Goal: Task Accomplishment & Management: Complete application form

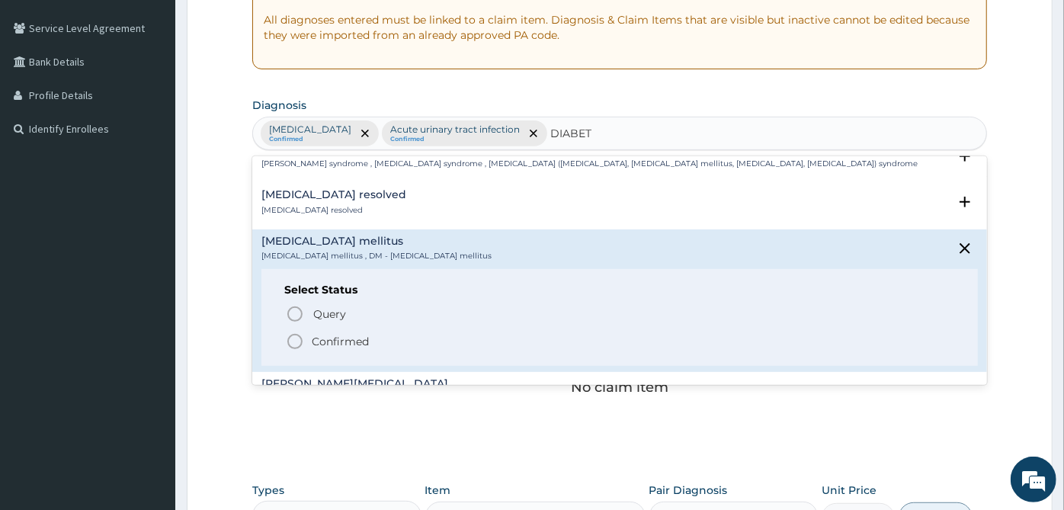
click at [344, 339] on p "Confirmed" at bounding box center [340, 341] width 57 height 15
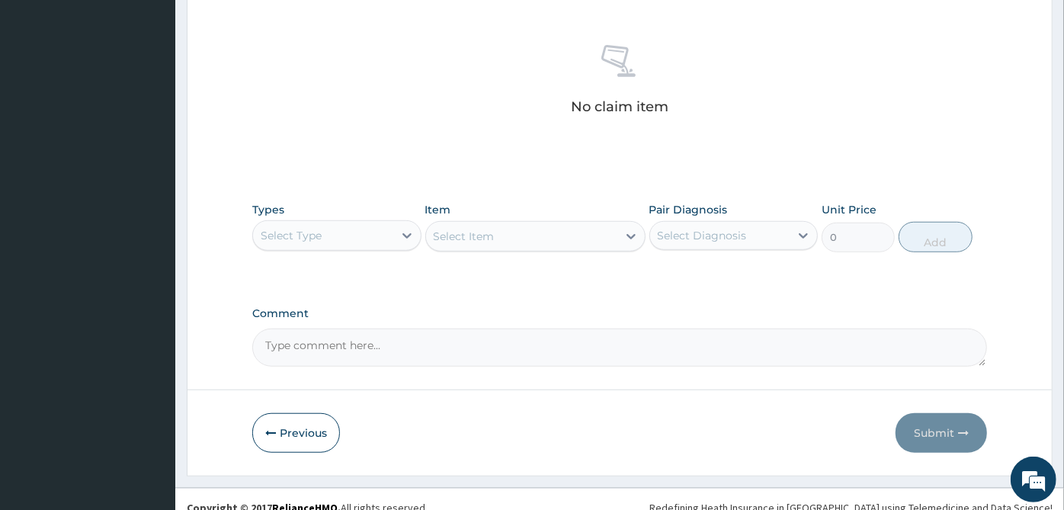
scroll to position [601, 0]
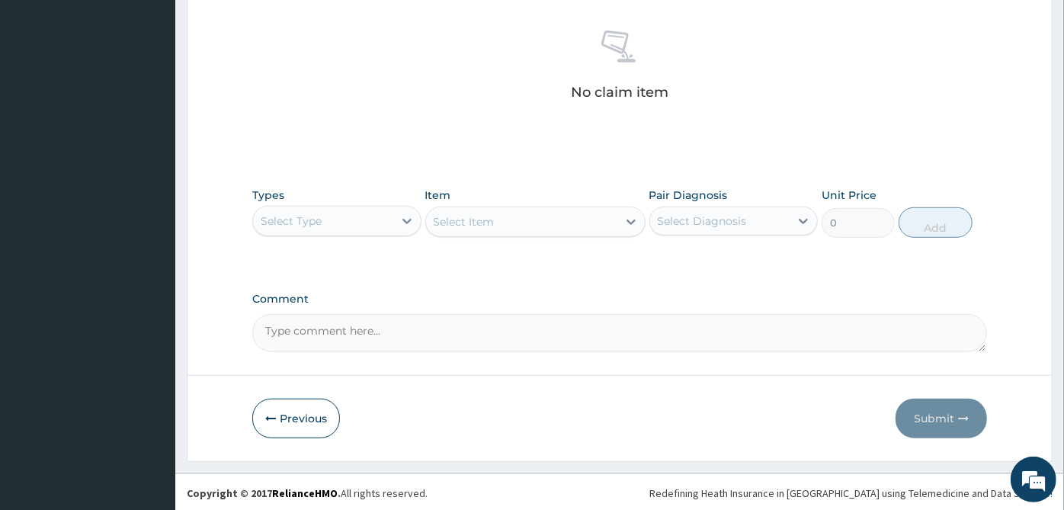
click at [379, 222] on div "Select Type" at bounding box center [323, 221] width 140 height 24
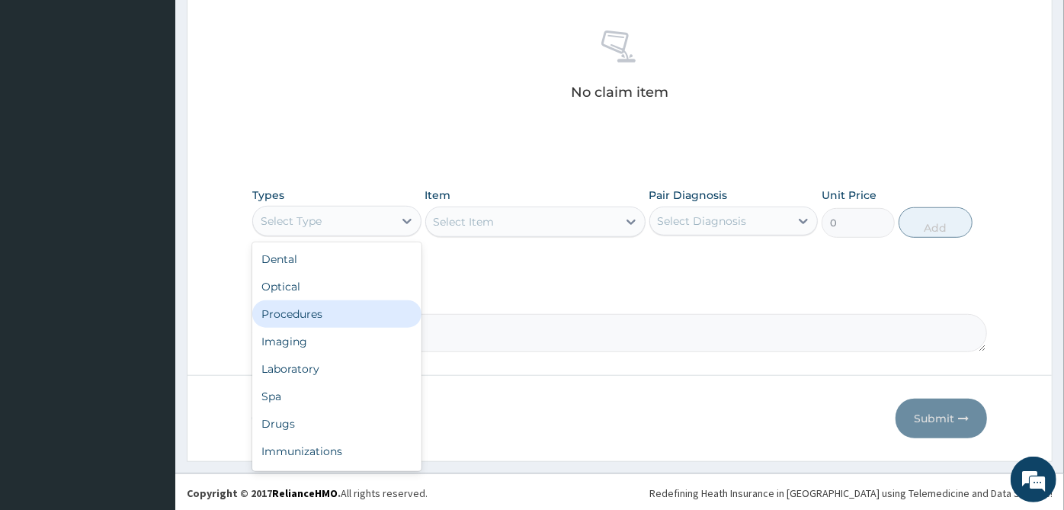
click at [348, 302] on div "Procedures" at bounding box center [336, 313] width 169 height 27
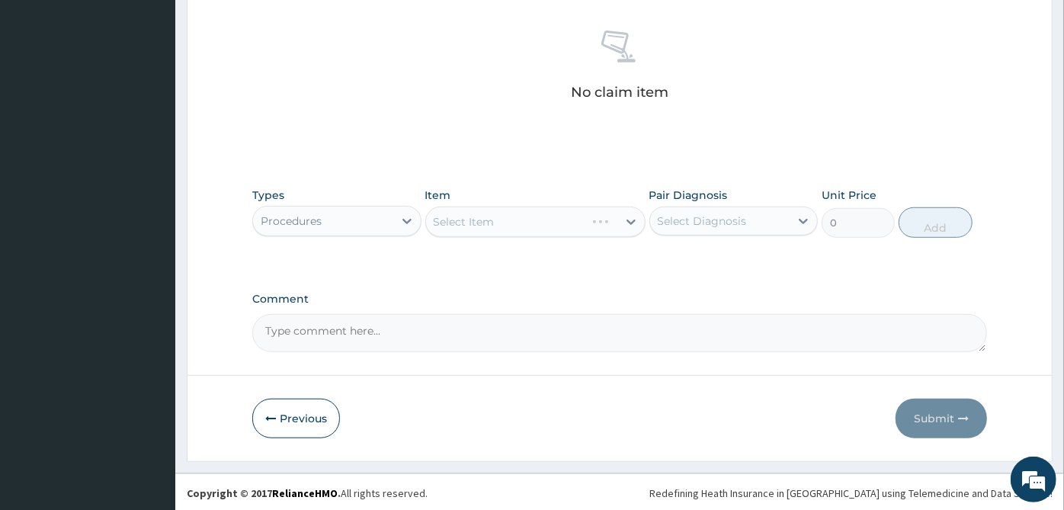
click at [701, 223] on div "Select Diagnosis" at bounding box center [702, 220] width 89 height 15
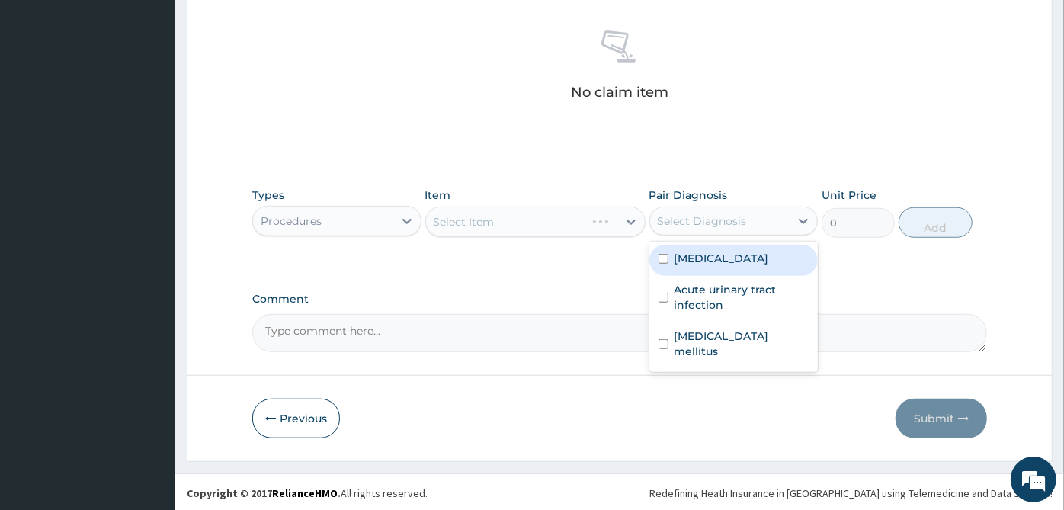
drag, startPoint x: 710, startPoint y: 255, endPoint x: 717, endPoint y: 290, distance: 35.6
click at [711, 263] on div "[MEDICAL_DATA]" at bounding box center [734, 260] width 169 height 31
checkbox input "true"
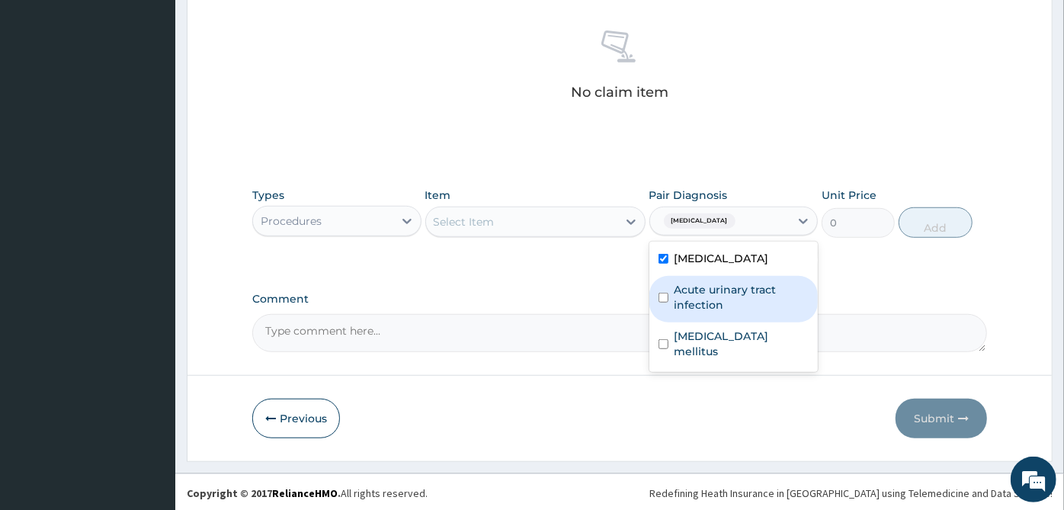
click at [717, 290] on label "Acute urinary tract infection" at bounding box center [742, 297] width 135 height 30
checkbox input "true"
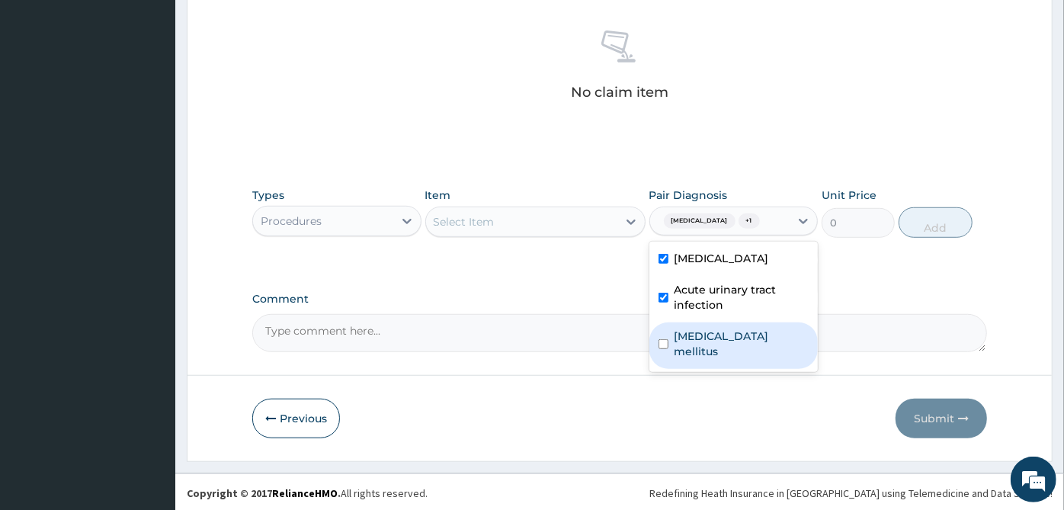
click at [730, 341] on label "Diabetes mellitus" at bounding box center [742, 344] width 135 height 30
checkbox input "true"
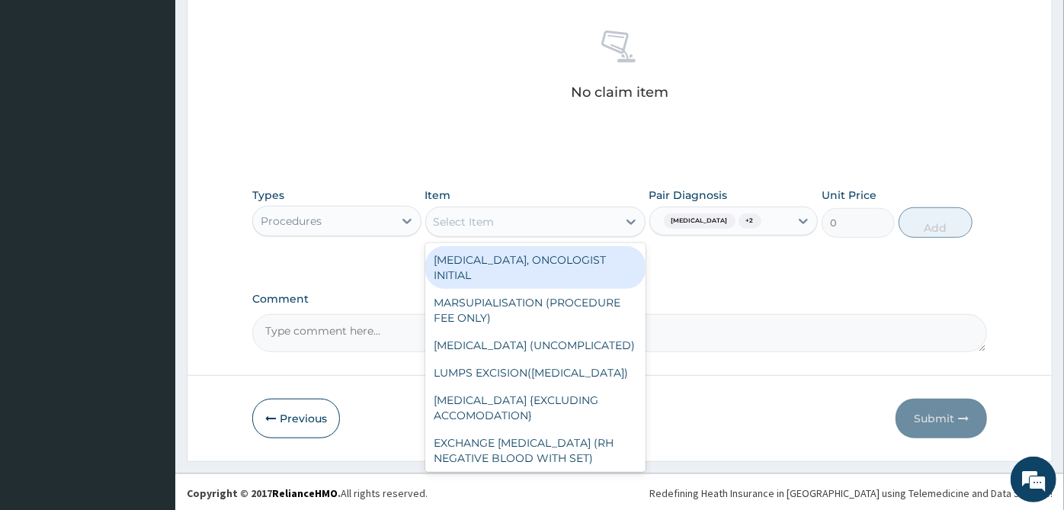
click at [611, 226] on div "Select Item" at bounding box center [521, 222] width 191 height 24
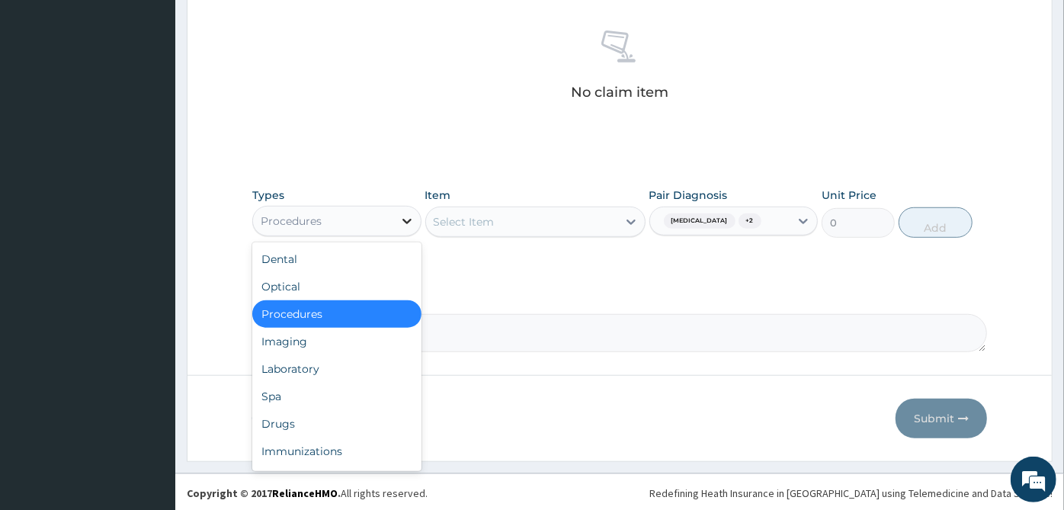
click at [400, 222] on icon at bounding box center [406, 220] width 15 height 15
click at [353, 365] on div "Laboratory" at bounding box center [336, 368] width 169 height 27
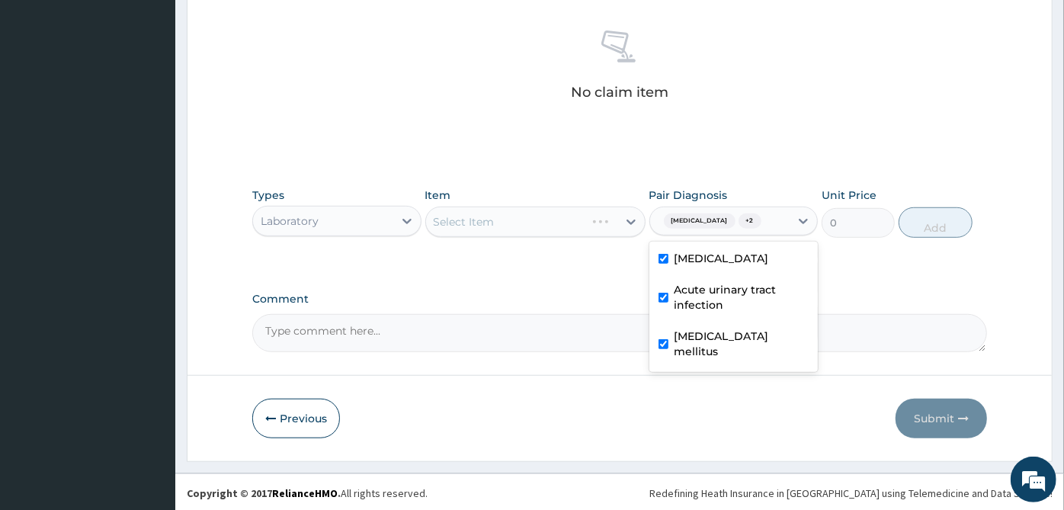
click at [799, 233] on div at bounding box center [803, 220] width 27 height 27
click at [771, 270] on div "[MEDICAL_DATA]" at bounding box center [734, 260] width 169 height 31
checkbox input "false"
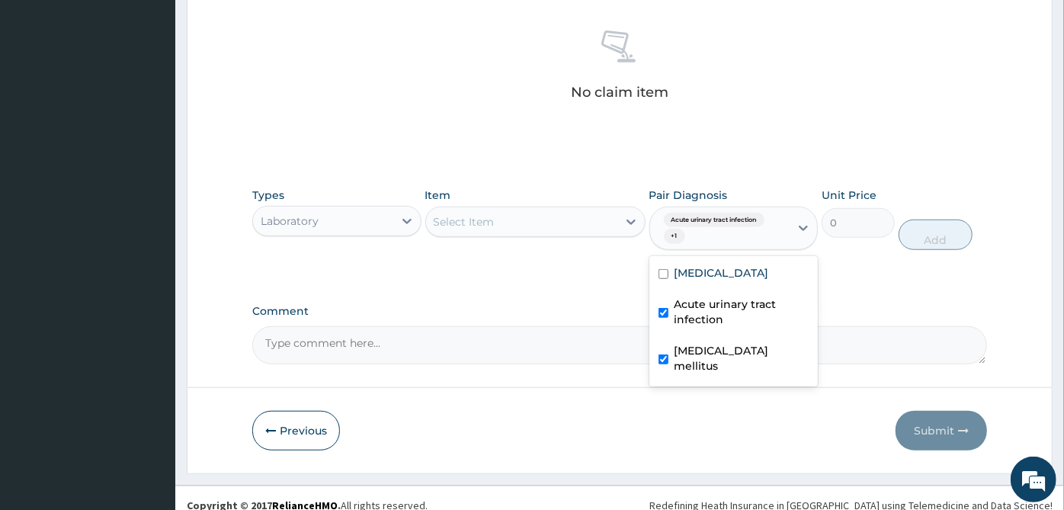
click at [741, 322] on label "Acute urinary tract infection" at bounding box center [742, 312] width 135 height 30
checkbox input "false"
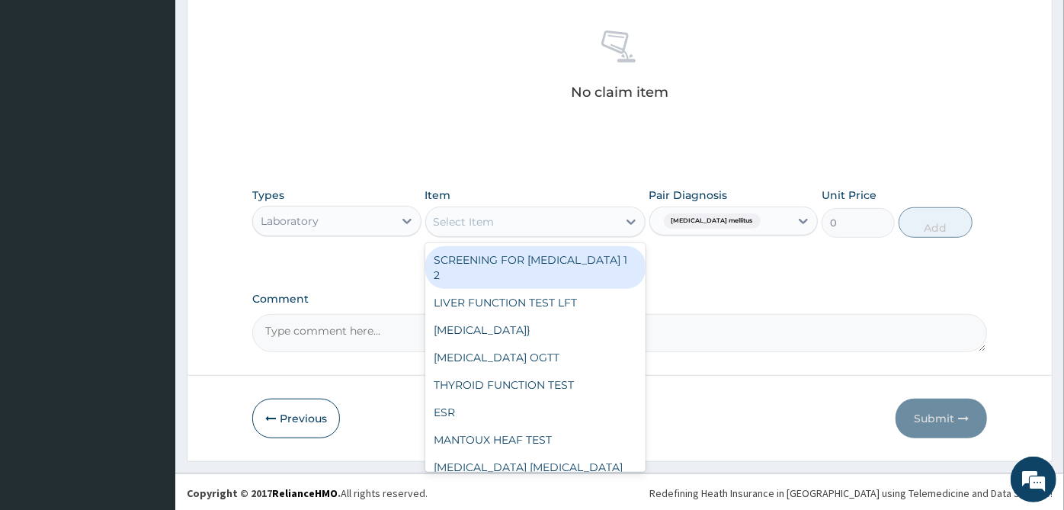
click at [595, 233] on div "Select Item" at bounding box center [521, 222] width 191 height 24
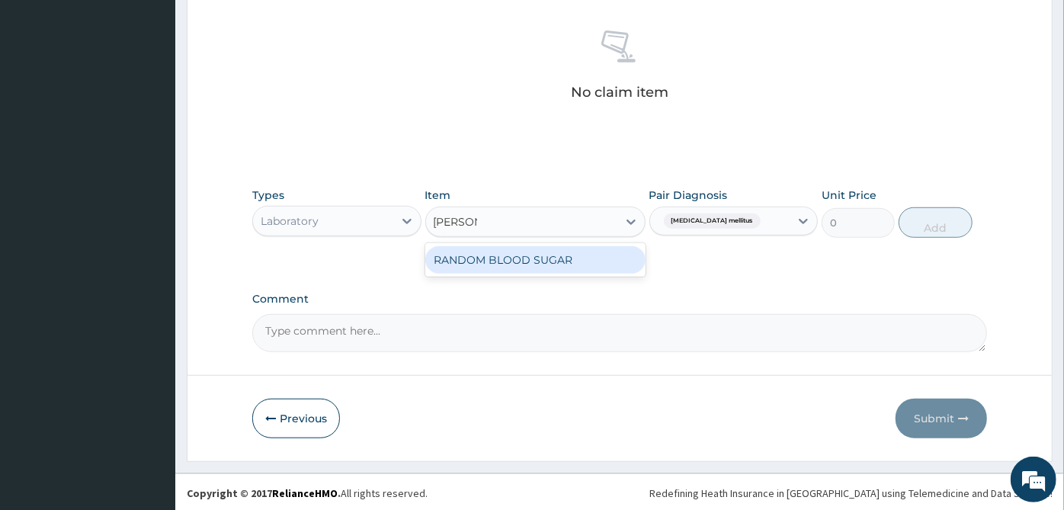
type input "RANDOM"
click at [593, 264] on div "RANDOM BLOOD SUGAR" at bounding box center [535, 259] width 220 height 27
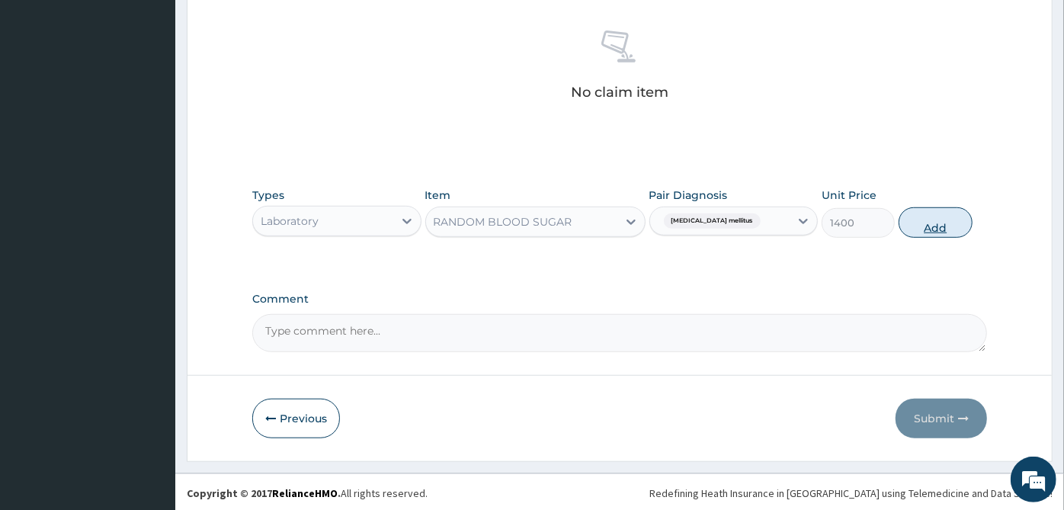
click at [927, 223] on button "Add" at bounding box center [935, 222] width 73 height 30
type input "0"
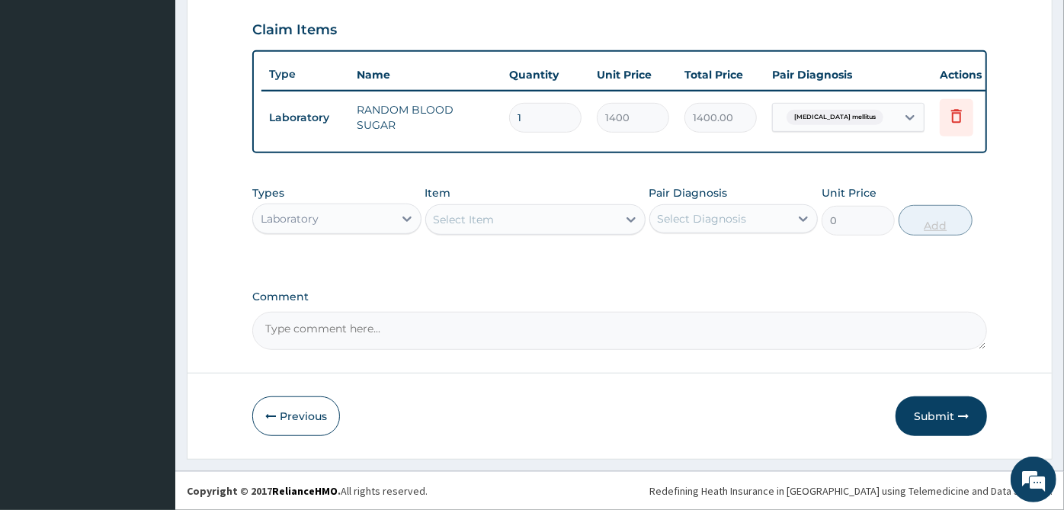
scroll to position [540, 0]
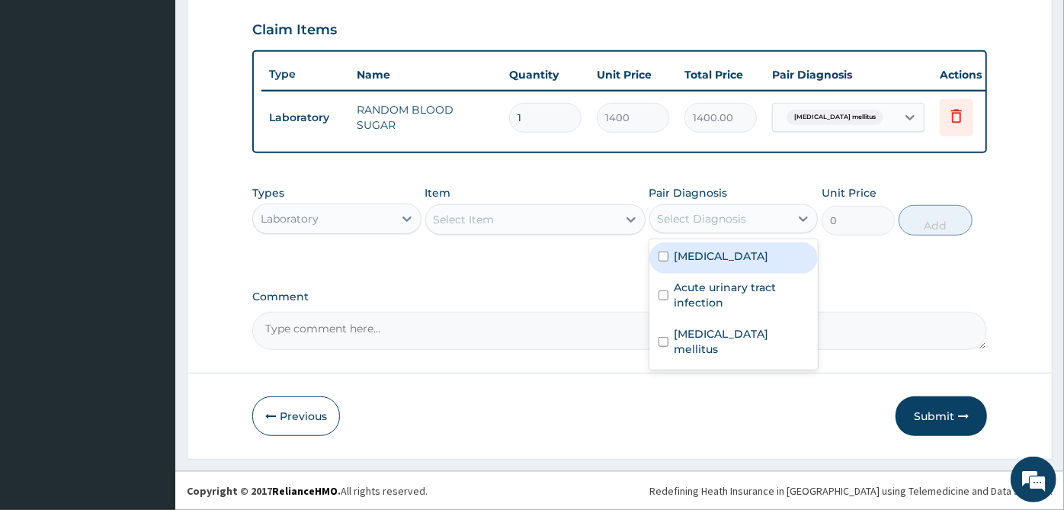
click at [748, 218] on div "Select Diagnosis" at bounding box center [720, 219] width 140 height 24
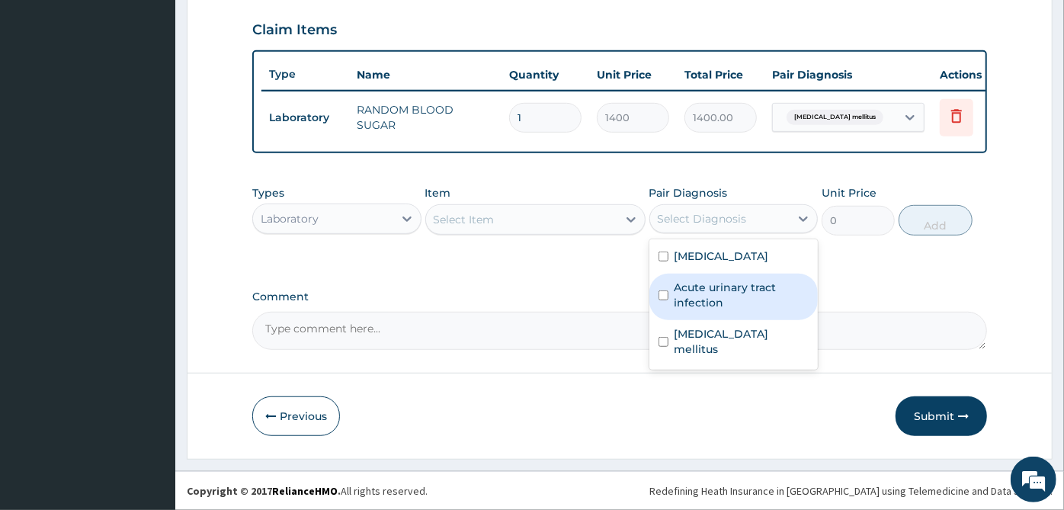
click at [720, 291] on label "Acute urinary tract infection" at bounding box center [742, 295] width 135 height 30
checkbox input "true"
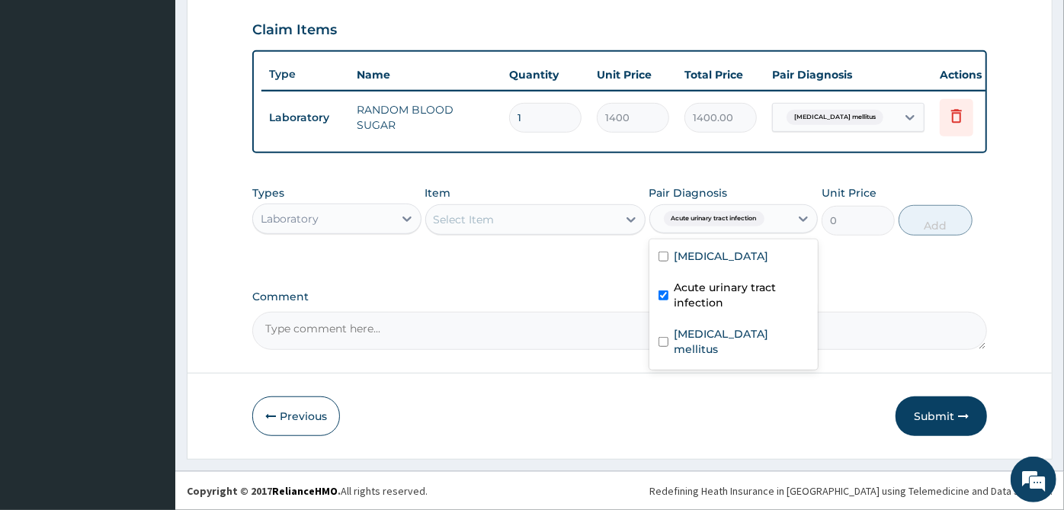
click at [588, 215] on div "Select Item" at bounding box center [521, 219] width 191 height 24
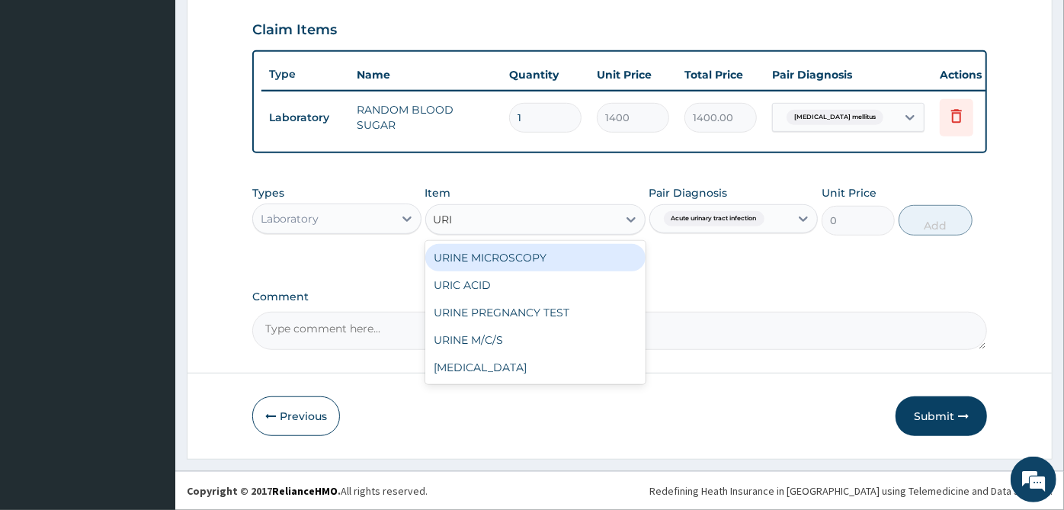
type input "URIN"
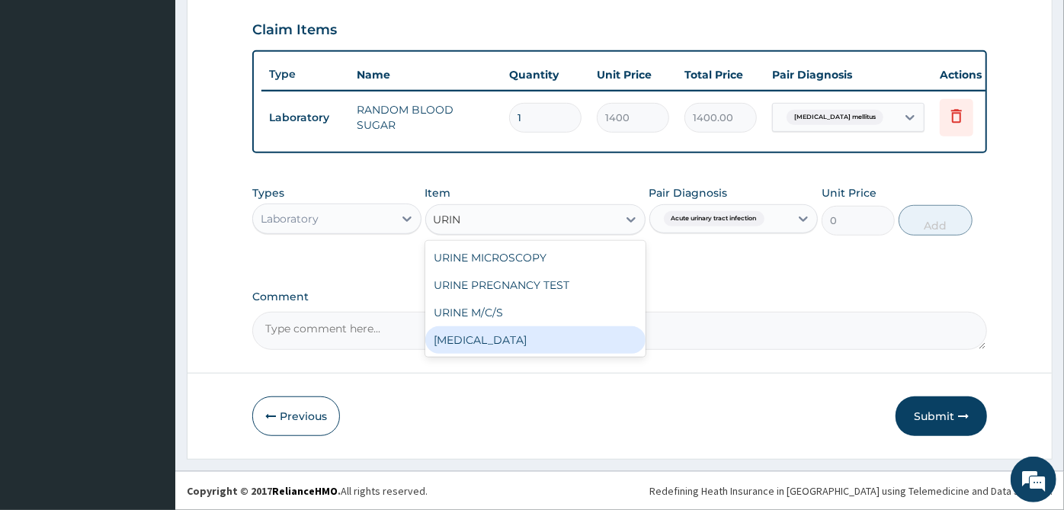
click at [534, 337] on div "URINALYSIS" at bounding box center [535, 339] width 220 height 27
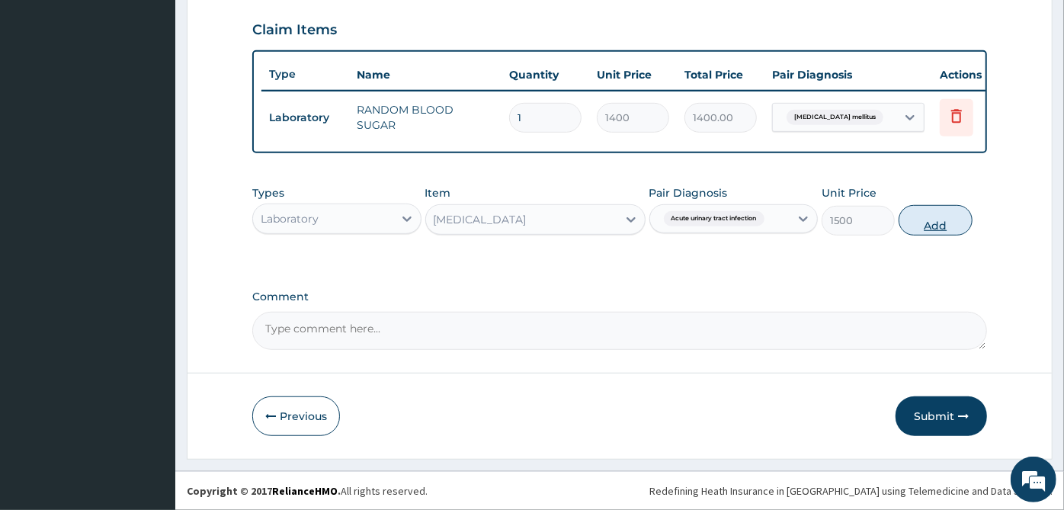
click at [947, 225] on button "Add" at bounding box center [935, 220] width 73 height 30
type input "0"
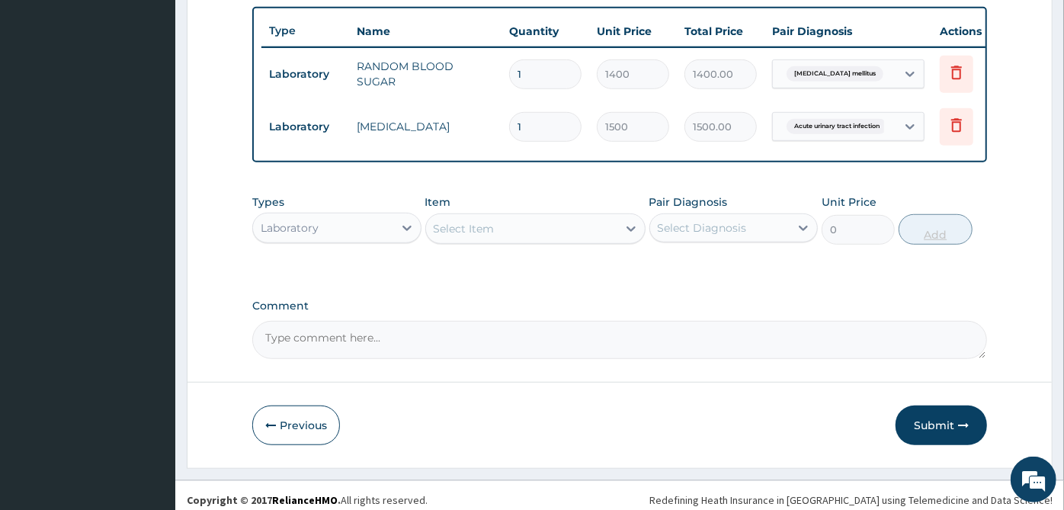
scroll to position [592, 0]
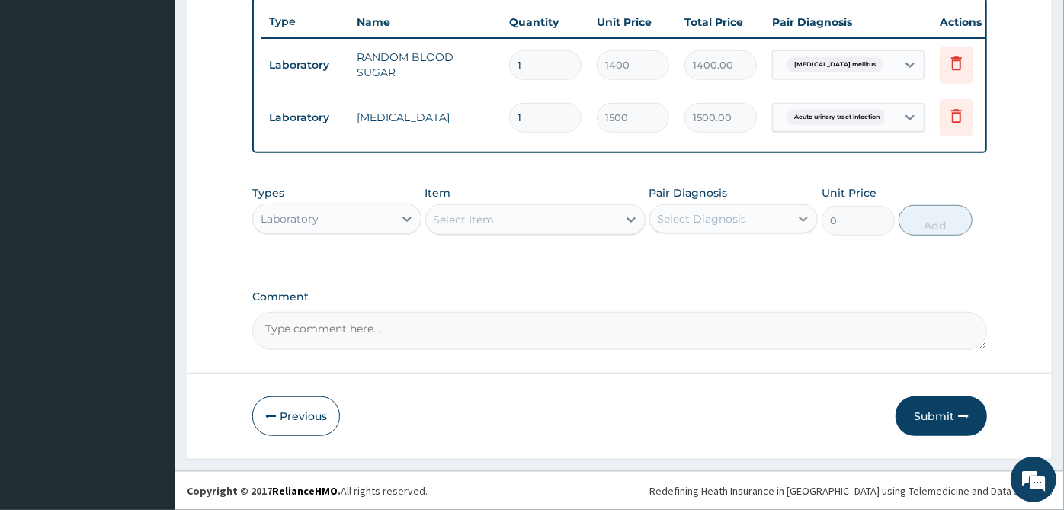
click at [802, 207] on div at bounding box center [803, 218] width 27 height 27
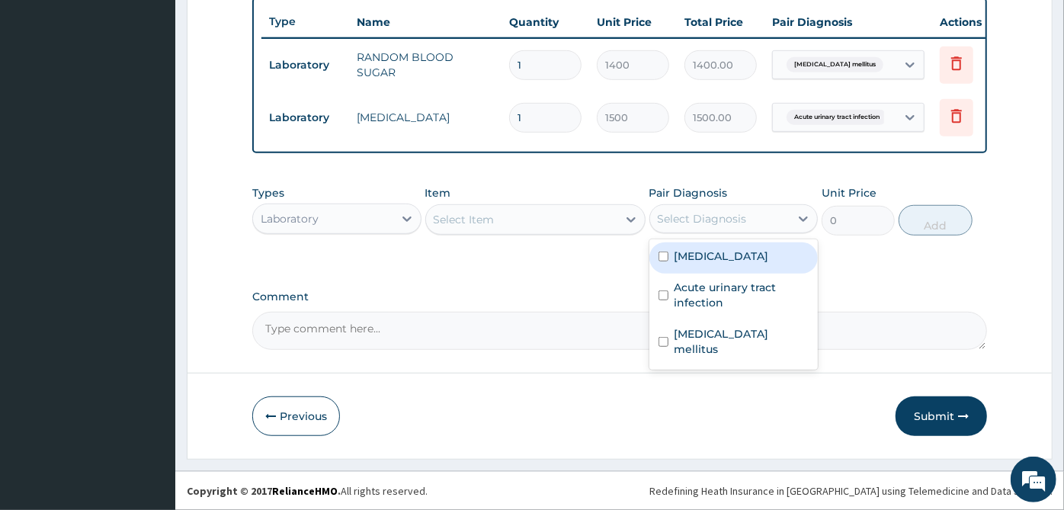
click at [718, 265] on div "Sepsis" at bounding box center [734, 257] width 169 height 31
checkbox input "true"
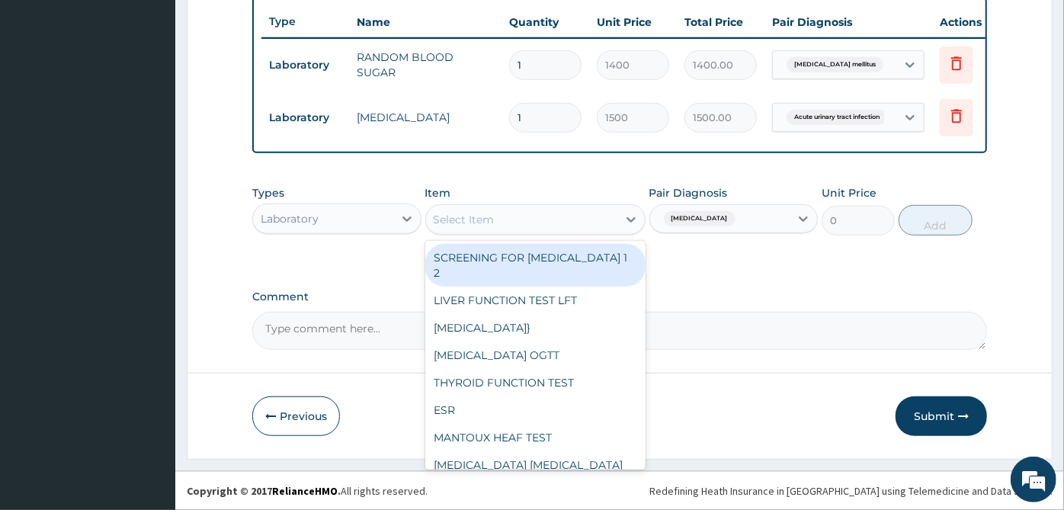
click at [587, 214] on div "Select Item" at bounding box center [521, 219] width 191 height 24
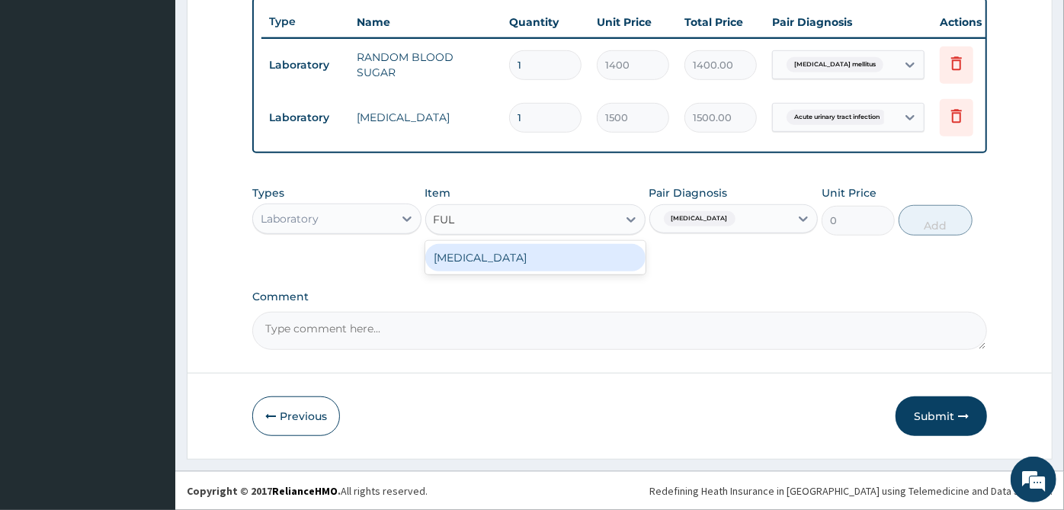
type input "FULL"
click at [579, 263] on div "FULL BLOOD COUNT" at bounding box center [535, 257] width 220 height 27
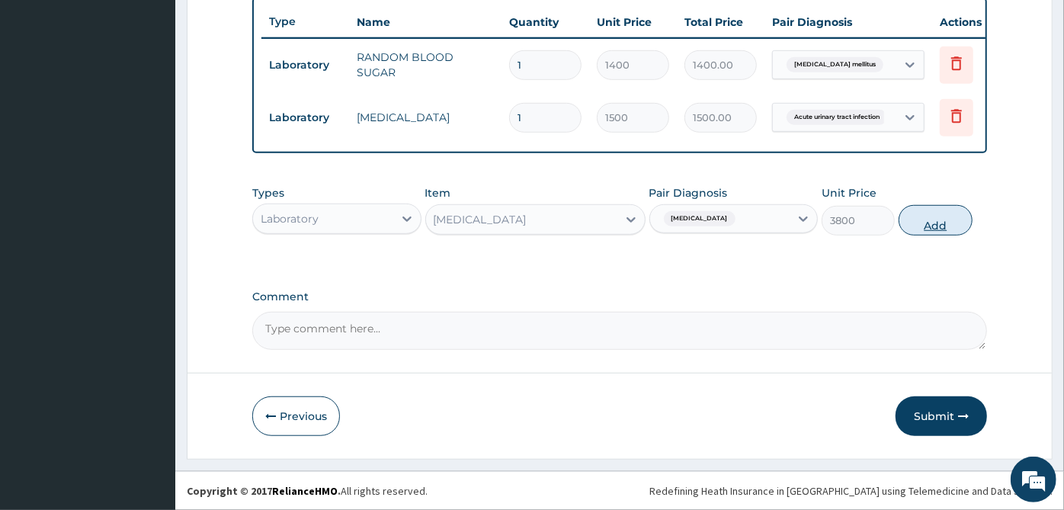
click at [936, 223] on button "Add" at bounding box center [935, 220] width 73 height 30
type input "0"
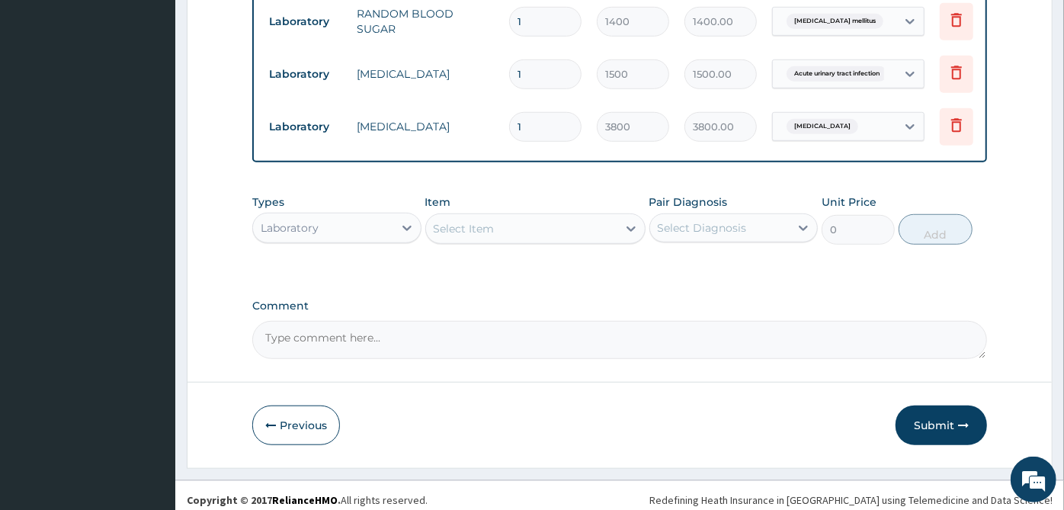
scroll to position [645, 0]
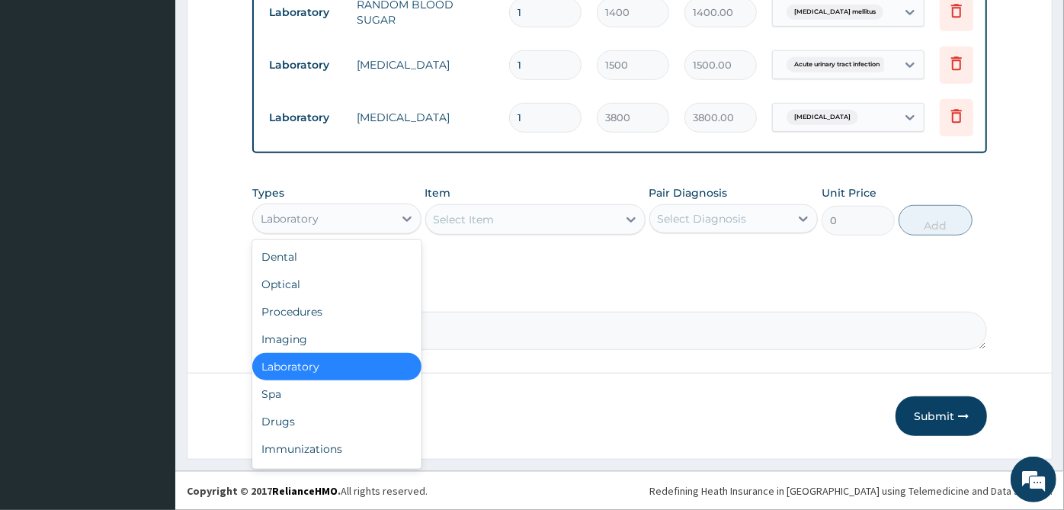
click at [375, 221] on div "Laboratory" at bounding box center [323, 219] width 140 height 24
click at [300, 422] on div "Drugs" at bounding box center [336, 421] width 169 height 27
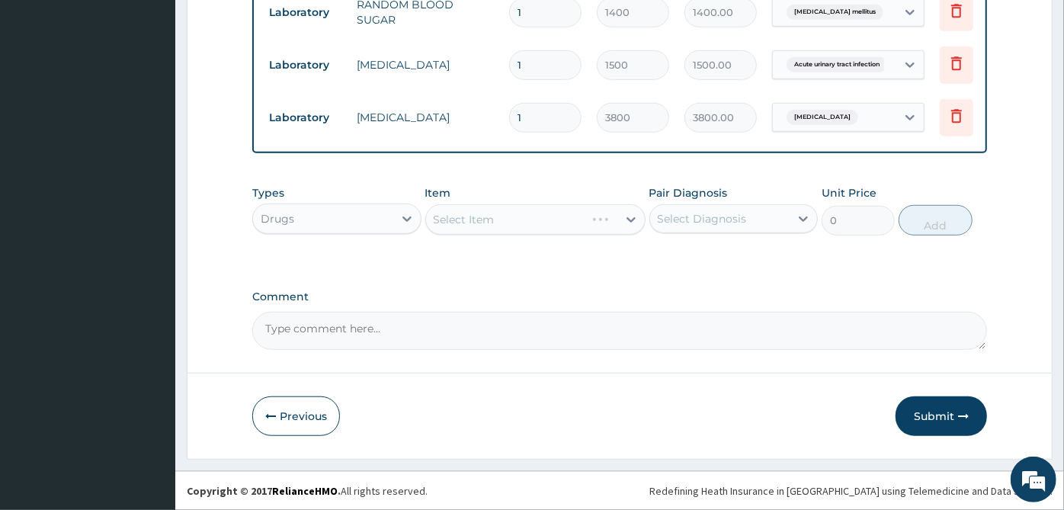
click at [753, 226] on div "Select Diagnosis" at bounding box center [720, 219] width 140 height 24
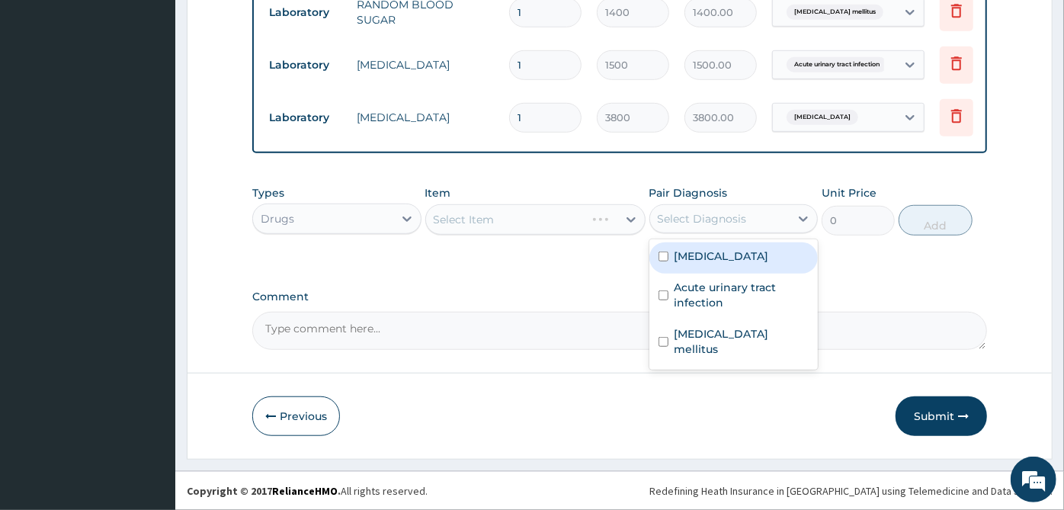
drag, startPoint x: 755, startPoint y: 258, endPoint x: 760, endPoint y: 305, distance: 46.7
click at [758, 298] on div "Sepsis Acute urinary tract infection Diabetes mellitus" at bounding box center [734, 304] width 169 height 130
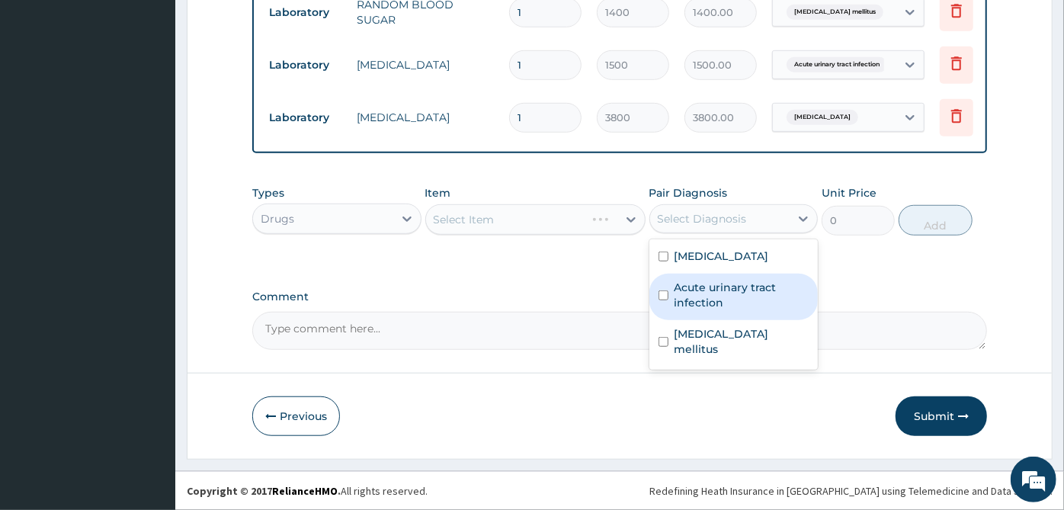
click at [760, 316] on div "Acute urinary tract infection" at bounding box center [734, 297] width 169 height 47
checkbox input "true"
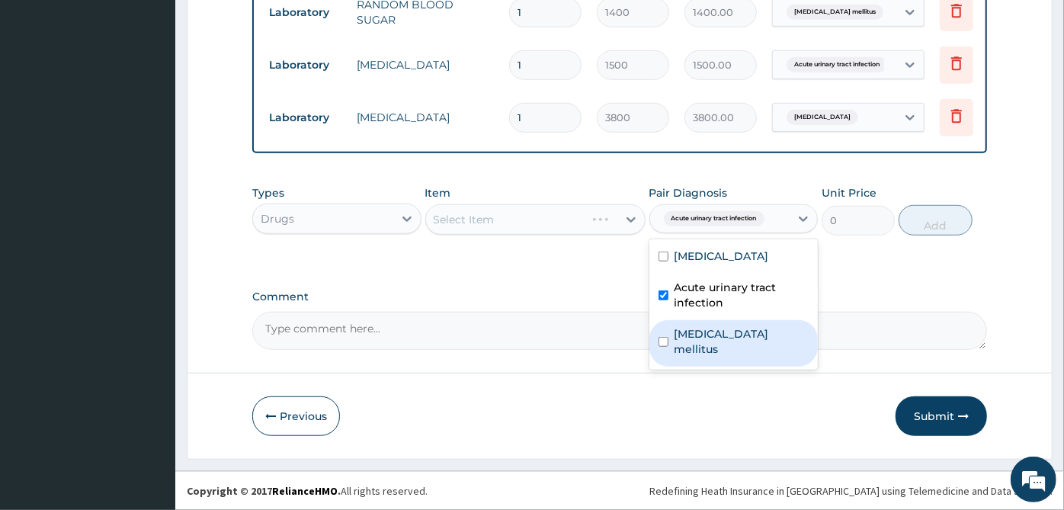
click at [755, 336] on label "Diabetes mellitus" at bounding box center [742, 341] width 135 height 30
checkbox input "true"
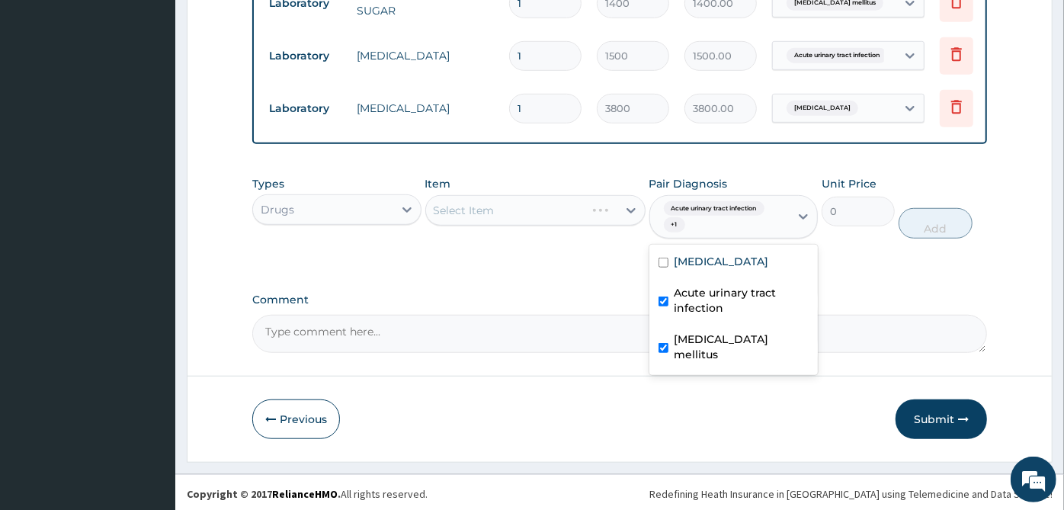
drag, startPoint x: 694, startPoint y: 254, endPoint x: 694, endPoint y: 272, distance: 18.3
click at [694, 247] on div "Types Drugs Item Select Item Pair Diagnosis option Diabetes mellitus, selected.…" at bounding box center [619, 207] width 735 height 79
click at [723, 217] on span "Acute urinary tract infection" at bounding box center [714, 208] width 101 height 15
click at [719, 294] on label "Acute urinary tract infection" at bounding box center [742, 300] width 135 height 30
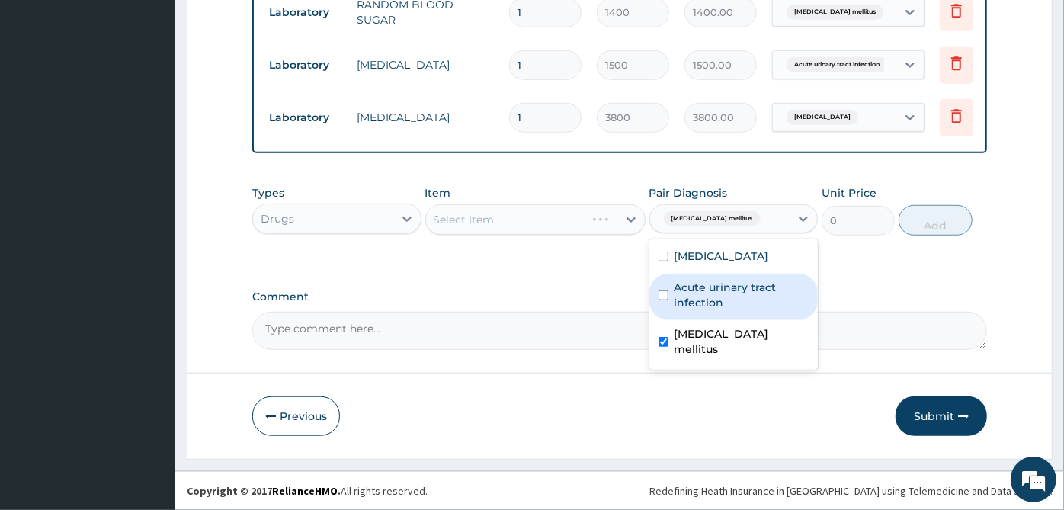
click at [714, 293] on label "Acute urinary tract infection" at bounding box center [742, 295] width 135 height 30
checkbox input "true"
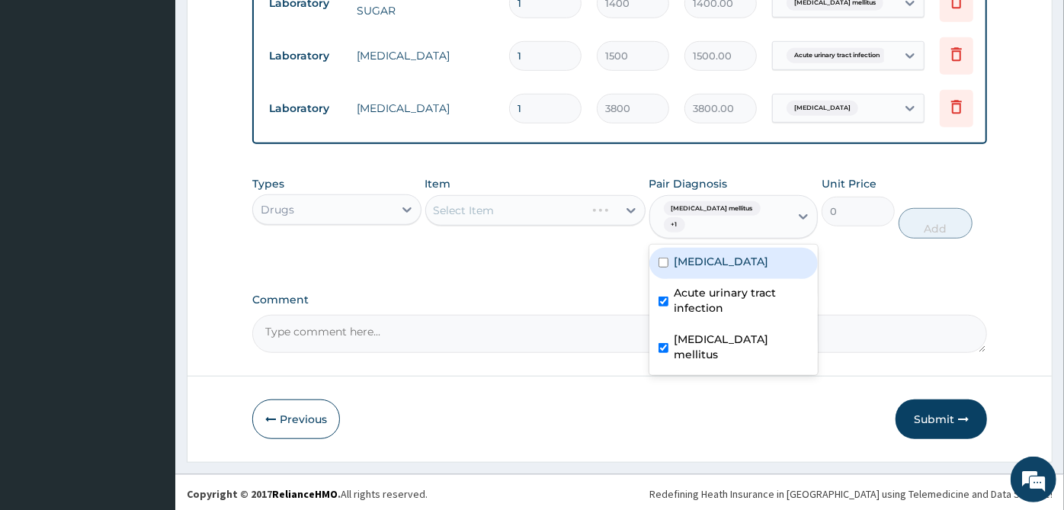
click at [707, 271] on div "[MEDICAL_DATA]" at bounding box center [734, 263] width 169 height 31
checkbox input "true"
click at [724, 332] on label "Diabetes mellitus" at bounding box center [742, 347] width 135 height 30
checkbox input "false"
click at [724, 326] on div "Acute urinary tract infection" at bounding box center [734, 302] width 169 height 47
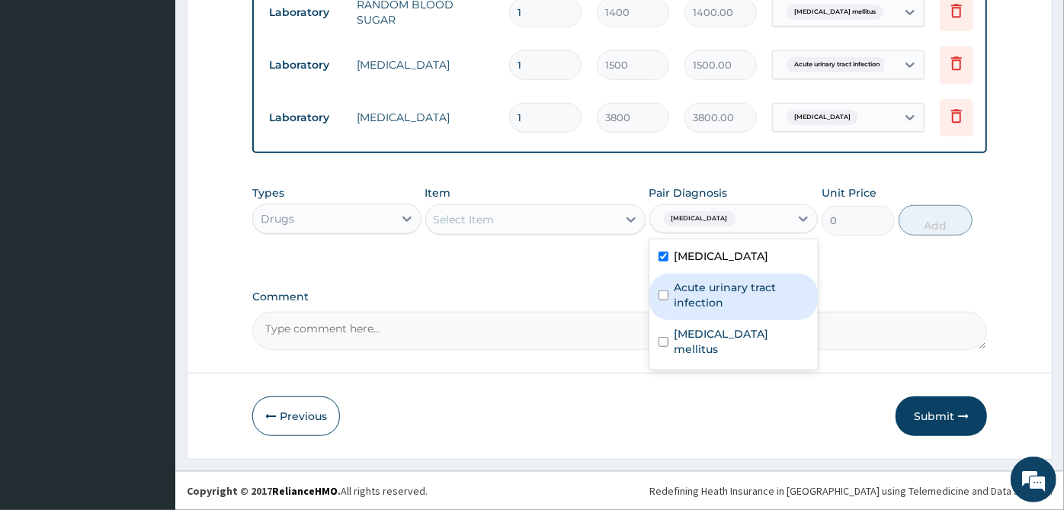
click at [712, 303] on label "Acute urinary tract infection" at bounding box center [742, 295] width 135 height 30
checkbox input "true"
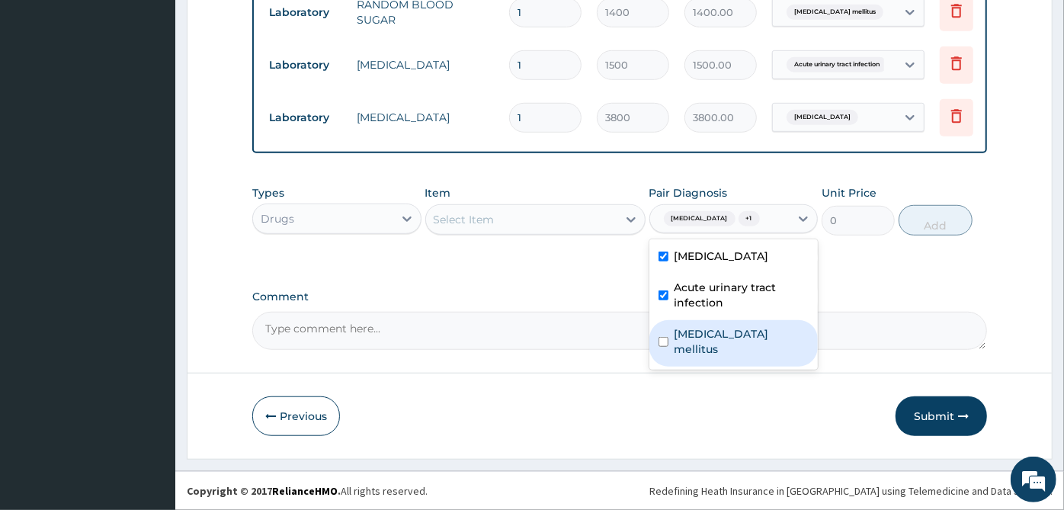
click at [720, 348] on div "Diabetes mellitus" at bounding box center [734, 343] width 169 height 47
checkbox input "true"
click at [596, 214] on div "Select Item" at bounding box center [521, 219] width 191 height 24
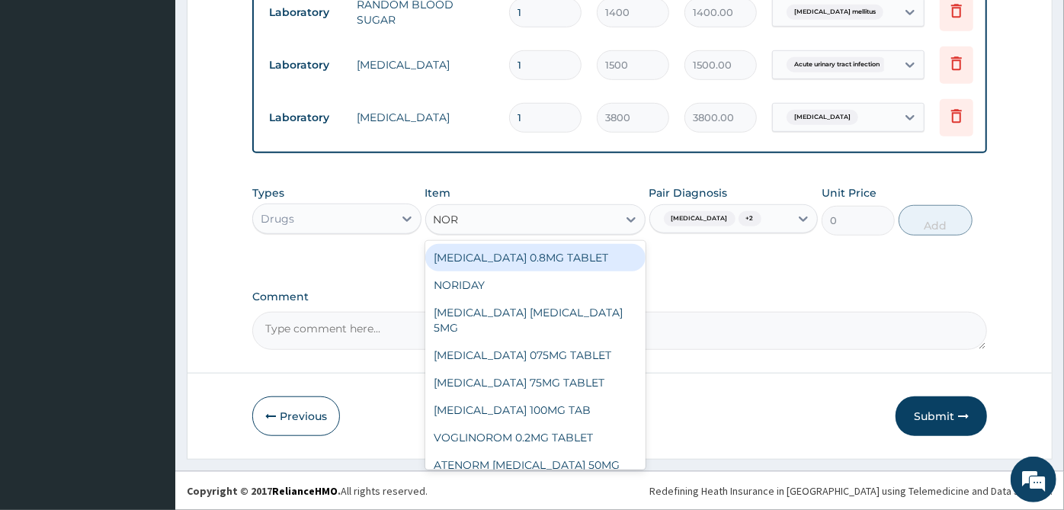
type input "NORM"
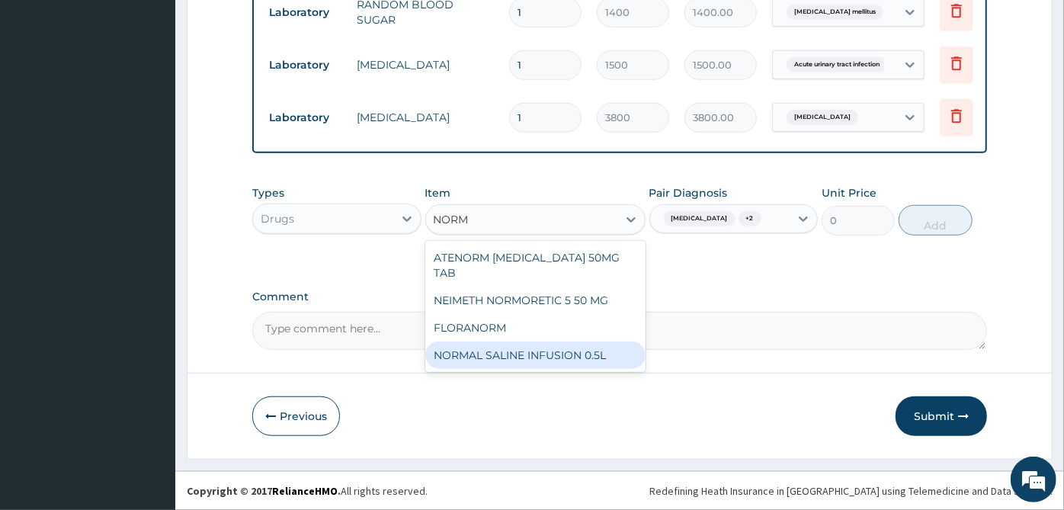
click at [564, 342] on div "NORMAL SALINE INFUSION 0.5L" at bounding box center [535, 355] width 220 height 27
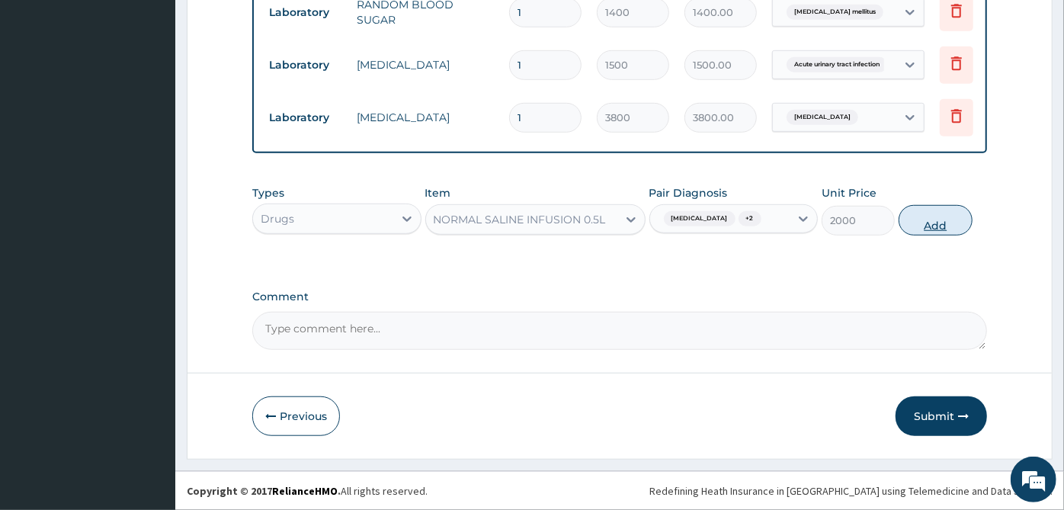
click at [968, 224] on button "Add" at bounding box center [935, 220] width 73 height 30
type input "0"
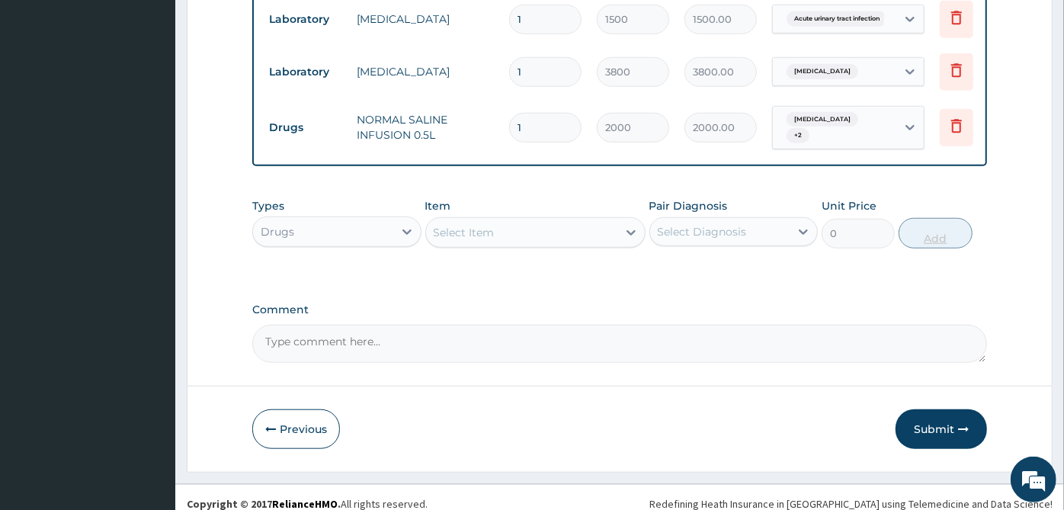
scroll to position [698, 0]
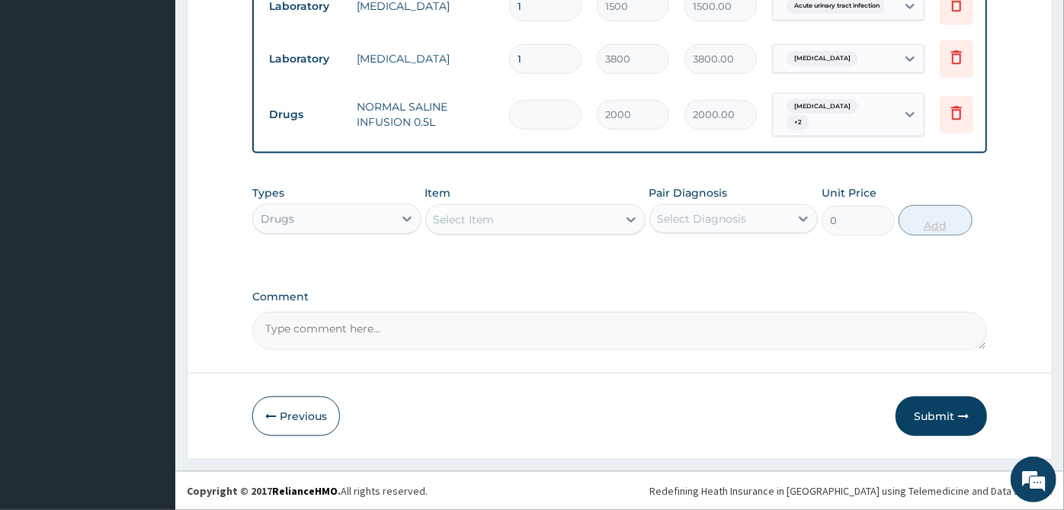
type input "0.00"
type input "4"
type input "8000.00"
type input "4"
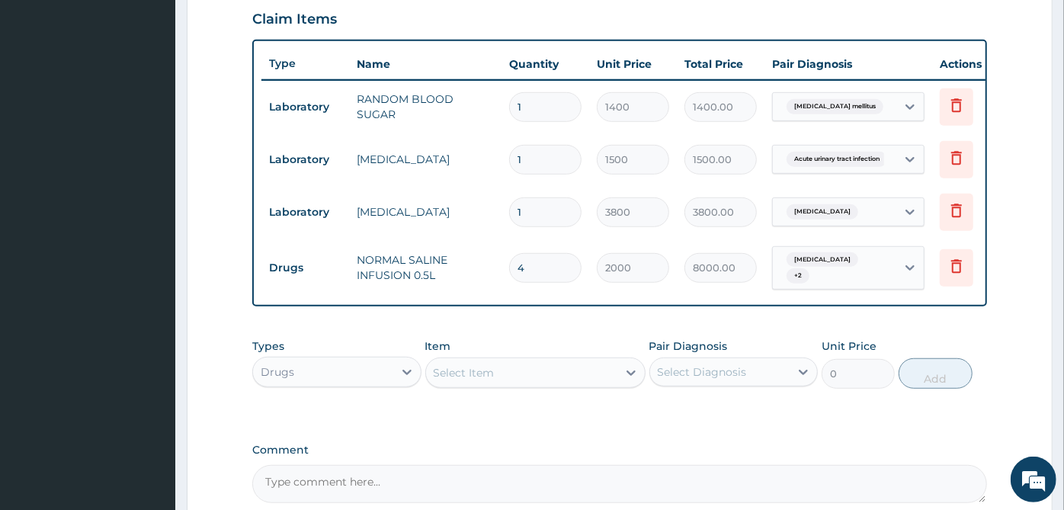
scroll to position [529, 0]
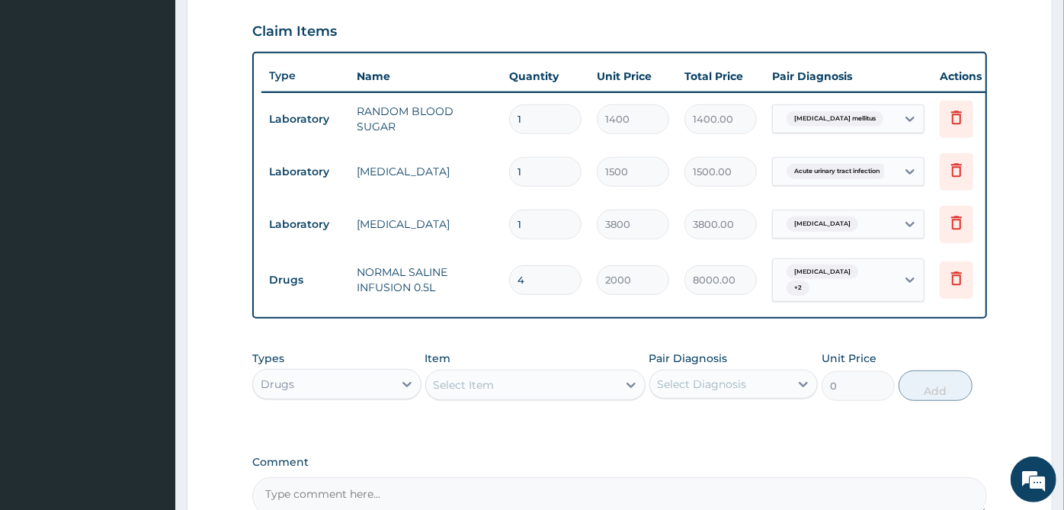
click at [528, 111] on input "1" at bounding box center [545, 119] width 72 height 30
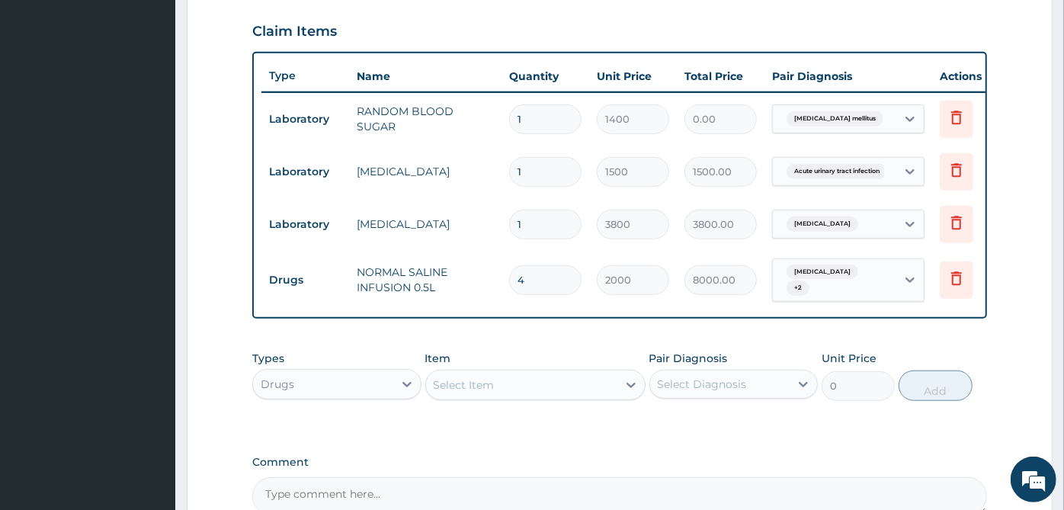
type input "0.00"
type input "2"
type input "2800.00"
type input "2"
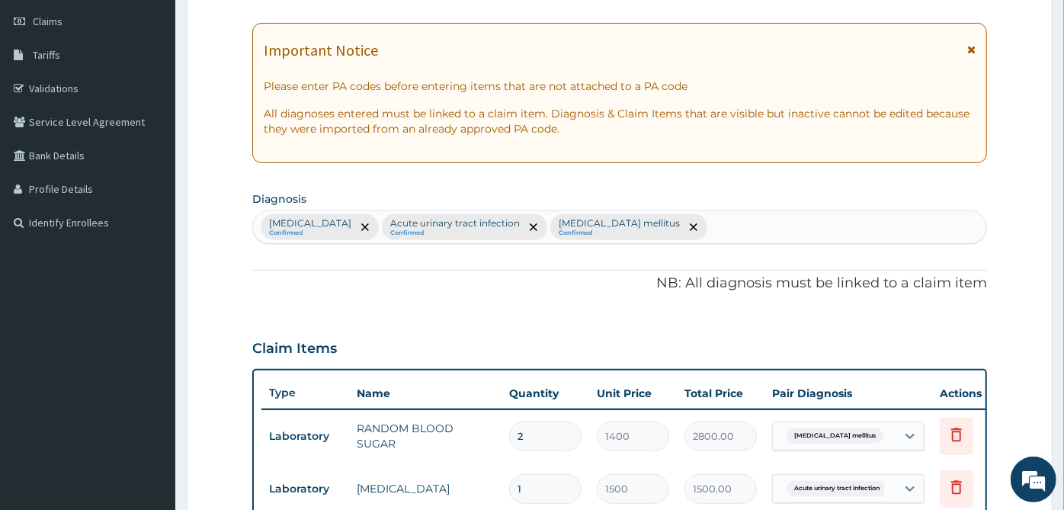
scroll to position [105, 0]
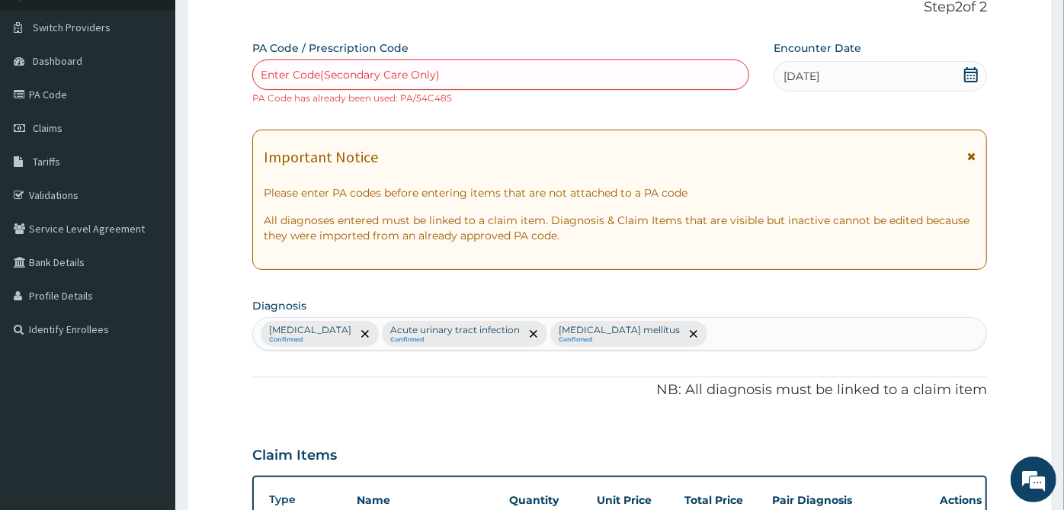
click at [538, 82] on div "Enter Code(Secondary Care Only)" at bounding box center [501, 75] width 496 height 24
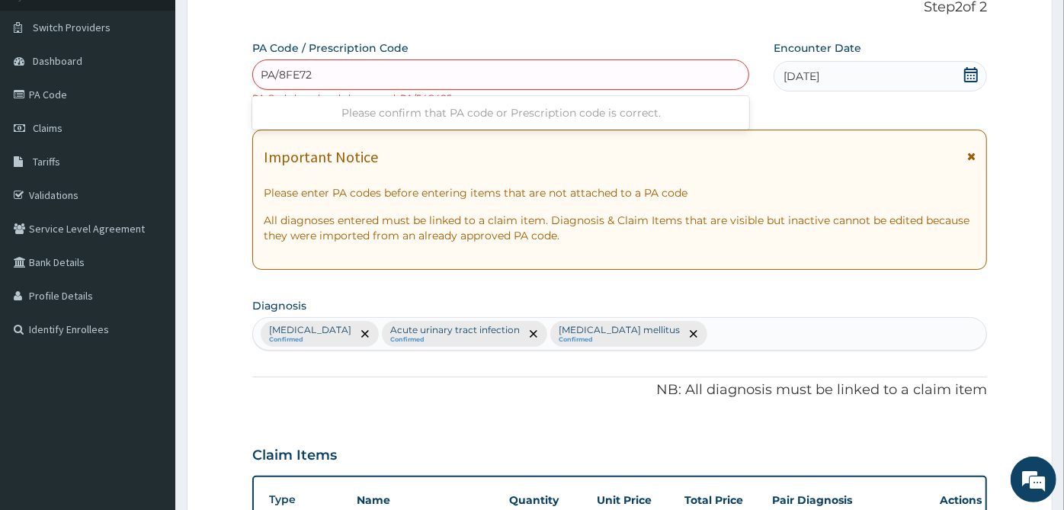
type input "PA/8FE724"
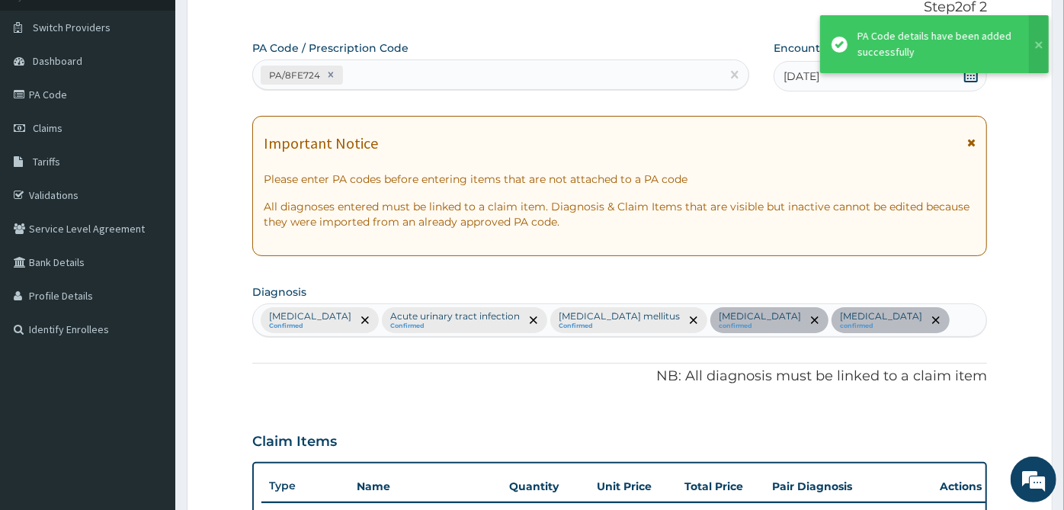
scroll to position [708, 0]
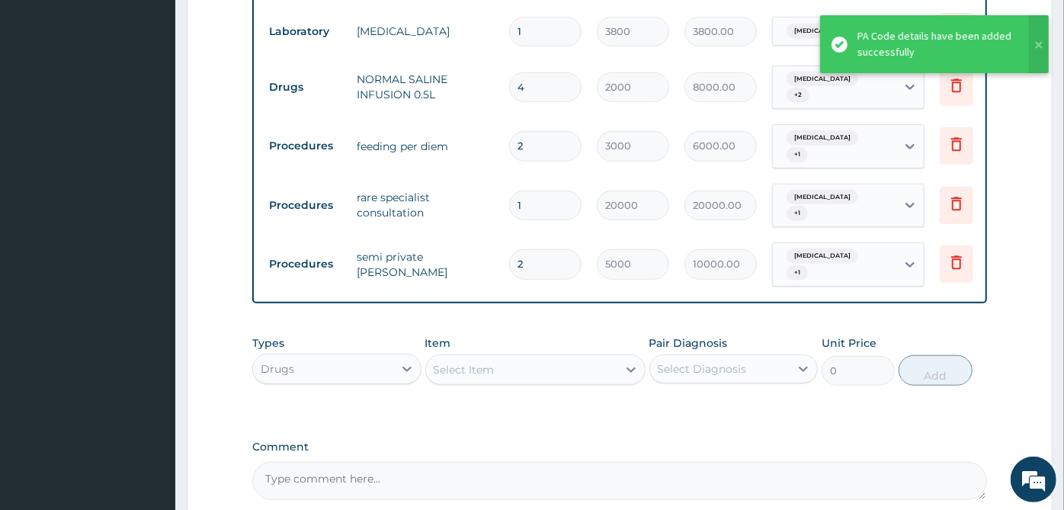
click at [444, 221] on tr "Procedures rare specialist consultation 1 20000 20000.00 Essential hypertension…" at bounding box center [634, 205] width 747 height 59
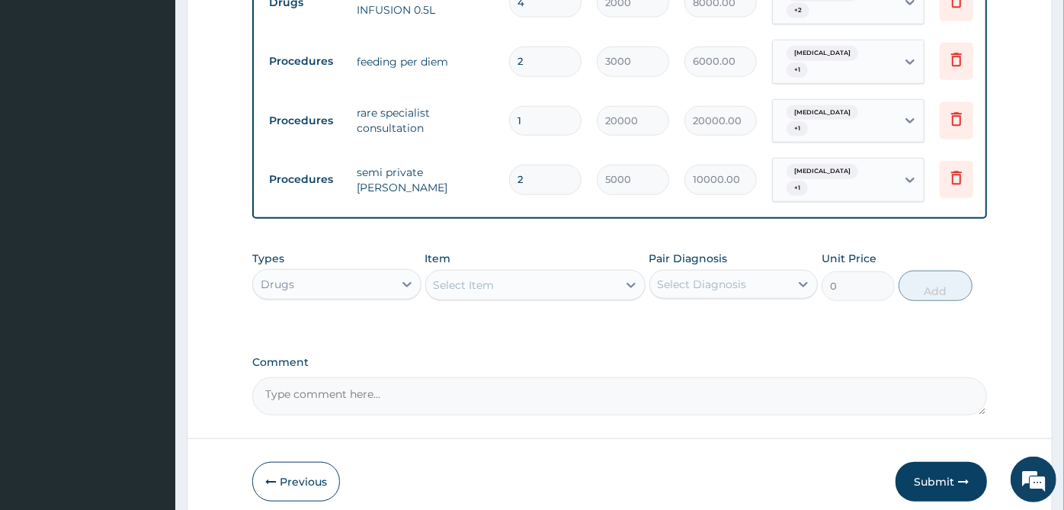
scroll to position [860, 0]
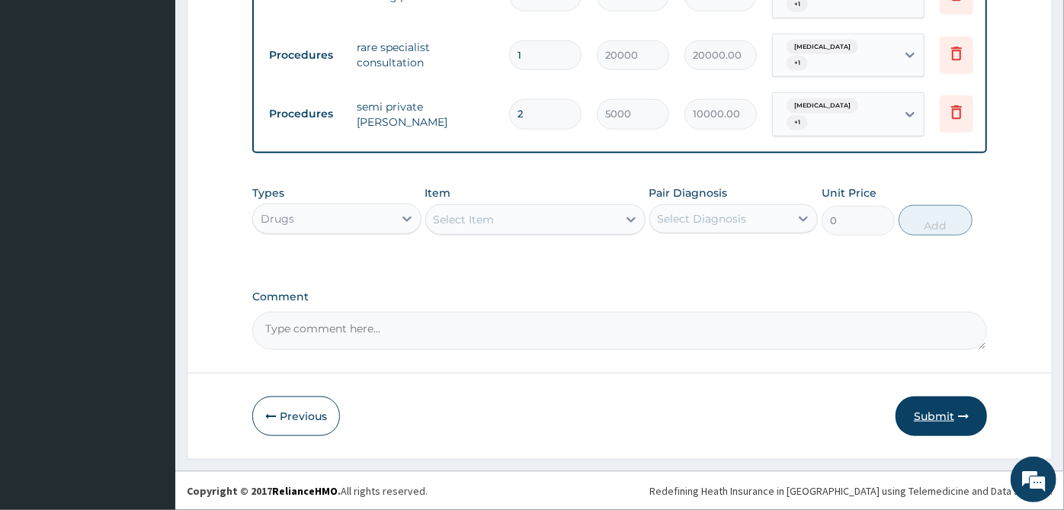
click at [969, 422] on button "Submit" at bounding box center [941, 416] width 91 height 40
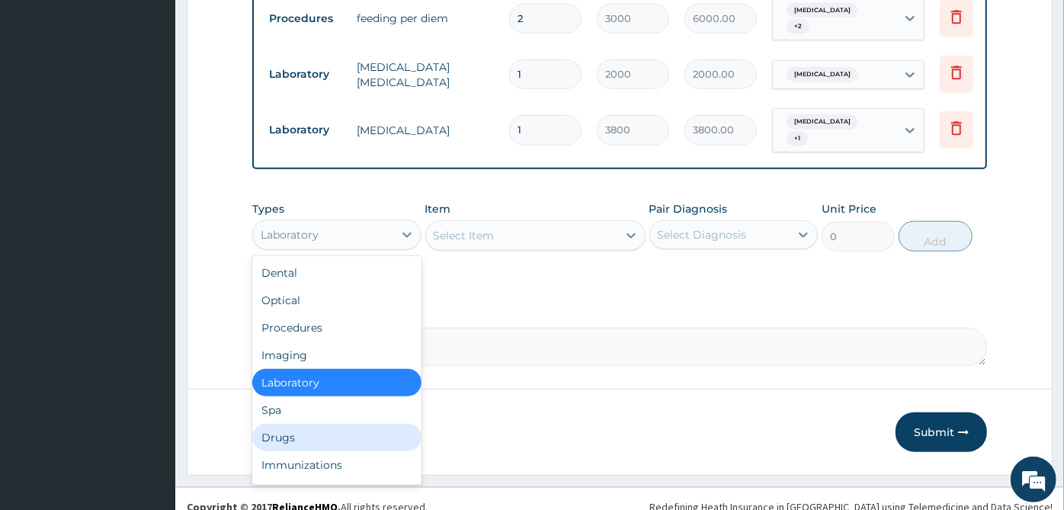
click at [281, 424] on div "Drugs" at bounding box center [336, 437] width 169 height 27
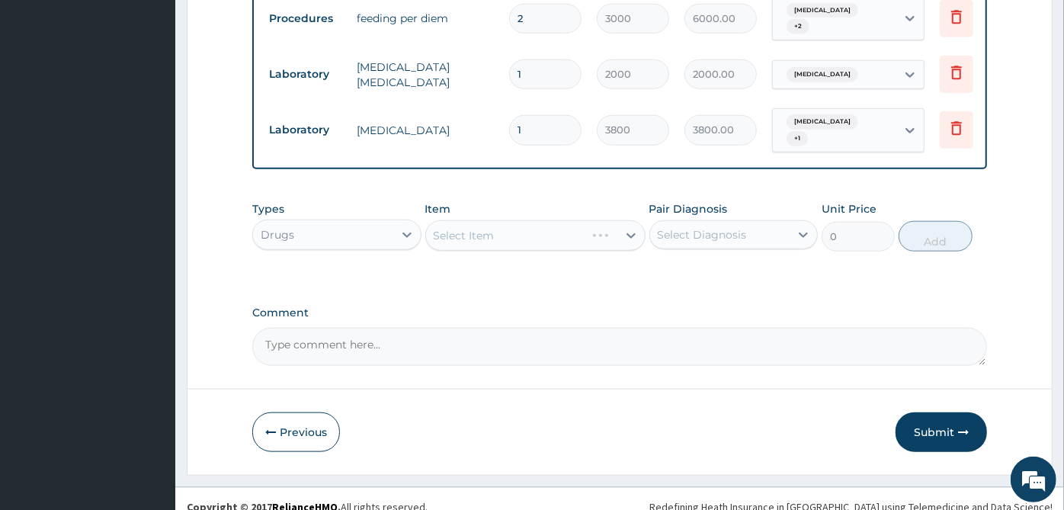
click at [772, 223] on div "Select Diagnosis" at bounding box center [720, 235] width 140 height 24
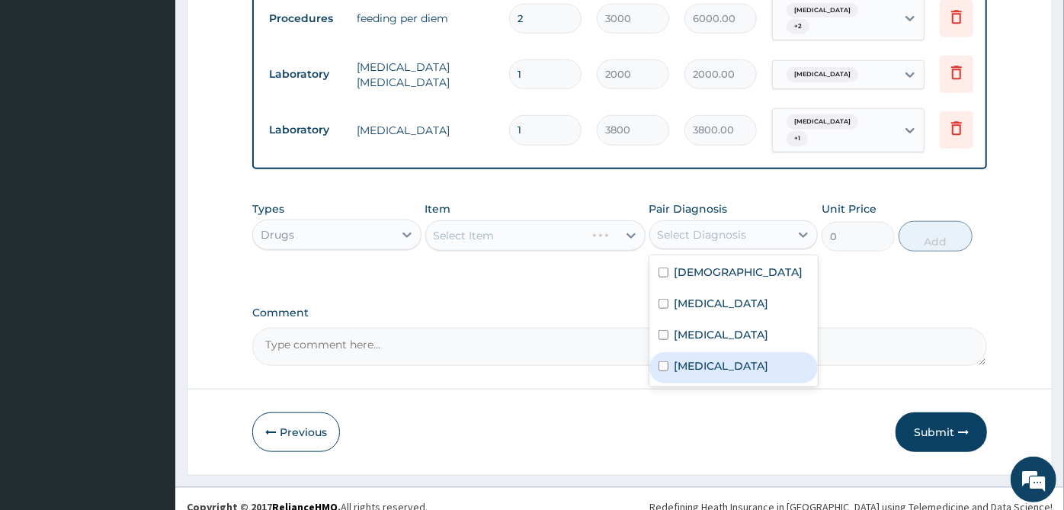
click at [710, 367] on label "[MEDICAL_DATA]" at bounding box center [722, 365] width 95 height 15
checkbox input "true"
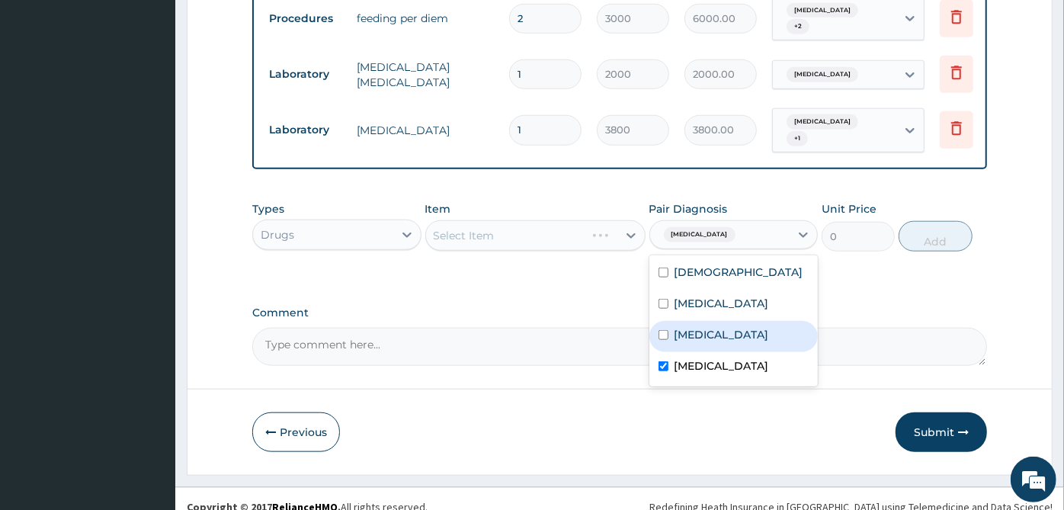
click at [727, 347] on div "Upper respiratory infection" at bounding box center [734, 336] width 169 height 31
checkbox input "true"
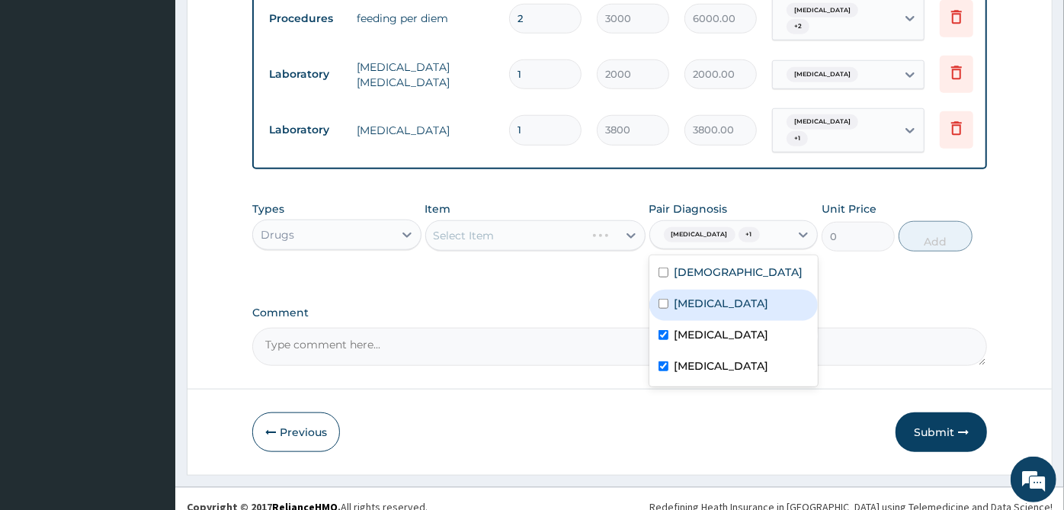
click at [723, 294] on div "[MEDICAL_DATA]" at bounding box center [734, 305] width 169 height 31
checkbox input "true"
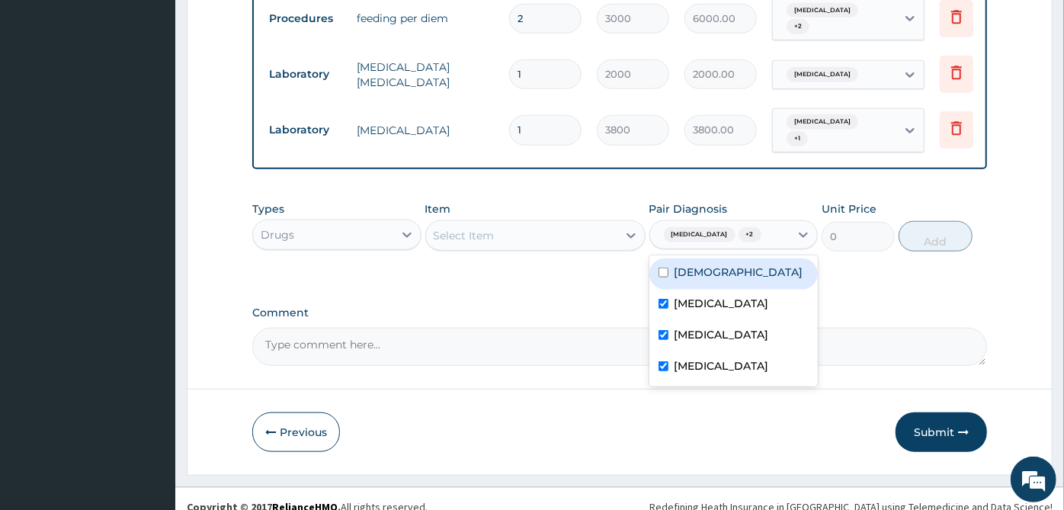
click at [729, 271] on div "Asthma" at bounding box center [734, 273] width 169 height 31
checkbox input "true"
click at [567, 220] on div "Select Item" at bounding box center [535, 235] width 220 height 30
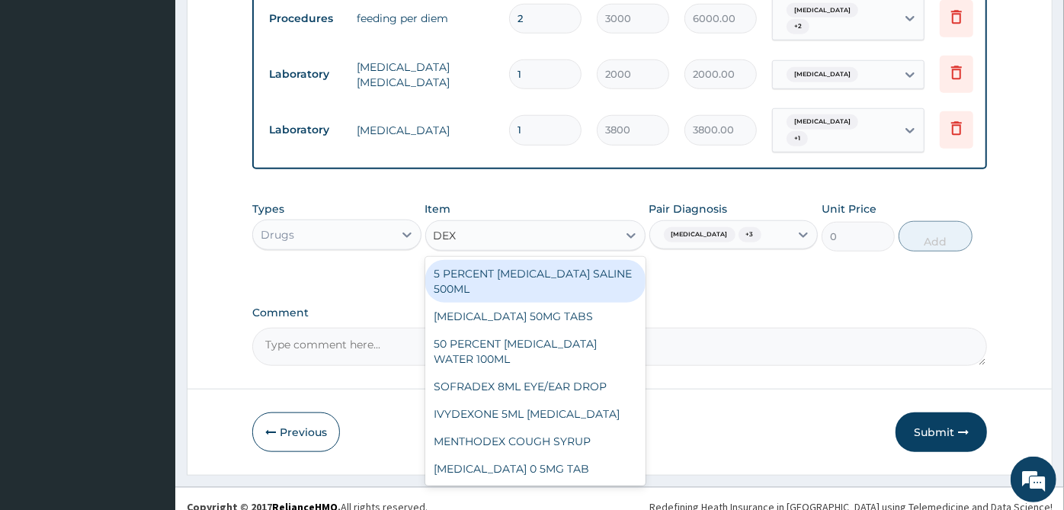
type input "DEXT"
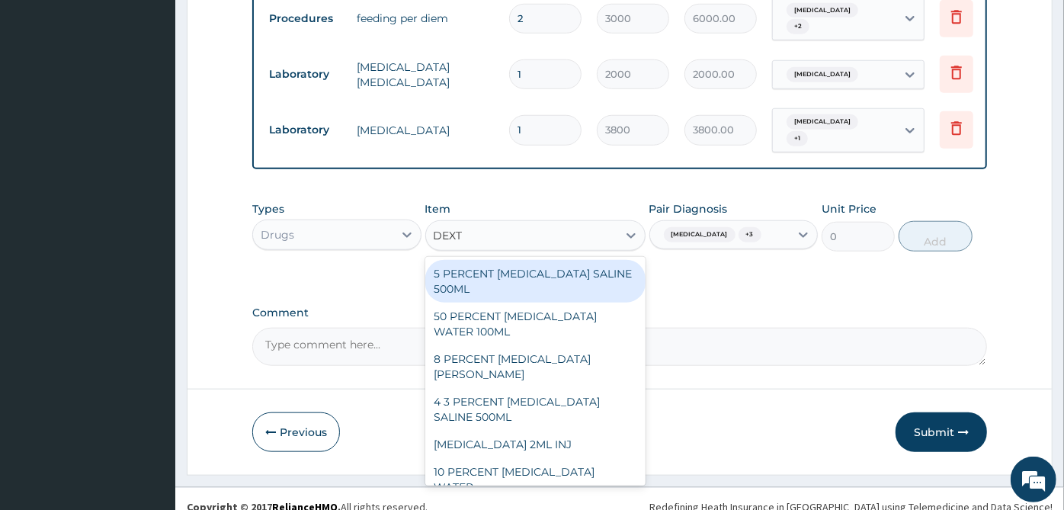
click at [560, 260] on div "5 PERCENT [MEDICAL_DATA] SALINE 500ML" at bounding box center [535, 281] width 220 height 43
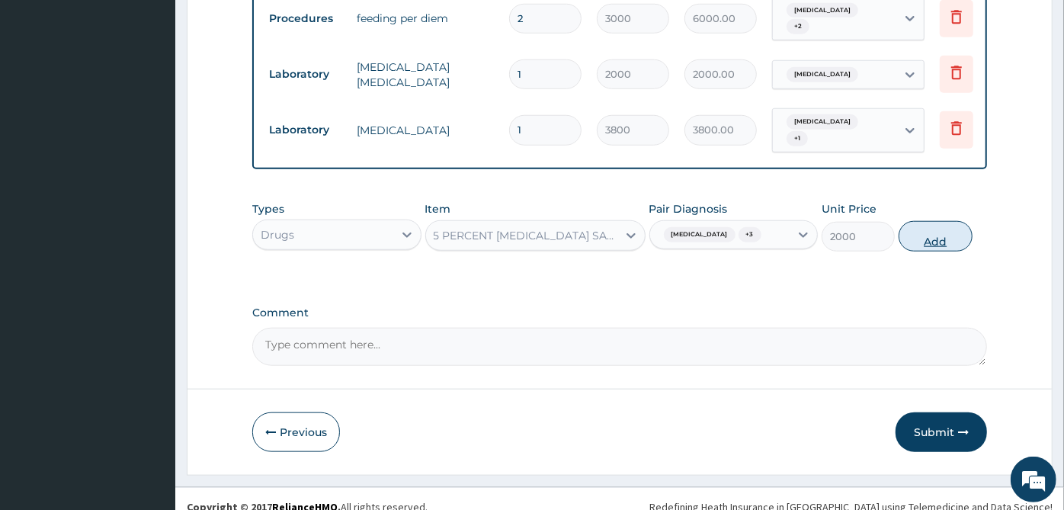
click at [936, 221] on button "Add" at bounding box center [935, 236] width 73 height 30
type input "0"
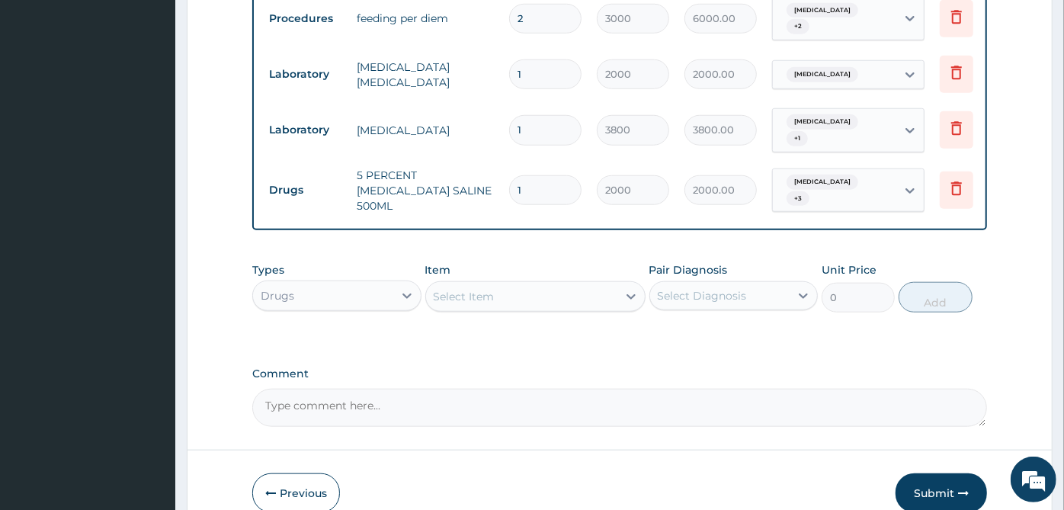
click at [557, 284] on div "Select Item" at bounding box center [521, 296] width 191 height 24
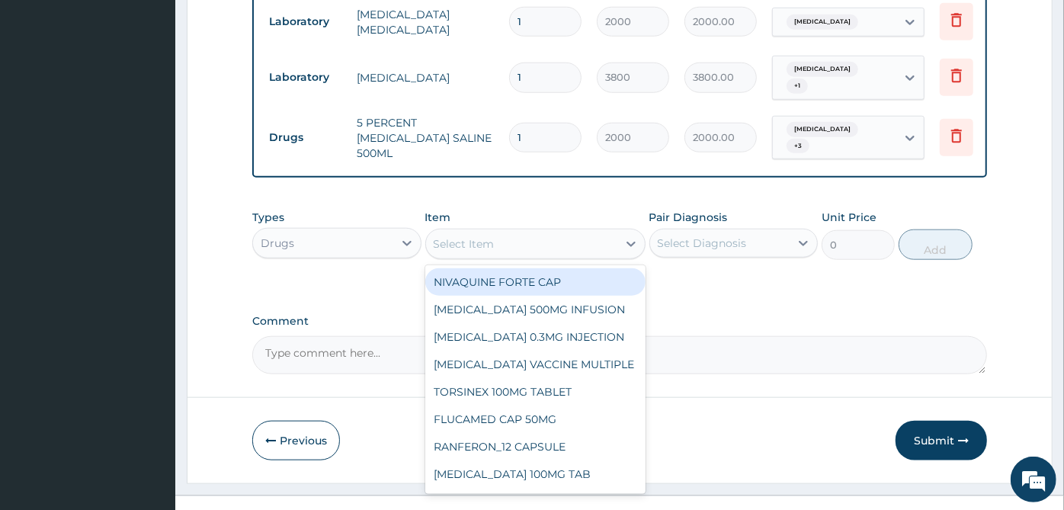
scroll to position [895, 0]
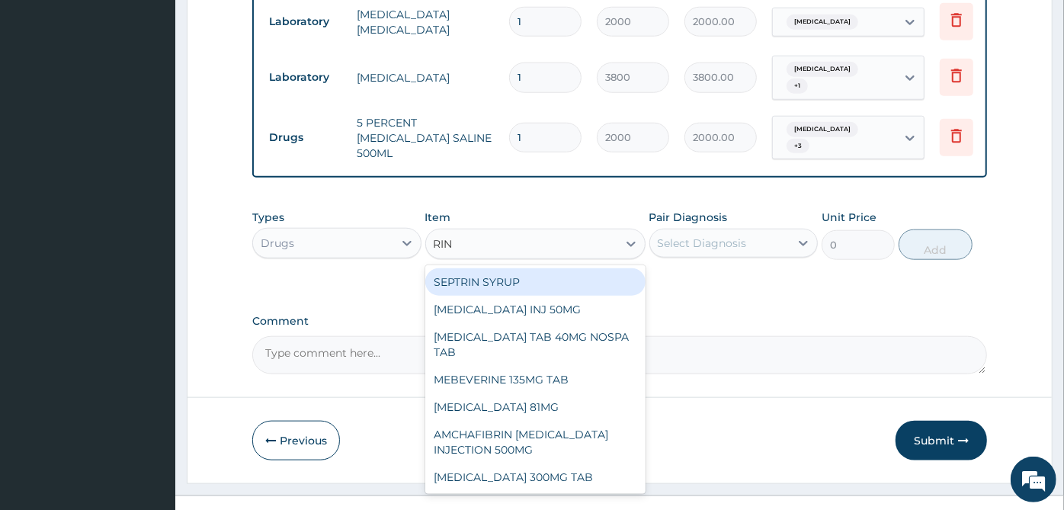
type input "RING"
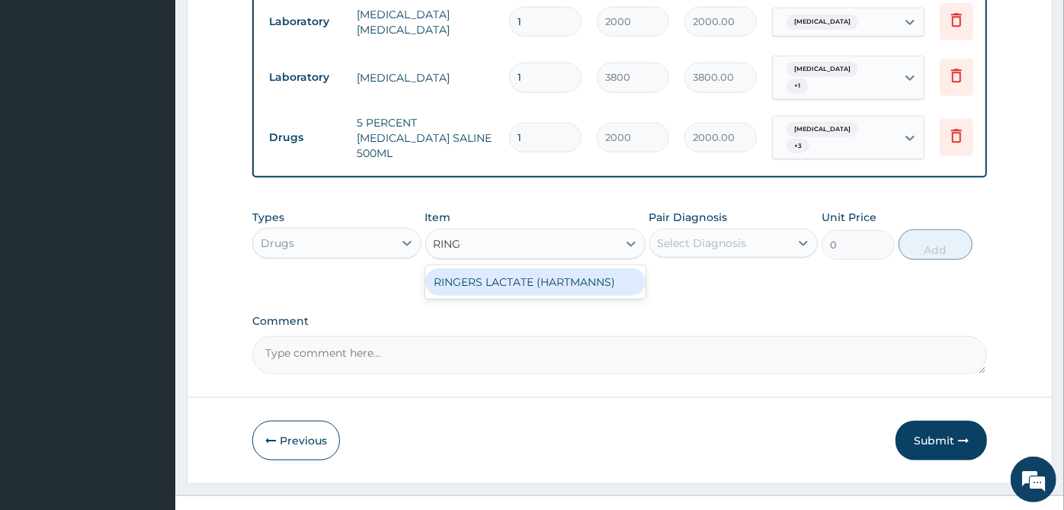
click at [580, 268] on div "RINGERS LACTATE (HARTMANNS)" at bounding box center [535, 281] width 220 height 27
type input "2000"
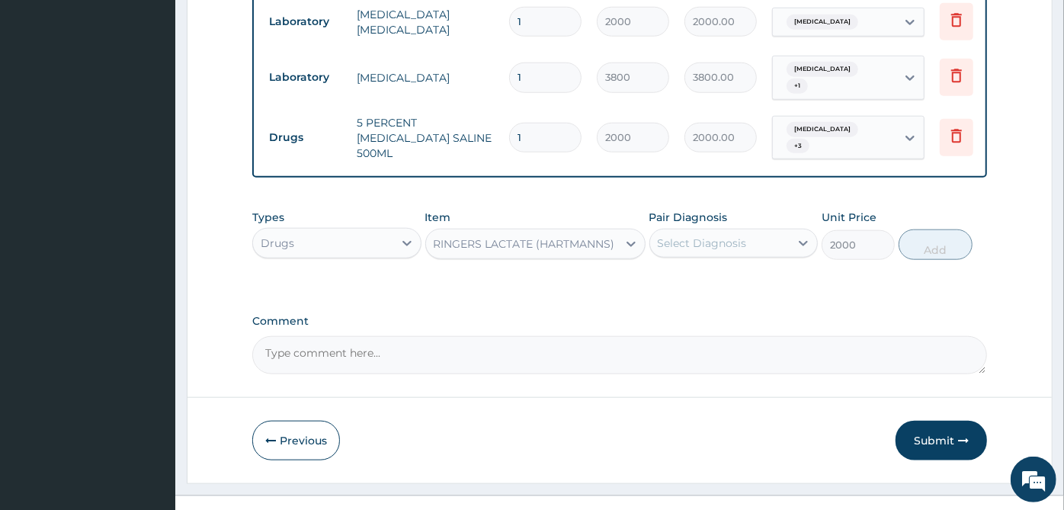
click at [672, 236] on div "Select Diagnosis" at bounding box center [702, 243] width 89 height 15
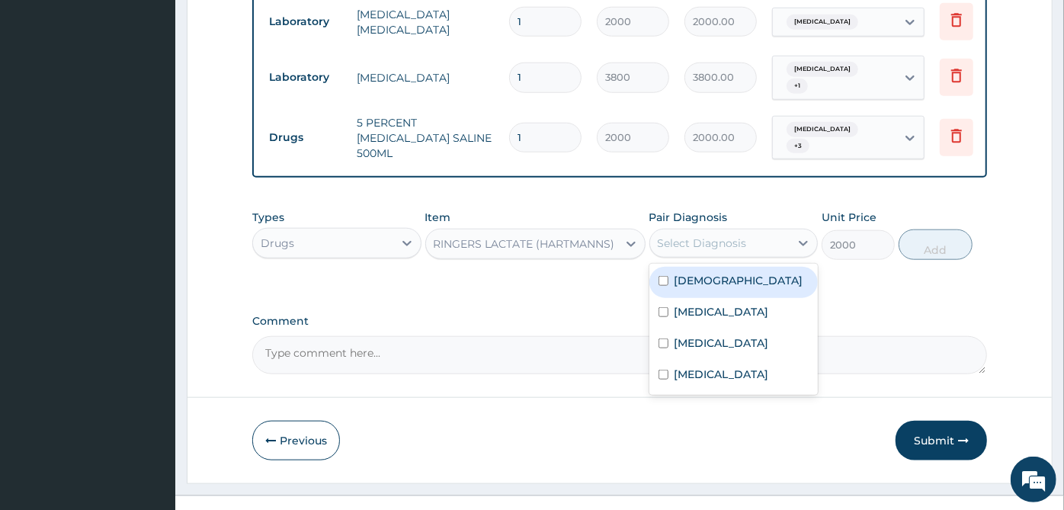
click at [684, 273] on label "Asthma" at bounding box center [739, 280] width 129 height 15
checkbox input "true"
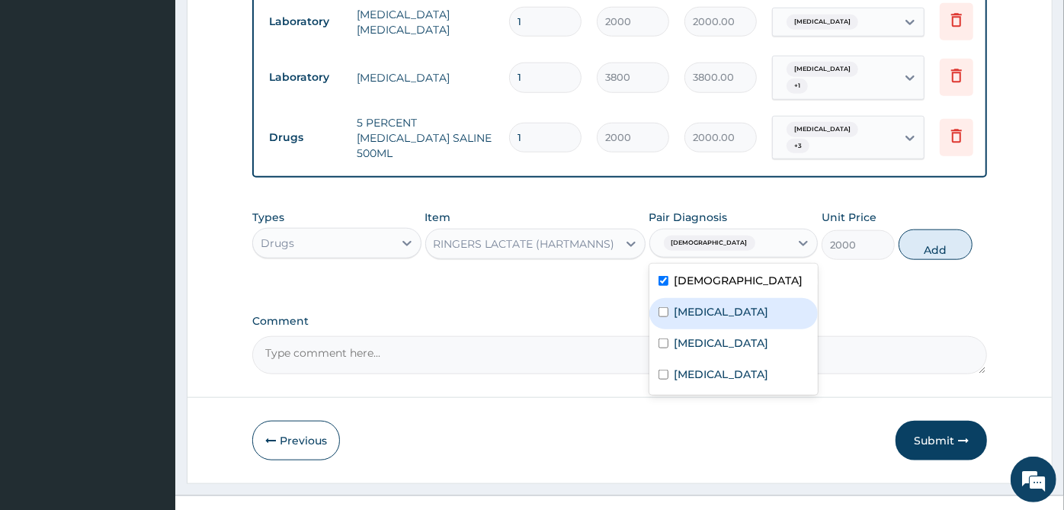
click at [691, 304] on label "[MEDICAL_DATA]" at bounding box center [722, 311] width 95 height 15
checkbox input "true"
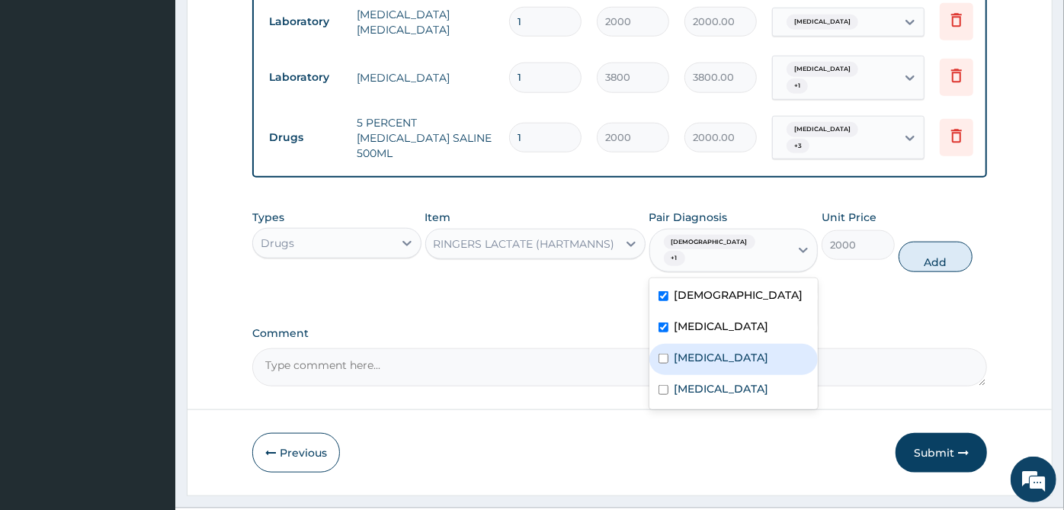
click at [707, 344] on div "Upper respiratory infection" at bounding box center [734, 359] width 169 height 31
checkbox input "true"
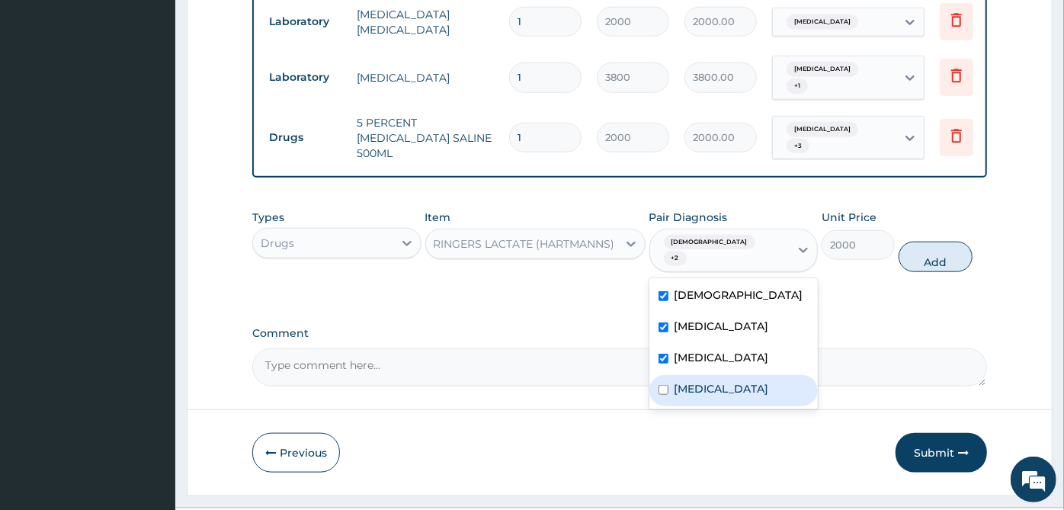
drag, startPoint x: 714, startPoint y: 370, endPoint x: 771, endPoint y: 348, distance: 61.7
click at [714, 381] on label "[MEDICAL_DATA]" at bounding box center [722, 388] width 95 height 15
checkbox input "true"
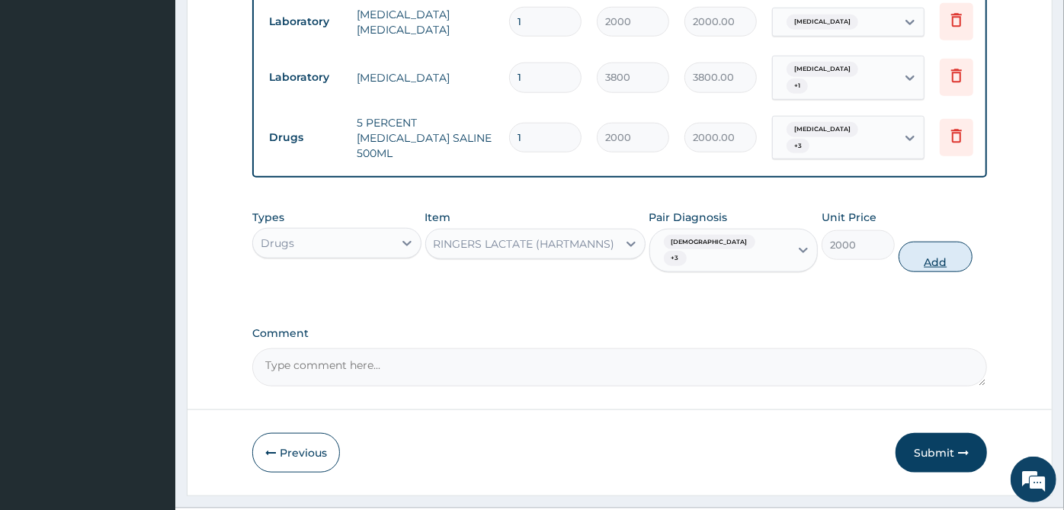
click at [941, 242] on button "Add" at bounding box center [935, 257] width 73 height 30
type input "0"
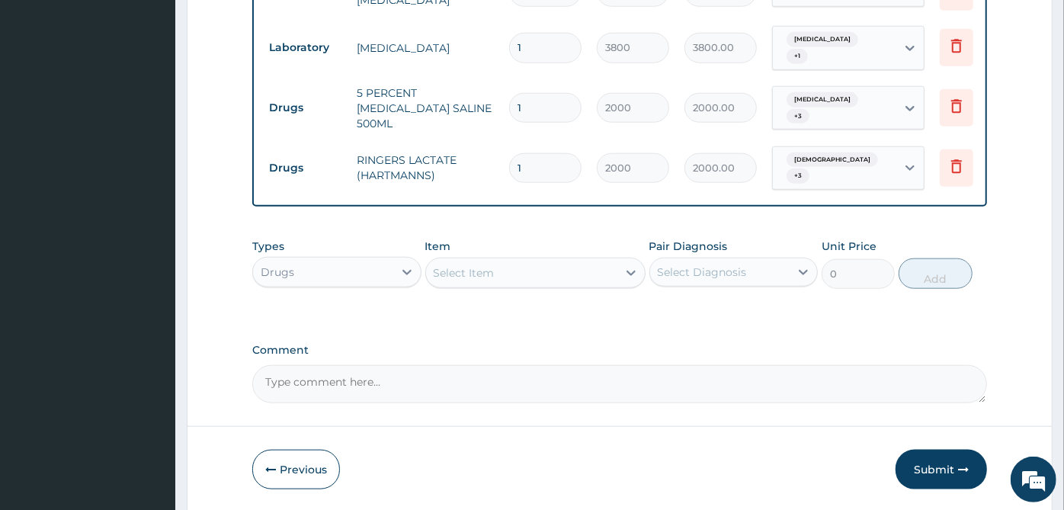
scroll to position [948, 0]
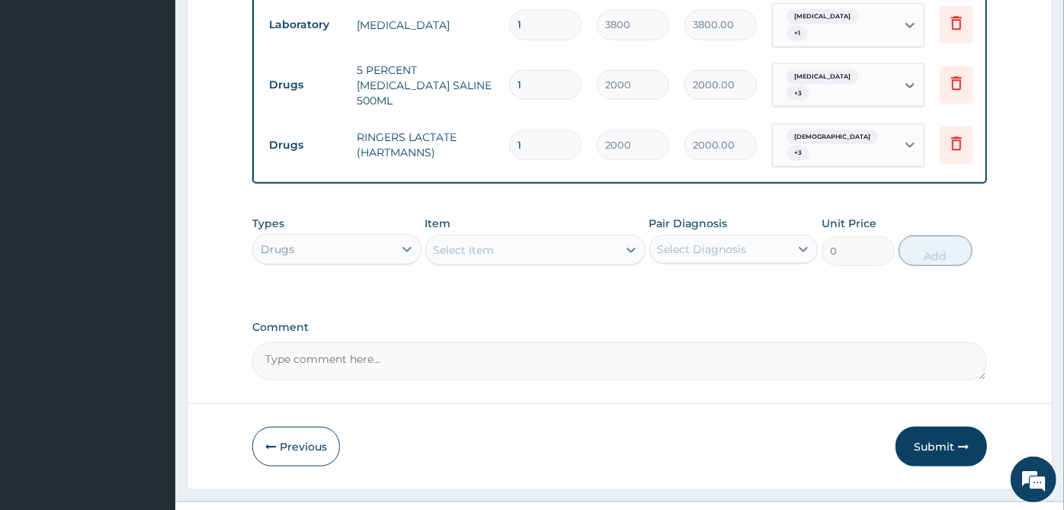
click at [597, 238] on div "Select Item" at bounding box center [521, 250] width 191 height 24
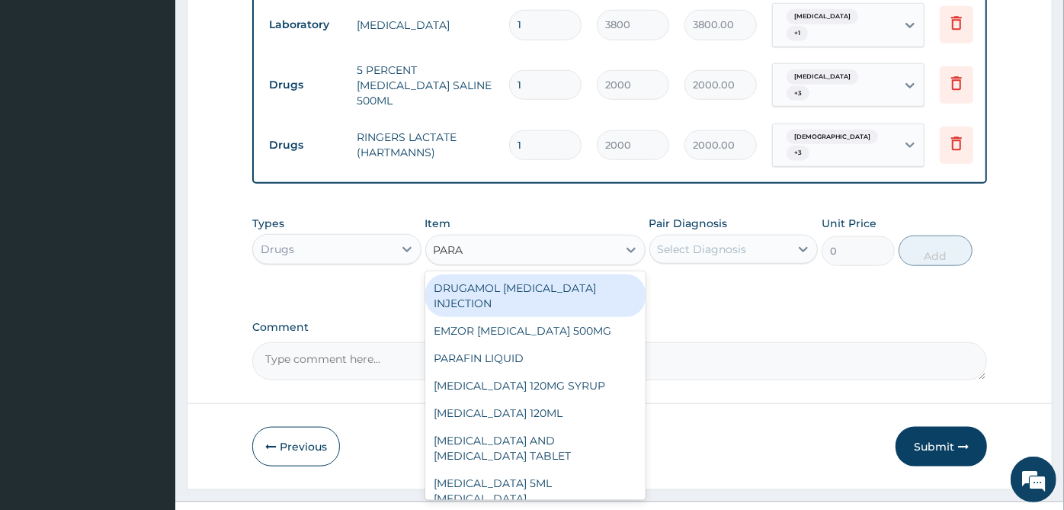
type input "PARAC"
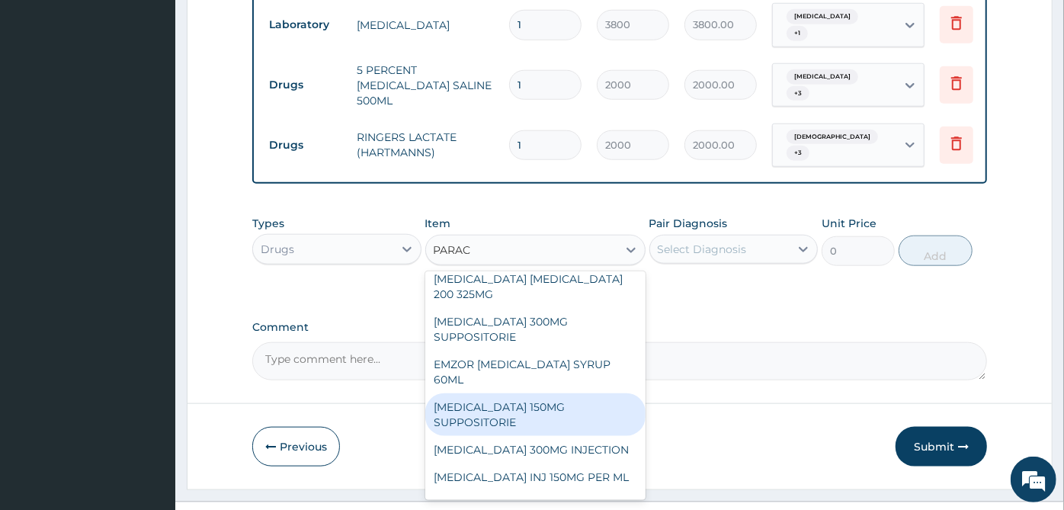
scroll to position [322, 0]
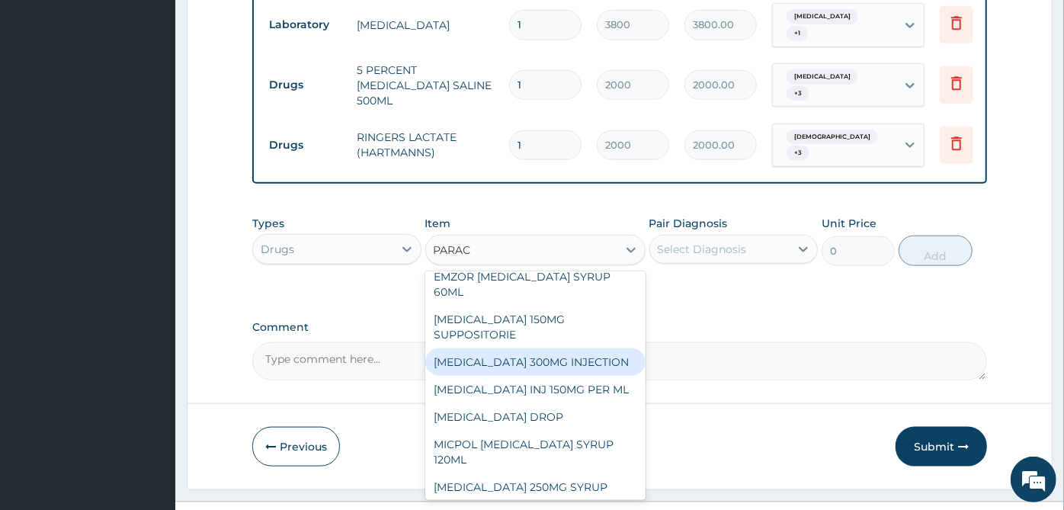
click at [542, 348] on div "[MEDICAL_DATA] 300MG INJECTION" at bounding box center [535, 361] width 220 height 27
type input "500"
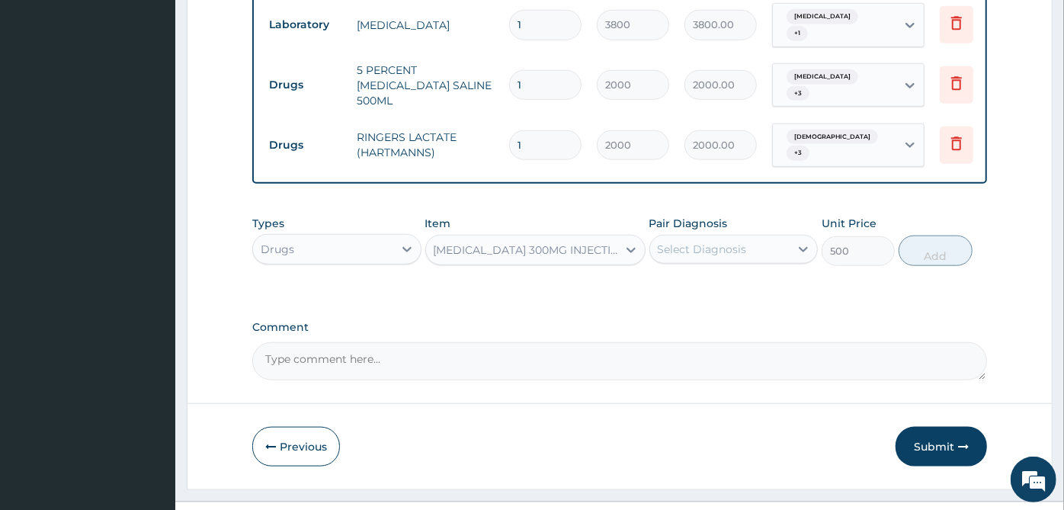
click at [694, 242] on div "Select Diagnosis" at bounding box center [702, 249] width 89 height 15
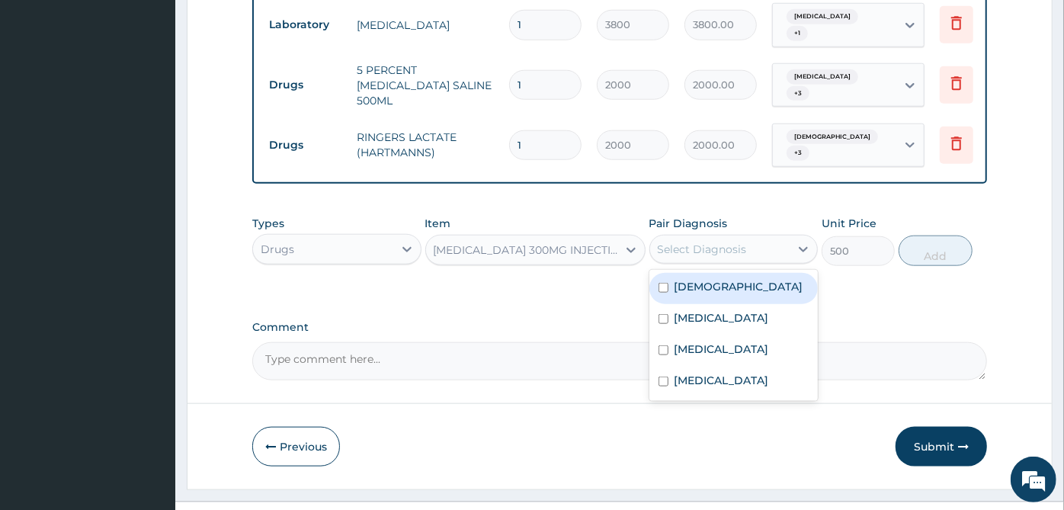
click at [688, 279] on label "Asthma" at bounding box center [739, 286] width 129 height 15
checkbox input "true"
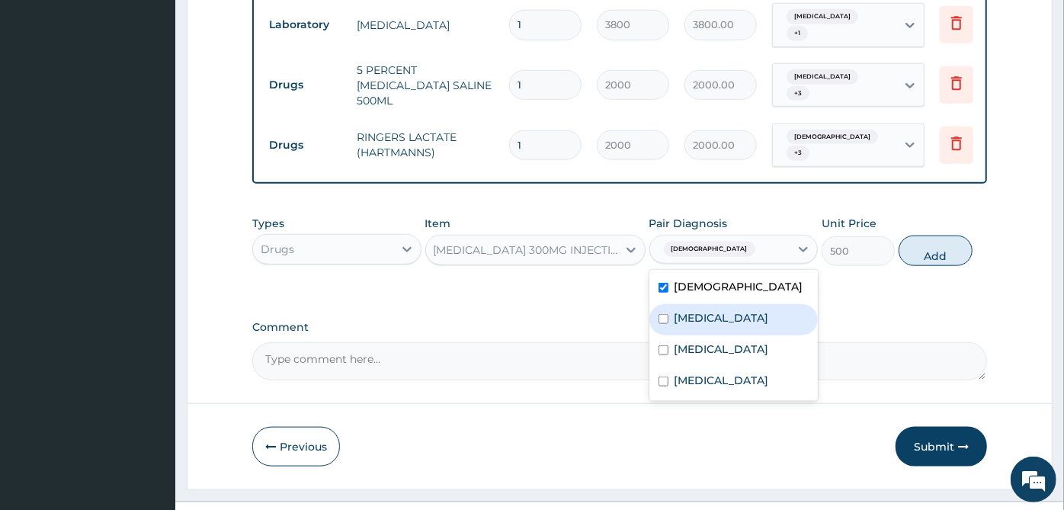
click at [692, 304] on div "[MEDICAL_DATA]" at bounding box center [734, 319] width 169 height 31
checkbox input "true"
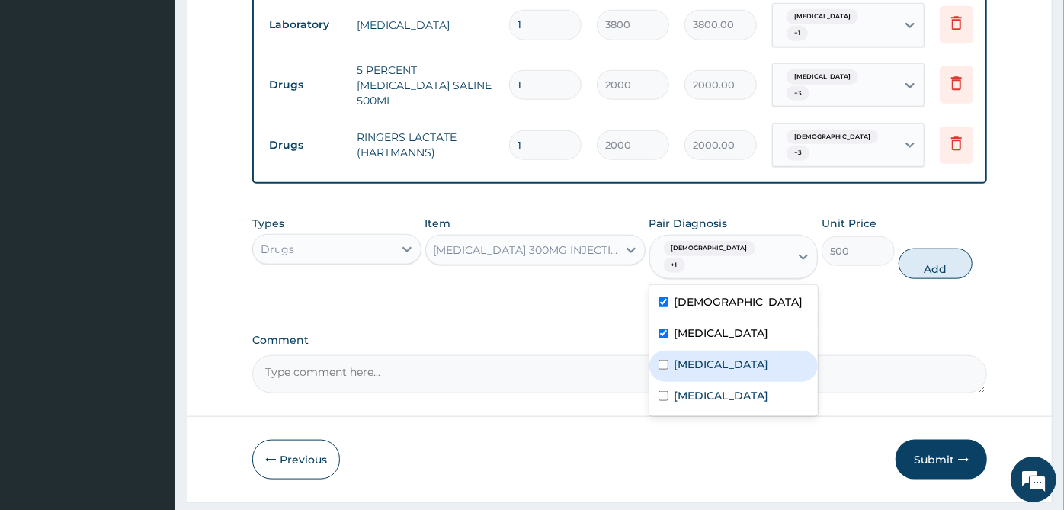
click at [700, 357] on label "Upper respiratory infection" at bounding box center [722, 364] width 95 height 15
checkbox input "true"
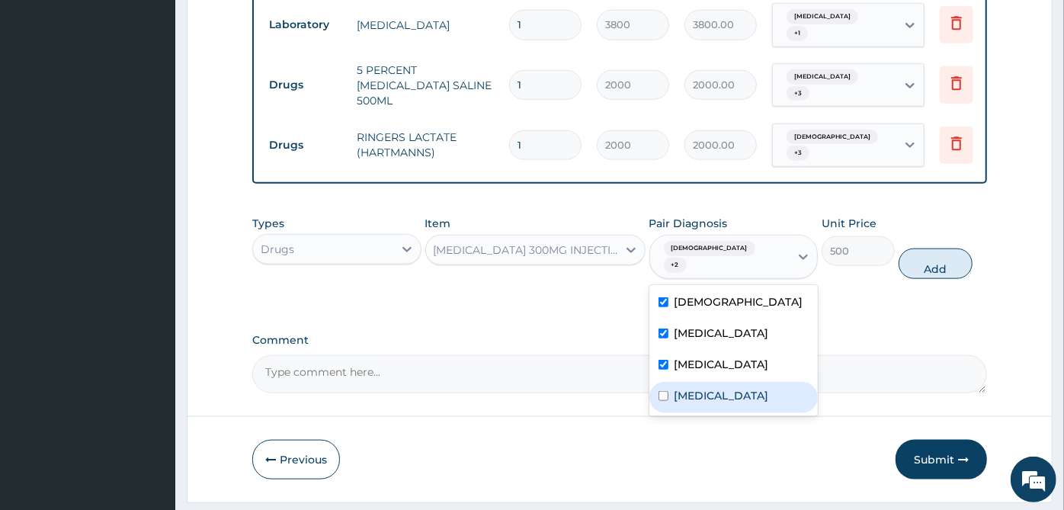
click at [700, 382] on div "[MEDICAL_DATA]" at bounding box center [734, 397] width 169 height 31
checkbox input "true"
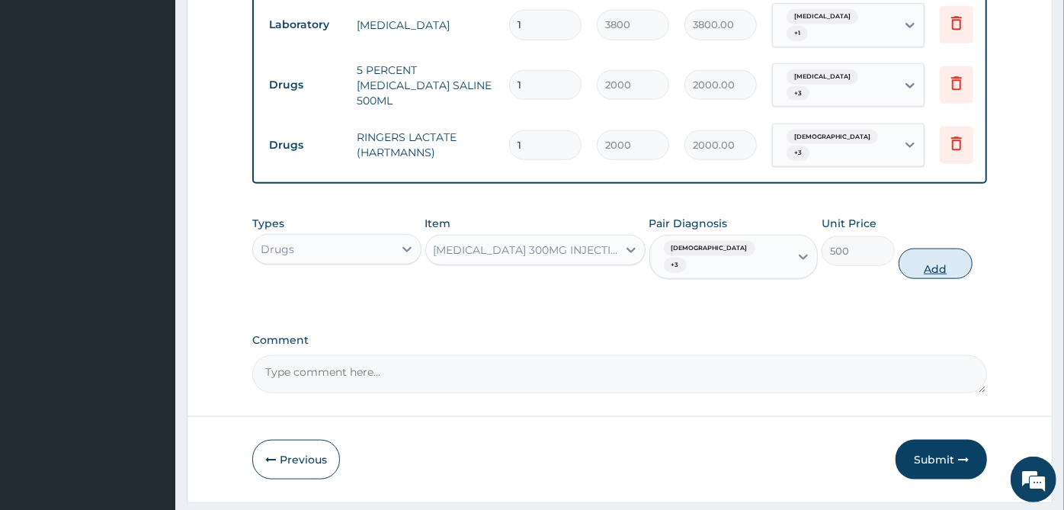
click at [945, 249] on button "Add" at bounding box center [935, 264] width 73 height 30
type input "0"
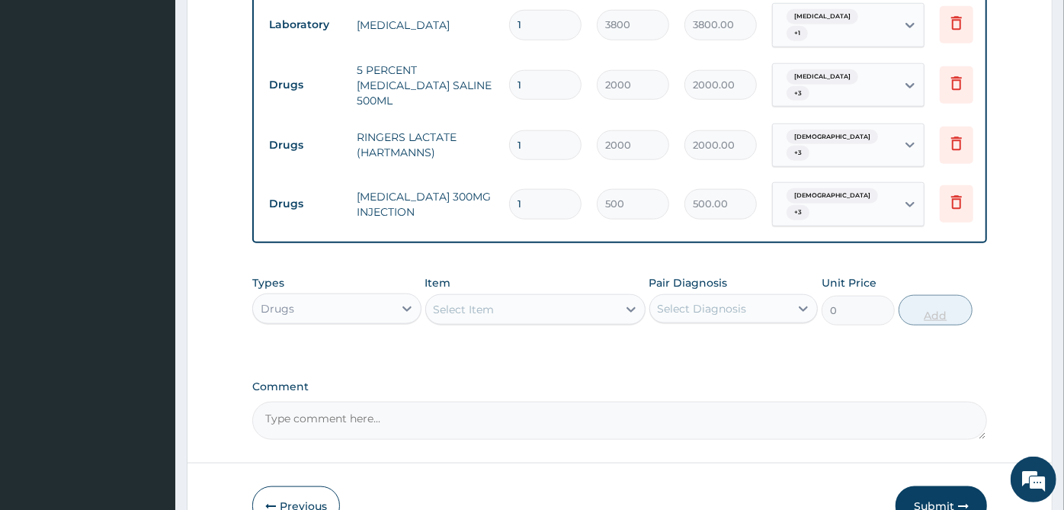
type input "14"
type input "7000.00"
type input "14"
click at [611, 297] on div "Select Item" at bounding box center [521, 309] width 191 height 24
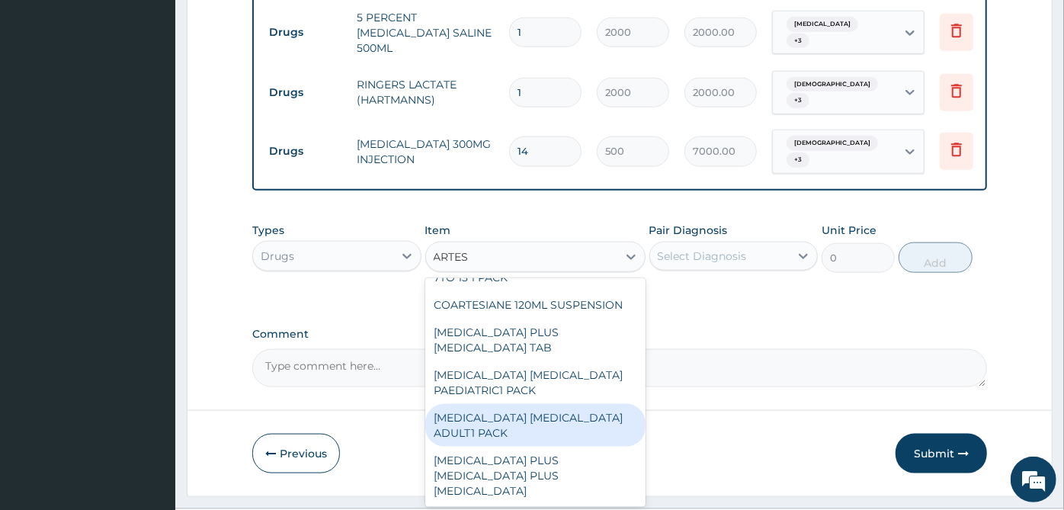
scroll to position [0, 0]
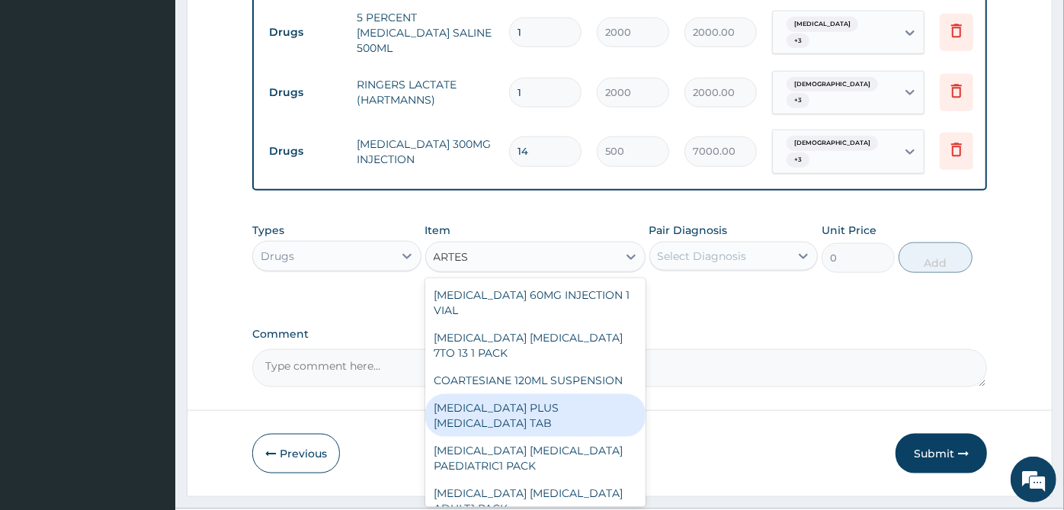
type input "ARTE"
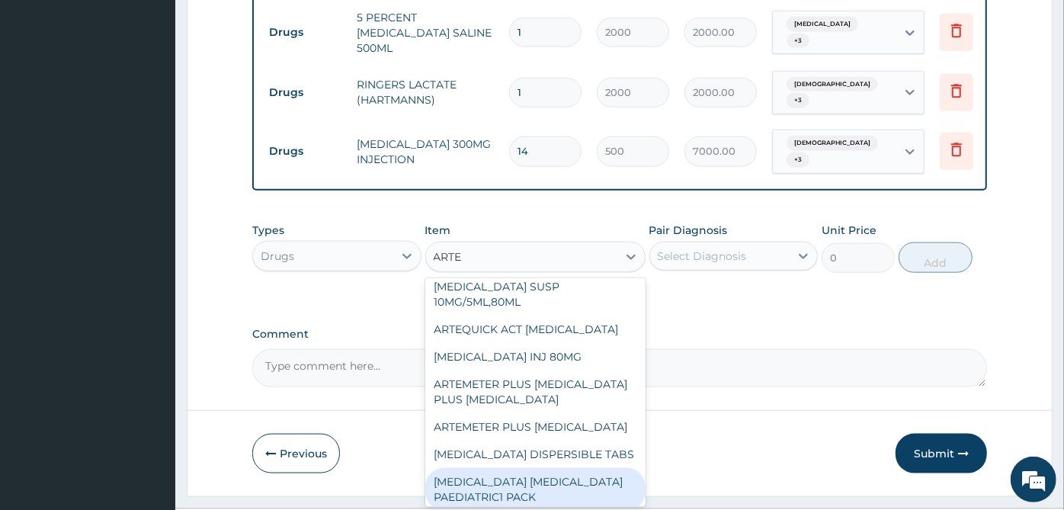
scroll to position [354, 0]
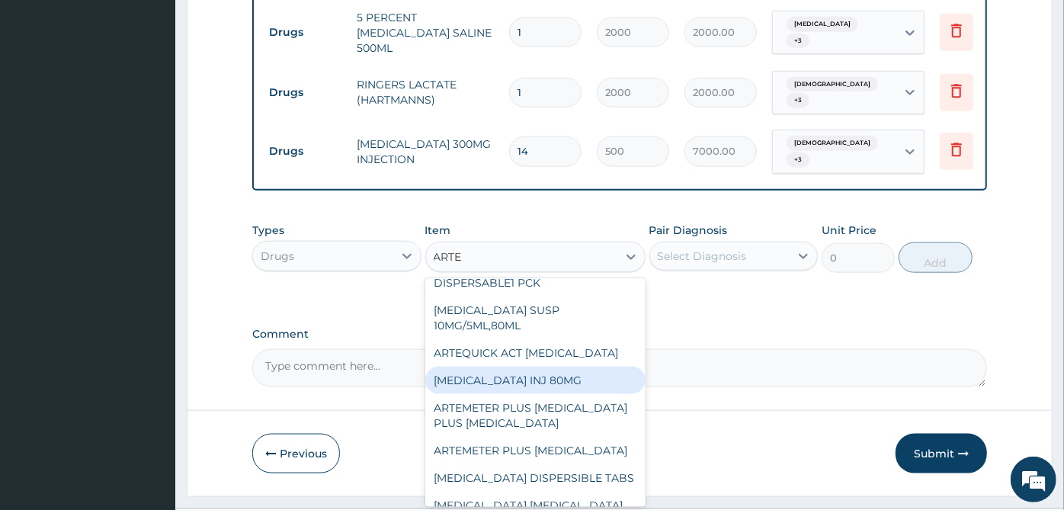
click at [533, 367] on div "ARTEMETHER INJ 80MG" at bounding box center [535, 380] width 220 height 27
type input "175.2"
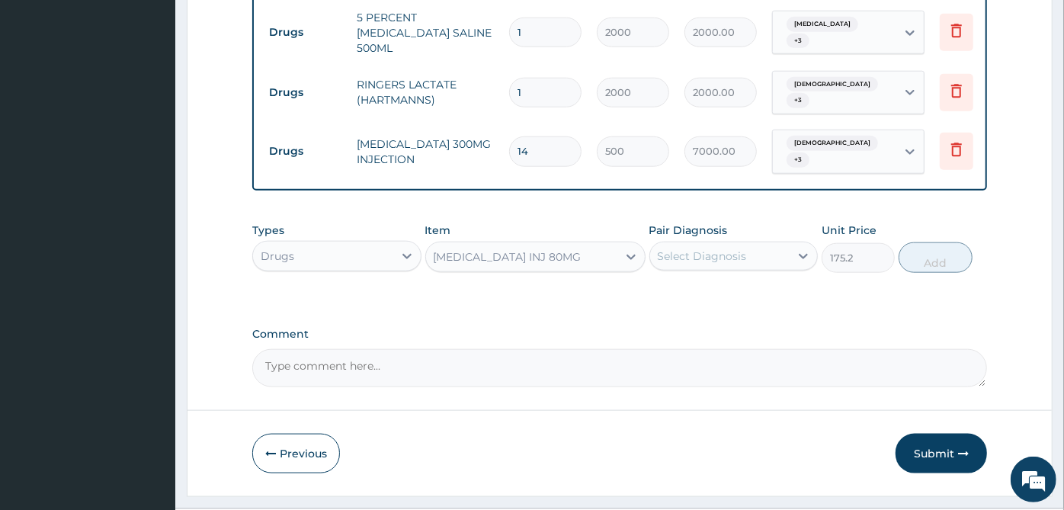
click at [732, 244] on div "Select Diagnosis" at bounding box center [720, 256] width 140 height 24
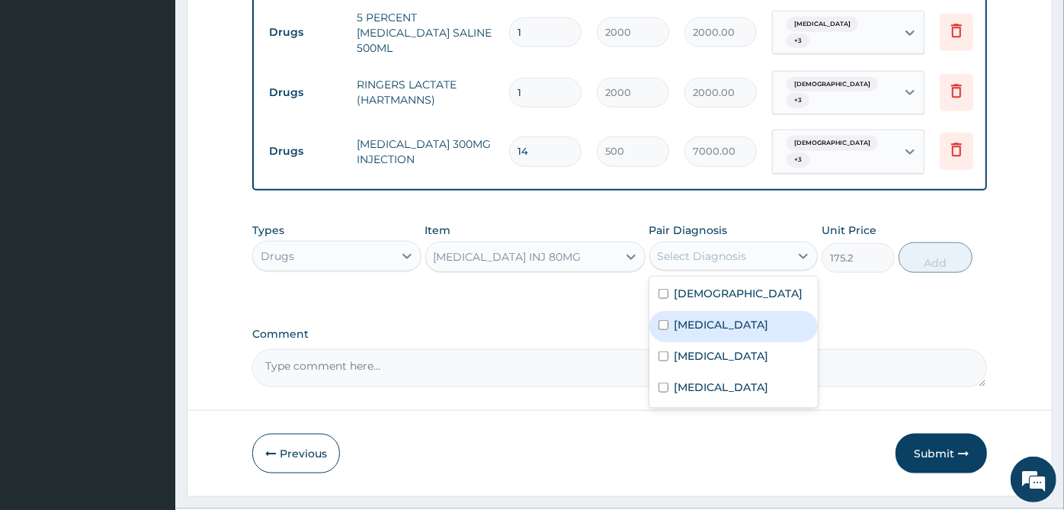
click at [718, 311] on div "Malaria" at bounding box center [734, 326] width 169 height 31
checkbox input "true"
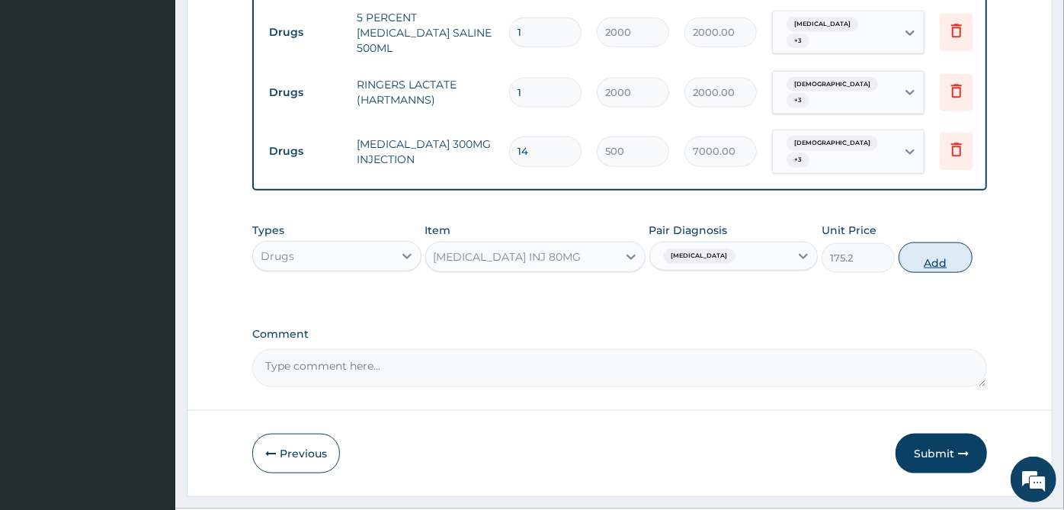
click at [971, 242] on button "Add" at bounding box center [935, 257] width 73 height 30
type input "0"
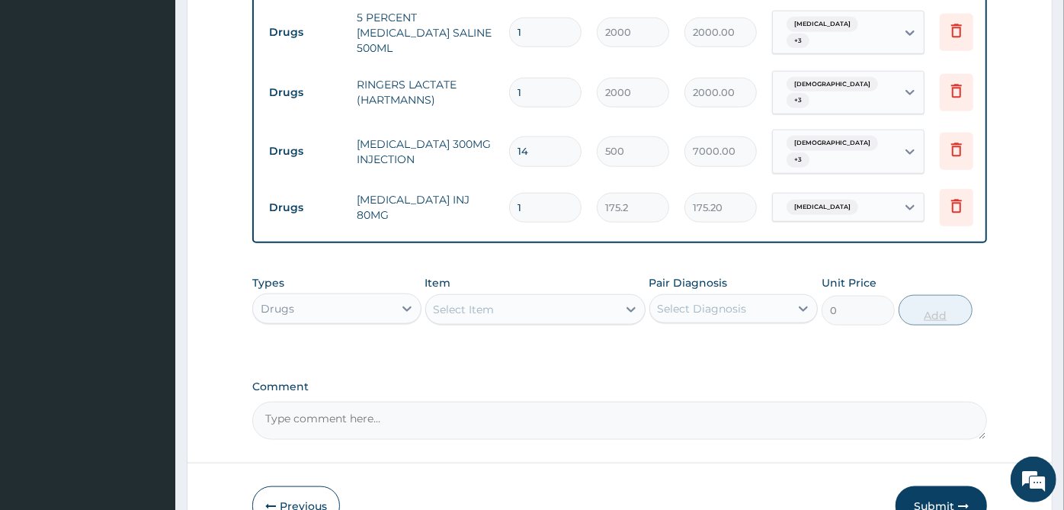
type input "0.00"
type input "3"
type input "525.60"
type input "3"
click at [598, 297] on div "Select Item" at bounding box center [521, 309] width 191 height 24
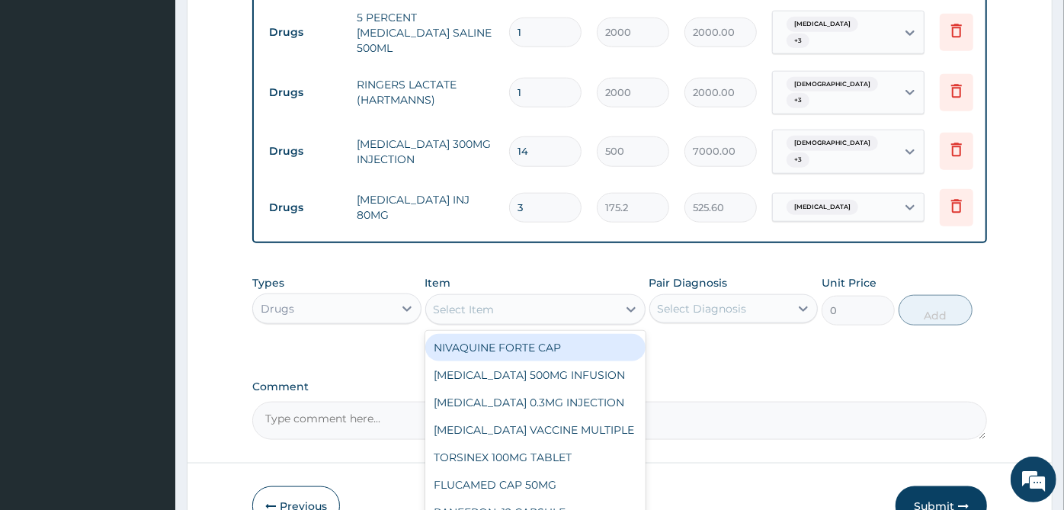
scroll to position [1054, 0]
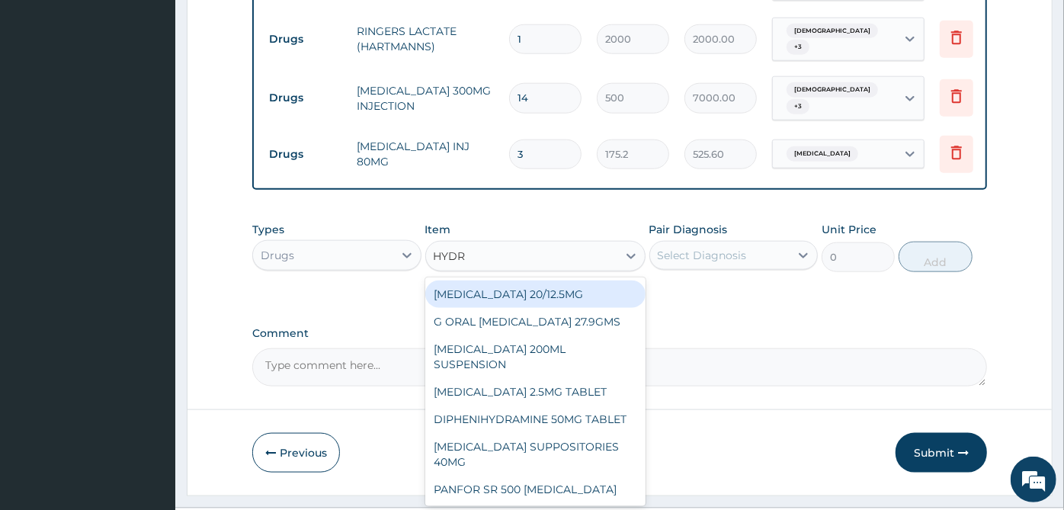
type input "HYDRO"
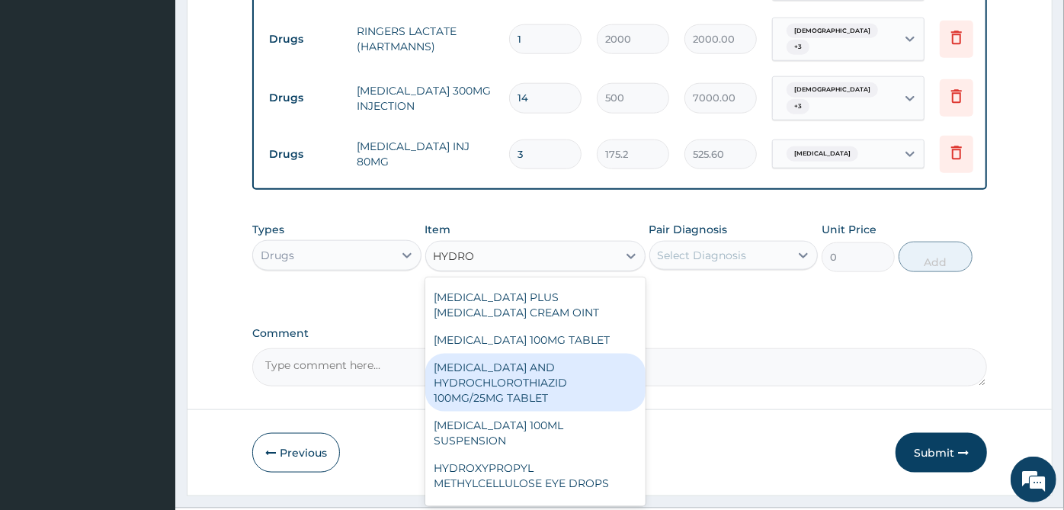
scroll to position [494, 0]
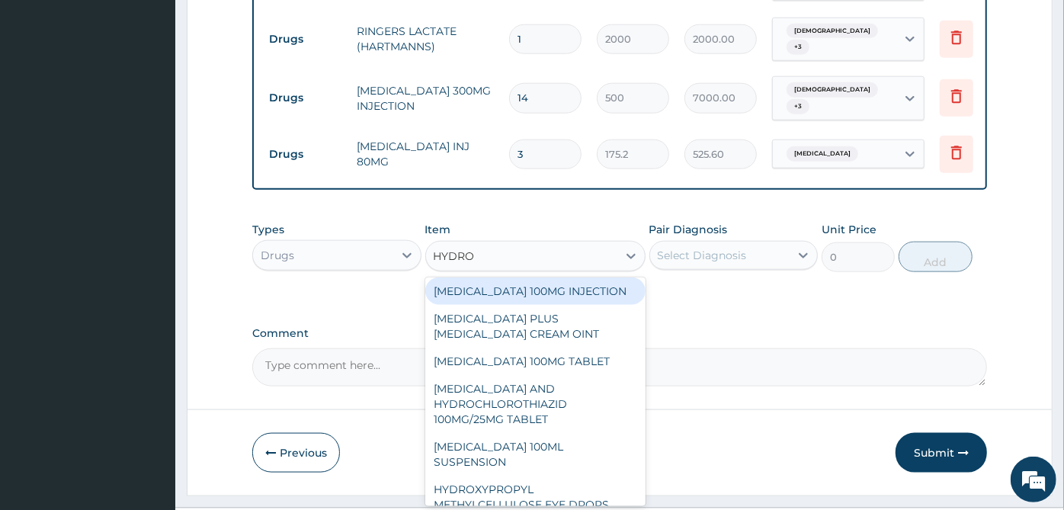
click at [536, 305] on div "HYDROCORTISONE 100MG INJECTION" at bounding box center [535, 290] width 220 height 27
type input "542.4"
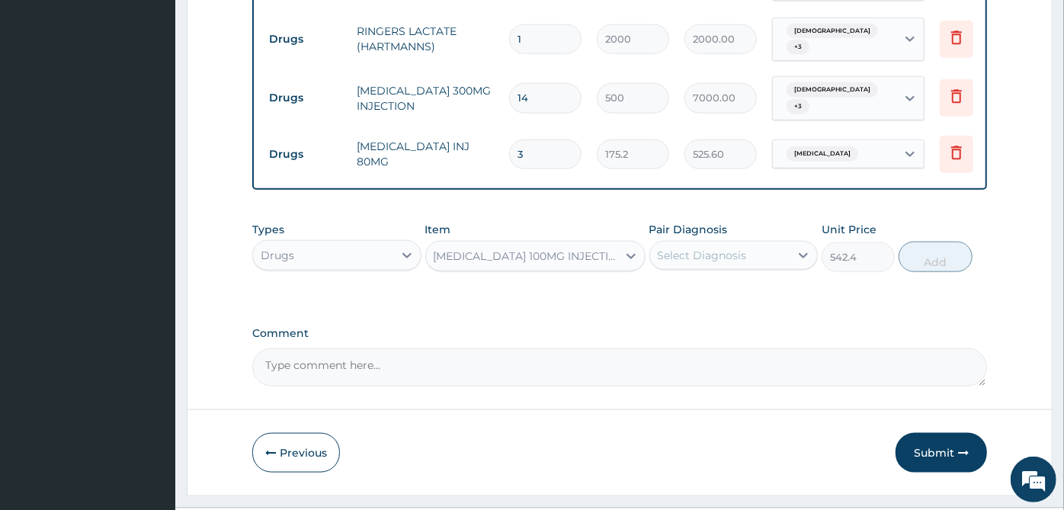
click at [701, 248] on div "Select Diagnosis" at bounding box center [702, 255] width 89 height 15
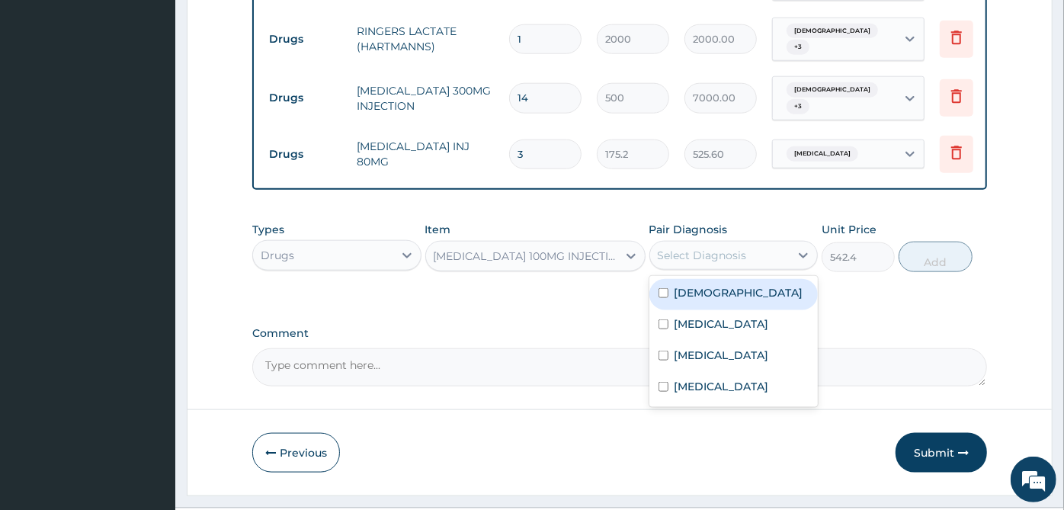
click at [687, 285] on label "Asthma" at bounding box center [739, 292] width 129 height 15
checkbox input "true"
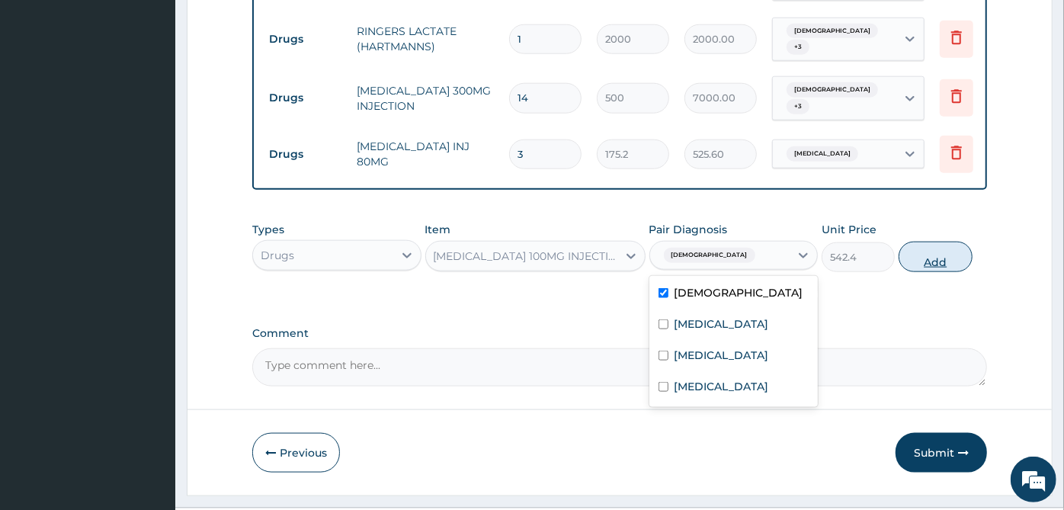
click at [951, 242] on button "Add" at bounding box center [935, 257] width 73 height 30
type input "0"
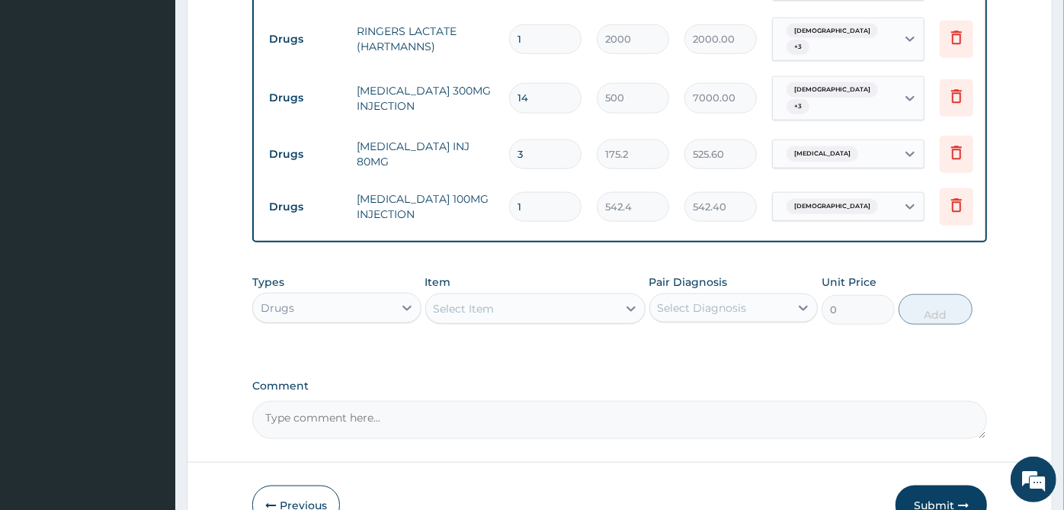
click at [582, 297] on div "Select Item" at bounding box center [521, 309] width 191 height 24
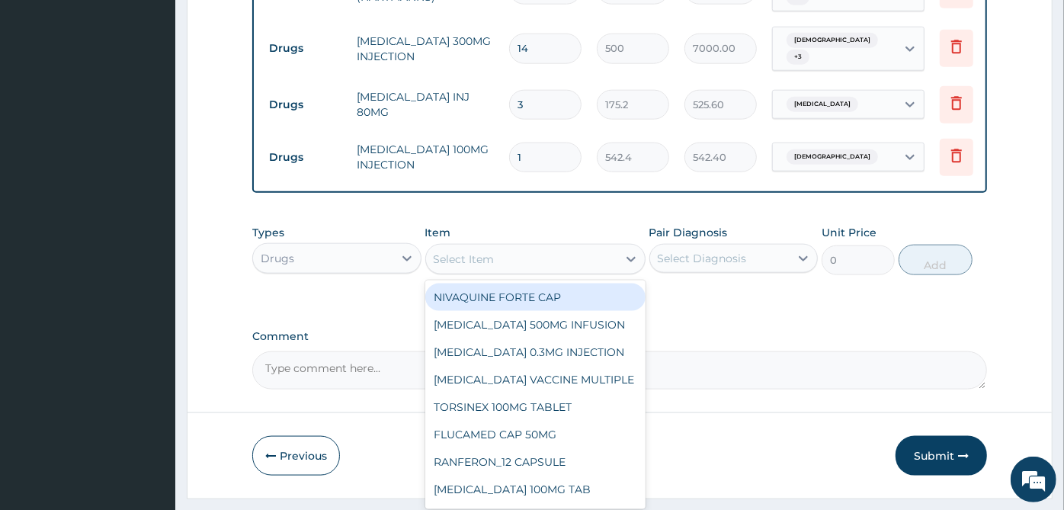
scroll to position [1106, 0]
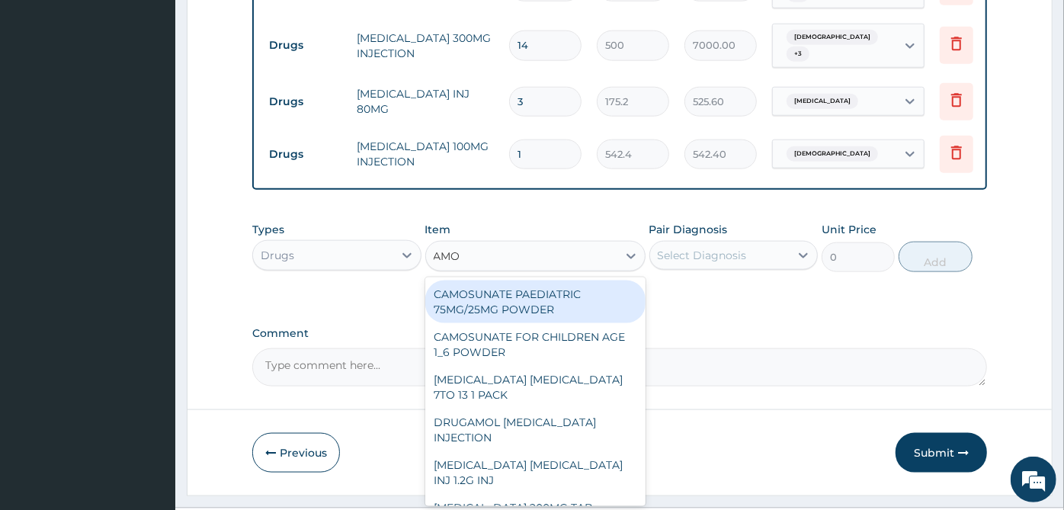
type input "AMOV"
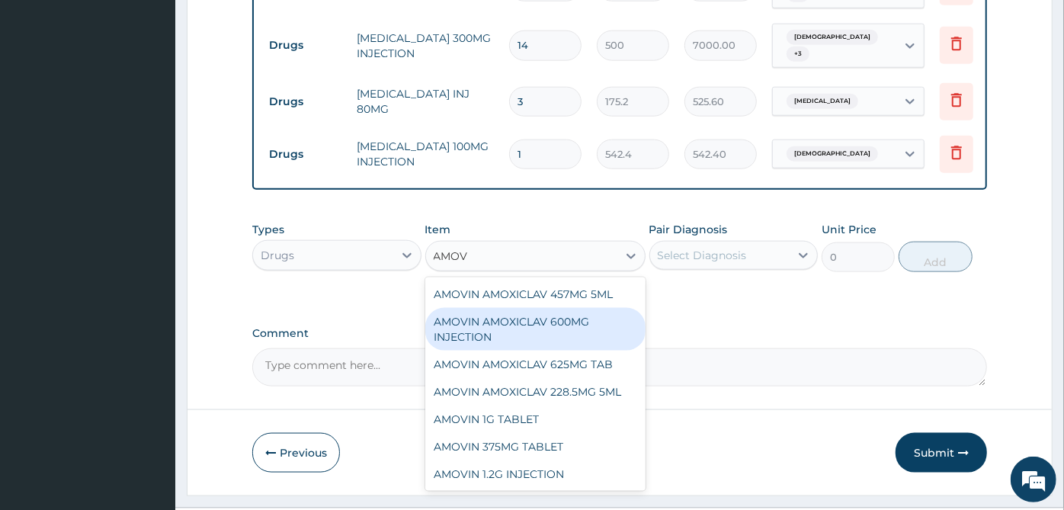
click at [566, 308] on div "AMOVIN AMOXICLAV 600MG INJECTION" at bounding box center [535, 329] width 220 height 43
type input "3500"
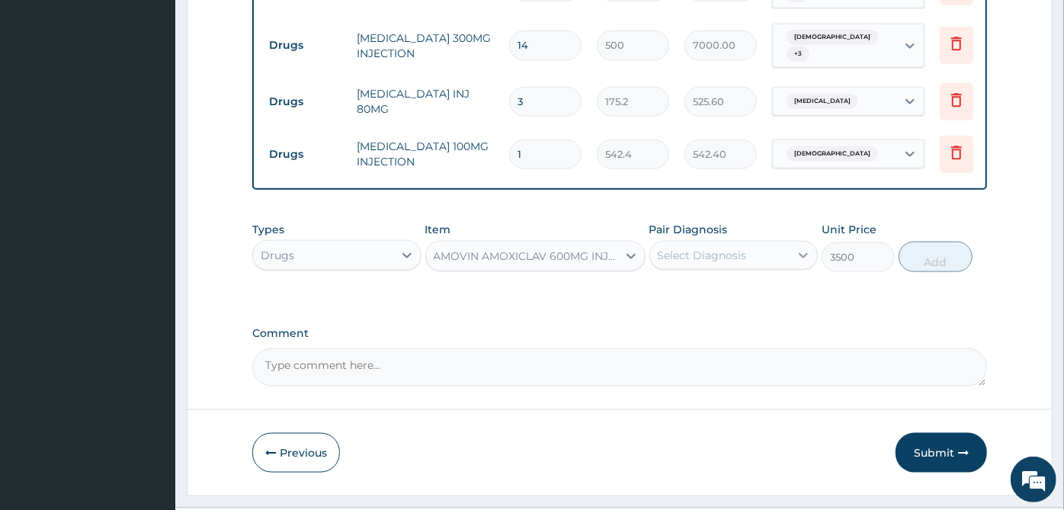
click at [800, 253] on icon at bounding box center [803, 255] width 9 height 5
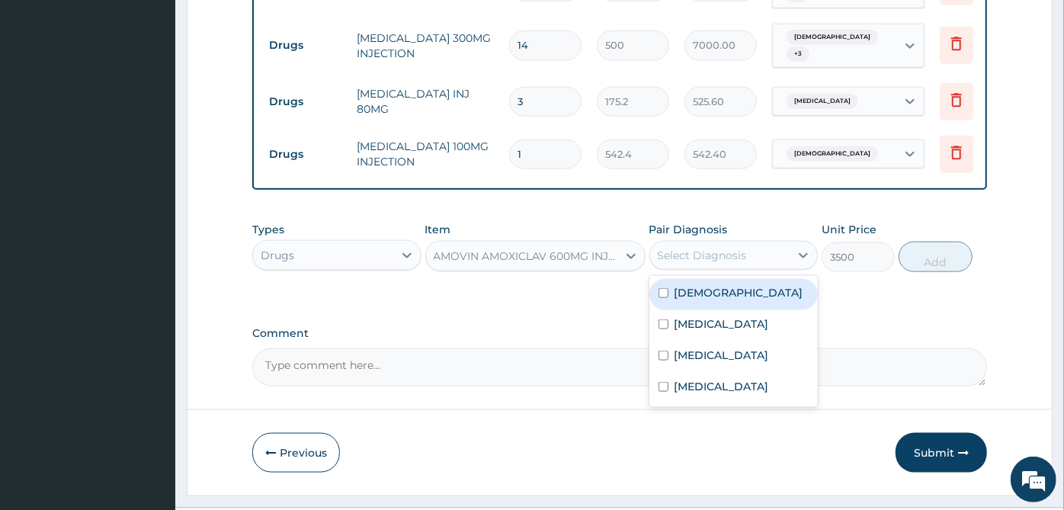
click at [768, 279] on div "Asthma" at bounding box center [734, 294] width 169 height 31
checkbox input "true"
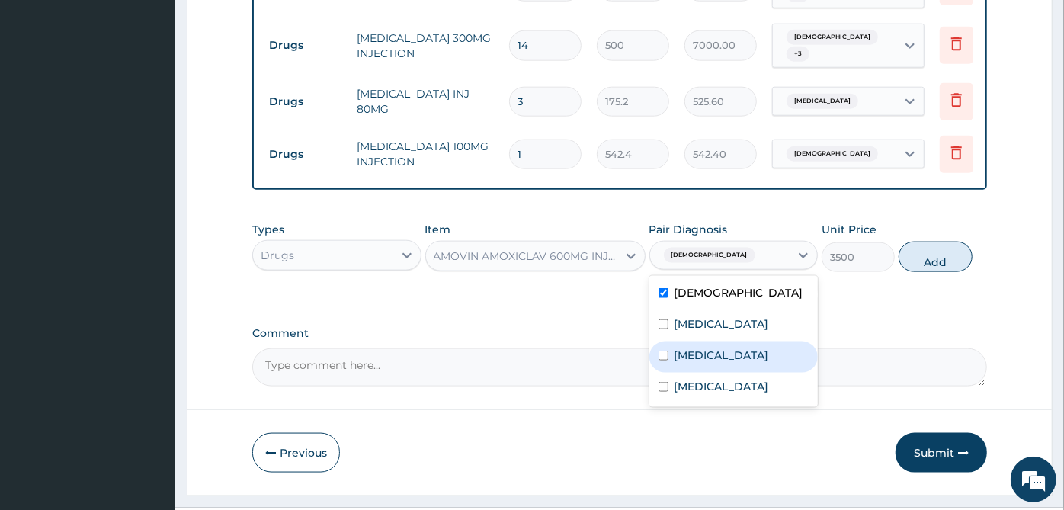
click at [744, 348] on label "Upper respiratory infection" at bounding box center [722, 355] width 95 height 15
checkbox input "true"
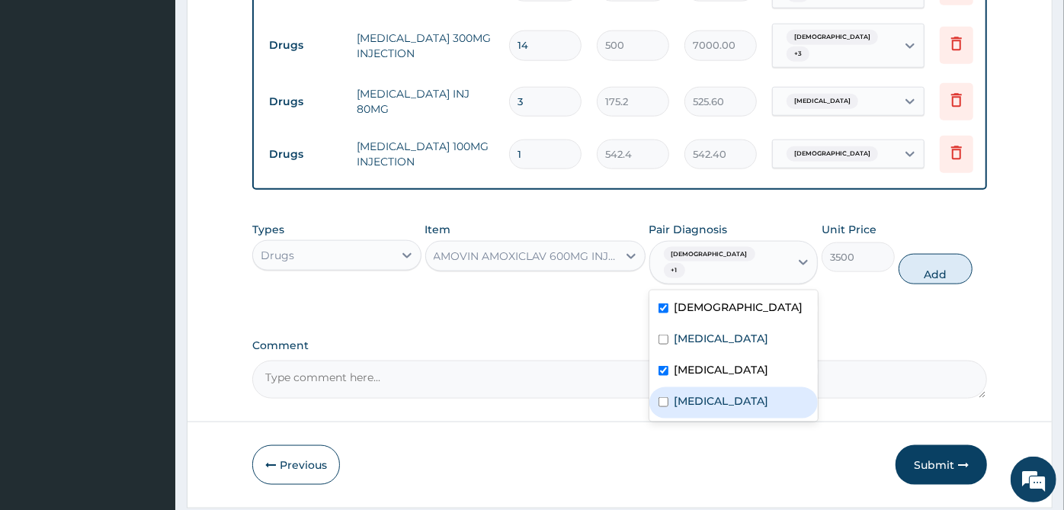
click at [744, 387] on div "Bacterial sepsis" at bounding box center [734, 402] width 169 height 31
checkbox input "true"
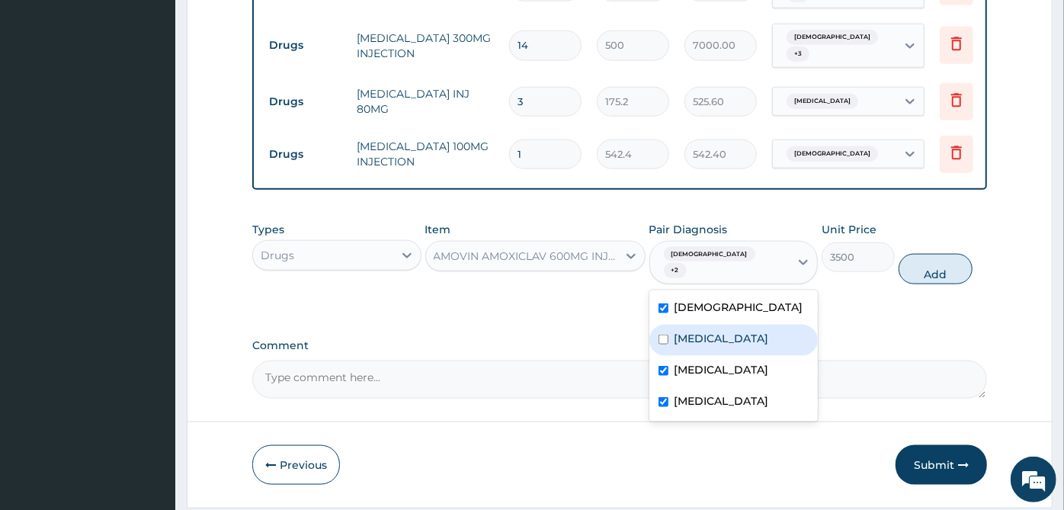
click at [766, 325] on div "Malaria" at bounding box center [734, 340] width 169 height 31
checkbox input "true"
click at [954, 254] on button "Add" at bounding box center [935, 269] width 73 height 30
type input "0"
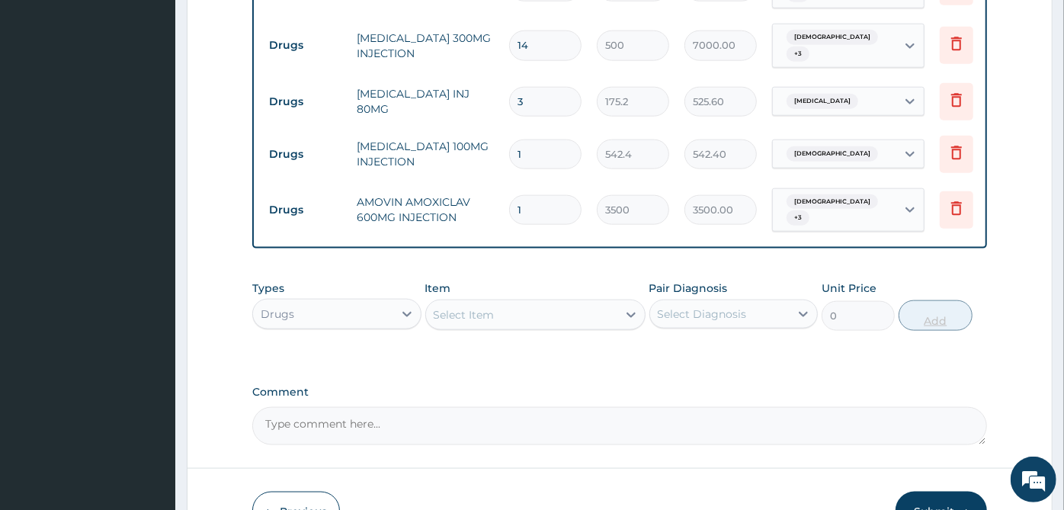
type input "10"
type input "35000.00"
type input "10"
click at [608, 303] on div "Select Item" at bounding box center [521, 315] width 191 height 24
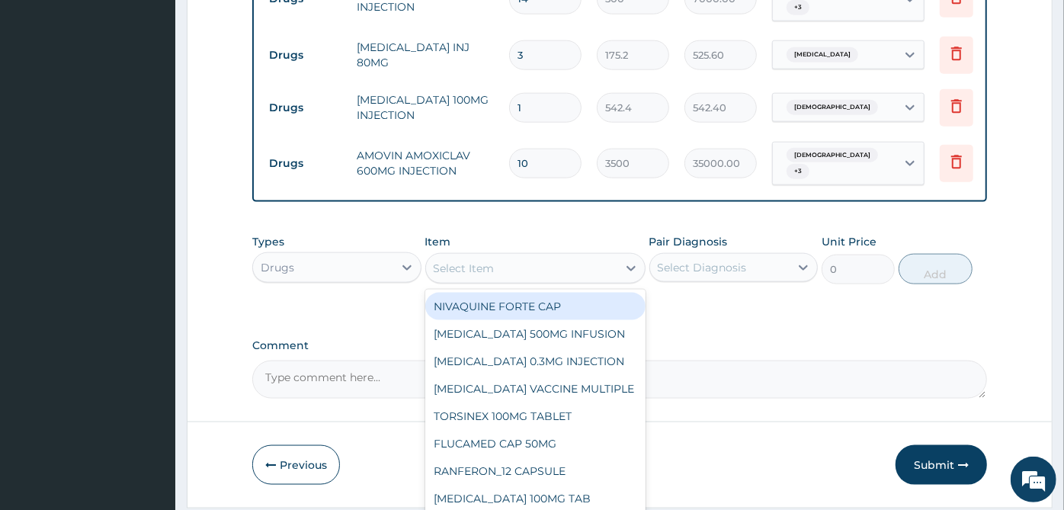
scroll to position [1159, 0]
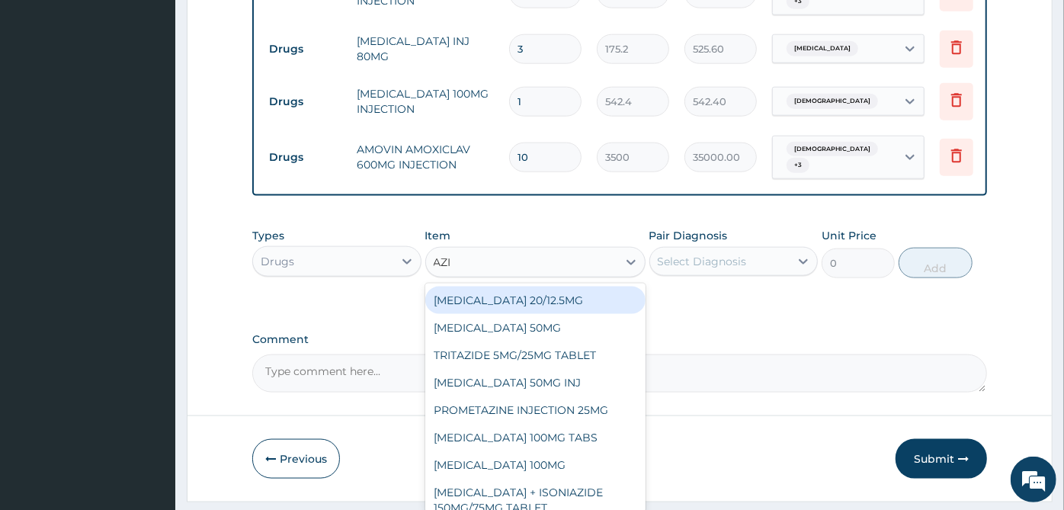
type input "AZIT"
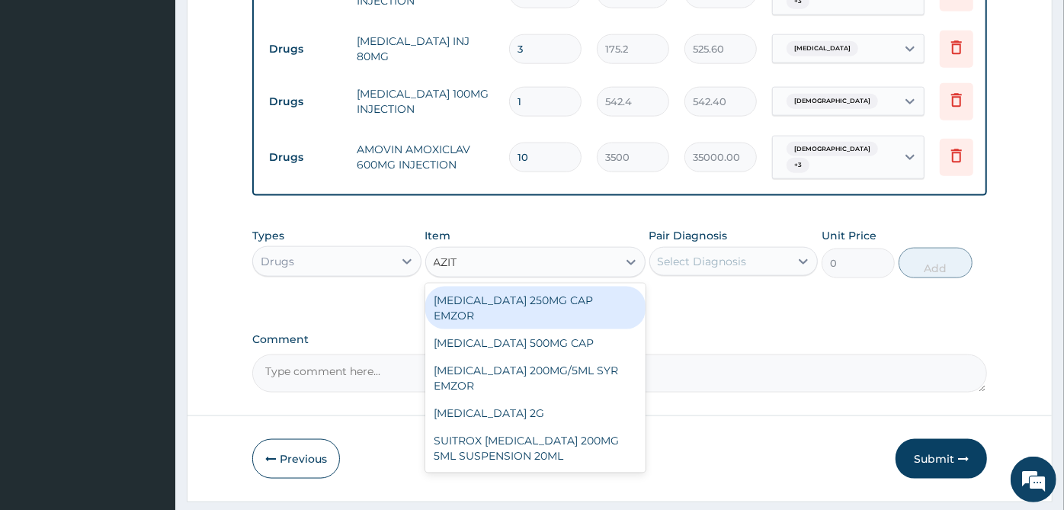
click at [588, 287] on div "[MEDICAL_DATA] 250MG CAP EMZOR" at bounding box center [535, 308] width 220 height 43
type input "362.4"
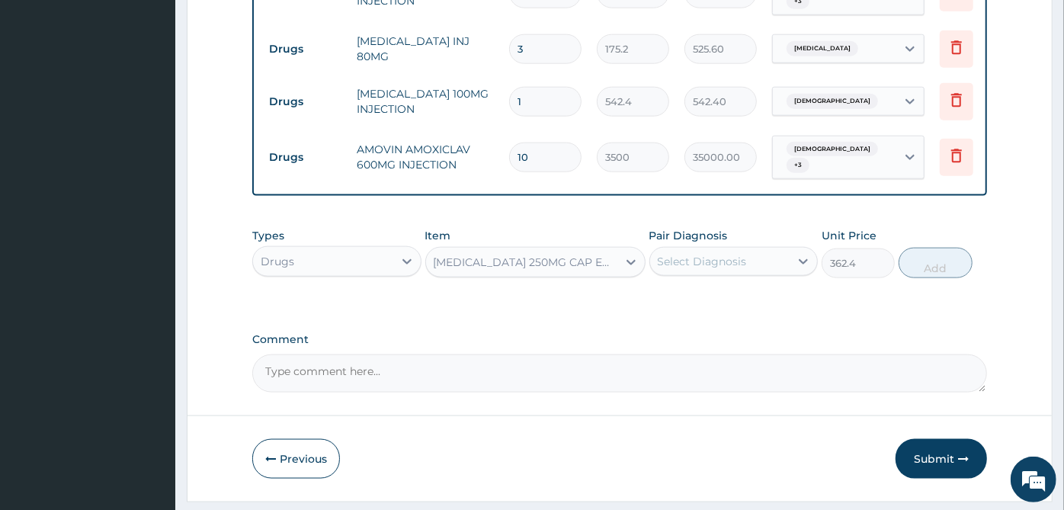
click at [708, 254] on div "Select Diagnosis" at bounding box center [702, 261] width 89 height 15
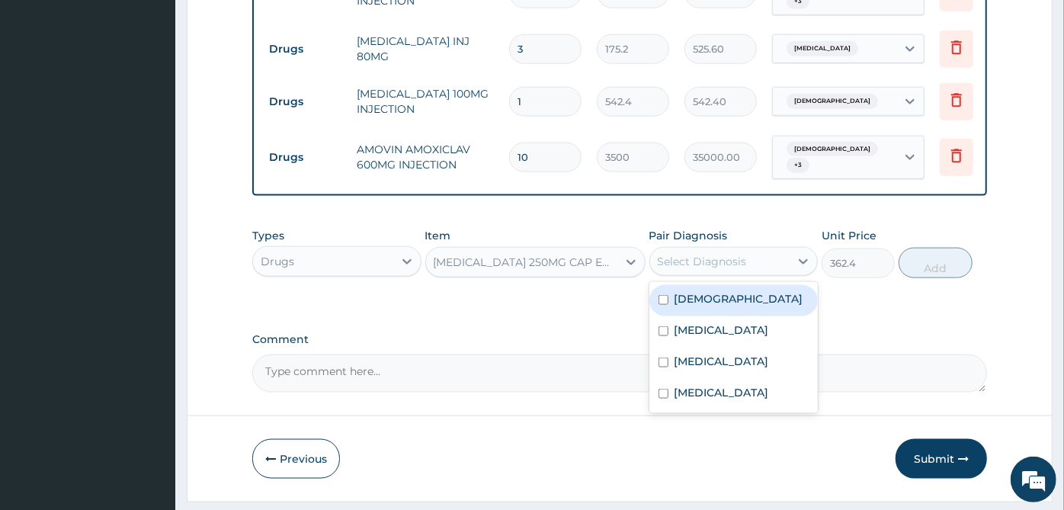
click at [700, 285] on div "Asthma" at bounding box center [734, 300] width 169 height 31
checkbox input "true"
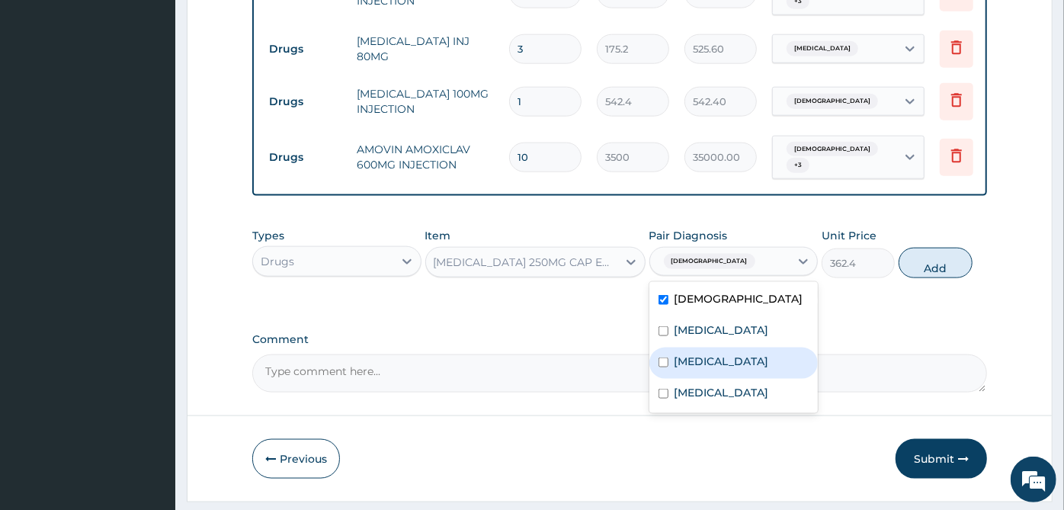
click at [769, 354] on label "Upper respiratory infection" at bounding box center [722, 361] width 95 height 15
checkbox input "true"
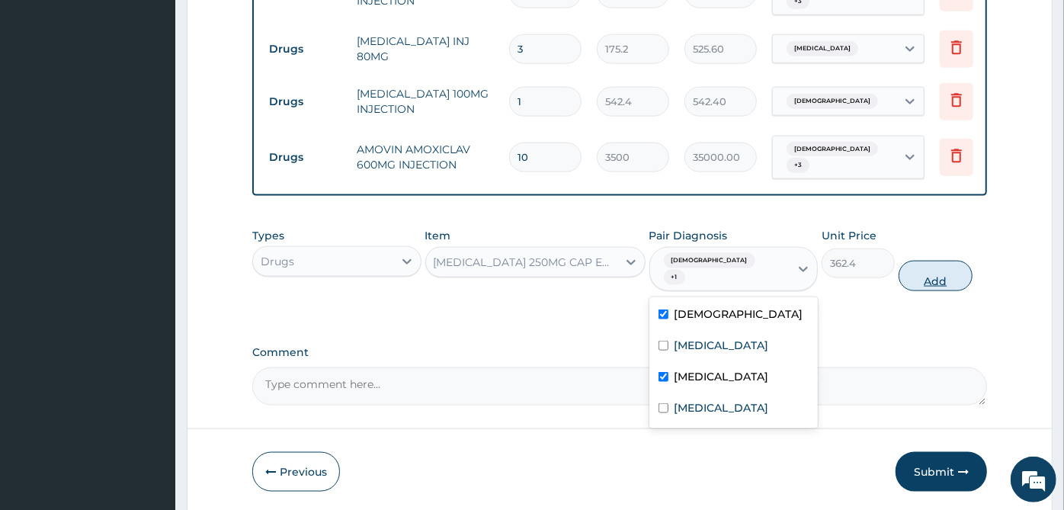
click at [960, 261] on button "Add" at bounding box center [935, 276] width 73 height 30
type input "0"
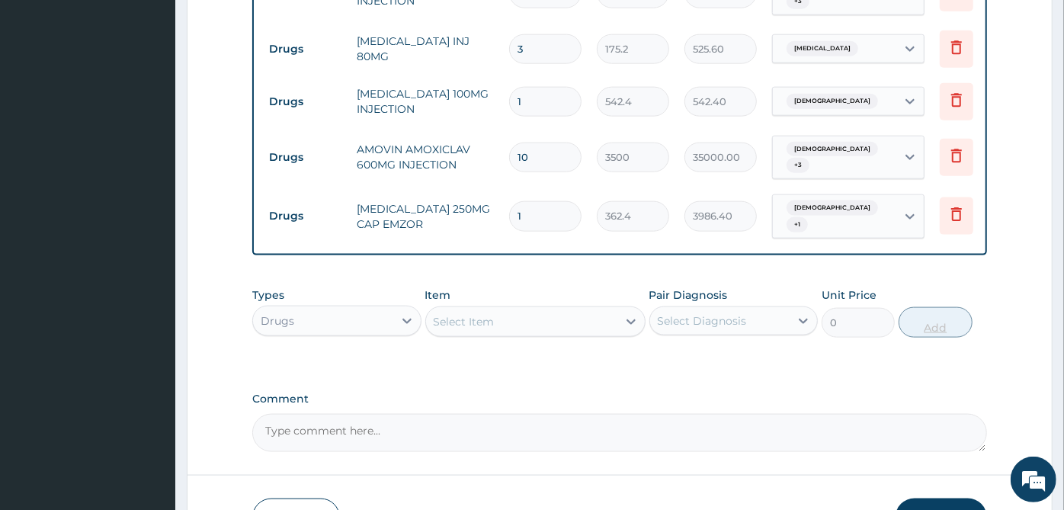
type input "11"
type input "3986.40"
type input "11"
click at [608, 310] on div "Select Item" at bounding box center [521, 322] width 191 height 24
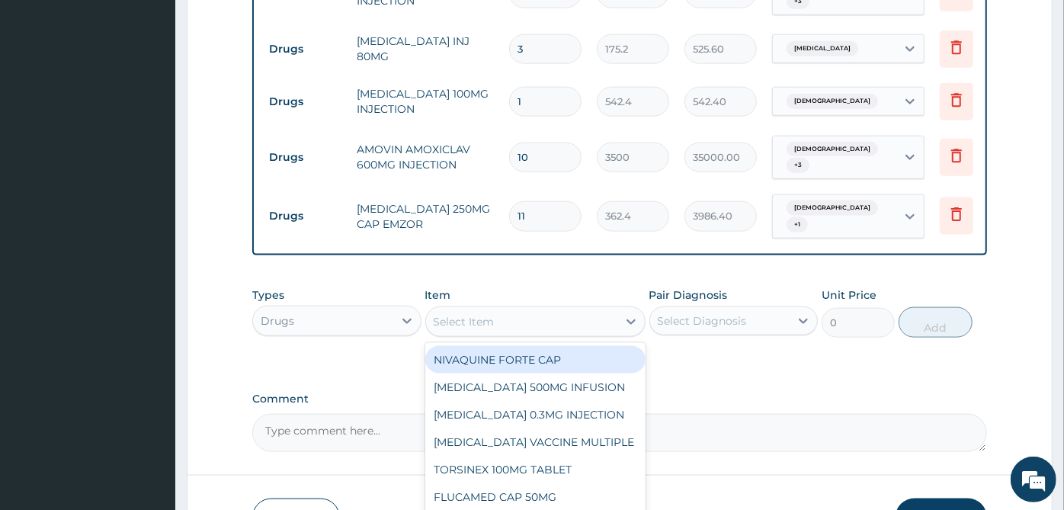
scroll to position [1211, 0]
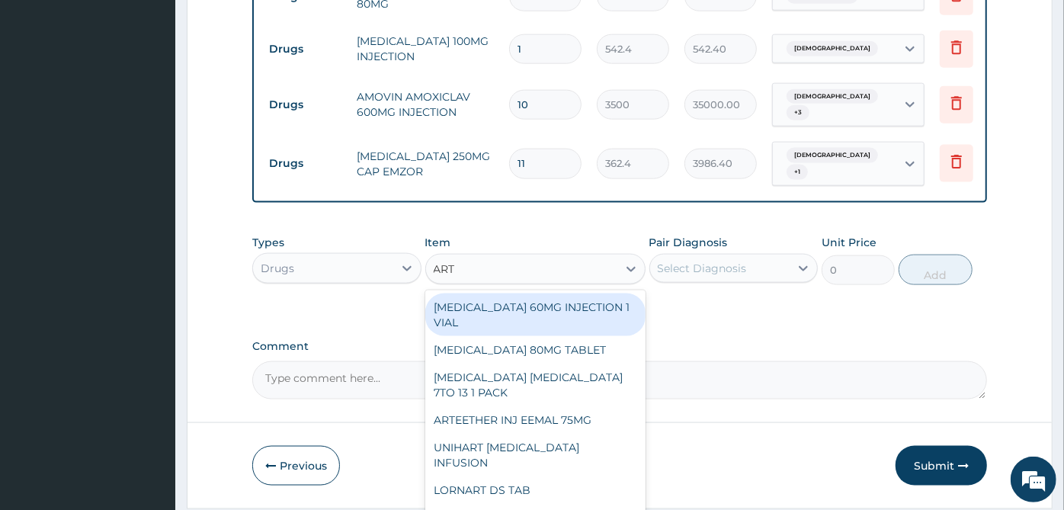
type input "ARTE"
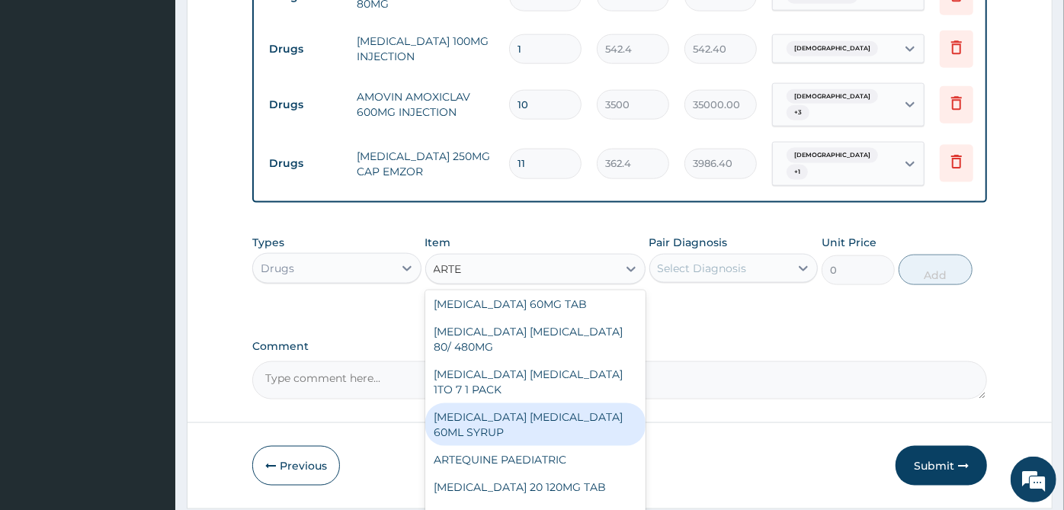
scroll to position [1031, 0]
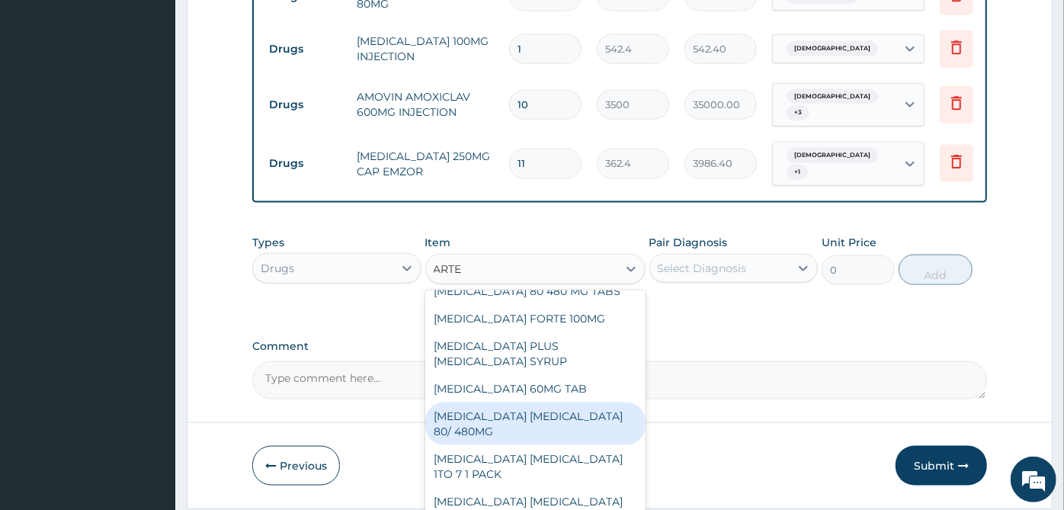
click at [553, 403] on div "ARTEMETHER LUMEFANTRINE 80/ 480MG" at bounding box center [535, 424] width 220 height 43
type input "368.4"
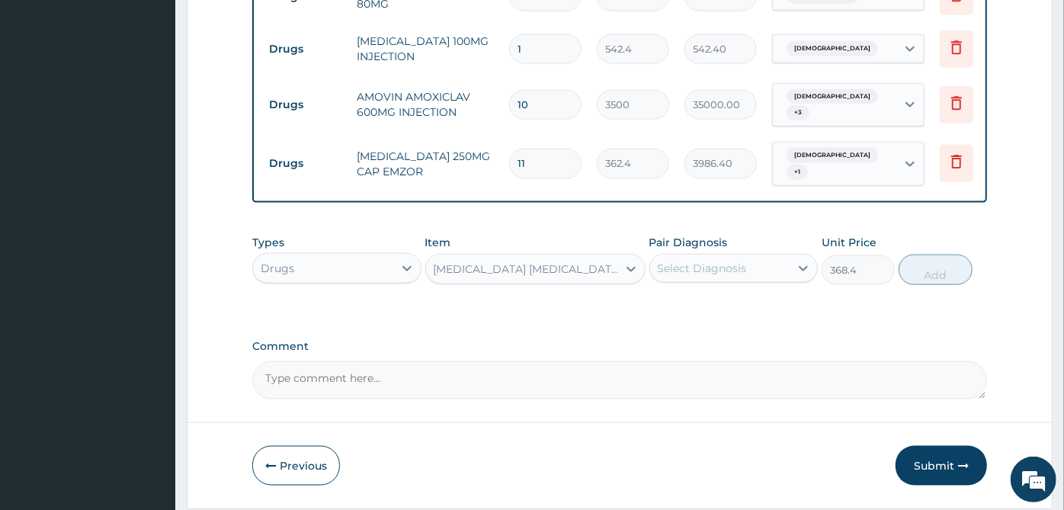
click at [720, 261] on div "Select Diagnosis" at bounding box center [702, 268] width 89 height 15
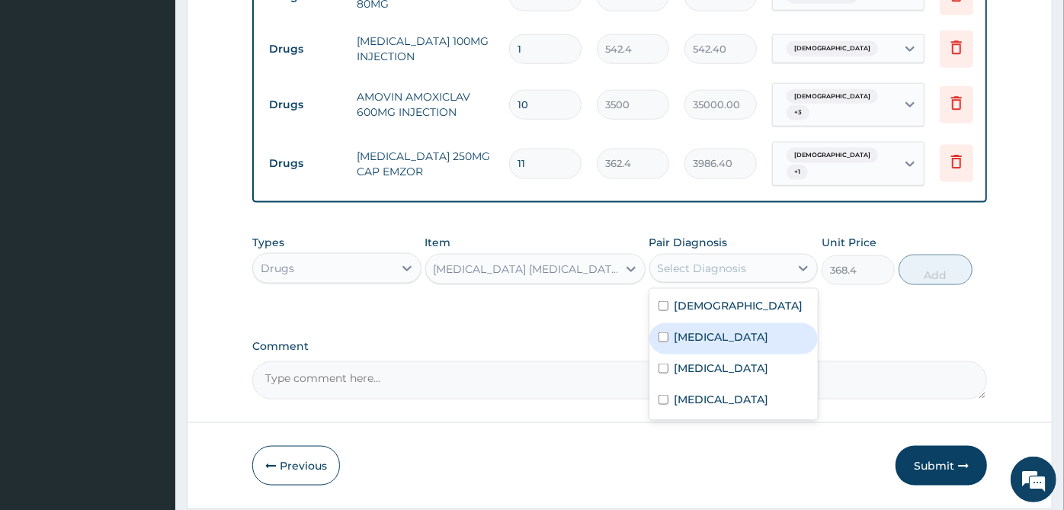
click at [699, 329] on label "Malaria" at bounding box center [722, 336] width 95 height 15
checkbox input "true"
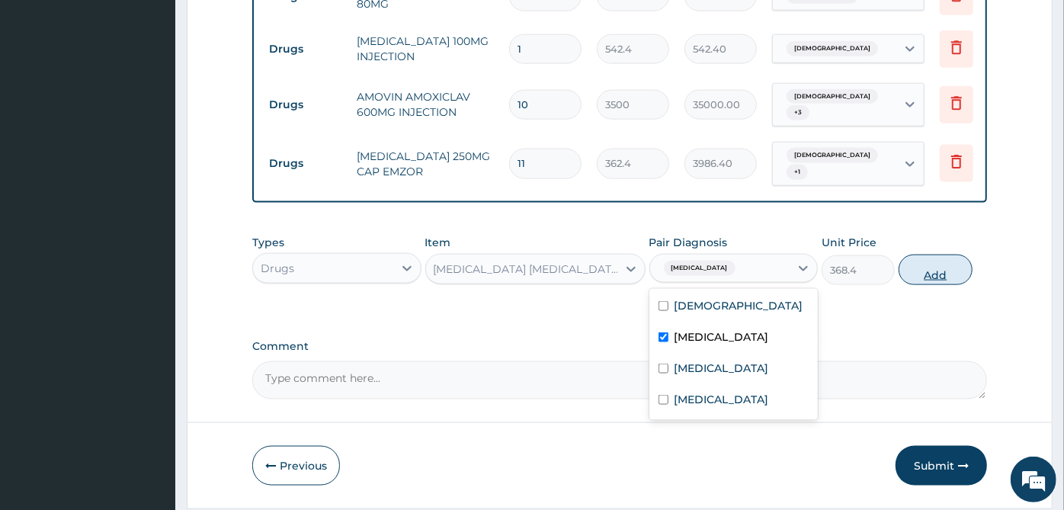
click at [943, 255] on button "Add" at bounding box center [935, 270] width 73 height 30
type input "0"
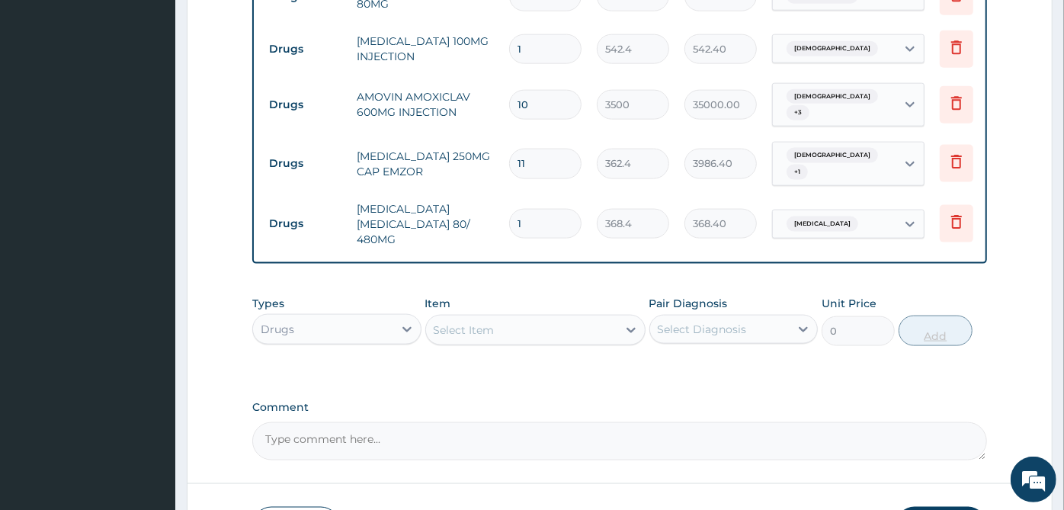
type input "0.00"
type input "6"
type input "2210.40"
type input "6"
click at [601, 318] on div "Select Item" at bounding box center [521, 330] width 191 height 24
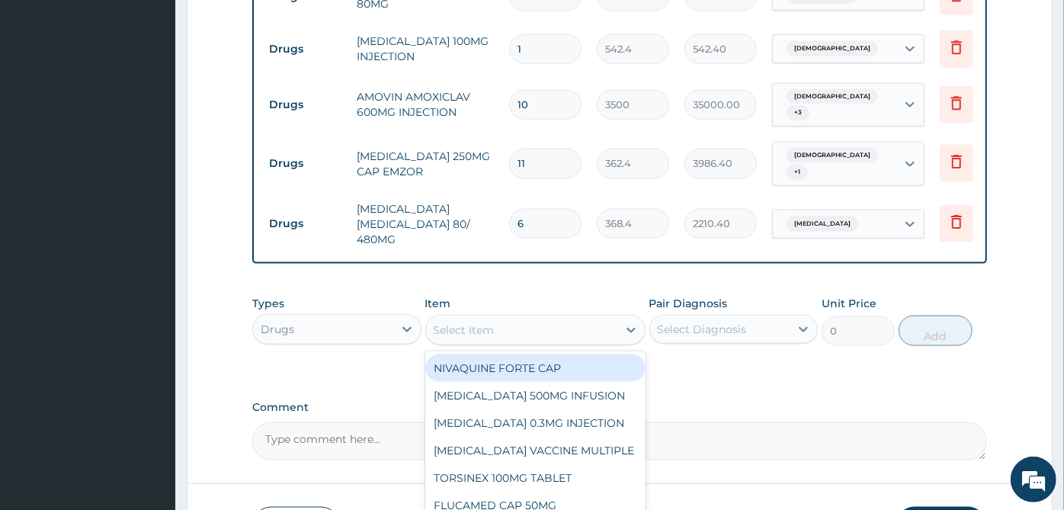
scroll to position [1272, 0]
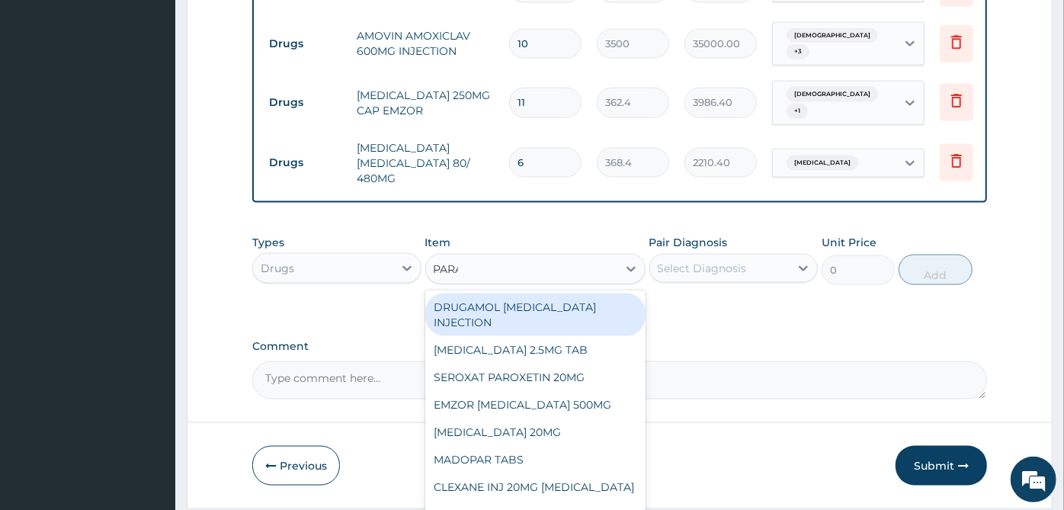
type input "PARAC"
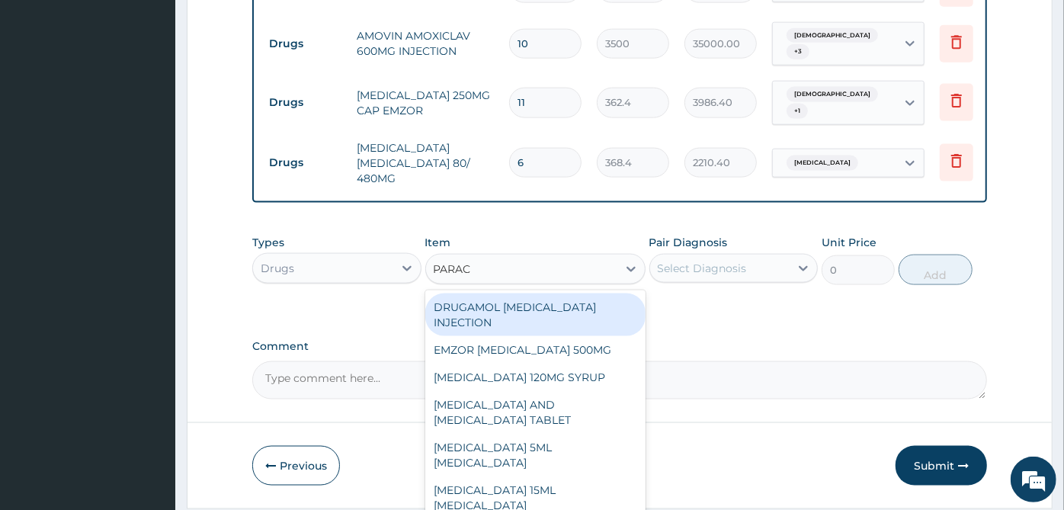
scroll to position [322, 0]
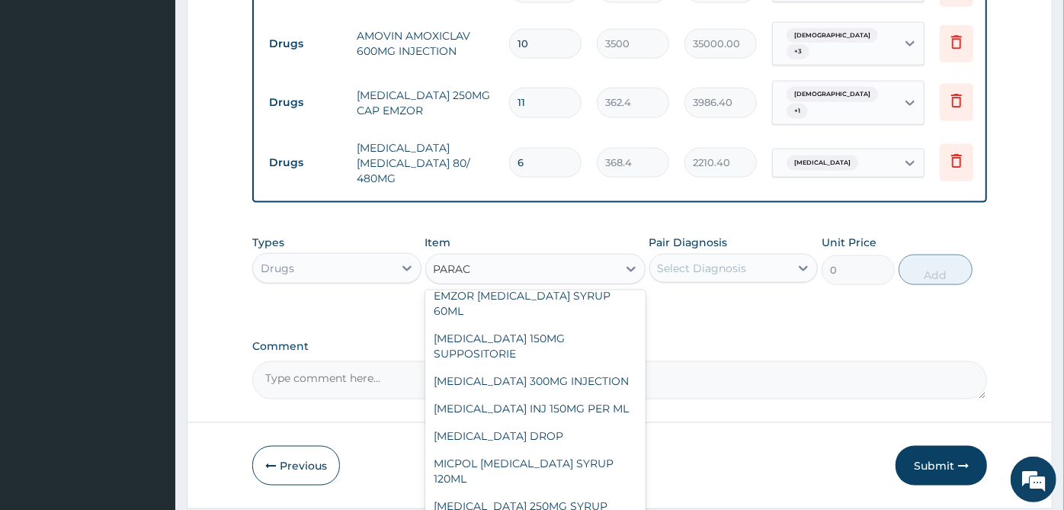
type input "30"
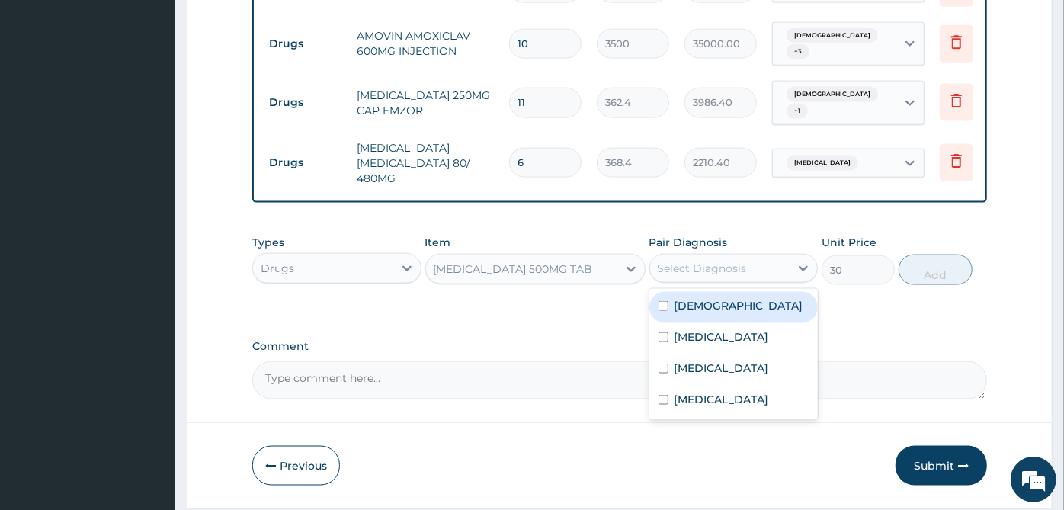
click at [747, 256] on div "Select Diagnosis" at bounding box center [720, 268] width 140 height 24
click at [747, 292] on div "Asthma" at bounding box center [734, 307] width 169 height 31
checkbox input "true"
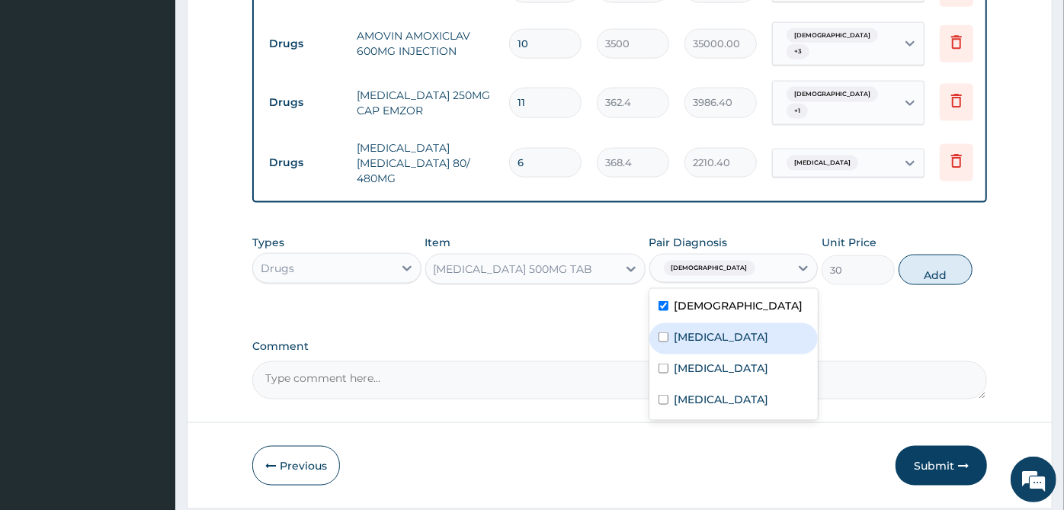
click at [744, 323] on div "Malaria" at bounding box center [734, 338] width 169 height 31
checkbox input "true"
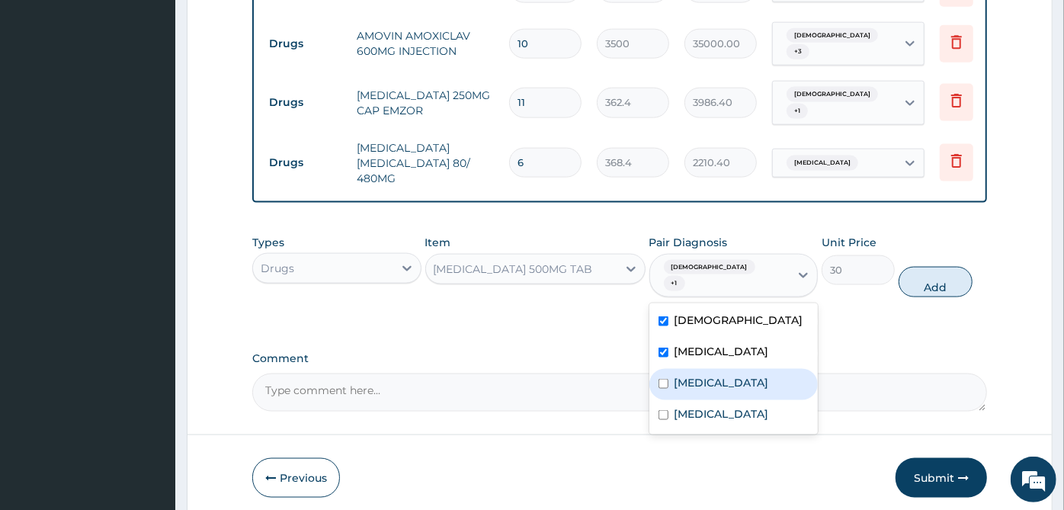
click at [744, 375] on label "Upper respiratory infection" at bounding box center [722, 382] width 95 height 15
checkbox input "true"
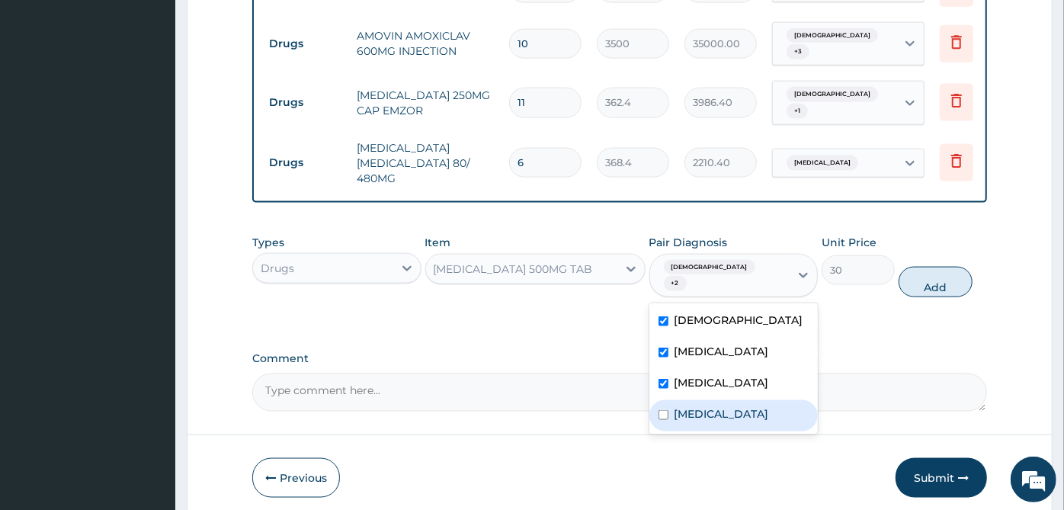
click at [744, 406] on label "Bacterial sepsis" at bounding box center [722, 413] width 95 height 15
checkbox input "true"
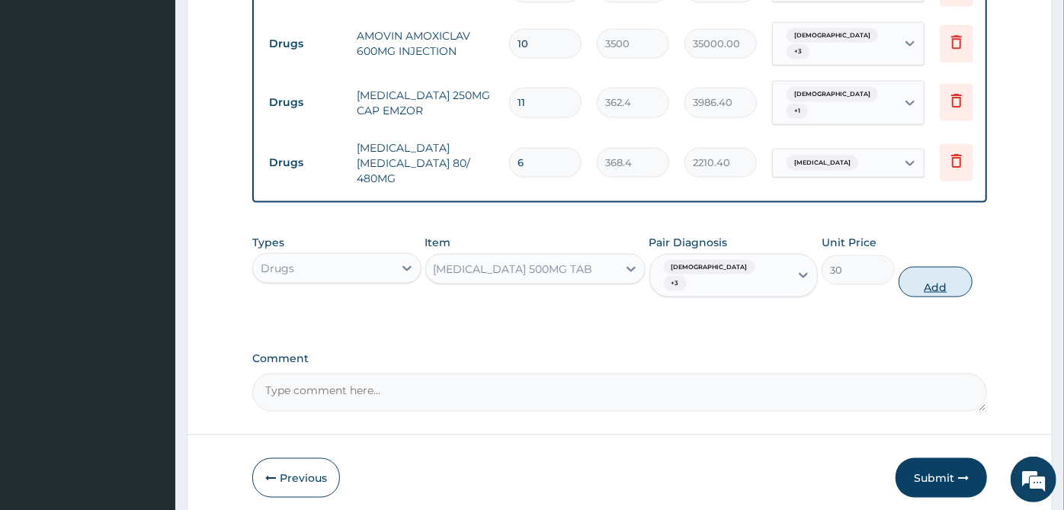
click at [956, 267] on button "Add" at bounding box center [935, 282] width 73 height 30
type input "0"
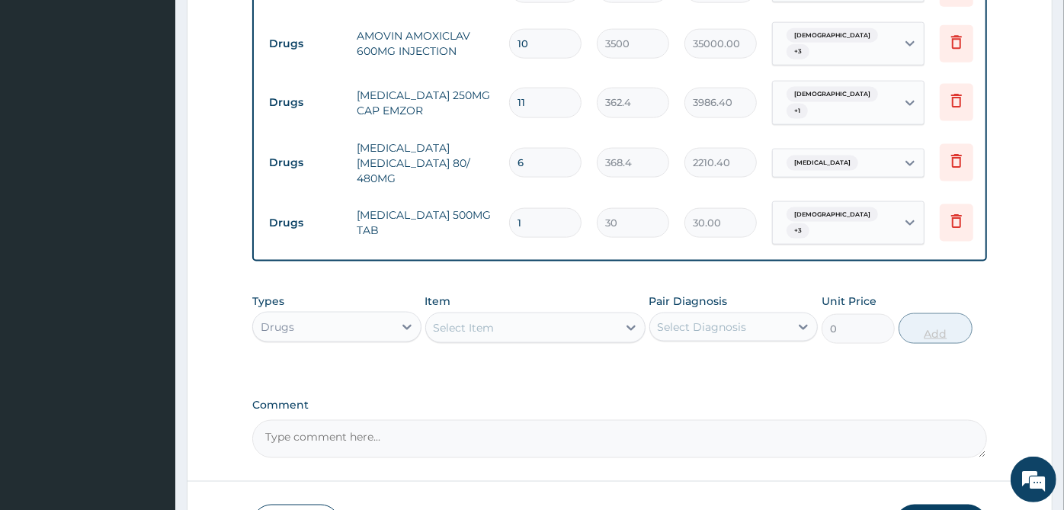
type input "0.00"
type input "9"
type input "270.00"
type input "9"
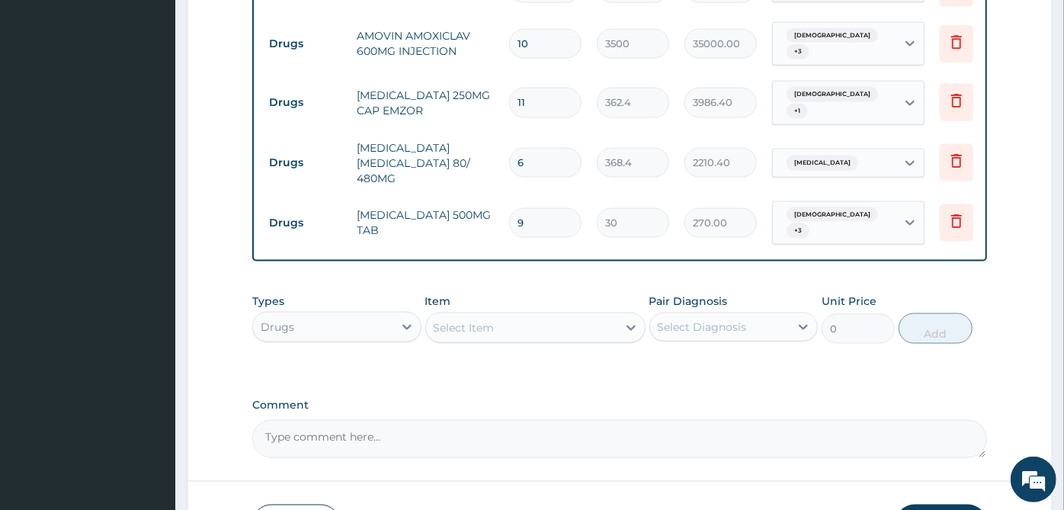
scroll to position [1325, 0]
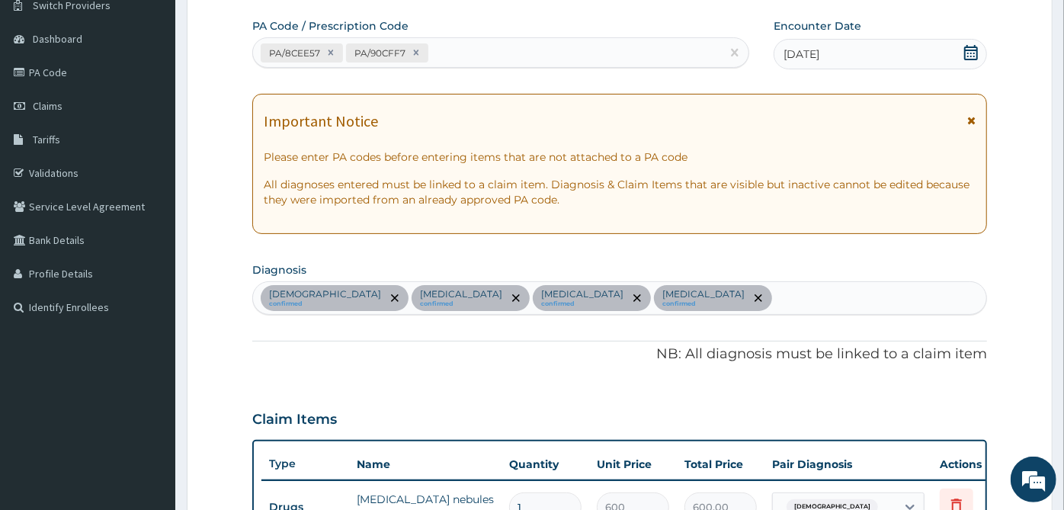
scroll to position [54, 0]
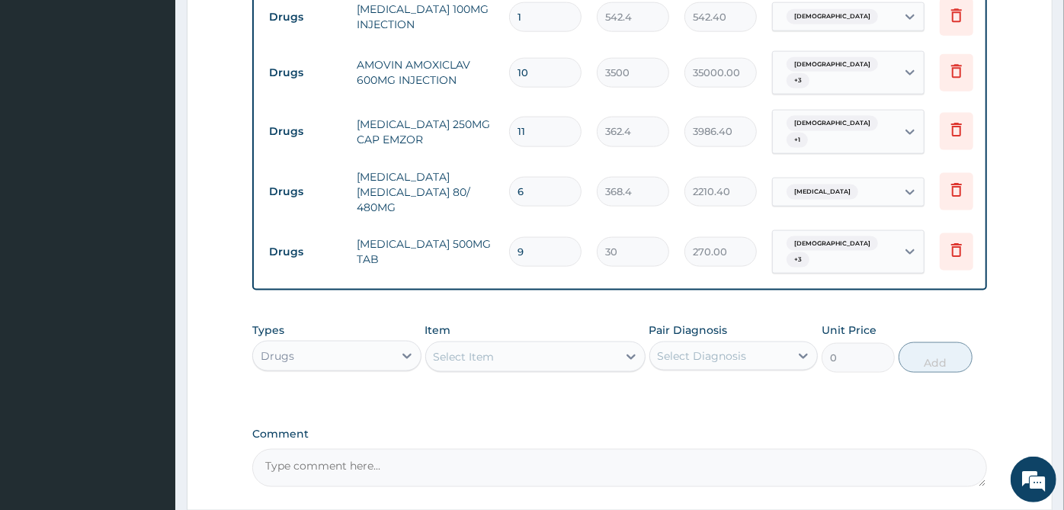
scroll to position [1325, 0]
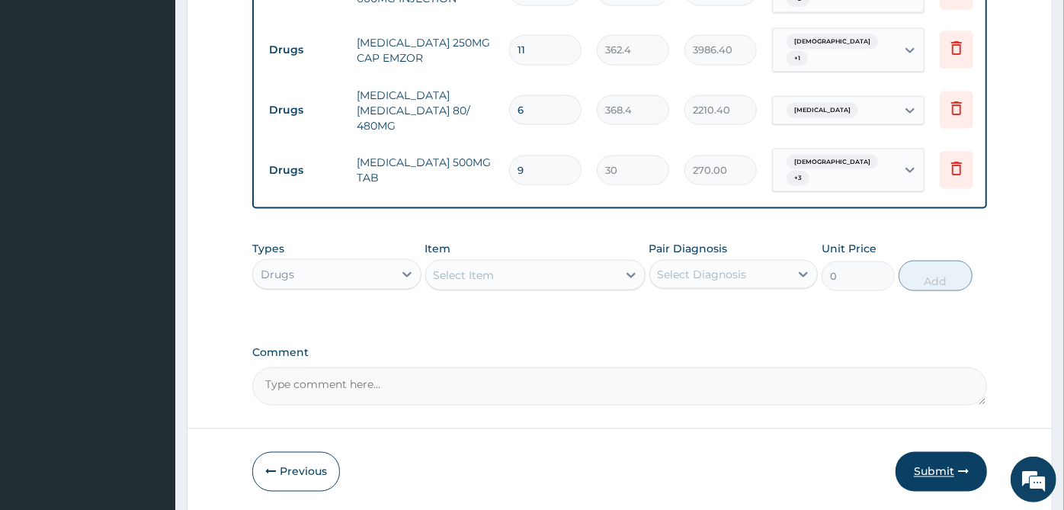
click at [941, 452] on button "Submit" at bounding box center [941, 472] width 91 height 40
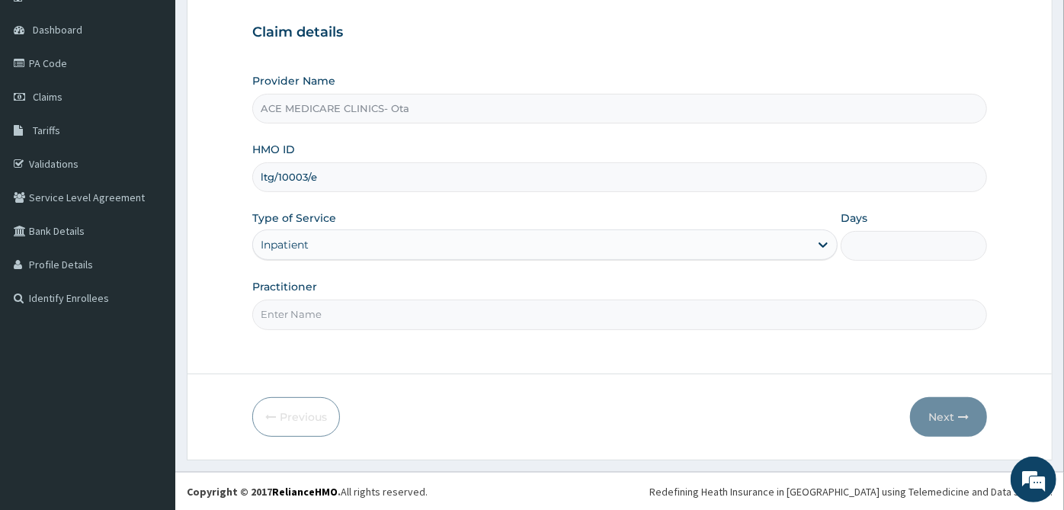
click at [903, 250] on input "Days" at bounding box center [914, 246] width 146 height 30
type input "4"
click at [771, 313] on input "Practitioner" at bounding box center [619, 315] width 735 height 30
type input "DR UDOH"
click at [972, 407] on button "Next" at bounding box center [948, 417] width 77 height 40
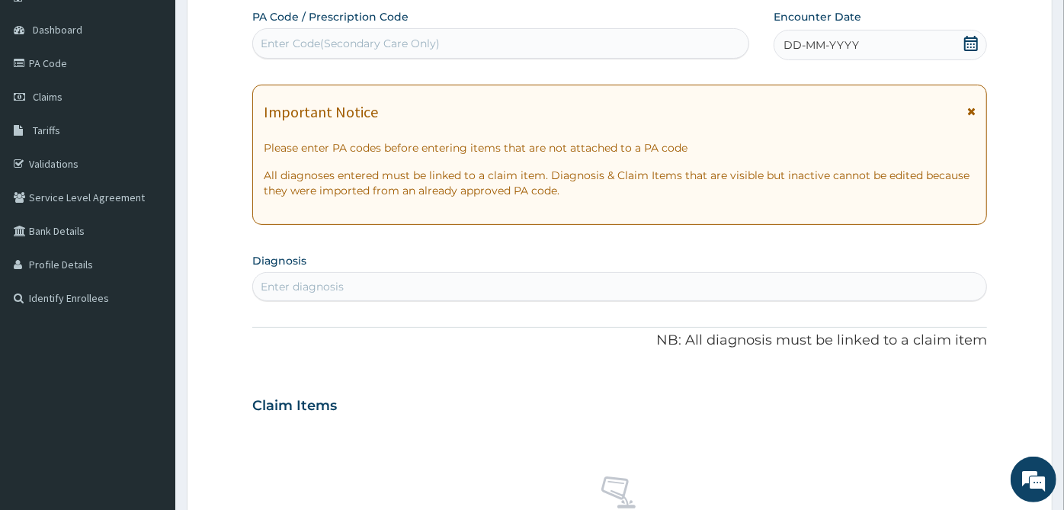
click at [718, 37] on div "Enter Code(Secondary Care Only)" at bounding box center [501, 43] width 496 height 24
click at [403, 44] on div "Enter Code(Secondary Care Only)" at bounding box center [350, 43] width 179 height 15
paste input "PA/DDDAE8"
type input "PA/DDDAE8"
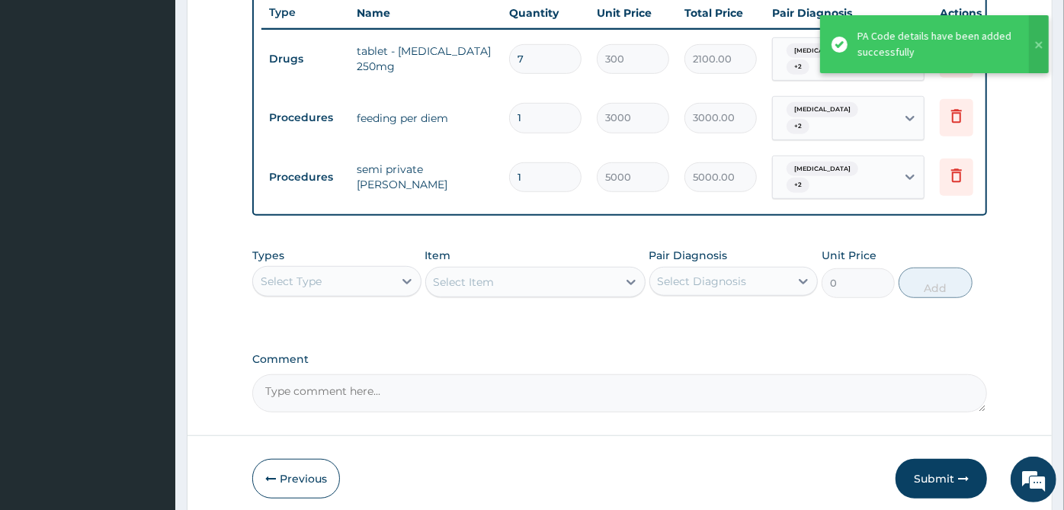
scroll to position [638, 0]
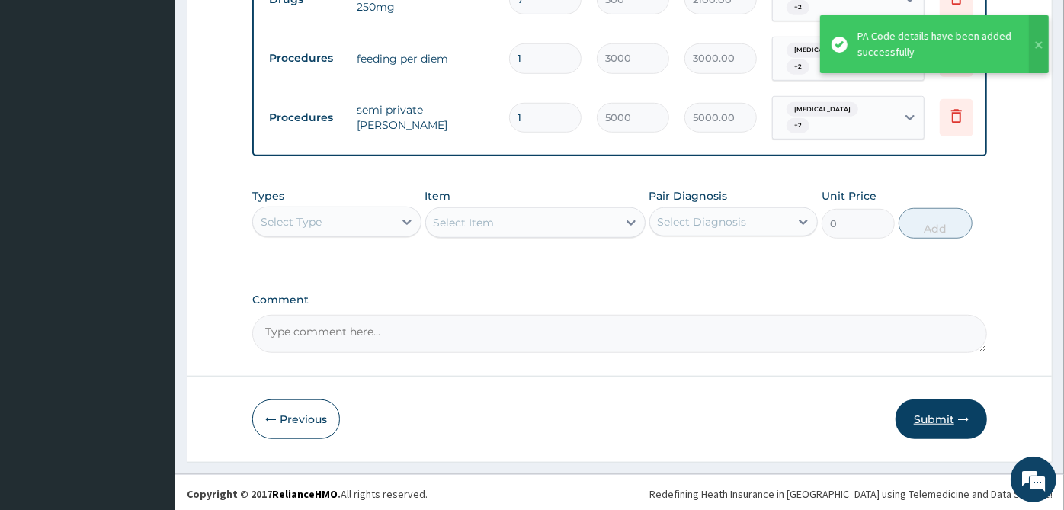
click at [957, 415] on button "Submit" at bounding box center [941, 419] width 91 height 40
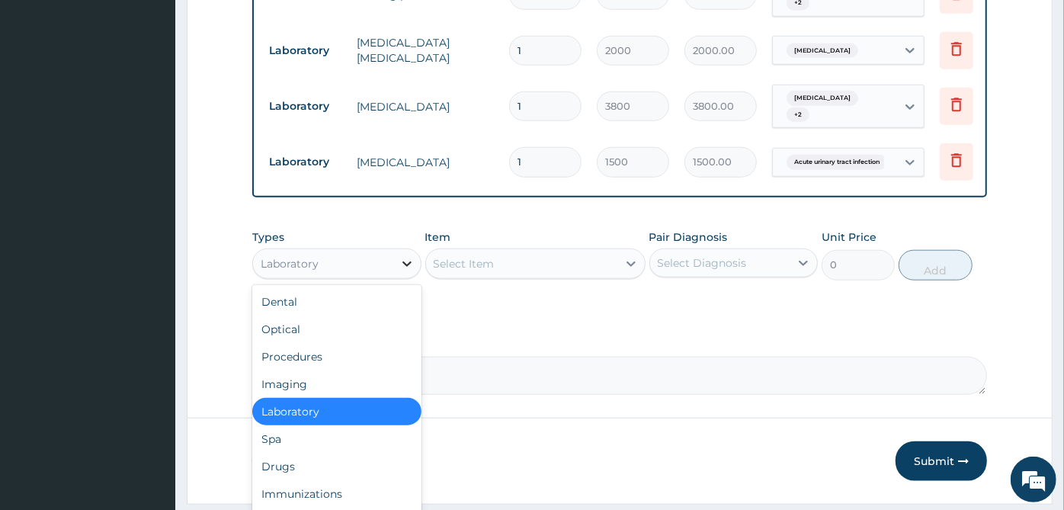
click at [403, 261] on icon at bounding box center [407, 263] width 9 height 5
click at [314, 453] on div "Drugs" at bounding box center [336, 466] width 169 height 27
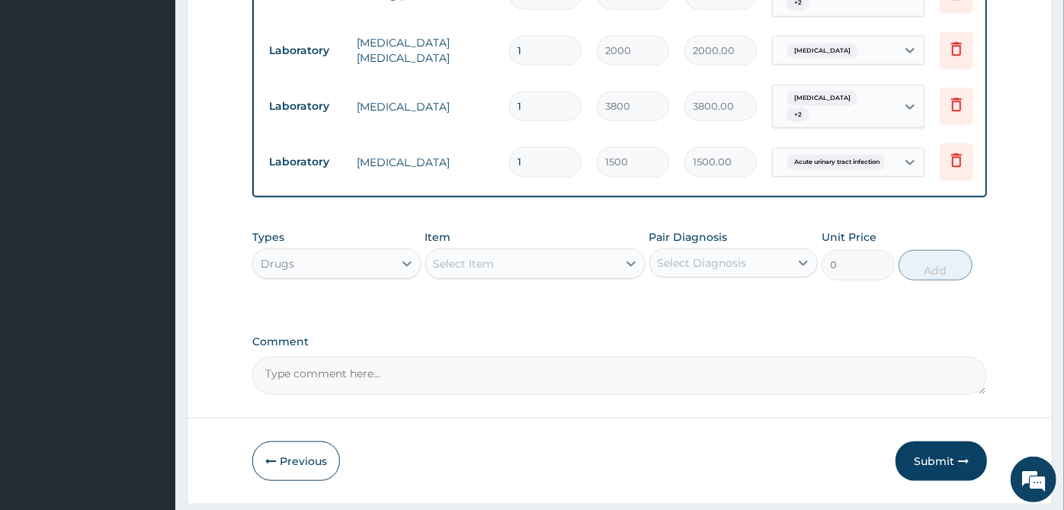
click at [526, 252] on div "Select Item" at bounding box center [521, 264] width 191 height 24
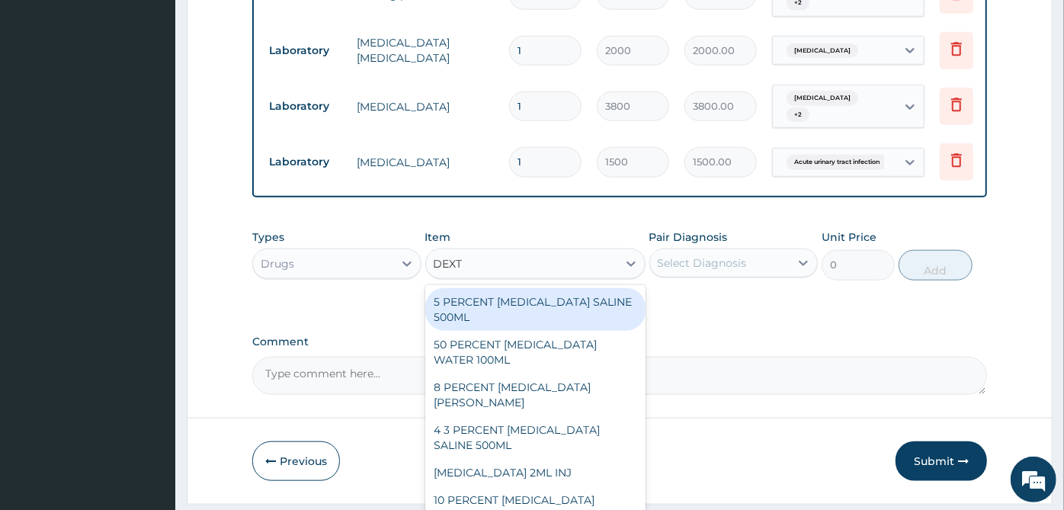
type input "DEXTR"
click at [521, 288] on div "5 PERCENT [MEDICAL_DATA] SALINE 500ML" at bounding box center [535, 309] width 220 height 43
type input "2000"
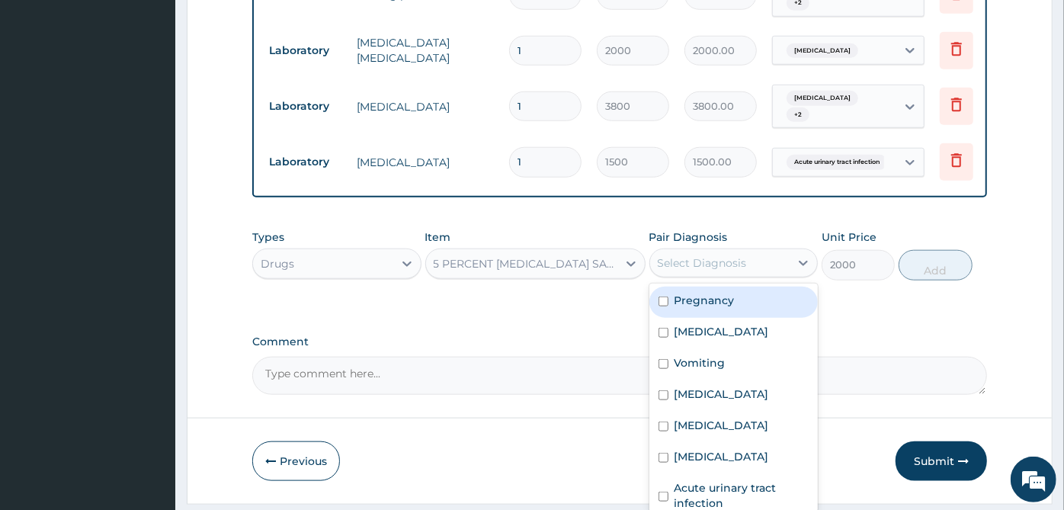
click at [762, 251] on div "Select Diagnosis" at bounding box center [720, 263] width 140 height 24
drag, startPoint x: 759, startPoint y: 257, endPoint x: 745, endPoint y: 305, distance: 49.9
click at [758, 287] on div "Pregnancy" at bounding box center [734, 302] width 169 height 31
checkbox input "true"
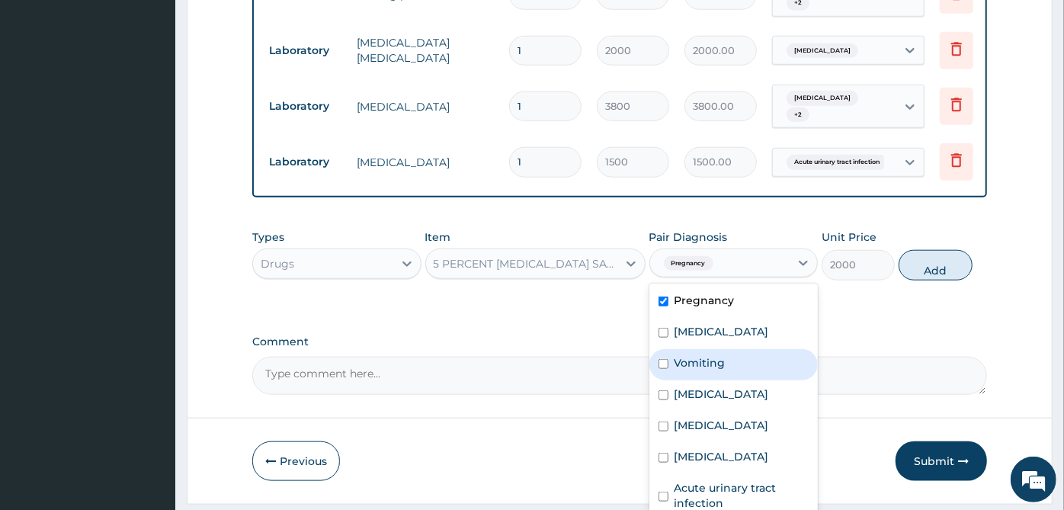
click at [745, 349] on div "Vomiting" at bounding box center [734, 364] width 169 height 31
checkbox input "true"
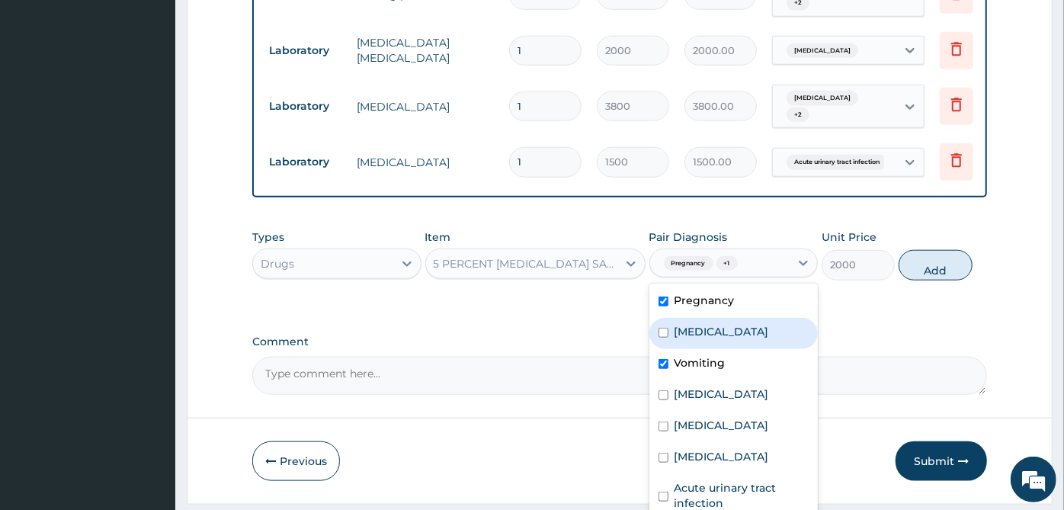
click at [741, 324] on label "[MEDICAL_DATA]" at bounding box center [722, 331] width 95 height 15
checkbox input "true"
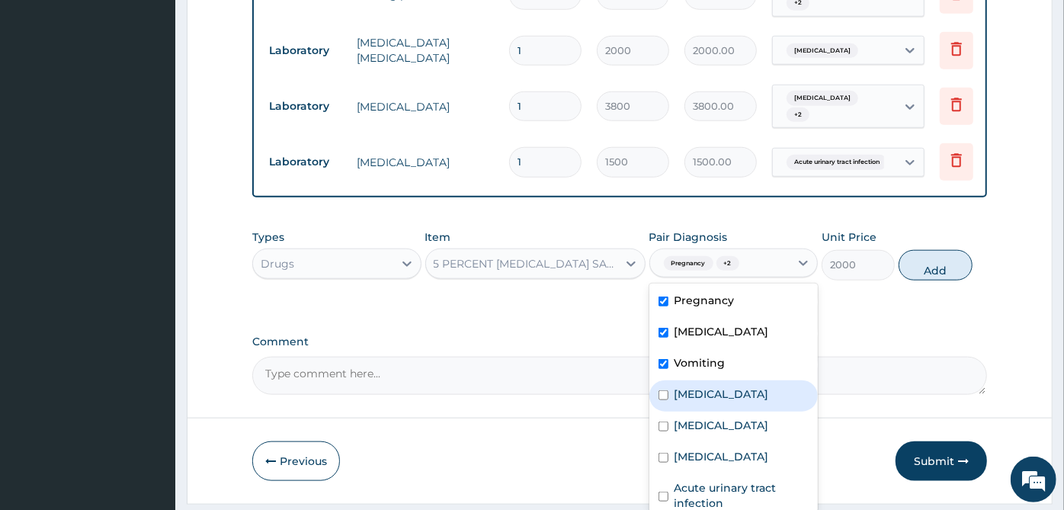
click at [711, 387] on label "[MEDICAL_DATA]" at bounding box center [722, 394] width 95 height 15
checkbox input "true"
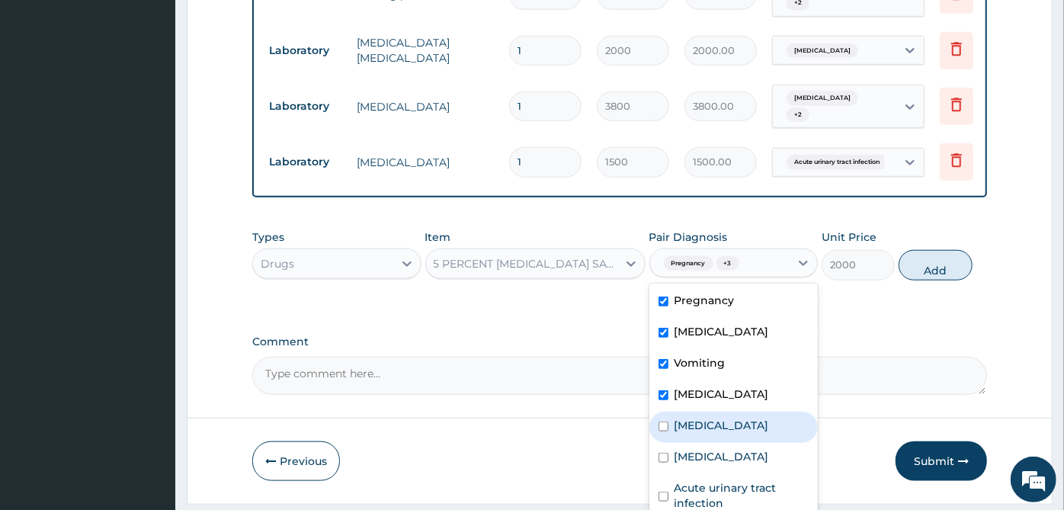
drag, startPoint x: 705, startPoint y: 385, endPoint x: 705, endPoint y: 421, distance: 35.8
click at [705, 412] on div "[MEDICAL_DATA]" at bounding box center [734, 427] width 169 height 31
checkbox input "true"
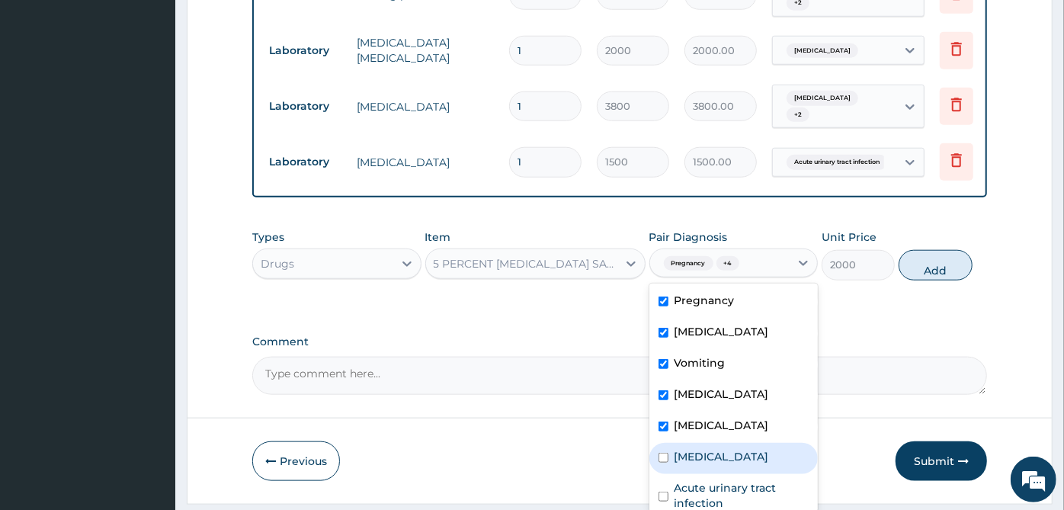
click at [705, 443] on div "[MEDICAL_DATA]" at bounding box center [734, 458] width 169 height 31
checkbox input "true"
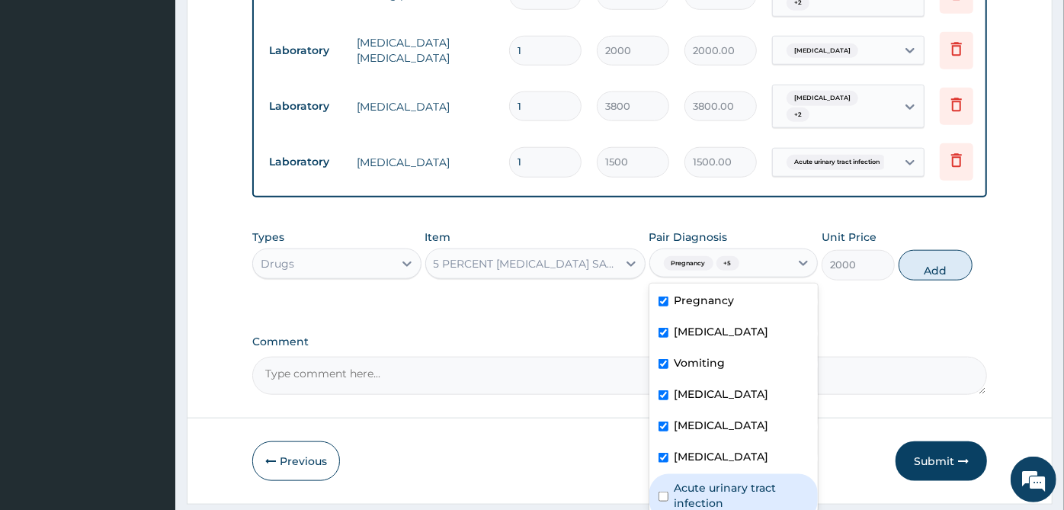
click at [709, 480] on label "Acute urinary tract infection" at bounding box center [742, 495] width 135 height 30
checkbox input "true"
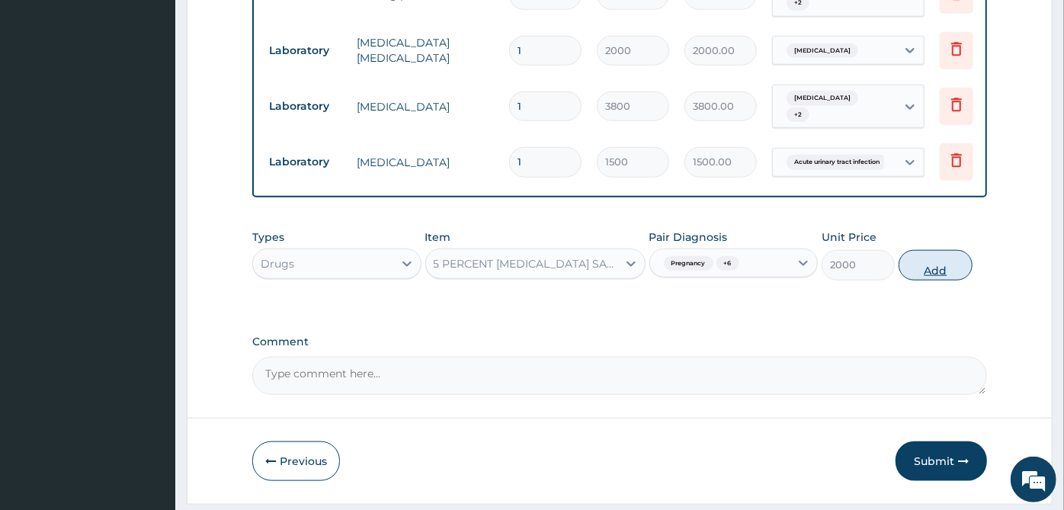
click at [945, 250] on button "Add" at bounding box center [935, 265] width 73 height 30
type input "0"
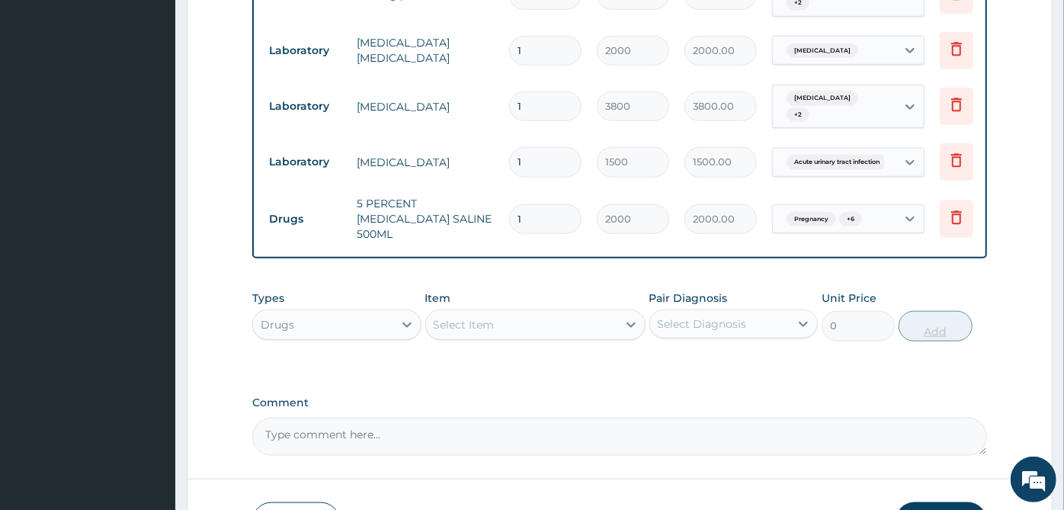
type input "0.00"
type input "2"
type input "4000.00"
type input "2"
click at [488, 317] on div "Select Item" at bounding box center [464, 324] width 61 height 15
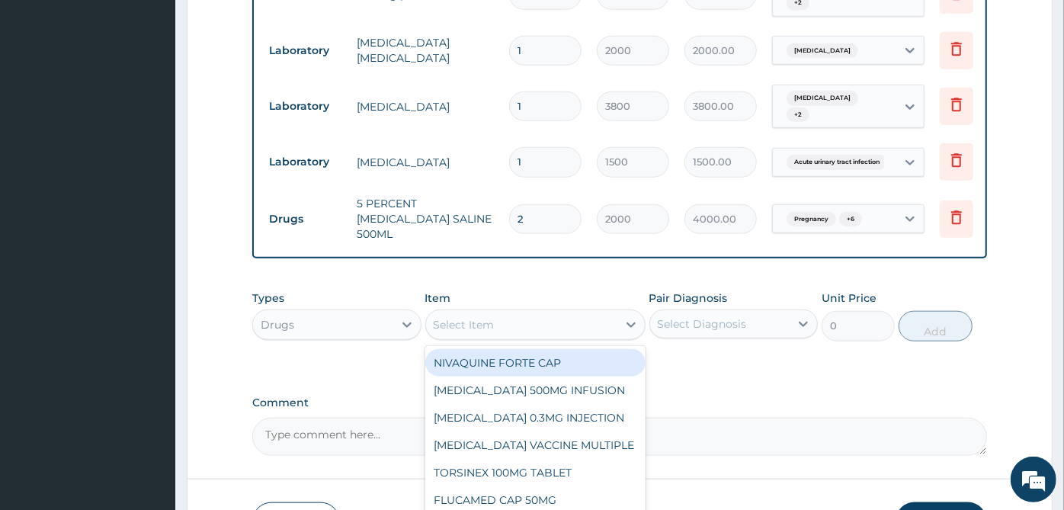
scroll to position [948, 0]
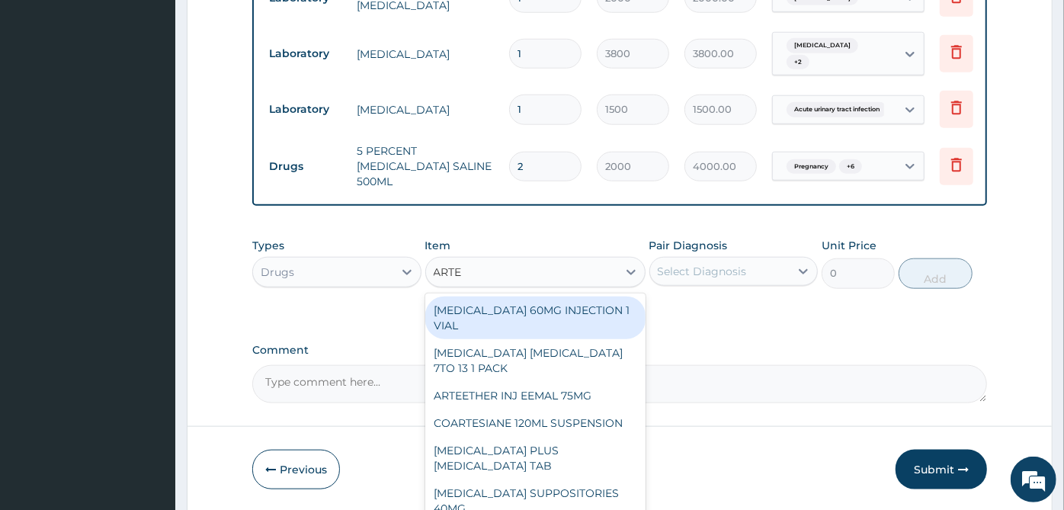
type input "ARTES"
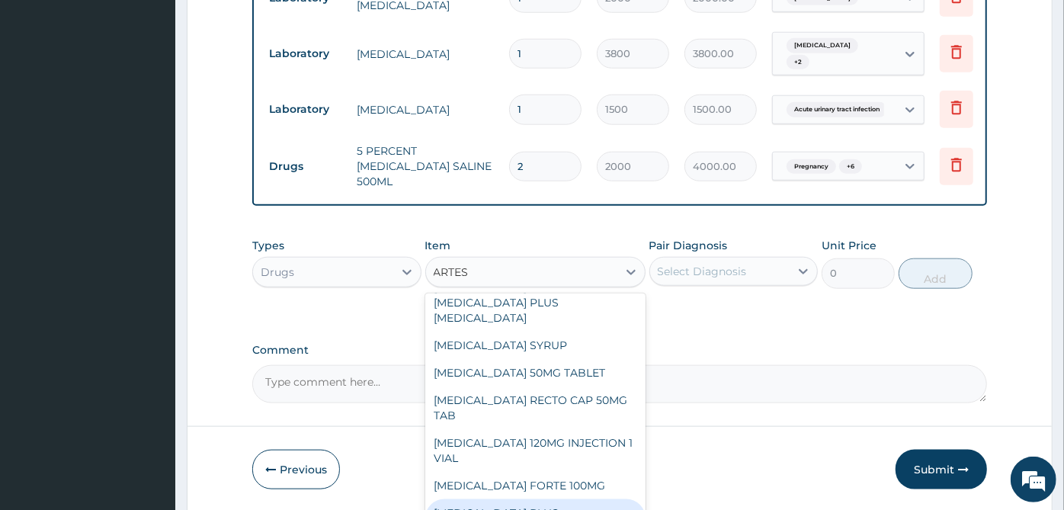
scroll to position [245, 0]
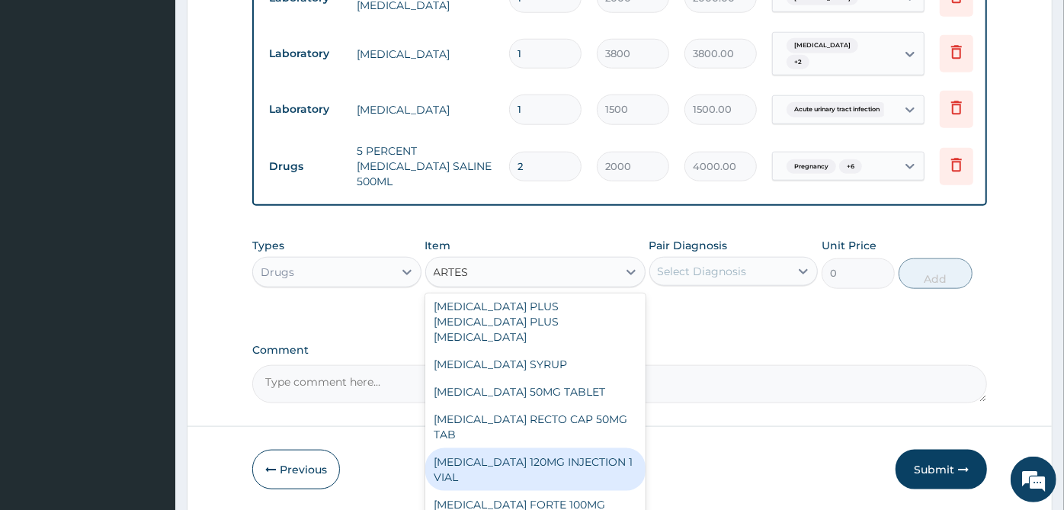
click at [544, 448] on div "[MEDICAL_DATA] 120MG INJECTION 1 VIAL" at bounding box center [535, 469] width 220 height 43
type input "2500"
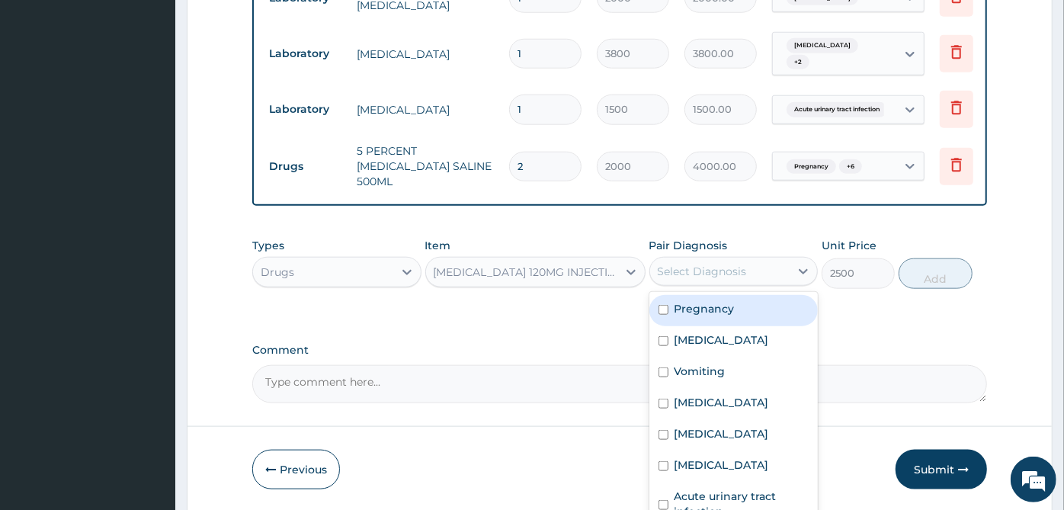
drag, startPoint x: 723, startPoint y: 220, endPoint x: 732, endPoint y: 240, distance: 22.5
click at [723, 264] on div "Select Diagnosis" at bounding box center [702, 271] width 89 height 15
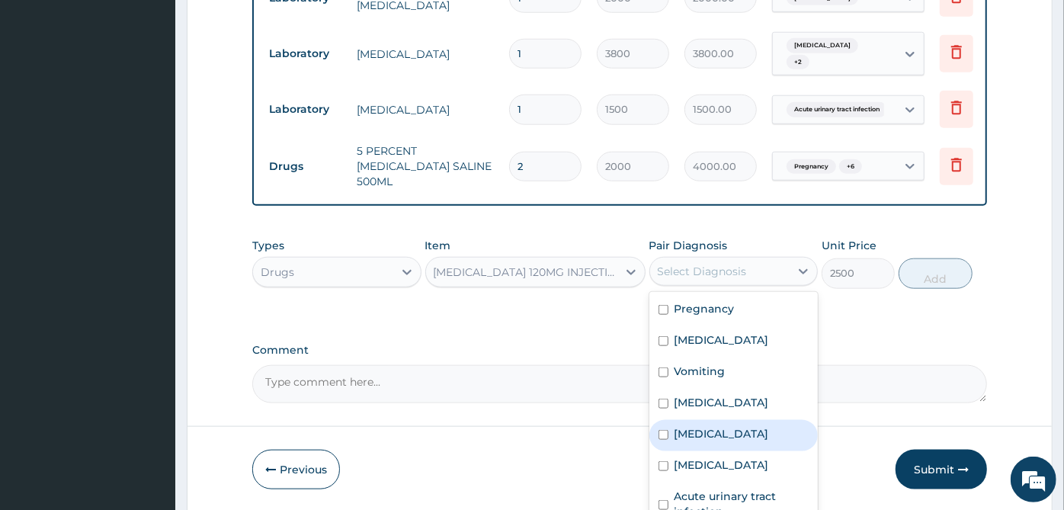
click at [717, 420] on div "[MEDICAL_DATA]" at bounding box center [734, 435] width 169 height 31
checkbox input "true"
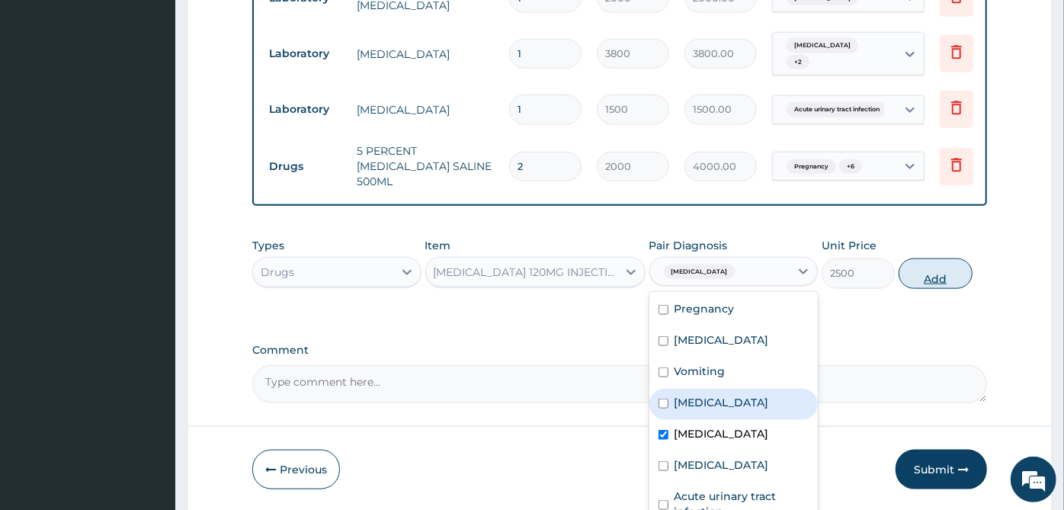
click at [946, 258] on button "Add" at bounding box center [935, 273] width 73 height 30
type input "0"
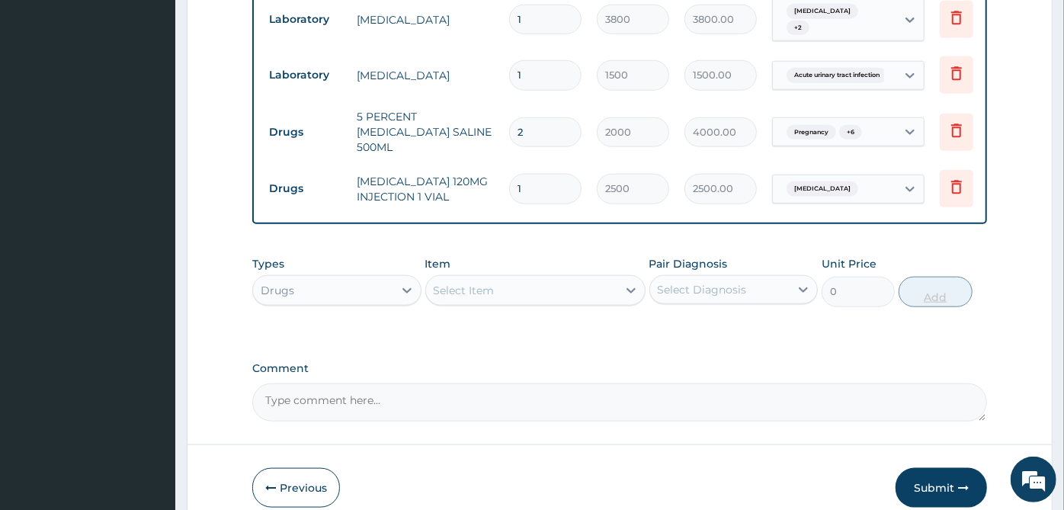
scroll to position [1000, 0]
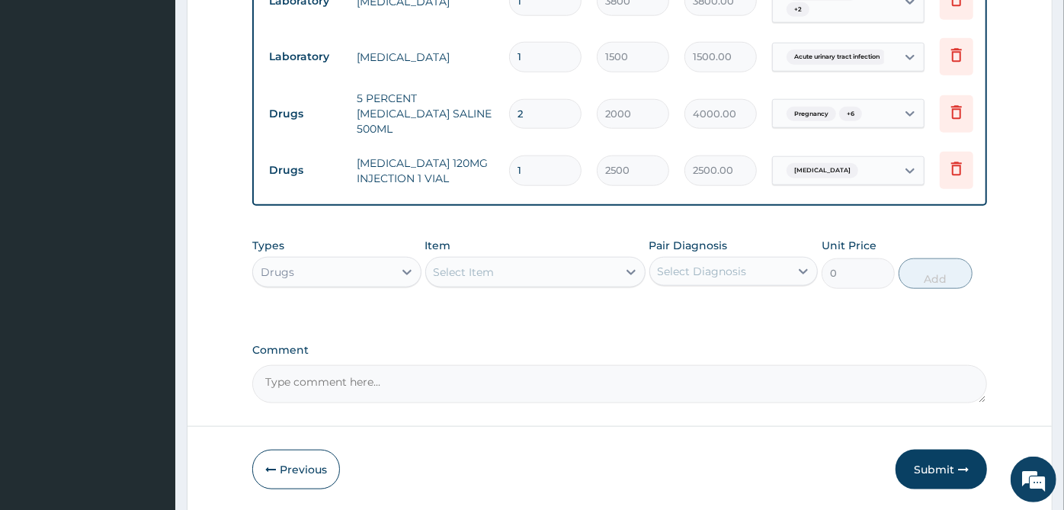
click at [577, 260] on div "Select Item" at bounding box center [521, 272] width 191 height 24
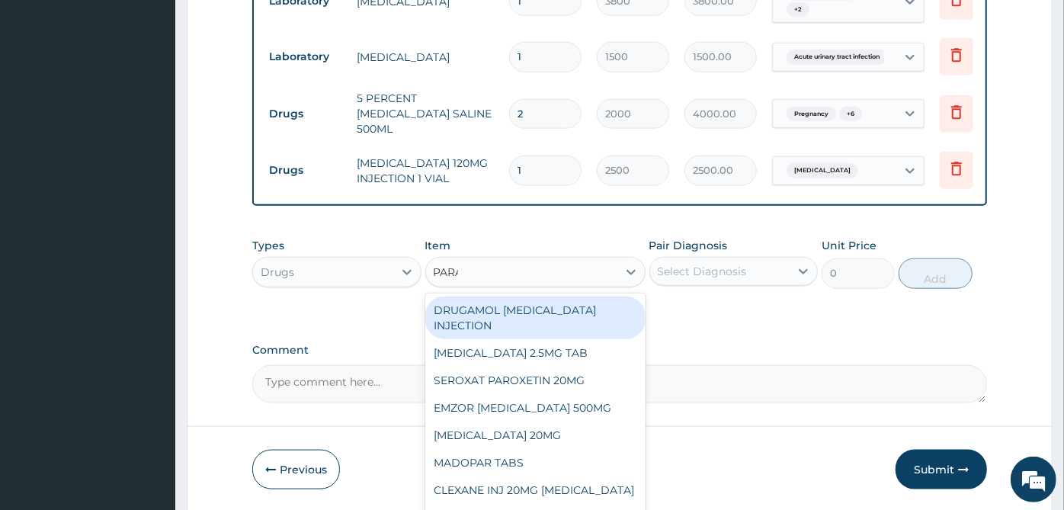
type input "PARAC"
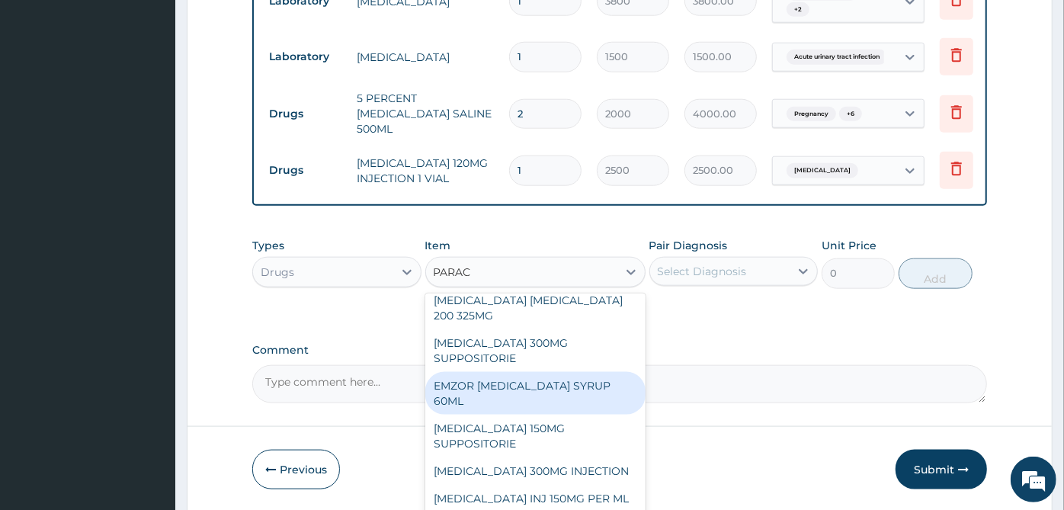
scroll to position [254, 0]
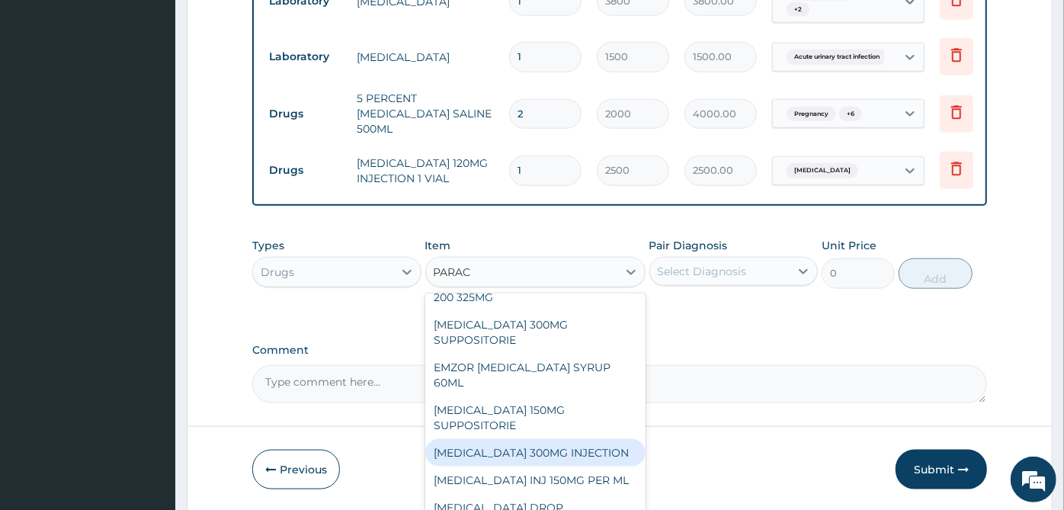
click at [538, 439] on div "[MEDICAL_DATA] 300MG INJECTION" at bounding box center [535, 452] width 220 height 27
type input "500"
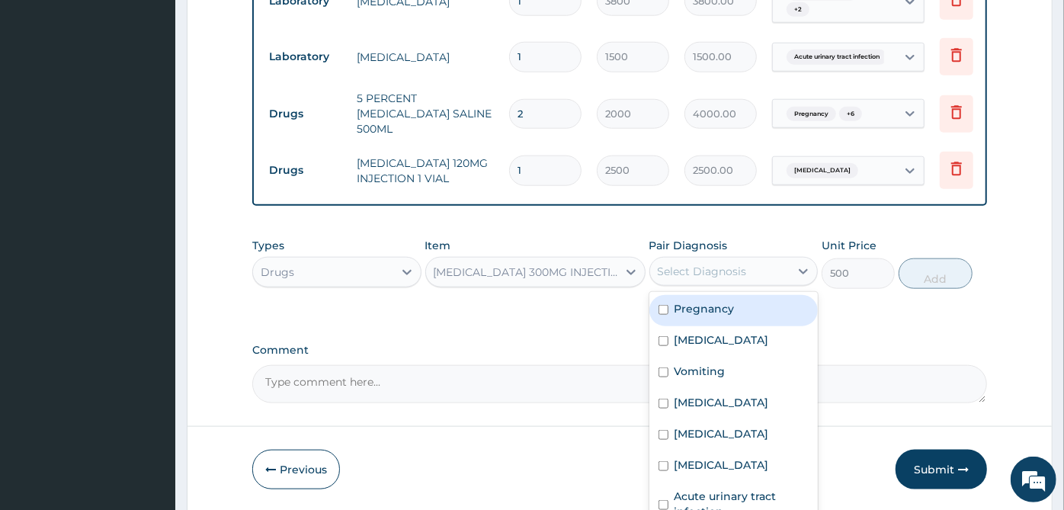
click at [730, 264] on div "Select Diagnosis" at bounding box center [702, 271] width 89 height 15
click at [702, 295] on div "Pregnancy" at bounding box center [734, 310] width 169 height 31
checkbox input "true"
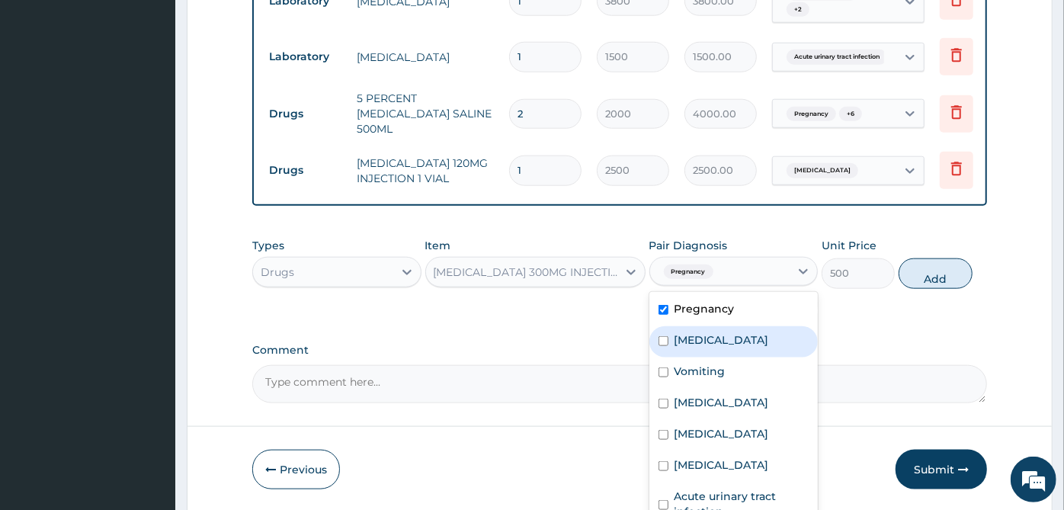
click at [697, 332] on label "[MEDICAL_DATA]" at bounding box center [722, 339] width 95 height 15
checkbox input "true"
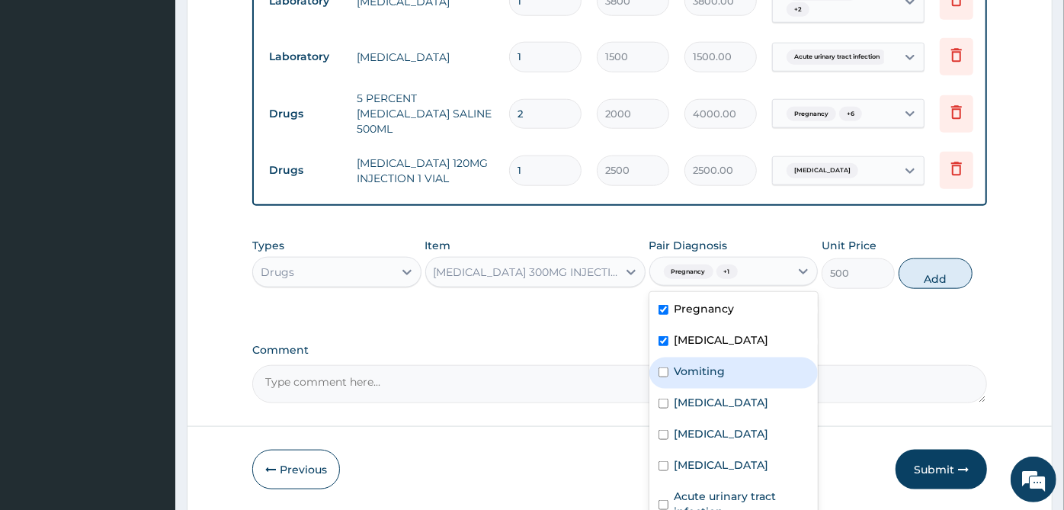
click at [693, 364] on label "Vomiting" at bounding box center [700, 371] width 51 height 15
checkbox input "true"
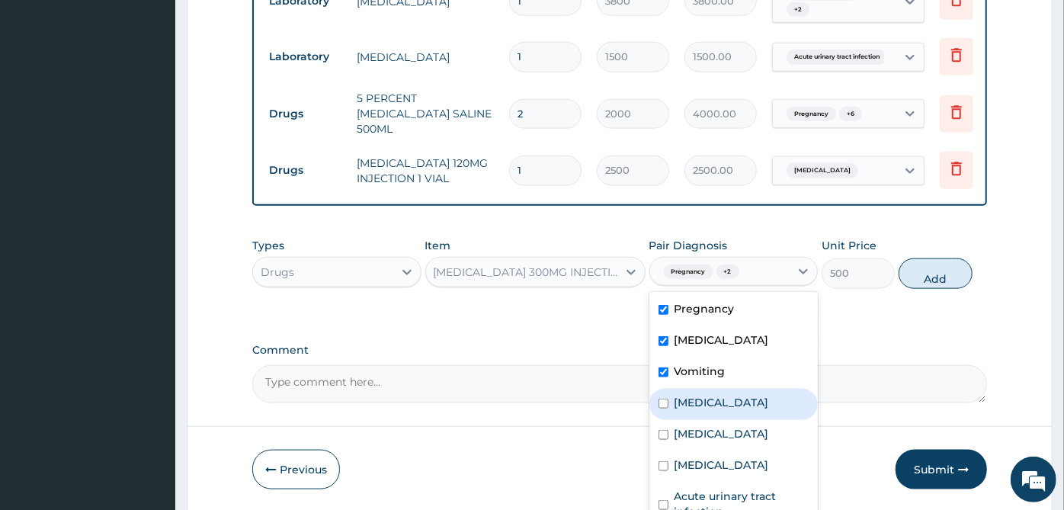
click at [693, 395] on label "[MEDICAL_DATA]" at bounding box center [722, 402] width 95 height 15
checkbox input "true"
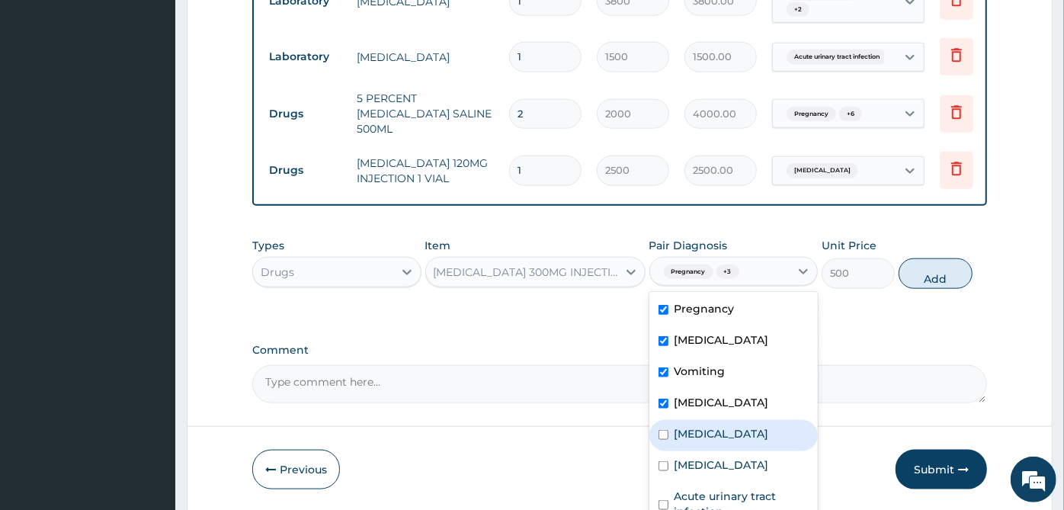
click at [697, 426] on label "[MEDICAL_DATA]" at bounding box center [722, 433] width 95 height 15
checkbox input "true"
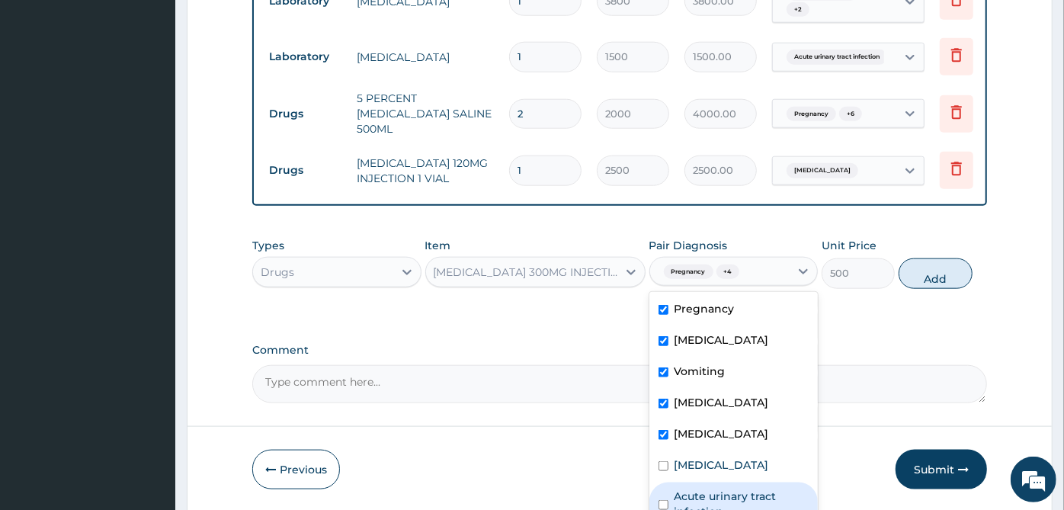
click at [692, 483] on div "Acute urinary tract infection" at bounding box center [734, 506] width 169 height 47
checkbox input "true"
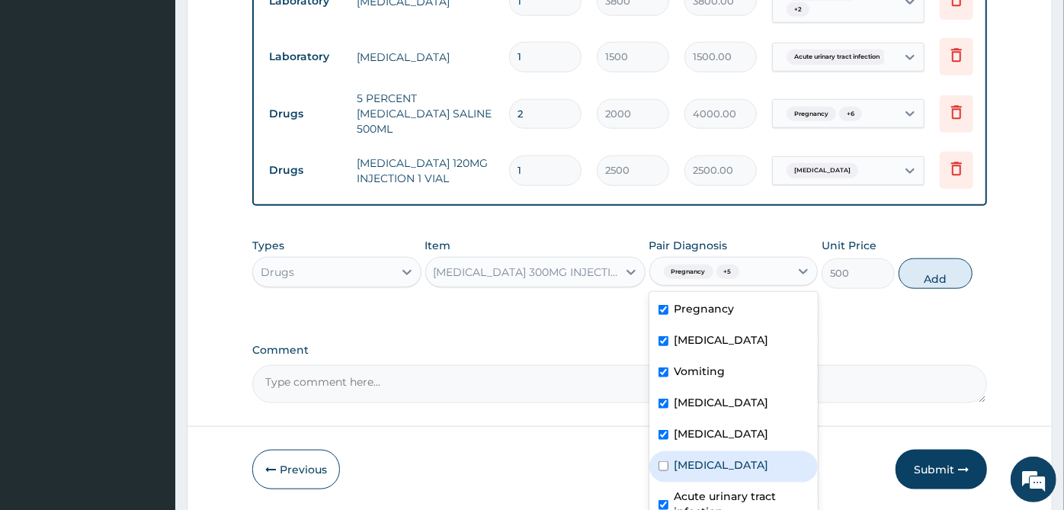
click at [692, 457] on label "[MEDICAL_DATA]" at bounding box center [722, 464] width 95 height 15
checkbox input "true"
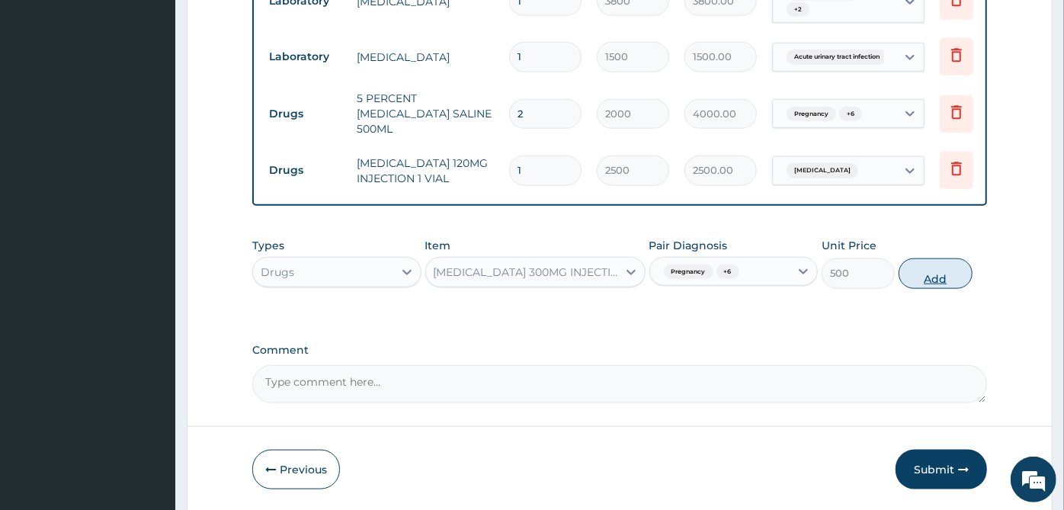
click at [937, 258] on button "Add" at bounding box center [935, 273] width 73 height 30
type input "0"
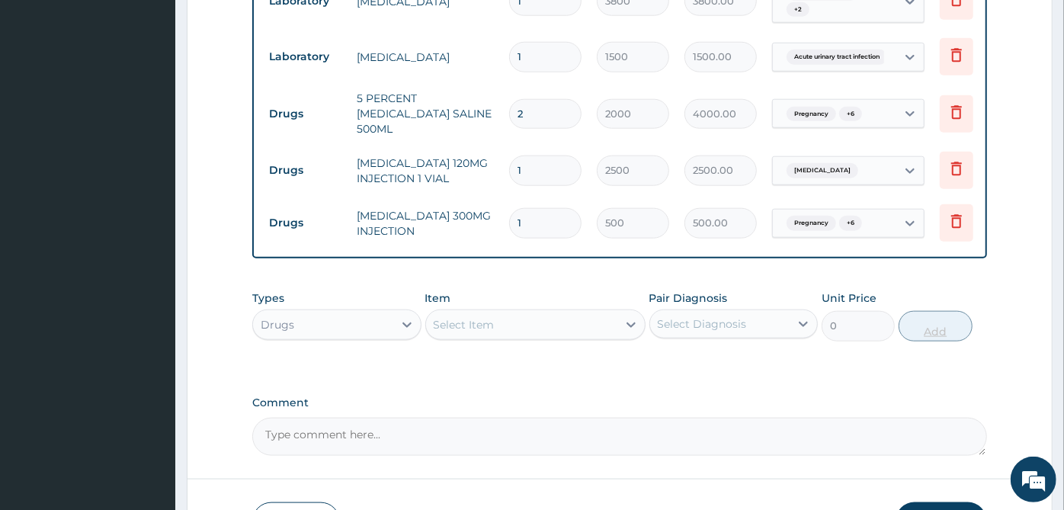
type input "18"
type input "9000.00"
type input "18"
click at [563, 313] on div "Select Item" at bounding box center [521, 325] width 191 height 24
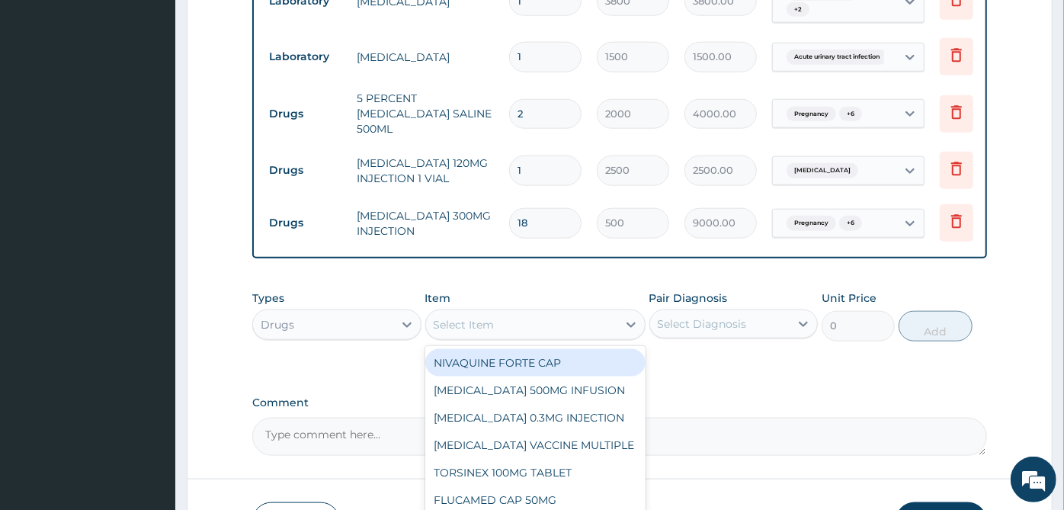
scroll to position [1054, 0]
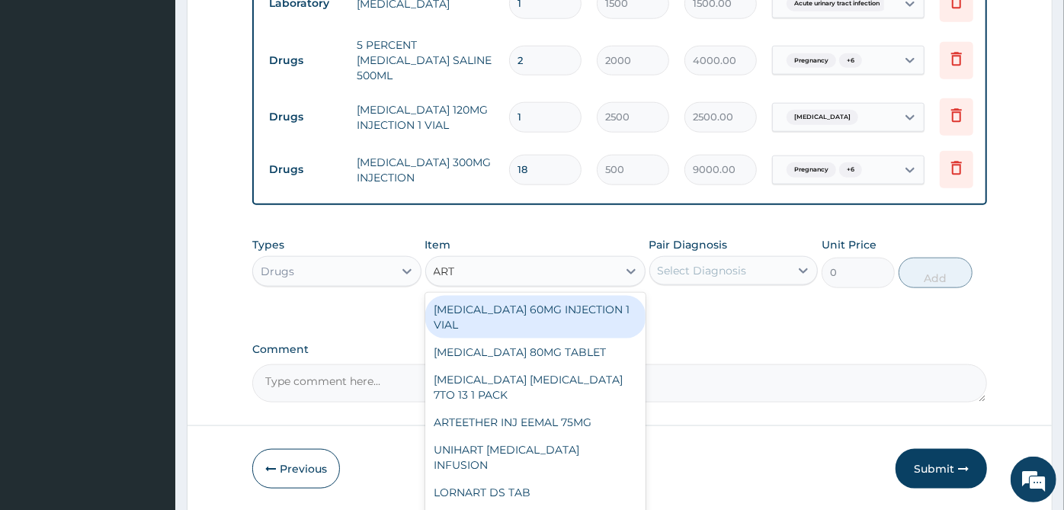
type input "ARTE"
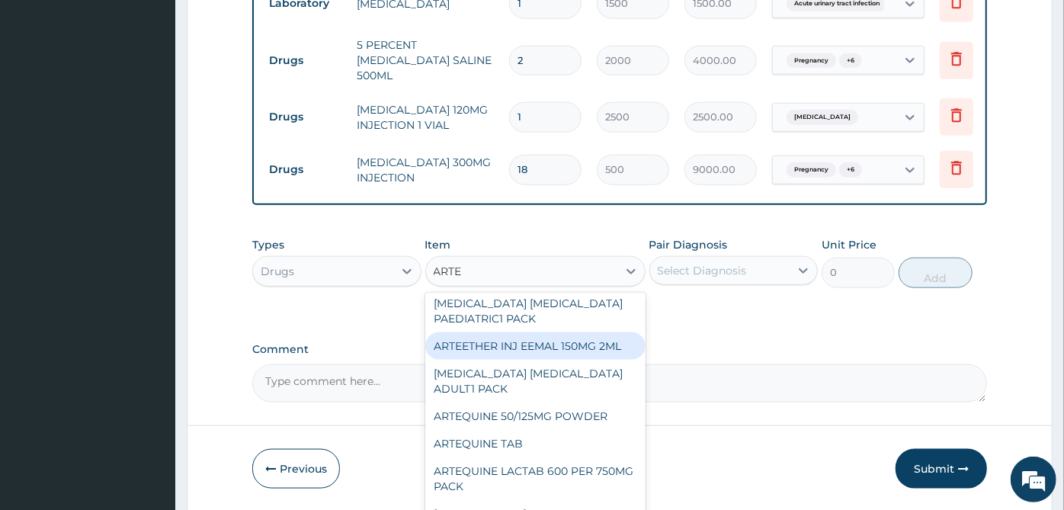
scroll to position [592, 0]
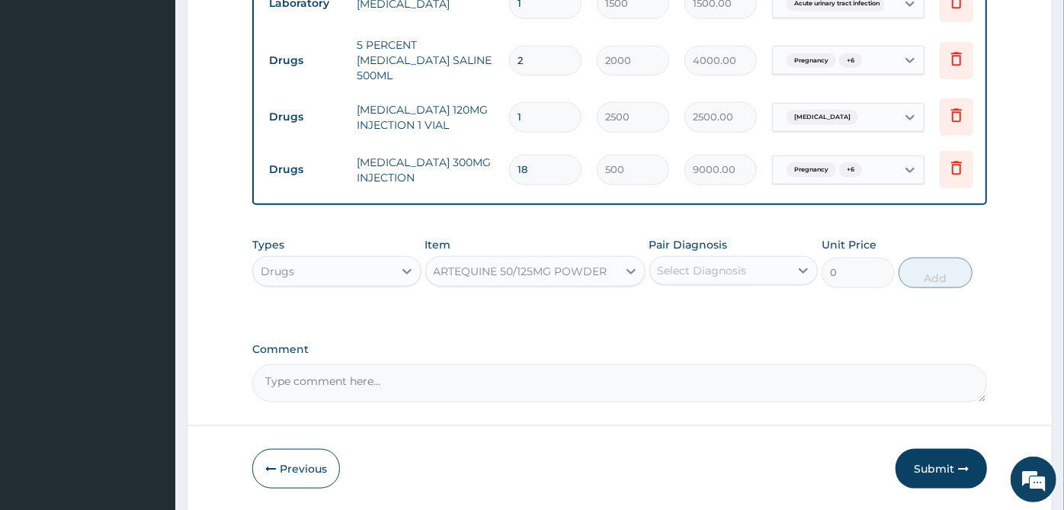
click at [562, 259] on div "ARTEQUINE 50/125MG POWDER" at bounding box center [521, 271] width 191 height 24
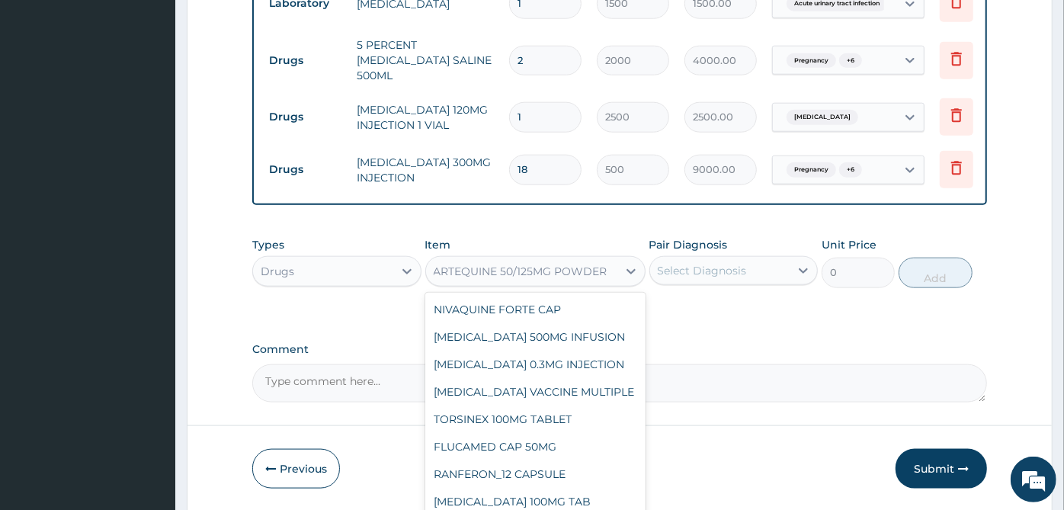
scroll to position [42252, 0]
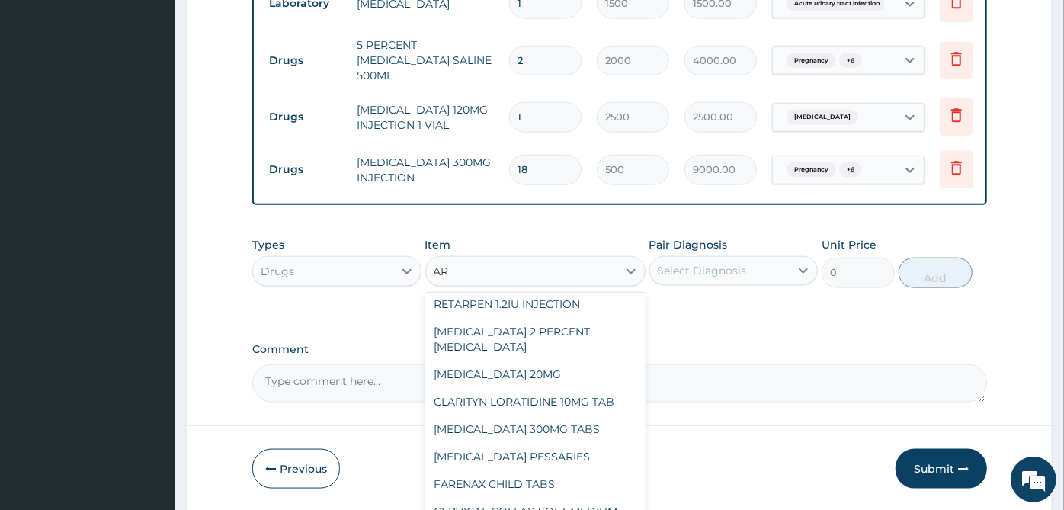
type input "ARTE"
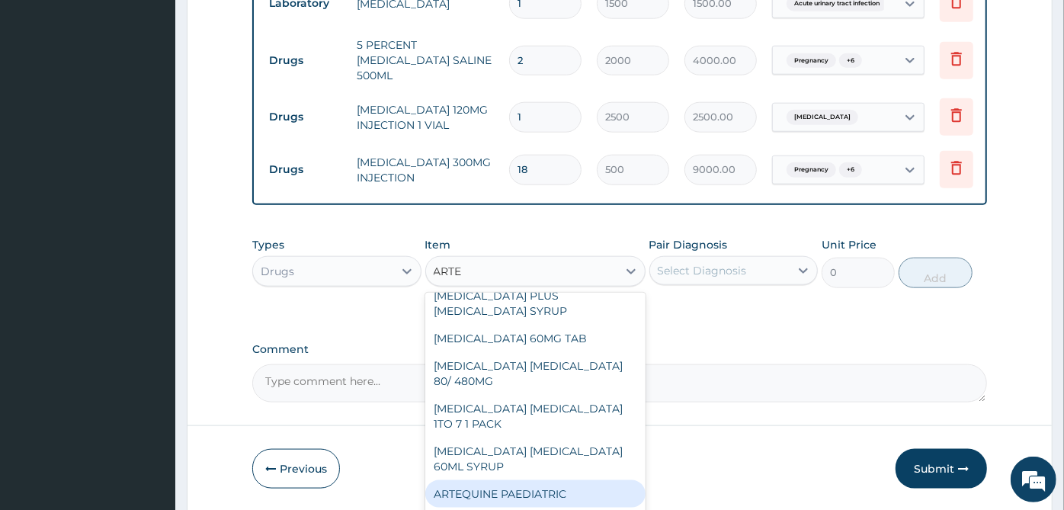
scroll to position [1031, 0]
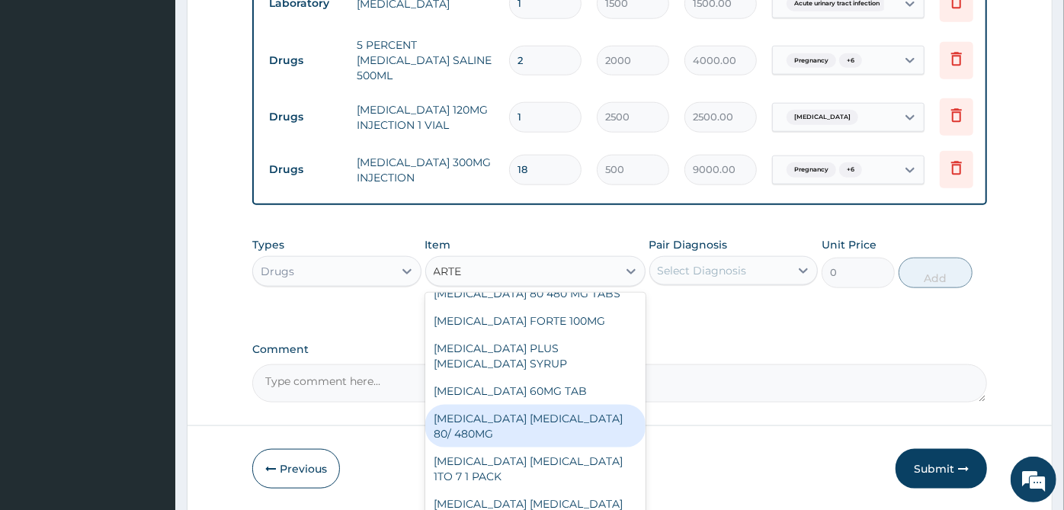
click at [565, 405] on div "[MEDICAL_DATA] [MEDICAL_DATA] 80/ 480MG" at bounding box center [535, 426] width 220 height 43
type input "368.4"
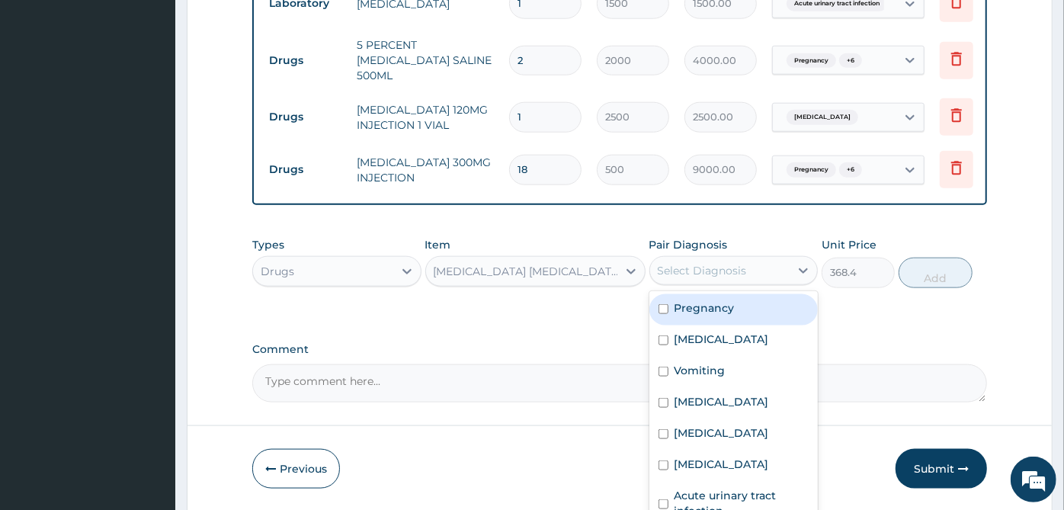
click at [745, 263] on div "Select Diagnosis" at bounding box center [702, 270] width 89 height 15
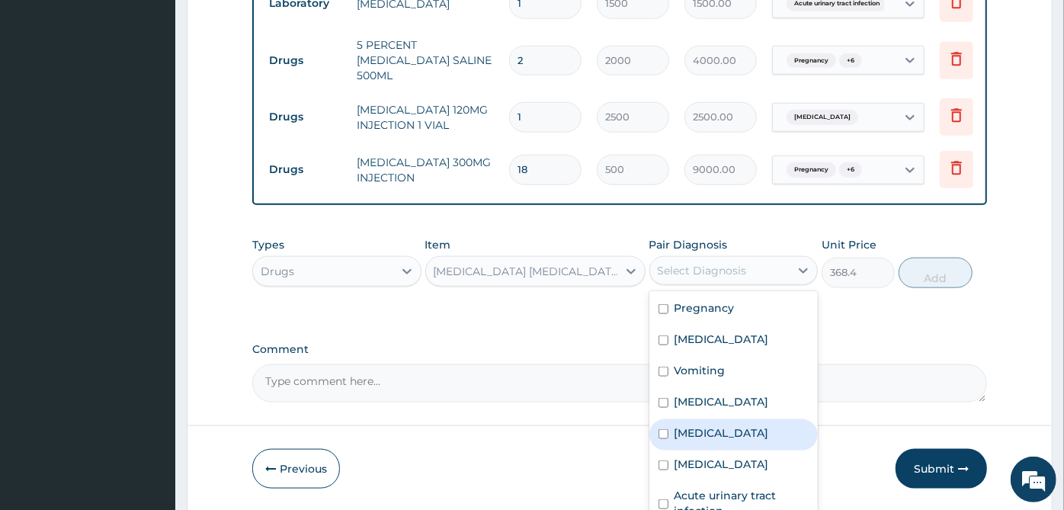
click at [713, 419] on div "[MEDICAL_DATA]" at bounding box center [734, 434] width 169 height 31
checkbox input "true"
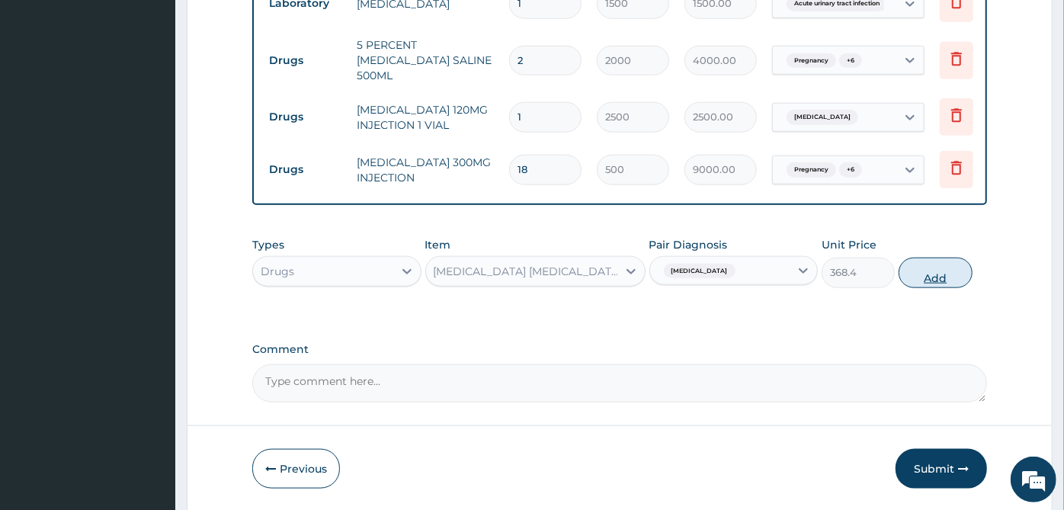
click at [936, 258] on button "Add" at bounding box center [935, 273] width 73 height 30
type input "0"
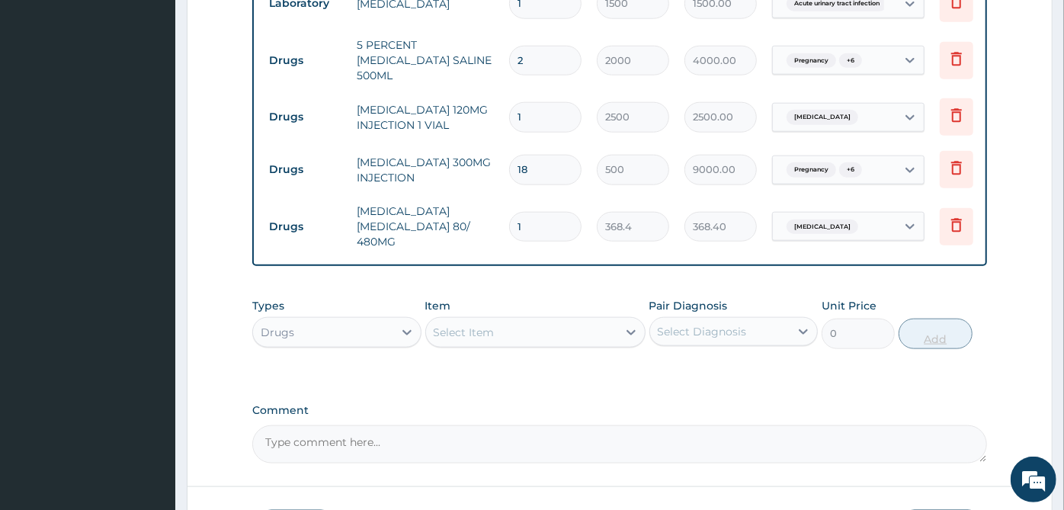
type input "0.00"
type input "6"
type input "2210.40"
type input "6"
click at [507, 320] on div "Select Item" at bounding box center [521, 332] width 191 height 24
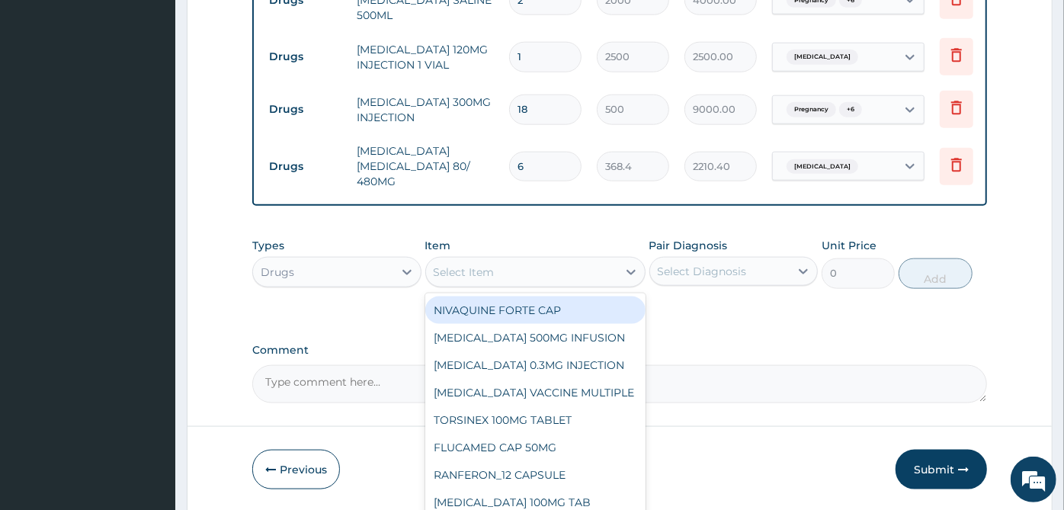
scroll to position [1115, 0]
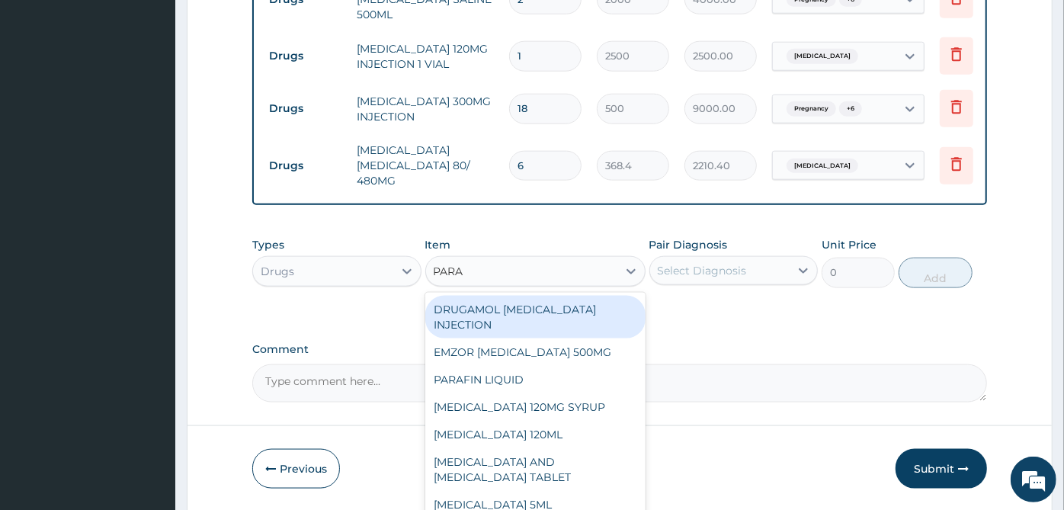
type input "PARAC"
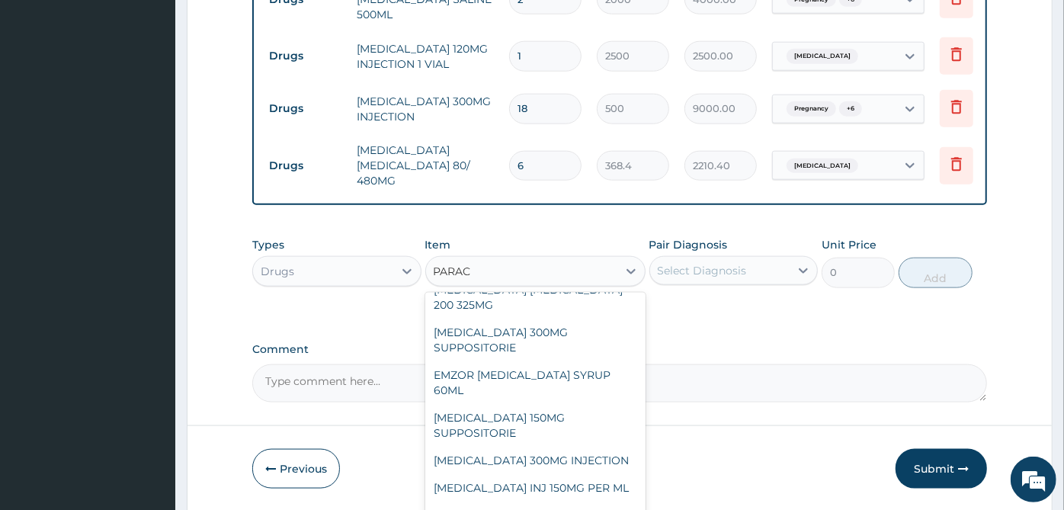
scroll to position [322, 0]
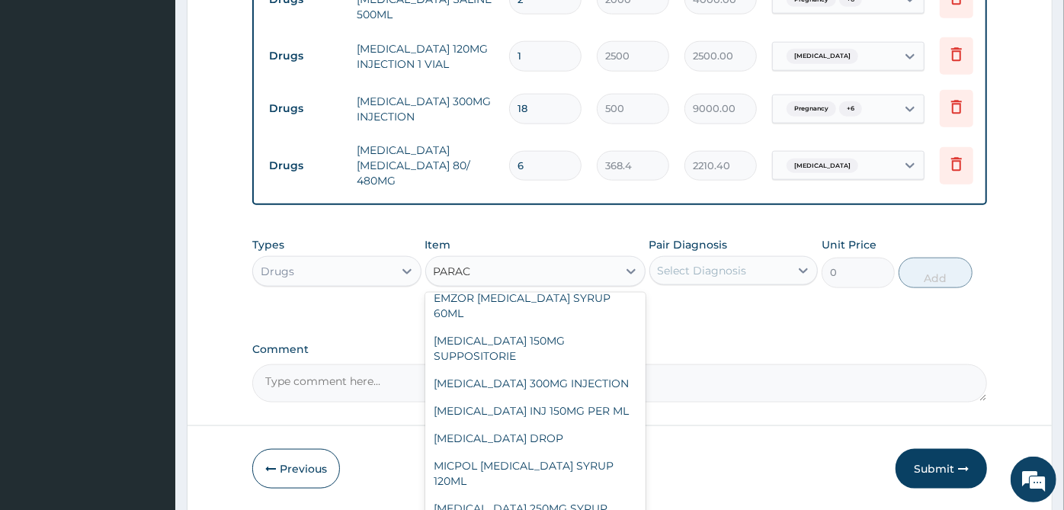
type input "30"
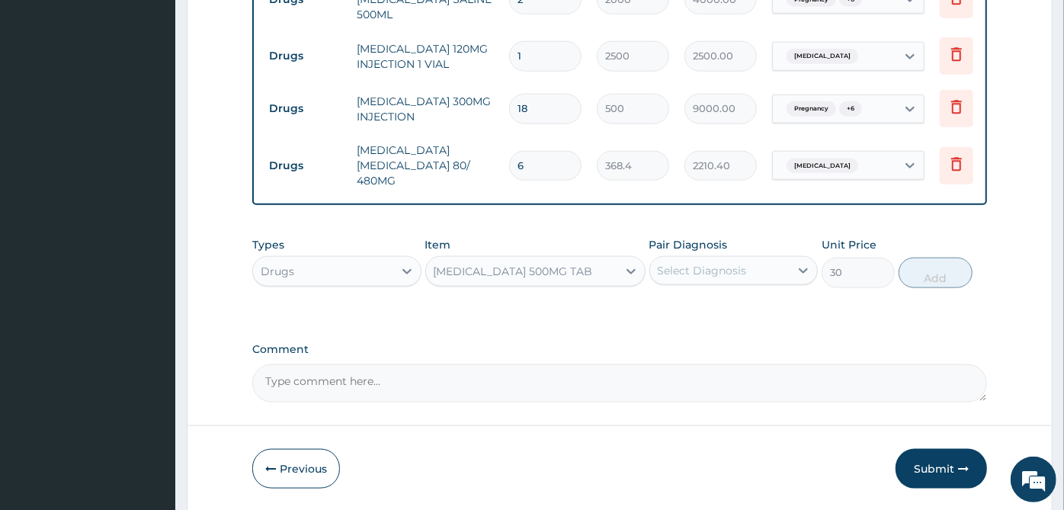
click at [705, 263] on div "Select Diagnosis" at bounding box center [702, 270] width 89 height 15
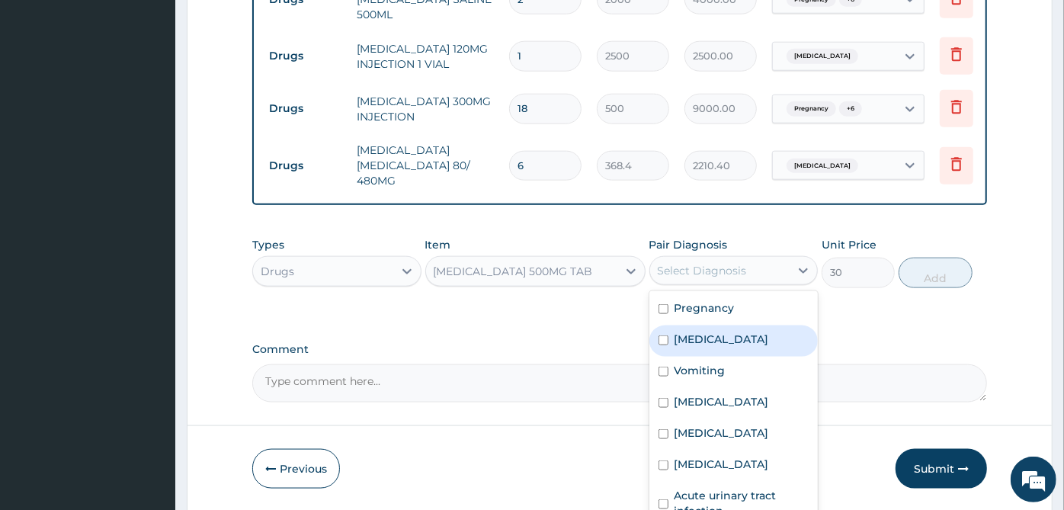
click at [718, 326] on div "[MEDICAL_DATA]" at bounding box center [734, 341] width 169 height 31
checkbox input "true"
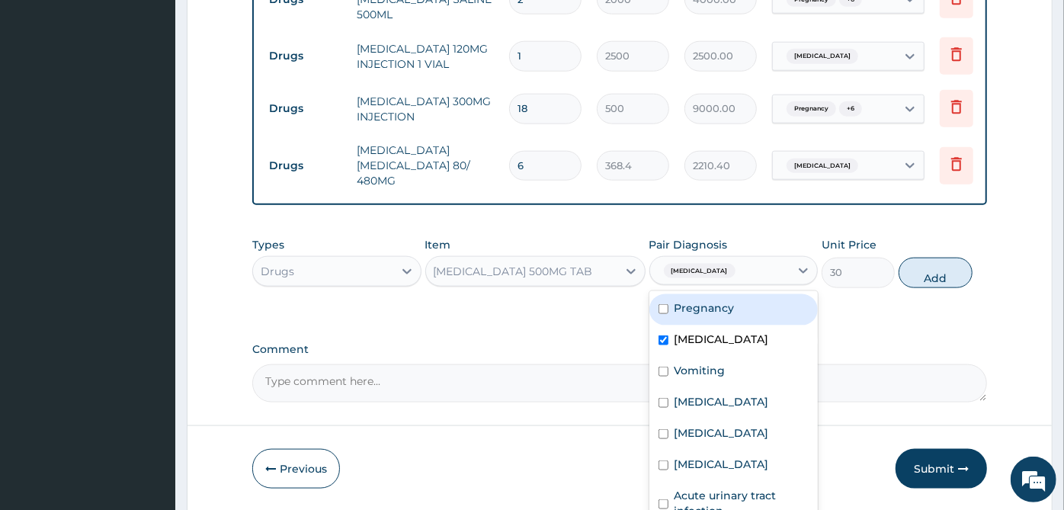
click at [725, 294] on div "Pregnancy" at bounding box center [734, 309] width 169 height 31
checkbox input "true"
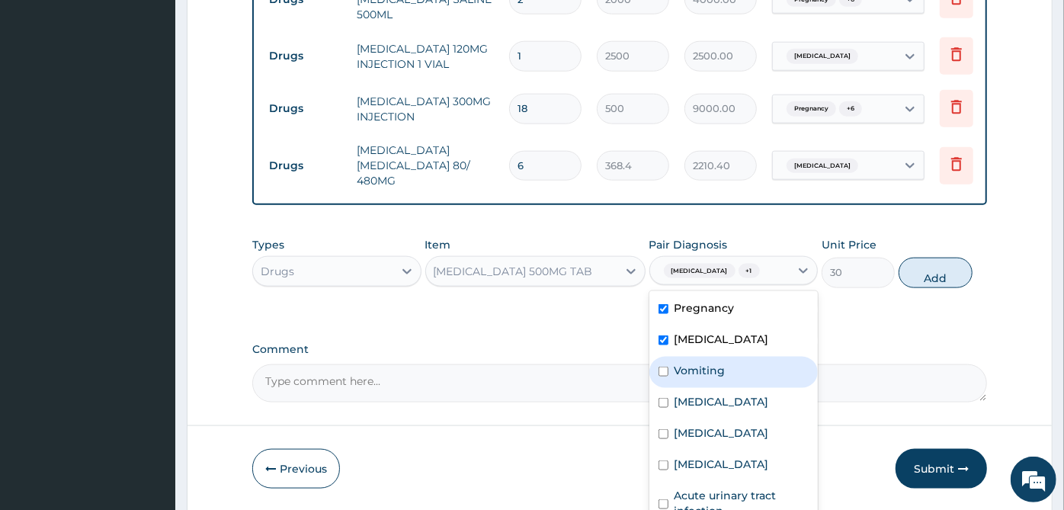
click at [719, 357] on div "Vomiting" at bounding box center [734, 372] width 169 height 31
checkbox input "true"
drag, startPoint x: 712, startPoint y: 335, endPoint x: 709, endPoint y: 348, distance: 13.3
click at [710, 344] on div "Pregnancy [MEDICAL_DATA] Vomiting [MEDICAL_DATA] [MEDICAL_DATA] [MEDICAL_DATA] …" at bounding box center [734, 405] width 169 height 229
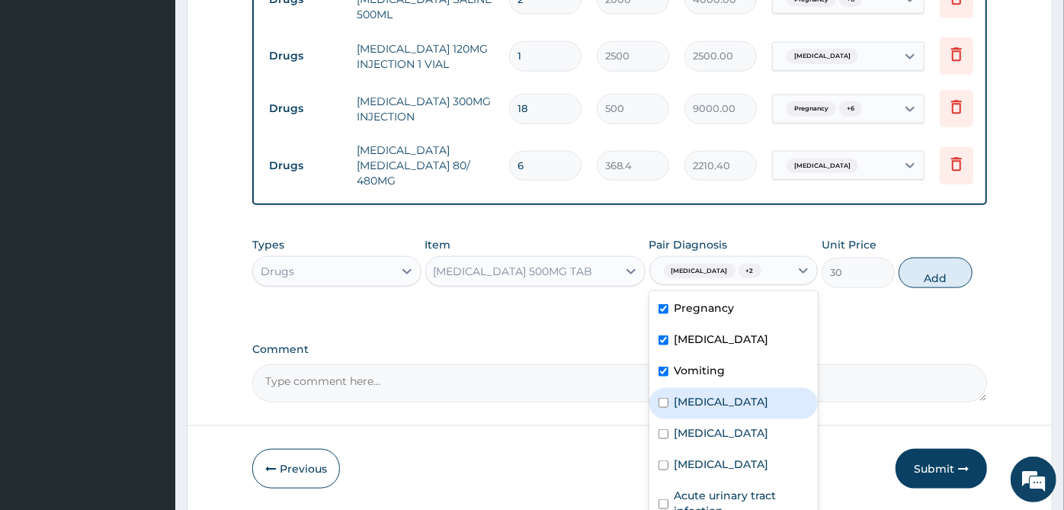
click at [711, 394] on label "[MEDICAL_DATA]" at bounding box center [722, 401] width 95 height 15
checkbox input "true"
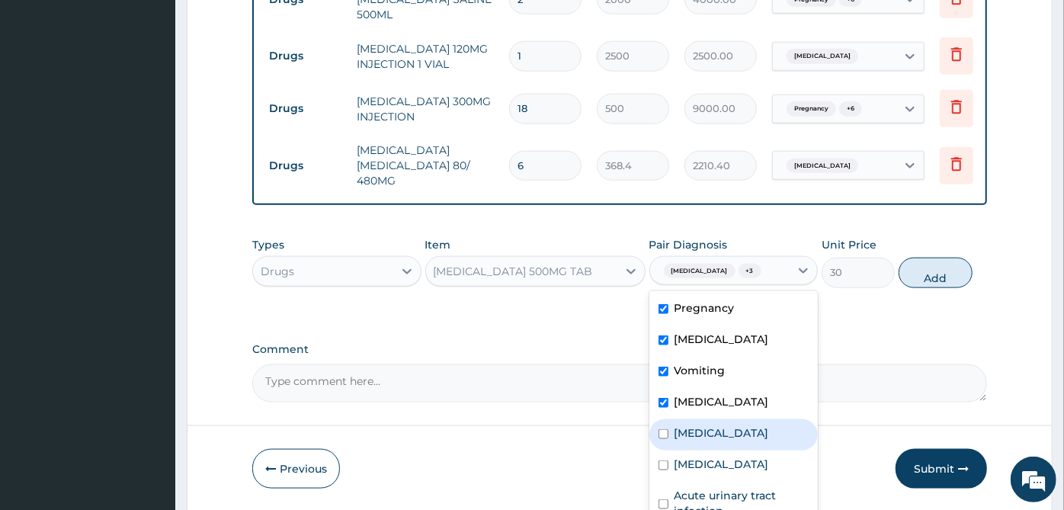
click at [704, 419] on div "[MEDICAL_DATA]" at bounding box center [734, 434] width 169 height 31
checkbox input "true"
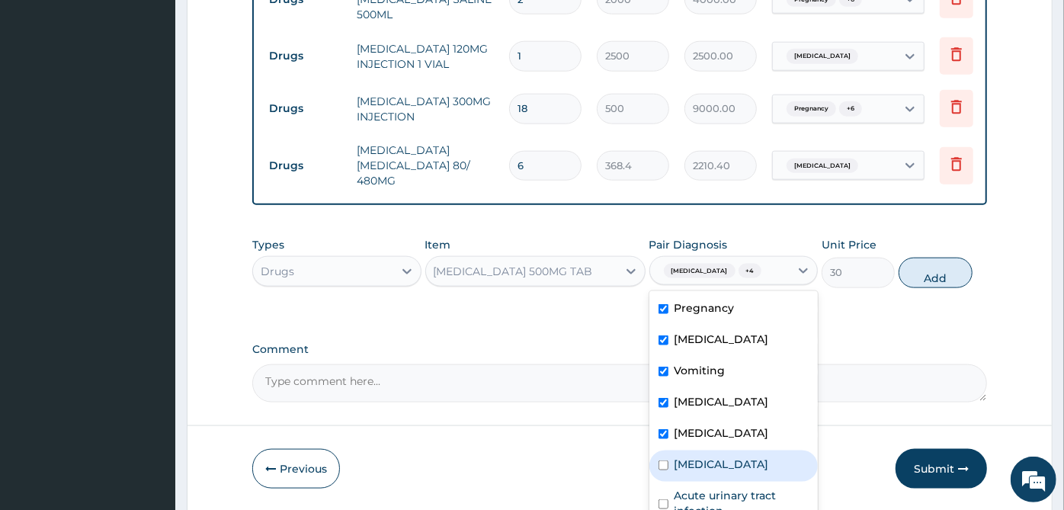
drag, startPoint x: 704, startPoint y: 401, endPoint x: 694, endPoint y: 446, distance: 45.9
click at [697, 440] on div "Pregnancy [MEDICAL_DATA] Vomiting [MEDICAL_DATA] [MEDICAL_DATA] [MEDICAL_DATA] …" at bounding box center [734, 405] width 169 height 229
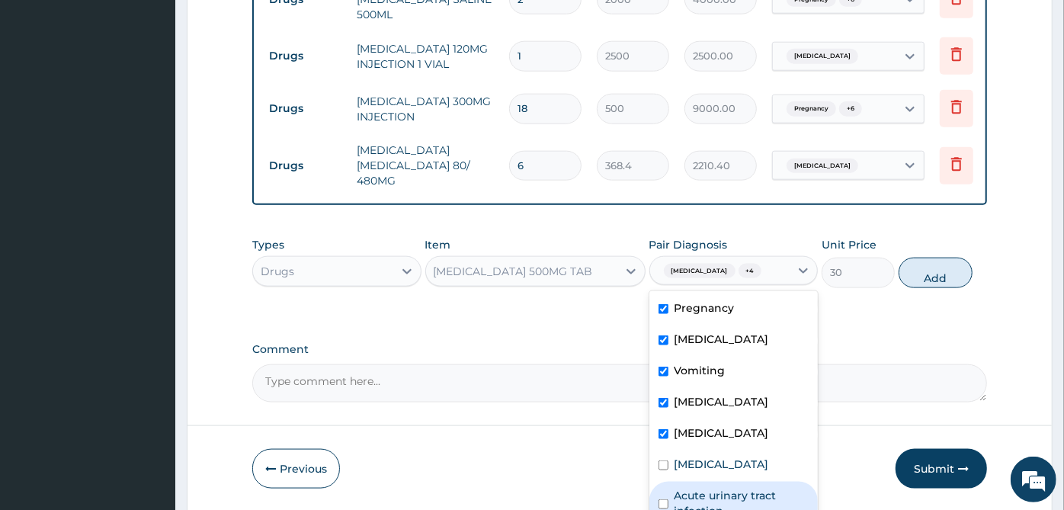
click at [694, 488] on label "Acute urinary tract infection" at bounding box center [742, 503] width 135 height 30
checkbox input "true"
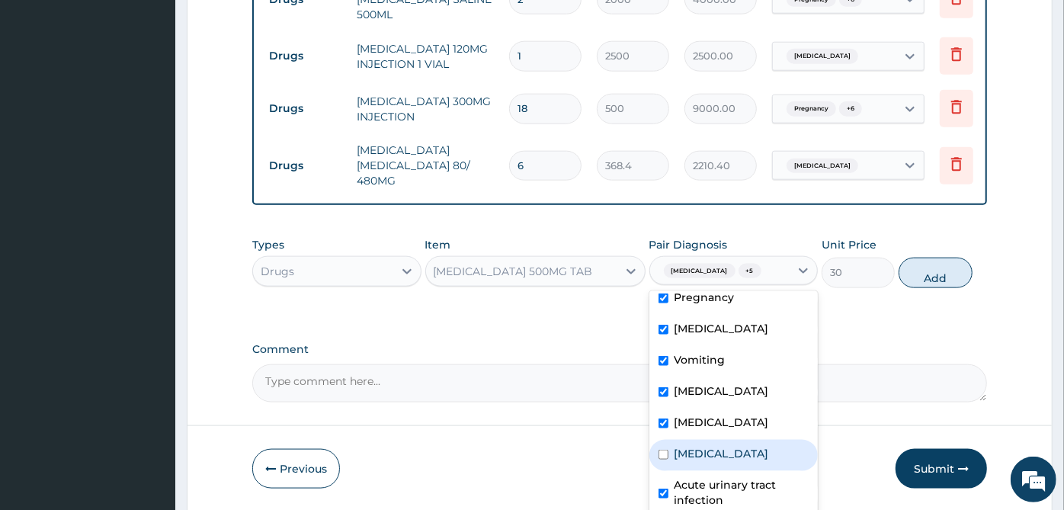
click at [701, 446] on label "[MEDICAL_DATA]" at bounding box center [722, 453] width 95 height 15
checkbox input "true"
click at [949, 258] on button "Add" at bounding box center [935, 273] width 73 height 30
type input "0"
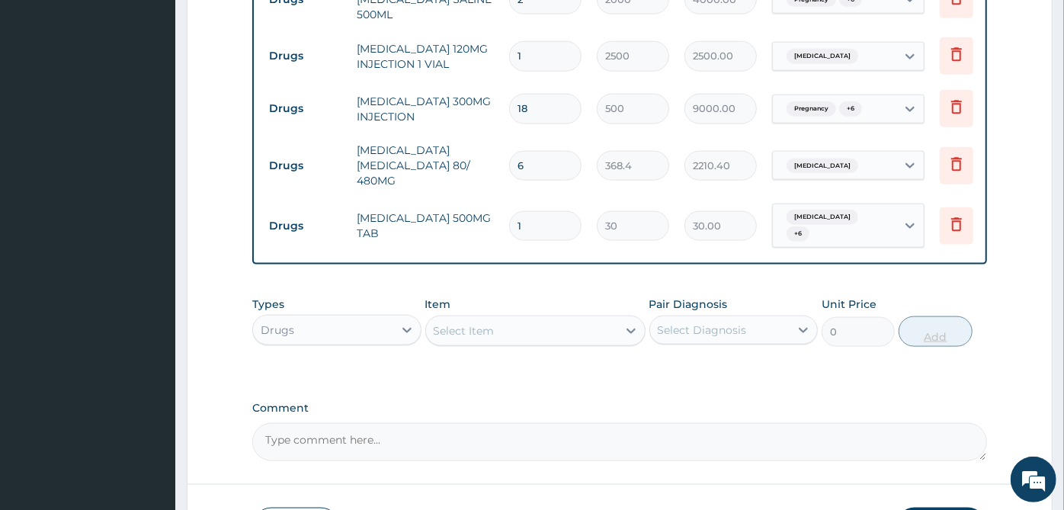
type input "18"
type input "540.00"
type input "18"
click at [592, 319] on div "Select Item" at bounding box center [521, 331] width 191 height 24
click at [596, 297] on div "Item Select Item" at bounding box center [535, 322] width 220 height 50
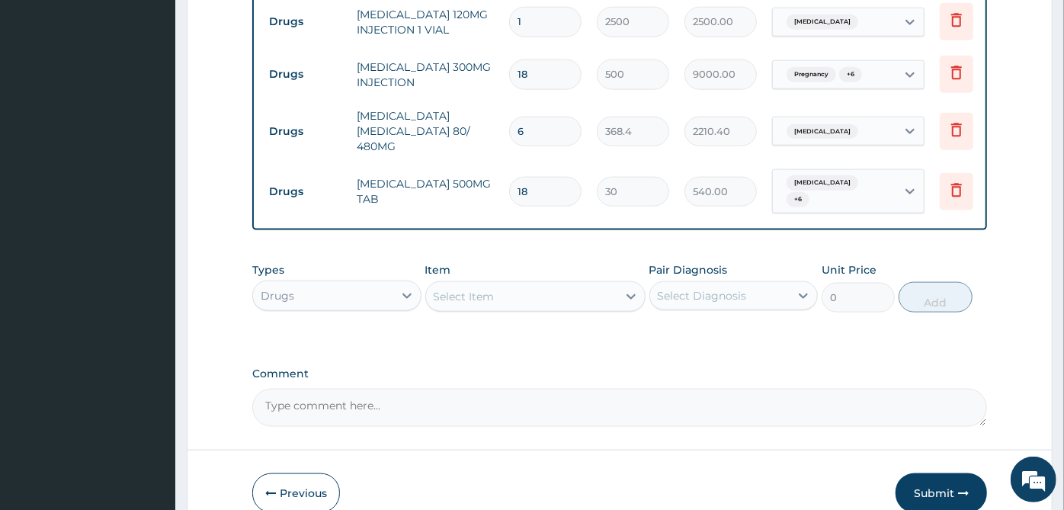
scroll to position [1167, 0]
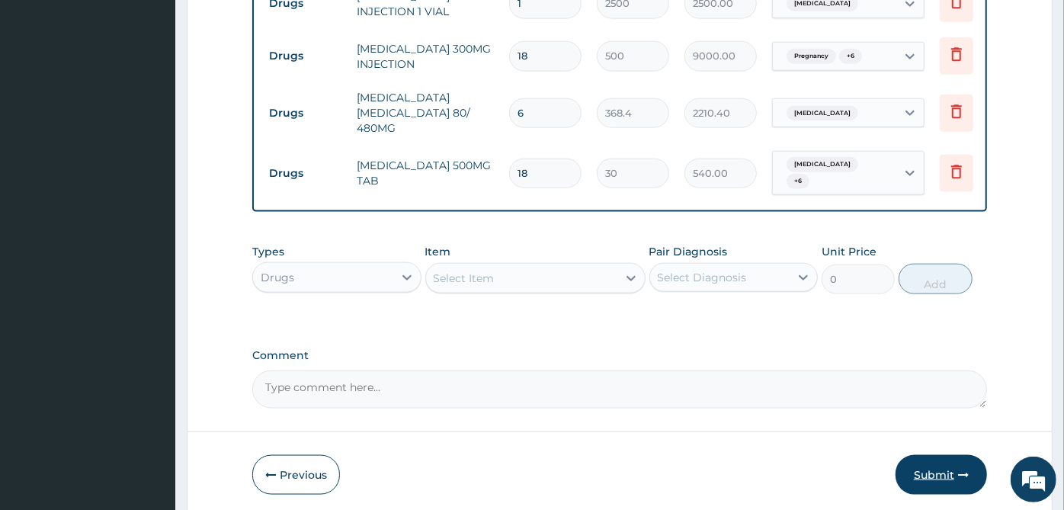
click at [925, 455] on button "Submit" at bounding box center [941, 475] width 91 height 40
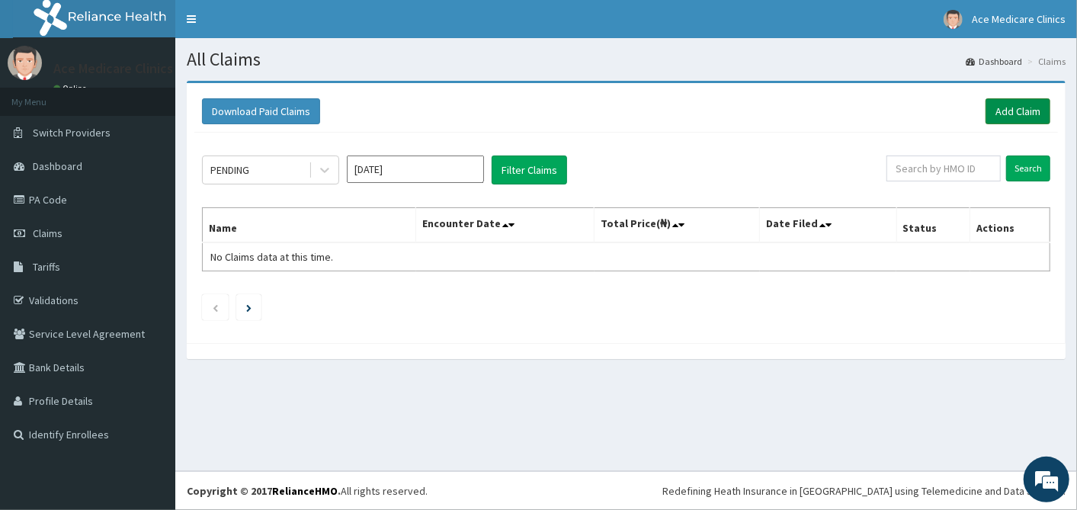
click at [1011, 118] on link "Add Claim" at bounding box center [1018, 111] width 65 height 26
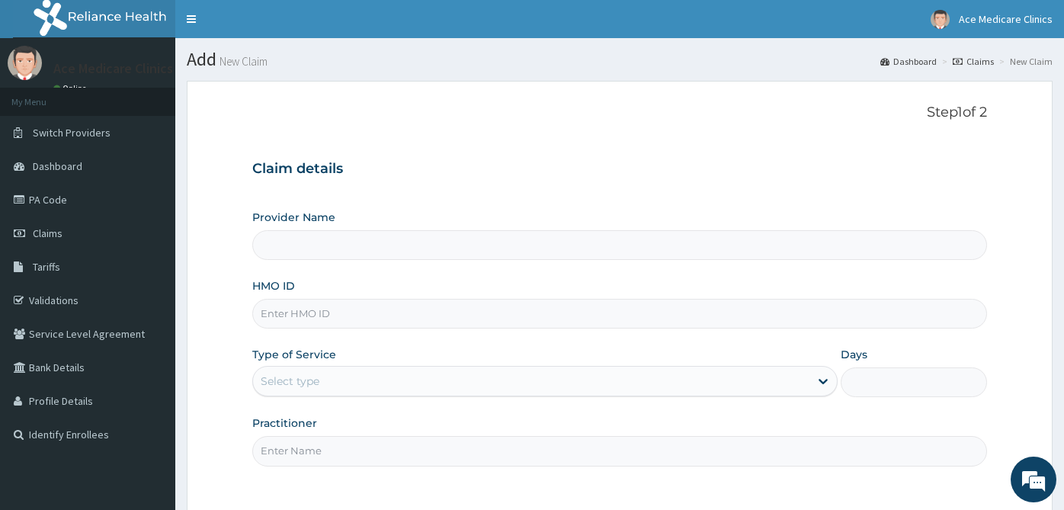
type input "ACE MEDICARE CLINICS- Ota"
click at [530, 313] on input "HMO ID" at bounding box center [619, 314] width 735 height 30
paste input "SUN/10032/B"
type input "SUN/10032/B"
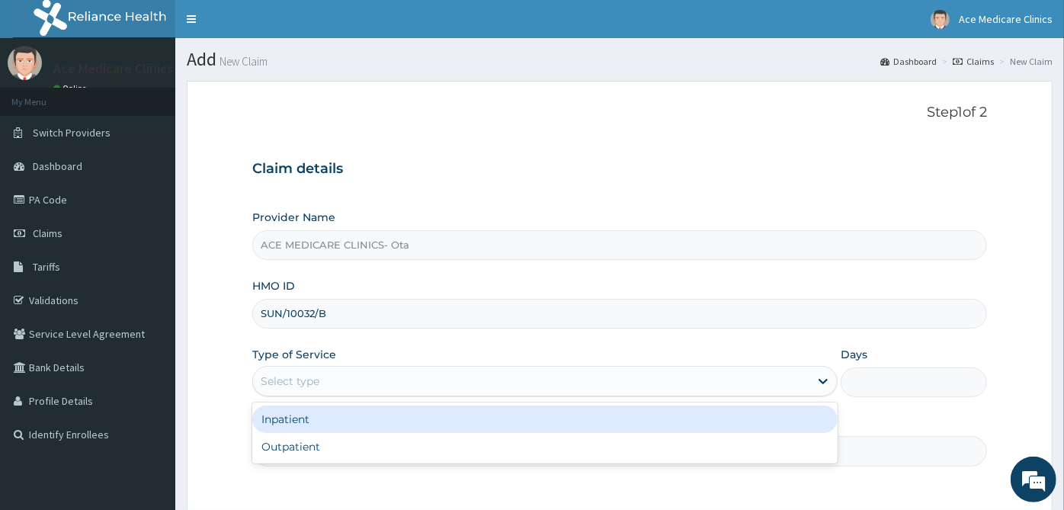
click at [521, 371] on div "Select type" at bounding box center [531, 381] width 557 height 24
click at [524, 419] on div "Inpatient" at bounding box center [544, 419] width 585 height 27
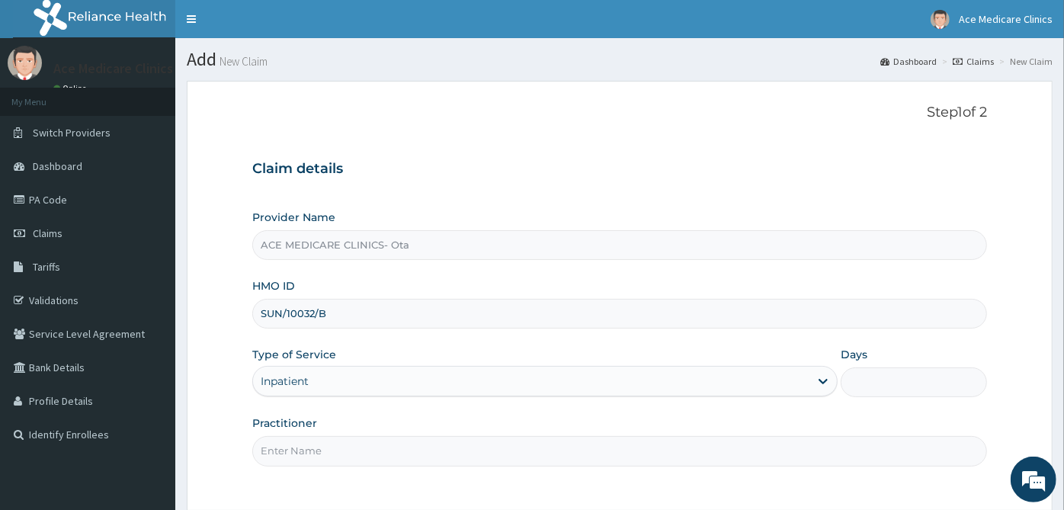
click at [910, 377] on input "Days" at bounding box center [914, 382] width 146 height 30
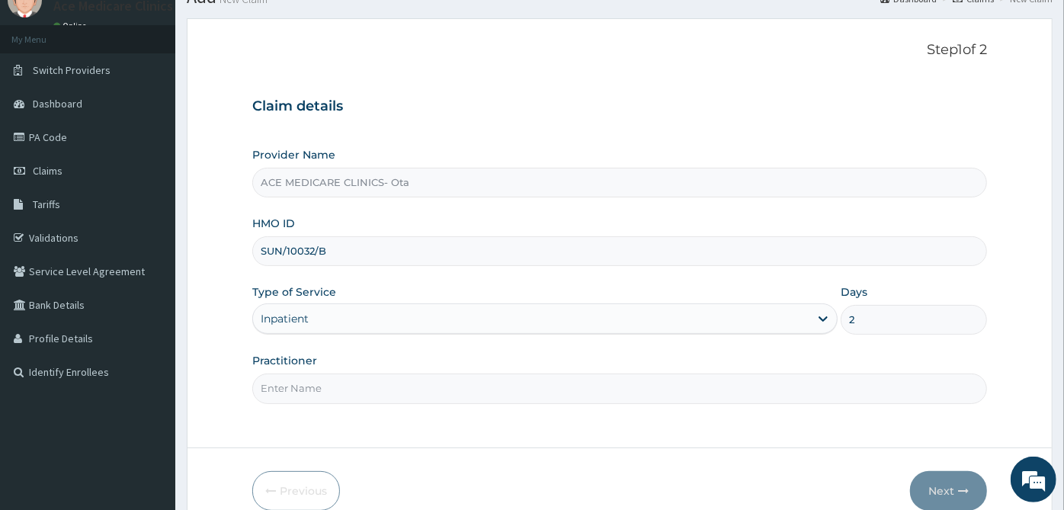
scroll to position [136, 0]
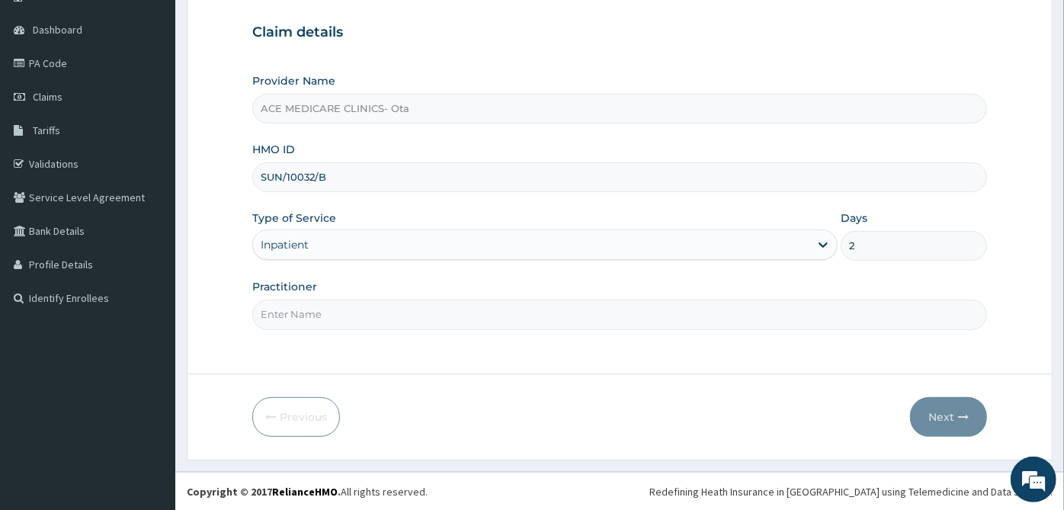
type input "2"
click at [784, 314] on input "Practitioner" at bounding box center [619, 315] width 735 height 30
type input "DR [PERSON_NAME]"
click at [982, 420] on button "Next" at bounding box center [948, 417] width 77 height 40
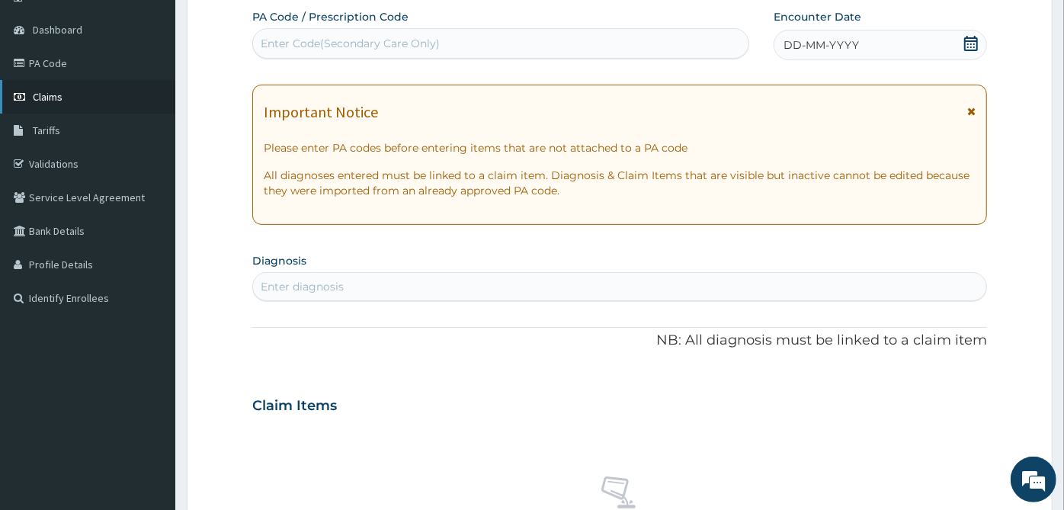
click at [76, 100] on link "Claims" at bounding box center [87, 97] width 175 height 34
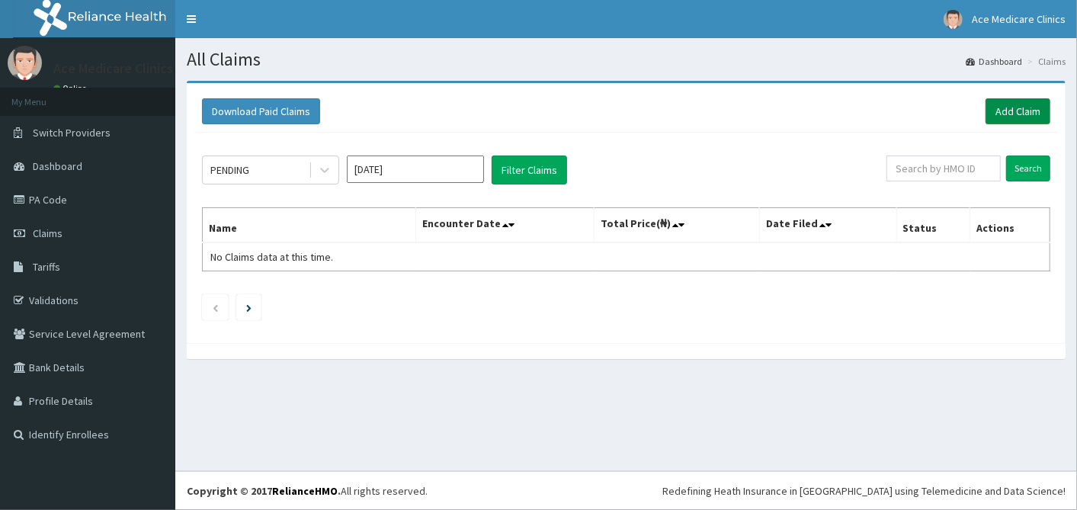
click at [1005, 104] on link "Add Claim" at bounding box center [1018, 111] width 65 height 26
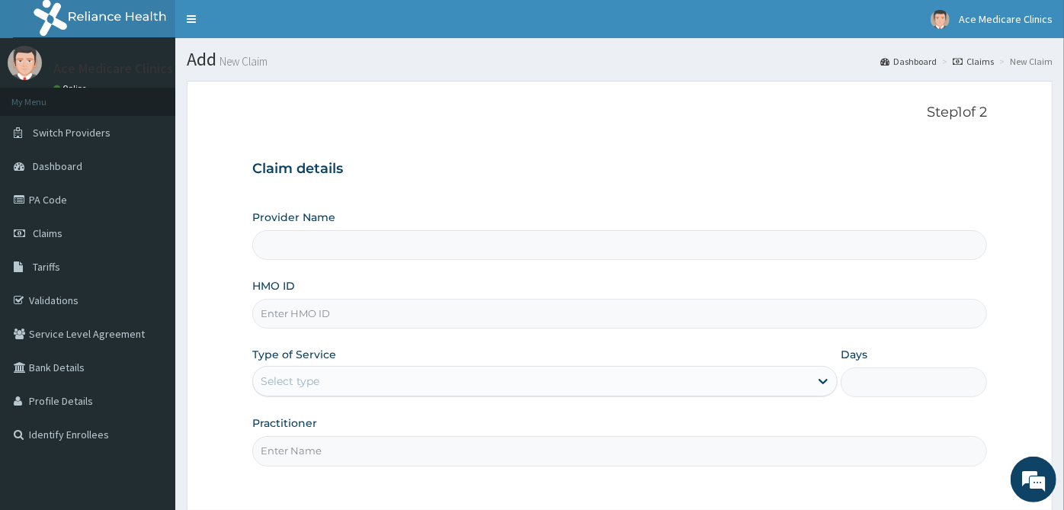
click at [390, 313] on input "HMO ID" at bounding box center [619, 314] width 735 height 30
type input "ACE MEDICARE CLINICS- Ota"
type input "n"
type input "NBC/10605/A"
click at [427, 388] on div "Select type" at bounding box center [531, 381] width 557 height 24
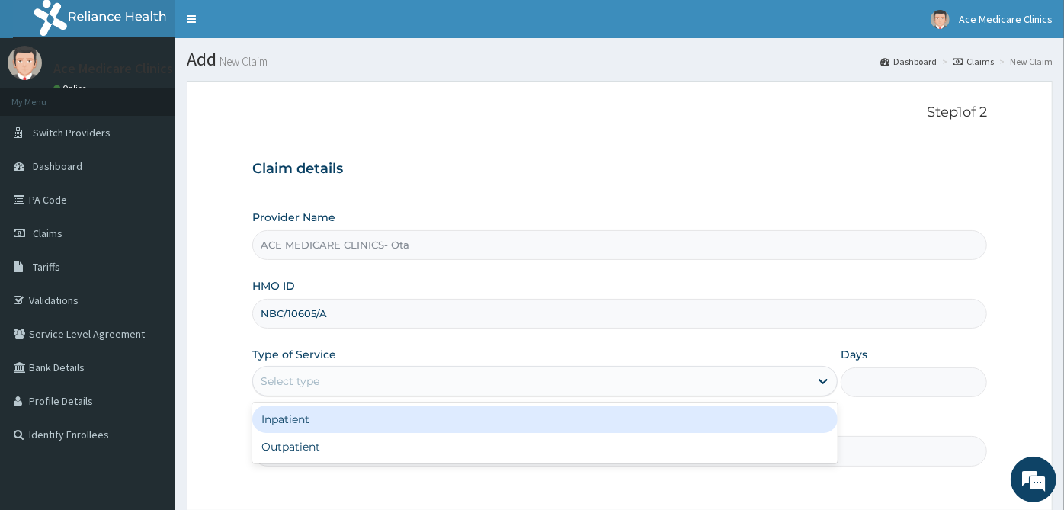
click at [428, 415] on div "Inpatient" at bounding box center [544, 419] width 585 height 27
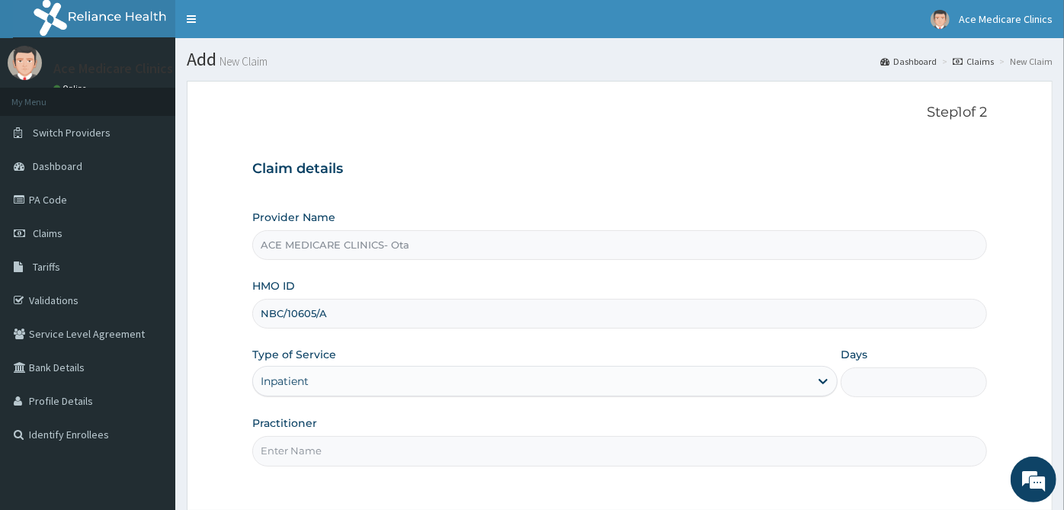
click at [883, 377] on input "Days" at bounding box center [914, 382] width 146 height 30
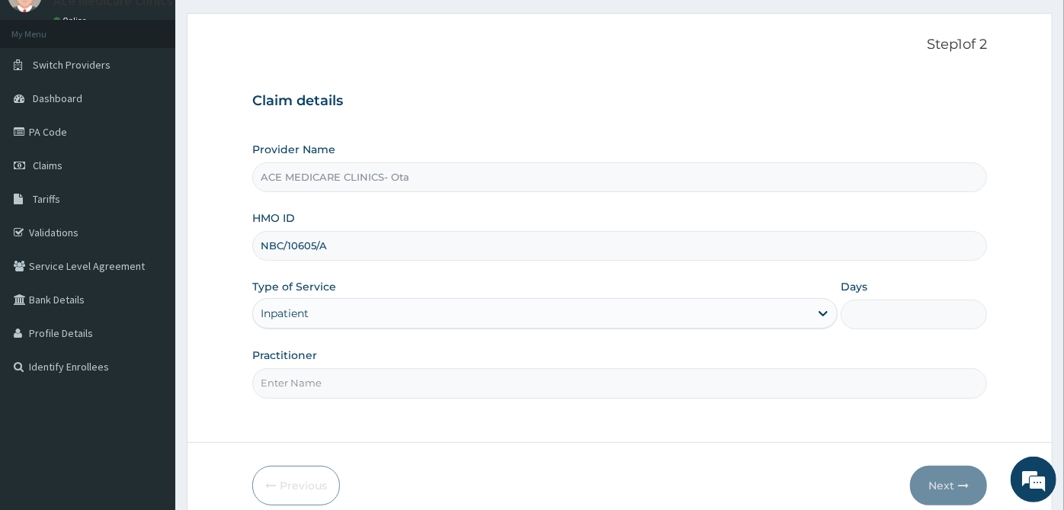
scroll to position [136, 0]
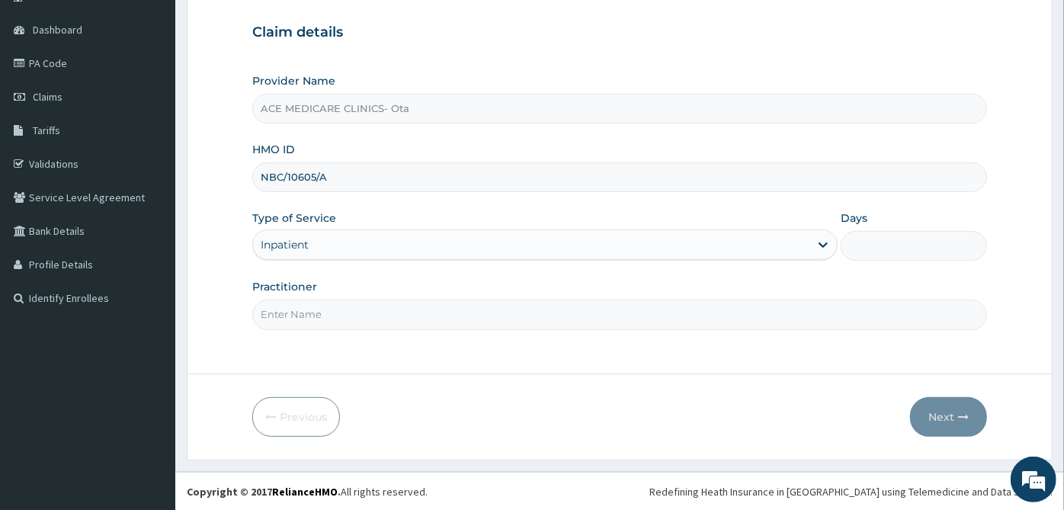
click at [561, 319] on input "Practitioner" at bounding box center [619, 315] width 735 height 30
type input "[PERSON_NAME]"
click at [906, 263] on div "Provider Name ACE MEDICARE CLINICS- Ota HMO ID NBC/10605/A Type of Service Inpa…" at bounding box center [619, 201] width 735 height 256
click at [909, 244] on input "Days" at bounding box center [914, 246] width 146 height 30
type input "6"
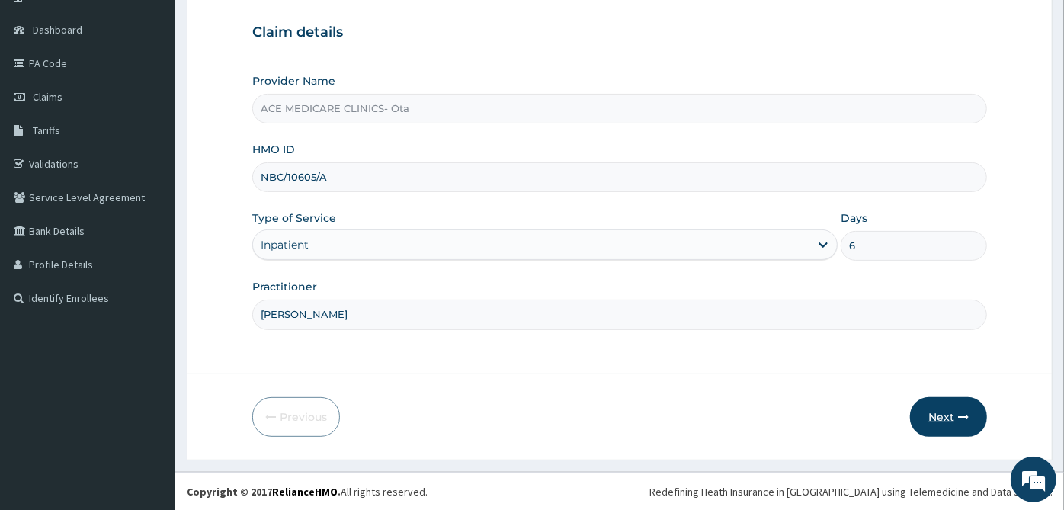
click at [941, 413] on button "Next" at bounding box center [948, 417] width 77 height 40
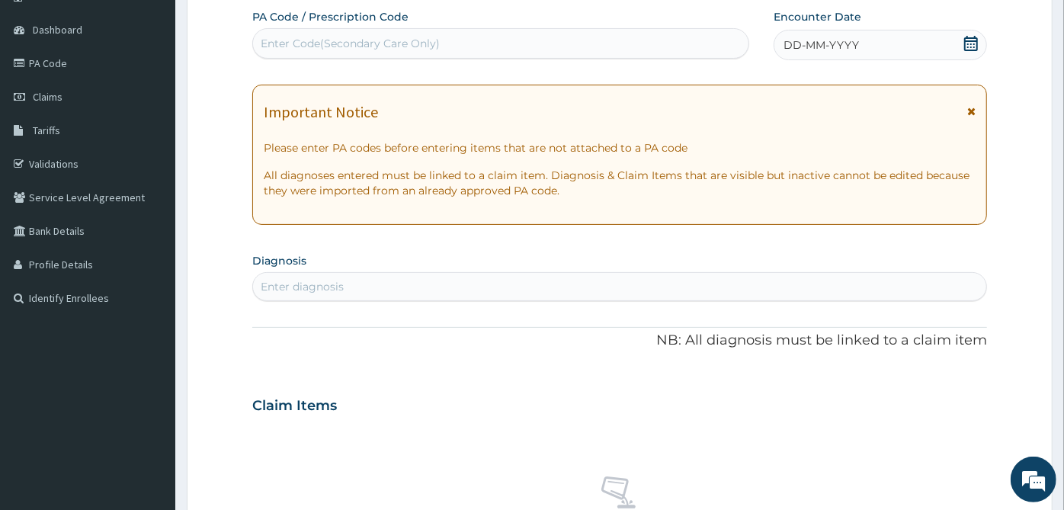
click at [363, 36] on div "Enter Code(Secondary Care Only)" at bounding box center [350, 43] width 179 height 15
paste input "PA/454013"
type input "PA/454013"
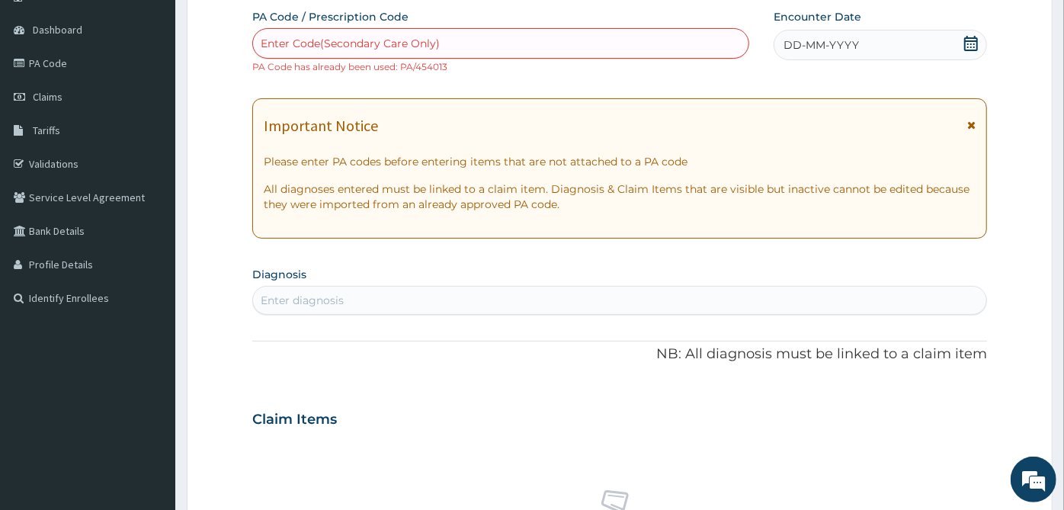
click at [366, 50] on div "Enter Code(Secondary Care Only)" at bounding box center [350, 43] width 179 height 15
click at [377, 36] on div "Enter Code(Secondary Care Only)" at bounding box center [350, 43] width 179 height 15
paste input "PA/B6C50C"
type input "PA/B6C50C"
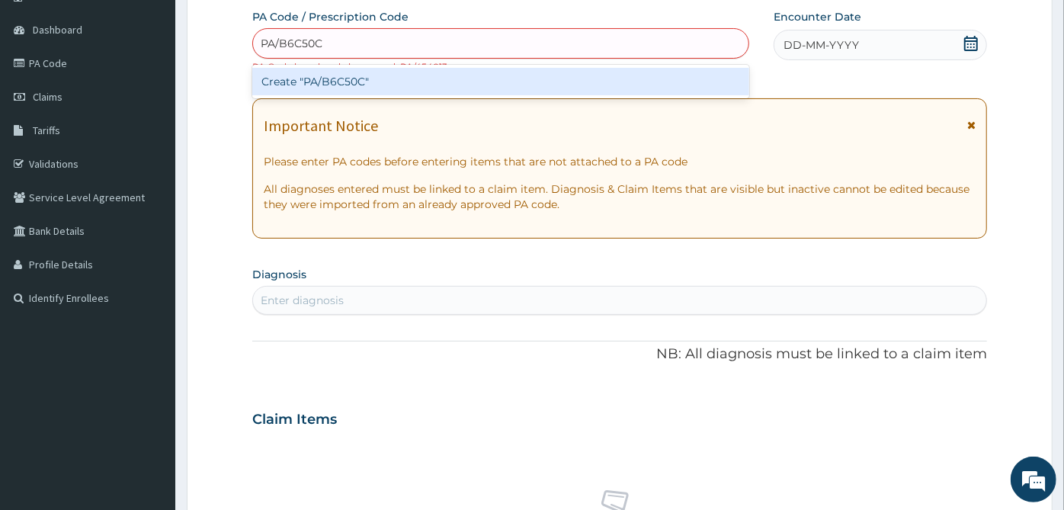
click at [396, 77] on div "Create "PA/B6C50C"" at bounding box center [500, 81] width 497 height 27
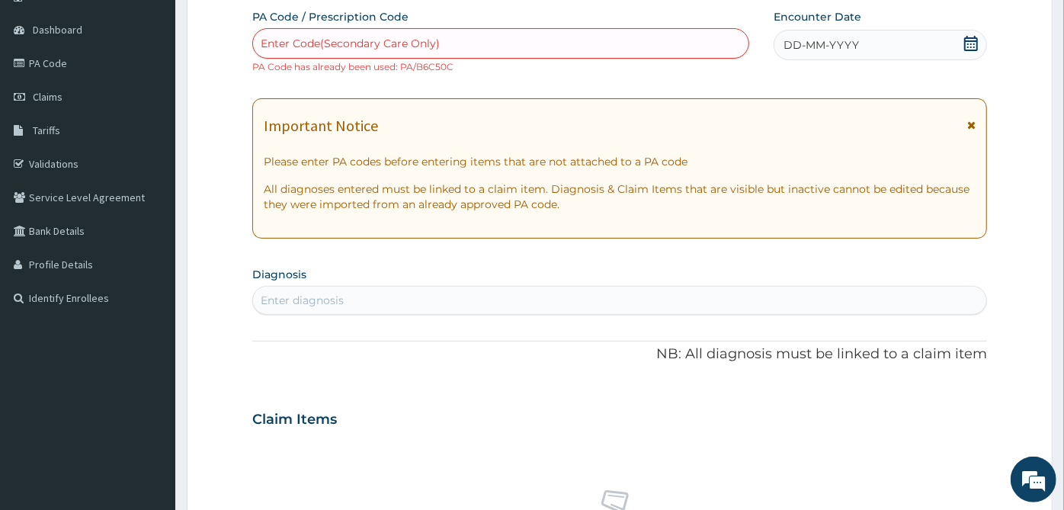
click at [457, 47] on div "Enter Code(Secondary Care Only)" at bounding box center [501, 43] width 496 height 24
paste input "PA/899024"
type input "PA/899024"
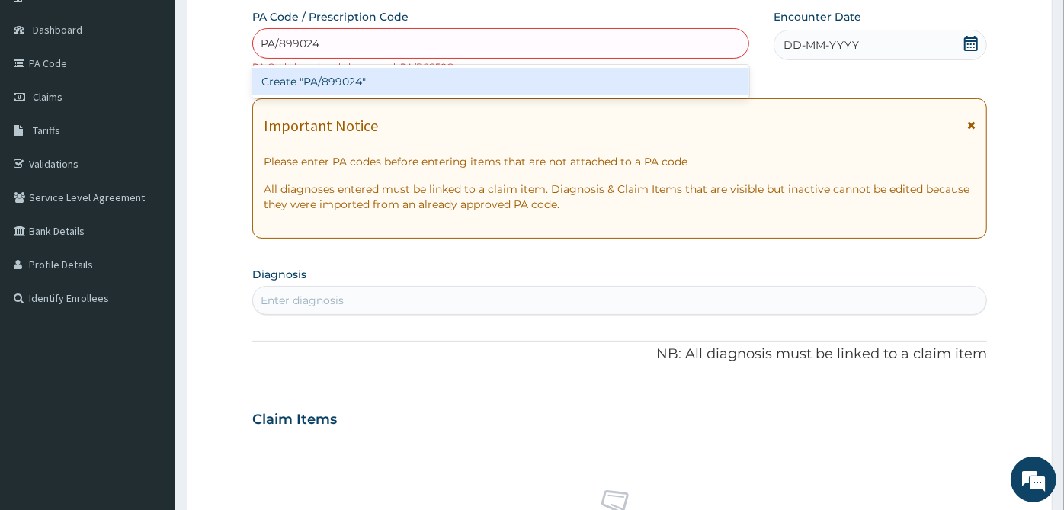
click at [445, 80] on div "Create "PA/899024"" at bounding box center [500, 81] width 497 height 27
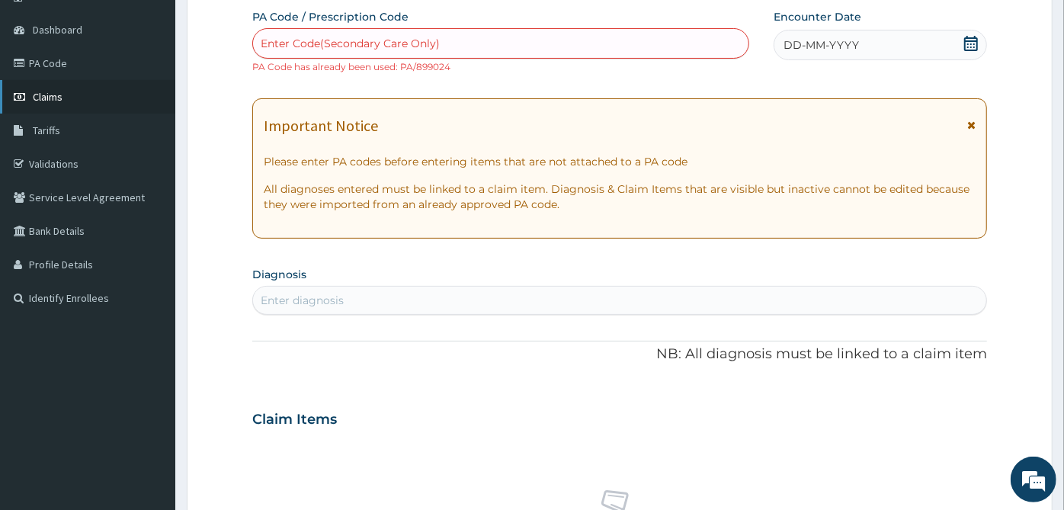
click at [63, 99] on link "Claims" at bounding box center [87, 97] width 175 height 34
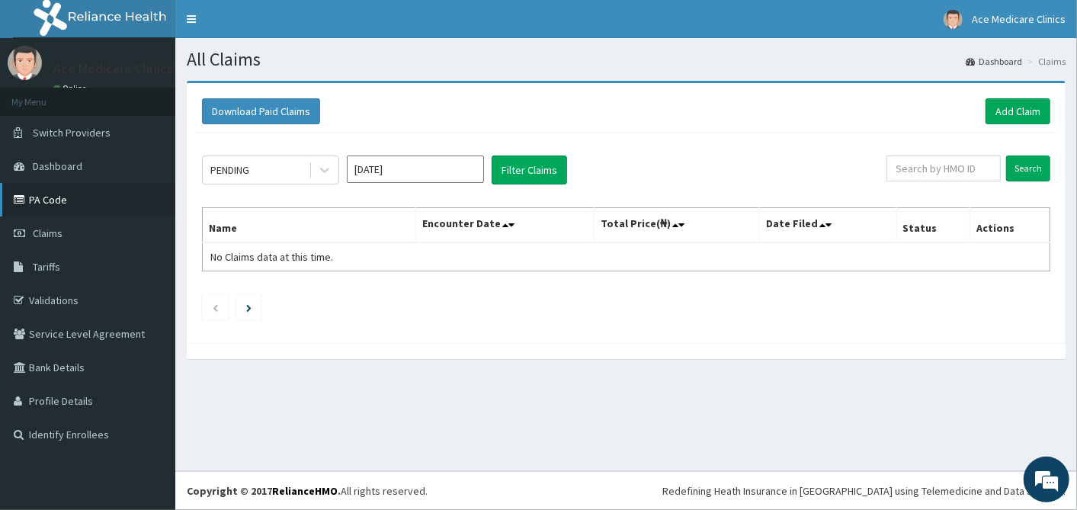
click at [74, 191] on link "PA Code" at bounding box center [87, 200] width 175 height 34
click at [1021, 112] on link "Add Claim" at bounding box center [1018, 111] width 65 height 26
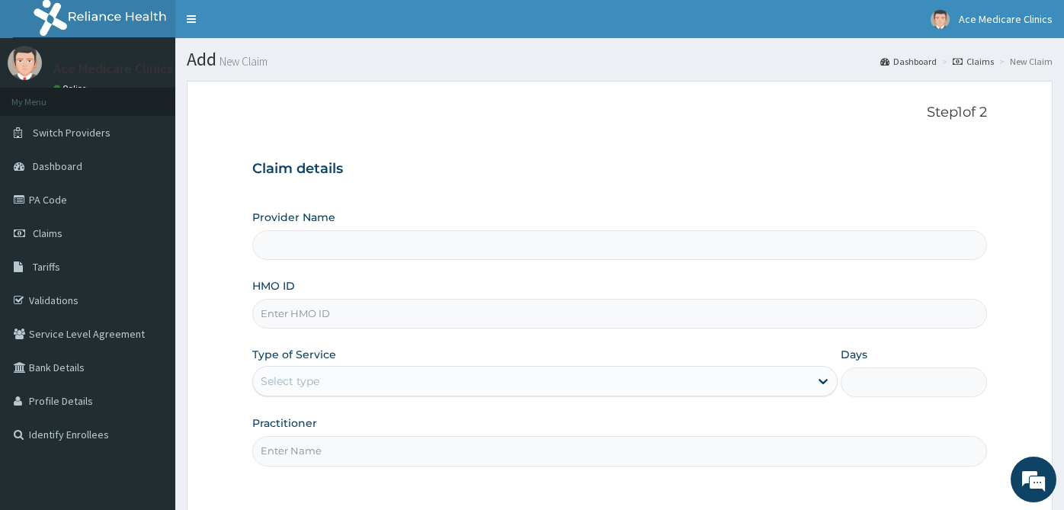
type input "ACE MEDICARE CLINICS- Ota"
click at [481, 322] on input "HMO ID" at bounding box center [619, 314] width 735 height 30
type input "BHA/10007/B"
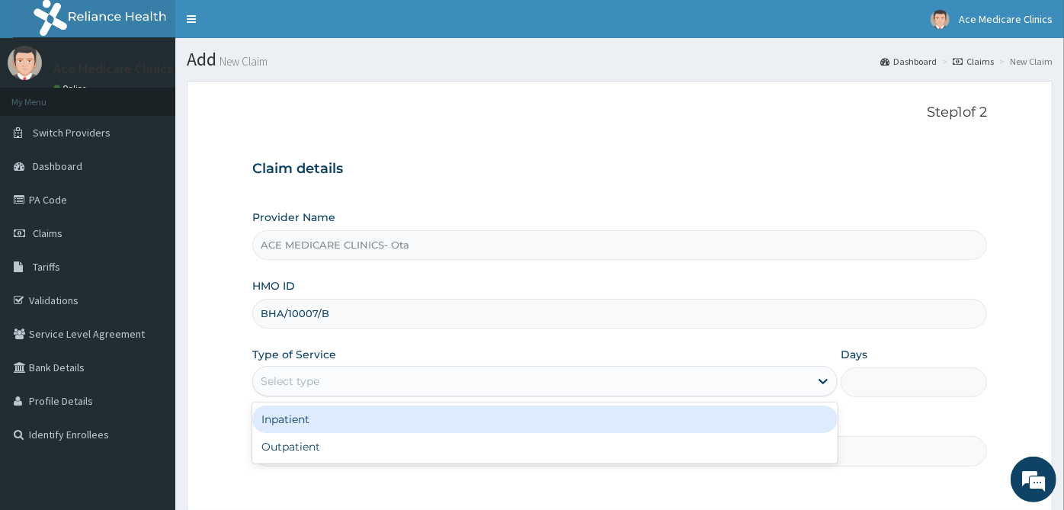
click at [477, 385] on div "Select type" at bounding box center [531, 381] width 557 height 24
click at [461, 417] on div "Inpatient" at bounding box center [544, 419] width 585 height 27
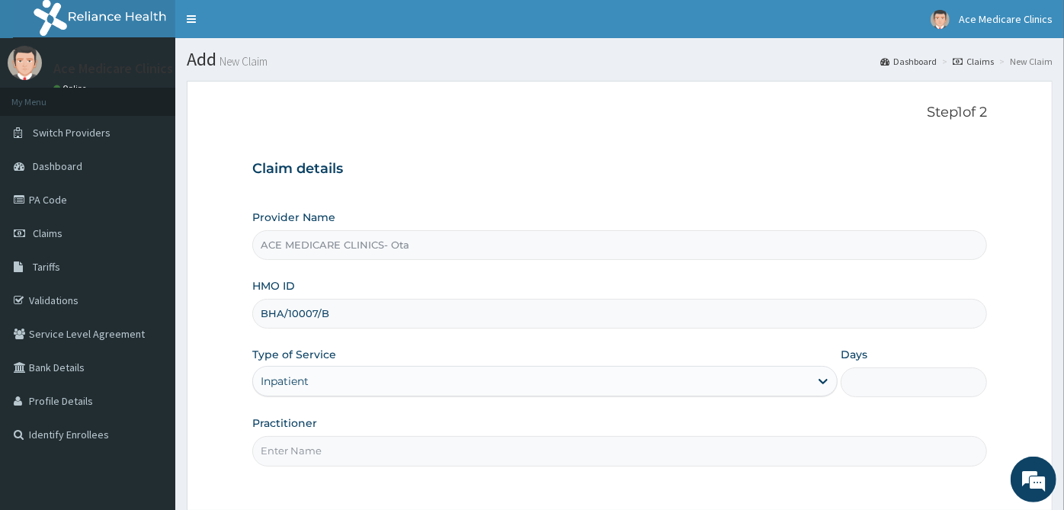
click at [918, 381] on input "Days" at bounding box center [914, 382] width 146 height 30
type input "3"
click at [650, 442] on input "Practitioner" at bounding box center [619, 451] width 735 height 30
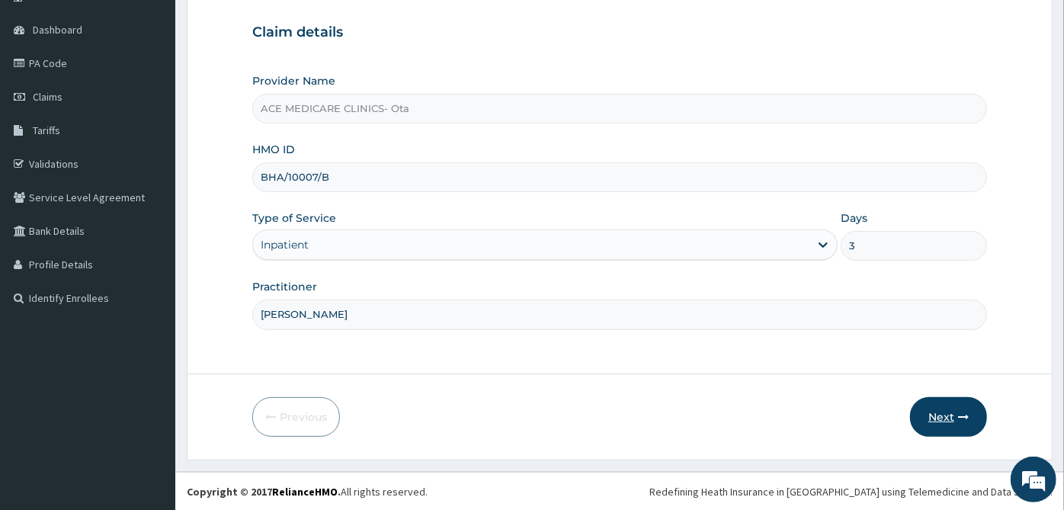
type input "[PERSON_NAME]"
click at [959, 418] on icon "button" at bounding box center [963, 417] width 11 height 11
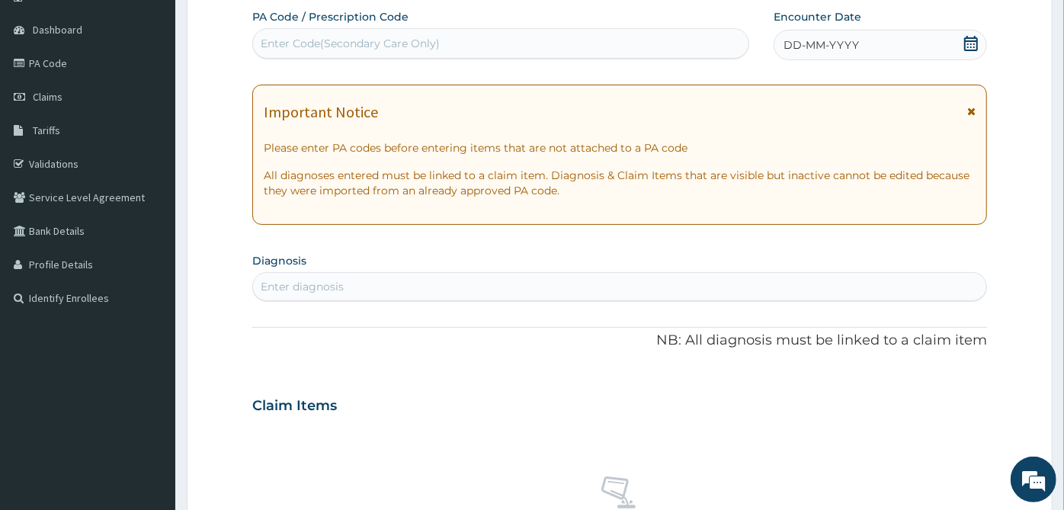
click at [505, 34] on div "Enter Code(Secondary Care Only)" at bounding box center [501, 43] width 496 height 24
click at [333, 52] on div "Enter Code(Secondary Care Only)" at bounding box center [501, 43] width 496 height 24
click at [375, 49] on div "Enter Code(Secondary Care Only)" at bounding box center [350, 43] width 179 height 15
paste input "PA/D0299C"
type input "PA/D0299C"
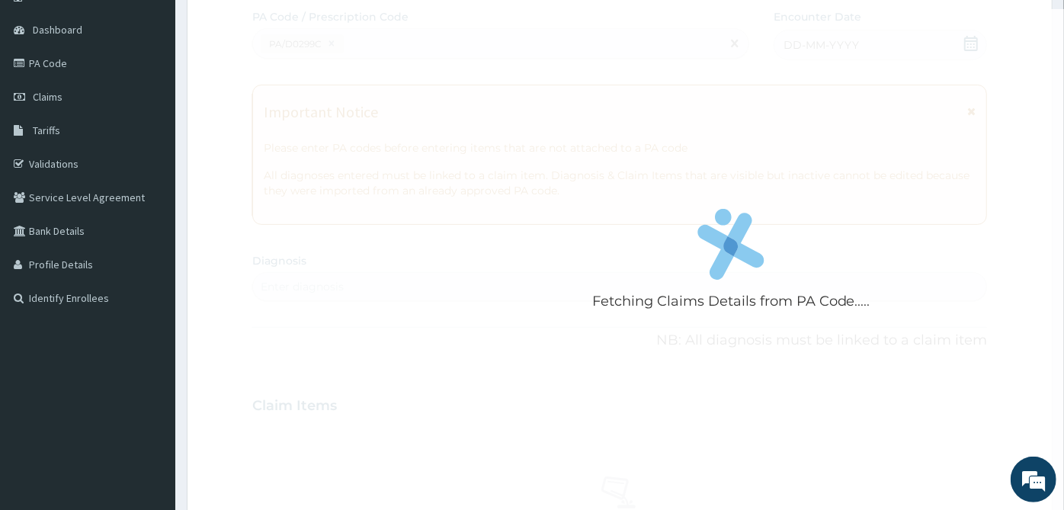
scroll to position [535, 0]
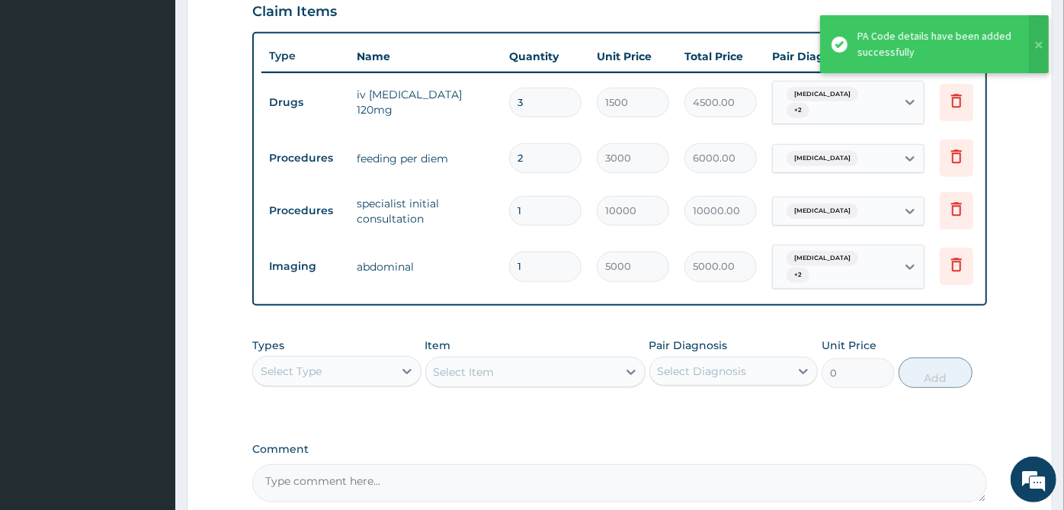
click at [492, 117] on tr "Drugs iv artesunate 120mg 3 1500 4500.00 Gastroenteritis + 2 Delete" at bounding box center [634, 102] width 747 height 59
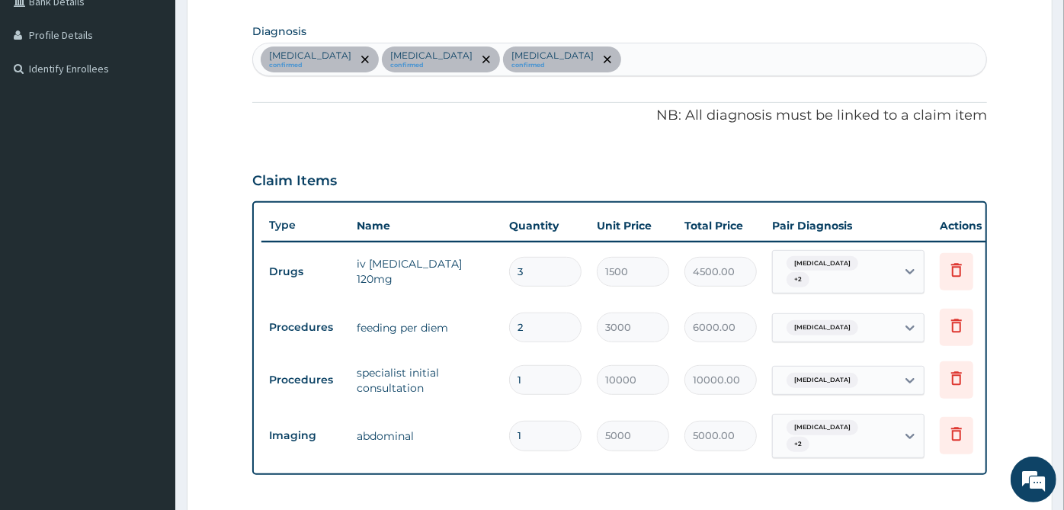
scroll to position [111, 0]
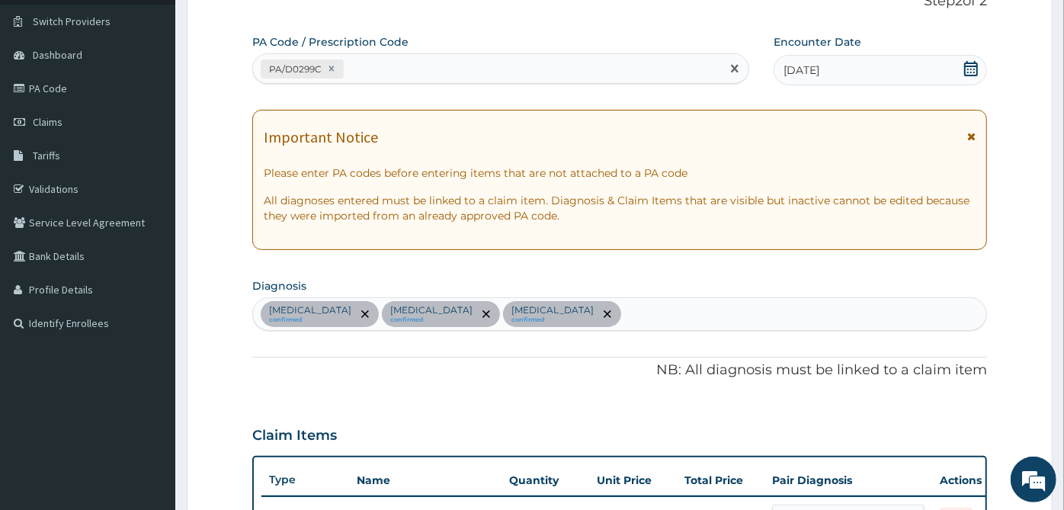
click at [575, 72] on div "PA/D0299C" at bounding box center [487, 68] width 468 height 25
paste input "PA/BF0F5A"
type input "PA/BF0F5A"
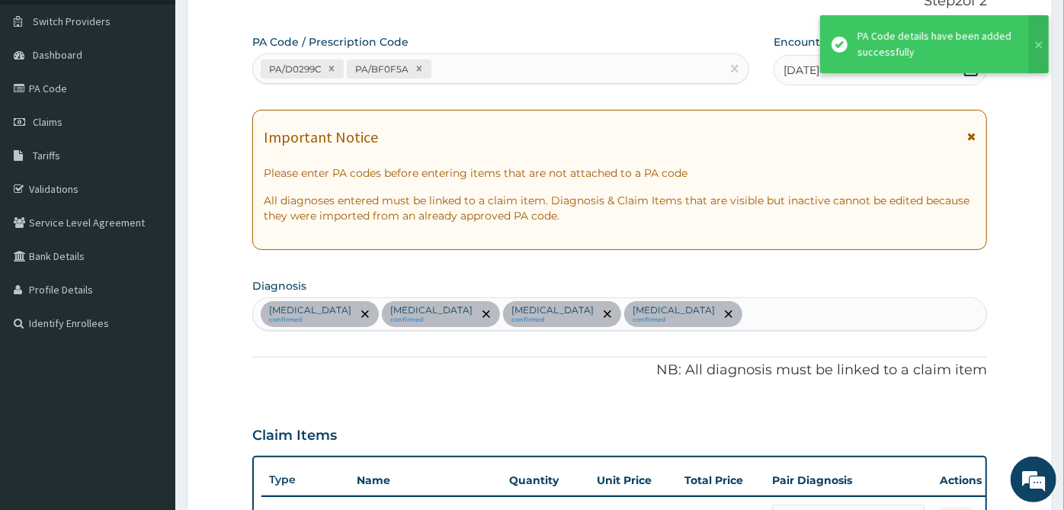
scroll to position [591, 0]
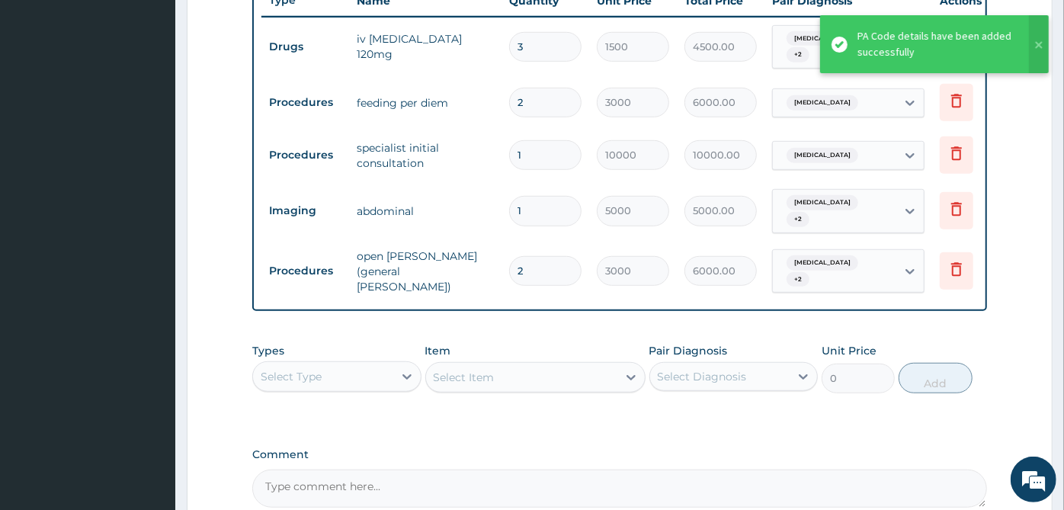
click at [471, 196] on td "abdominal" at bounding box center [425, 211] width 152 height 30
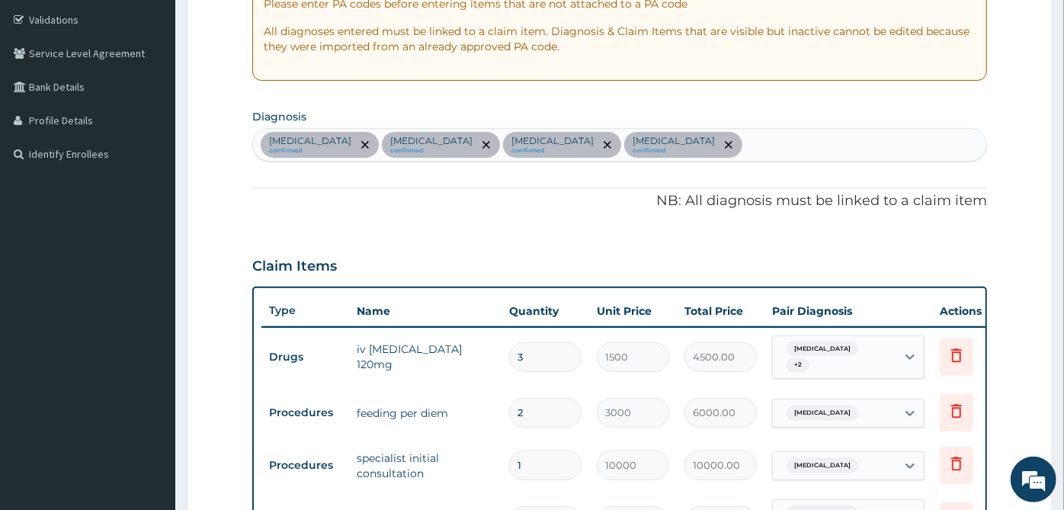
scroll to position [252, 0]
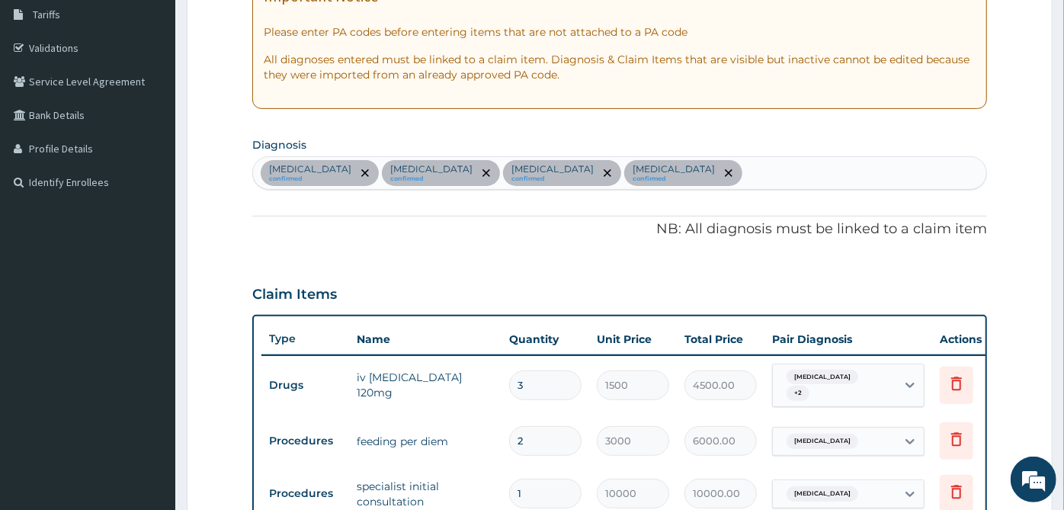
click at [781, 172] on div "Gastroenteritis confirmed Malaria confirmed Sepsis confirmed Upper respiratory …" at bounding box center [619, 173] width 733 height 32
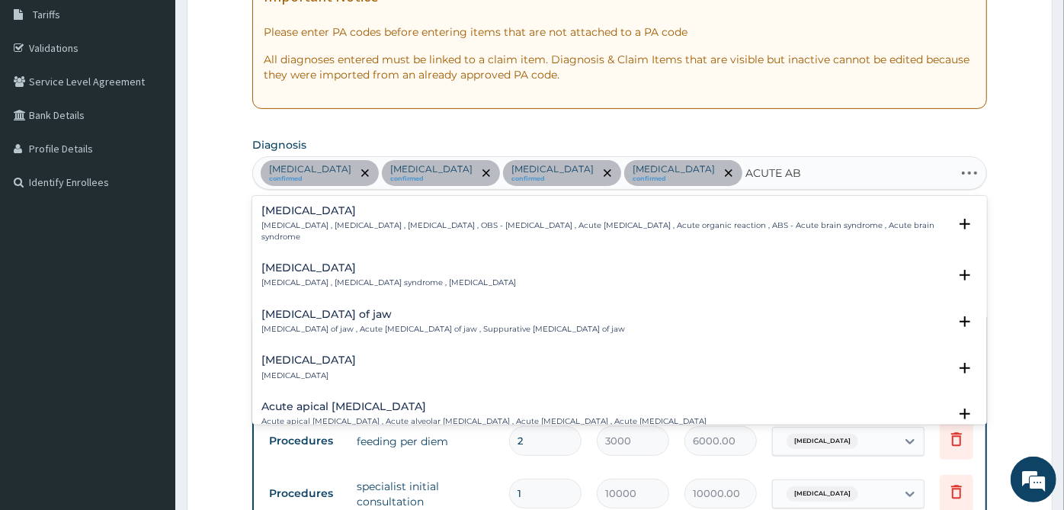
type input "ACUTE ABD"
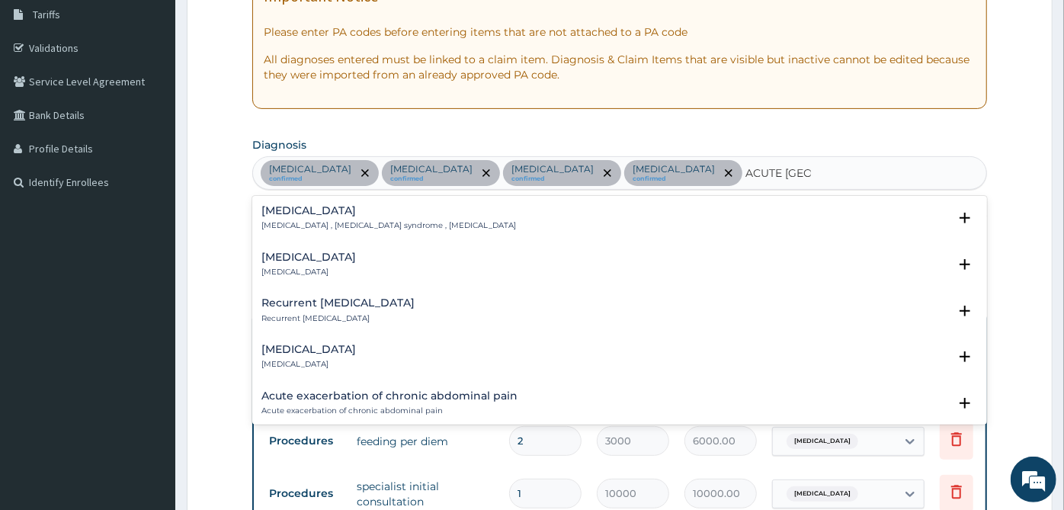
click at [467, 218] on div "Acute abdomen Acute abdomen , Acute abdominal pain syndrome , Surgical abdomen" at bounding box center [388, 218] width 255 height 27
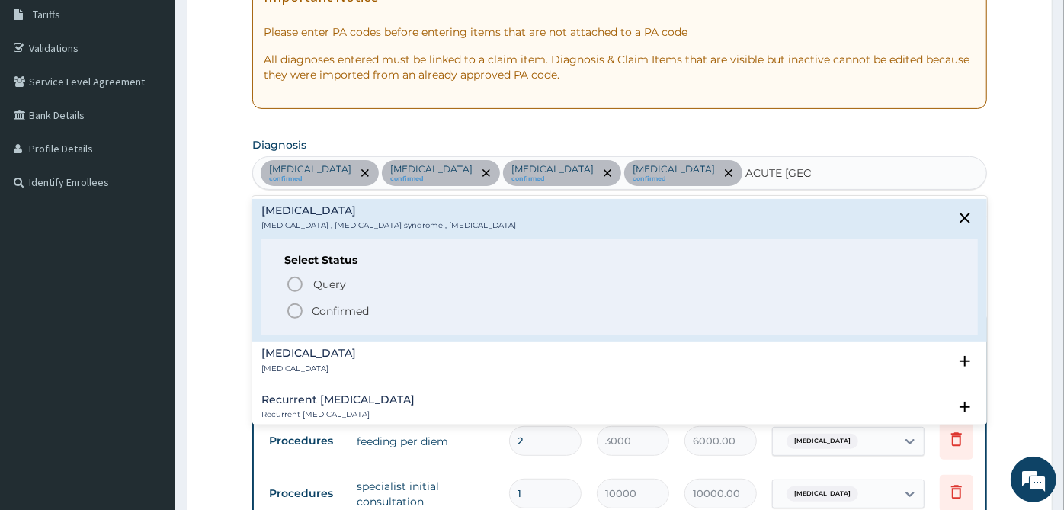
click at [338, 310] on p "Confirmed" at bounding box center [340, 310] width 57 height 15
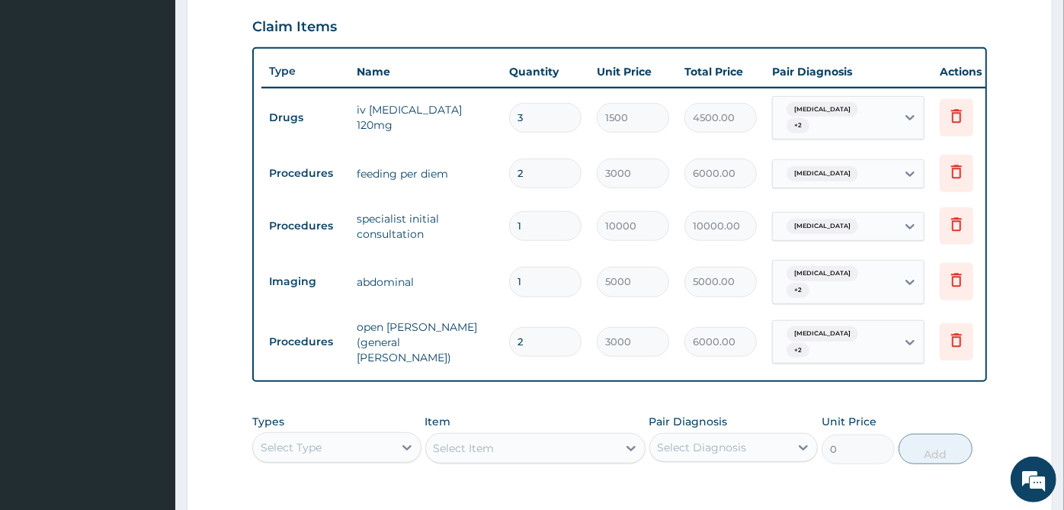
scroll to position [675, 0]
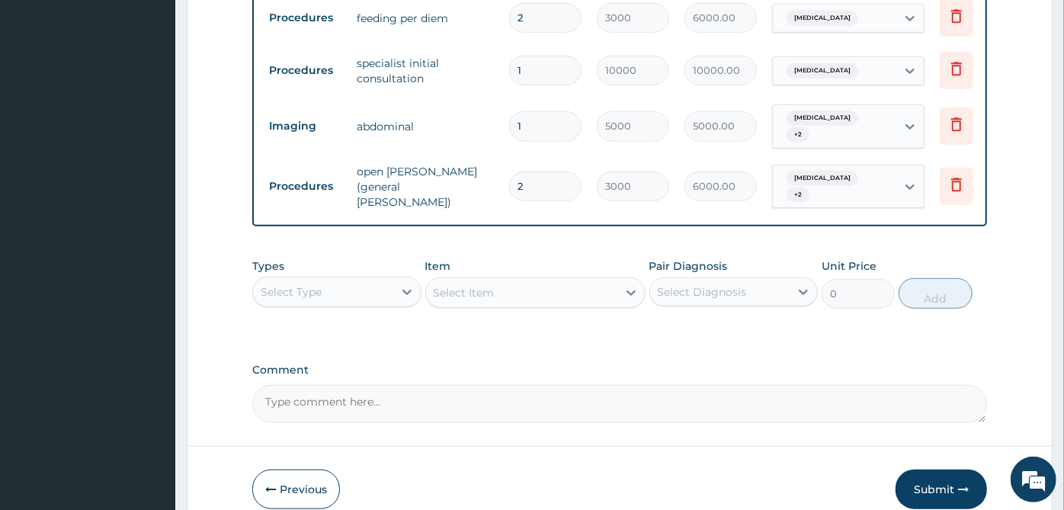
click at [370, 269] on div "Types Select Type" at bounding box center [336, 283] width 169 height 50
click at [377, 291] on div "Select Type" at bounding box center [323, 292] width 140 height 24
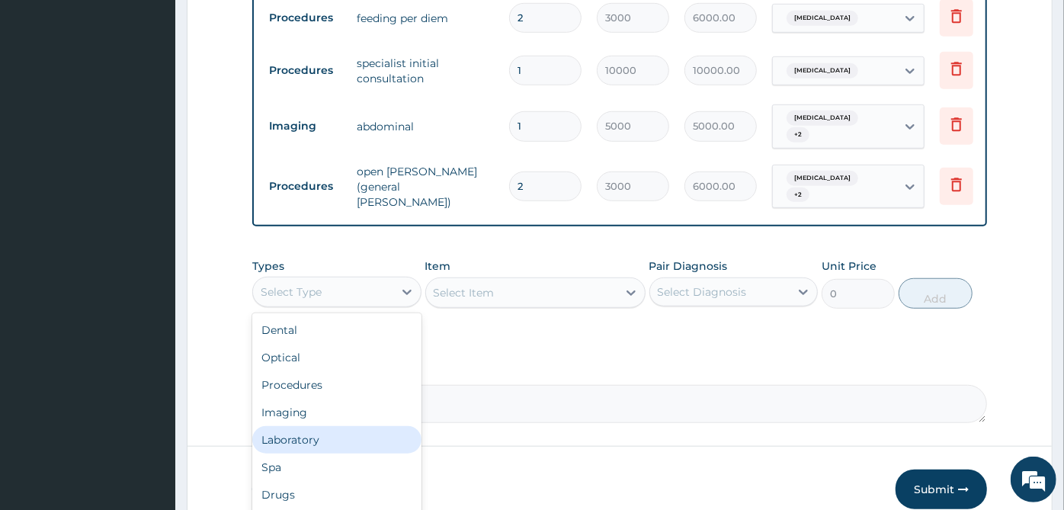
click at [291, 438] on div "Laboratory" at bounding box center [336, 439] width 169 height 27
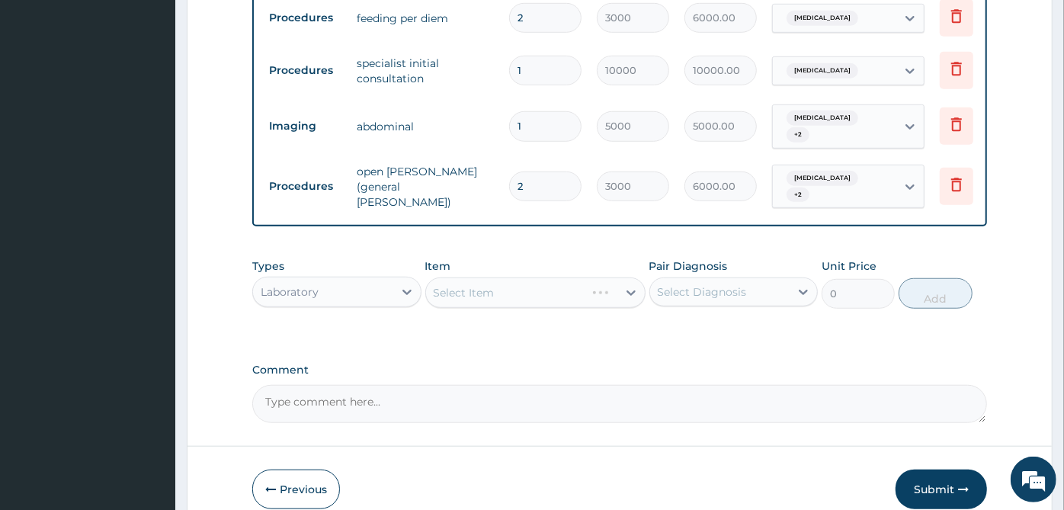
scroll to position [743, 0]
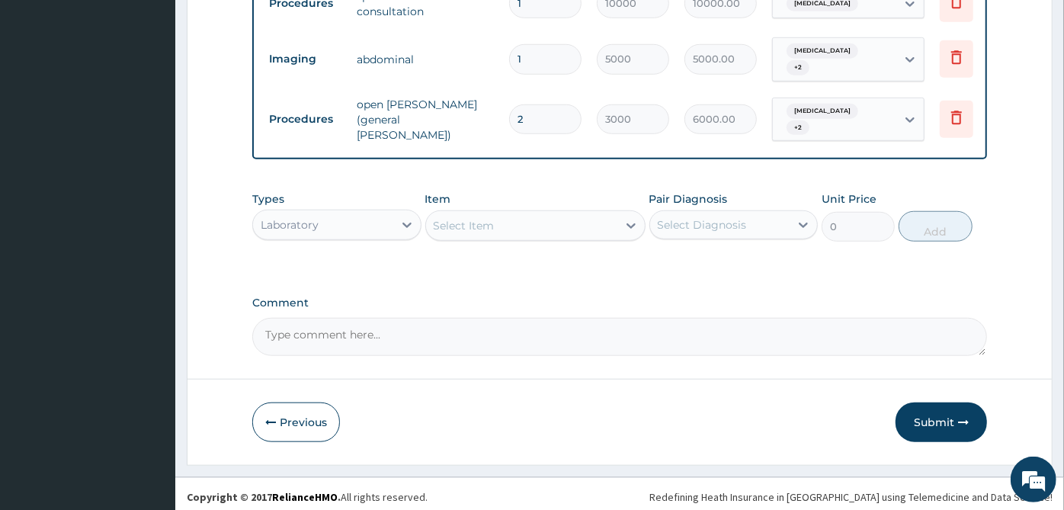
click at [705, 219] on div "Select Diagnosis" at bounding box center [702, 224] width 89 height 15
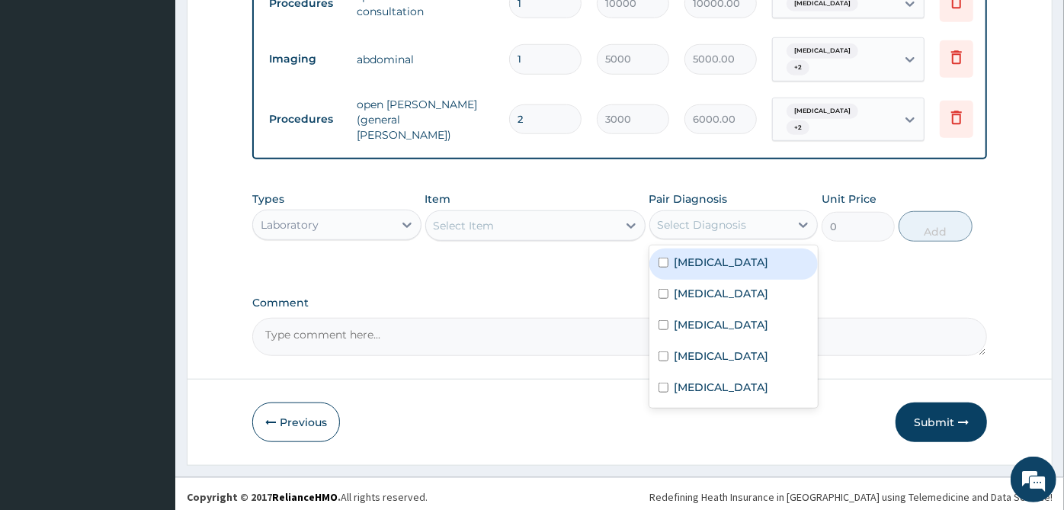
click at [692, 261] on label "[MEDICAL_DATA]" at bounding box center [722, 262] width 95 height 15
checkbox input "true"
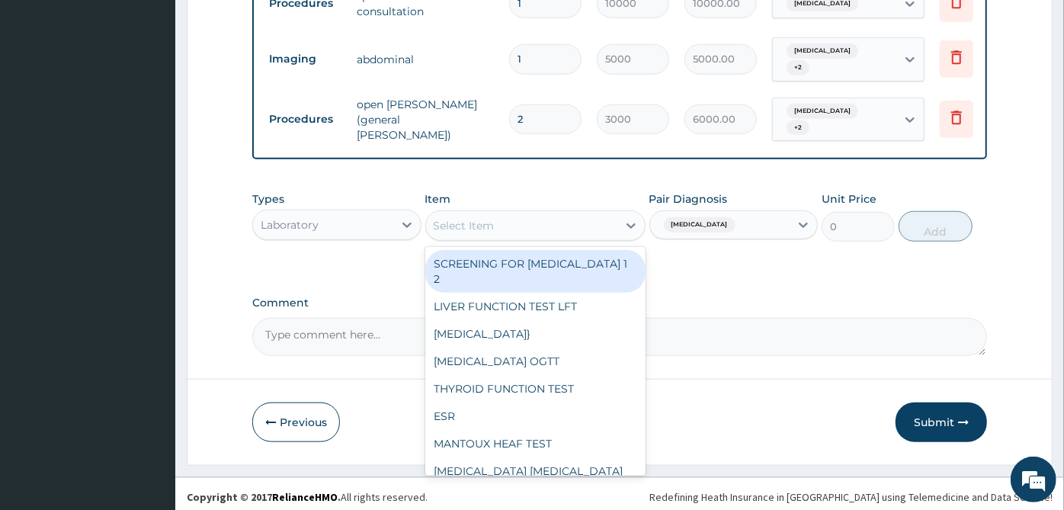
click at [606, 226] on div "Select Item" at bounding box center [521, 225] width 191 height 24
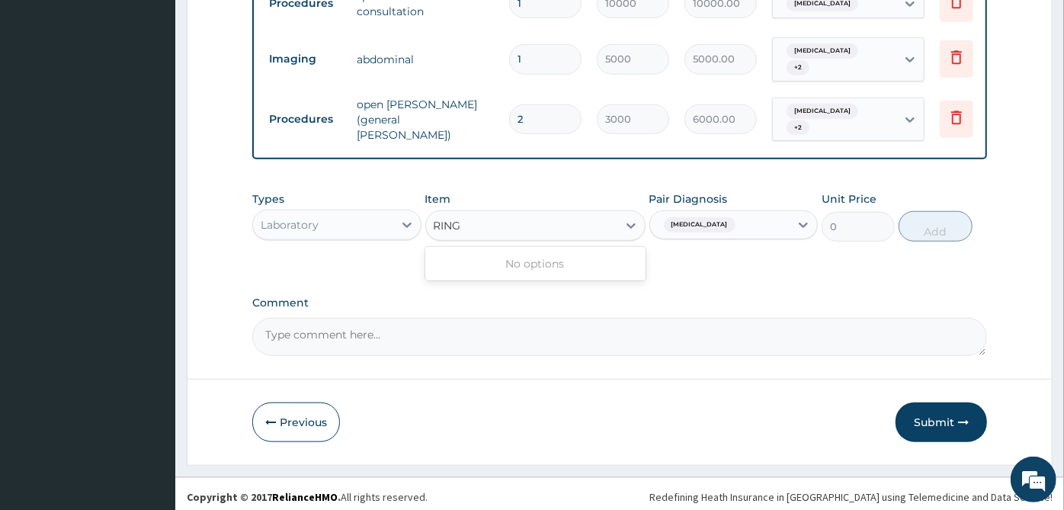
type input "RING"
click at [372, 213] on div "Laboratory" at bounding box center [323, 225] width 140 height 24
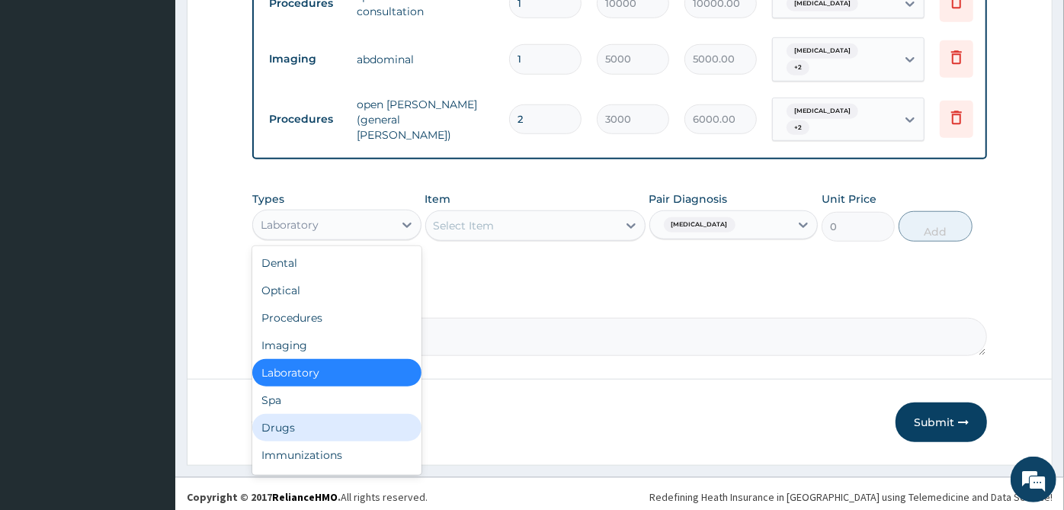
click at [340, 422] on div "Drugs" at bounding box center [336, 427] width 169 height 27
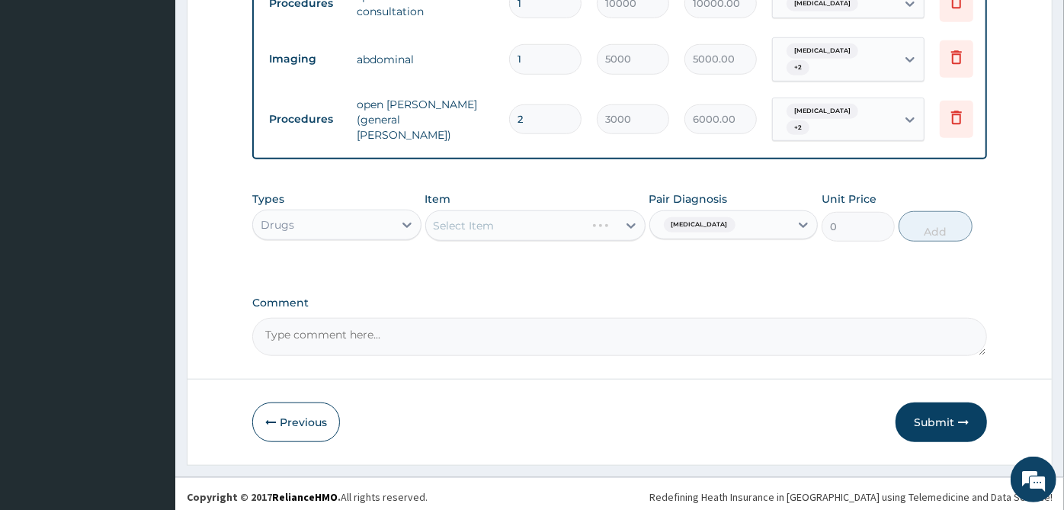
click at [576, 224] on div "Select Item" at bounding box center [535, 225] width 220 height 30
click at [576, 224] on div "Select Item" at bounding box center [521, 225] width 191 height 24
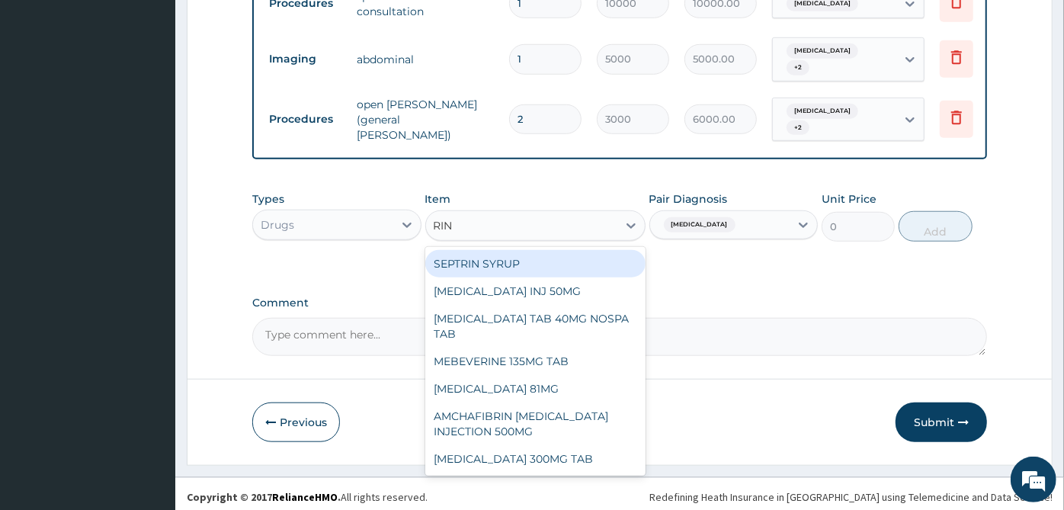
type input "RING"
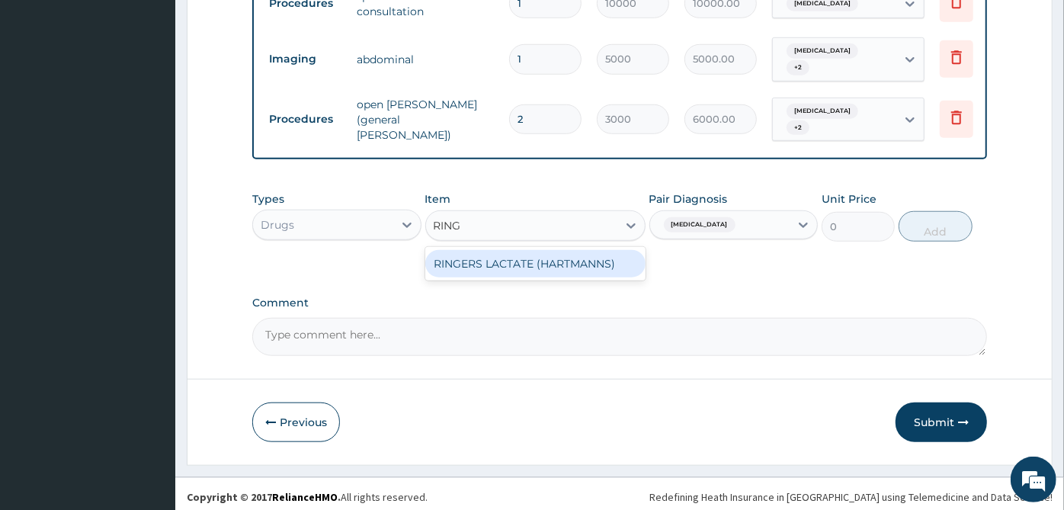
click at [576, 250] on div "RINGERS LACTATE (HARTMANNS)" at bounding box center [535, 263] width 220 height 27
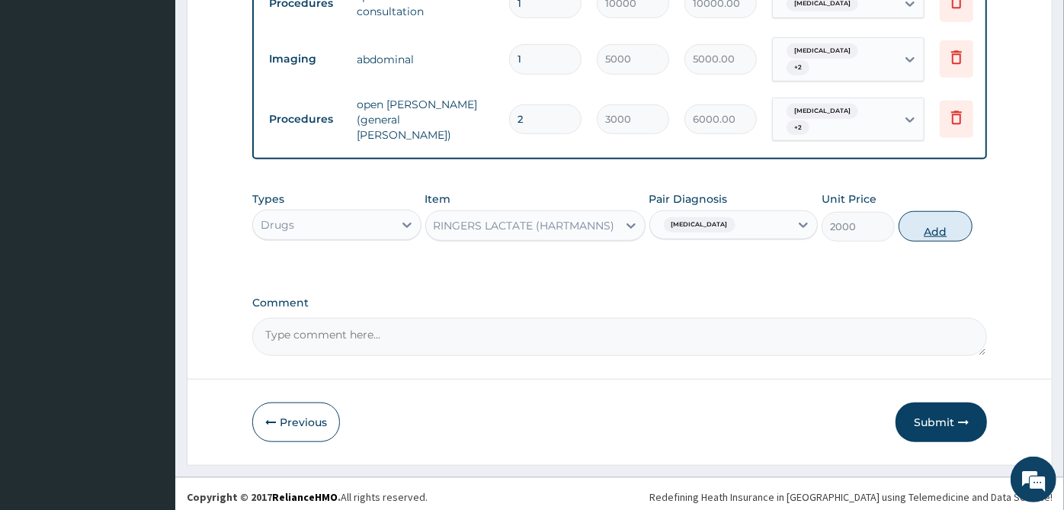
click at [950, 220] on button "Add" at bounding box center [935, 226] width 73 height 30
type input "0"
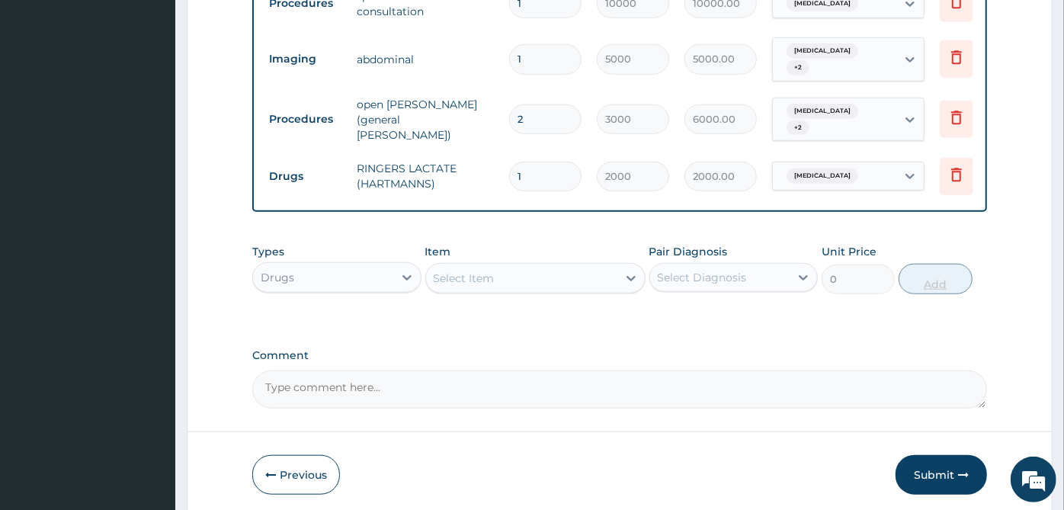
scroll to position [795, 0]
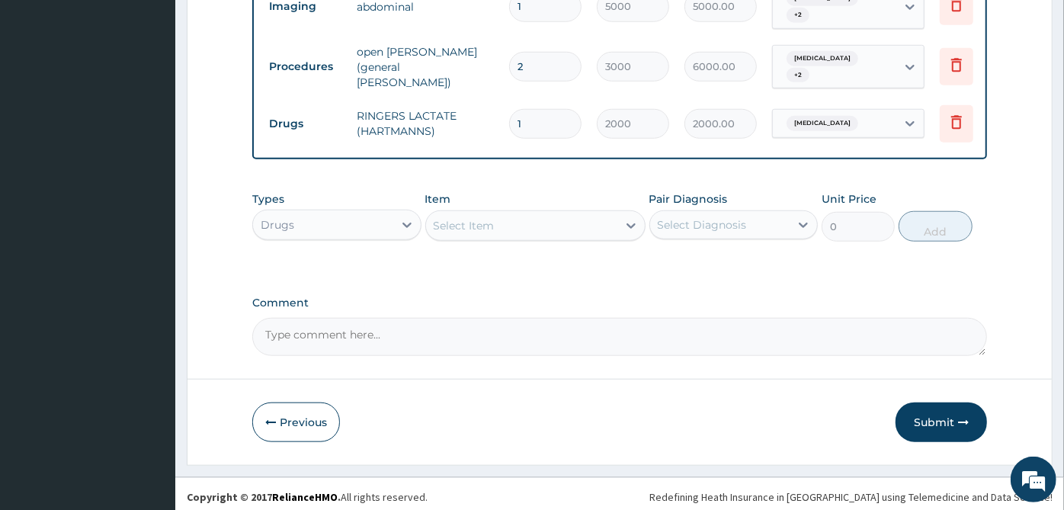
click at [507, 214] on div "Select Item" at bounding box center [521, 225] width 191 height 24
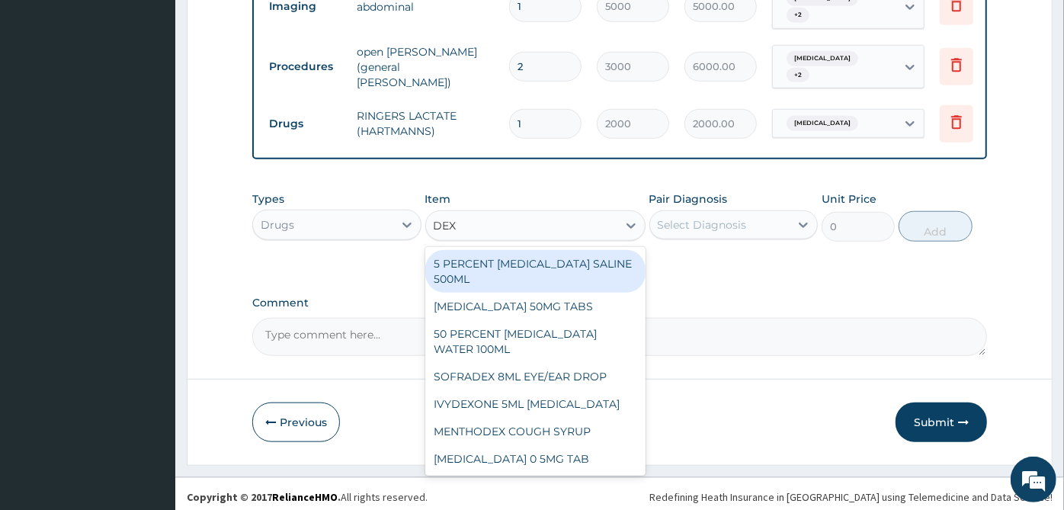
type input "DEXT"
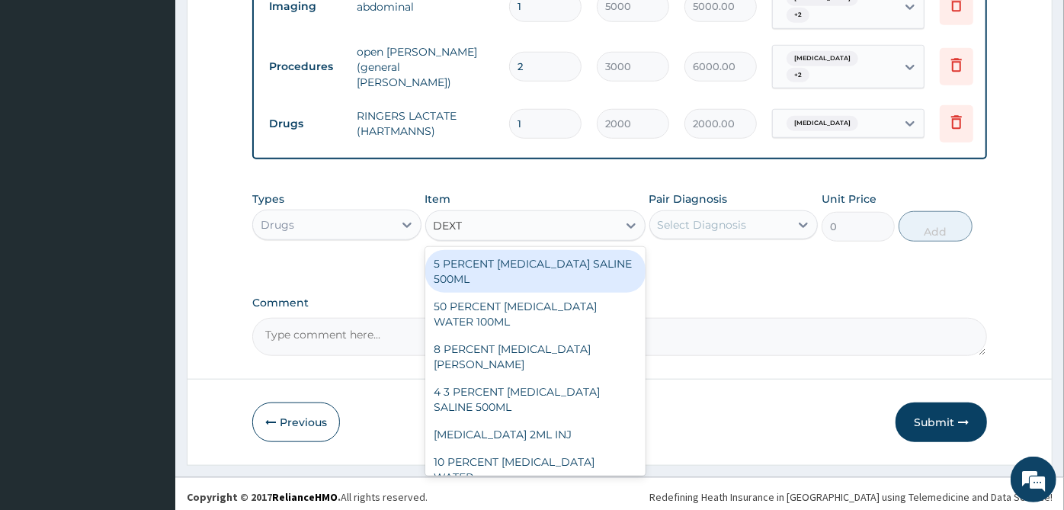
click at [522, 261] on div "5 PERCENT [MEDICAL_DATA] SALINE 500ML" at bounding box center [535, 271] width 220 height 43
type input "2000"
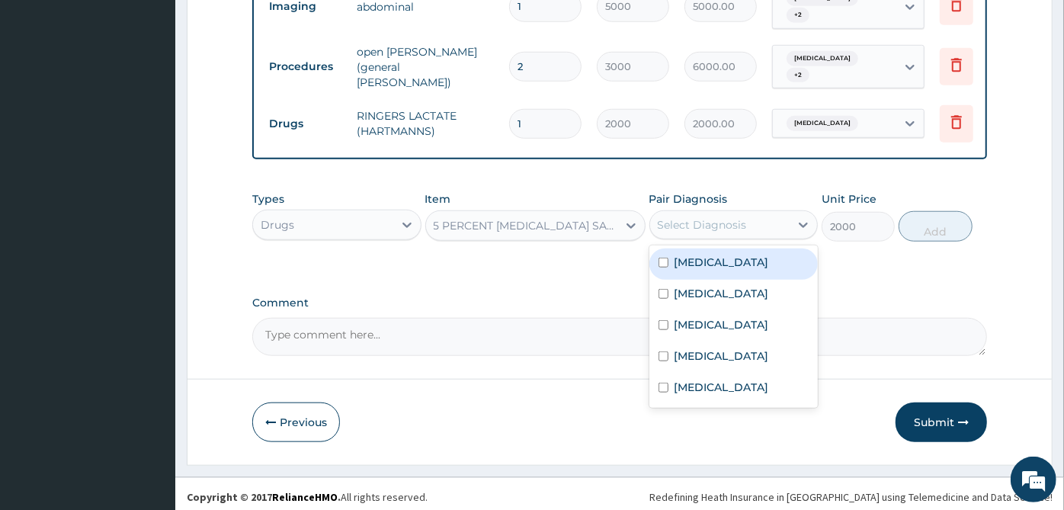
click at [650, 222] on div "Select Diagnosis" at bounding box center [720, 225] width 140 height 24
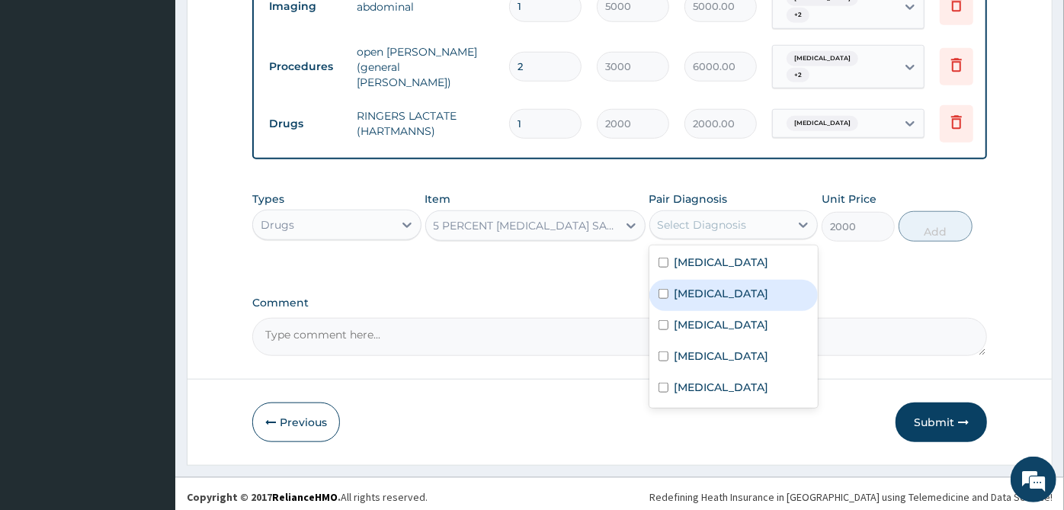
click at [687, 280] on div "Malaria" at bounding box center [734, 295] width 169 height 31
checkbox input "true"
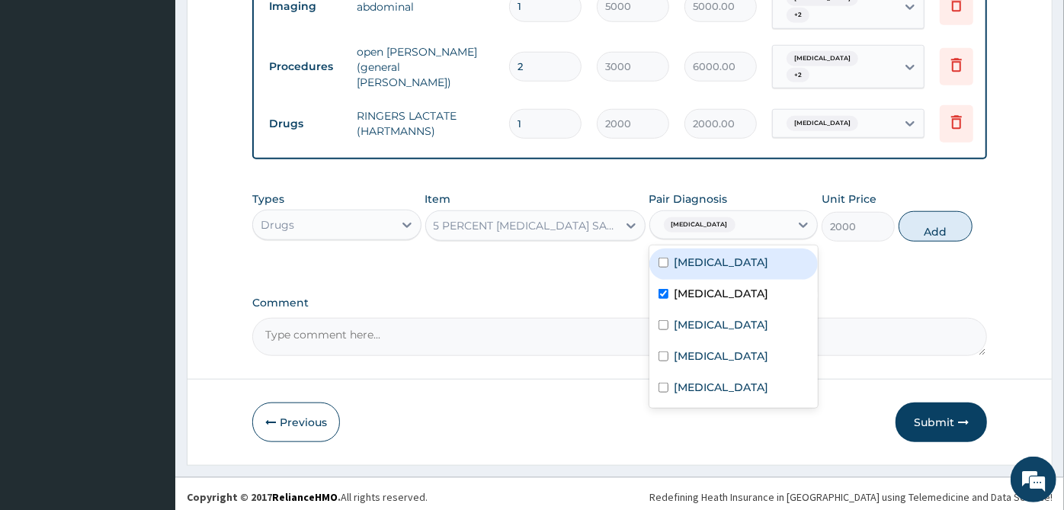
click at [701, 258] on label "[MEDICAL_DATA]" at bounding box center [722, 262] width 95 height 15
checkbox input "true"
click at [701, 286] on label "Malaria" at bounding box center [722, 293] width 95 height 15
checkbox input "false"
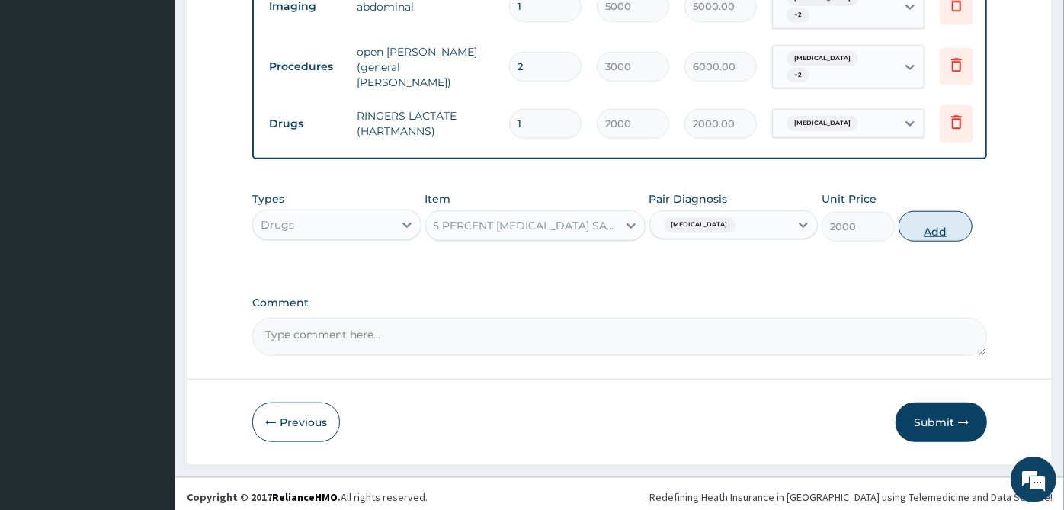
click at [938, 226] on button "Add" at bounding box center [935, 226] width 73 height 30
type input "0"
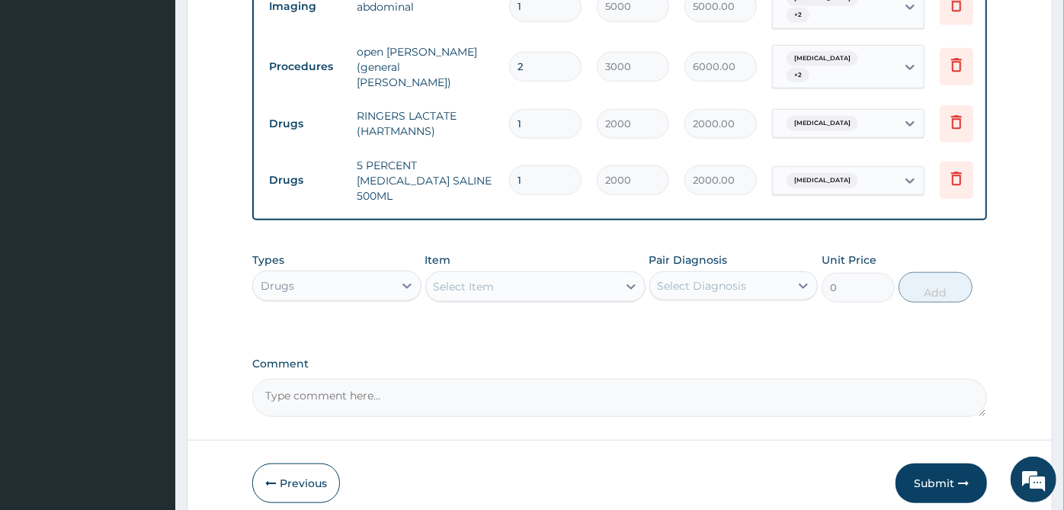
click at [541, 165] on input "1" at bounding box center [545, 180] width 72 height 30
type input "2"
type input "4000.00"
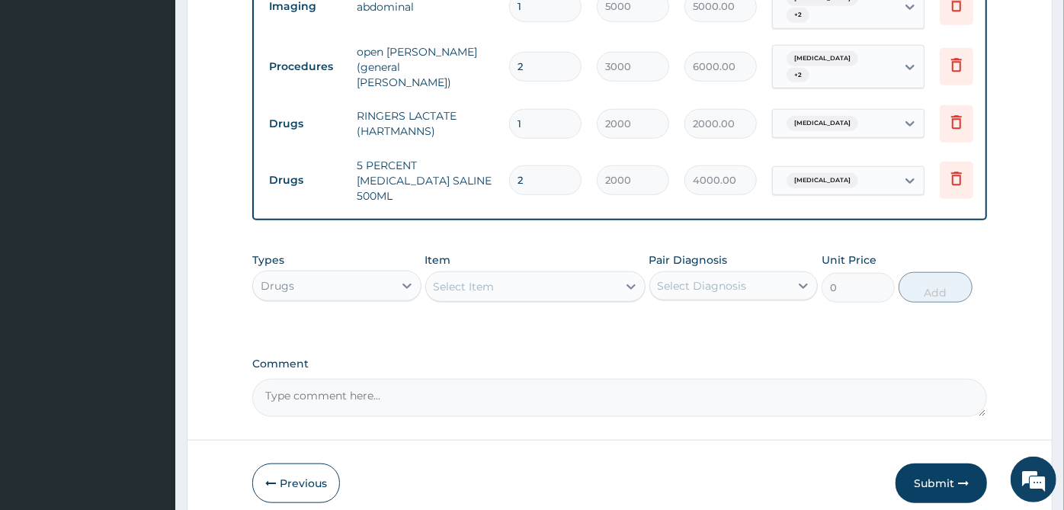
type input "2"
click at [546, 109] on input "1" at bounding box center [545, 124] width 72 height 30
type input "2"
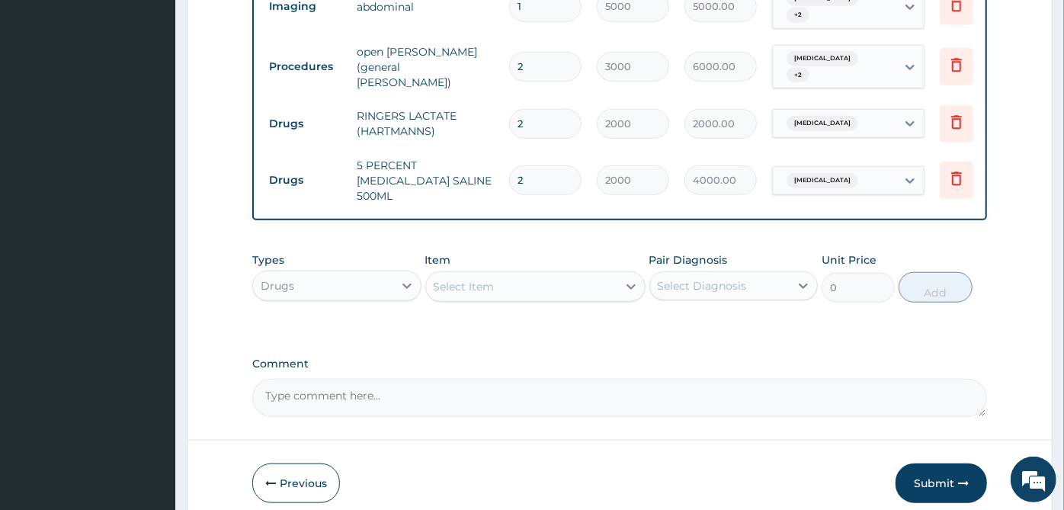
type input "4000.00"
type input "2"
click at [521, 274] on div "Select Item" at bounding box center [521, 286] width 191 height 24
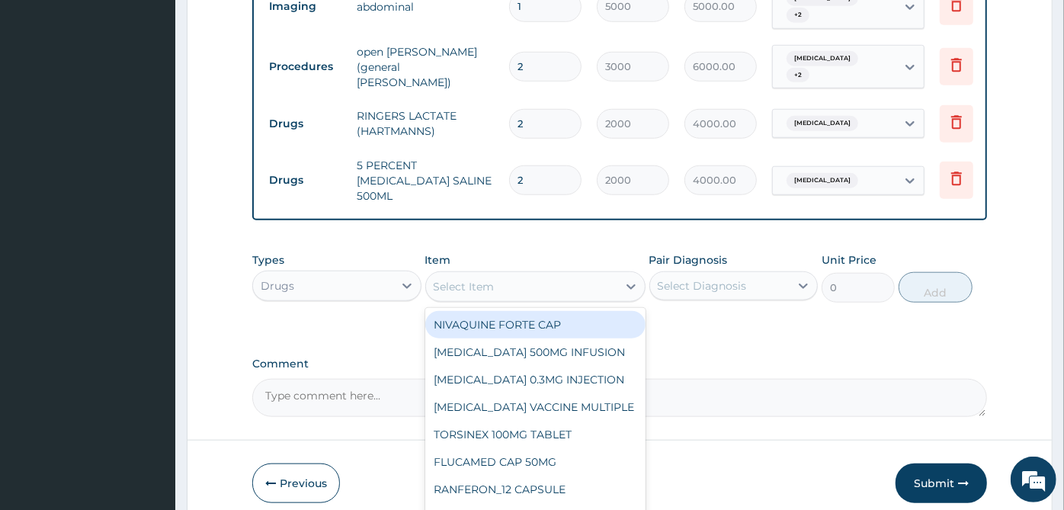
scroll to position [848, 0]
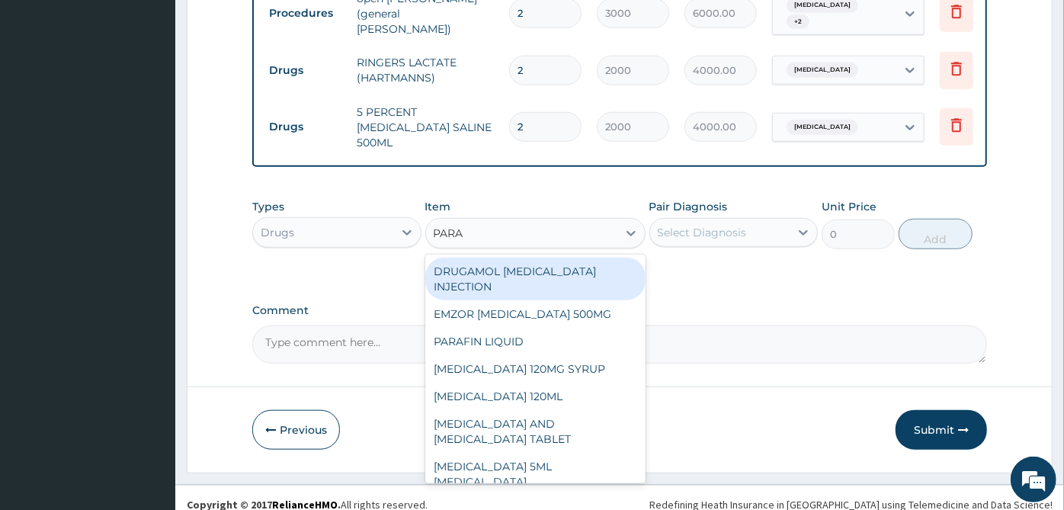
type input "PARAC"
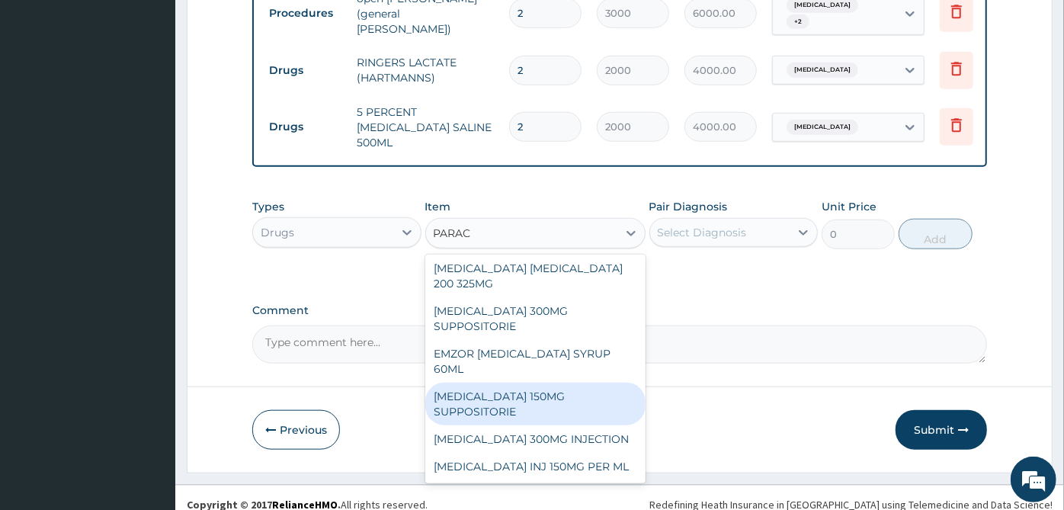
scroll to position [254, 0]
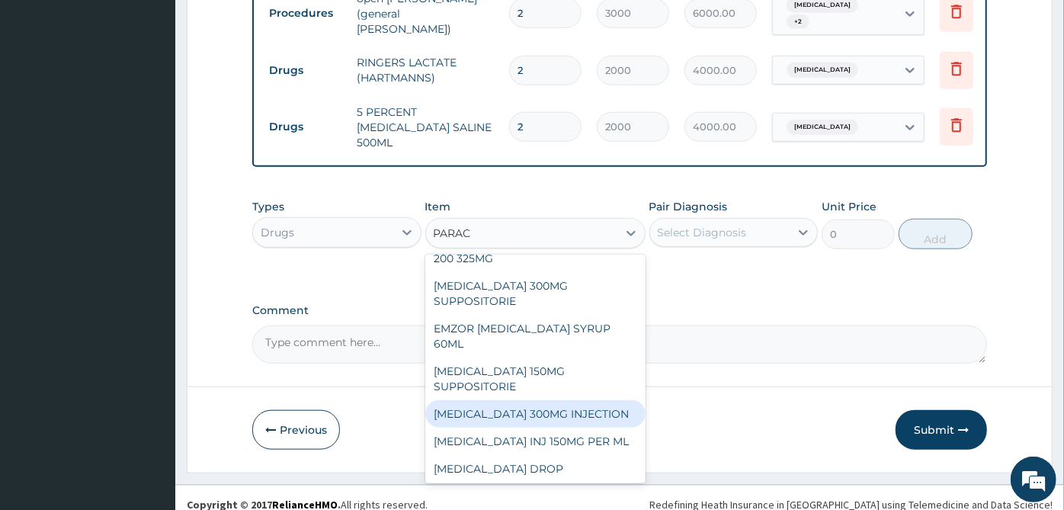
click at [536, 400] on div "[MEDICAL_DATA] 300MG INJECTION" at bounding box center [535, 413] width 220 height 27
type input "500"
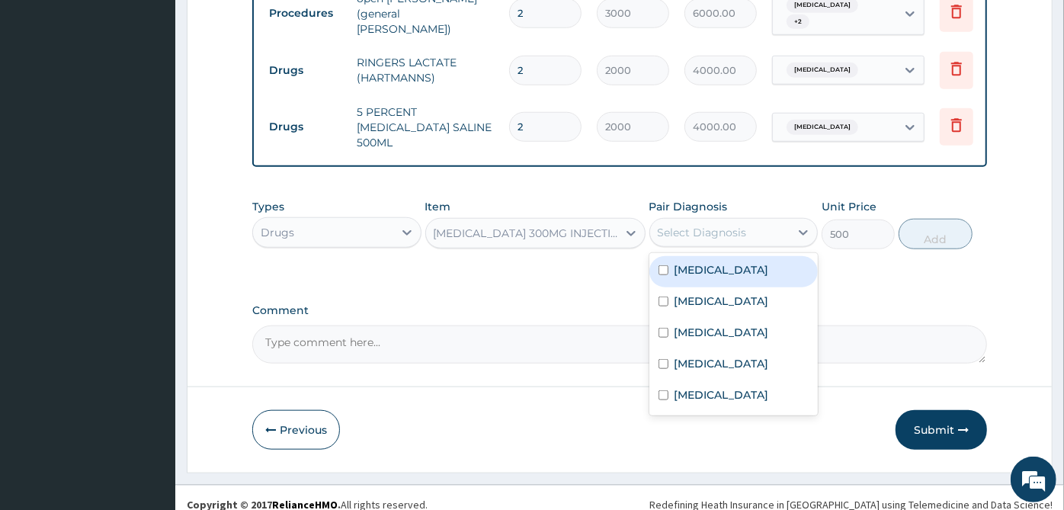
click at [765, 220] on div "Select Diagnosis" at bounding box center [720, 232] width 140 height 24
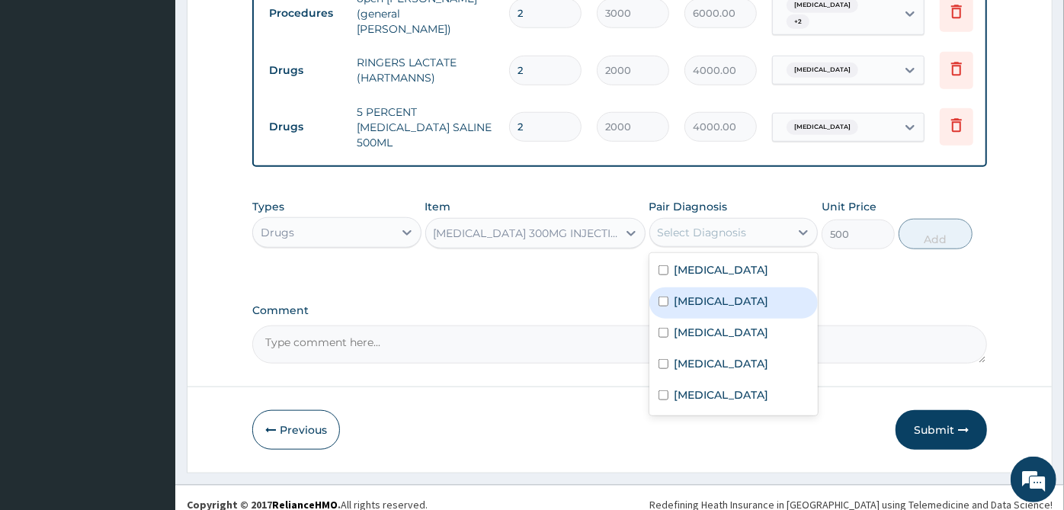
click at [759, 287] on div "Malaria" at bounding box center [734, 302] width 169 height 31
checkbox input "true"
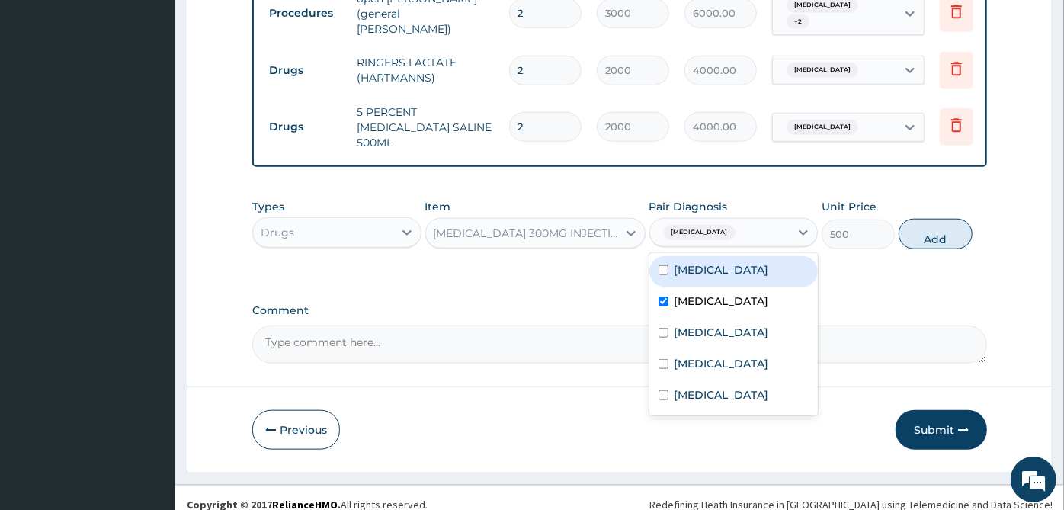
click at [765, 267] on div "[MEDICAL_DATA]" at bounding box center [734, 271] width 169 height 31
checkbox input "true"
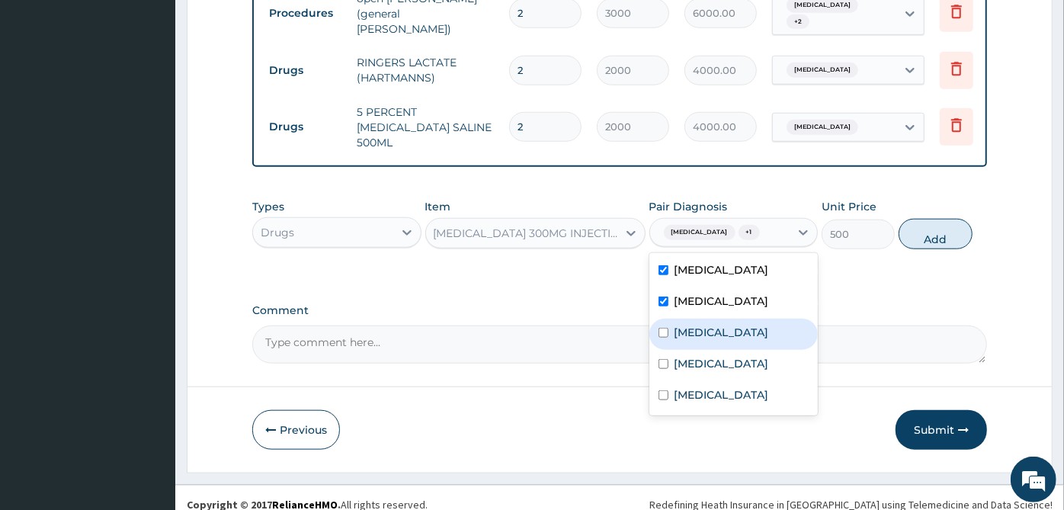
click at [755, 319] on div "[MEDICAL_DATA]" at bounding box center [734, 334] width 169 height 31
checkbox input "true"
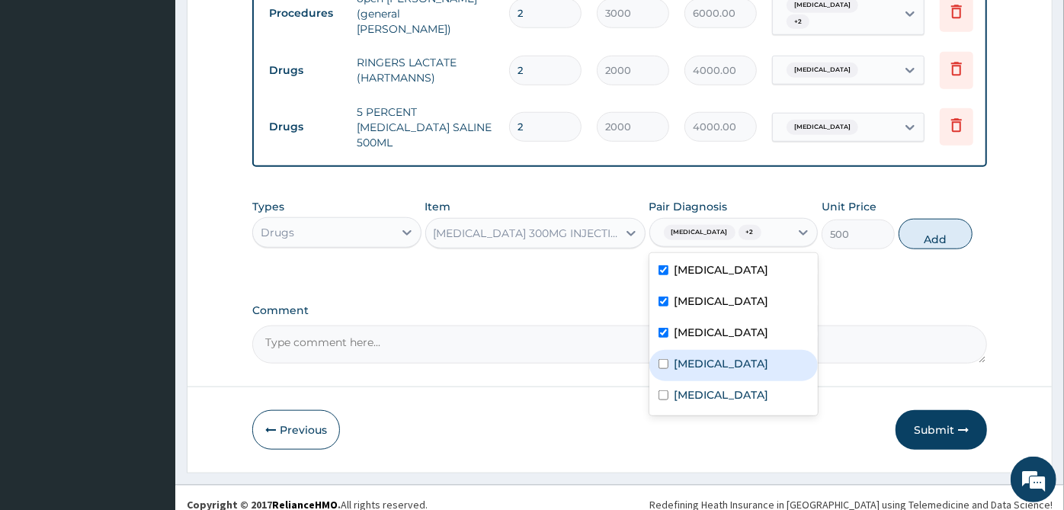
click at [755, 356] on label "Upper respiratory infection" at bounding box center [722, 363] width 95 height 15
checkbox input "true"
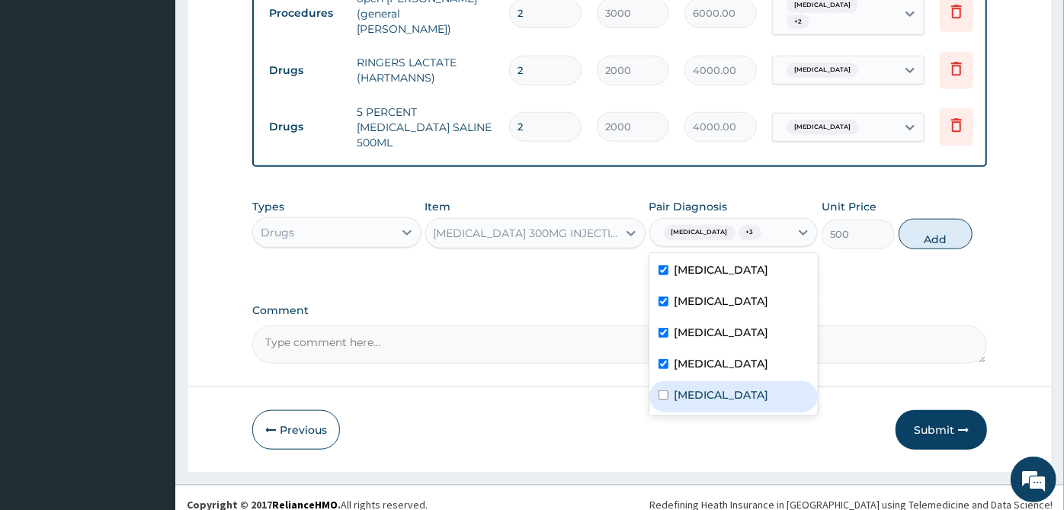
click at [737, 388] on div "Acute abdomen" at bounding box center [734, 396] width 169 height 31
checkbox input "true"
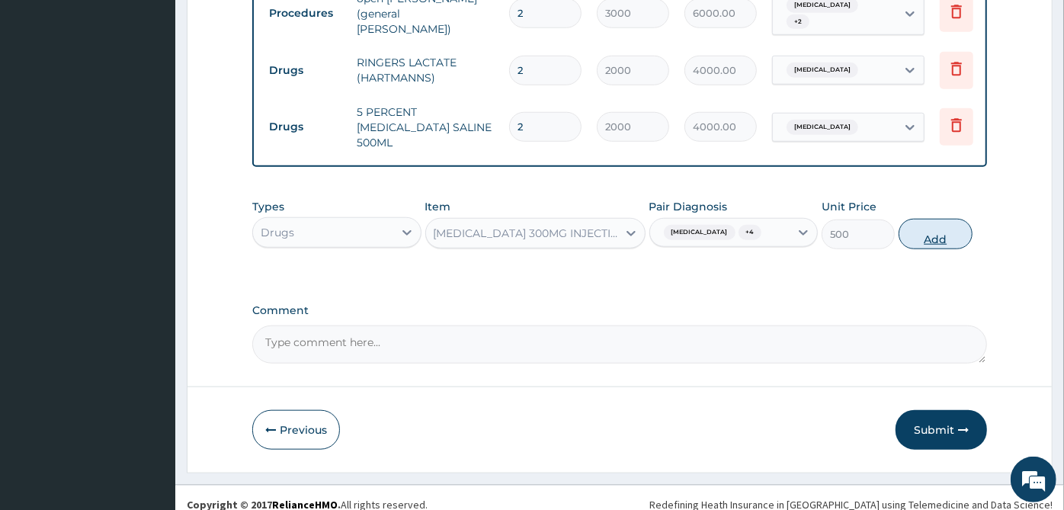
click at [938, 233] on button "Add" at bounding box center [935, 234] width 73 height 30
type input "0"
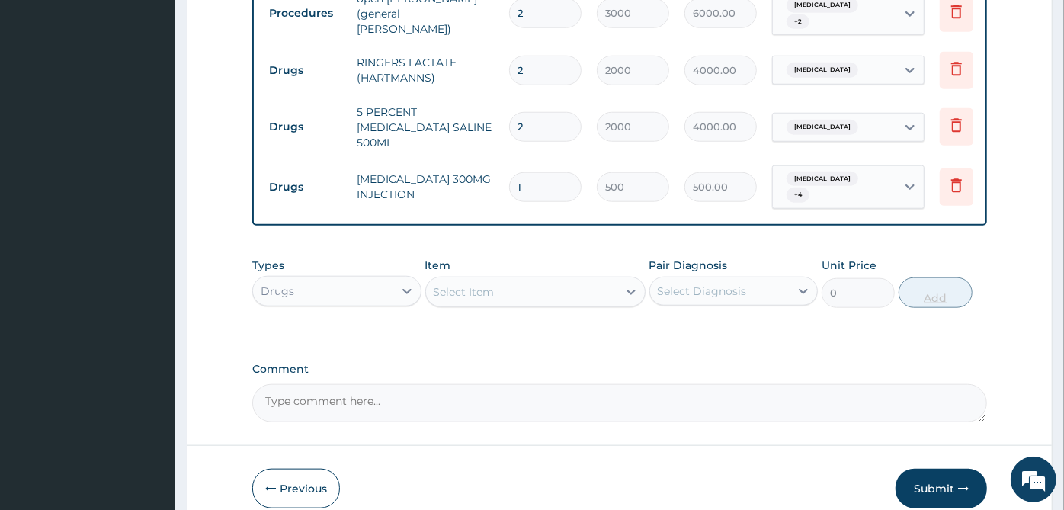
type input "12"
type input "6000.00"
type input "12"
click at [605, 280] on div "Select Item" at bounding box center [521, 292] width 191 height 24
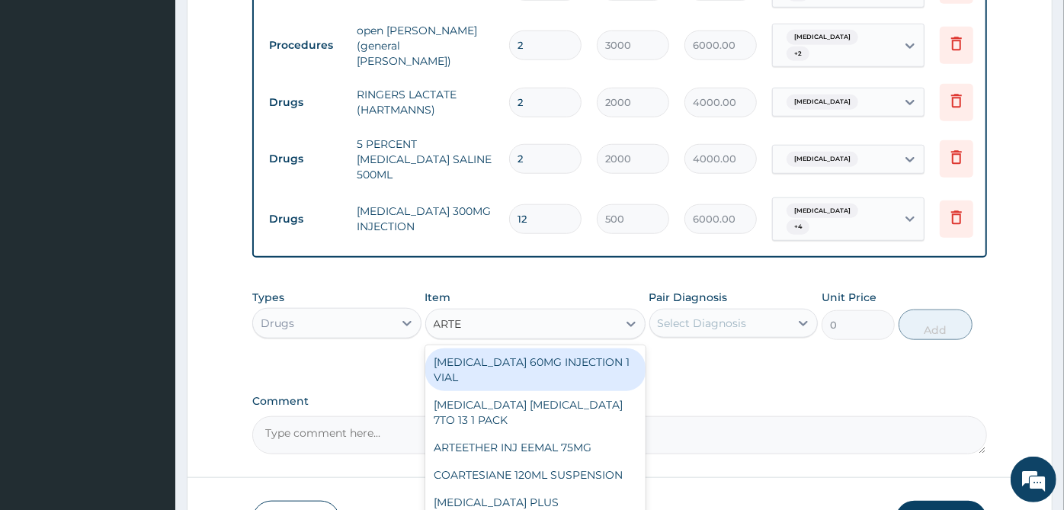
scroll to position [901, 0]
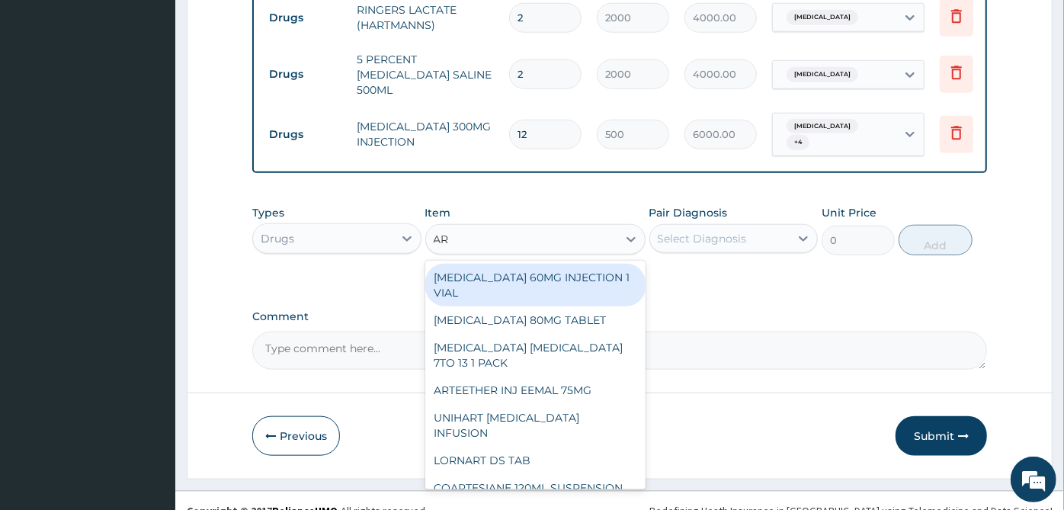
type input "A"
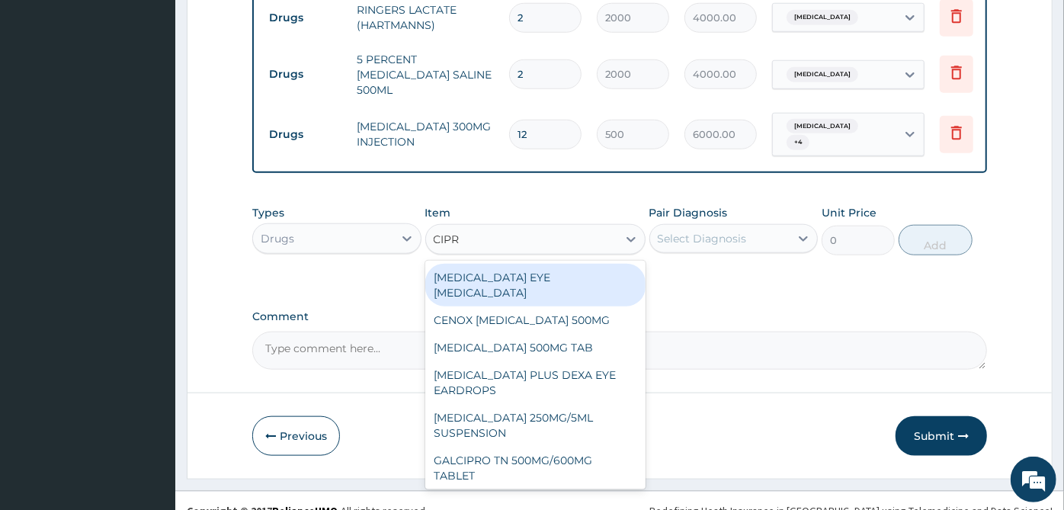
type input "[MEDICAL_DATA]"
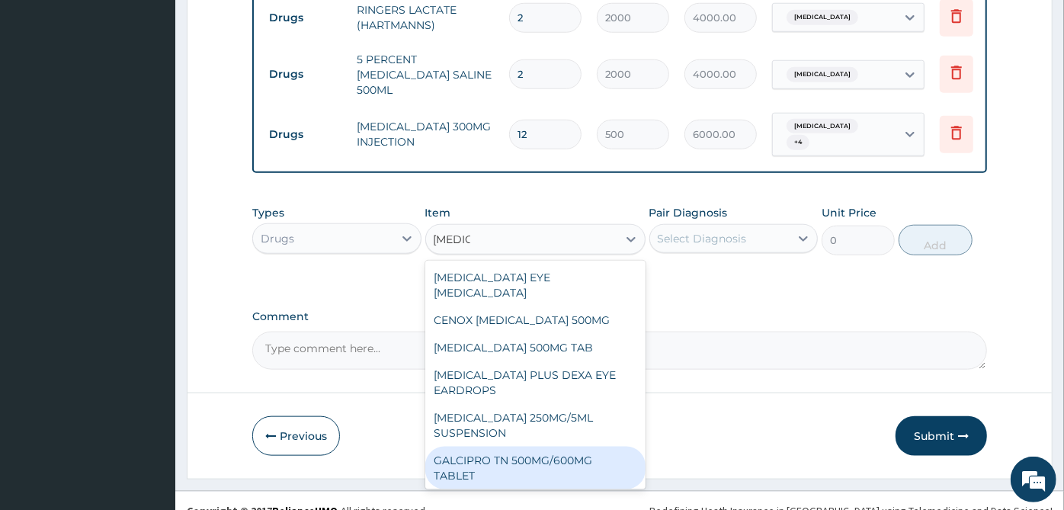
scroll to position [85, 0]
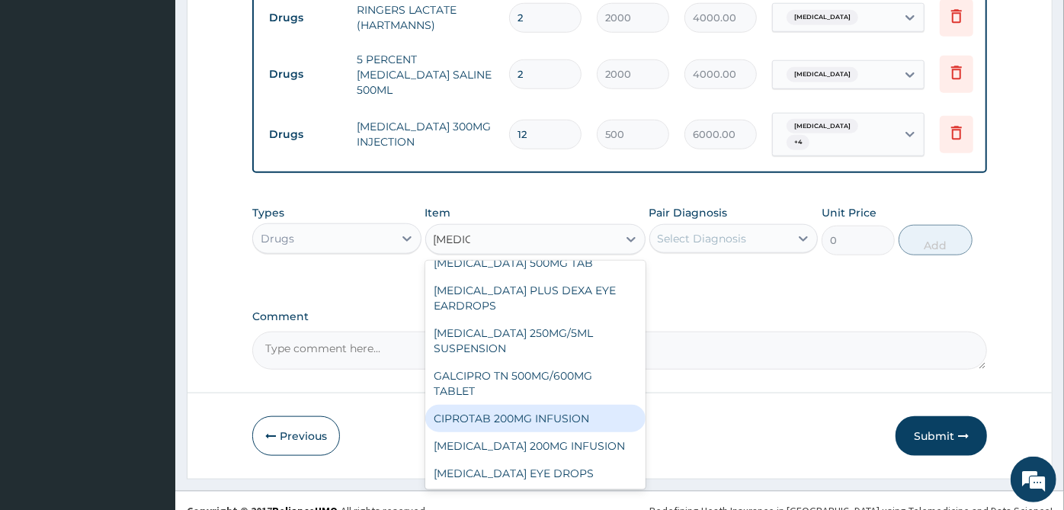
click at [563, 405] on div "CIPROTAB 200MG INFUSION" at bounding box center [535, 418] width 220 height 27
type input "2000"
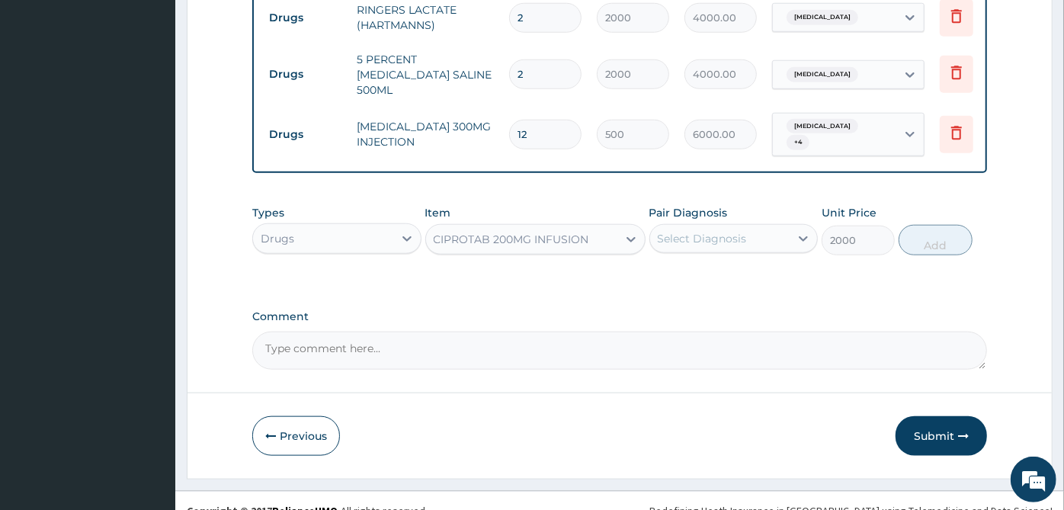
click at [823, 205] on div "Unit Price 2000" at bounding box center [858, 230] width 73 height 50
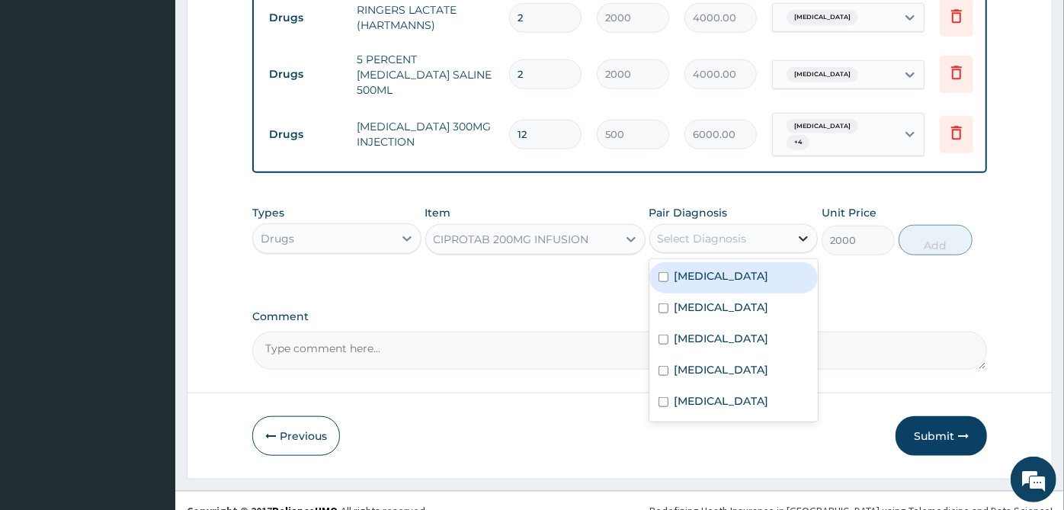
click at [812, 225] on div at bounding box center [803, 238] width 27 height 27
drag, startPoint x: 748, startPoint y: 251, endPoint x: 733, endPoint y: 284, distance: 36.8
click at [744, 268] on label "[MEDICAL_DATA]" at bounding box center [722, 275] width 95 height 15
checkbox input "true"
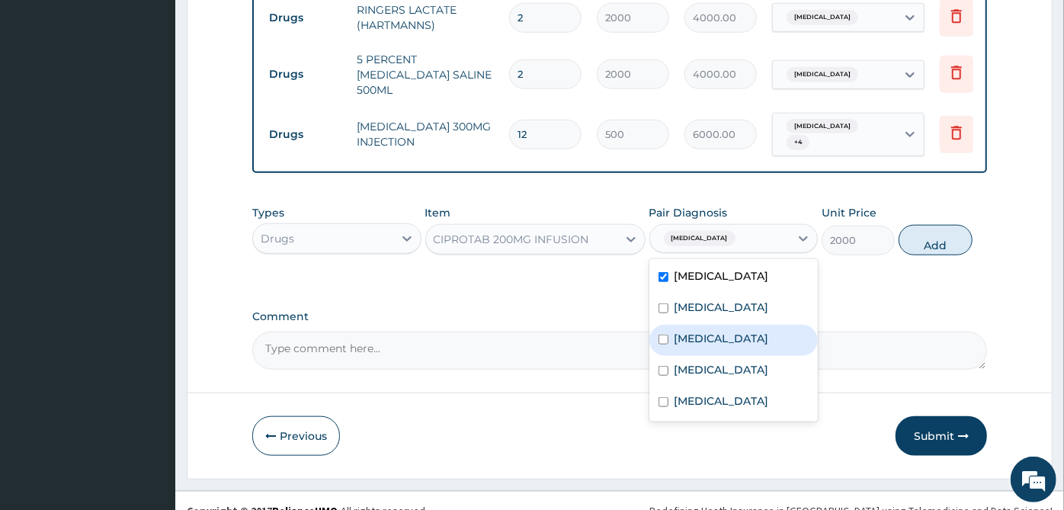
click at [717, 325] on div "[MEDICAL_DATA]" at bounding box center [734, 340] width 169 height 31
checkbox input "true"
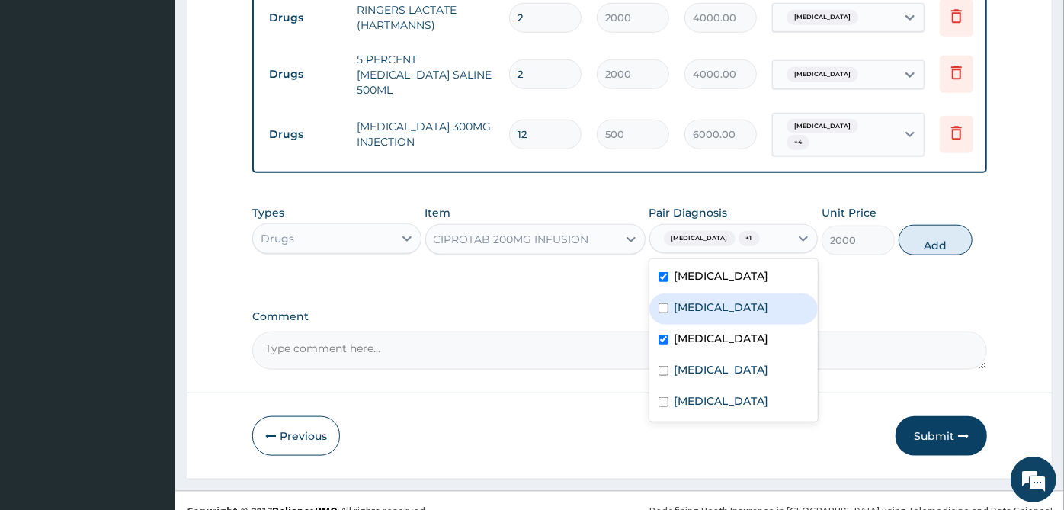
click at [727, 293] on div "Malaria" at bounding box center [734, 308] width 169 height 31
checkbox input "true"
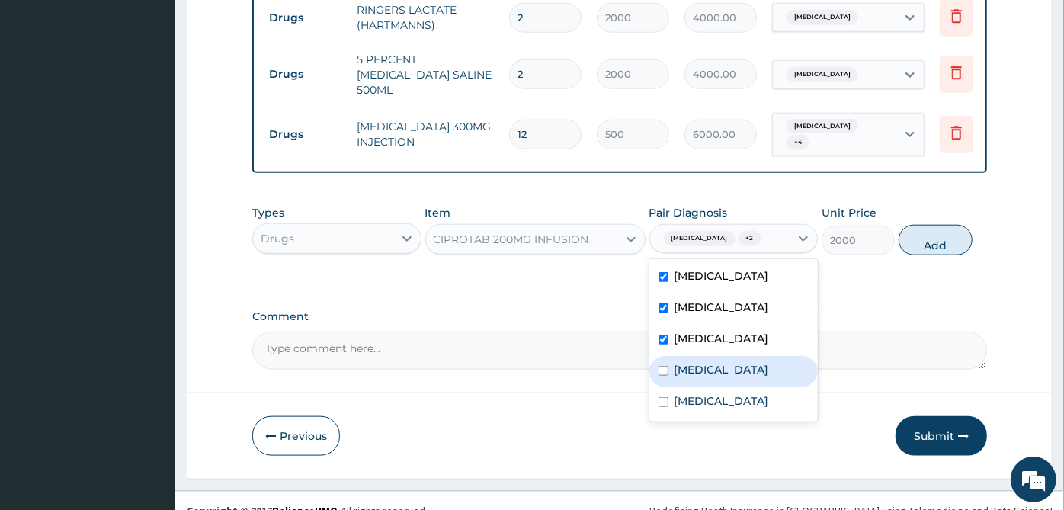
drag, startPoint x: 723, startPoint y: 347, endPoint x: 717, endPoint y: 381, distance: 34.7
click at [723, 362] on label "Upper respiratory infection" at bounding box center [722, 369] width 95 height 15
checkbox input "true"
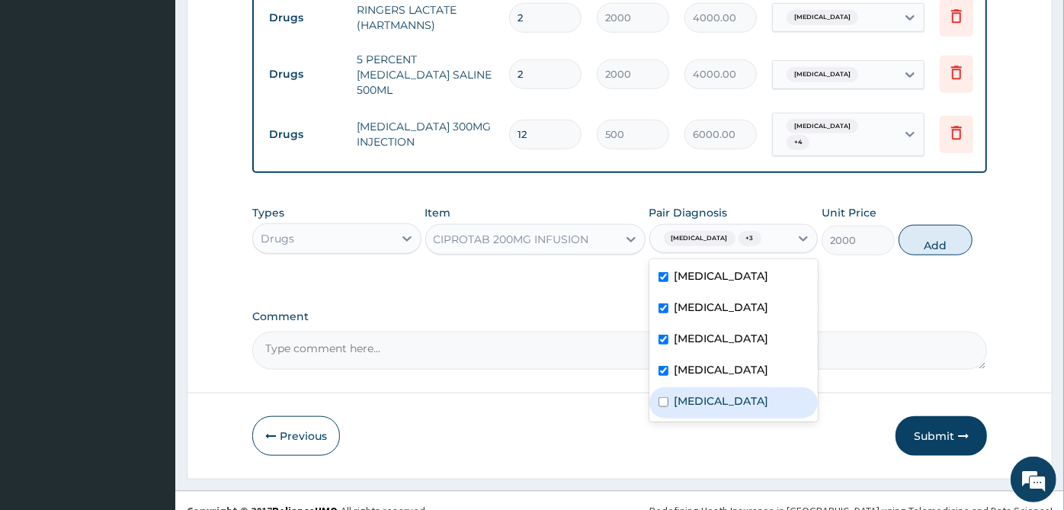
click at [715, 399] on label "Acute abdomen" at bounding box center [722, 400] width 95 height 15
checkbox input "true"
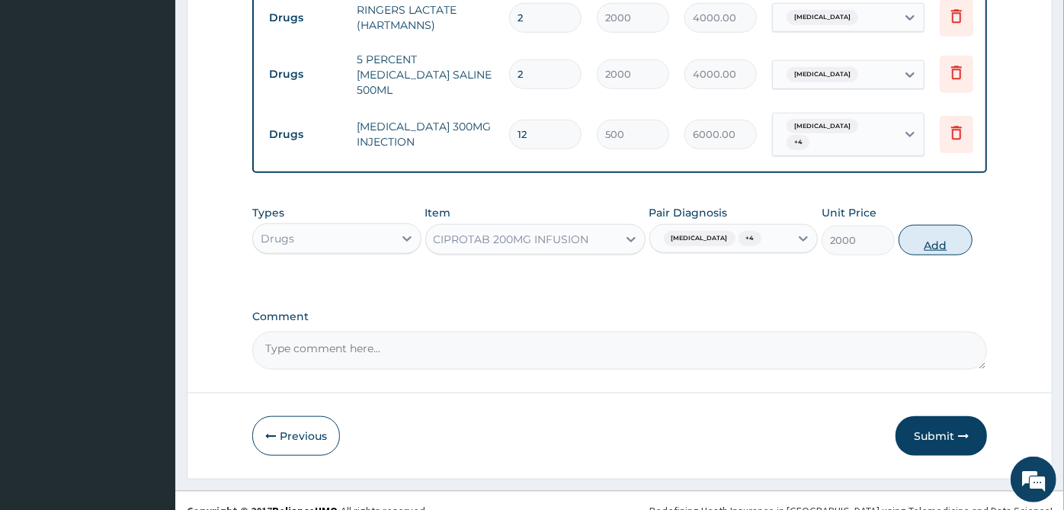
click at [960, 225] on button "Add" at bounding box center [935, 240] width 73 height 30
type input "0"
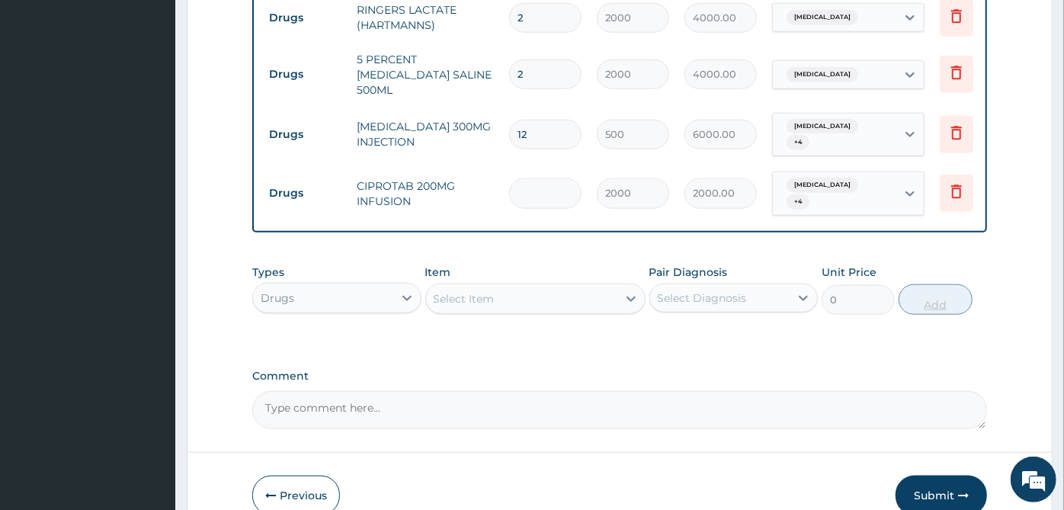
type input "0.00"
type input "2"
type input "4000.00"
type input "2"
click at [607, 287] on div "Select Item" at bounding box center [521, 299] width 191 height 24
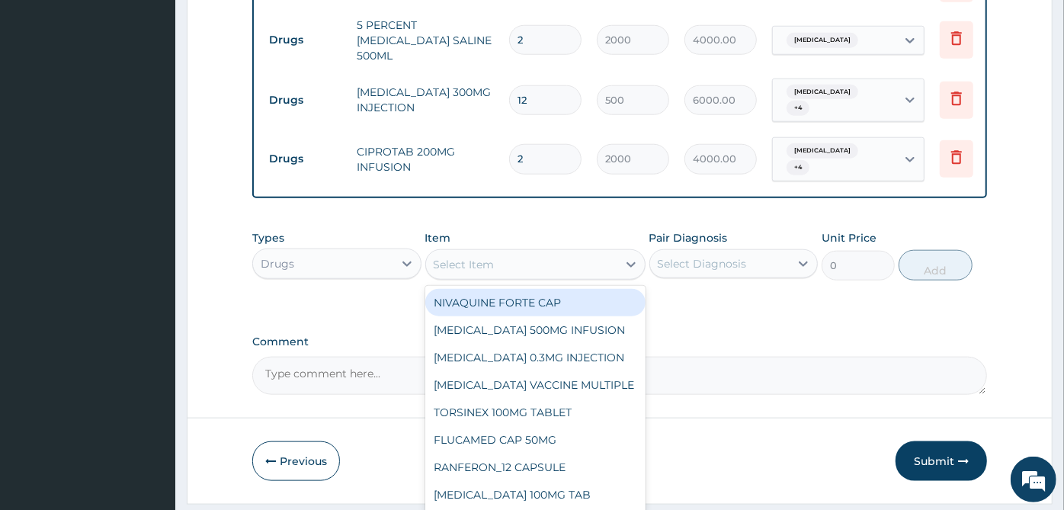
scroll to position [954, 0]
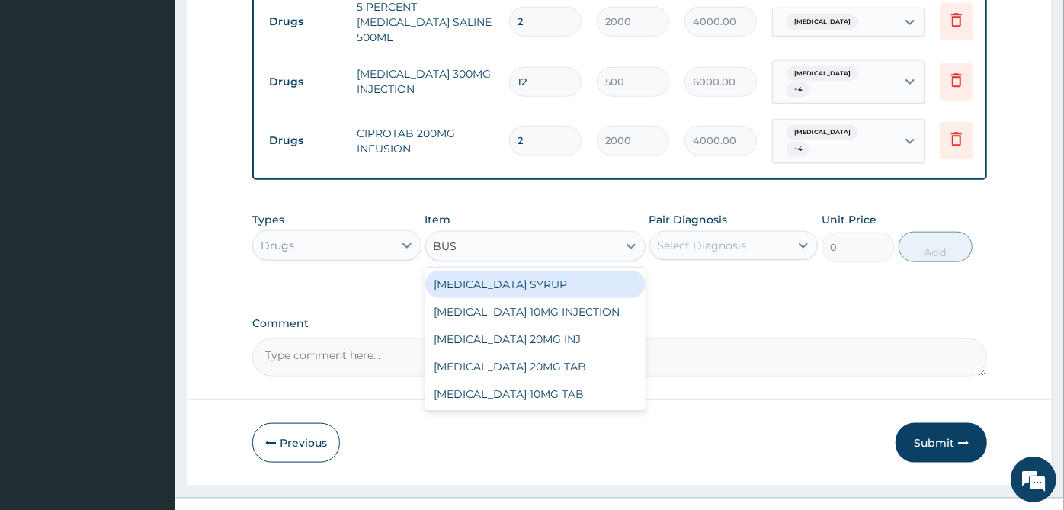
type input "BUSC"
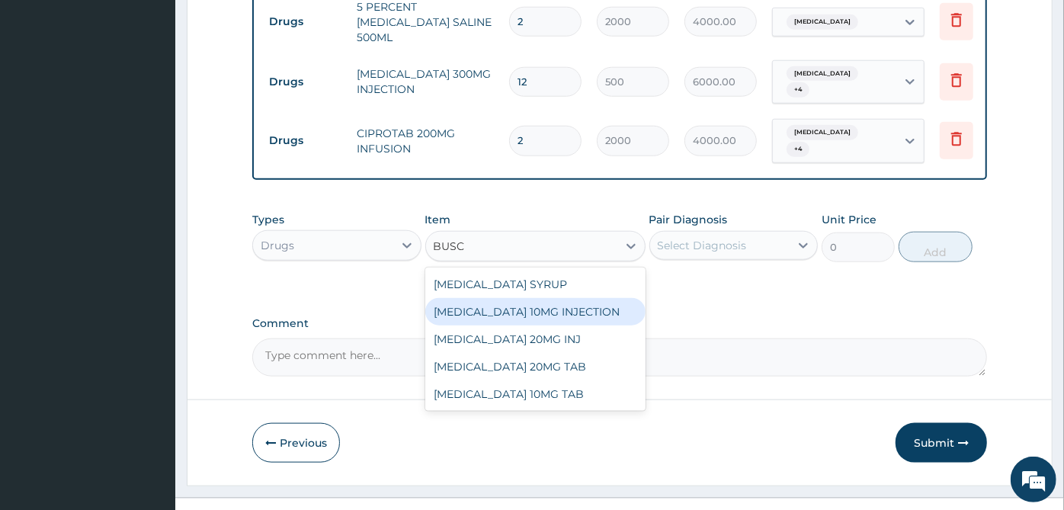
click at [583, 298] on div "[MEDICAL_DATA] 10MG INJECTION" at bounding box center [535, 311] width 220 height 27
type input "664.0799999999999"
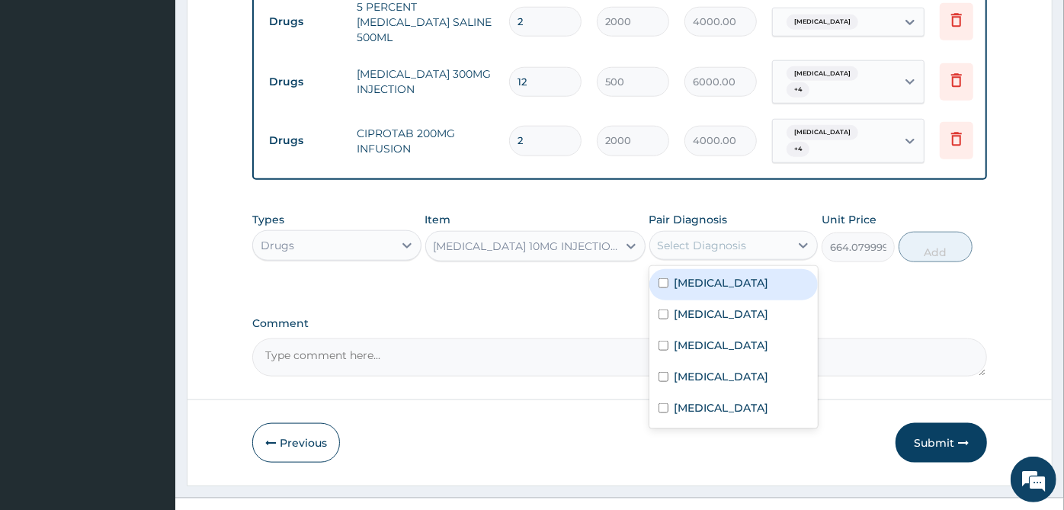
click at [720, 233] on div "Select Diagnosis" at bounding box center [720, 245] width 140 height 24
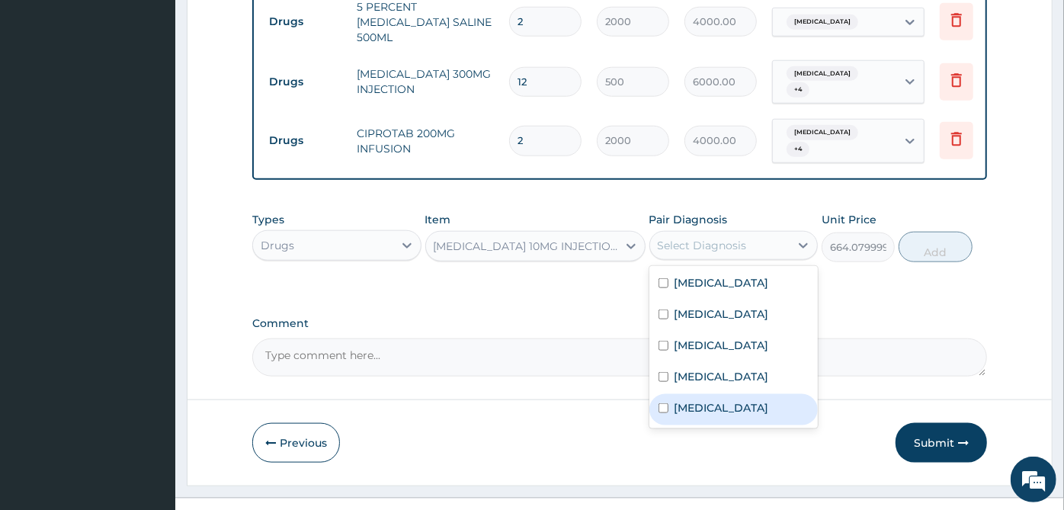
click at [731, 400] on label "Acute abdomen" at bounding box center [722, 407] width 95 height 15
checkbox input "true"
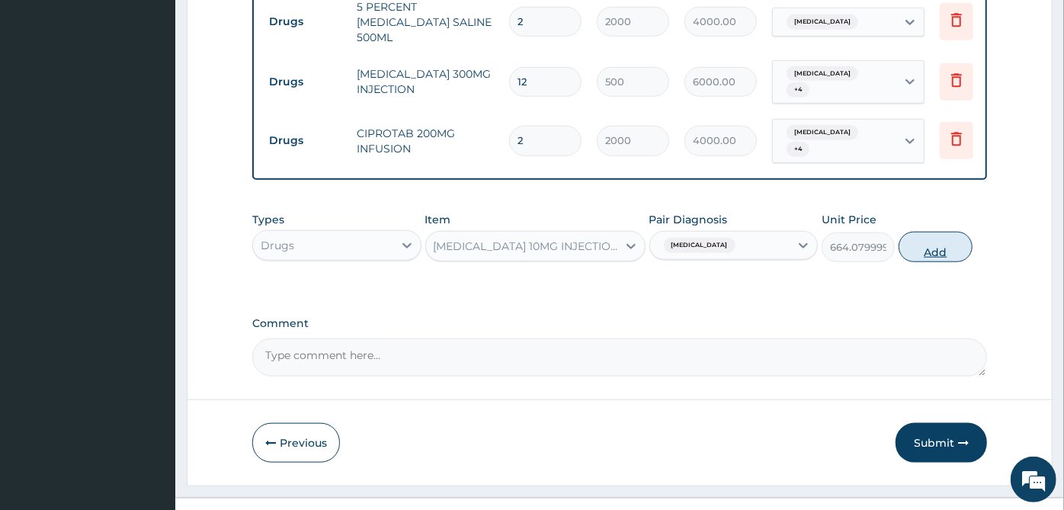
click at [949, 232] on button "Add" at bounding box center [935, 247] width 73 height 30
type input "0"
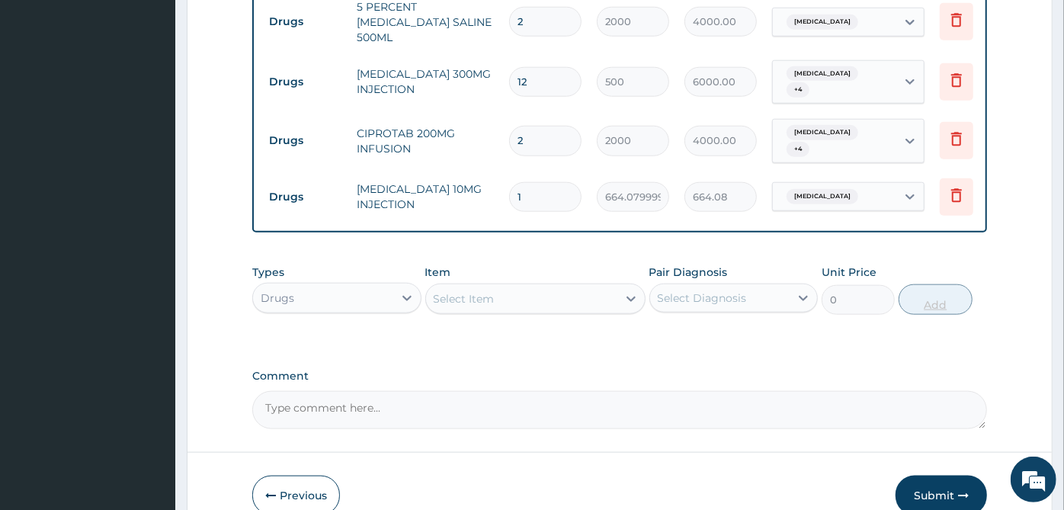
type input "0.00"
type input "2"
type input "1328.16"
type input "2"
click at [555, 287] on div "Select Item" at bounding box center [521, 299] width 191 height 24
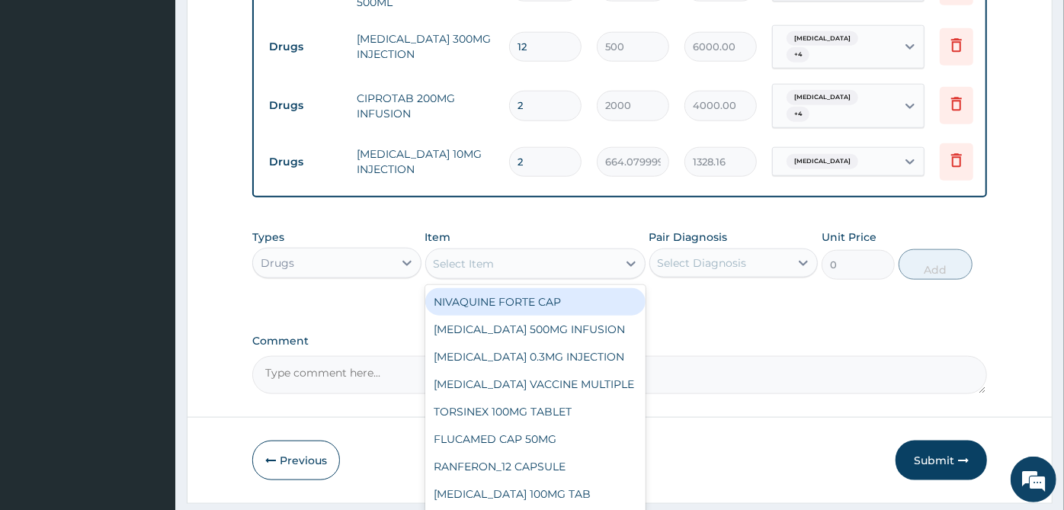
scroll to position [1006, 0]
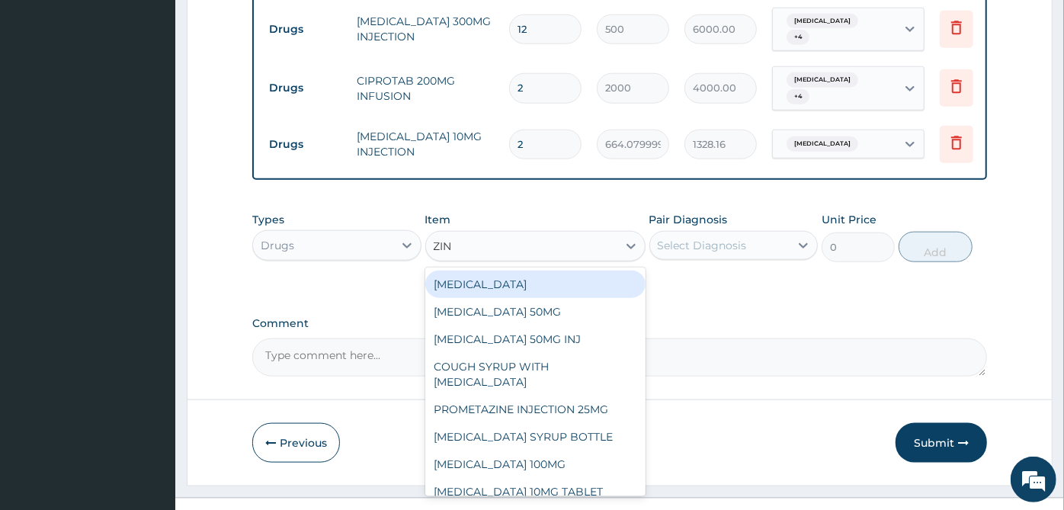
type input "ZINC"
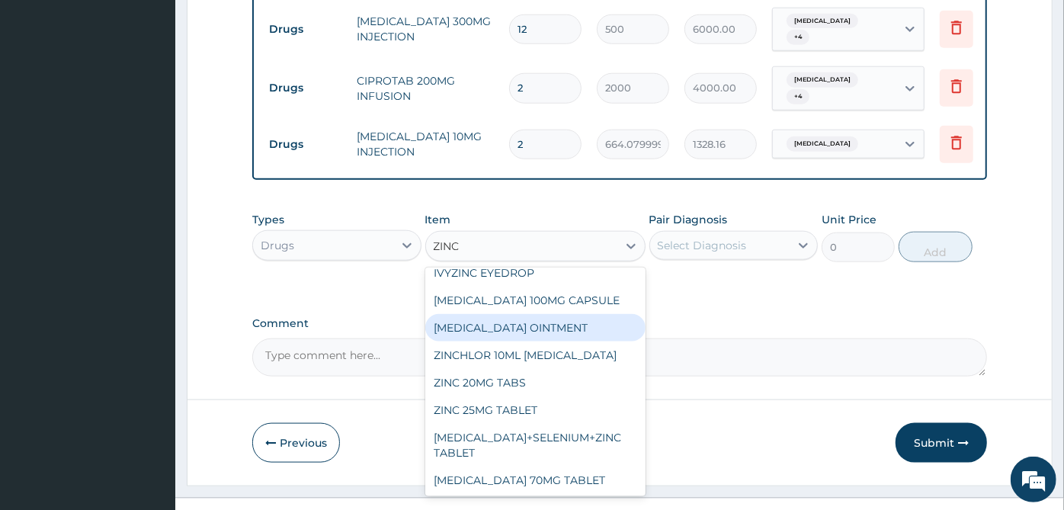
scroll to position [169, 0]
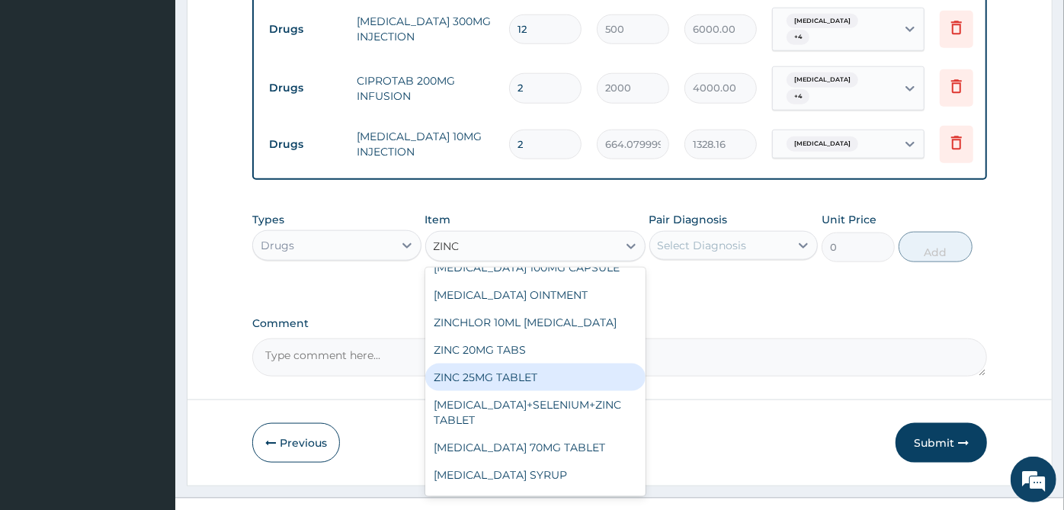
click at [531, 364] on div "ZINC 25MG TABLET" at bounding box center [535, 377] width 220 height 27
type input "20"
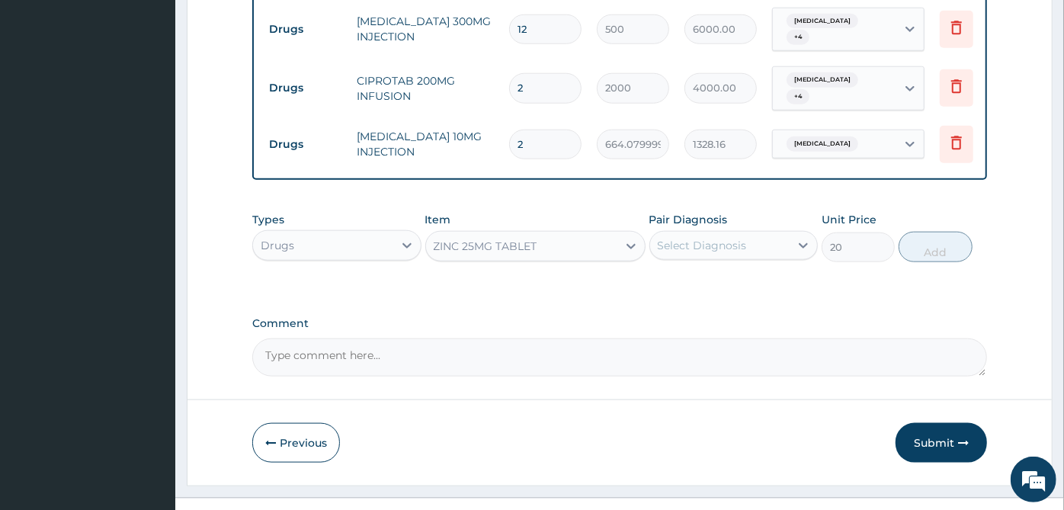
click at [605, 234] on div "ZINC 25MG TABLET" at bounding box center [521, 246] width 191 height 24
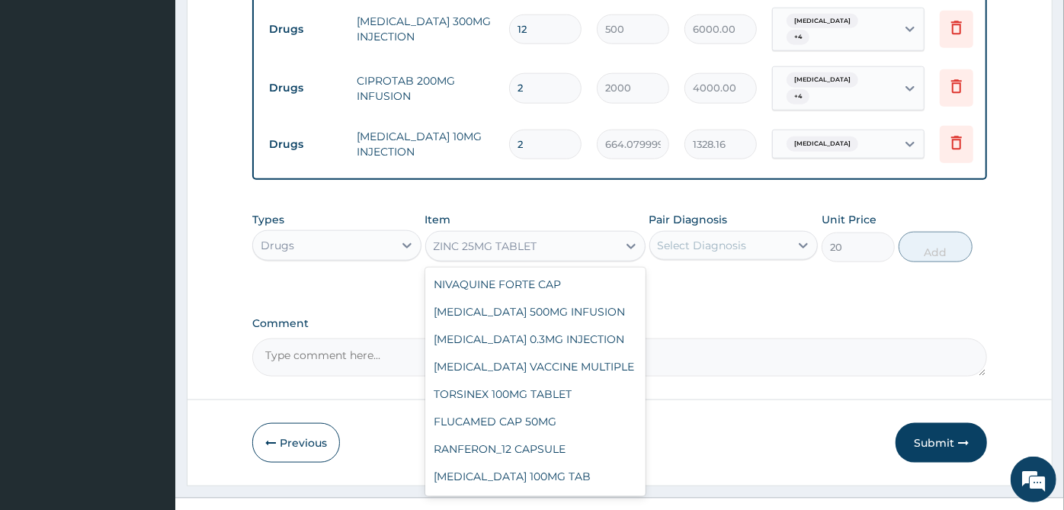
scroll to position [79127, 0]
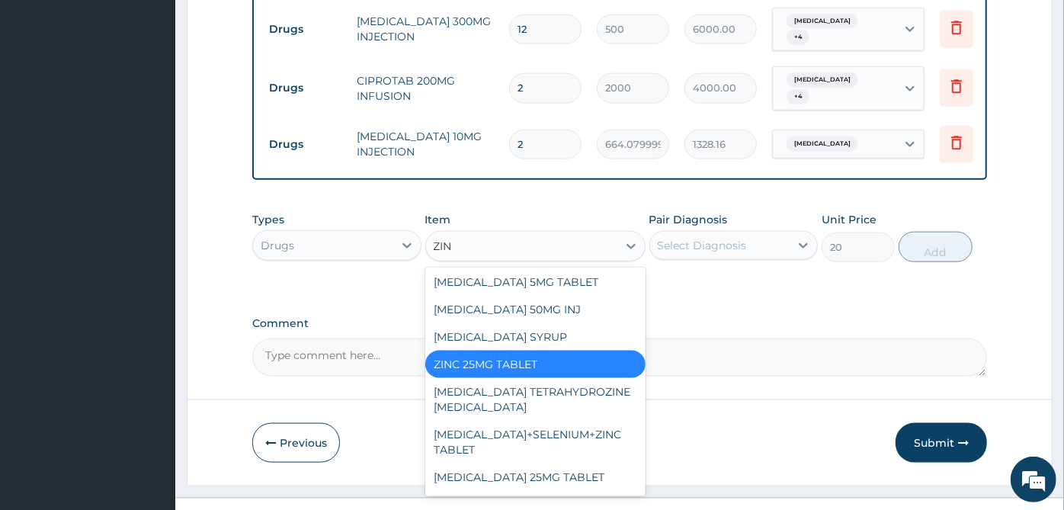
type input "ZINC"
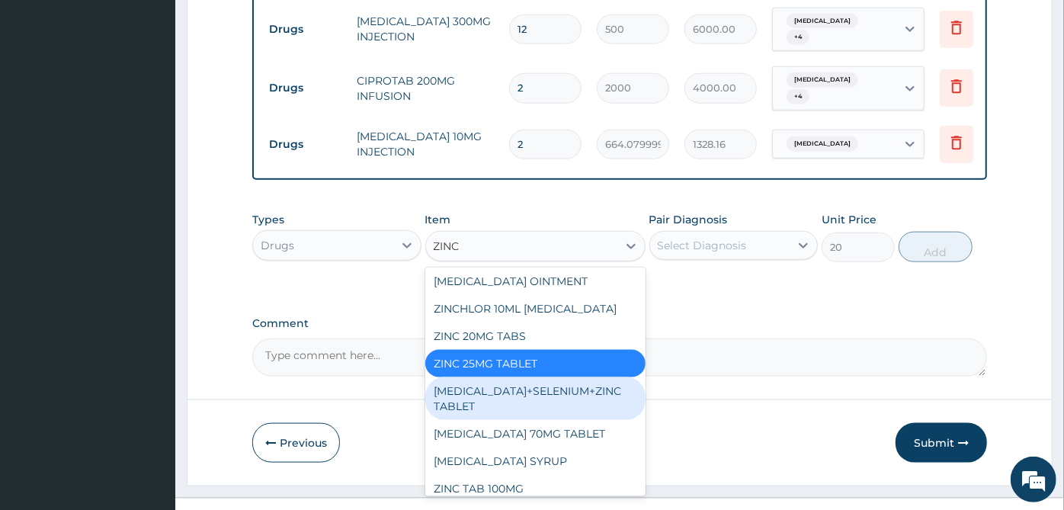
scroll to position [220, 0]
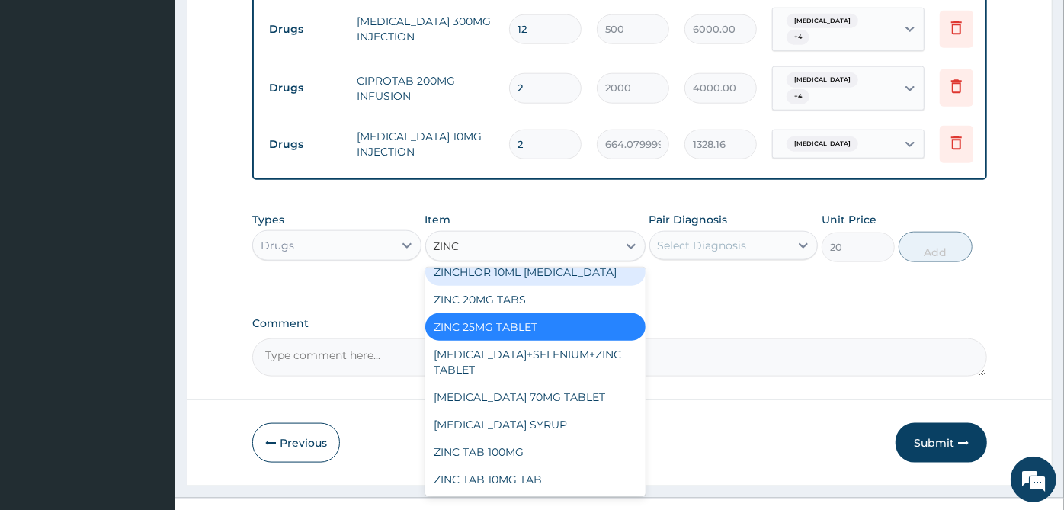
click at [579, 258] on div "ZINCHLOR 10ML [MEDICAL_DATA]" at bounding box center [535, 271] width 220 height 27
type input "3000"
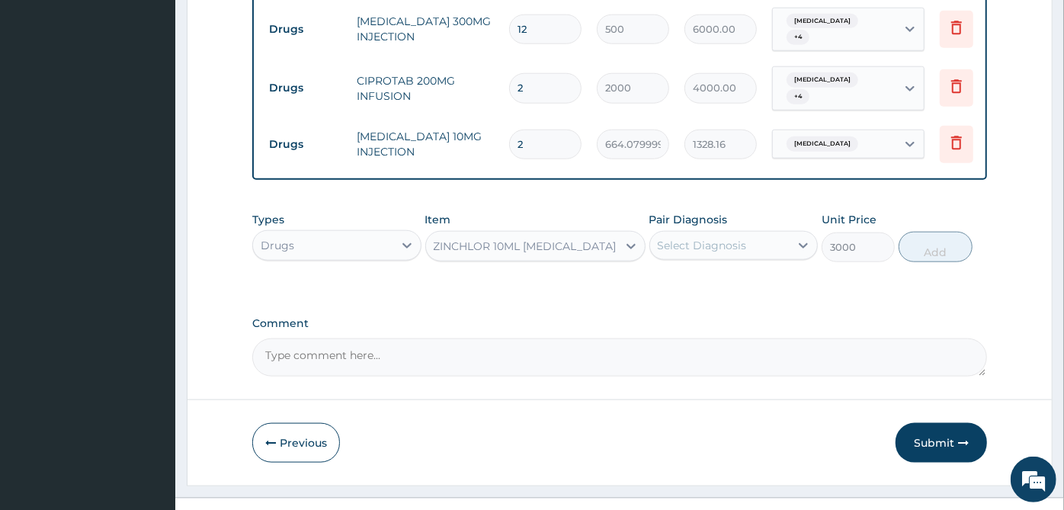
click at [593, 234] on div "ZINCHLOR 10ML [MEDICAL_DATA]" at bounding box center [521, 246] width 191 height 24
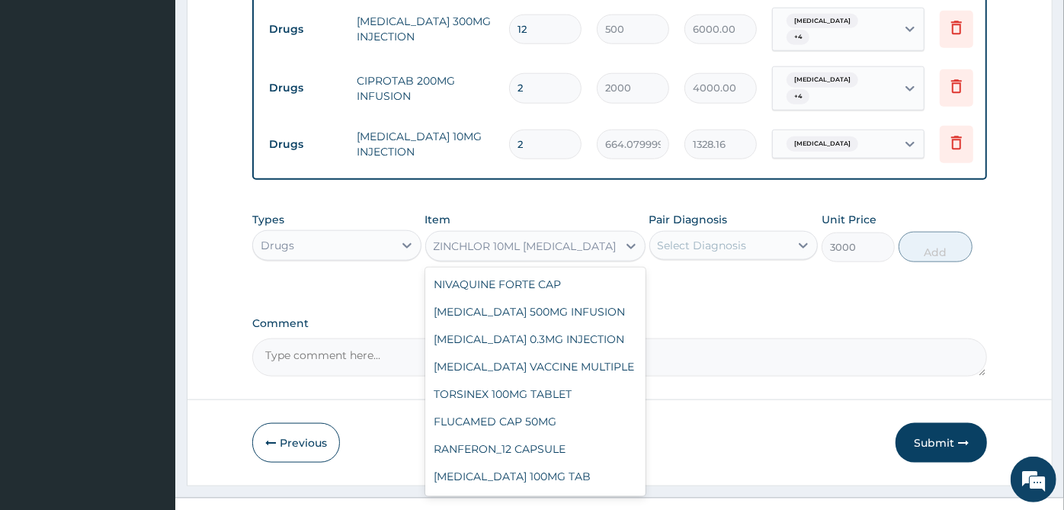
scroll to position [50734, 0]
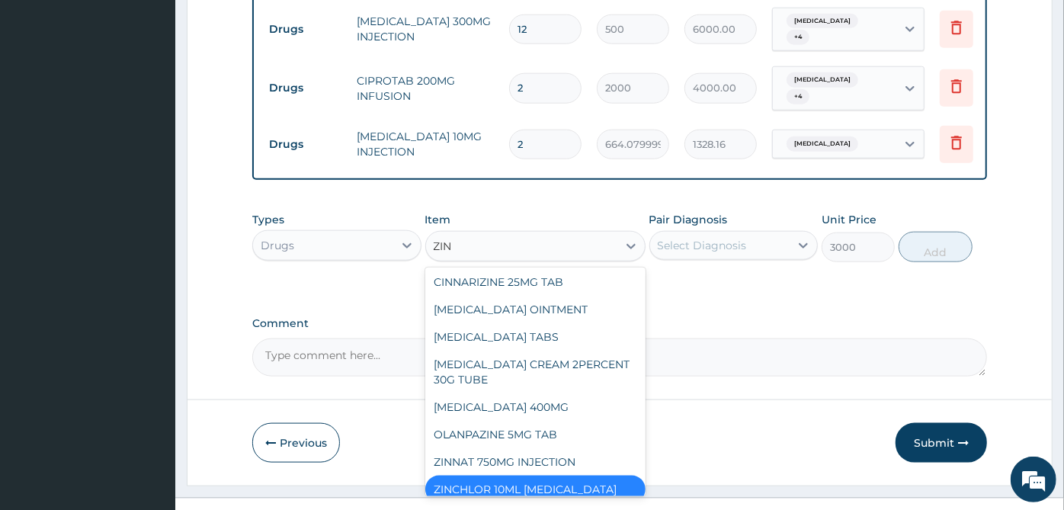
type input "ZINC"
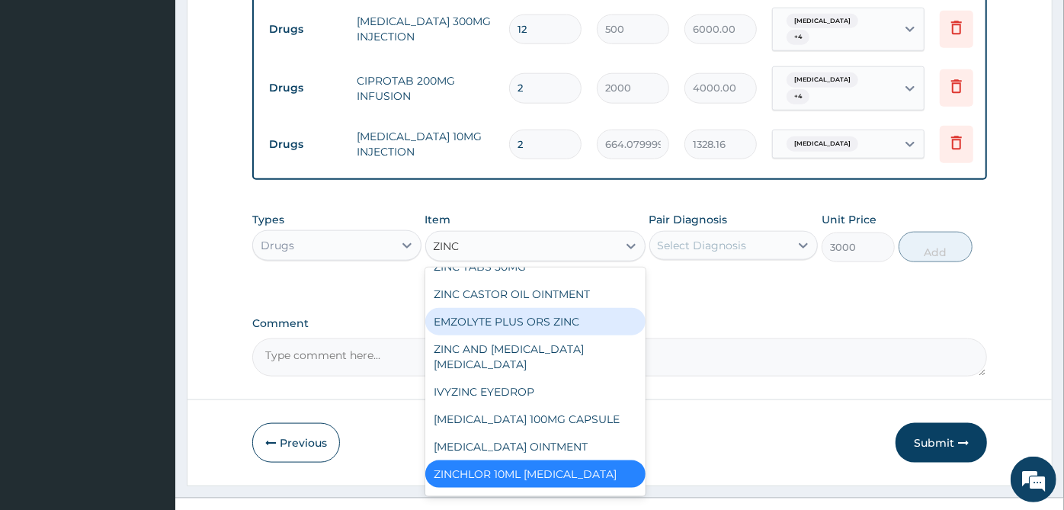
scroll to position [102, 0]
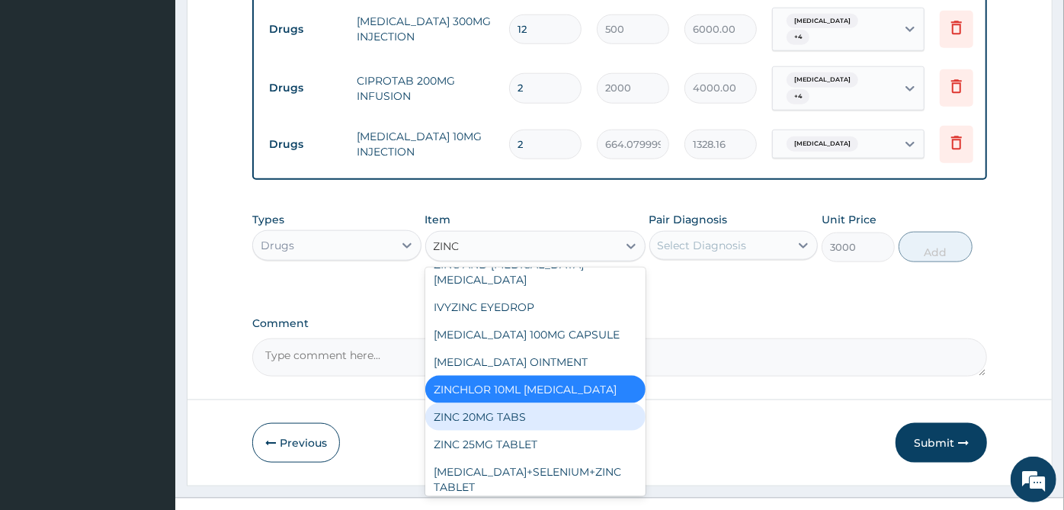
click at [495, 403] on div "ZINC 20MG TABS" at bounding box center [535, 416] width 220 height 27
type input "20"
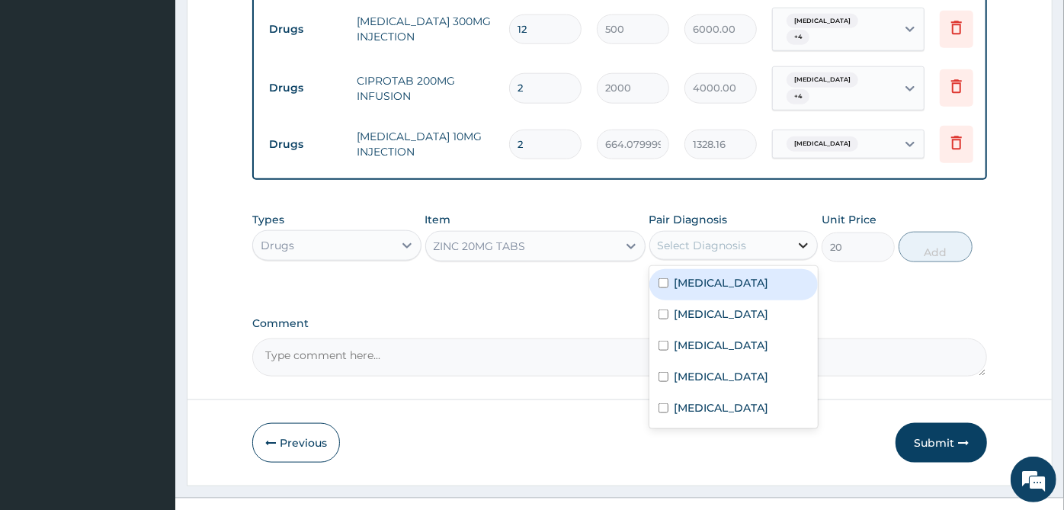
click at [805, 232] on div at bounding box center [803, 245] width 27 height 27
click at [769, 269] on div "[MEDICAL_DATA]" at bounding box center [734, 284] width 169 height 31
checkbox input "true"
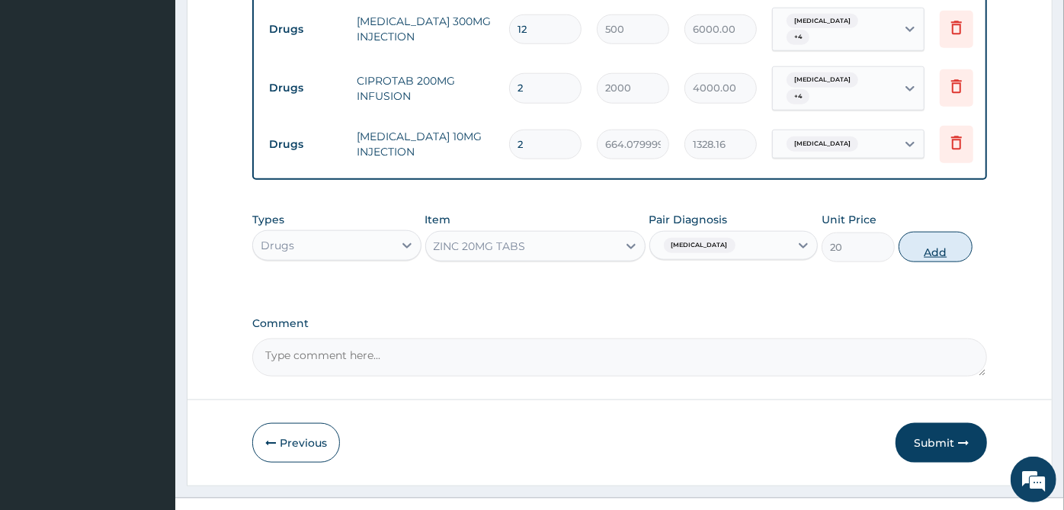
click at [934, 232] on button "Add" at bounding box center [935, 247] width 73 height 30
type input "0"
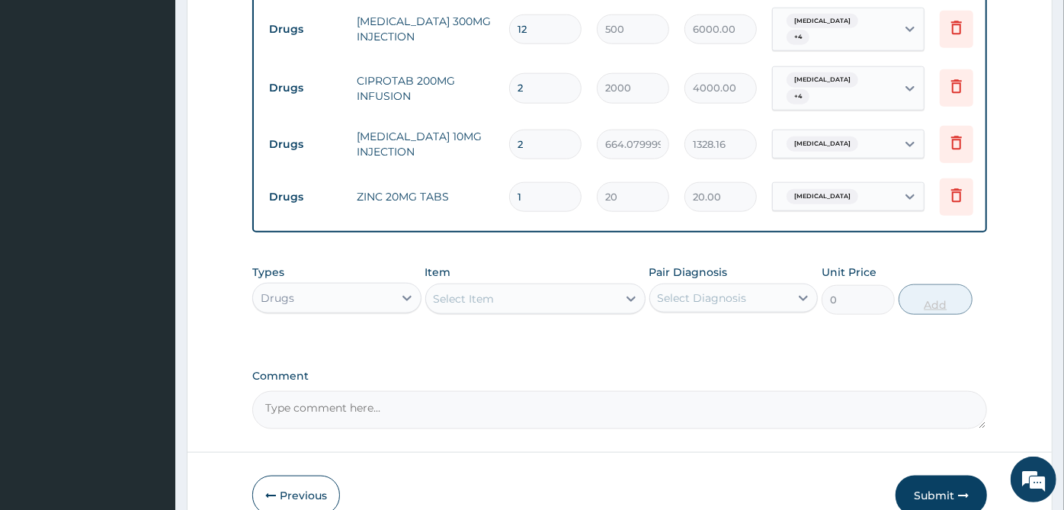
type input "0.00"
type input "3"
type input "60.00"
type input "3"
click at [580, 287] on div "Select Item" at bounding box center [521, 299] width 191 height 24
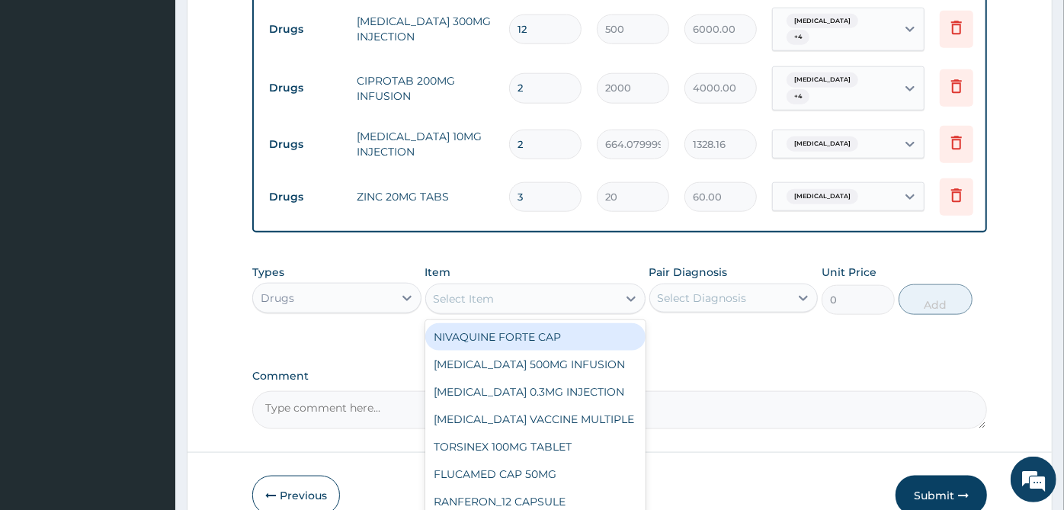
scroll to position [1059, 0]
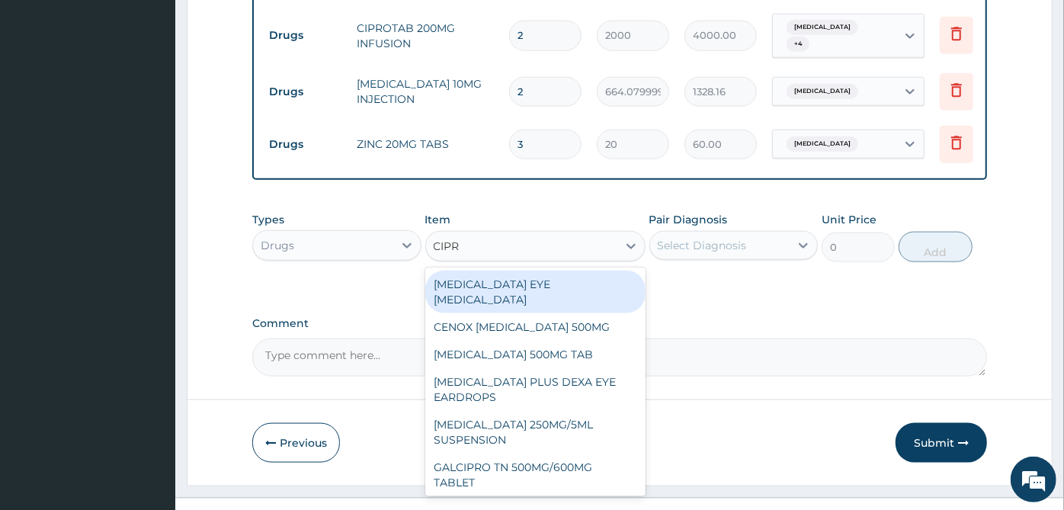
type input "[MEDICAL_DATA]"
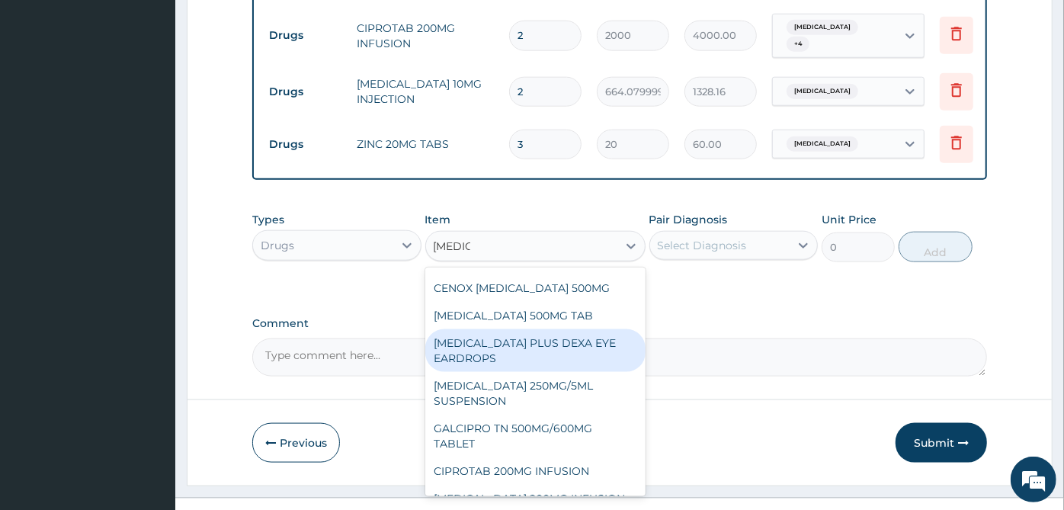
scroll to position [0, 0]
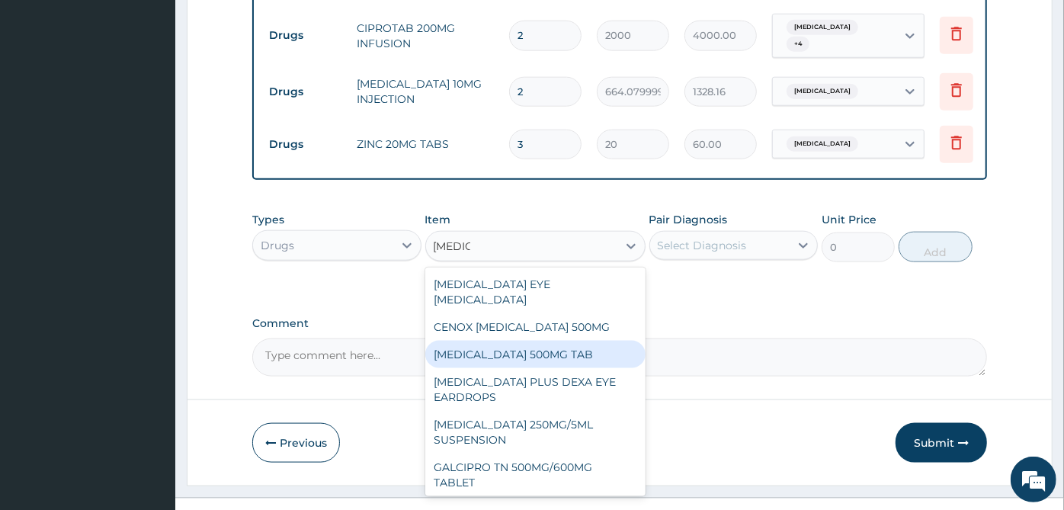
click at [574, 341] on div "[MEDICAL_DATA] 500MG TAB" at bounding box center [535, 354] width 220 height 27
type input "378.57"
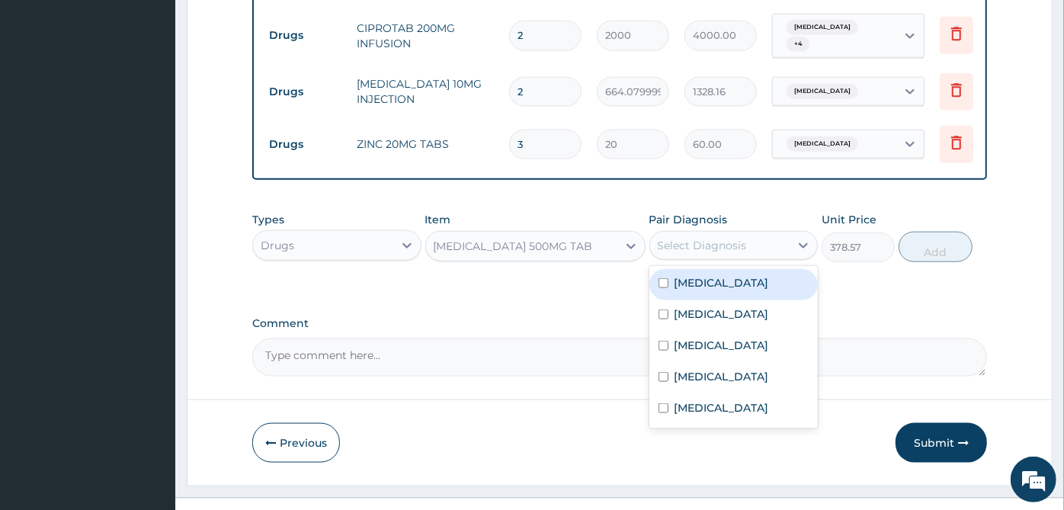
click at [750, 233] on div "Select Diagnosis" at bounding box center [720, 245] width 140 height 24
click at [743, 275] on label "[MEDICAL_DATA]" at bounding box center [722, 282] width 95 height 15
checkbox input "true"
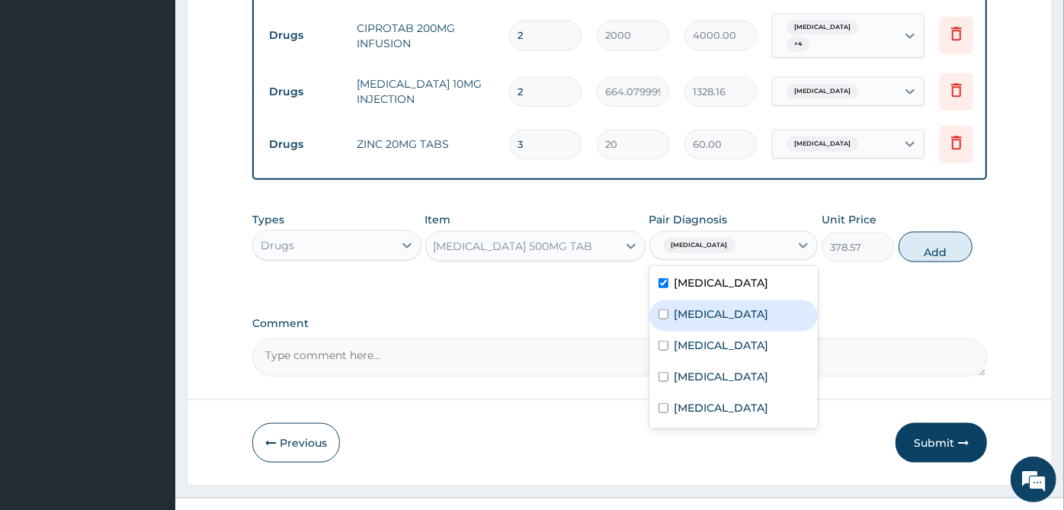
click at [739, 300] on div "Malaria" at bounding box center [734, 315] width 169 height 31
checkbox input "true"
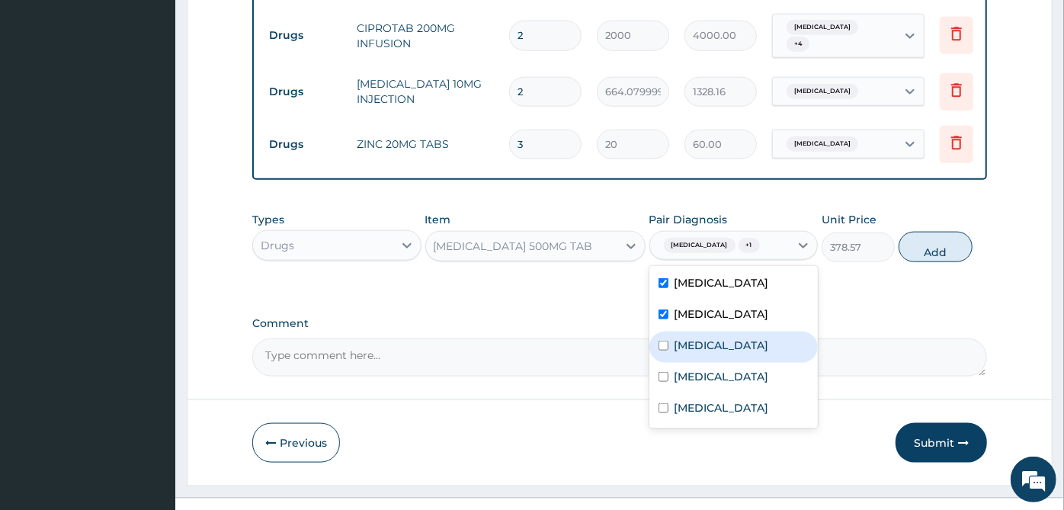
click at [733, 332] on div "[MEDICAL_DATA]" at bounding box center [734, 347] width 169 height 31
checkbox input "true"
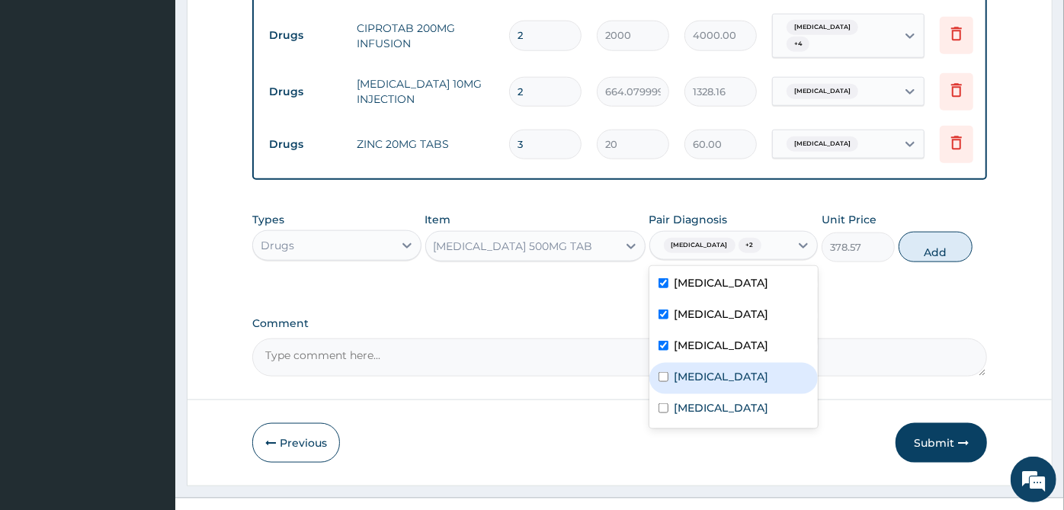
drag, startPoint x: 730, startPoint y: 354, endPoint x: 727, endPoint y: 363, distance: 8.7
click at [729, 369] on label "Upper respiratory infection" at bounding box center [722, 376] width 95 height 15
checkbox input "true"
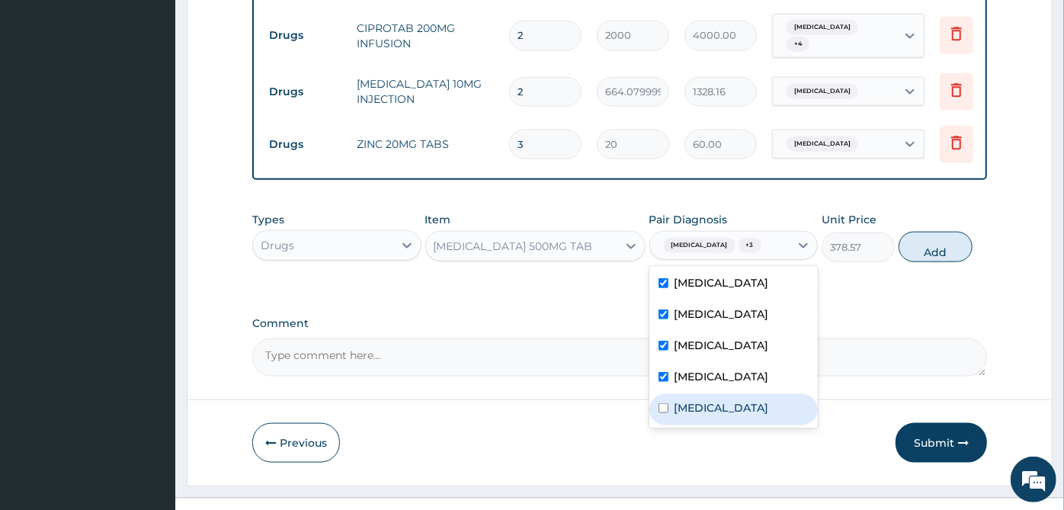
click at [724, 400] on label "Acute abdomen" at bounding box center [722, 407] width 95 height 15
checkbox input "true"
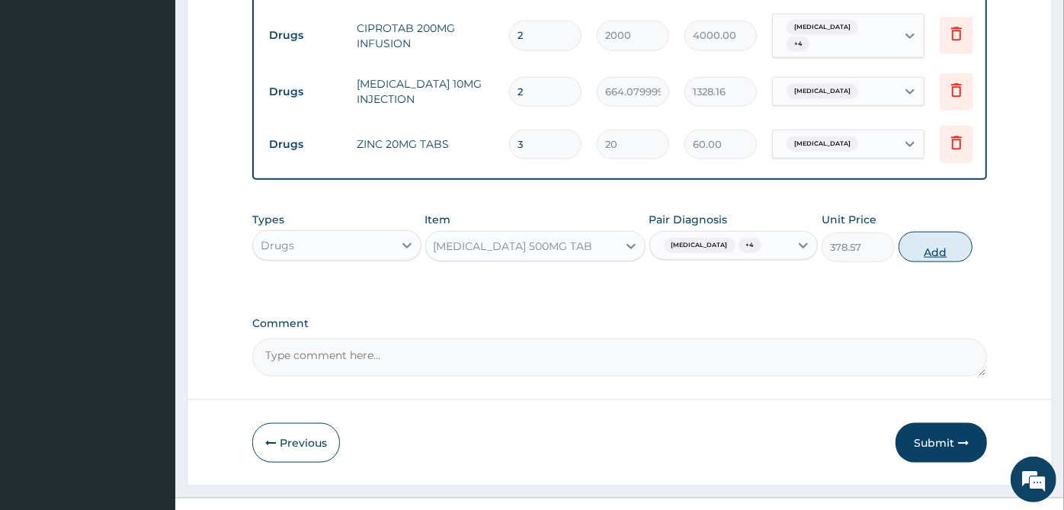
click at [954, 232] on button "Add" at bounding box center [935, 247] width 73 height 30
type input "0"
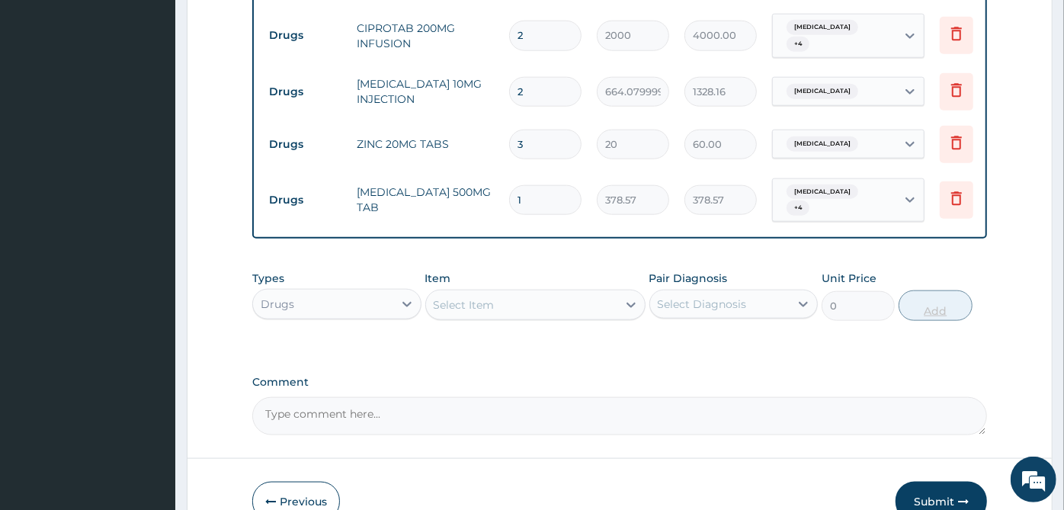
type input "13"
type input "4921.41"
type input "13"
click at [557, 130] on input "3" at bounding box center [545, 145] width 72 height 30
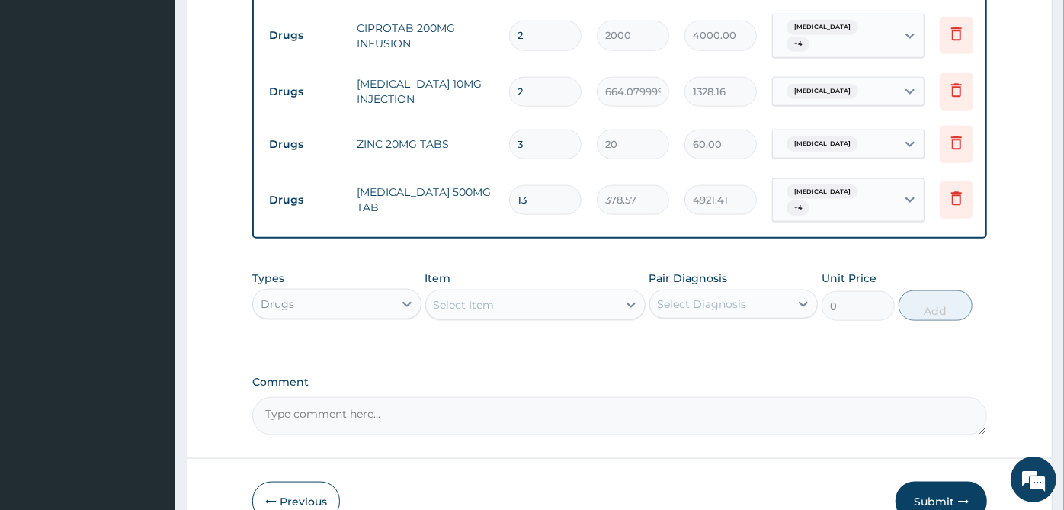
click at [557, 130] on input "3" at bounding box center [545, 145] width 72 height 30
type input "1"
type input "20.00"
type input "10"
type input "200.00"
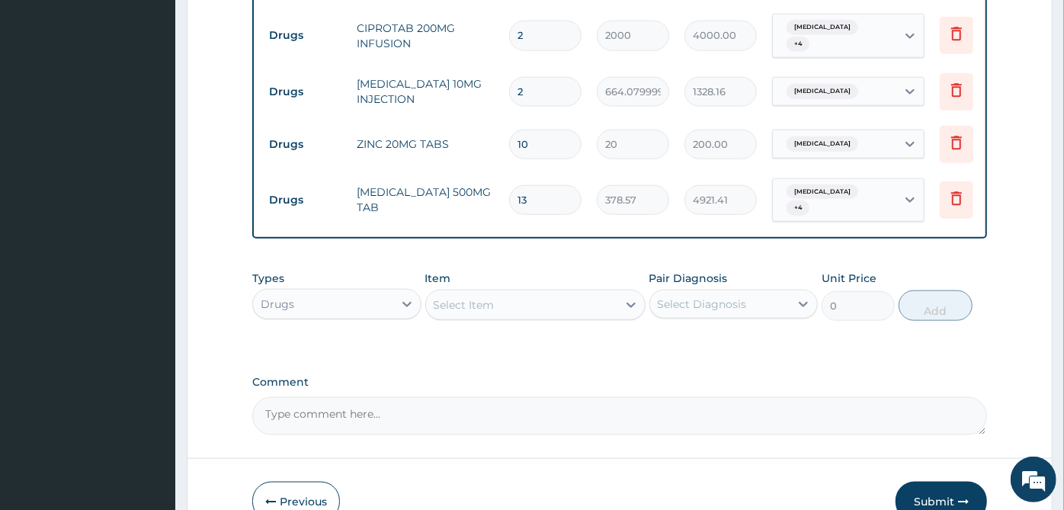
type input "10"
click at [527, 293] on div "Select Item" at bounding box center [521, 305] width 191 height 24
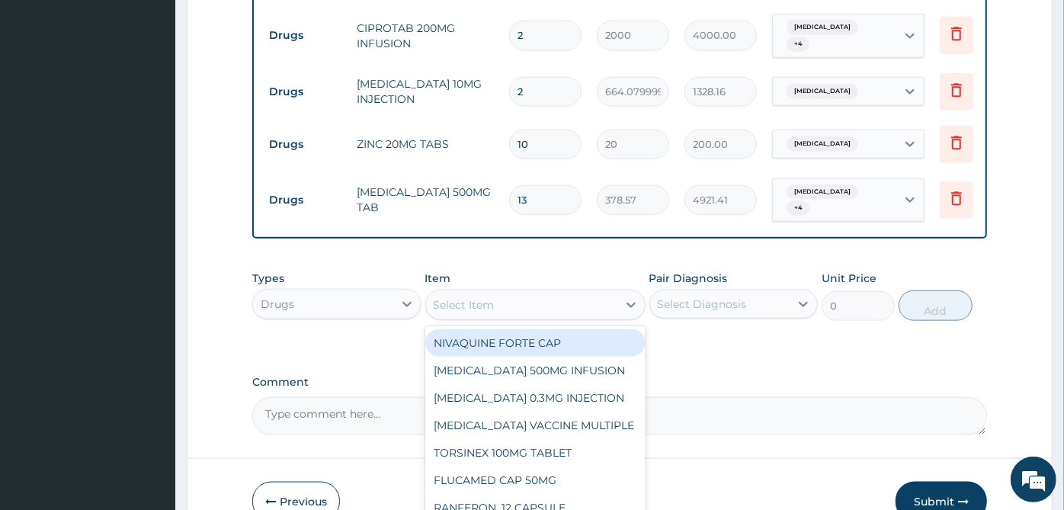
scroll to position [1111, 0]
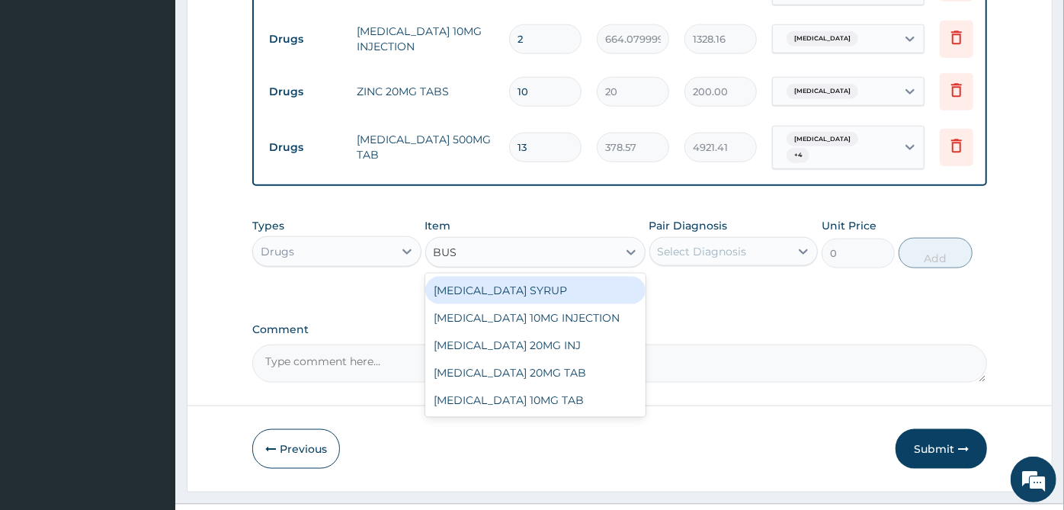
type input "BUSC"
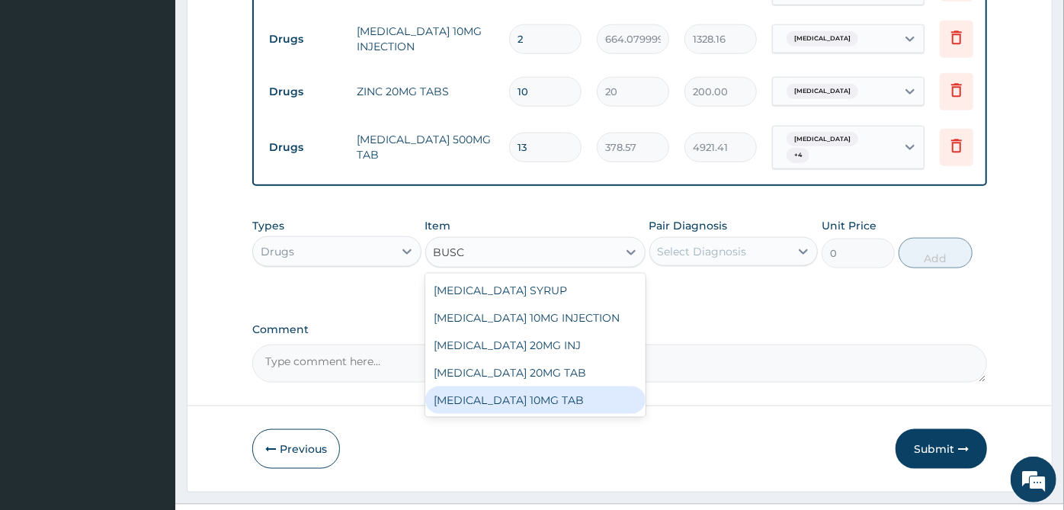
click at [535, 387] on div "[MEDICAL_DATA] 10MG TAB" at bounding box center [535, 400] width 220 height 27
type input "219"
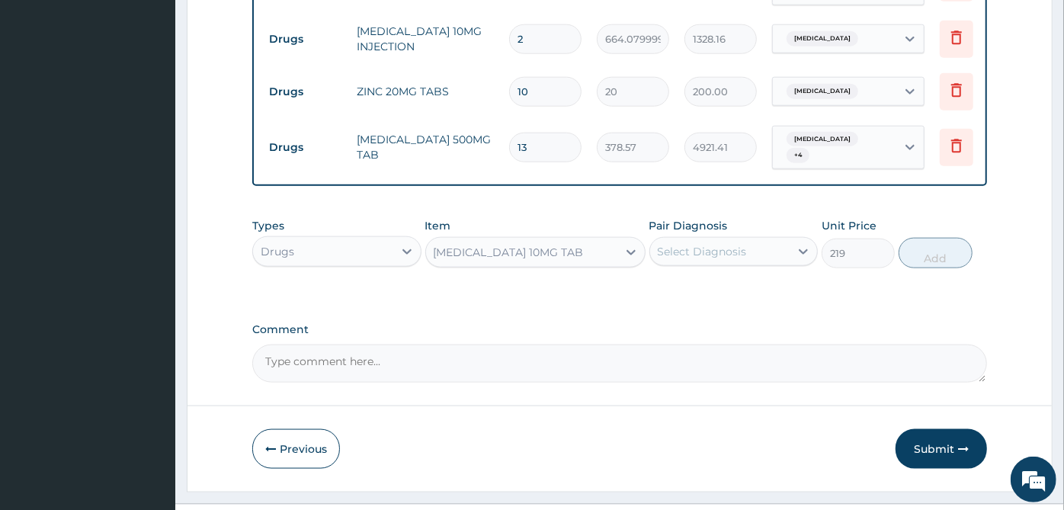
drag, startPoint x: 734, startPoint y: 222, endPoint x: 732, endPoint y: 235, distance: 13.2
click at [733, 244] on div "Select Diagnosis" at bounding box center [702, 251] width 89 height 15
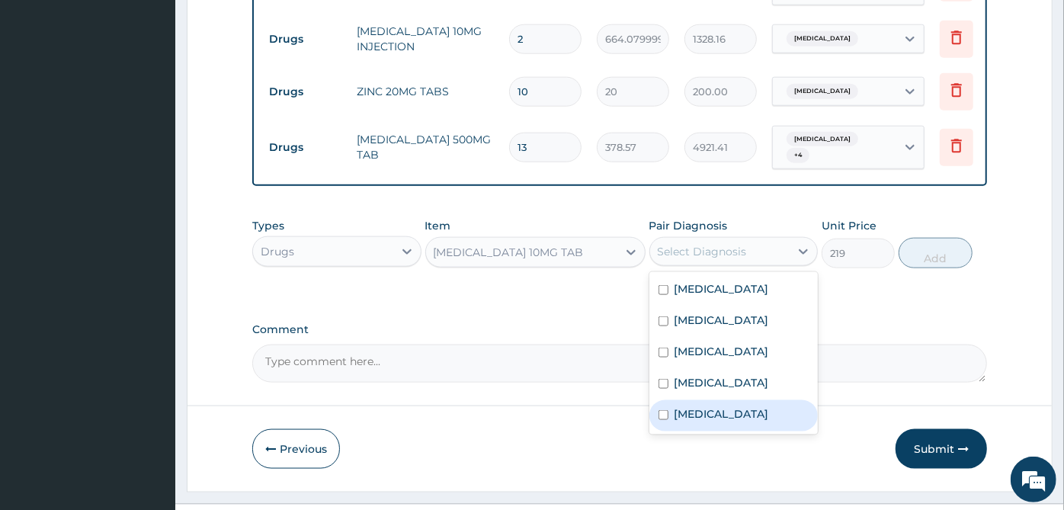
click at [712, 406] on label "Acute abdomen" at bounding box center [722, 413] width 95 height 15
checkbox input "true"
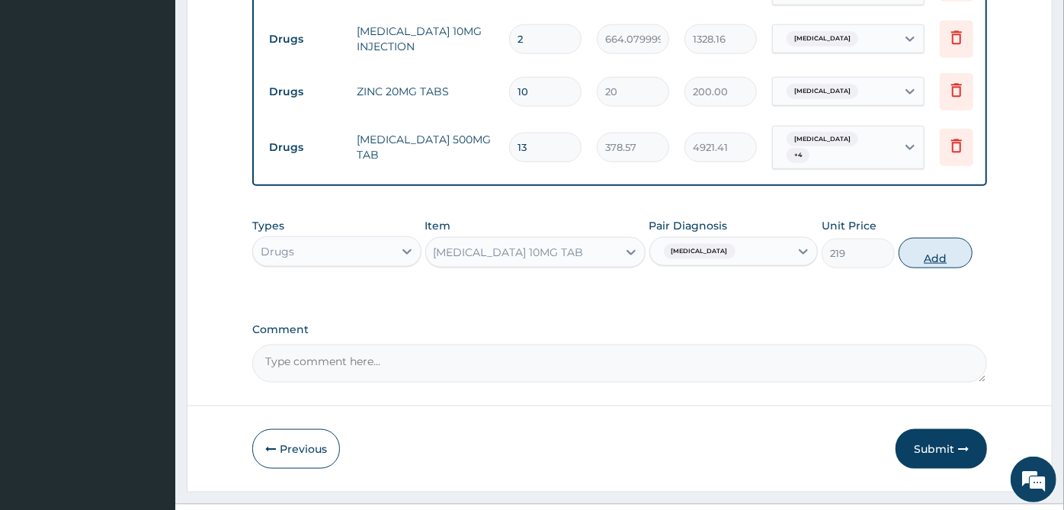
click at [955, 238] on button "Add" at bounding box center [935, 253] width 73 height 30
type input "0"
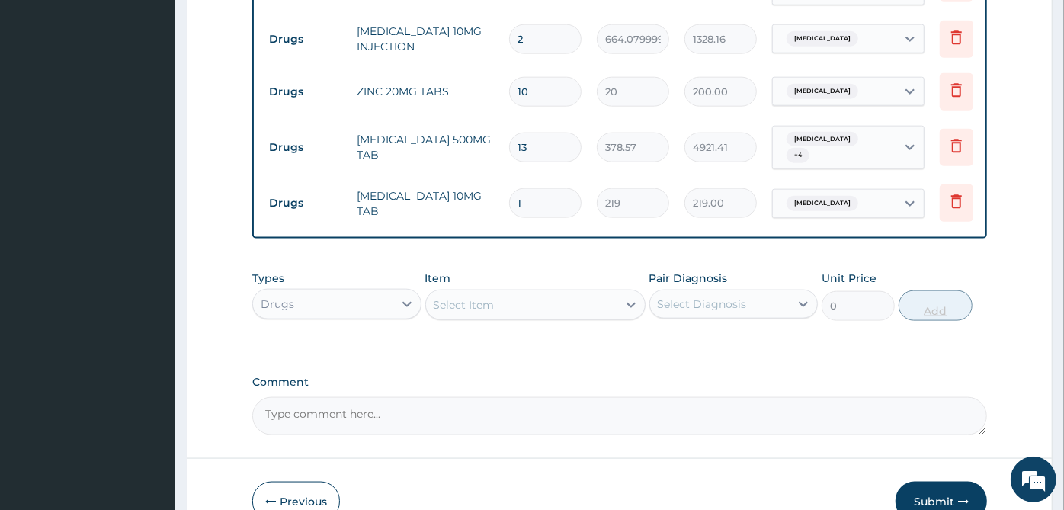
type input "19"
type input "4161.00"
type input "19"
click at [605, 293] on div "Select Item" at bounding box center [521, 305] width 191 height 24
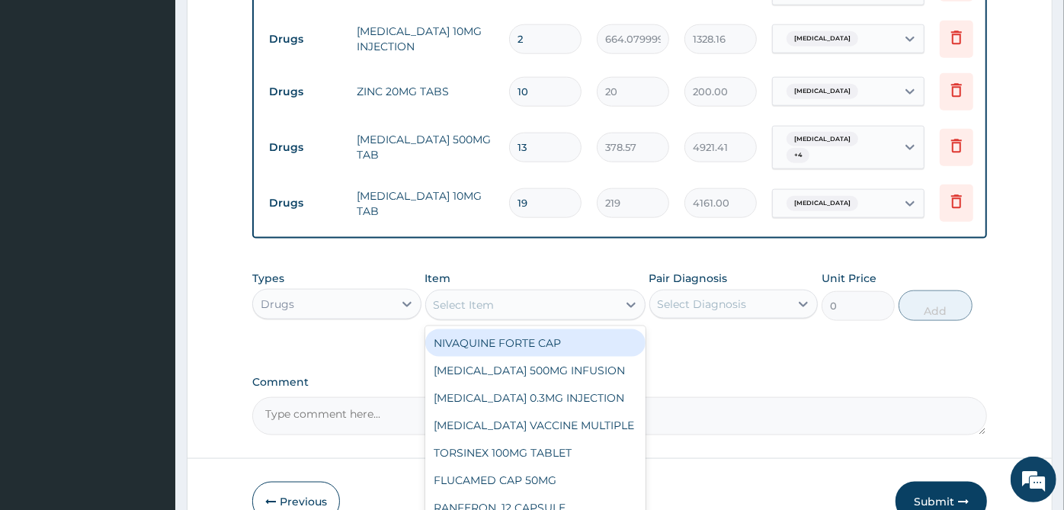
scroll to position [1165, 0]
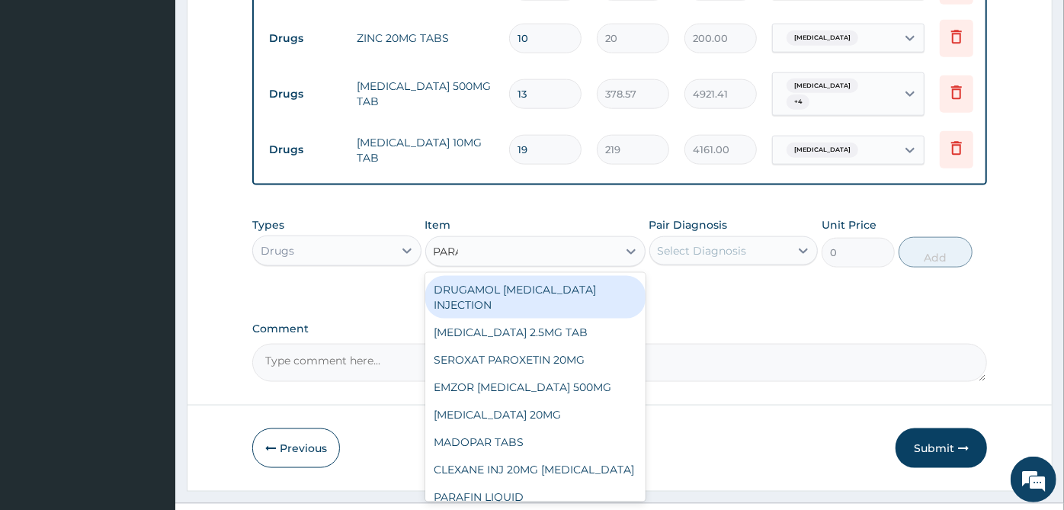
type input "PARAC"
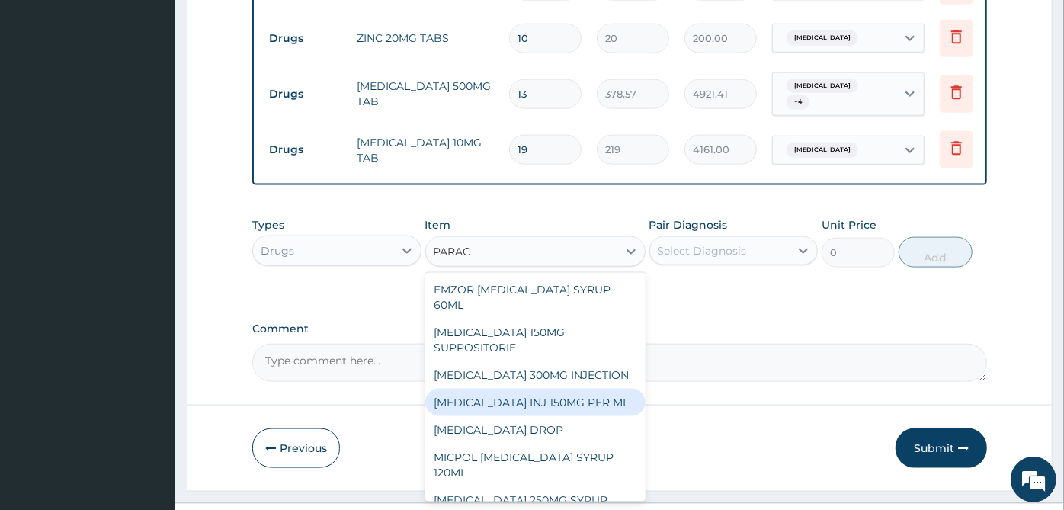
scroll to position [322, 0]
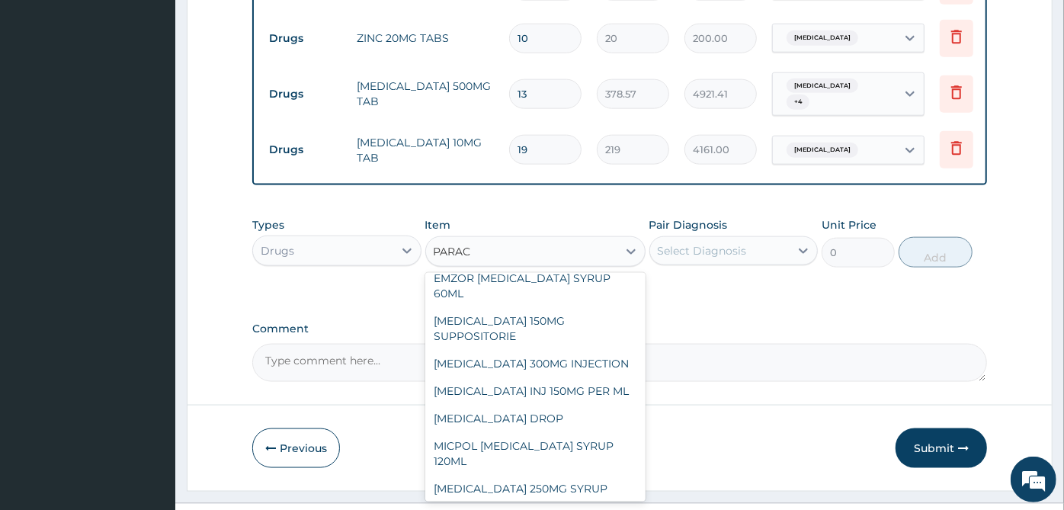
click at [568, 502] on div "PARACETAMOL 500MG TAB" at bounding box center [535, 515] width 220 height 27
type input "30"
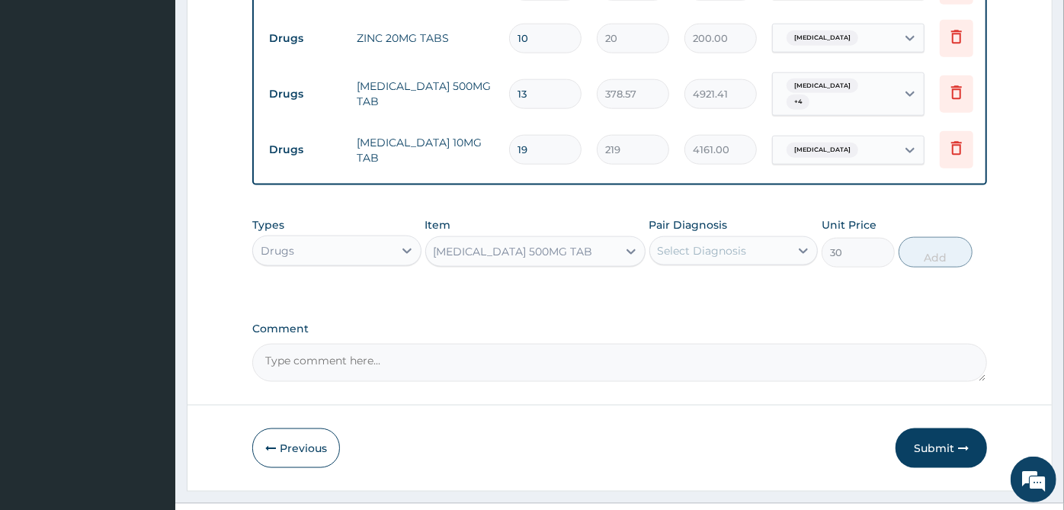
click at [749, 239] on div "Select Diagnosis" at bounding box center [720, 251] width 140 height 24
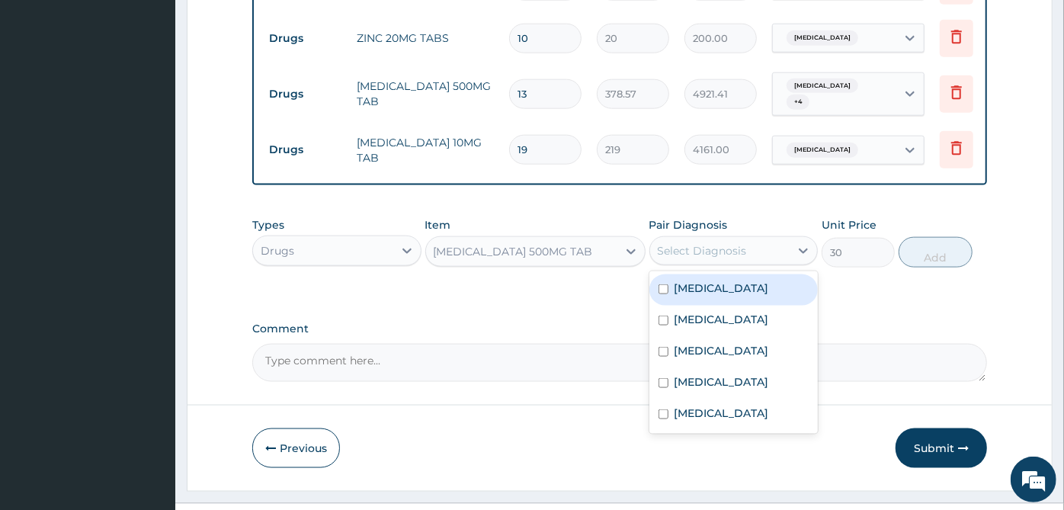
click at [752, 281] on label "Gastroenteritis" at bounding box center [722, 288] width 95 height 15
checkbox input "true"
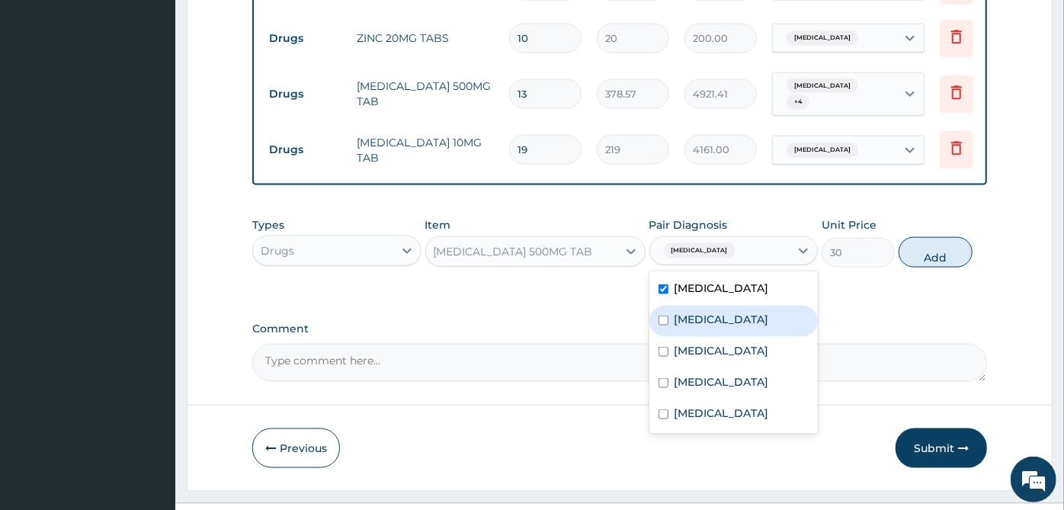
drag, startPoint x: 745, startPoint y: 292, endPoint x: 740, endPoint y: 342, distance: 50.5
click at [745, 306] on div "Malaria" at bounding box center [734, 321] width 169 height 31
checkbox input "true"
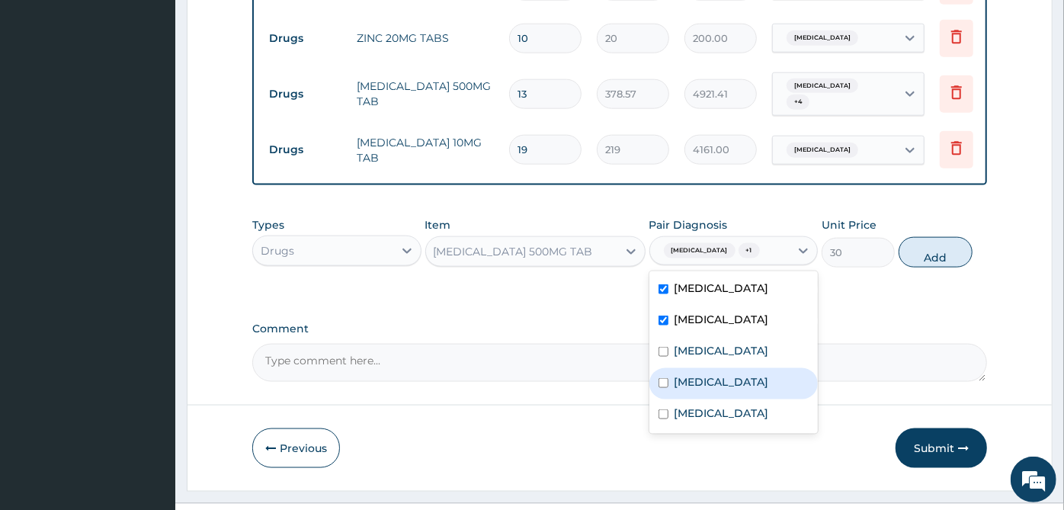
click at [740, 374] on label "Upper respiratory infection" at bounding box center [722, 381] width 95 height 15
checkbox input "true"
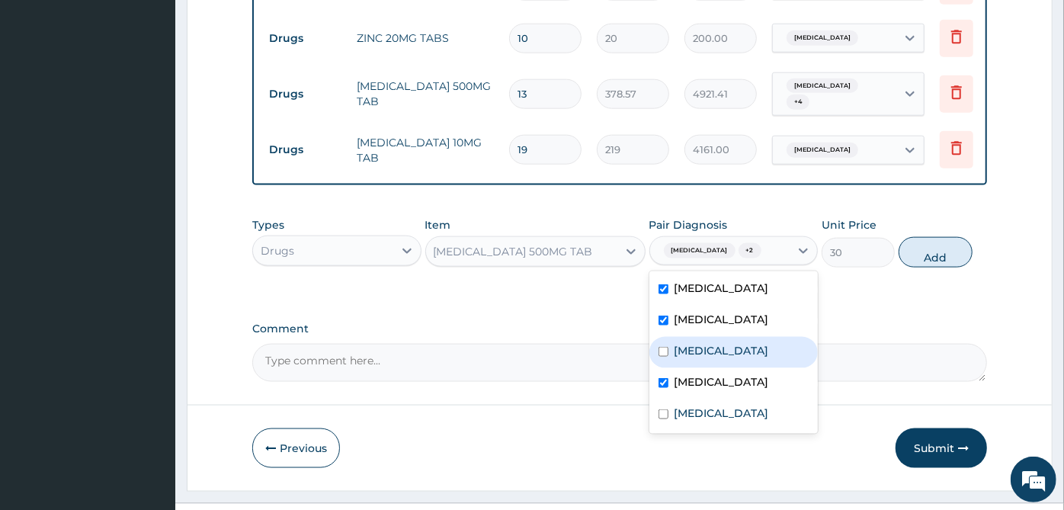
click at [740, 337] on div "Sepsis" at bounding box center [734, 352] width 169 height 31
checkbox input "true"
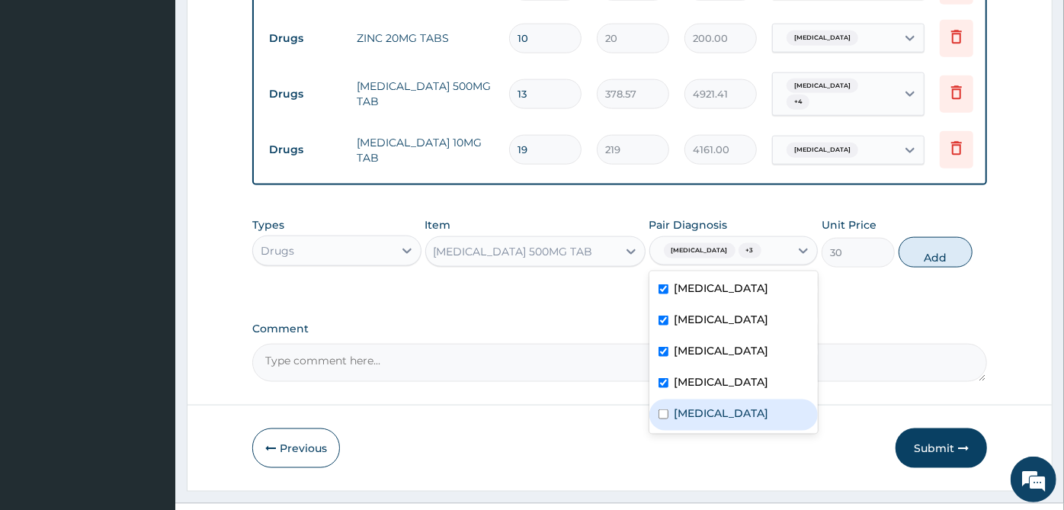
click at [742, 406] on label "Acute abdomen" at bounding box center [722, 413] width 95 height 15
checkbox input "true"
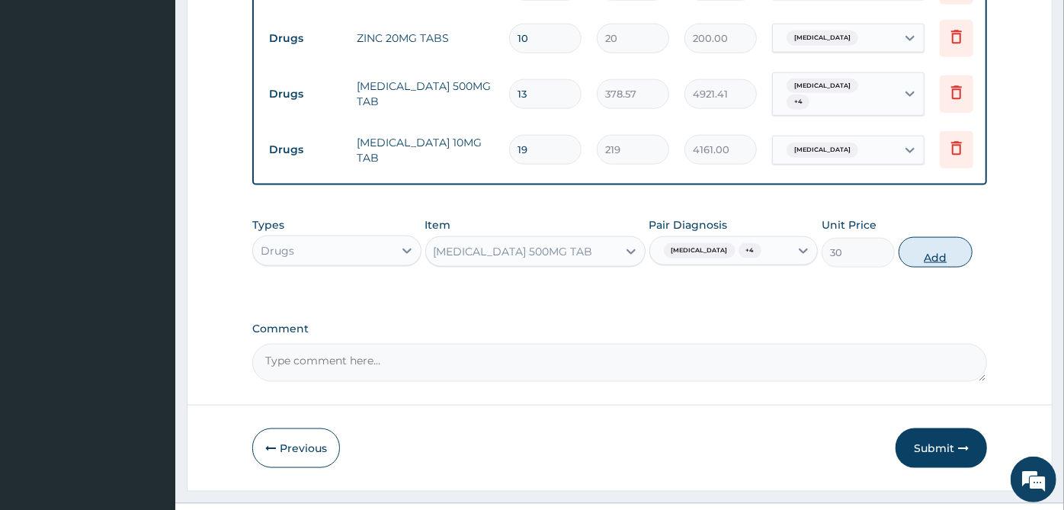
click at [971, 237] on button "Add" at bounding box center [935, 252] width 73 height 30
type input "0"
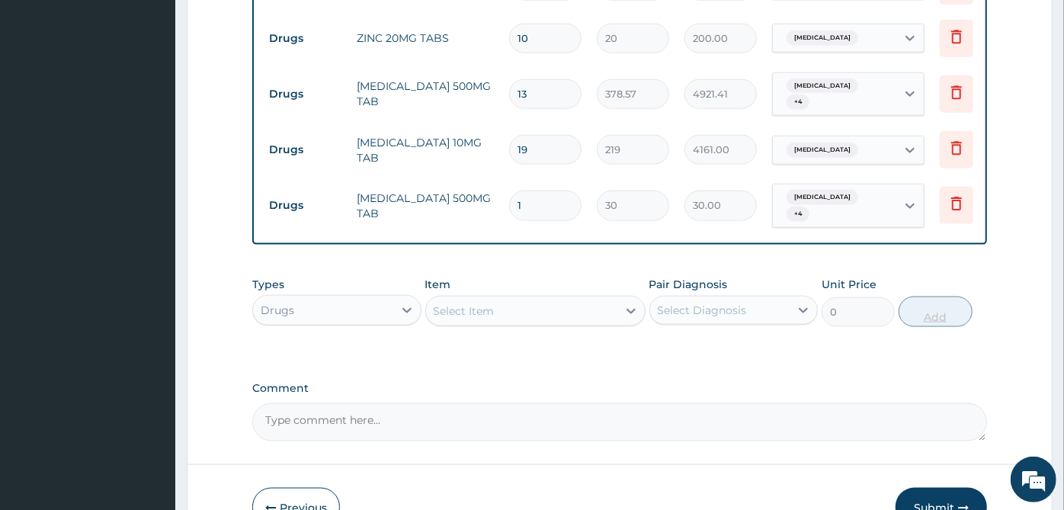
type input "0.00"
type input "2"
type input "60.00"
type input "24"
type input "720.00"
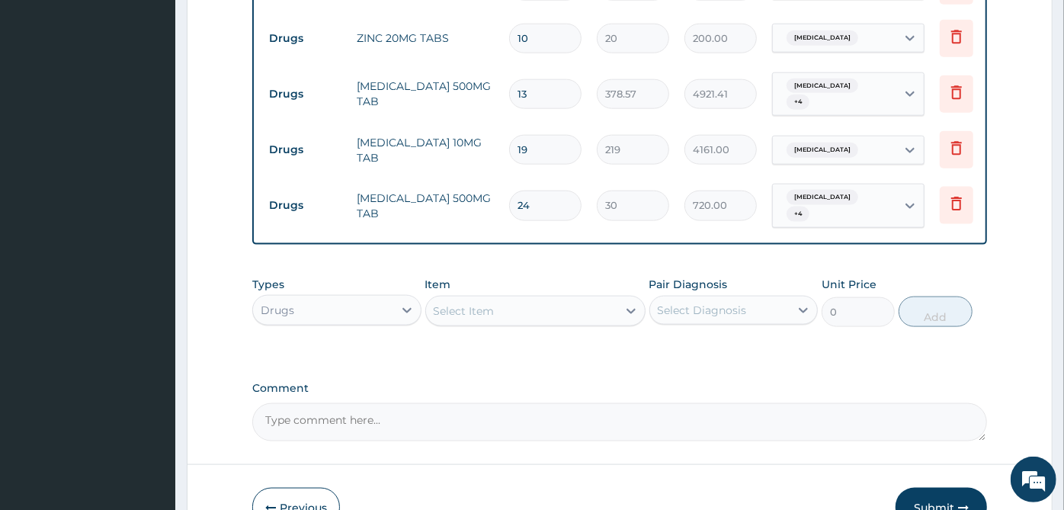
type input "24"
click at [589, 299] on div "Select Item" at bounding box center [521, 311] width 191 height 24
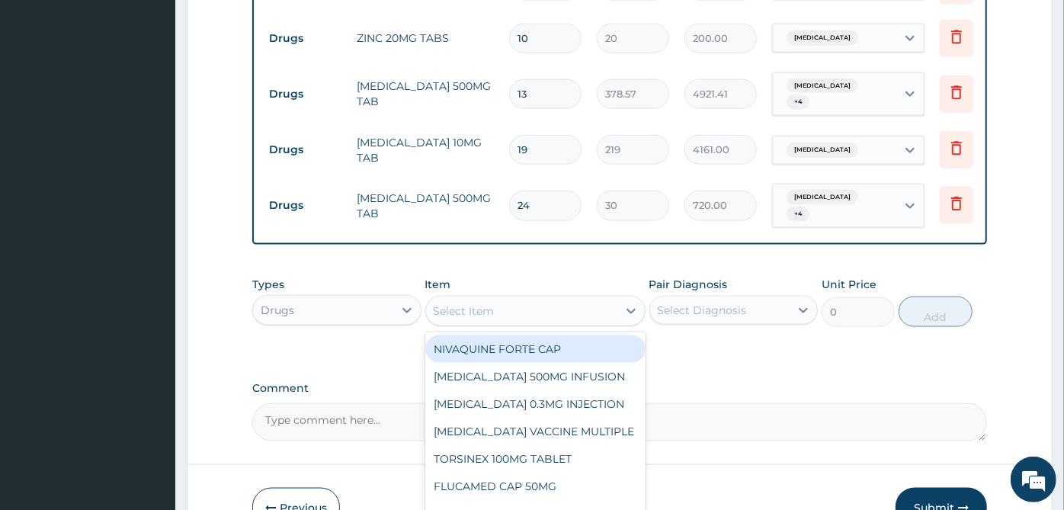
scroll to position [1217, 0]
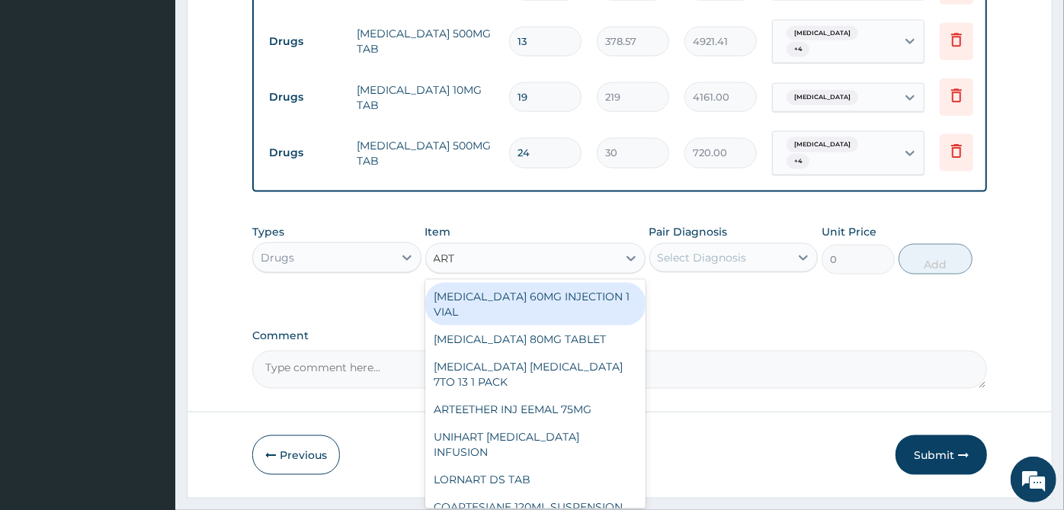
type input "ARTE"
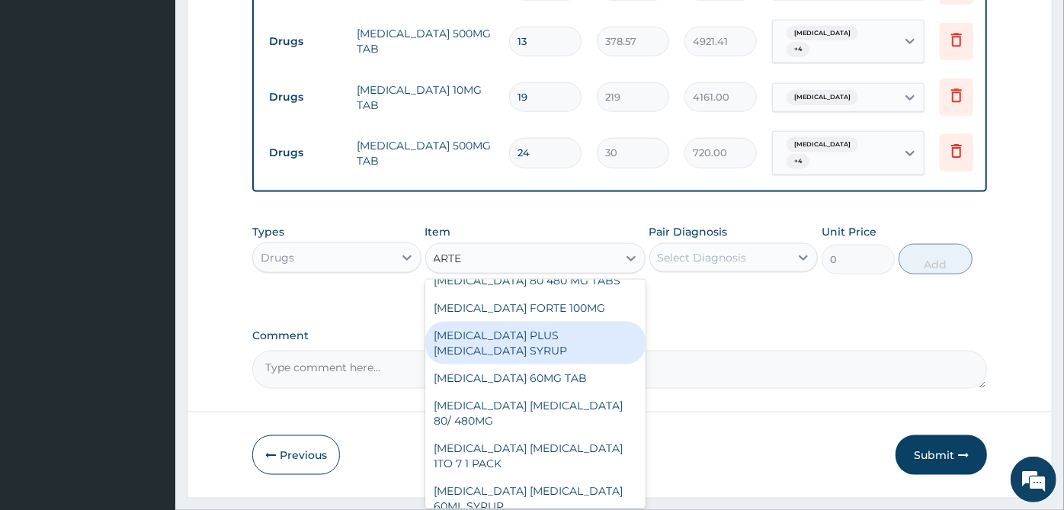
scroll to position [1116, 0]
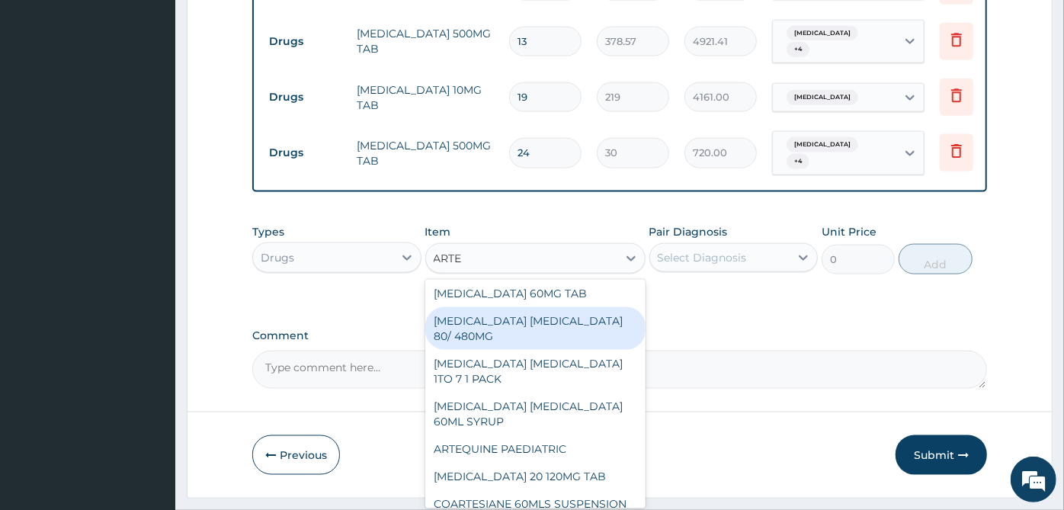
click at [566, 310] on div "ARTEMETHER LUMEFANTRINE 80/ 480MG" at bounding box center [535, 328] width 220 height 43
type input "368.4"
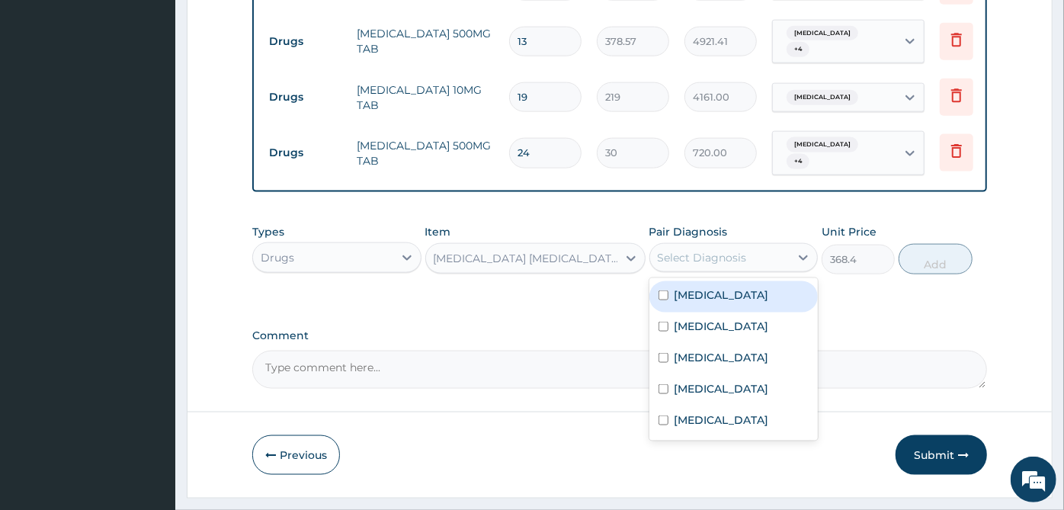
click at [693, 250] on div "Select Diagnosis" at bounding box center [702, 257] width 89 height 15
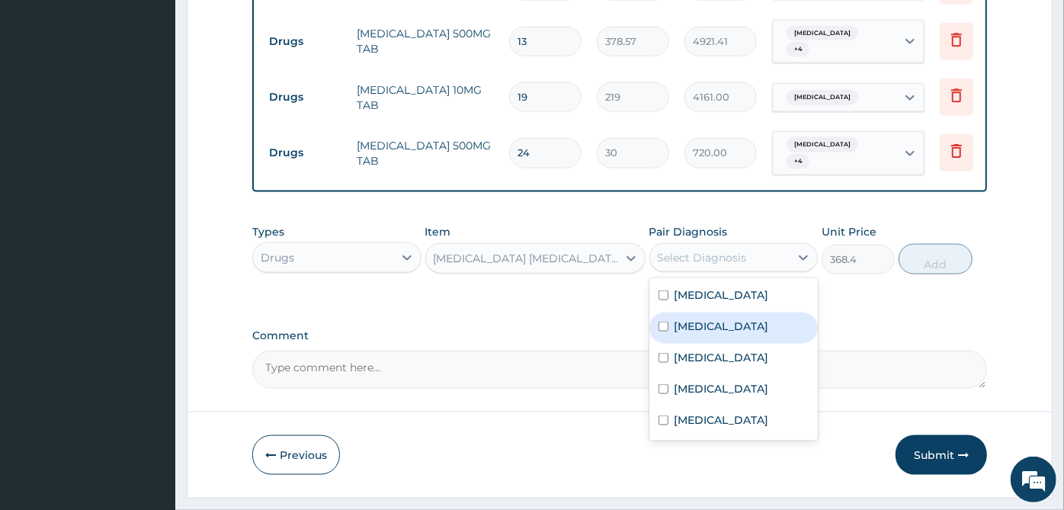
click at [688, 313] on div "Malaria" at bounding box center [734, 328] width 169 height 31
checkbox input "true"
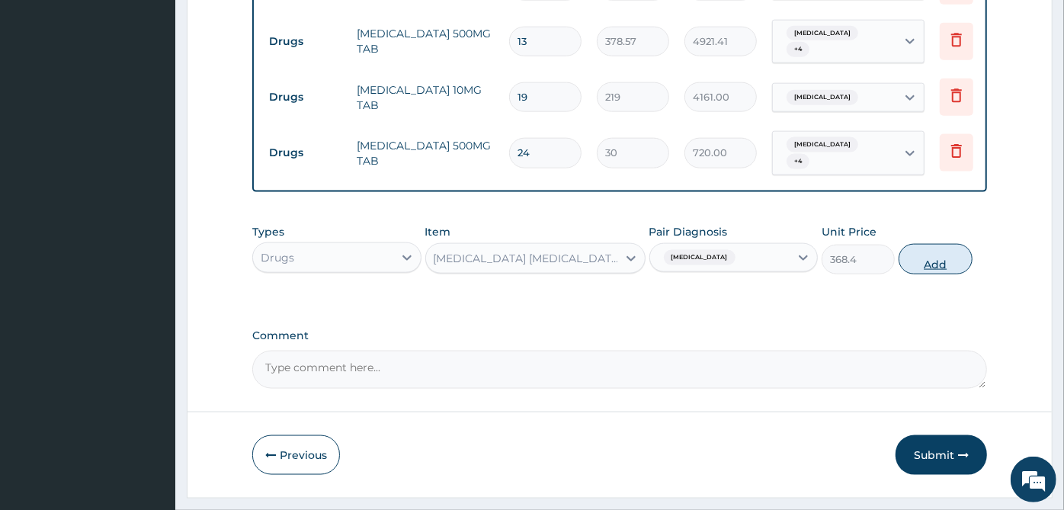
click at [947, 244] on button "Add" at bounding box center [935, 259] width 73 height 30
type input "0"
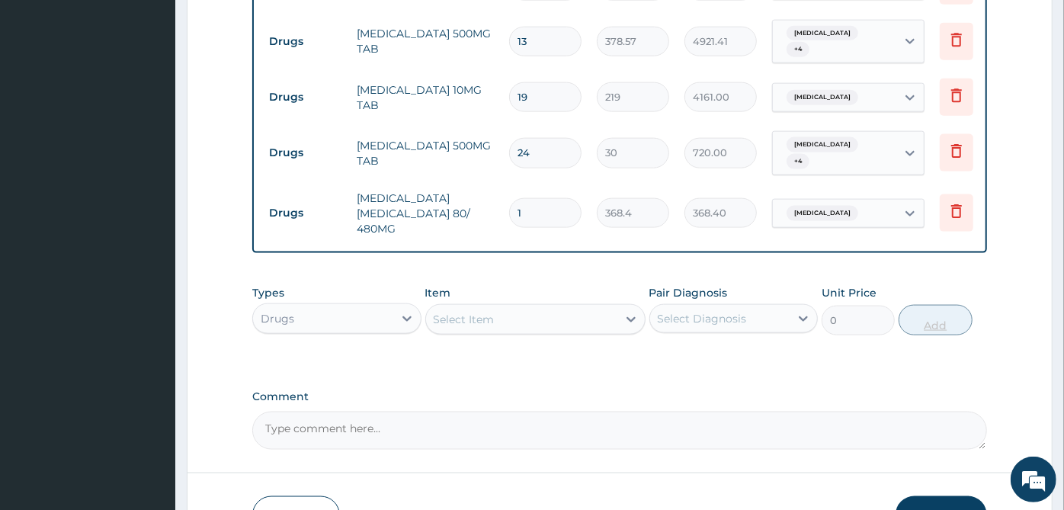
type input "0.00"
type input "6"
type input "2210.40"
type input "6"
click at [519, 307] on div "Select Item" at bounding box center [521, 319] width 191 height 24
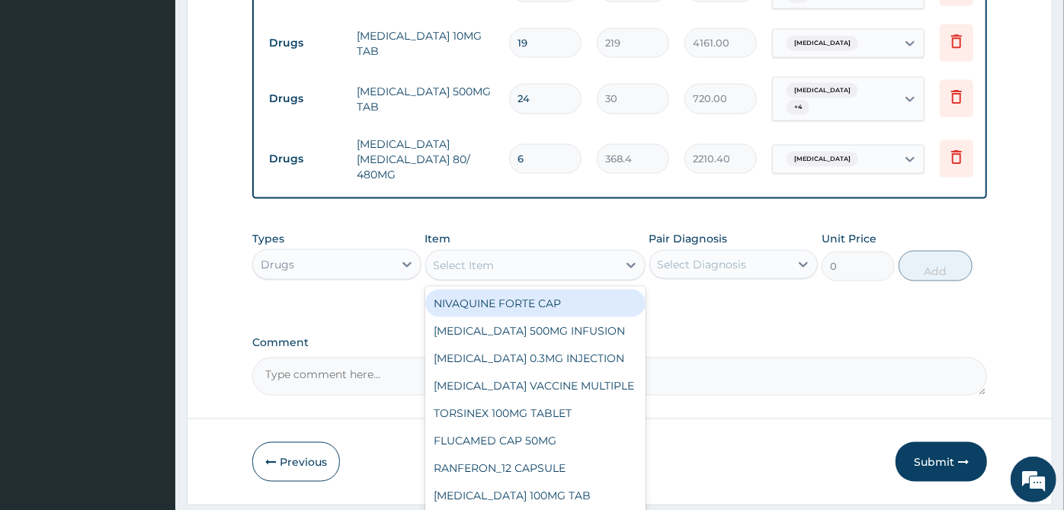
scroll to position [1278, 0]
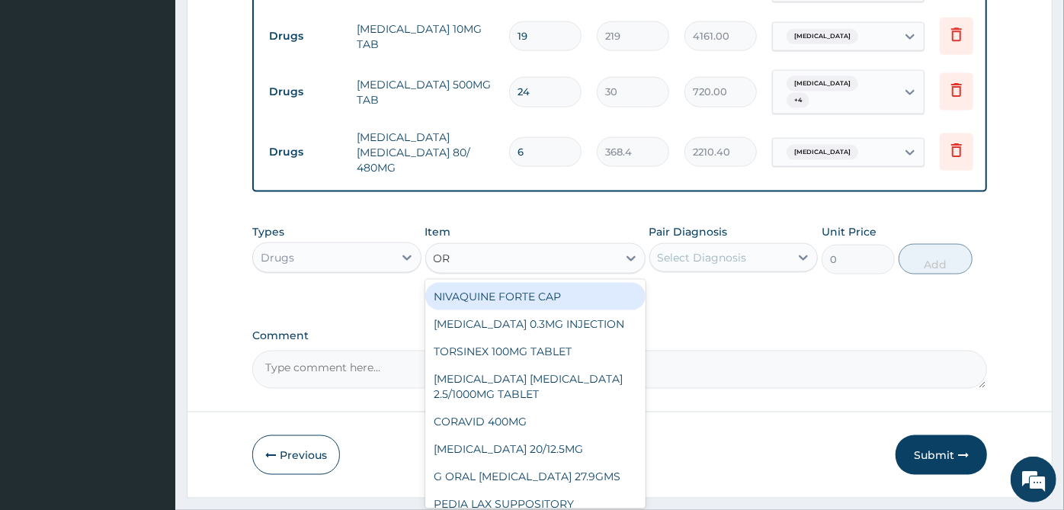
type input "ORS"
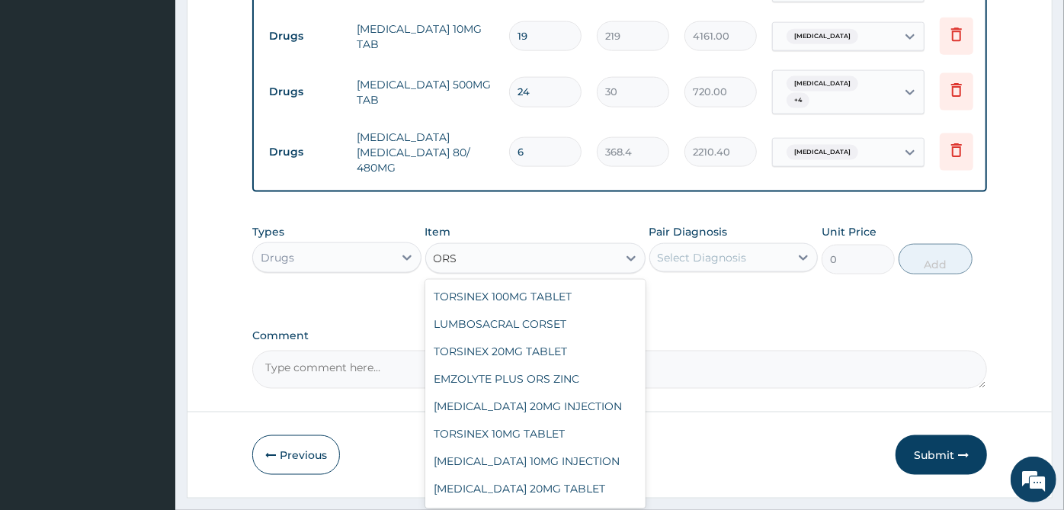
scroll to position [161, 0]
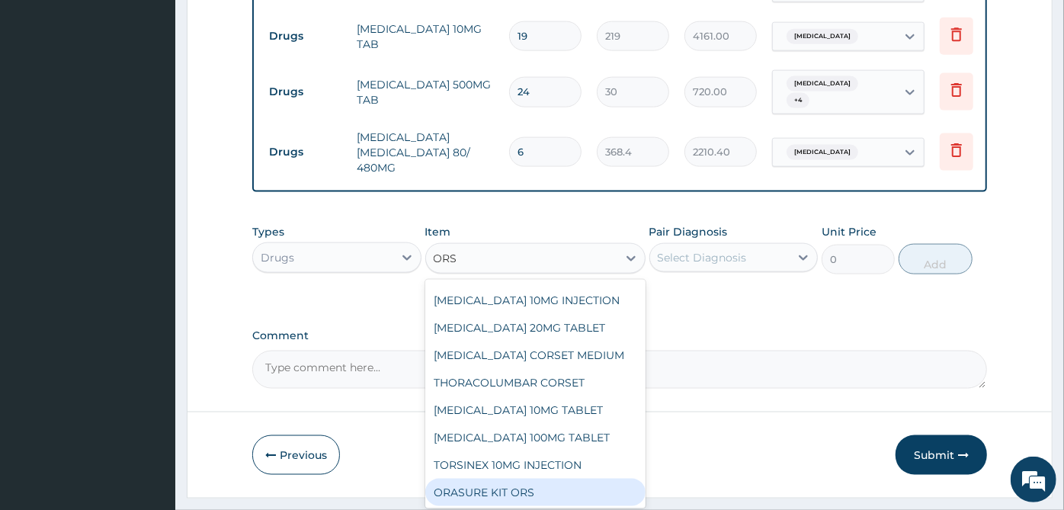
click at [483, 479] on div "ORASURE KIT ORS" at bounding box center [535, 492] width 220 height 27
type input "261.456"
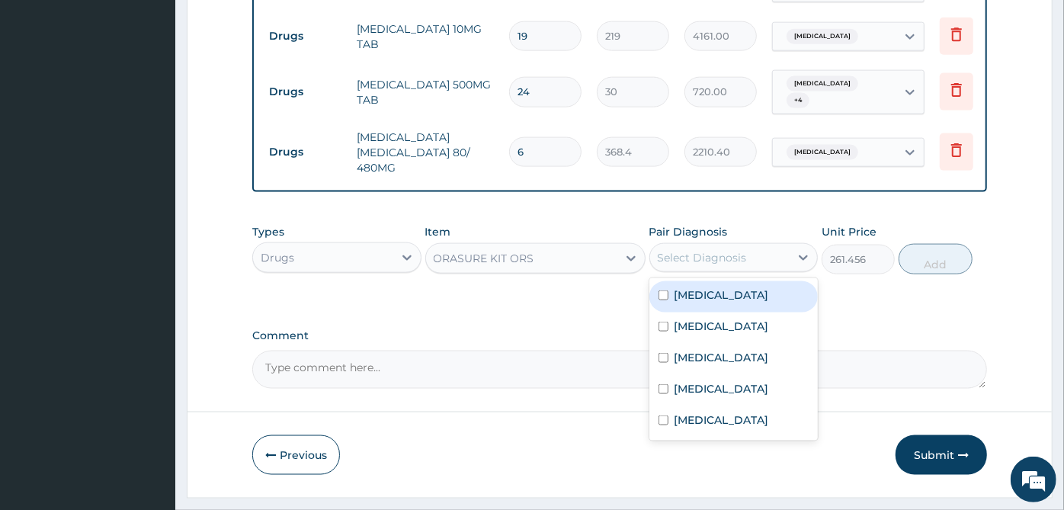
click at [748, 245] on div "Select Diagnosis" at bounding box center [720, 257] width 140 height 24
click at [743, 287] on label "Gastroenteritis" at bounding box center [722, 294] width 95 height 15
checkbox input "true"
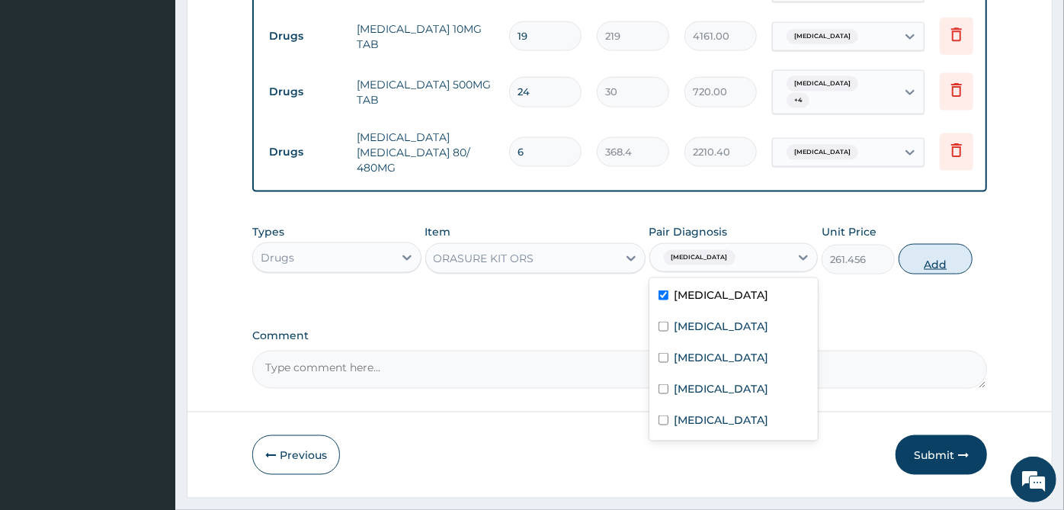
click at [957, 244] on button "Add" at bounding box center [935, 259] width 73 height 30
type input "0"
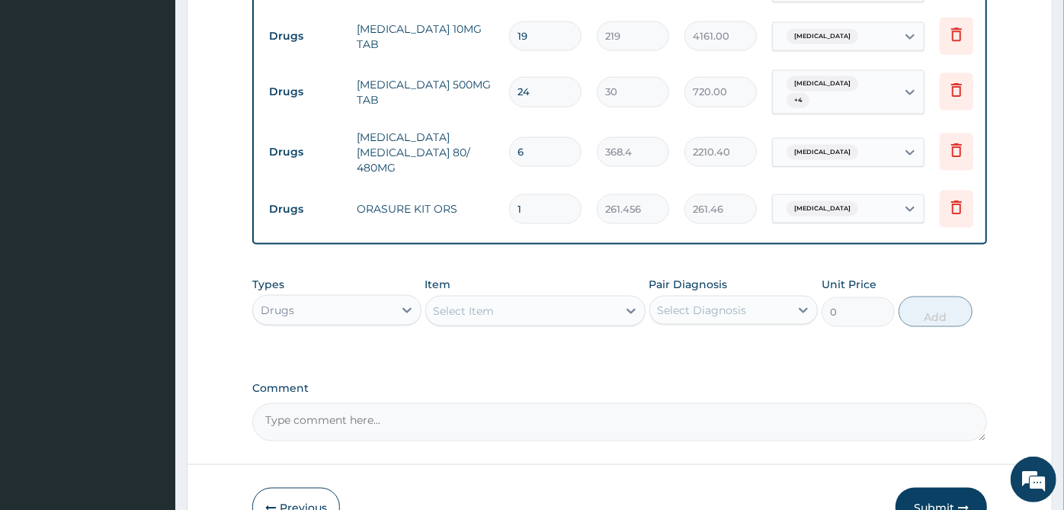
type input "0.00"
type input "2"
type input "522.91"
type input "2"
click at [509, 299] on div "Select Item" at bounding box center [521, 311] width 191 height 24
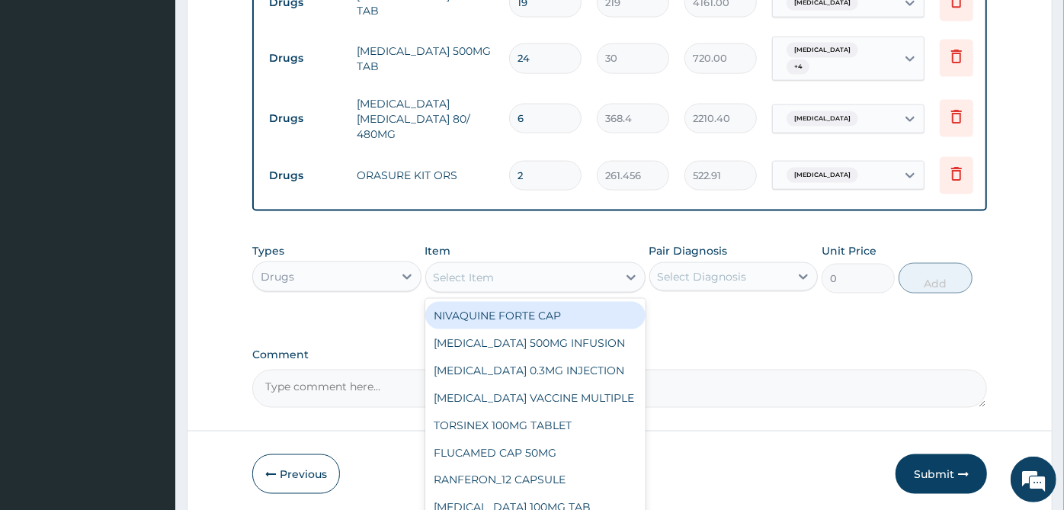
scroll to position [1330, 0]
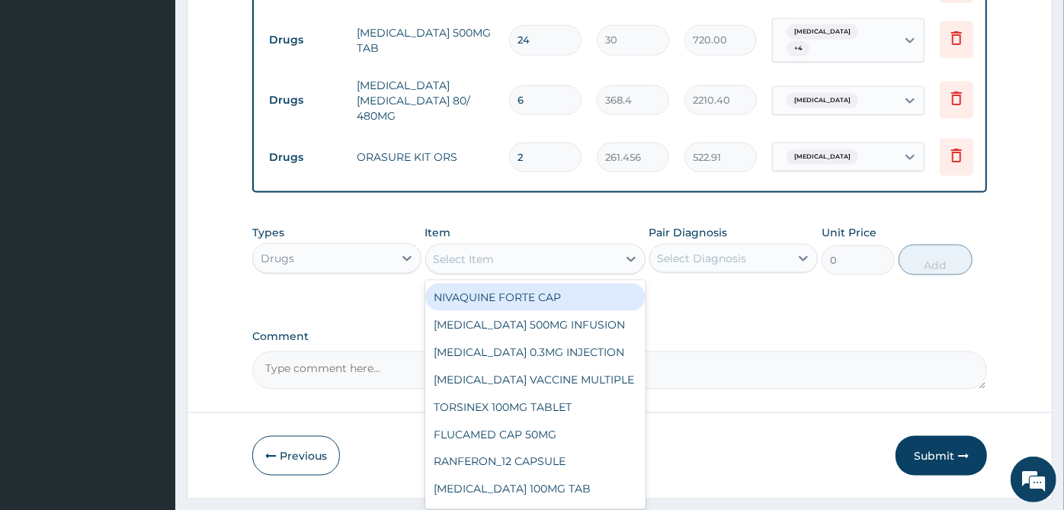
click at [317, 246] on div "Drugs" at bounding box center [323, 258] width 140 height 24
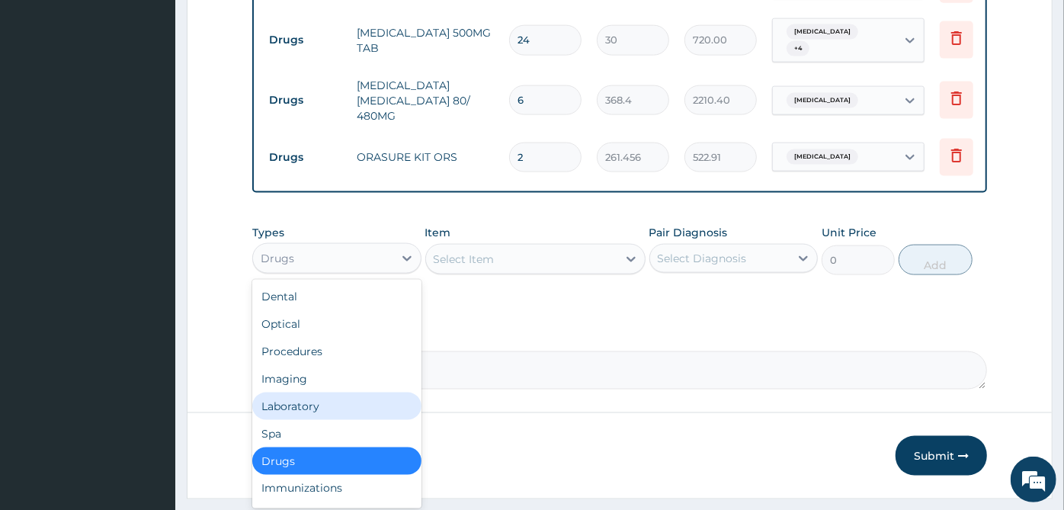
click at [301, 393] on div "Laboratory" at bounding box center [336, 406] width 169 height 27
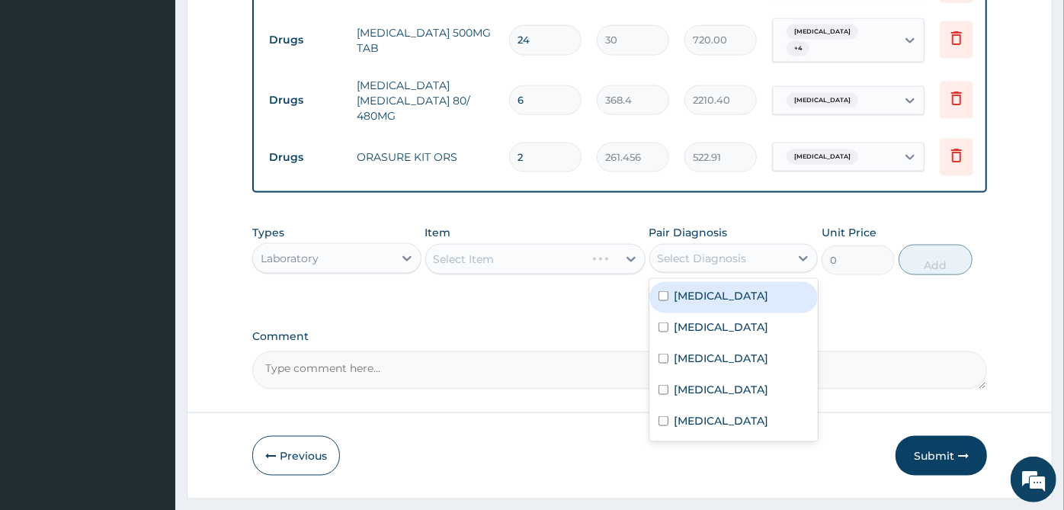
click at [707, 251] on div "Select Diagnosis" at bounding box center [702, 258] width 89 height 15
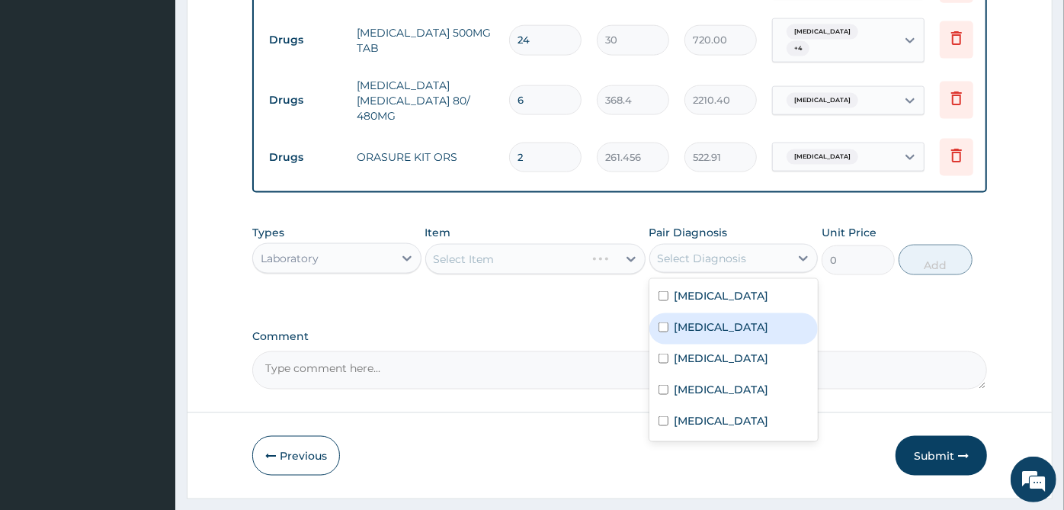
click at [694, 313] on div "Malaria" at bounding box center [734, 328] width 169 height 31
checkbox input "true"
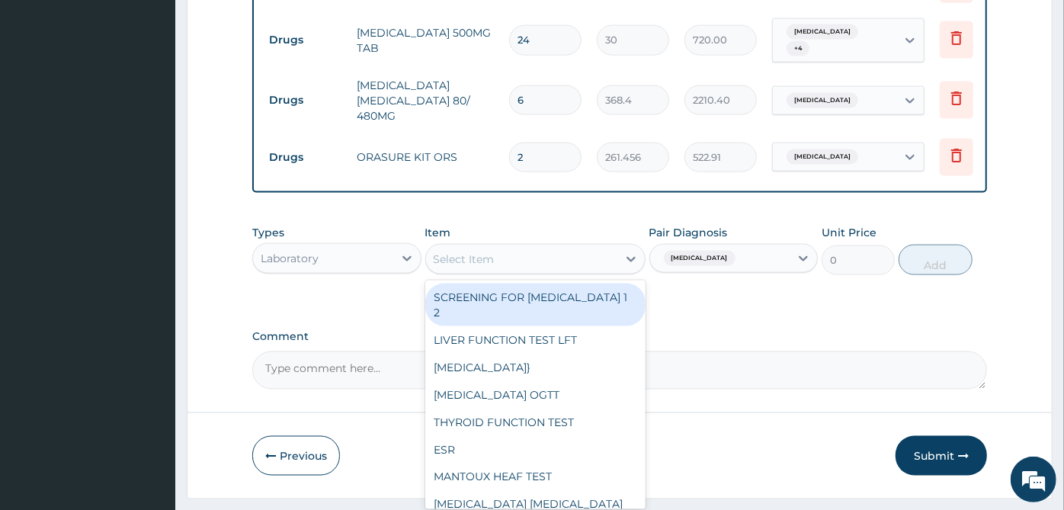
click at [586, 247] on div "Select Item" at bounding box center [521, 259] width 191 height 24
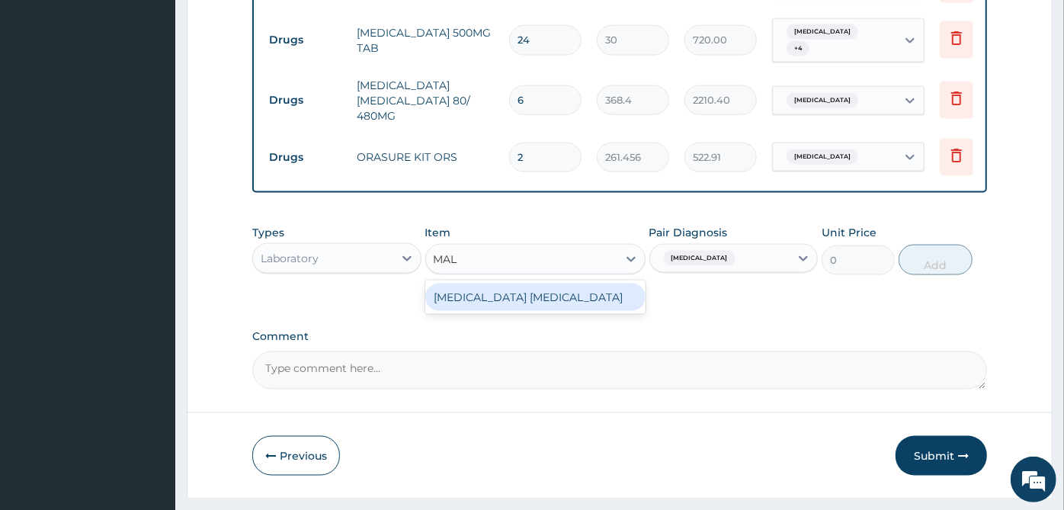
type input "MALA"
click at [576, 284] on div "MALARIA PARASITE" at bounding box center [535, 297] width 220 height 27
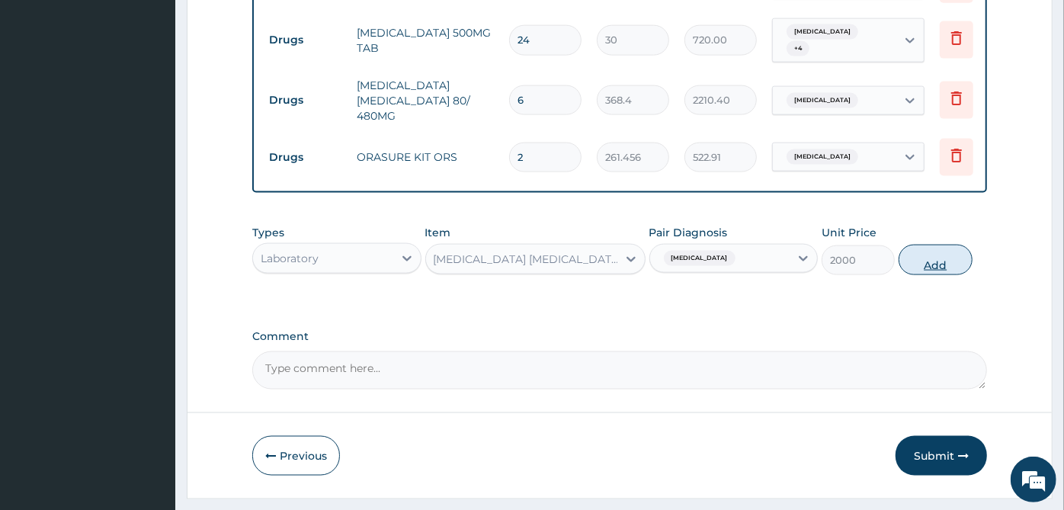
click at [920, 245] on button "Add" at bounding box center [935, 260] width 73 height 30
type input "0"
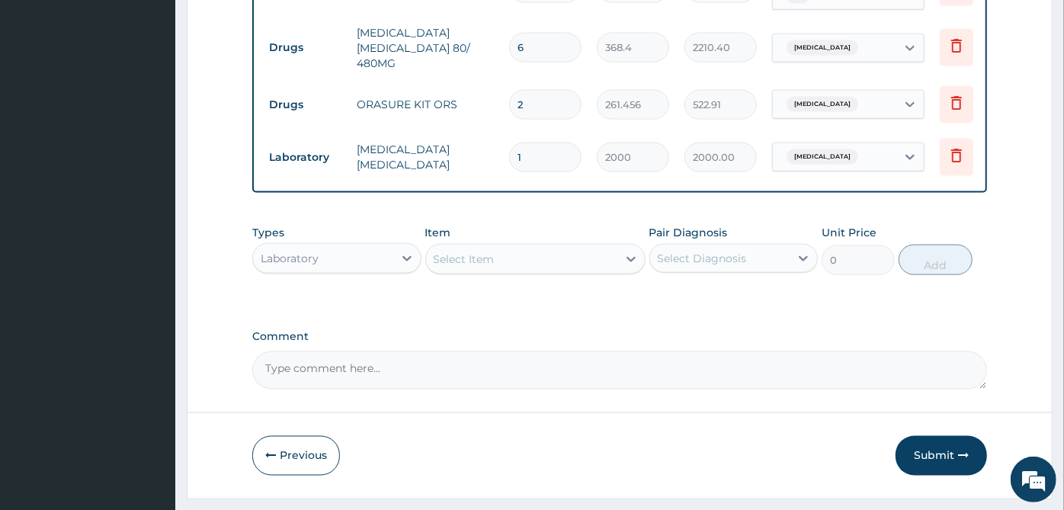
scroll to position [1384, 0]
click at [782, 245] on div "Select Diagnosis" at bounding box center [720, 257] width 140 height 24
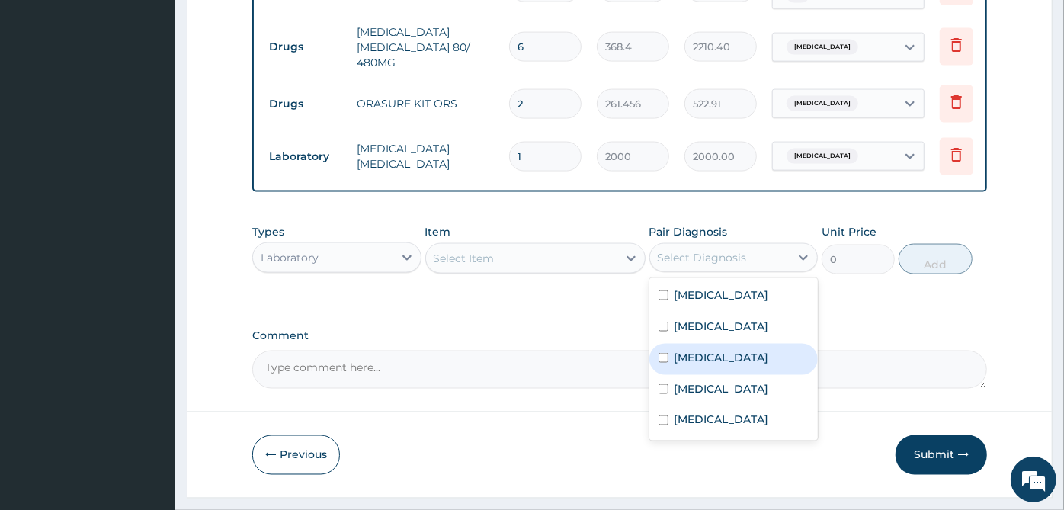
click at [707, 350] on label "Sepsis" at bounding box center [722, 357] width 95 height 15
checkbox input "true"
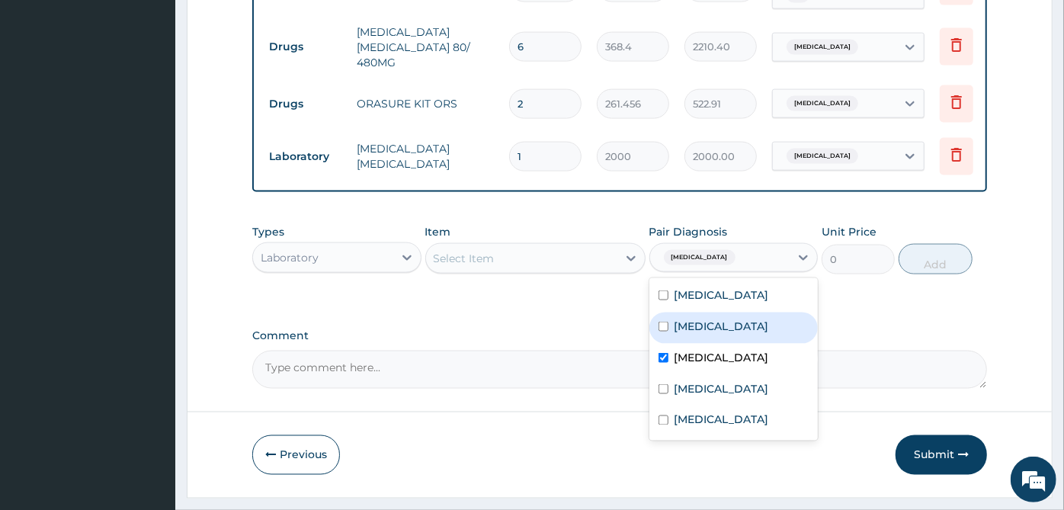
click at [739, 313] on div "Malaria" at bounding box center [734, 328] width 169 height 31
checkbox input "true"
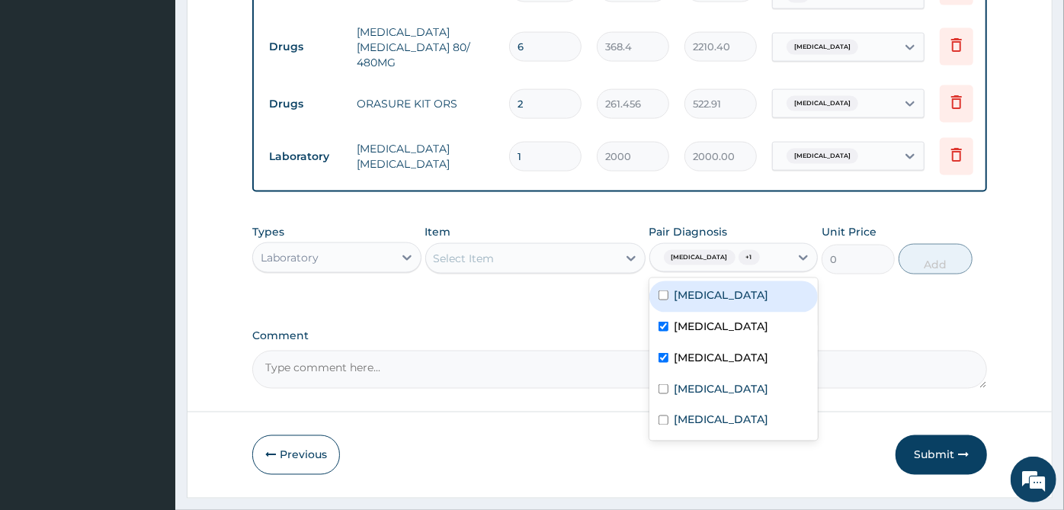
click at [749, 287] on label "Gastroenteritis" at bounding box center [722, 294] width 95 height 15
checkbox input "true"
click at [733, 313] on div "Malaria" at bounding box center [734, 328] width 169 height 31
checkbox input "false"
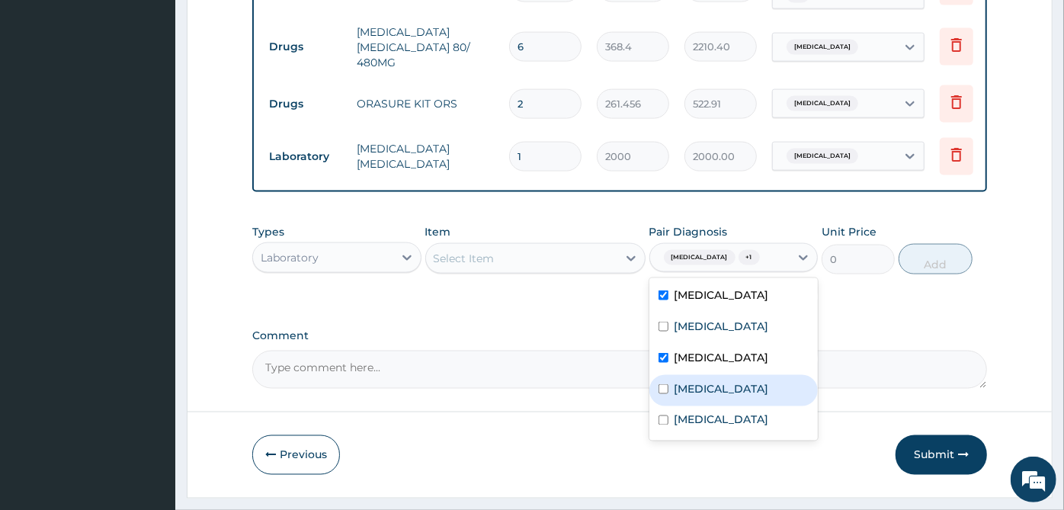
click at [710, 381] on label "Upper respiratory infection" at bounding box center [722, 388] width 95 height 15
checkbox input "true"
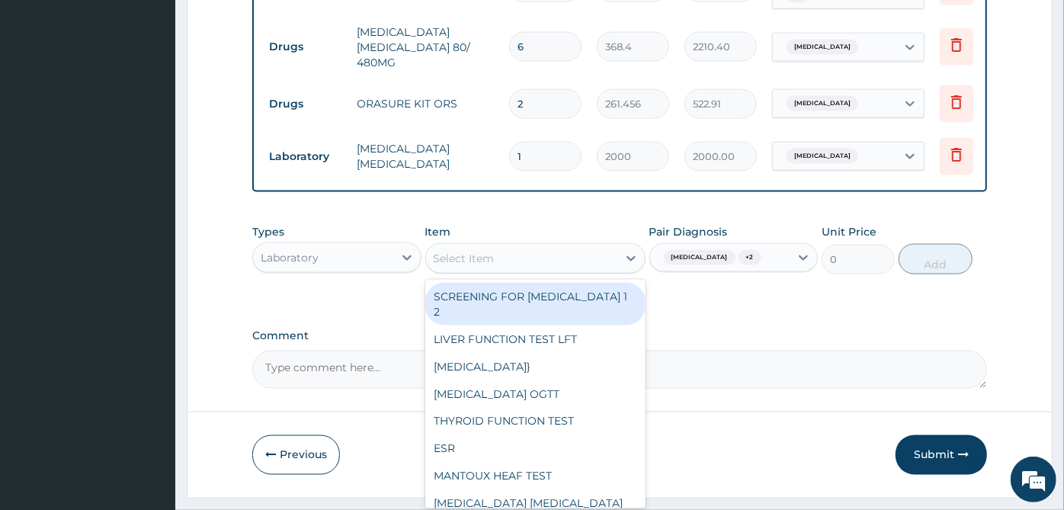
click at [568, 246] on div "Select Item" at bounding box center [521, 258] width 191 height 24
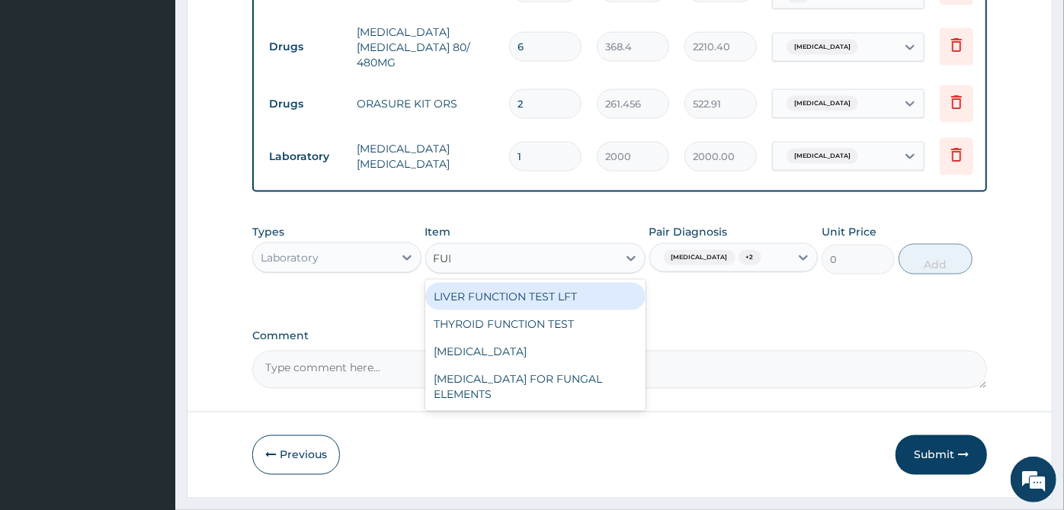
type input "FULL"
click at [566, 283] on div "FULL BLOOD COUNT" at bounding box center [535, 296] width 220 height 27
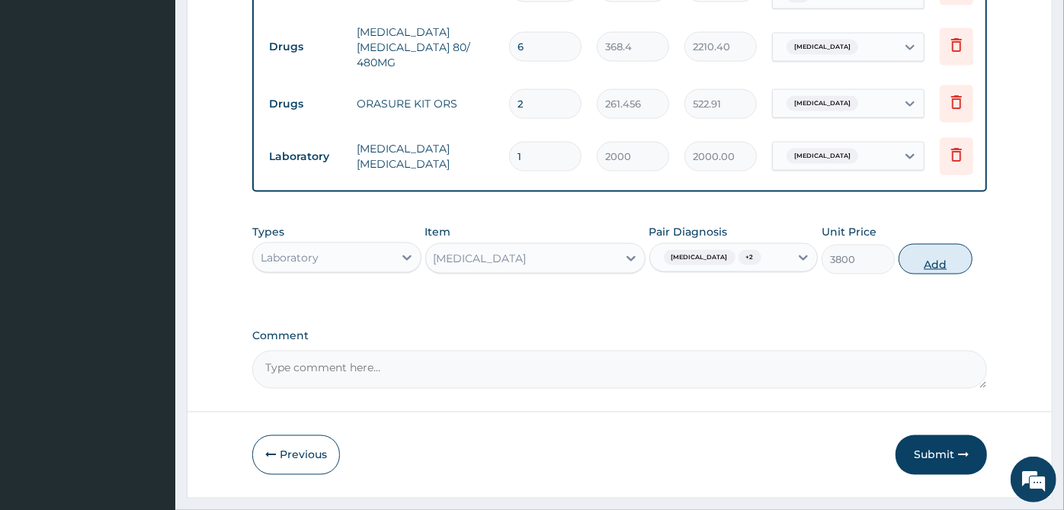
click at [951, 244] on button "Add" at bounding box center [935, 259] width 73 height 30
type input "0"
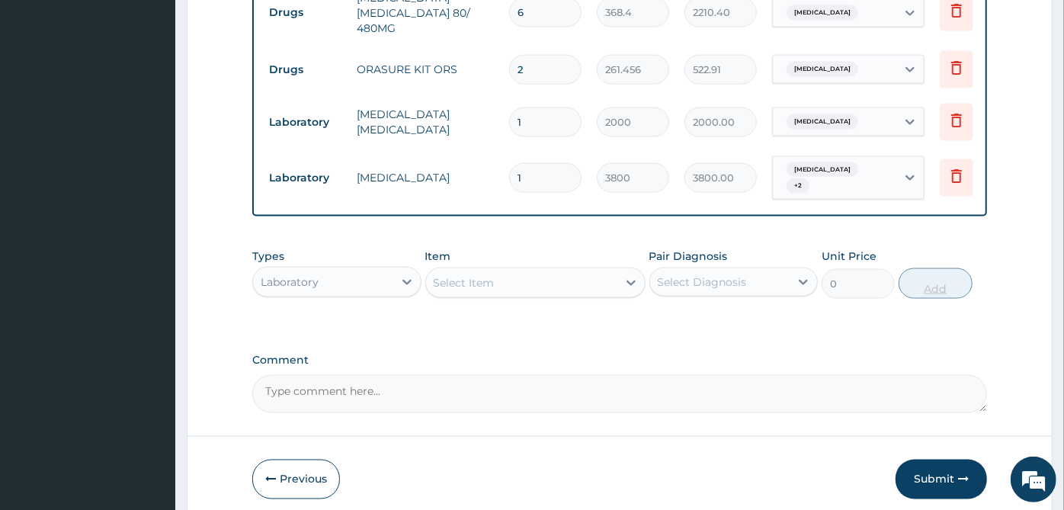
scroll to position [1436, 0]
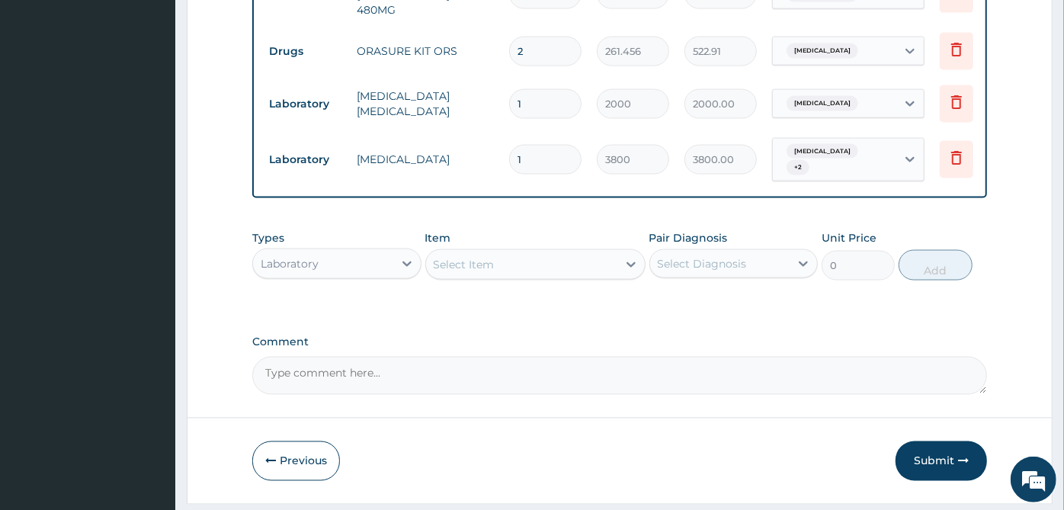
click at [723, 255] on div "Types Laboratory Item Select Item Pair Diagnosis Select Diagnosis Unit Price 0 …" at bounding box center [619, 267] width 735 height 88
click at [936, 441] on button "Submit" at bounding box center [941, 461] width 91 height 40
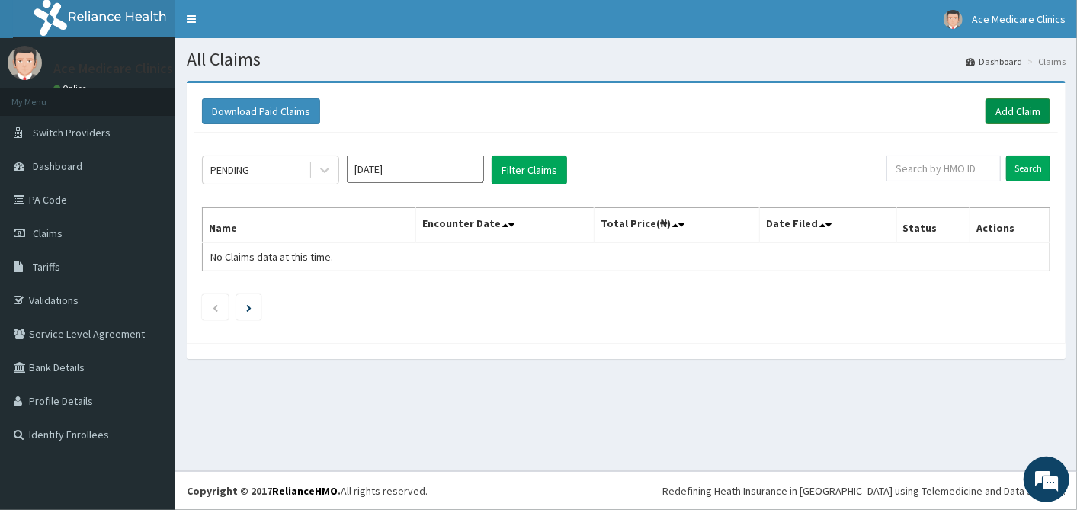
click at [1031, 116] on link "Add Claim" at bounding box center [1018, 111] width 65 height 26
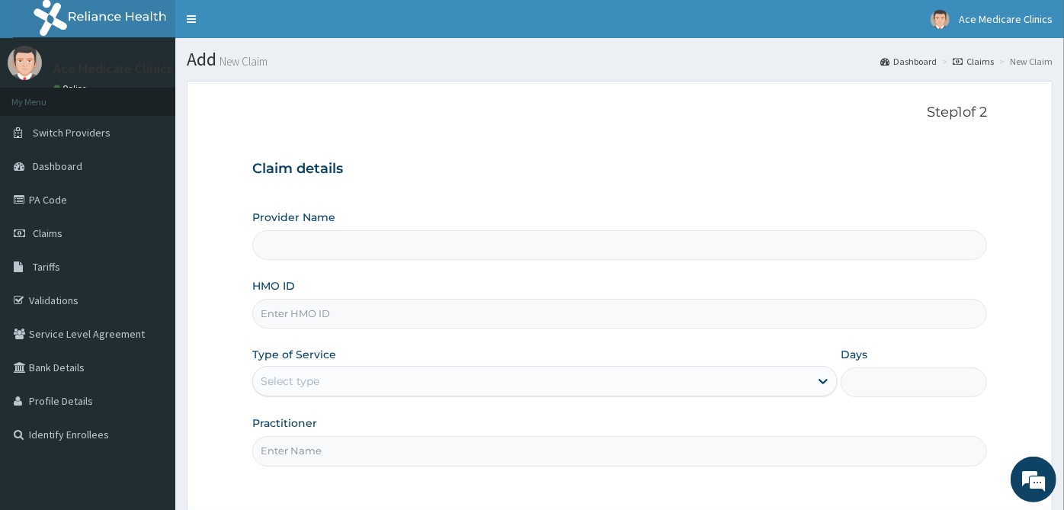
type input "ACE MEDICARE CLINICS- Ota"
click at [387, 313] on input "HMO ID" at bounding box center [619, 314] width 735 height 30
paste input "PRS/10504/A"
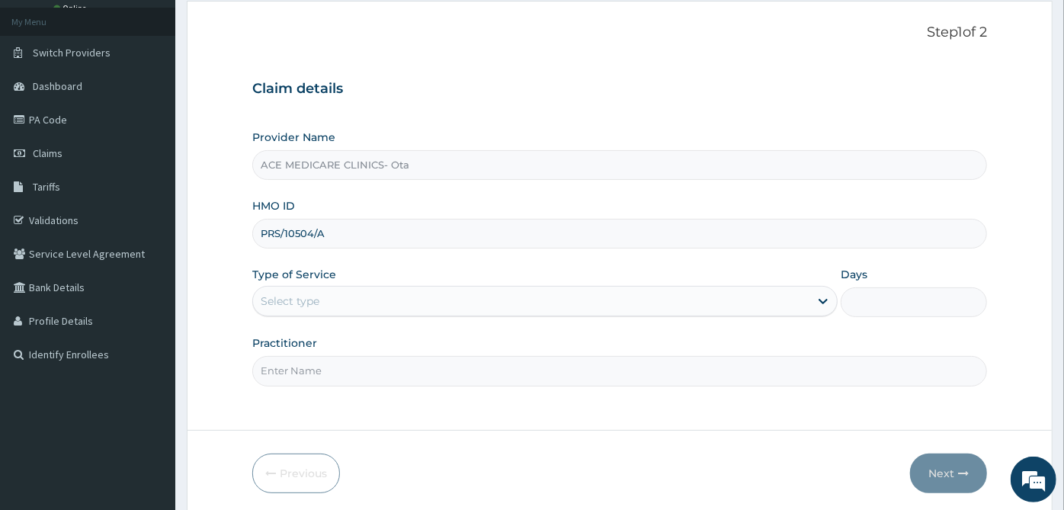
scroll to position [136, 0]
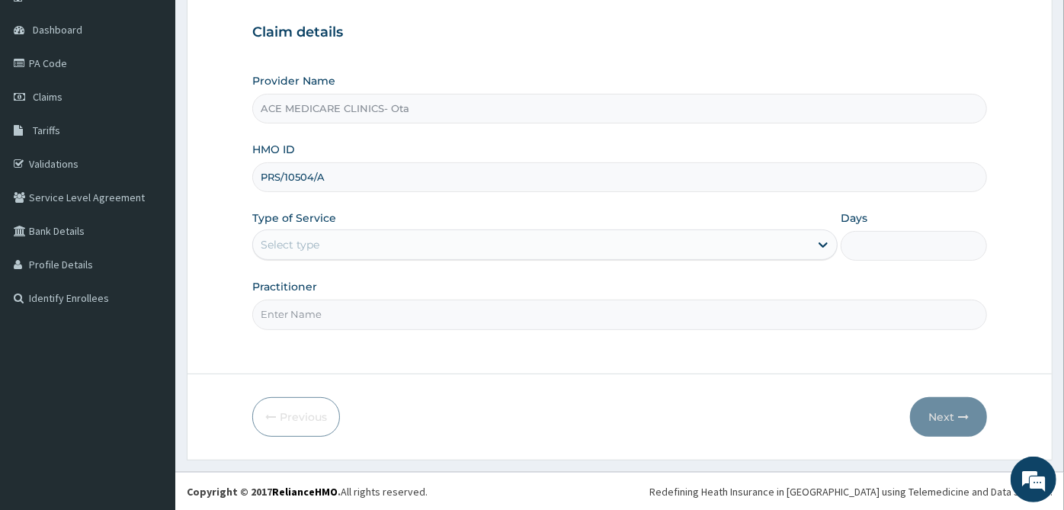
type input "PRS/10504/A"
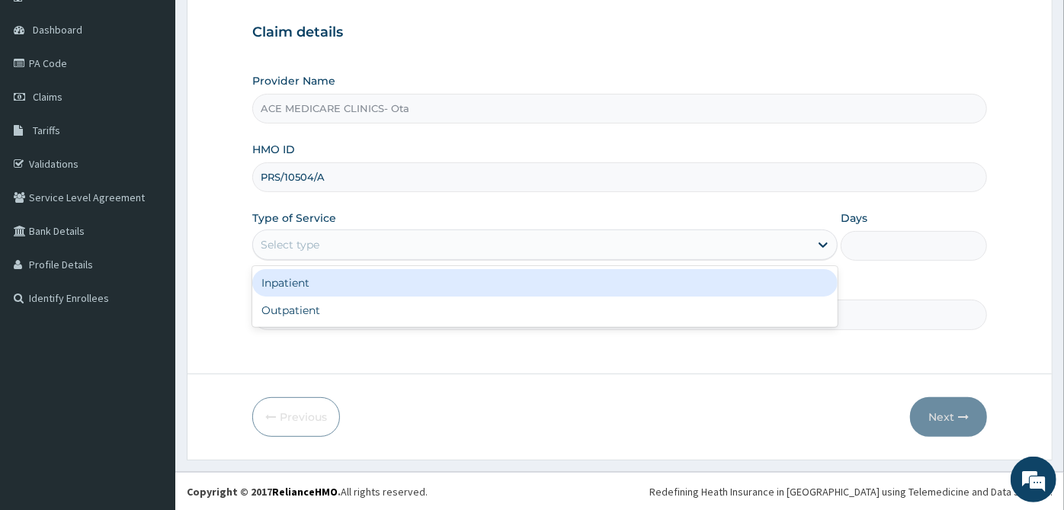
click at [431, 252] on div "Select type" at bounding box center [531, 245] width 557 height 24
click at [428, 284] on div "Inpatient" at bounding box center [544, 282] width 585 height 27
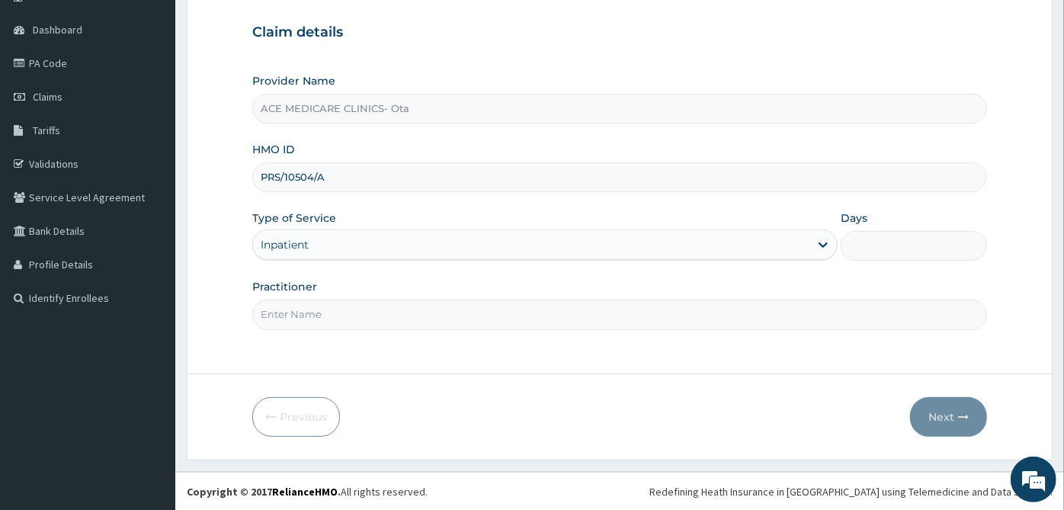
click at [428, 315] on input "Practitioner" at bounding box center [619, 315] width 735 height 30
type input "[PERSON_NAME]"
click at [894, 244] on input "Days" at bounding box center [914, 246] width 146 height 30
type input "3"
click at [974, 422] on button "Next" at bounding box center [948, 417] width 77 height 40
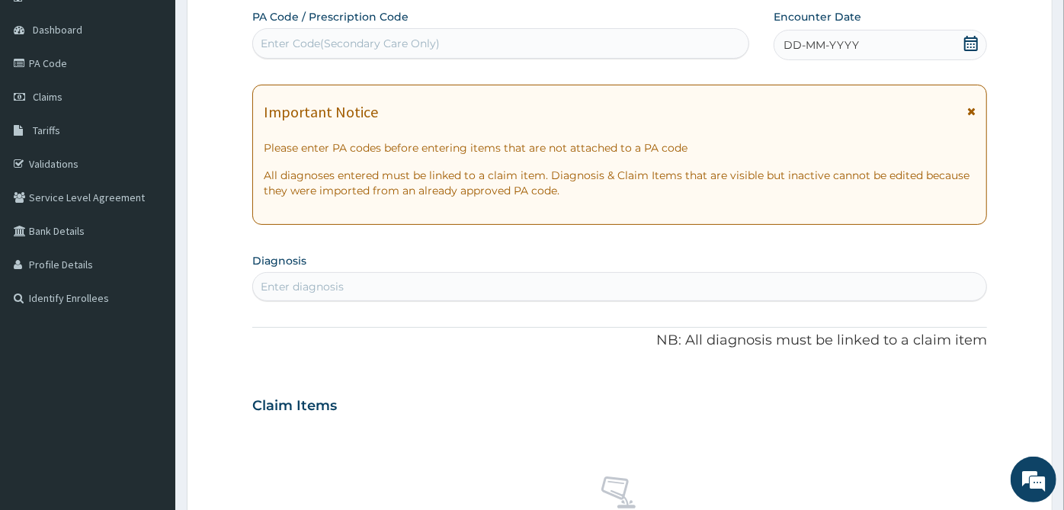
click at [403, 52] on div "Enter Code(Secondary Care Only)" at bounding box center [501, 43] width 496 height 24
paste input "PA/2600E2"
type input "PA/2600E2"
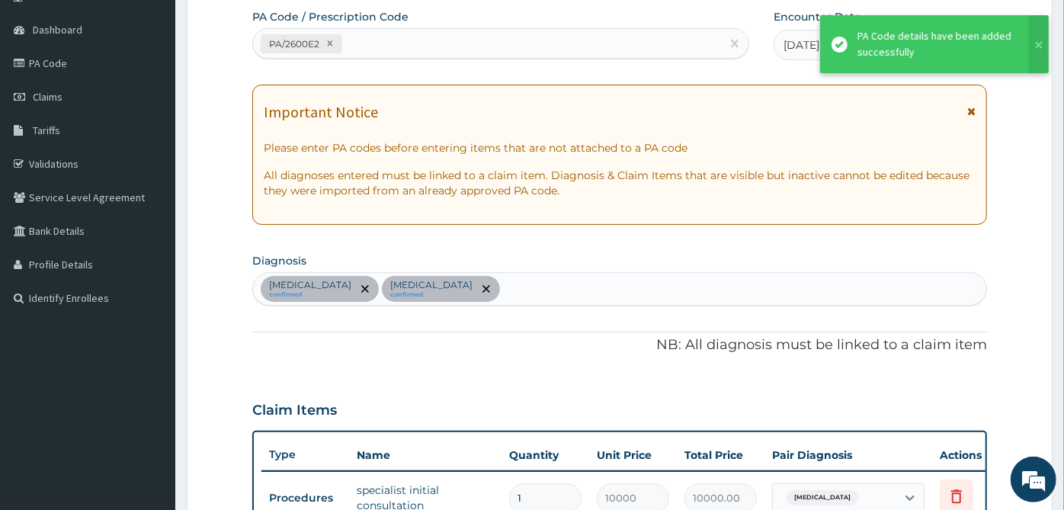
scroll to position [483, 0]
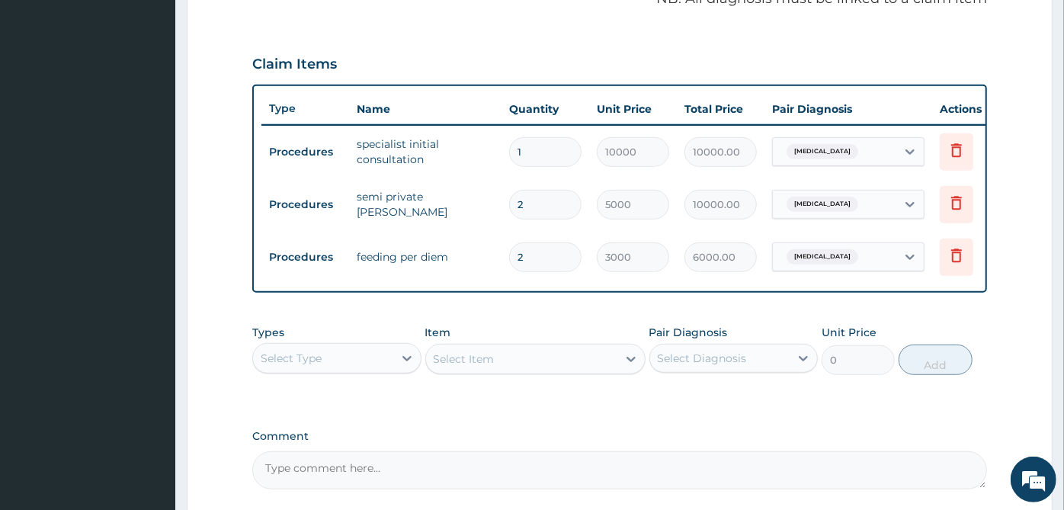
click at [473, 31] on div "PA Code / Prescription Code PA/2600E2 Encounter Date [DATE] Important Notice Pl…" at bounding box center [619, 76] width 735 height 826
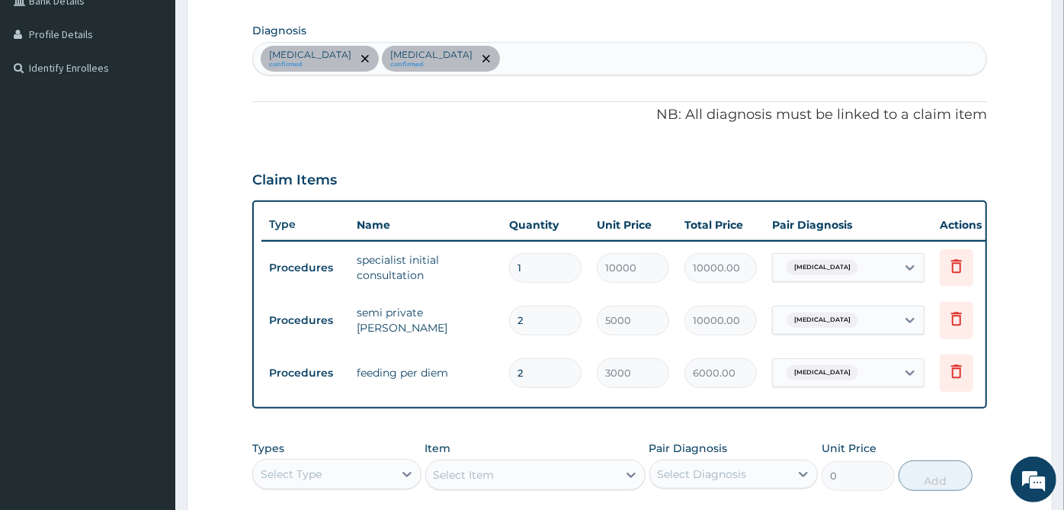
scroll to position [229, 0]
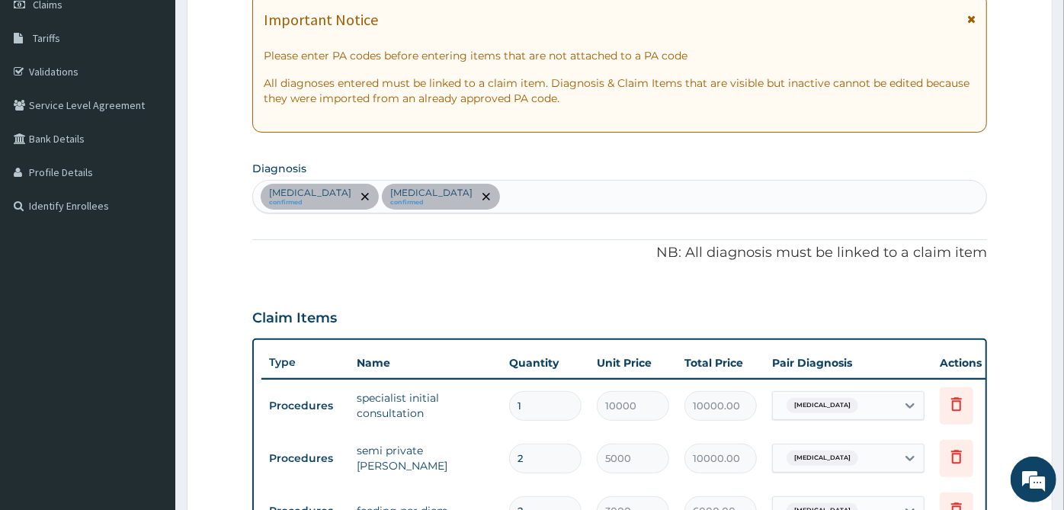
click at [524, 194] on div "[MEDICAL_DATA] confirmed [MEDICAL_DATA] confirmed" at bounding box center [619, 197] width 733 height 32
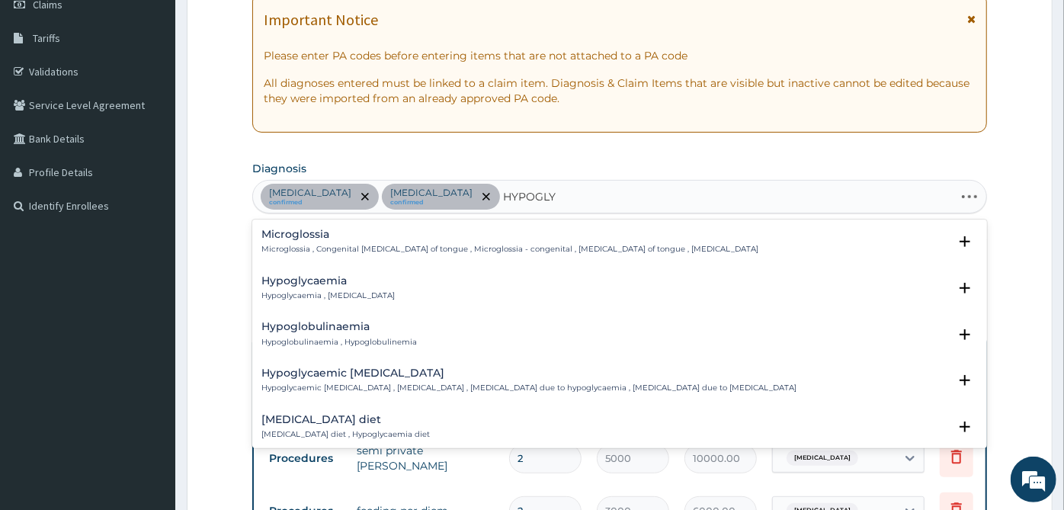
type input "HYPOGLYC"
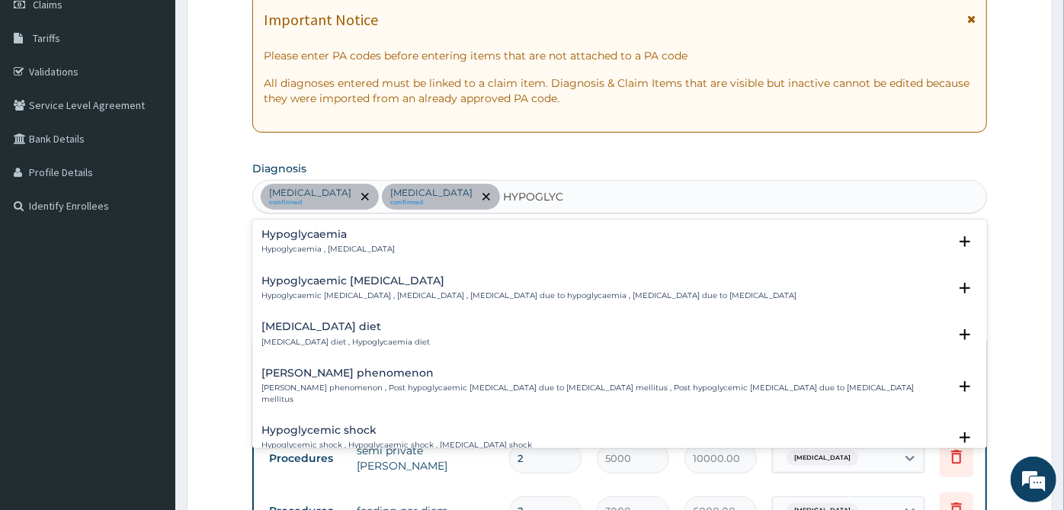
click at [270, 236] on h4 "Hypoglycaemia" at bounding box center [327, 234] width 133 height 11
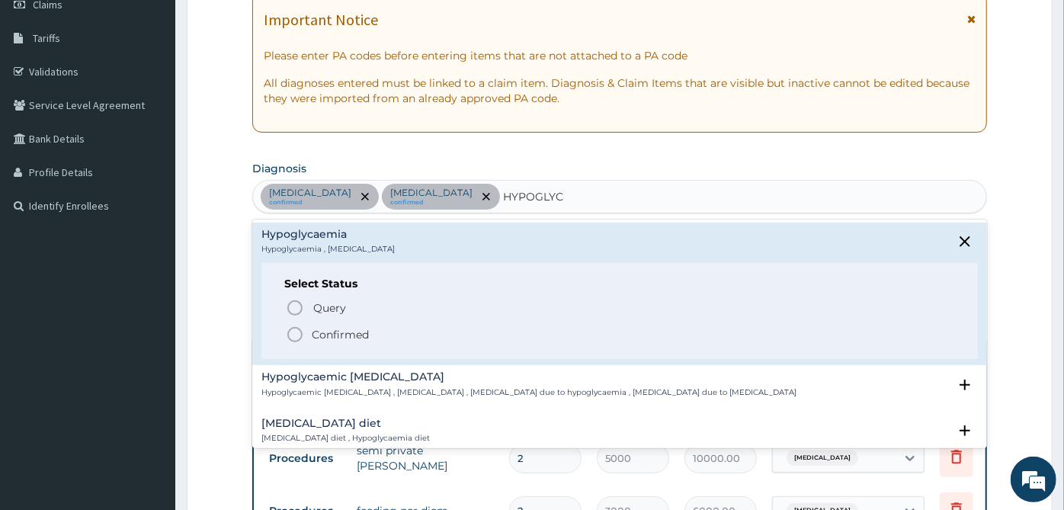
click at [334, 332] on p "Confirmed" at bounding box center [340, 334] width 57 height 15
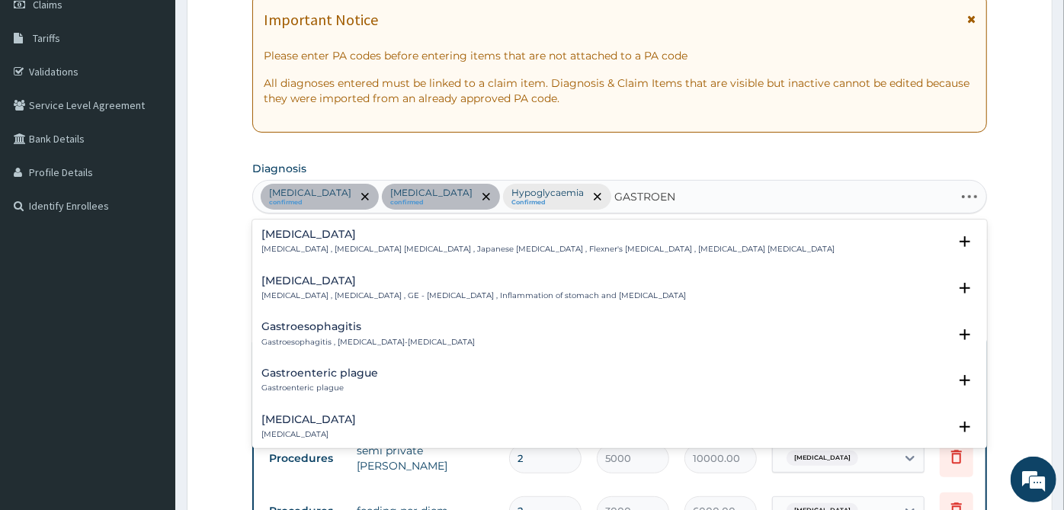
type input "GASTROENT"
click at [354, 278] on h4 "[MEDICAL_DATA]" at bounding box center [473, 280] width 425 height 11
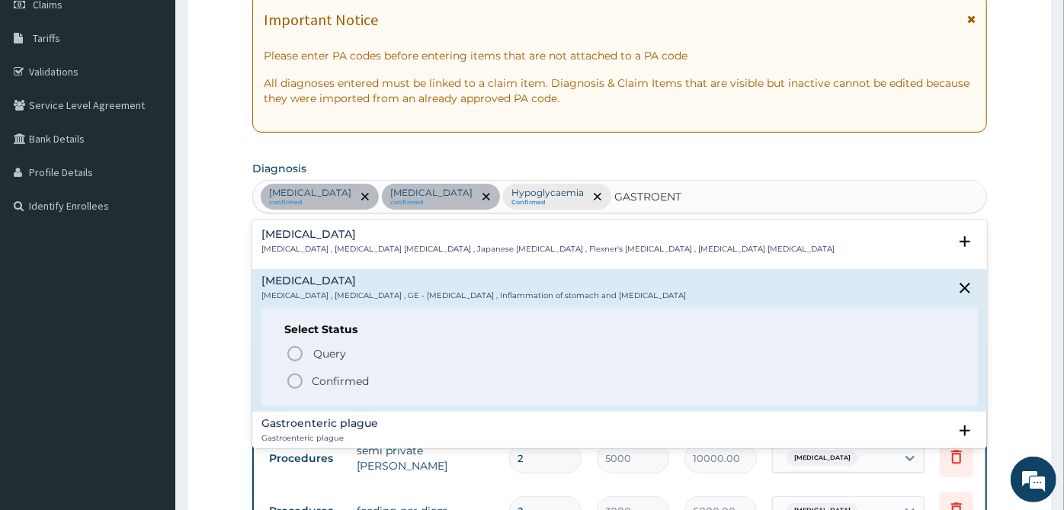
click at [348, 381] on p "Confirmed" at bounding box center [340, 381] width 57 height 15
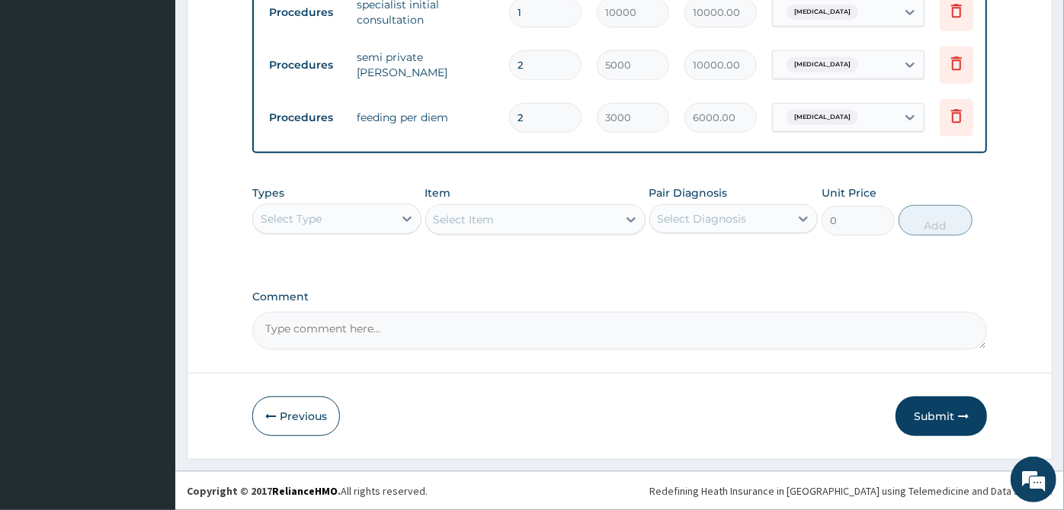
scroll to position [631, 0]
click at [329, 224] on div "Select Type" at bounding box center [323, 219] width 140 height 24
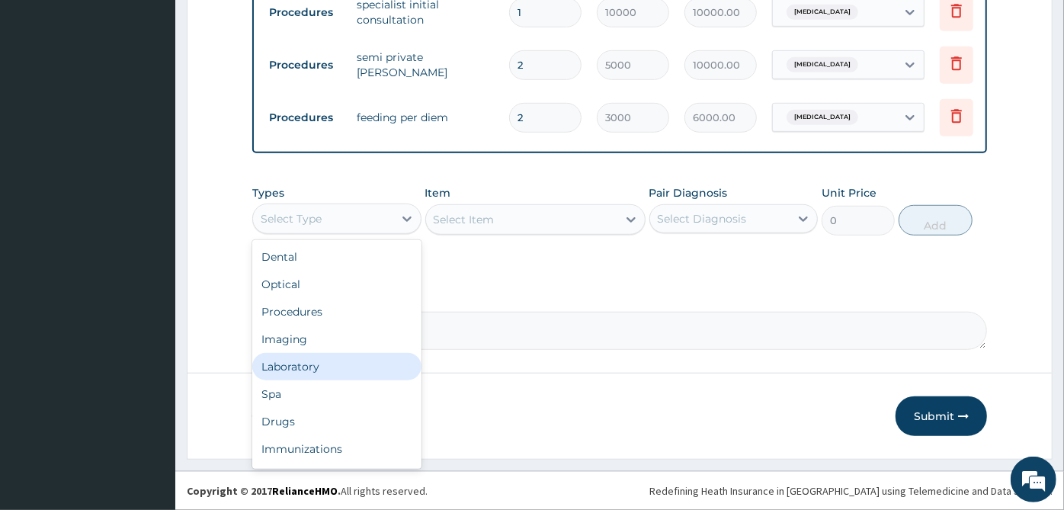
click at [331, 365] on div "Laboratory" at bounding box center [336, 366] width 169 height 27
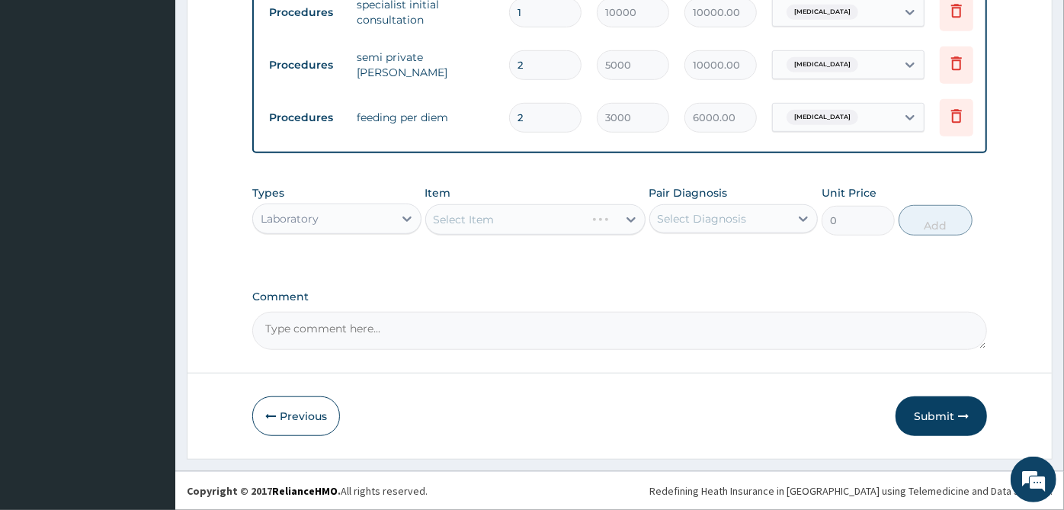
click at [761, 211] on div "Select Diagnosis" at bounding box center [720, 219] width 140 height 24
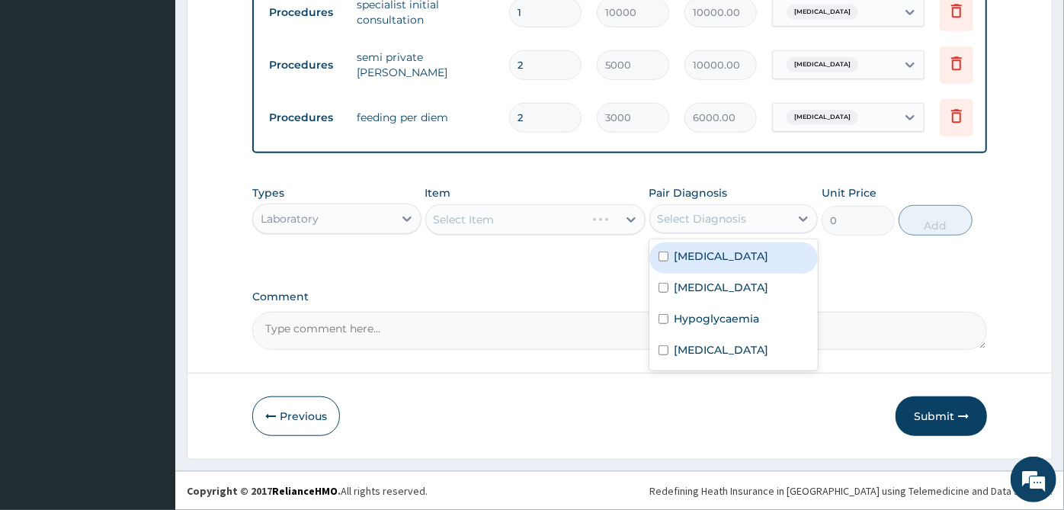
click at [751, 259] on div "[MEDICAL_DATA]" at bounding box center [734, 257] width 169 height 31
checkbox input "true"
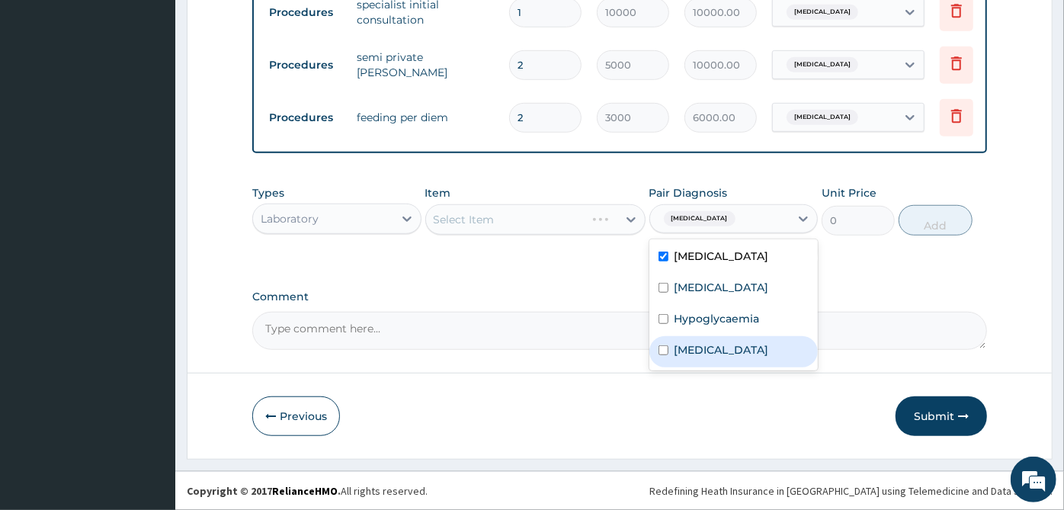
click at [740, 344] on label "[MEDICAL_DATA]" at bounding box center [722, 349] width 95 height 15
checkbox input "true"
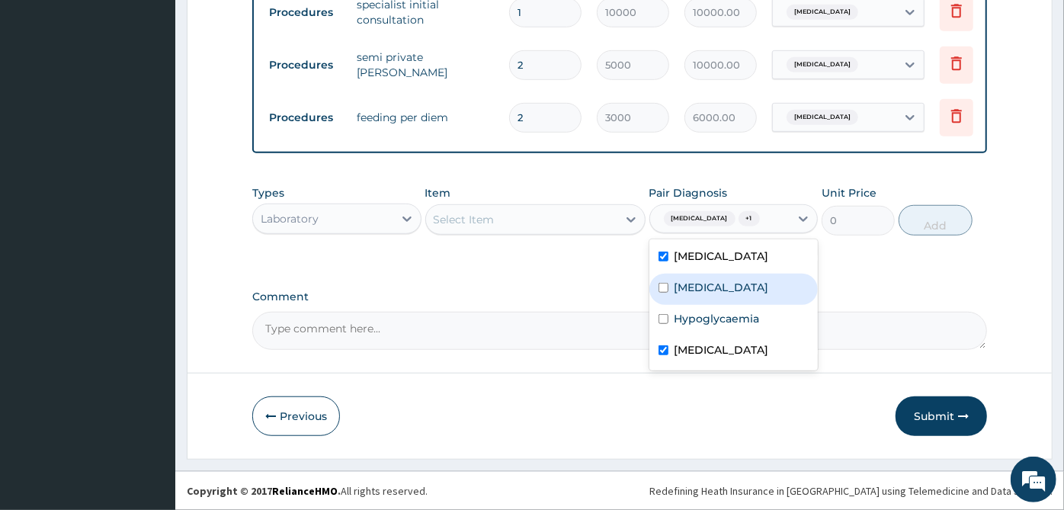
click at [615, 213] on div "Select Item" at bounding box center [521, 219] width 191 height 24
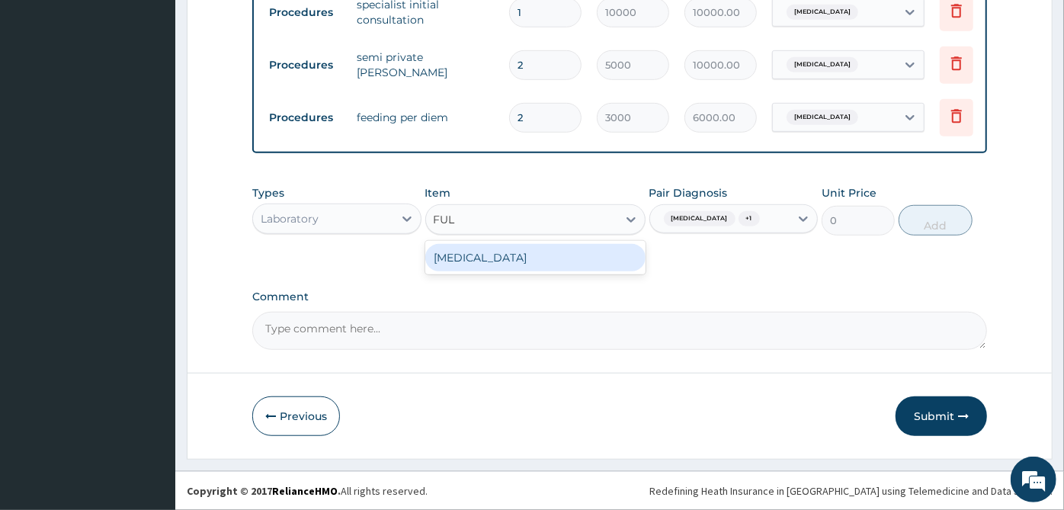
type input "FULL"
click at [599, 263] on div "[MEDICAL_DATA]" at bounding box center [535, 257] width 220 height 27
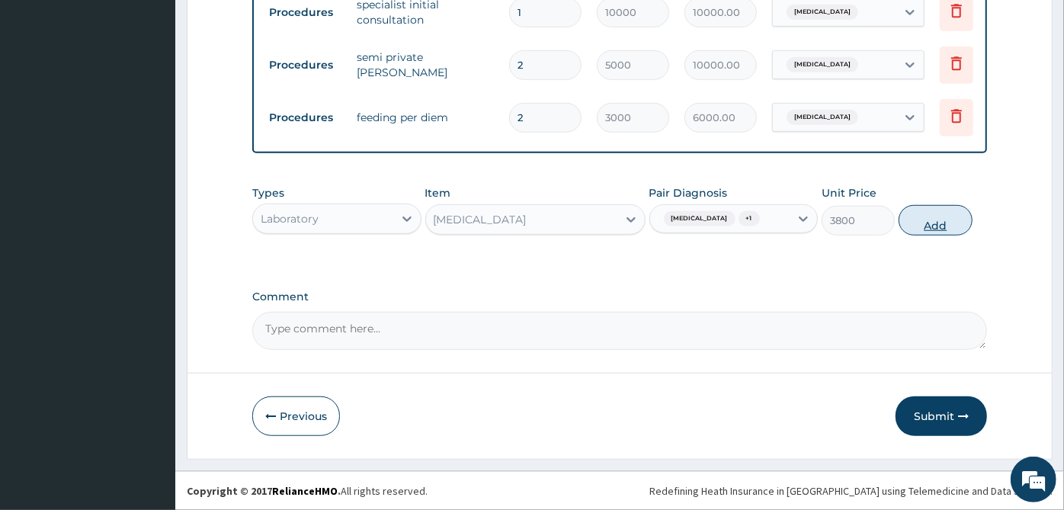
click at [912, 215] on button "Add" at bounding box center [935, 220] width 73 height 30
type input "0"
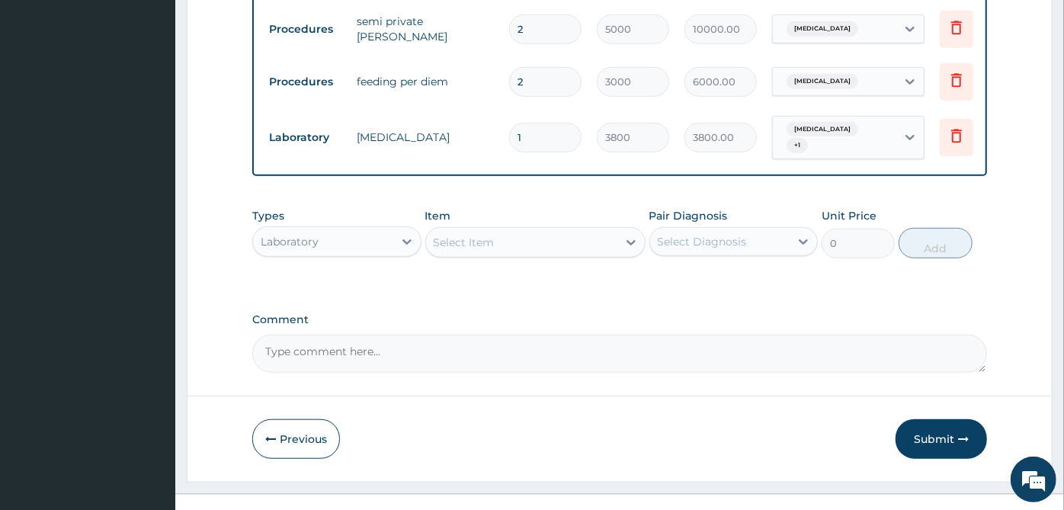
scroll to position [684, 0]
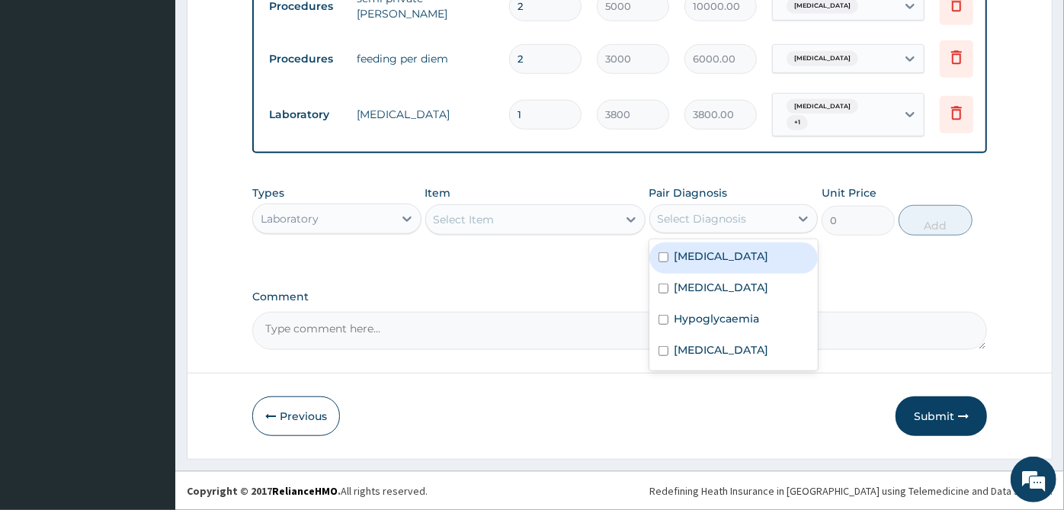
drag, startPoint x: 794, startPoint y: 207, endPoint x: 760, endPoint y: 282, distance: 82.9
click at [791, 211] on div at bounding box center [803, 218] width 27 height 27
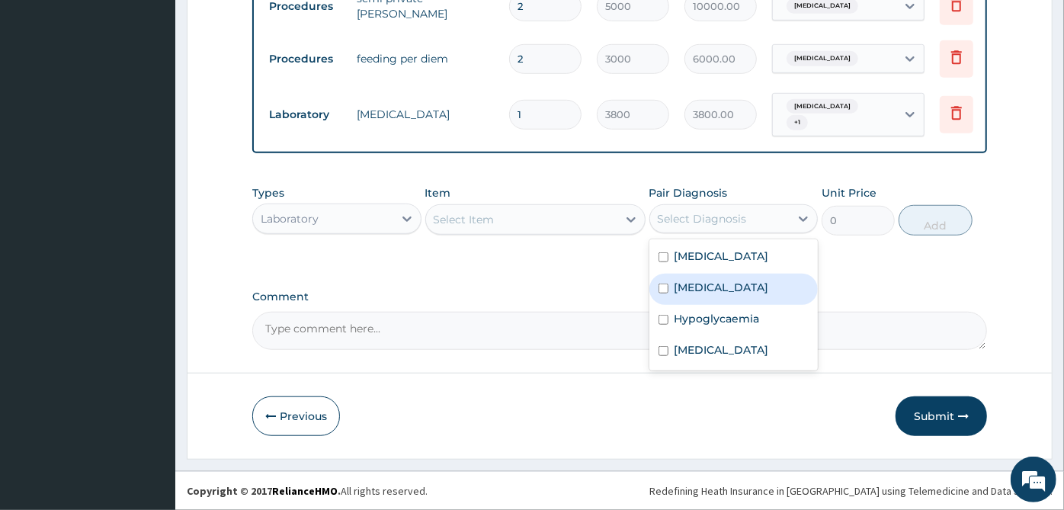
click at [739, 294] on label "[MEDICAL_DATA]" at bounding box center [722, 287] width 95 height 15
checkbox input "true"
click at [570, 229] on div "Select Item" at bounding box center [521, 219] width 191 height 24
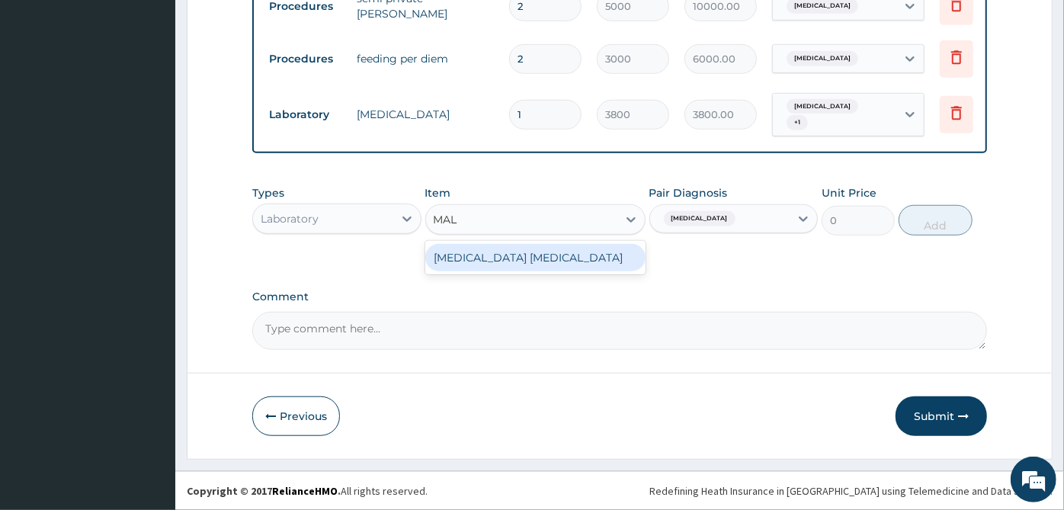
type input "MALA"
click at [581, 257] on div "[MEDICAL_DATA] [MEDICAL_DATA]" at bounding box center [535, 257] width 220 height 27
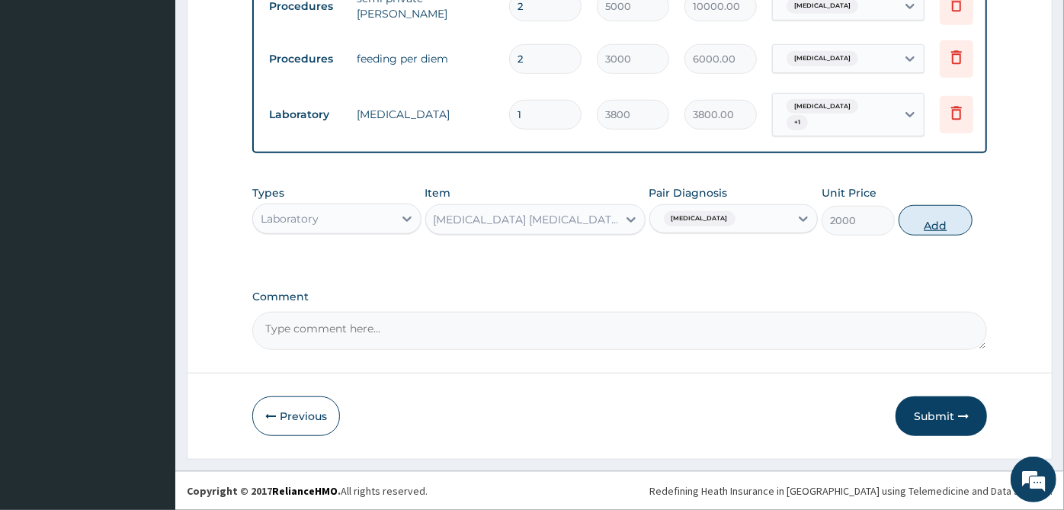
click at [940, 220] on button "Add" at bounding box center [935, 220] width 73 height 30
type input "0"
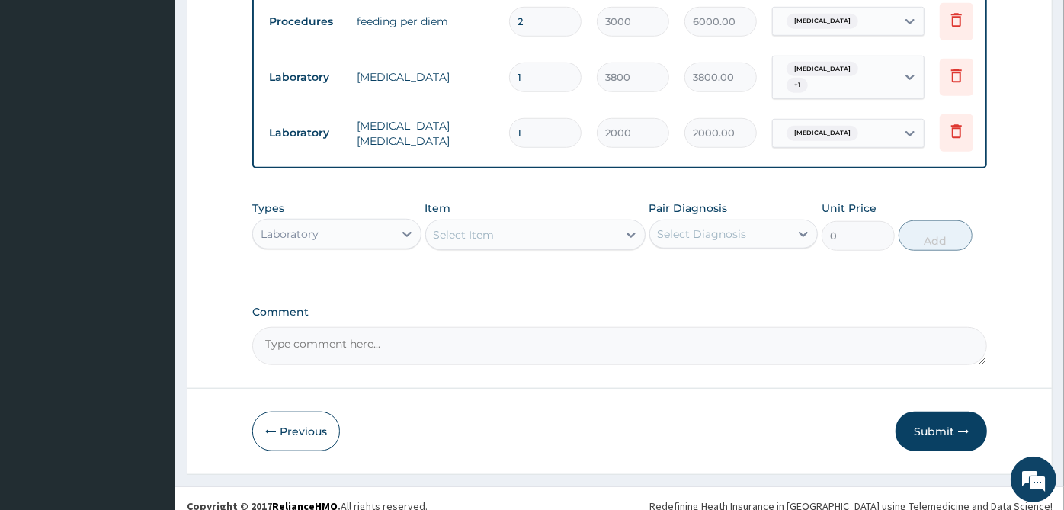
scroll to position [737, 0]
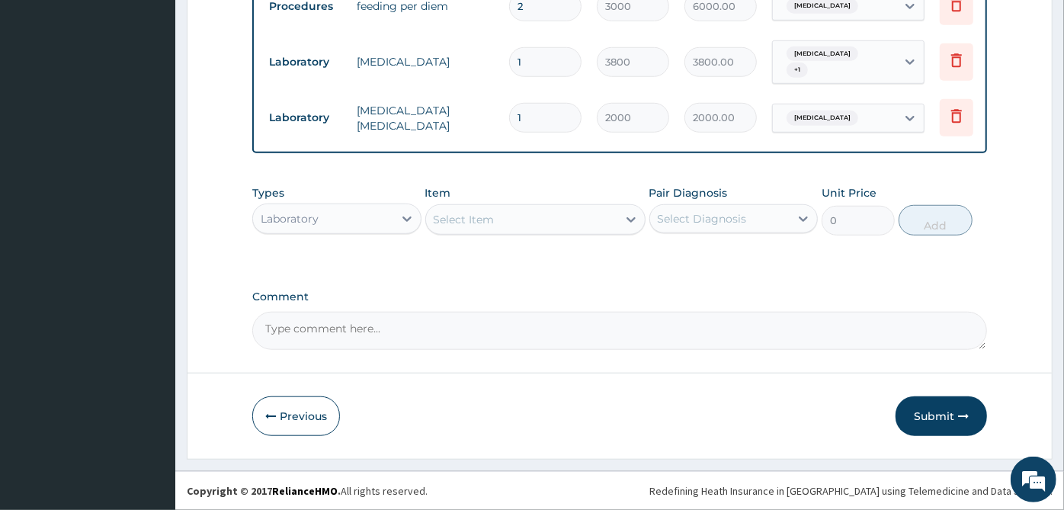
click at [772, 201] on div "Pair Diagnosis Select Diagnosis" at bounding box center [734, 210] width 169 height 50
click at [614, 209] on div "Select Item" at bounding box center [521, 219] width 191 height 24
type input "RANDOM"
click at [629, 257] on div "RANDOM BLOOD SUGAR" at bounding box center [535, 257] width 220 height 27
type input "1400"
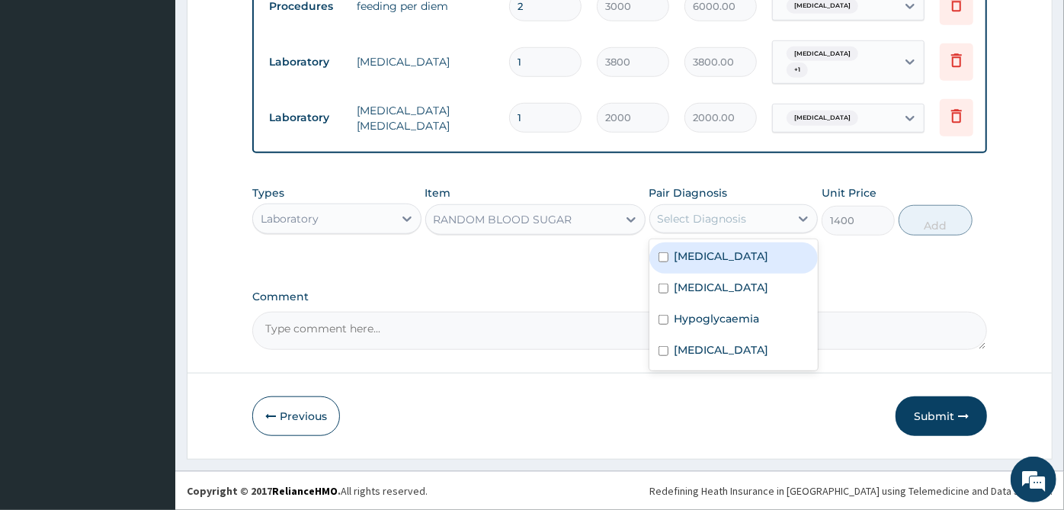
click at [751, 224] on div "Select Diagnosis" at bounding box center [720, 219] width 140 height 24
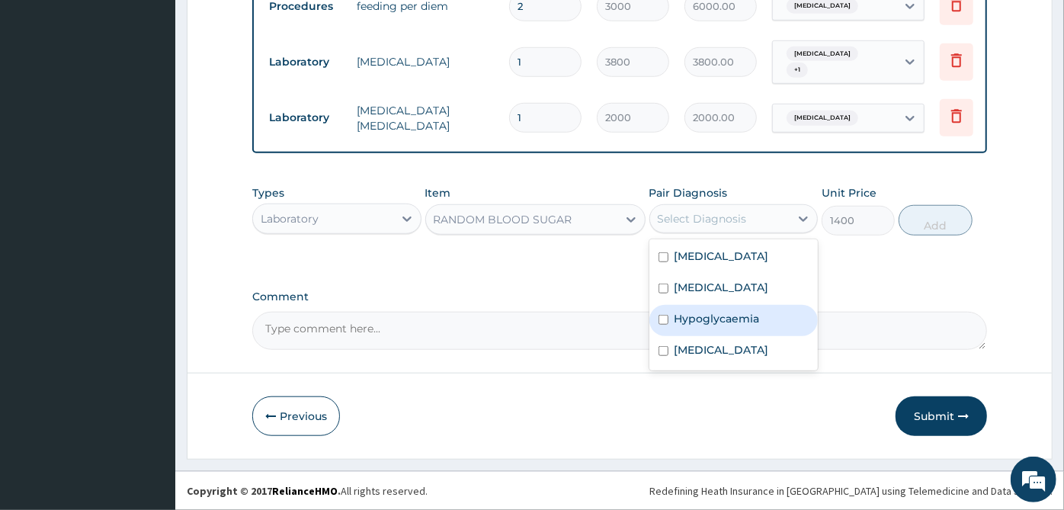
click at [749, 324] on label "Hypoglycaemia" at bounding box center [717, 318] width 85 height 15
checkbox input "true"
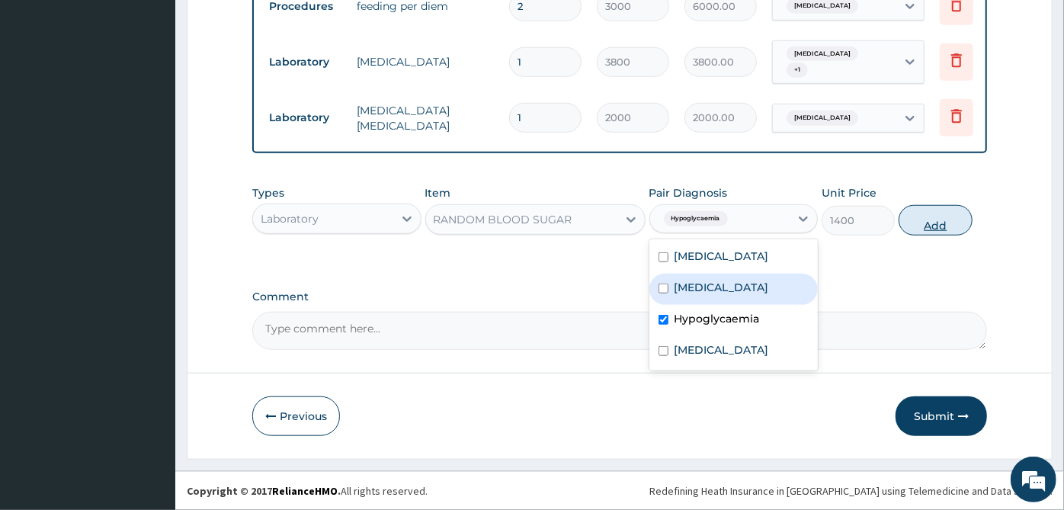
click at [927, 210] on button "Add" at bounding box center [935, 220] width 73 height 30
type input "0"
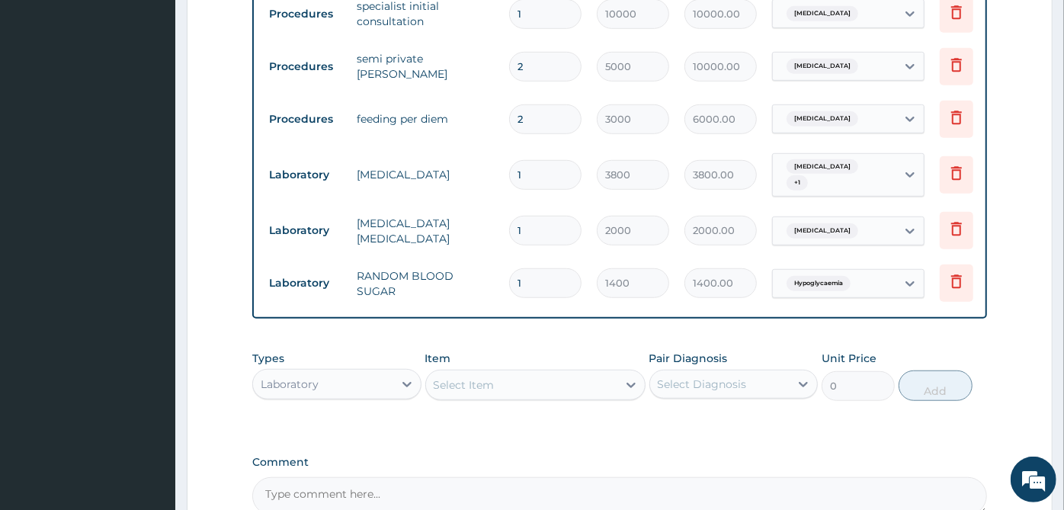
scroll to position [790, 0]
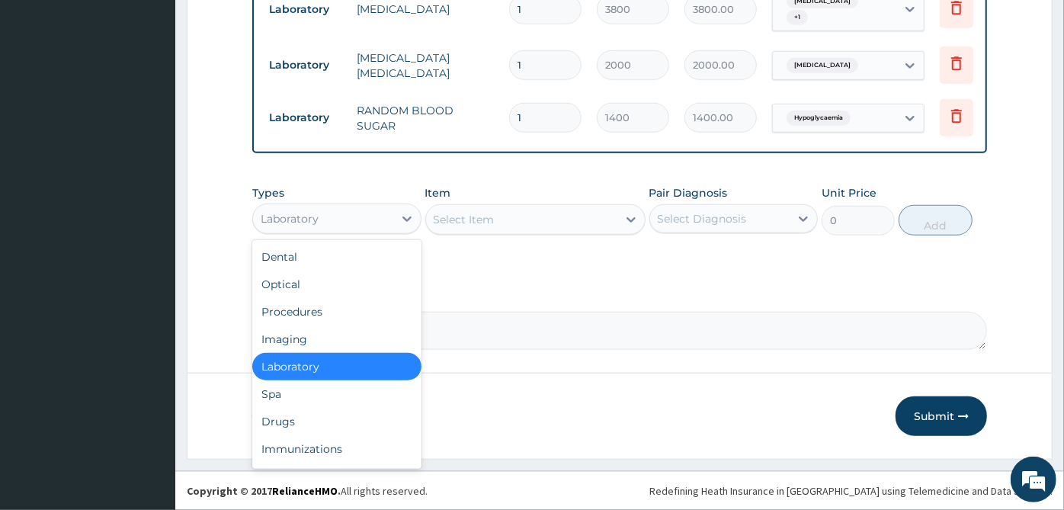
click at [357, 215] on div "Laboratory" at bounding box center [323, 219] width 140 height 24
drag, startPoint x: 308, startPoint y: 426, endPoint x: 523, endPoint y: 281, distance: 259.6
click at [309, 427] on div "Drugs" at bounding box center [336, 421] width 169 height 27
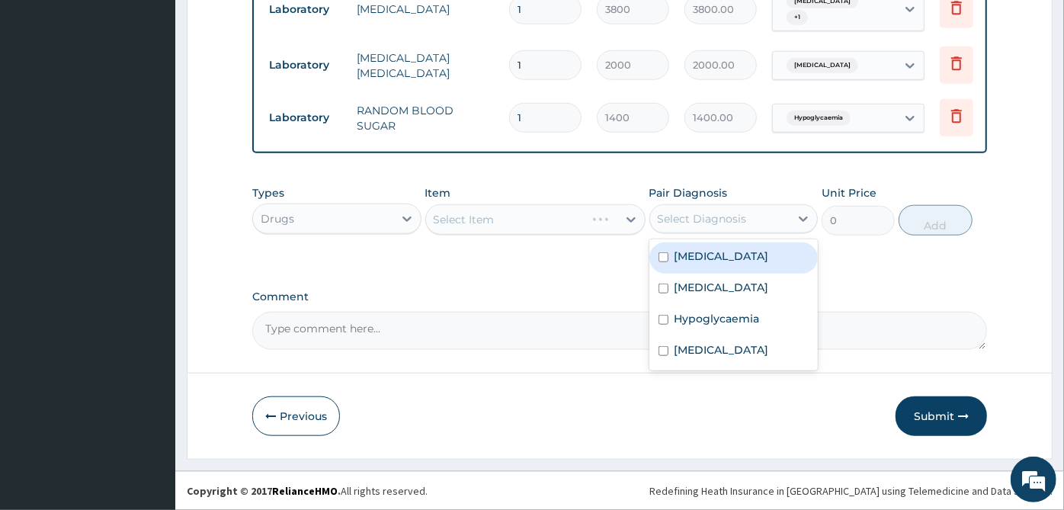
click at [767, 209] on div "Select Diagnosis" at bounding box center [720, 219] width 140 height 24
click at [727, 246] on div "[MEDICAL_DATA]" at bounding box center [734, 257] width 169 height 31
checkbox input "true"
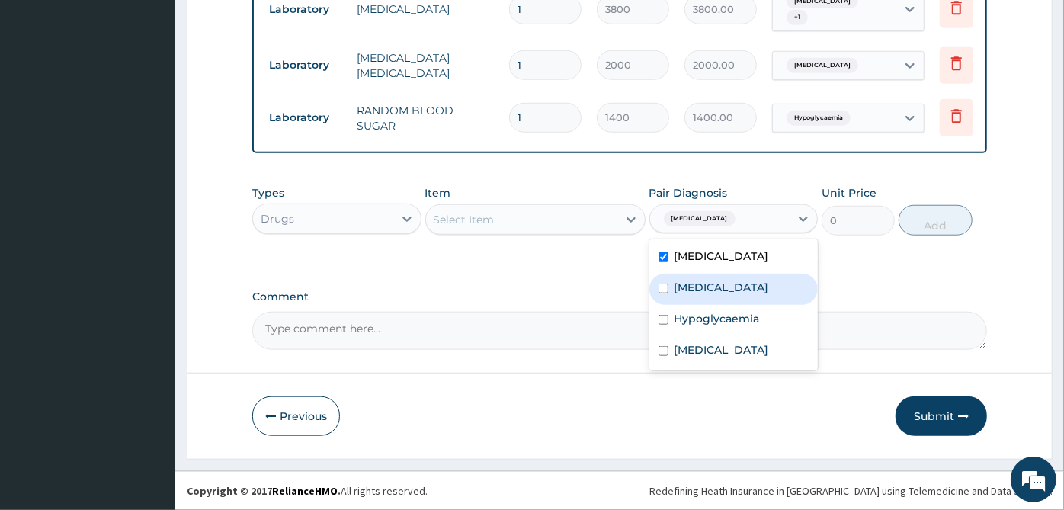
click at [723, 277] on div "[MEDICAL_DATA]" at bounding box center [734, 289] width 169 height 31
checkbox input "true"
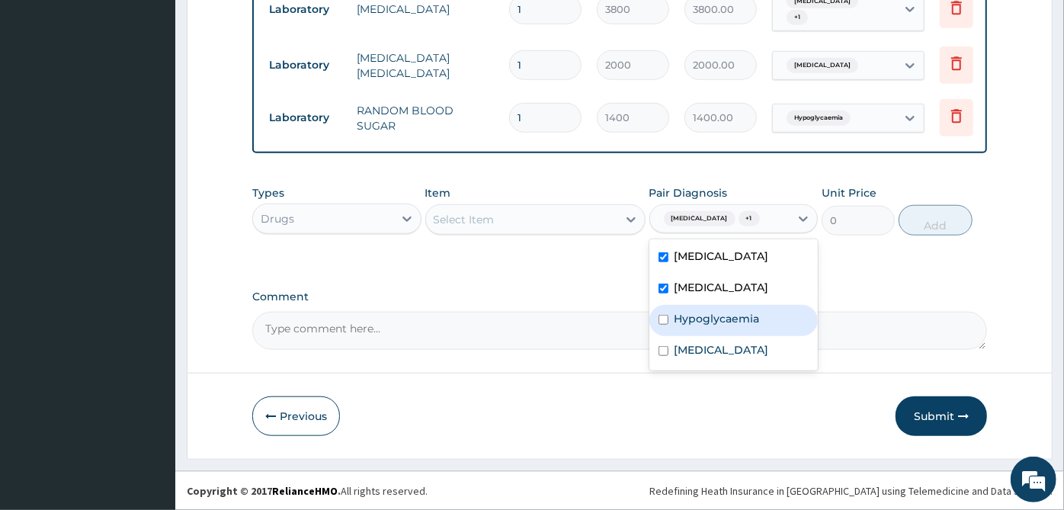
click at [727, 309] on div "Hypoglycaemia" at bounding box center [734, 320] width 169 height 31
checkbox input "true"
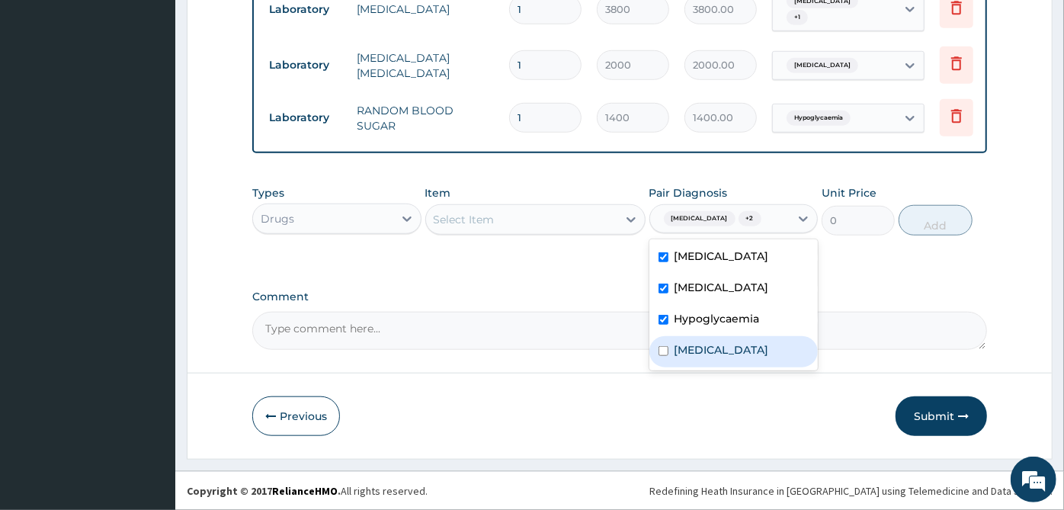
click at [727, 337] on div "[MEDICAL_DATA]" at bounding box center [734, 351] width 169 height 31
checkbox input "true"
click at [570, 210] on div "Select Item" at bounding box center [521, 219] width 191 height 24
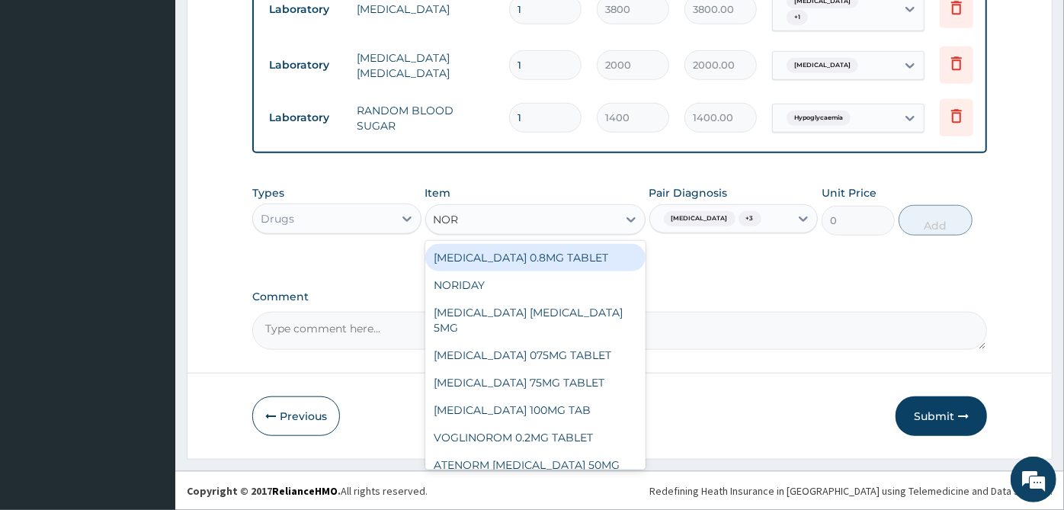
type input "NORM"
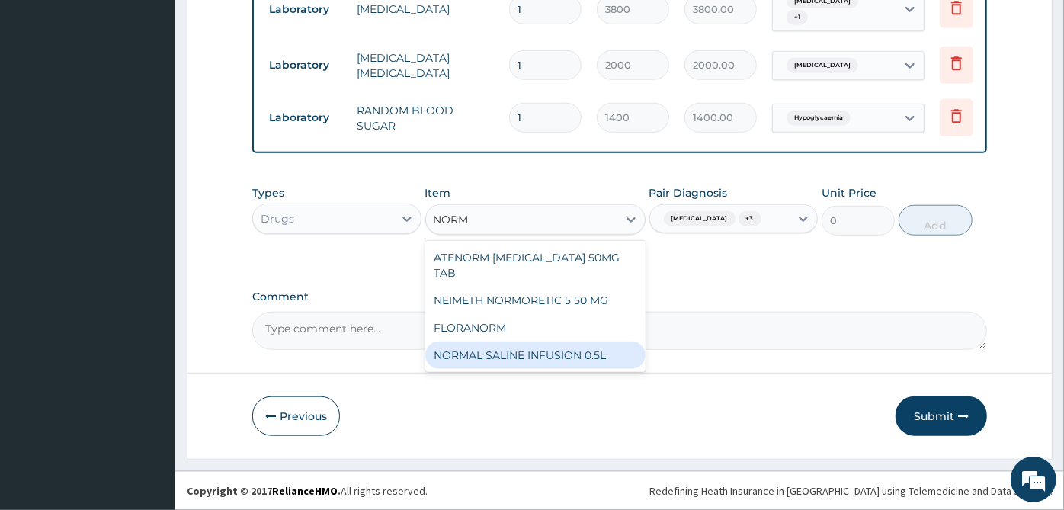
drag, startPoint x: 550, startPoint y: 337, endPoint x: 784, endPoint y: 193, distance: 274.2
click at [550, 342] on div "NORMAL SALINE INFUSION 0.5L" at bounding box center [535, 355] width 220 height 27
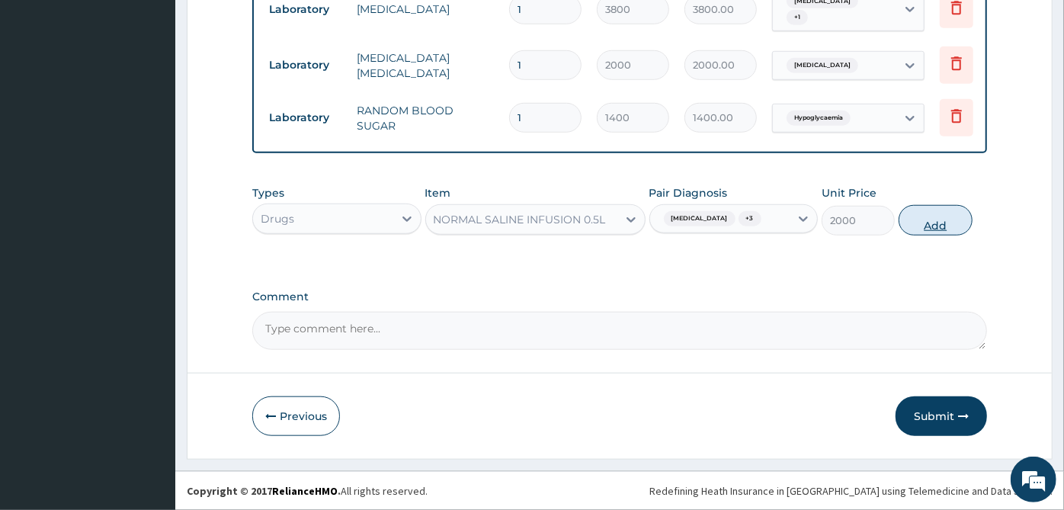
click at [940, 226] on button "Add" at bounding box center [935, 220] width 73 height 30
type input "0"
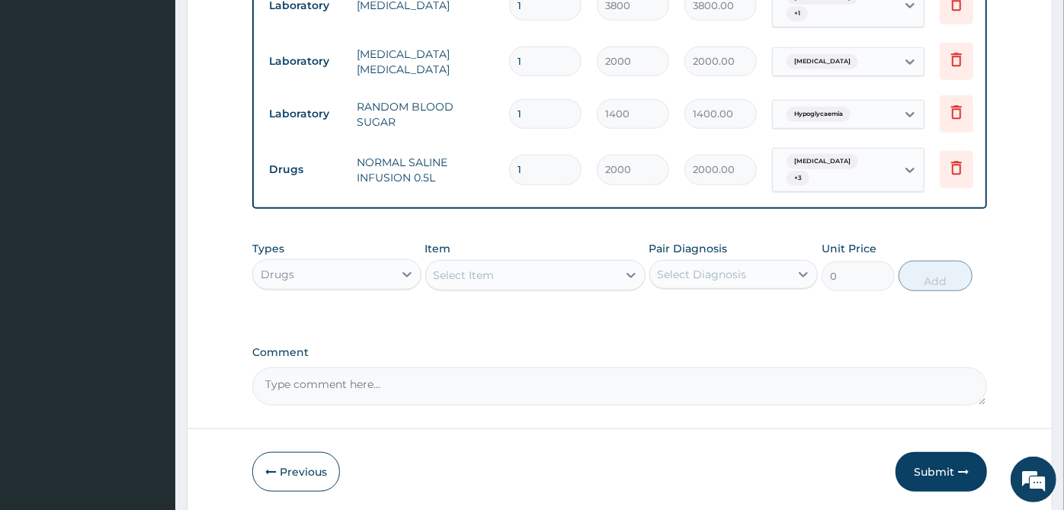
click at [601, 268] on div "Select Item" at bounding box center [521, 275] width 191 height 24
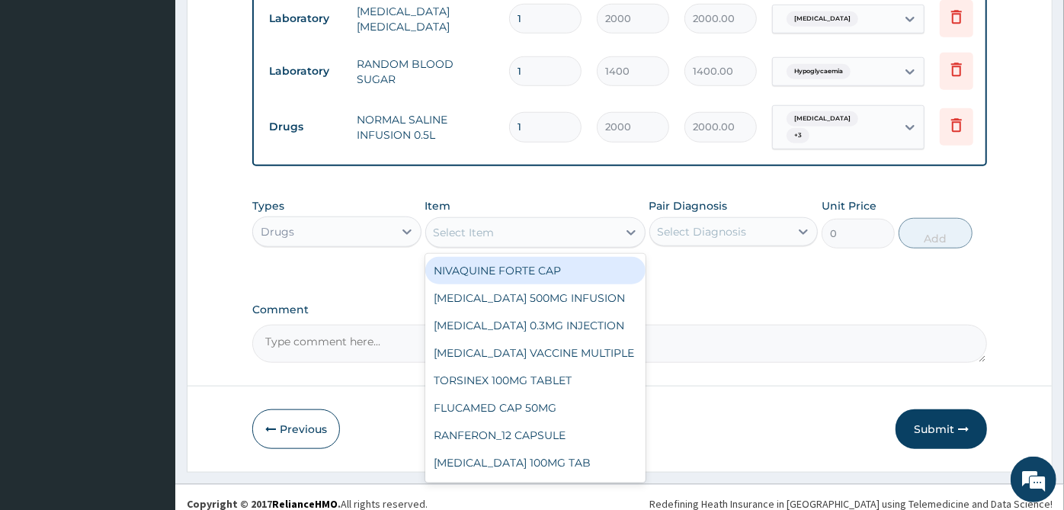
scroll to position [842, 0]
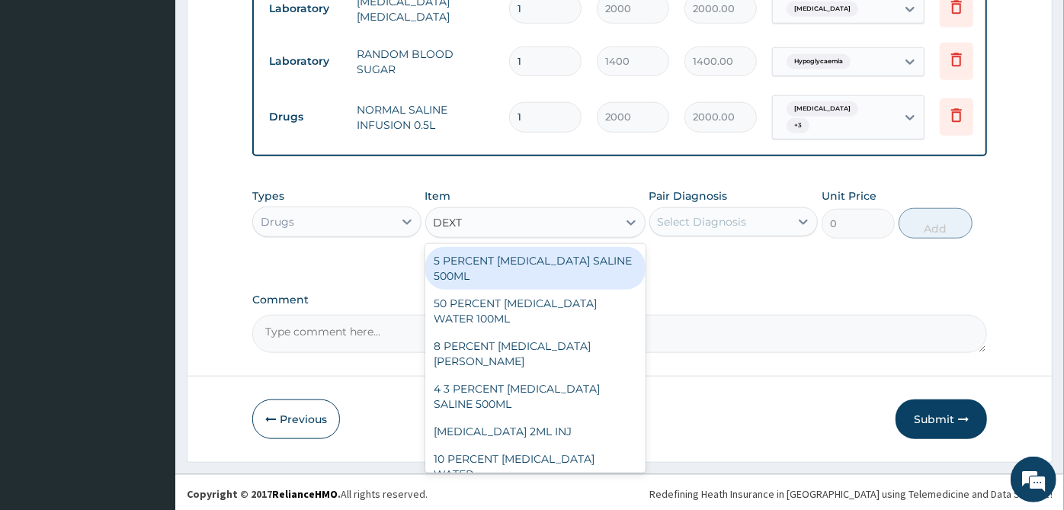
type input "DEXTR"
click at [602, 265] on div "5 PERCENT [MEDICAL_DATA] SALINE 500ML" at bounding box center [535, 268] width 220 height 43
type input "2000"
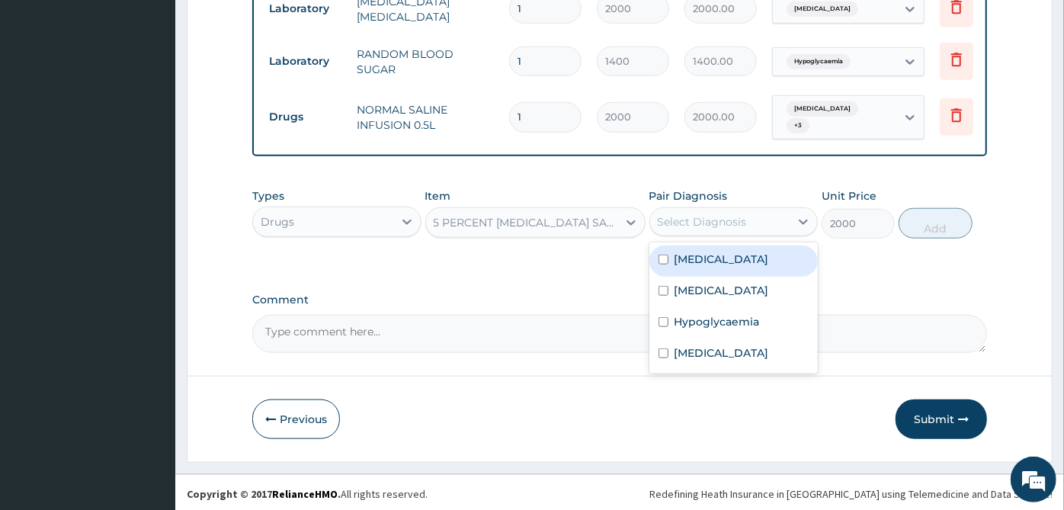
click at [727, 223] on div "Select Diagnosis" at bounding box center [702, 221] width 89 height 15
click at [735, 259] on div "[MEDICAL_DATA]" at bounding box center [734, 260] width 169 height 31
checkbox input "true"
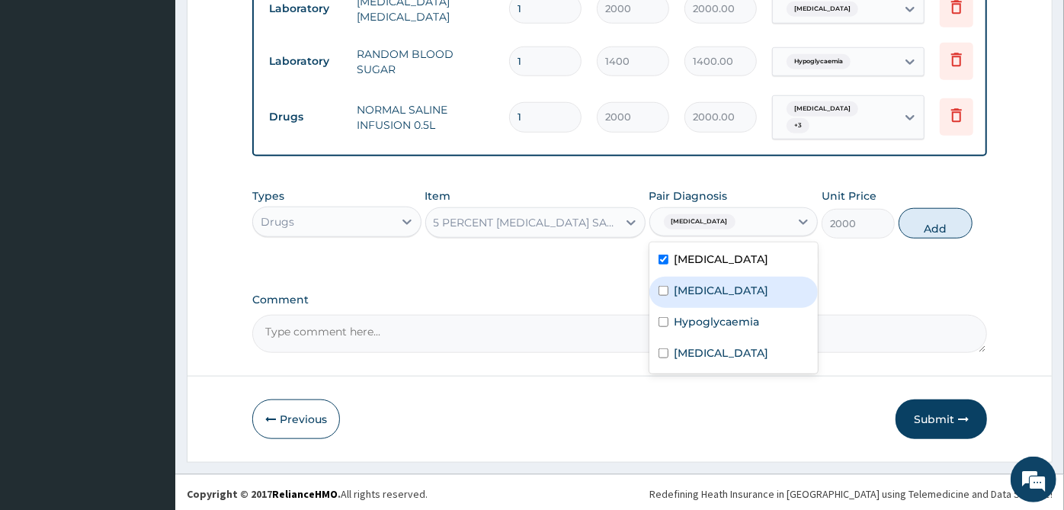
click at [740, 298] on div "[MEDICAL_DATA]" at bounding box center [734, 292] width 169 height 31
checkbox input "true"
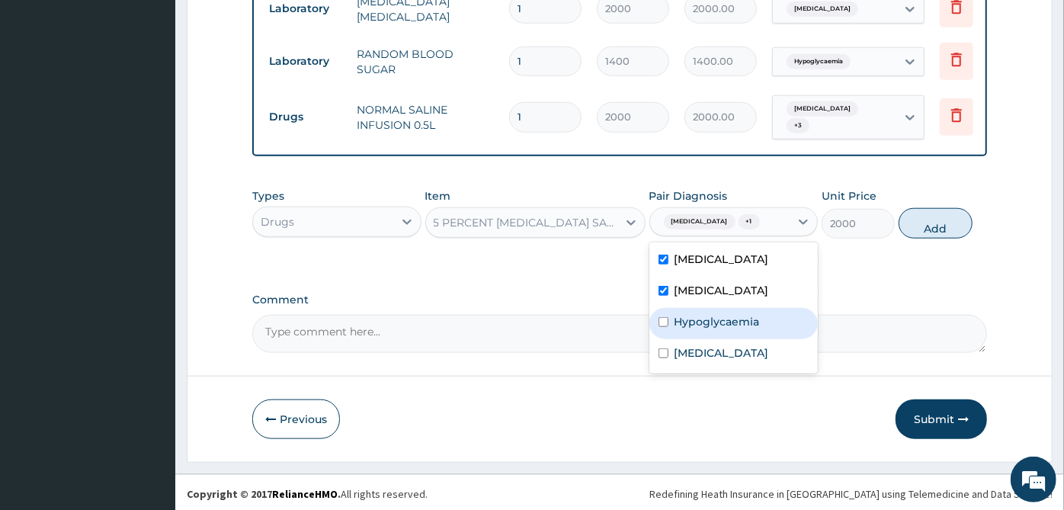
click at [741, 333] on div "Hypoglycaemia" at bounding box center [734, 323] width 169 height 31
checkbox input "true"
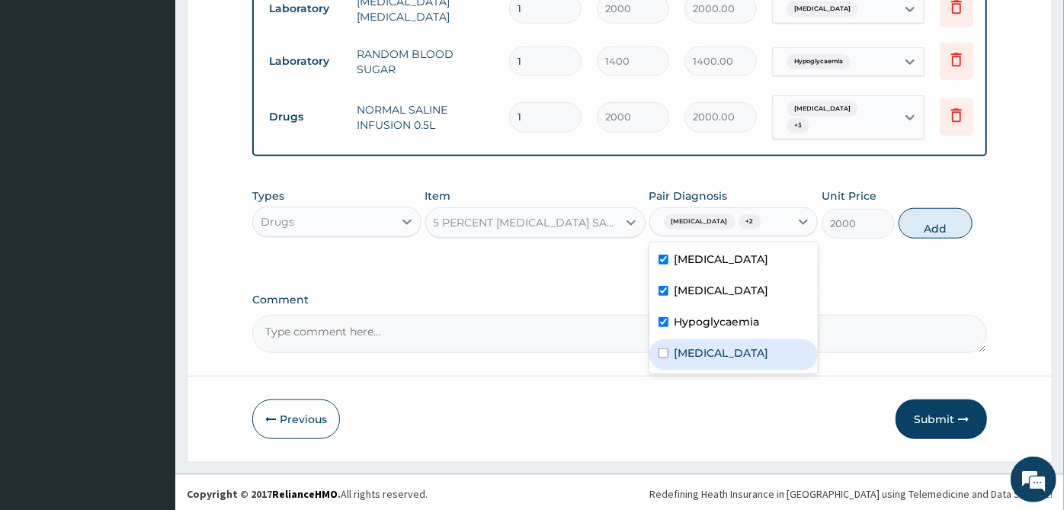
click at [744, 358] on label "[MEDICAL_DATA]" at bounding box center [722, 352] width 95 height 15
checkbox input "true"
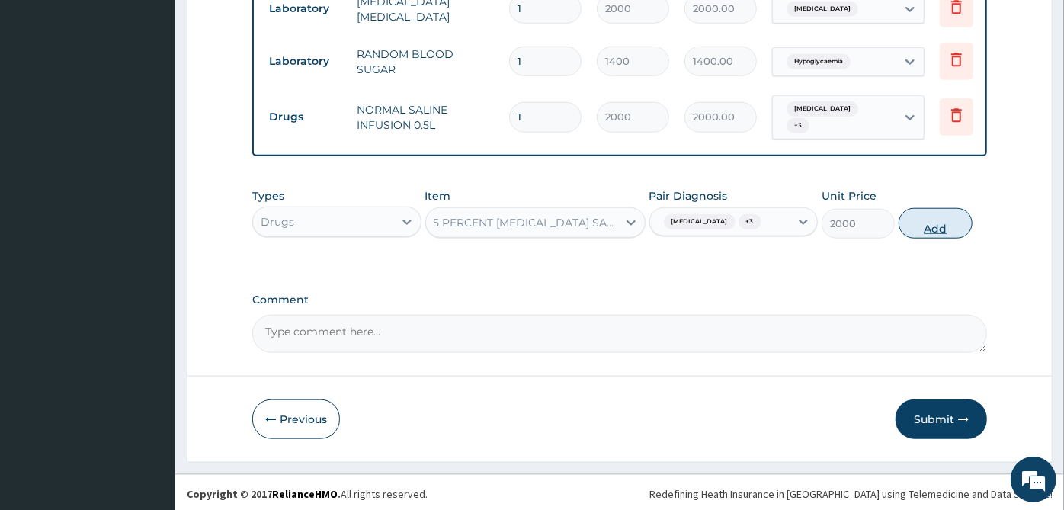
click at [967, 226] on button "Add" at bounding box center [935, 223] width 73 height 30
type input "0"
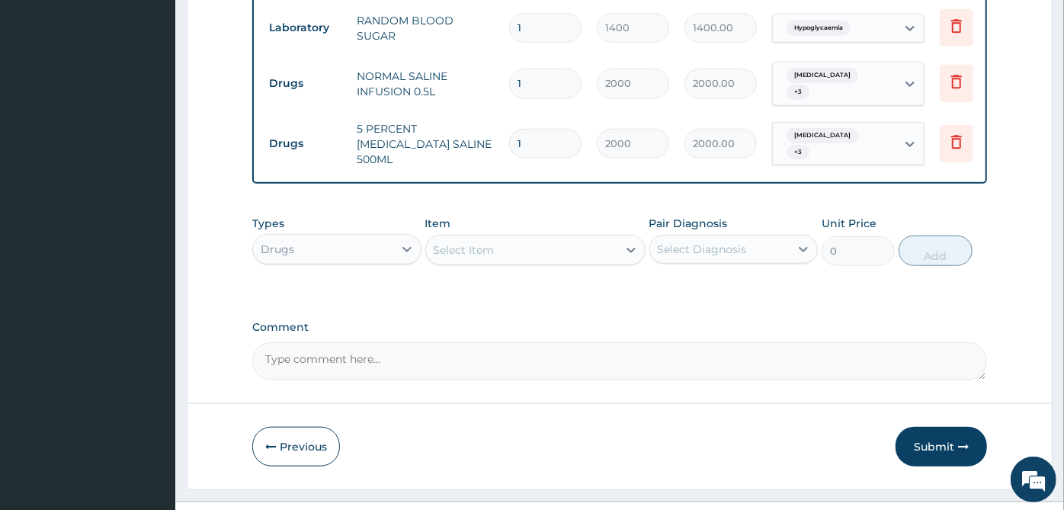
scroll to position [895, 0]
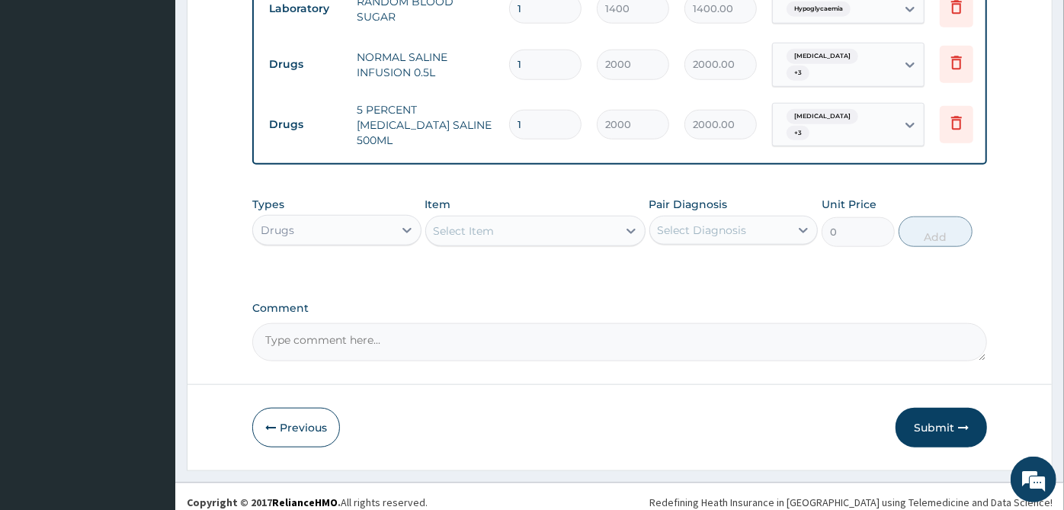
click at [611, 219] on div "Select Item" at bounding box center [521, 231] width 191 height 24
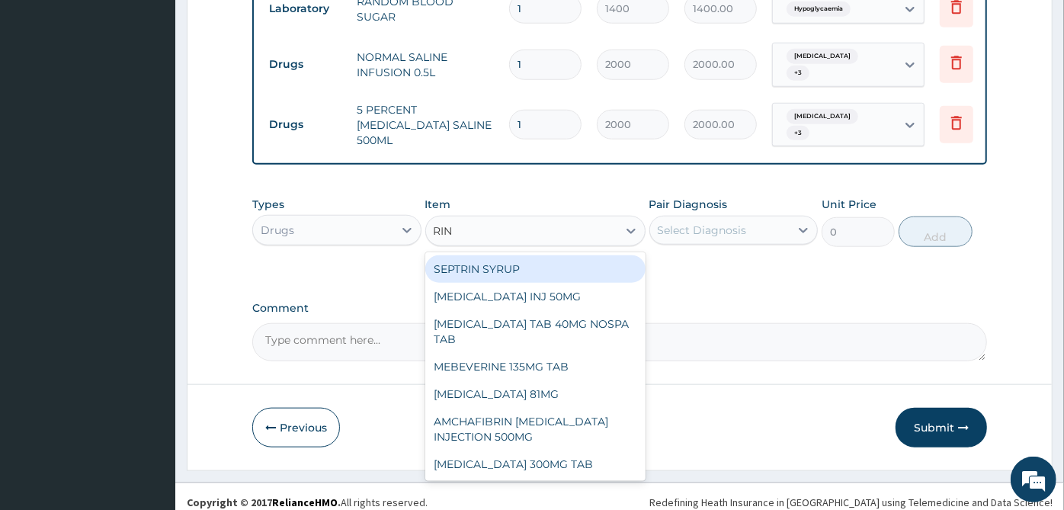
type input "RING"
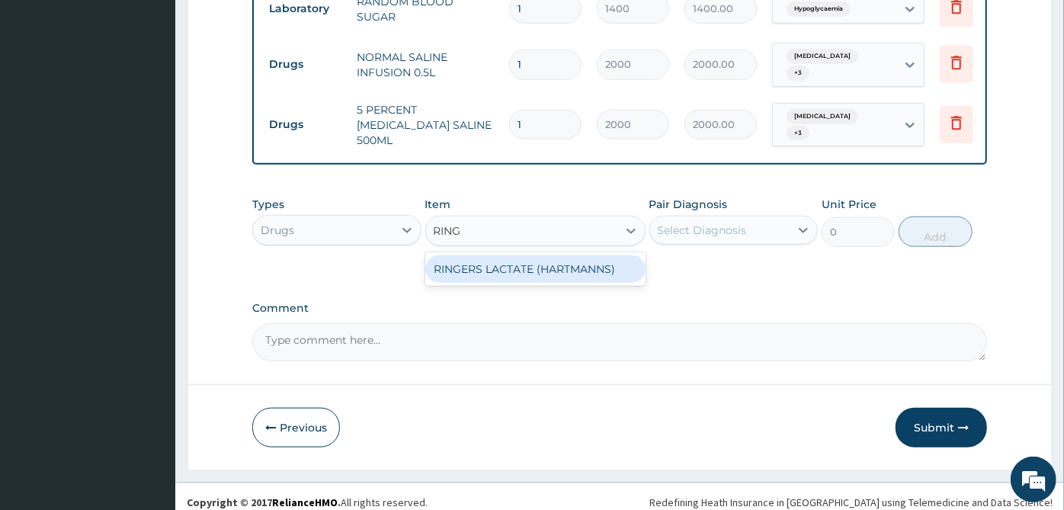
drag, startPoint x: 587, startPoint y: 261, endPoint x: 667, endPoint y: 226, distance: 87.4
click at [587, 260] on div "RINGERS LACTATE (HARTMANNS)" at bounding box center [535, 268] width 220 height 27
type input "2000"
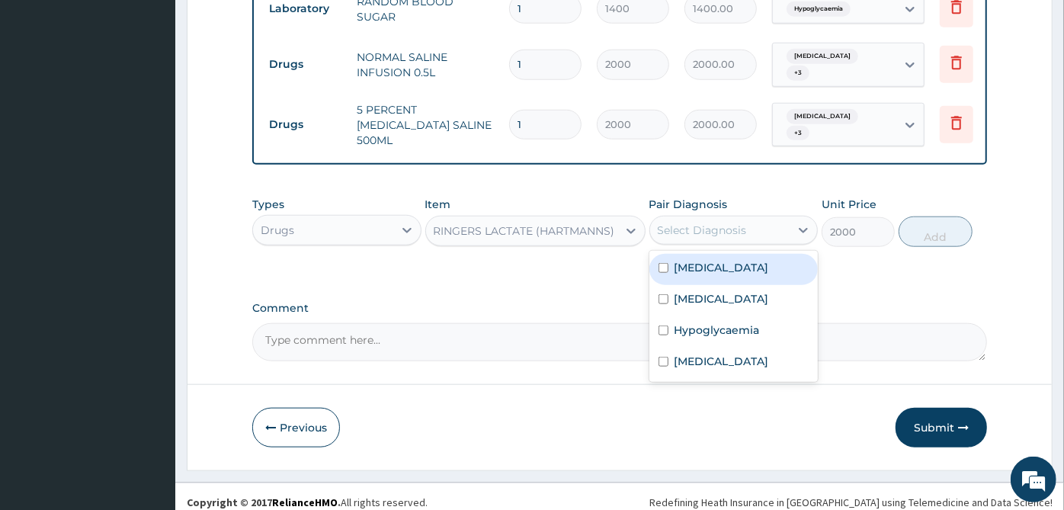
click at [687, 216] on div "Select Diagnosis" at bounding box center [734, 230] width 169 height 29
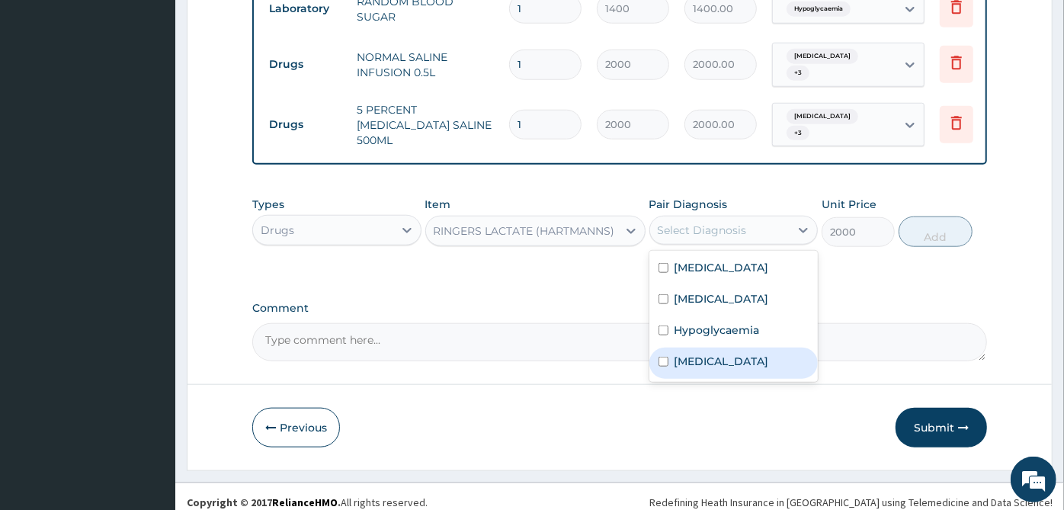
click at [705, 348] on div "[MEDICAL_DATA]" at bounding box center [734, 363] width 169 height 31
checkbox input "true"
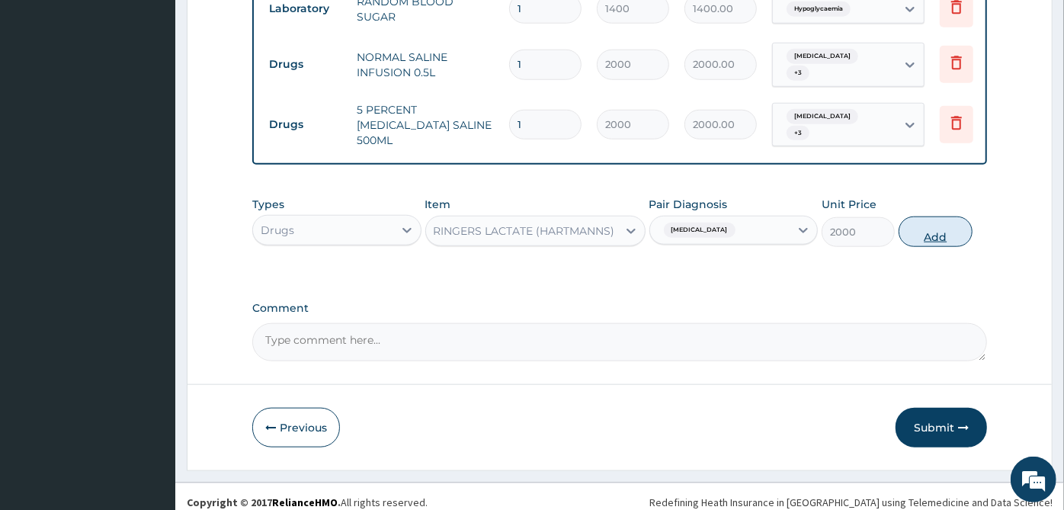
click at [928, 226] on button "Add" at bounding box center [935, 232] width 73 height 30
type input "0"
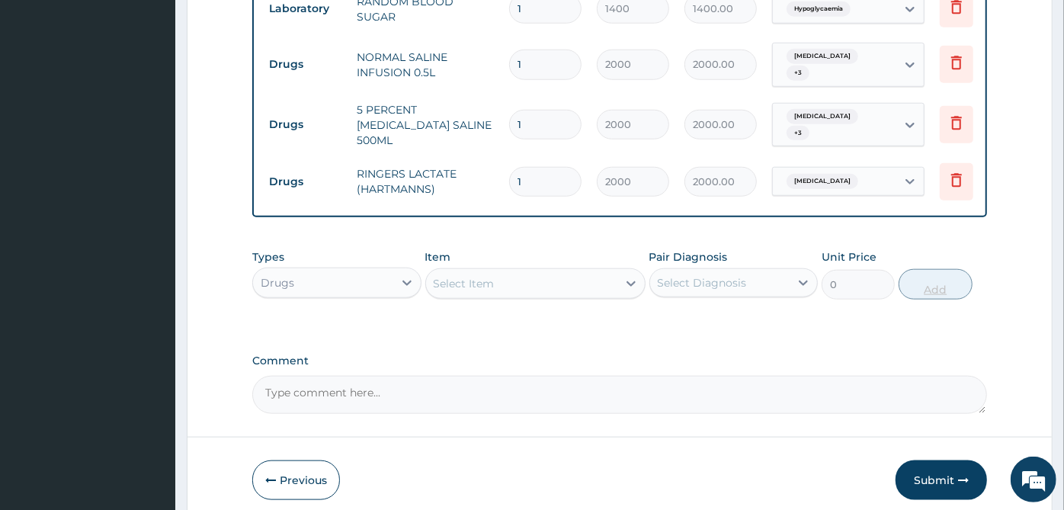
type input "0.00"
type input "4"
type input "8000.00"
type input "4"
click at [577, 271] on div "Select Item" at bounding box center [521, 283] width 191 height 24
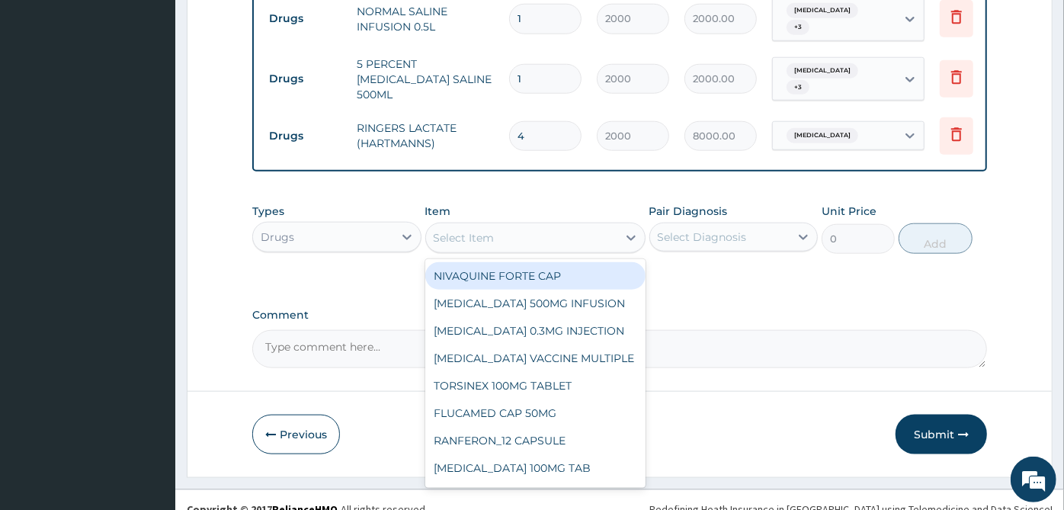
scroll to position [948, 0]
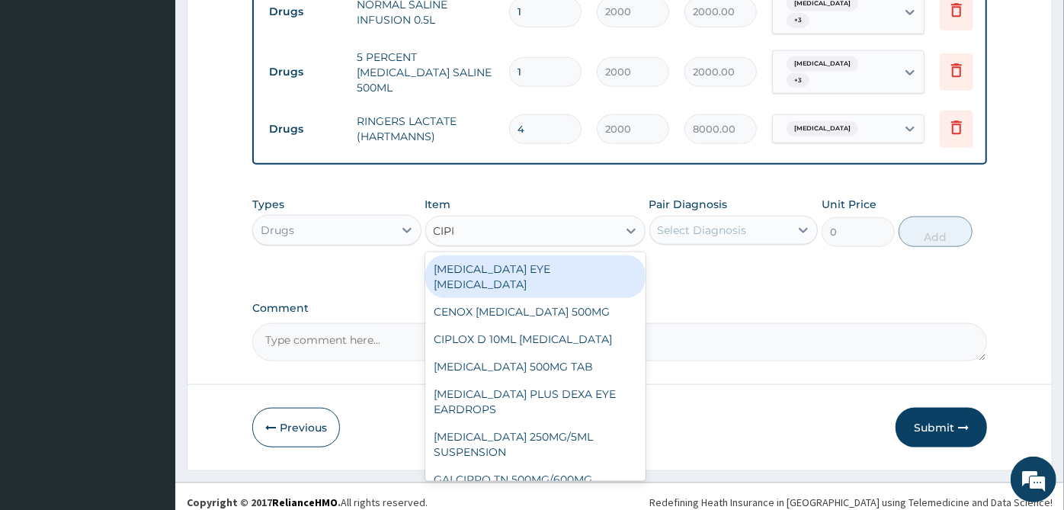
type input "[MEDICAL_DATA]"
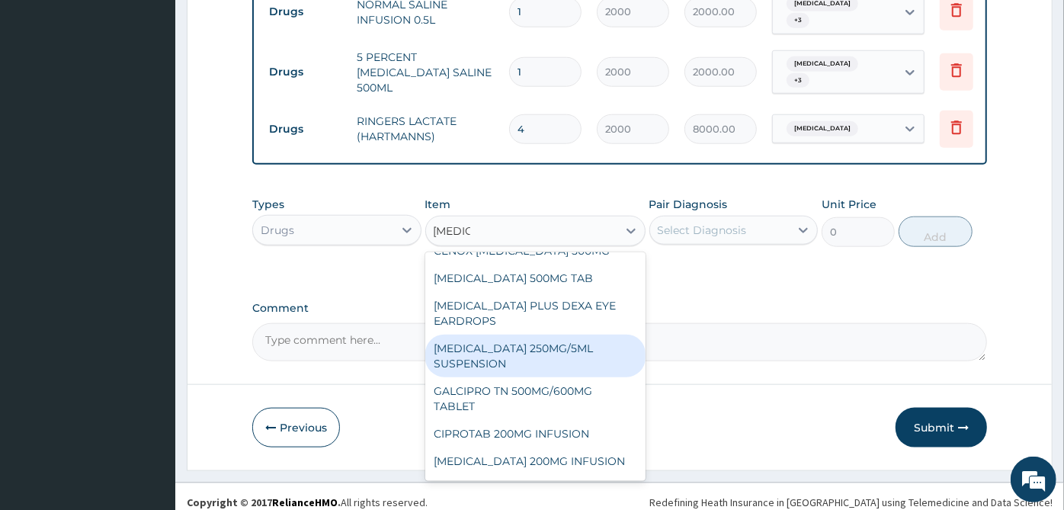
scroll to position [85, 0]
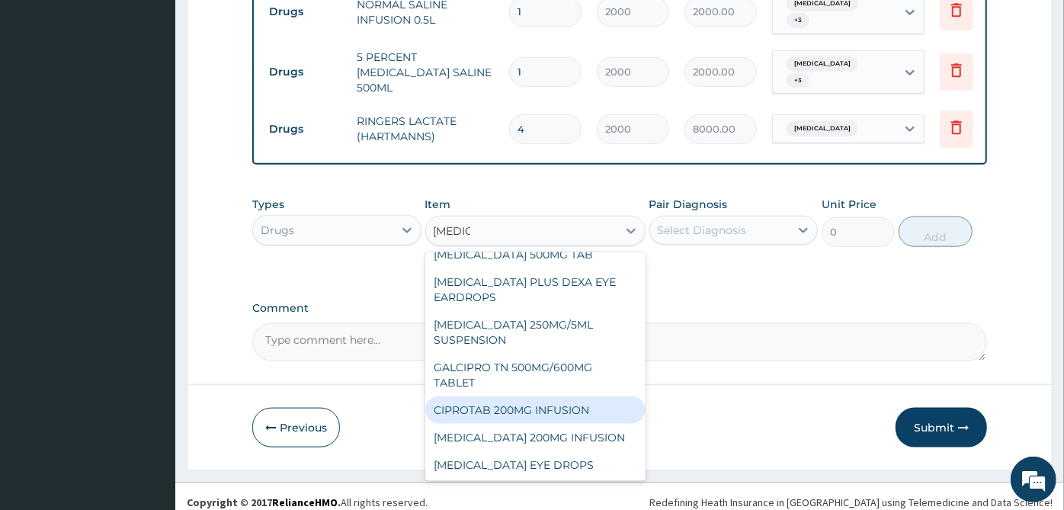
click at [571, 396] on div "CIPROTAB 200MG INFUSION" at bounding box center [535, 409] width 220 height 27
type input "2000"
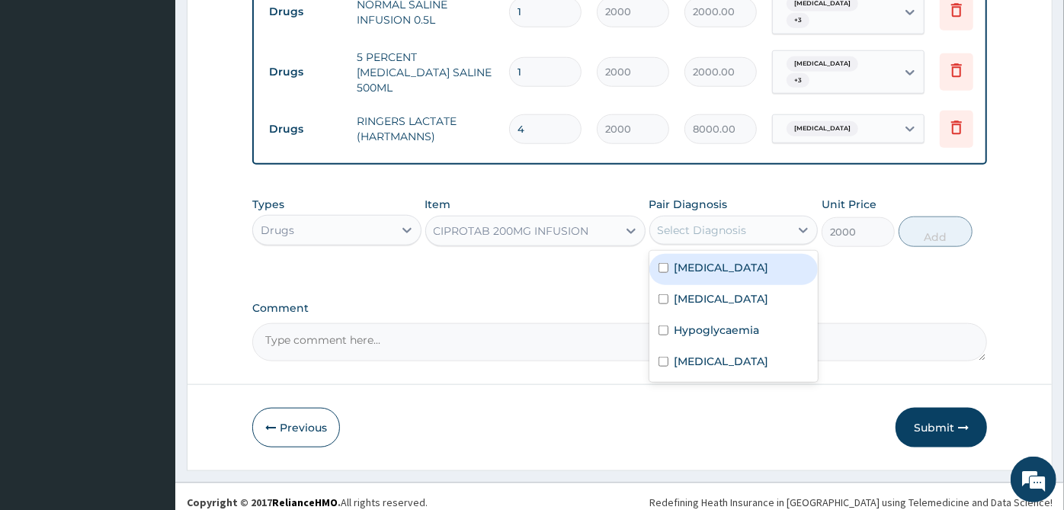
click at [723, 224] on div "Select Diagnosis" at bounding box center [702, 230] width 89 height 15
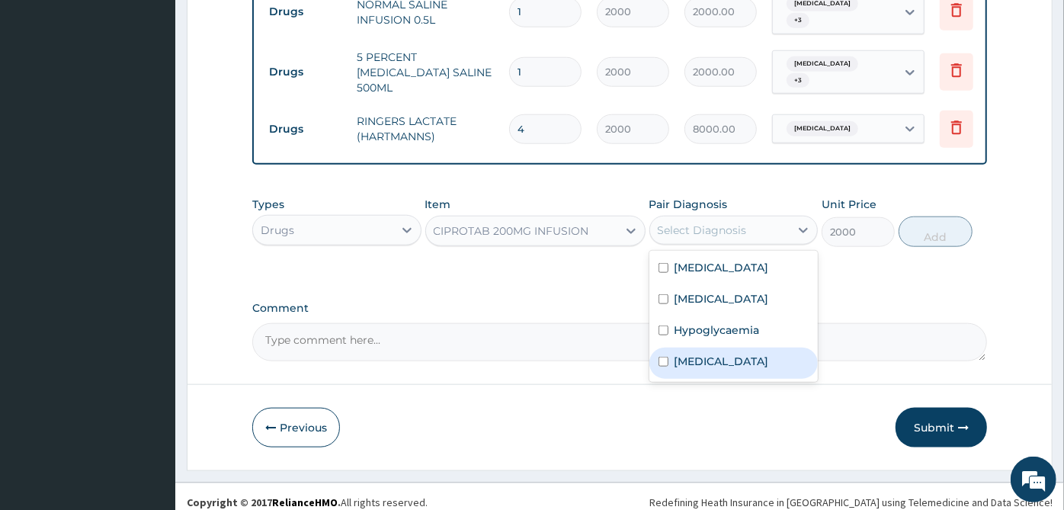
click at [736, 354] on label "[MEDICAL_DATA]" at bounding box center [722, 361] width 95 height 15
checkbox input "true"
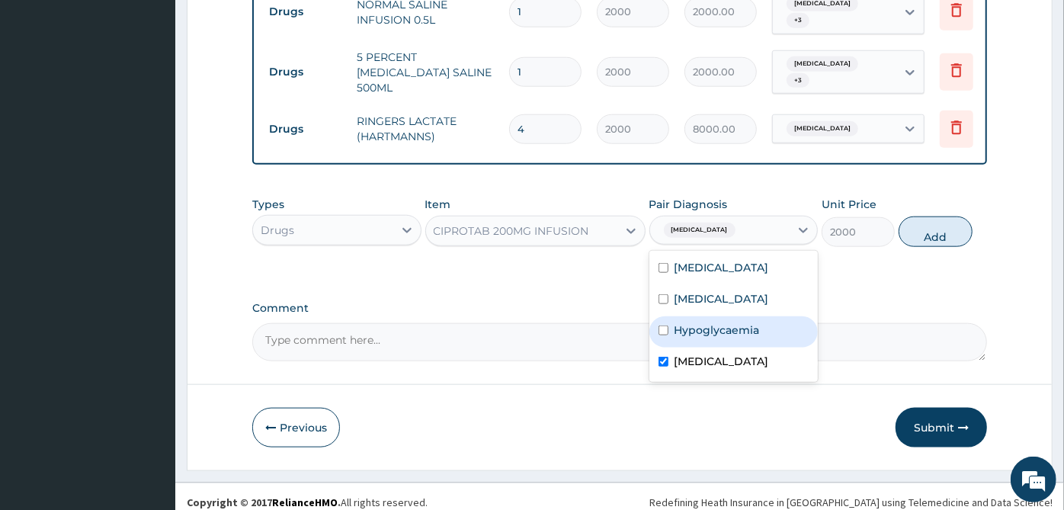
click at [704, 322] on label "Hypoglycaemia" at bounding box center [717, 329] width 85 height 15
checkbox input "true"
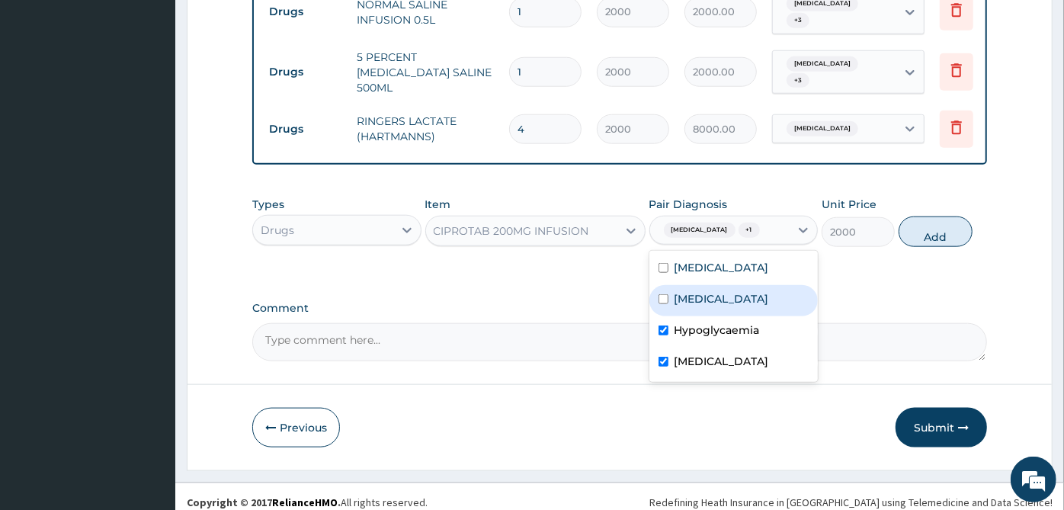
click at [705, 296] on div "[MEDICAL_DATA]" at bounding box center [734, 300] width 169 height 31
checkbox input "true"
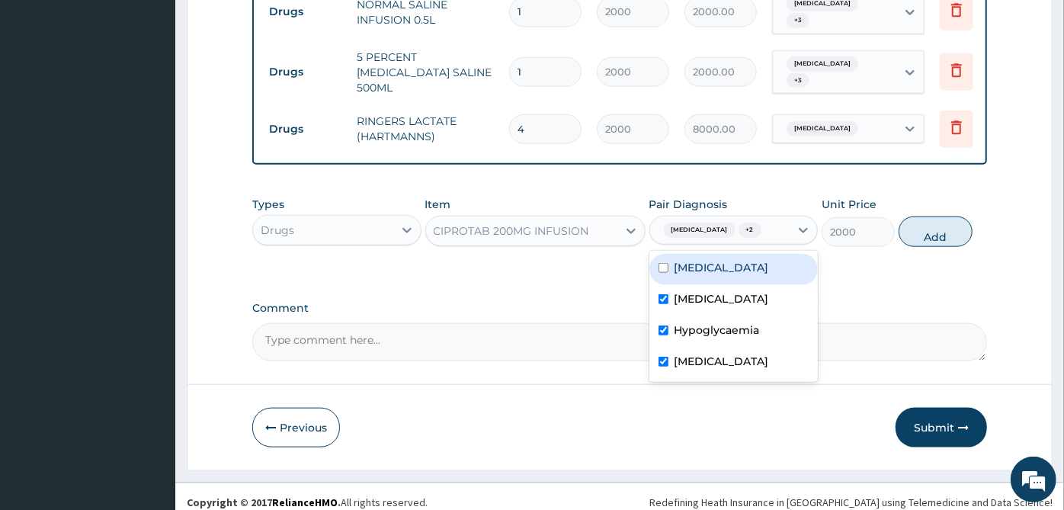
click at [705, 261] on label "[MEDICAL_DATA]" at bounding box center [722, 267] width 95 height 15
checkbox input "true"
click at [603, 219] on div "CIPROTAB 200MG INFUSION" at bounding box center [521, 231] width 191 height 24
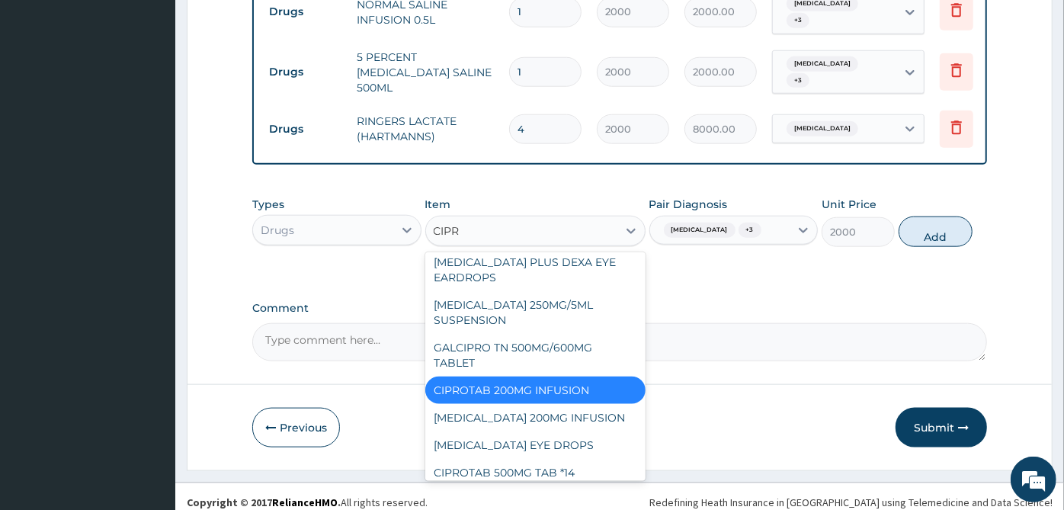
scroll to position [76, 0]
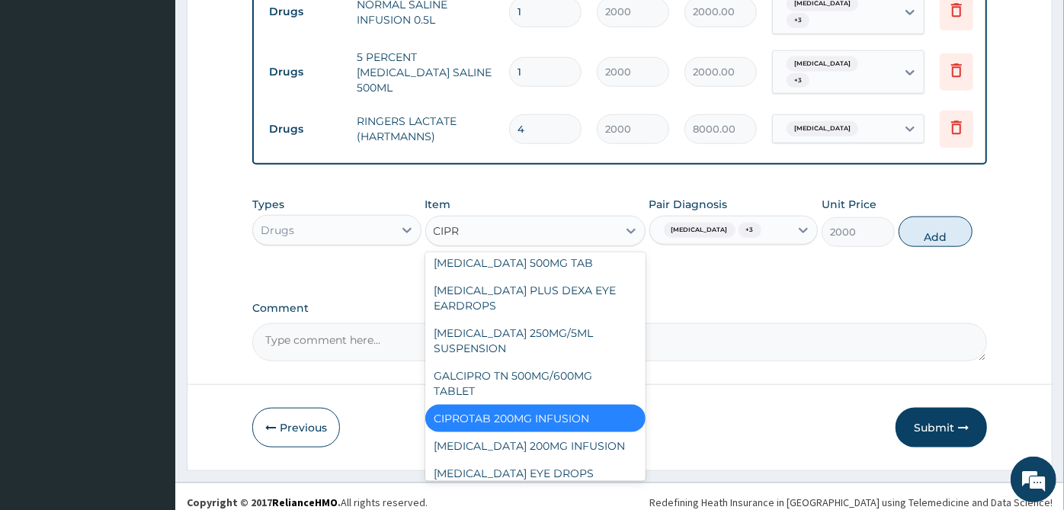
type input "[MEDICAL_DATA]"
click at [577, 432] on div "[MEDICAL_DATA] 200MG INFUSION" at bounding box center [535, 445] width 220 height 27
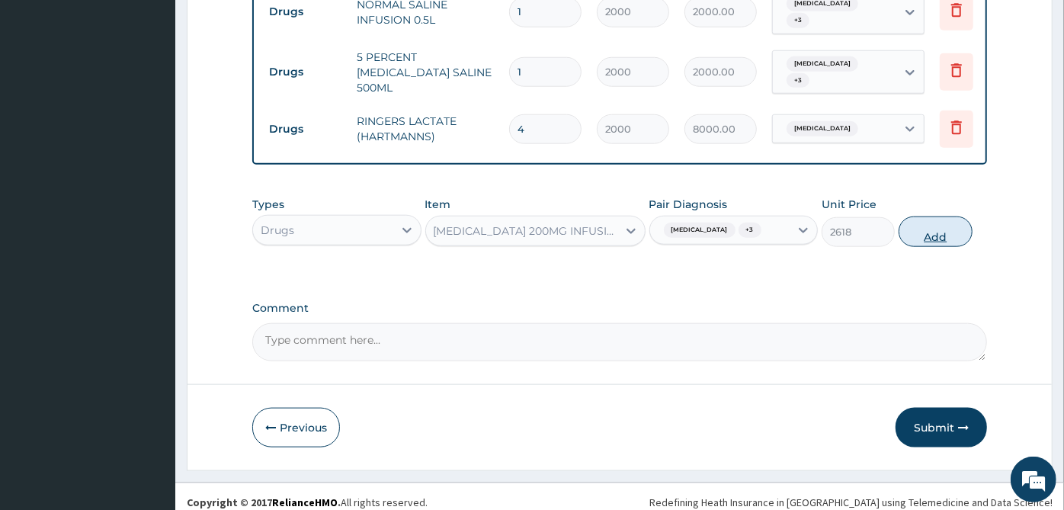
click at [945, 222] on button "Add" at bounding box center [935, 232] width 73 height 30
type input "0"
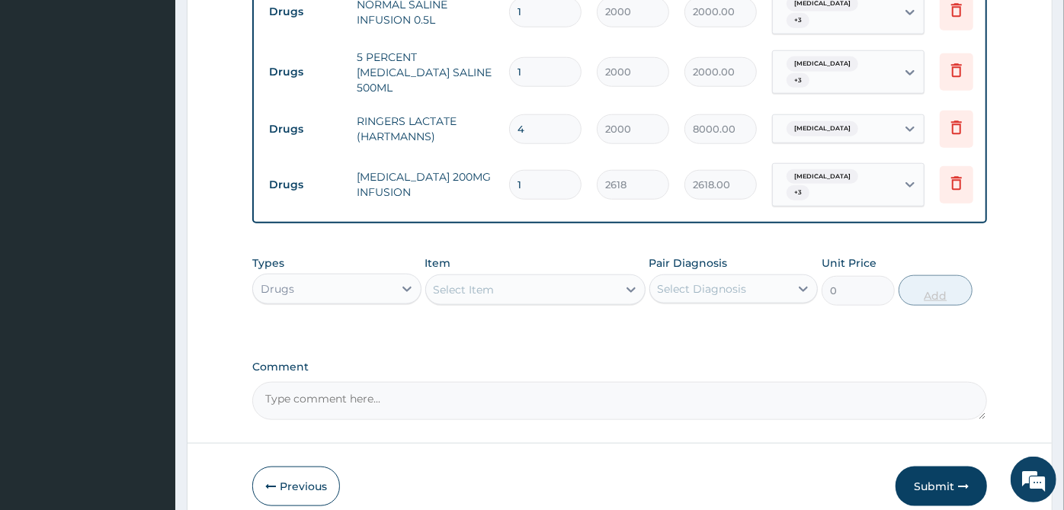
type input "0.00"
type input "4"
type input "10472.00"
type input "4"
click at [573, 277] on div "Select Item" at bounding box center [521, 289] width 191 height 24
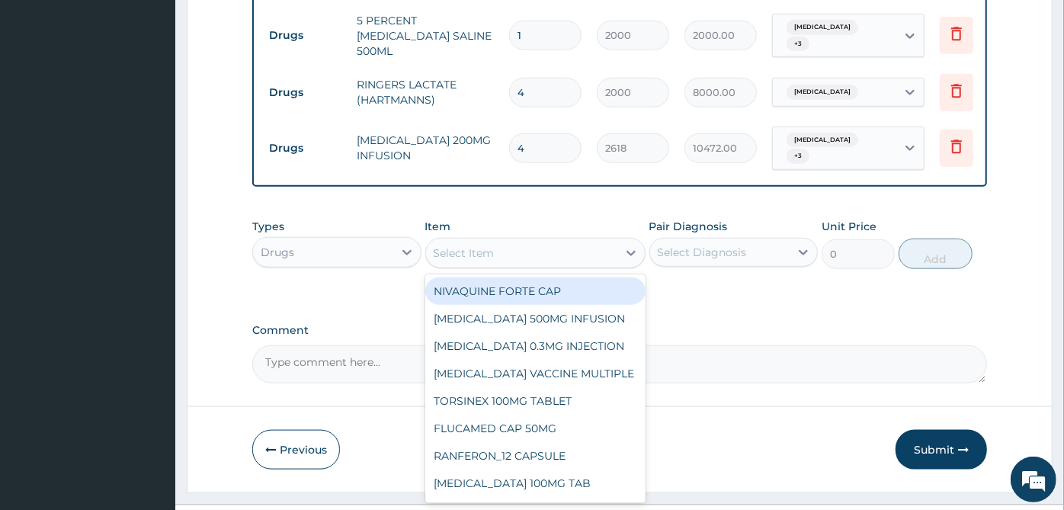
scroll to position [1000, 0]
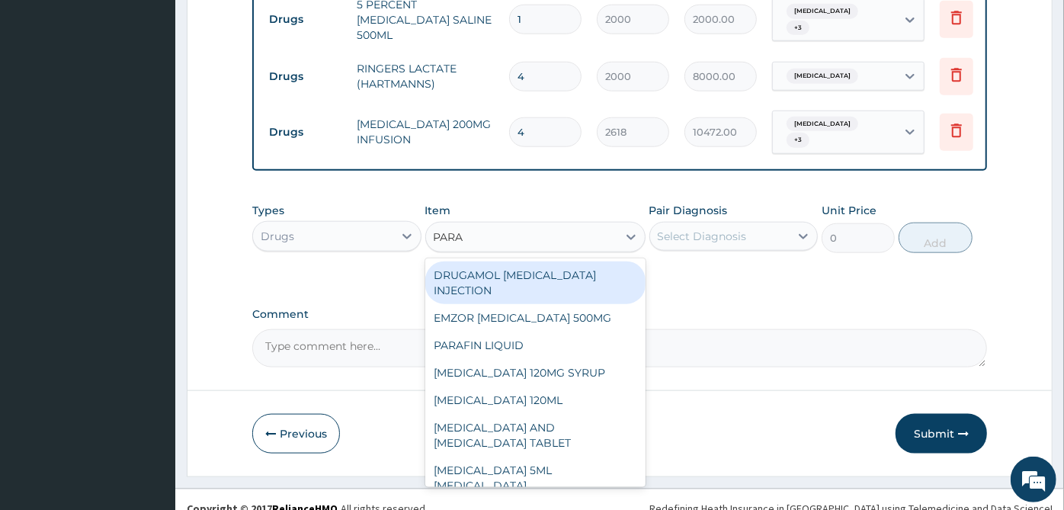
type input "PARAC"
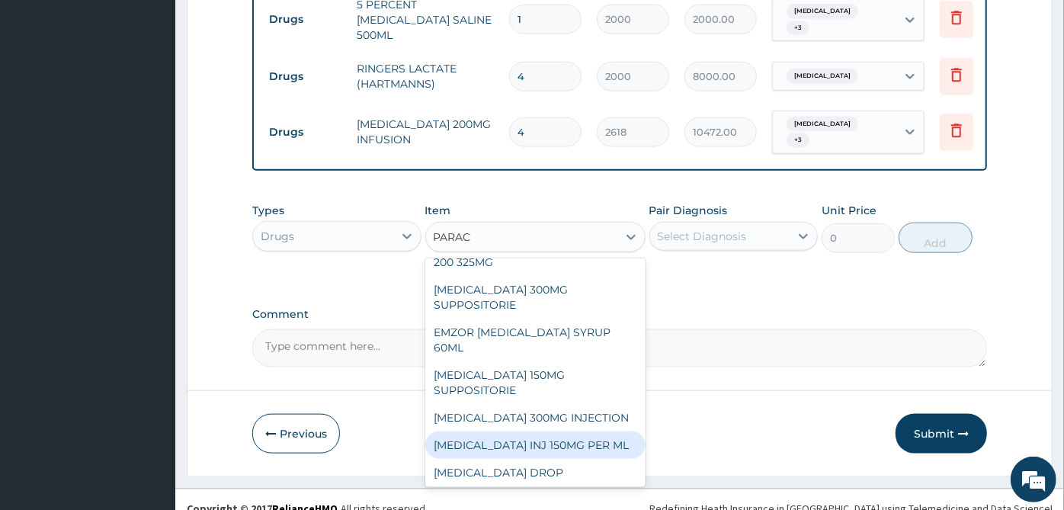
scroll to position [322, 0]
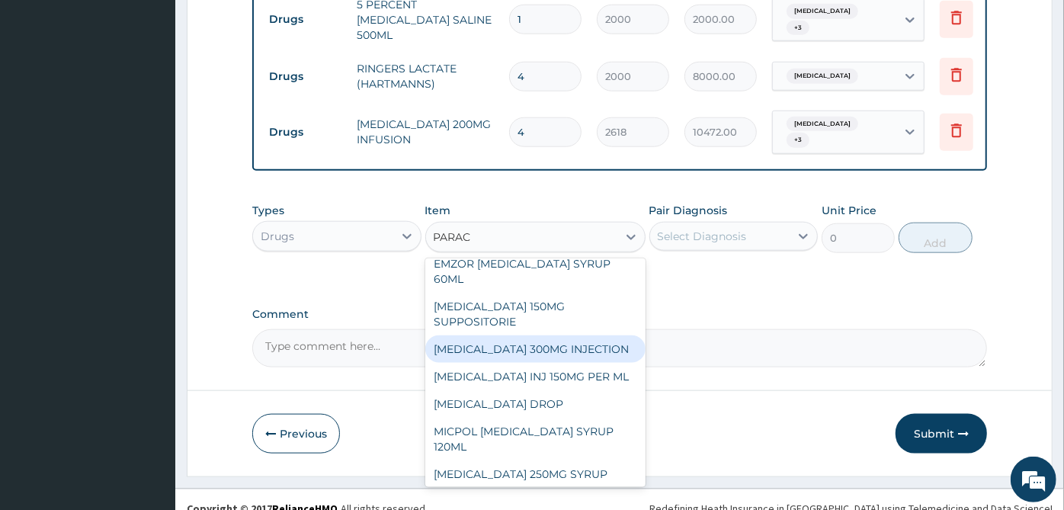
click at [575, 335] on div "[MEDICAL_DATA] 300MG INJECTION" at bounding box center [535, 348] width 220 height 27
type input "500"
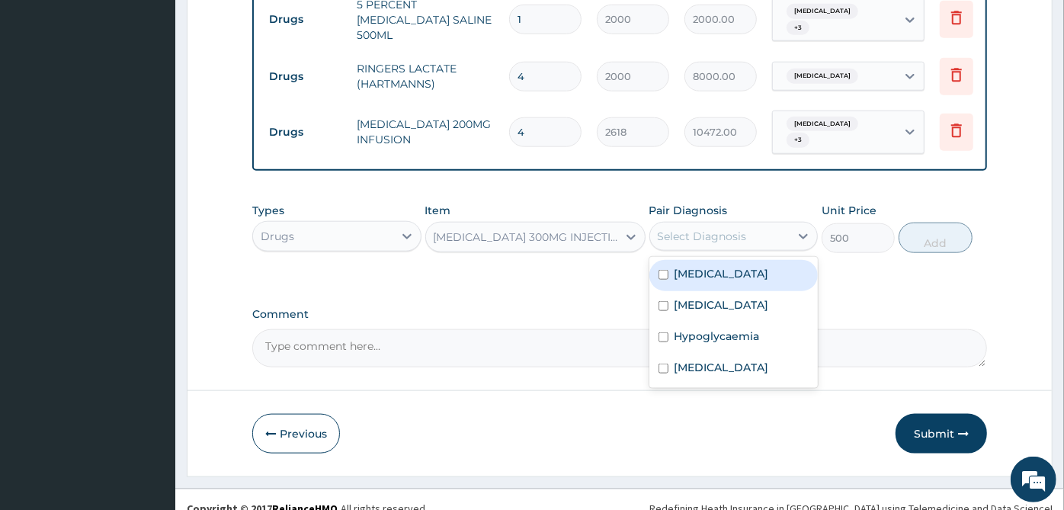
click at [746, 224] on div "Select Diagnosis" at bounding box center [720, 236] width 140 height 24
drag, startPoint x: 739, startPoint y: 245, endPoint x: 727, endPoint y: 294, distance: 50.3
click at [738, 261] on div "[MEDICAL_DATA]" at bounding box center [734, 275] width 169 height 31
checkbox input "true"
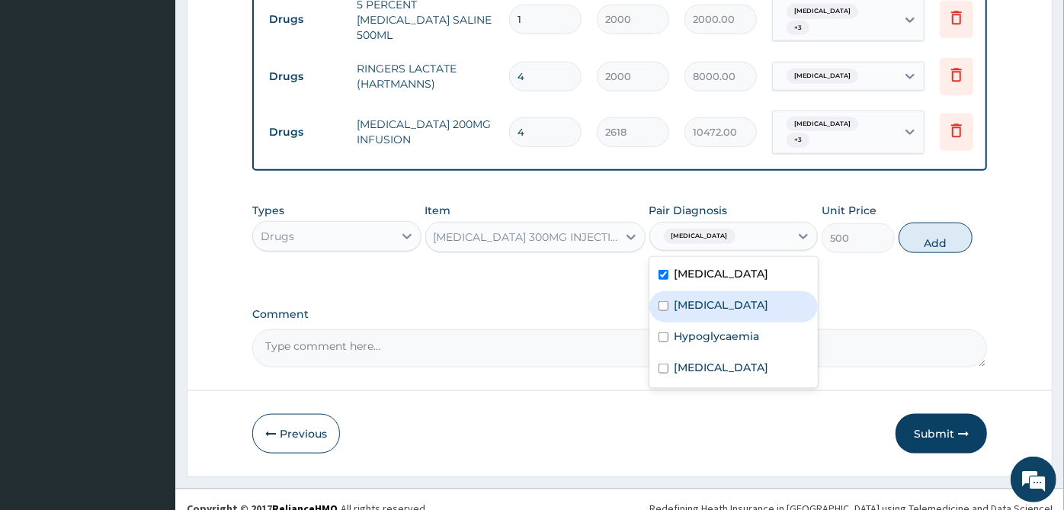
click at [727, 297] on label "[MEDICAL_DATA]" at bounding box center [722, 304] width 95 height 15
checkbox input "true"
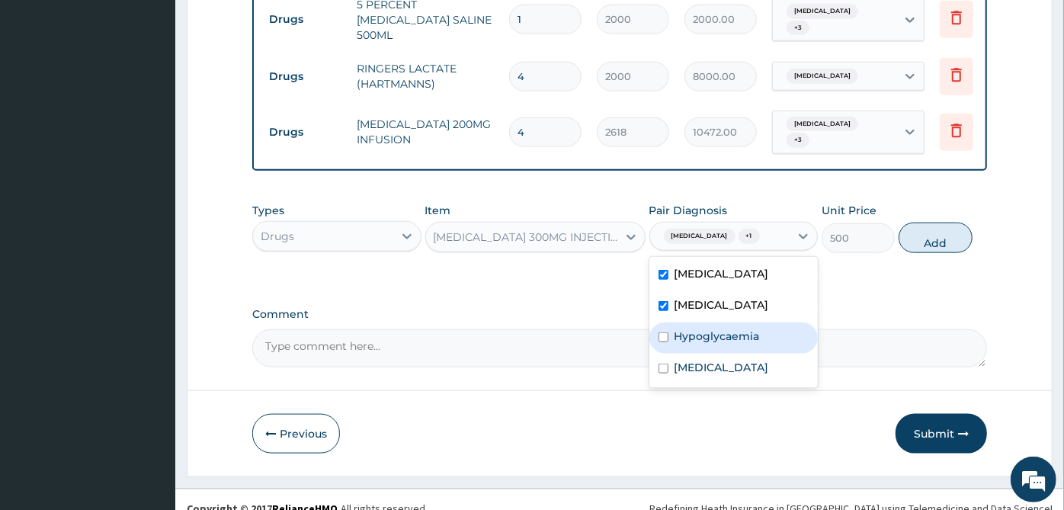
click at [717, 329] on label "Hypoglycaemia" at bounding box center [717, 336] width 85 height 15
checkbox input "true"
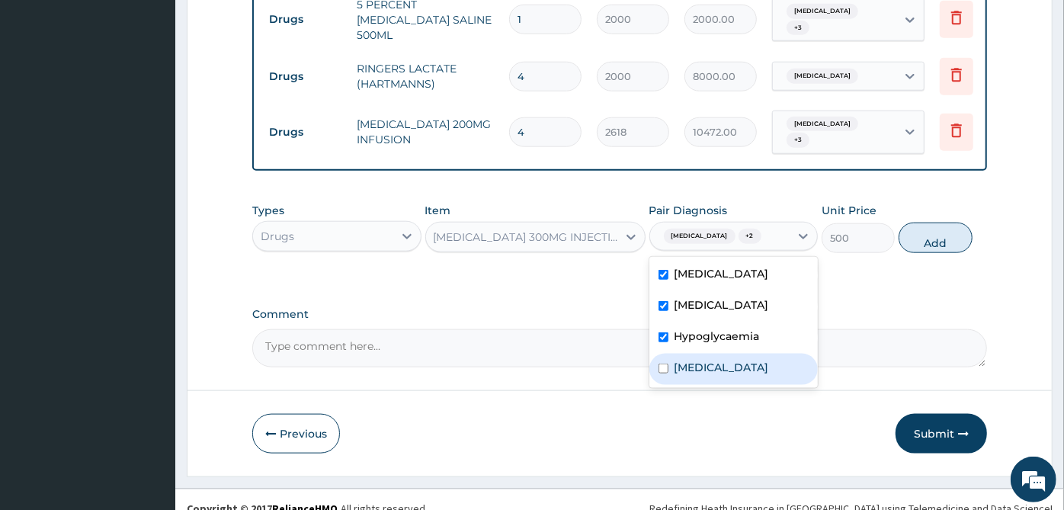
click at [721, 360] on label "[MEDICAL_DATA]" at bounding box center [722, 367] width 95 height 15
checkbox input "true"
click at [928, 223] on button "Add" at bounding box center [935, 238] width 73 height 30
type input "0"
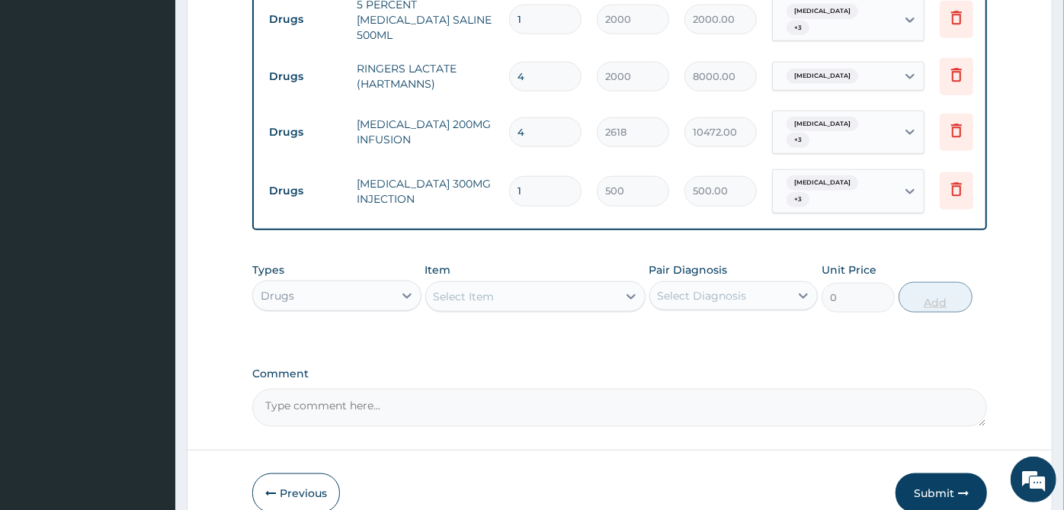
type input "12"
type input "6000.00"
type input "12"
click at [591, 284] on div "Select Item" at bounding box center [521, 296] width 191 height 24
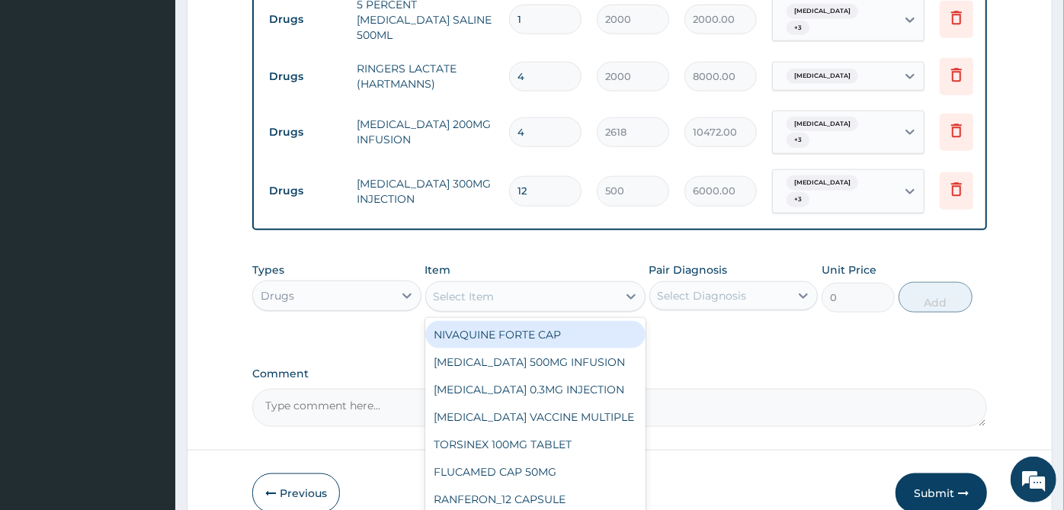
scroll to position [1054, 0]
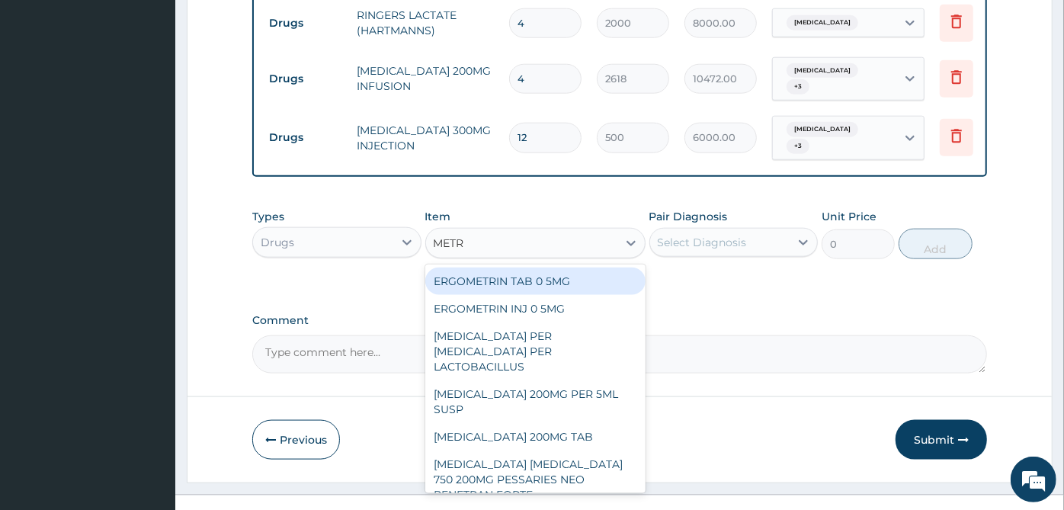
type input "METRO"
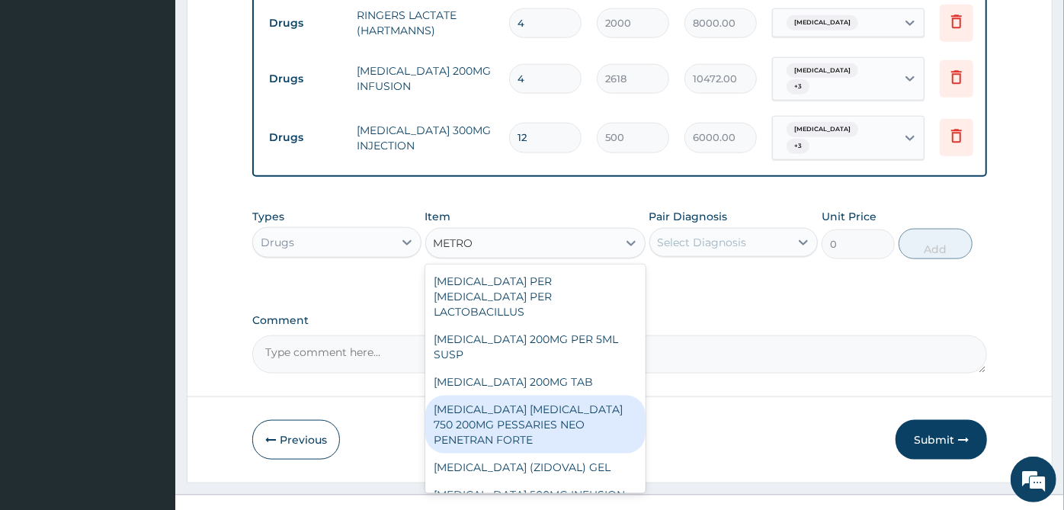
scroll to position [85, 0]
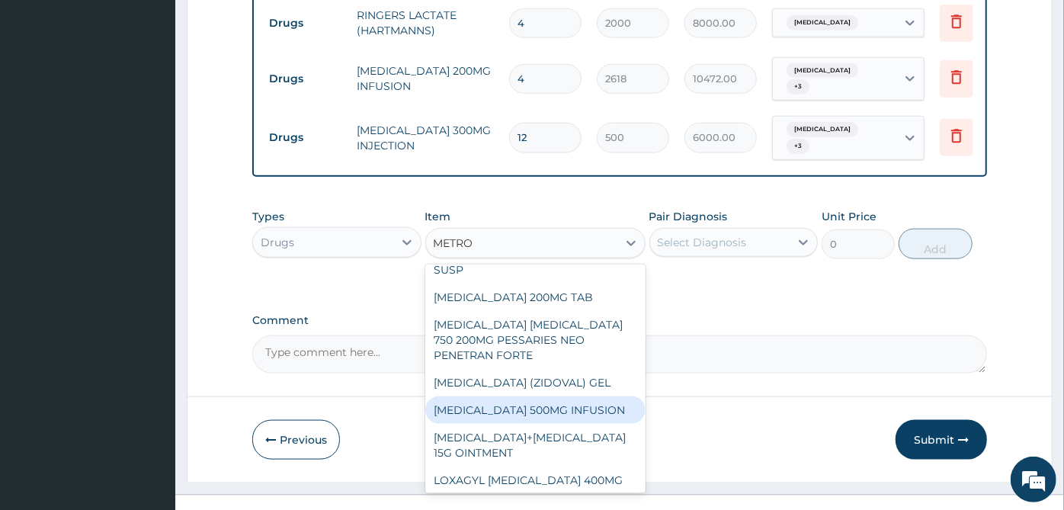
click at [598, 396] on div "[MEDICAL_DATA] 500MG INFUSION" at bounding box center [535, 409] width 220 height 27
type input "1500"
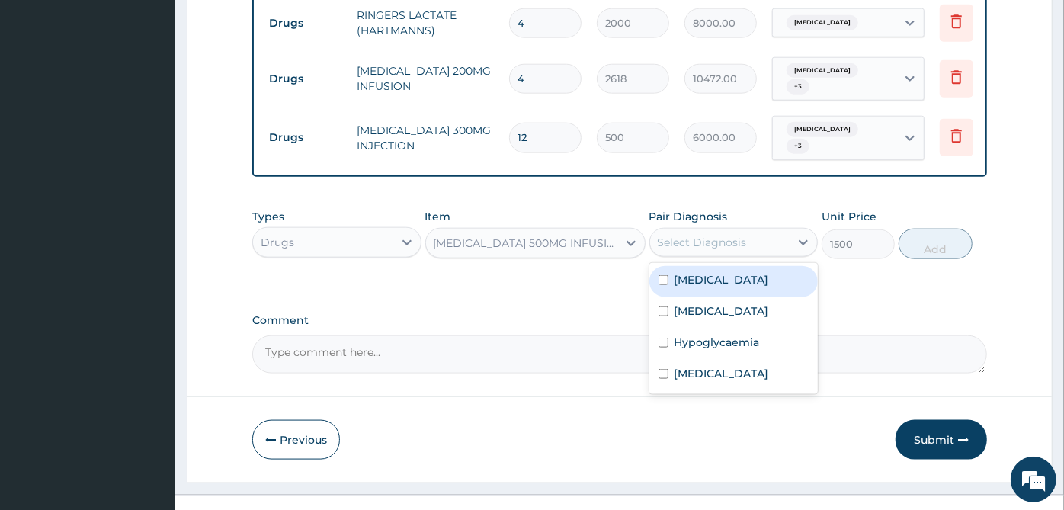
click at [742, 235] on div "Select Diagnosis" at bounding box center [702, 242] width 89 height 15
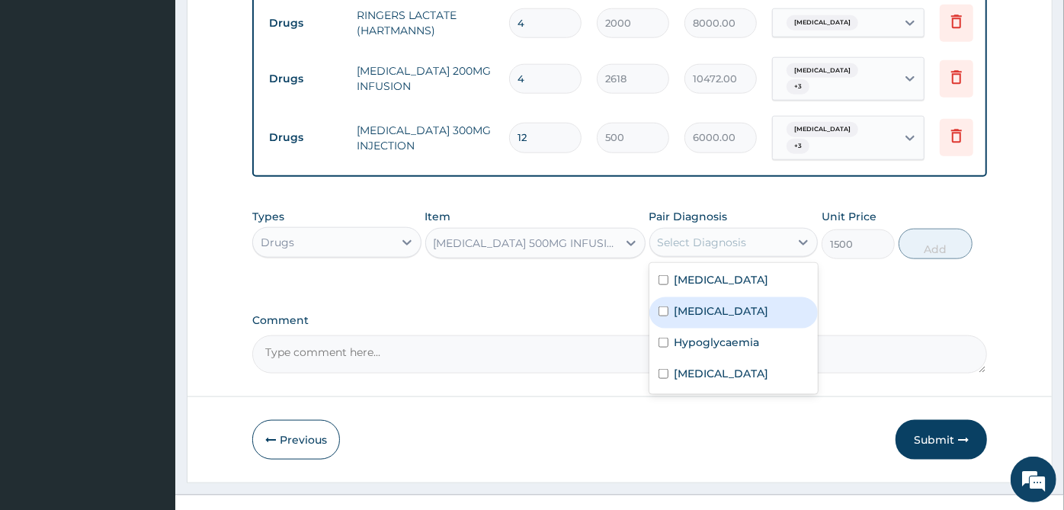
click at [736, 303] on label "[MEDICAL_DATA]" at bounding box center [722, 310] width 95 height 15
checkbox input "true"
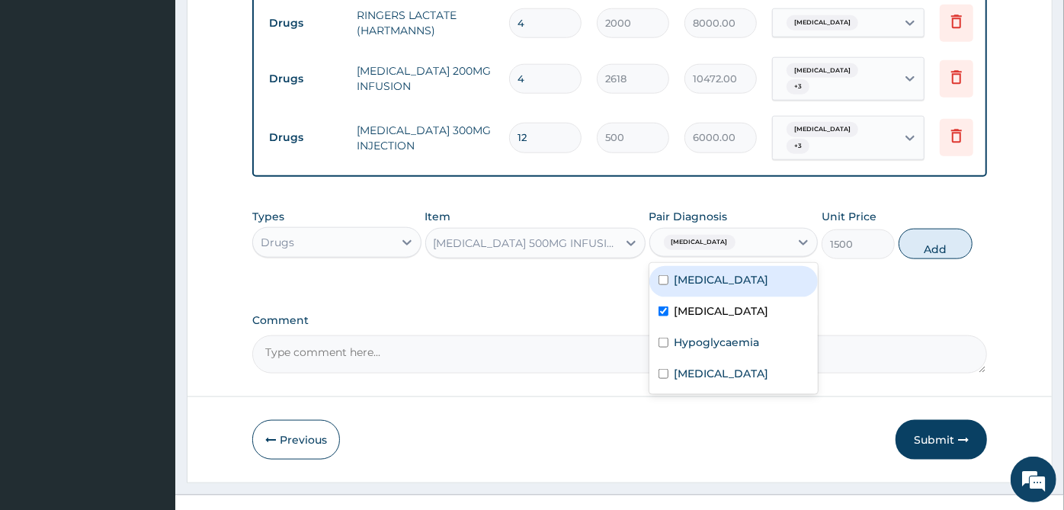
click at [736, 266] on div "[MEDICAL_DATA]" at bounding box center [734, 281] width 169 height 31
checkbox input "true"
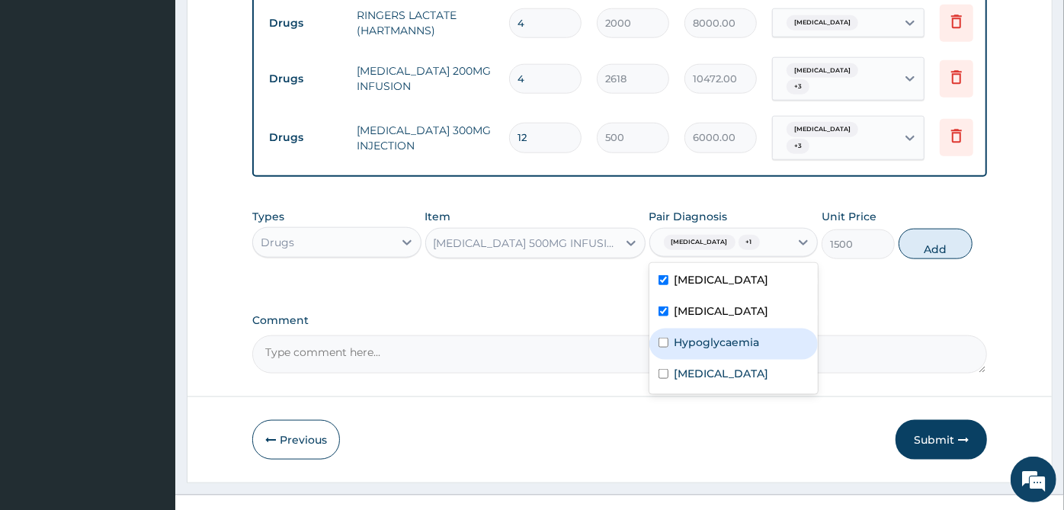
click at [743, 329] on div "Hypoglycaemia" at bounding box center [734, 344] width 169 height 31
checkbox input "true"
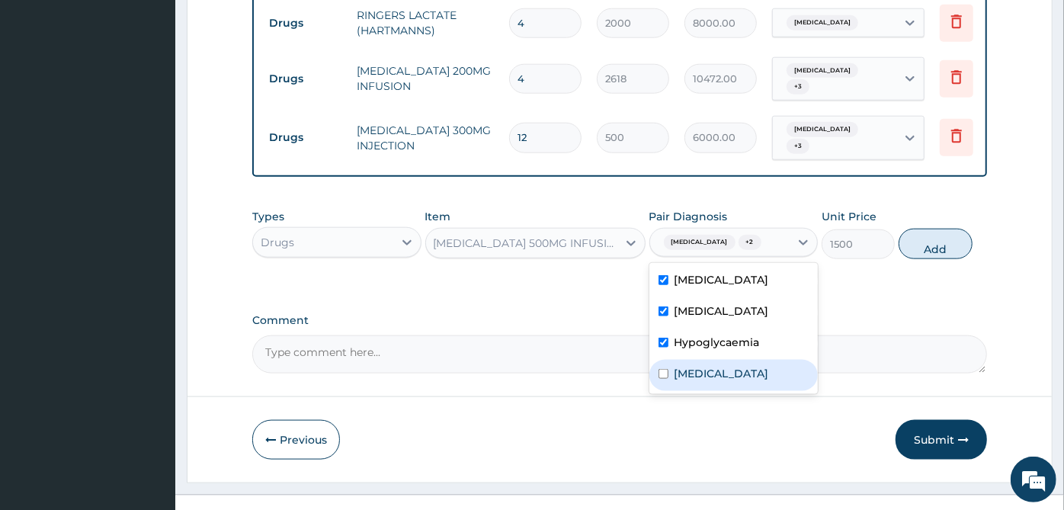
click at [745, 366] on label "[MEDICAL_DATA]" at bounding box center [722, 373] width 95 height 15
checkbox input "true"
click at [951, 229] on button "Add" at bounding box center [935, 244] width 73 height 30
type input "0"
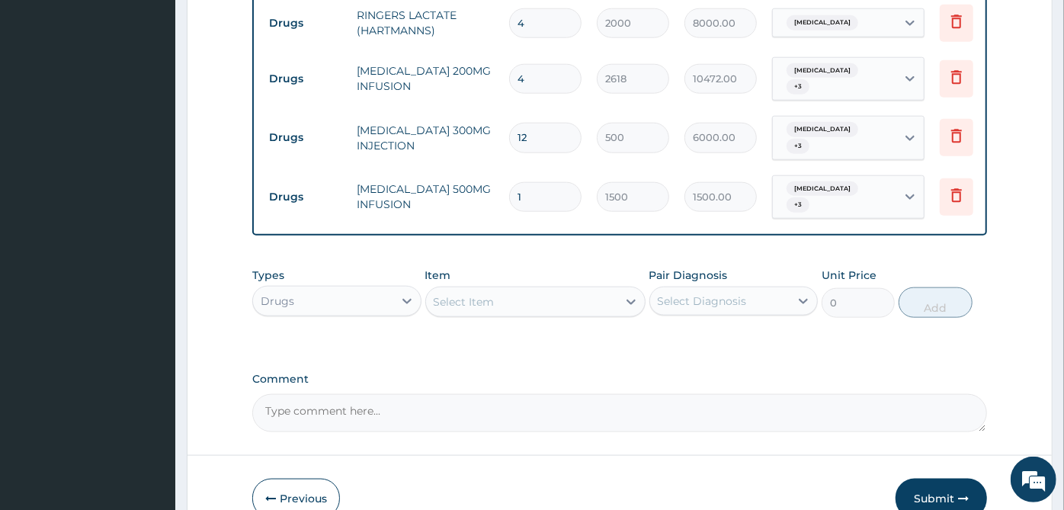
click at [569, 290] on div "Select Item" at bounding box center [521, 302] width 191 height 24
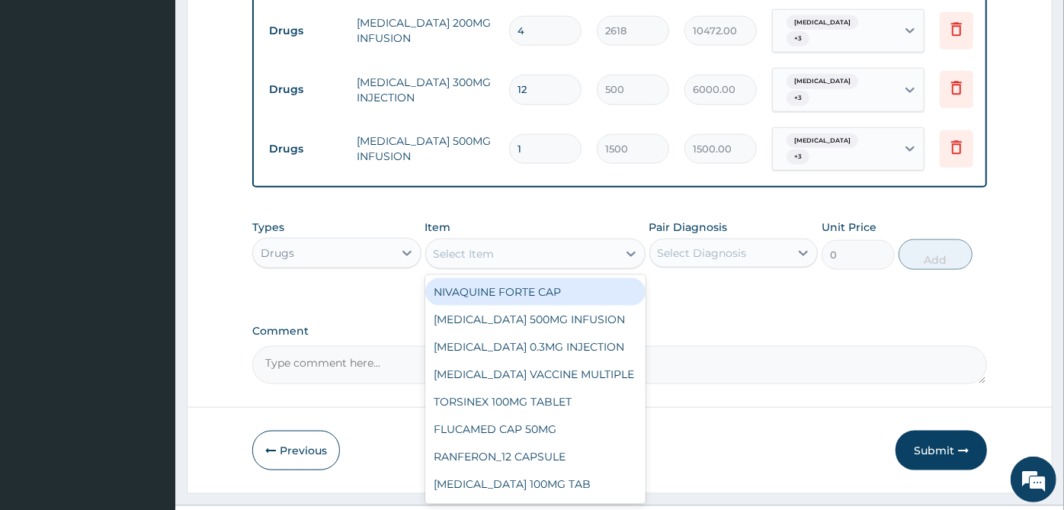
scroll to position [1111, 0]
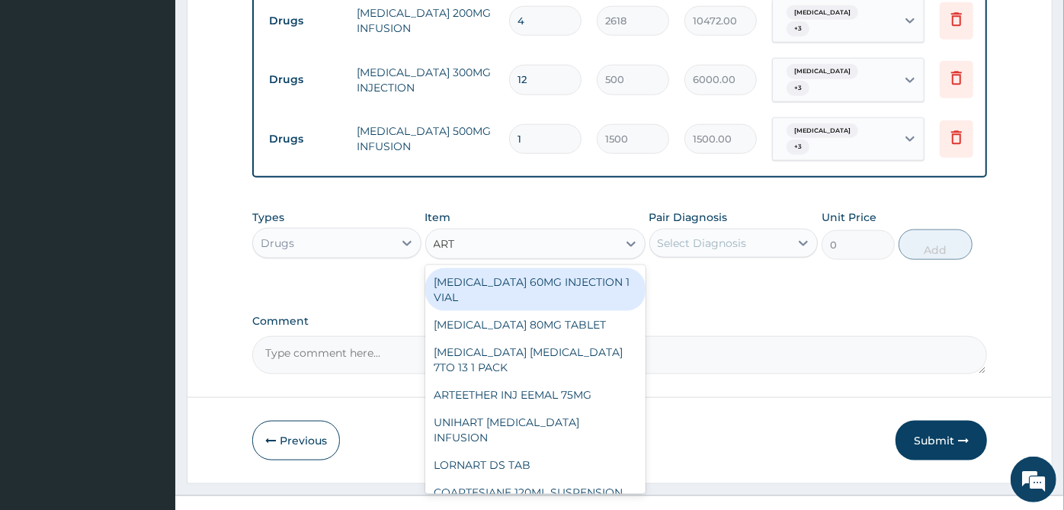
type input "ARTE"
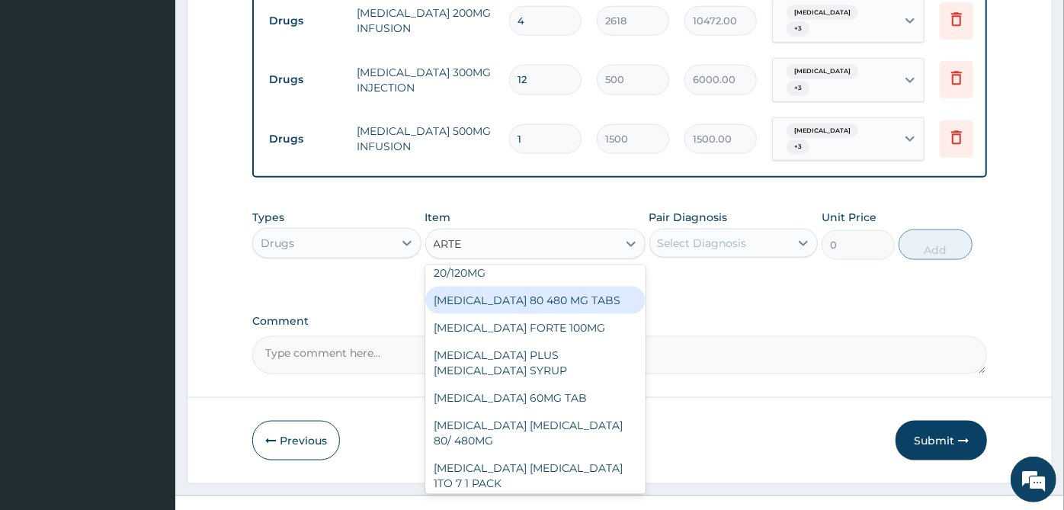
scroll to position [1016, 0]
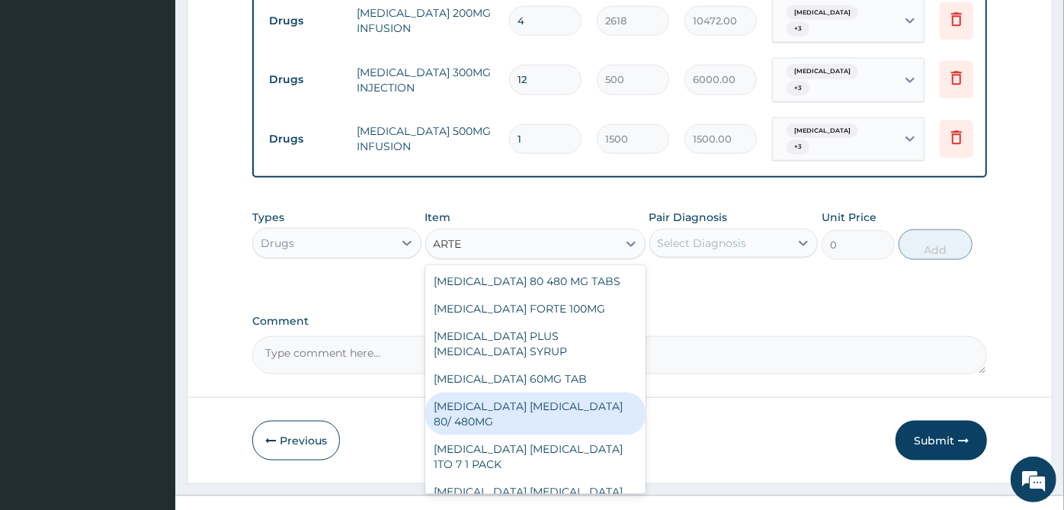
click at [562, 393] on div "[MEDICAL_DATA] [MEDICAL_DATA] 80/ 480MG" at bounding box center [535, 414] width 220 height 43
type input "368.4"
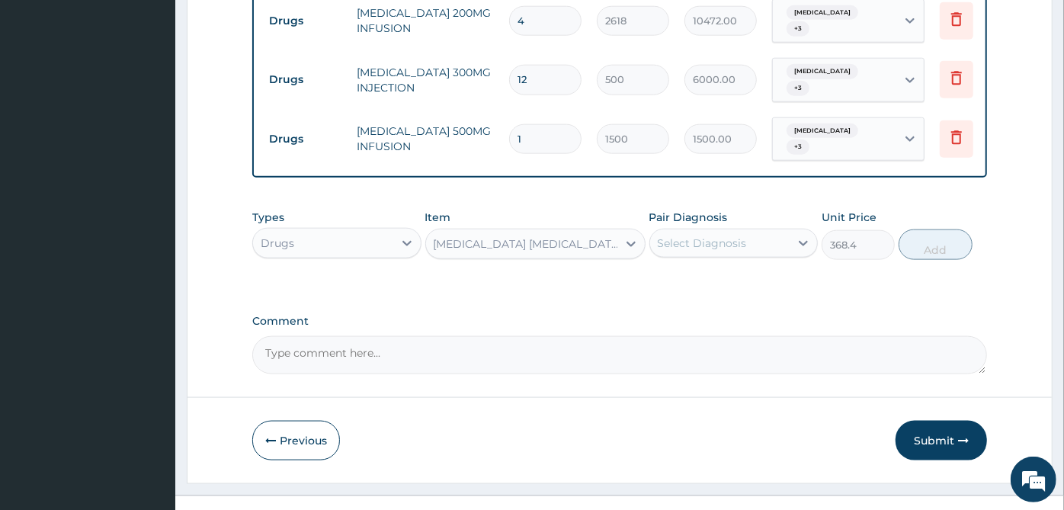
click at [745, 236] on div "Select Diagnosis" at bounding box center [702, 243] width 89 height 15
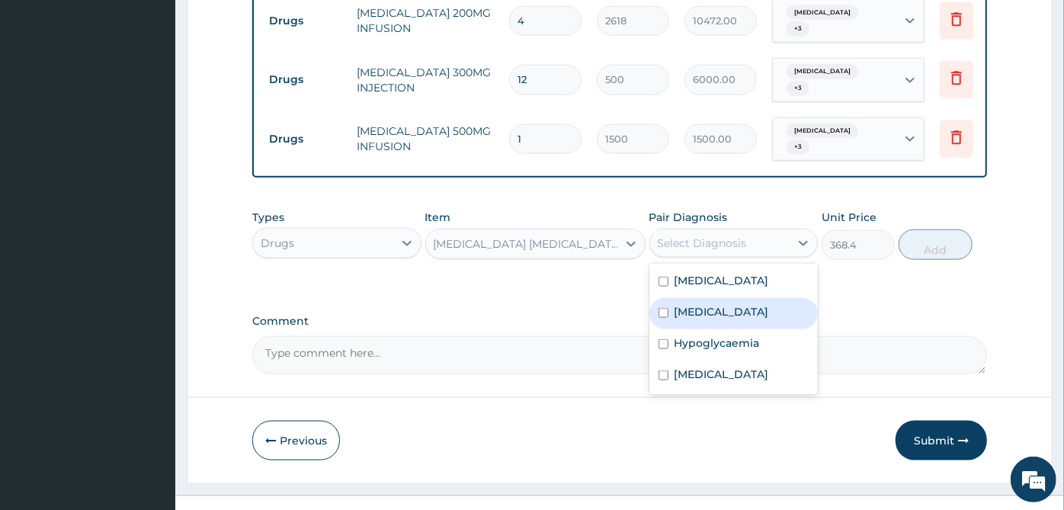
click at [733, 298] on div "[MEDICAL_DATA]" at bounding box center [734, 313] width 169 height 31
checkbox input "true"
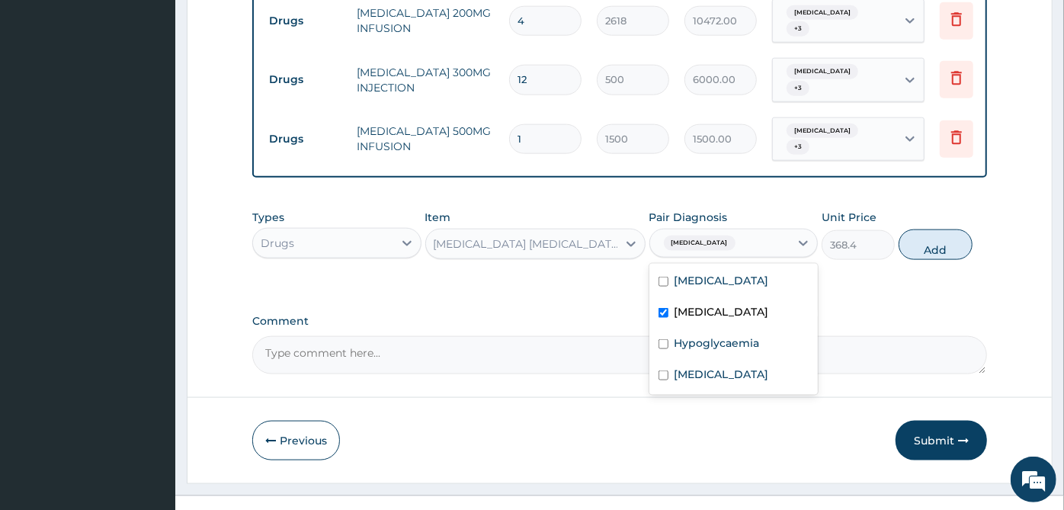
click at [975, 229] on div "Types Drugs Item [MEDICAL_DATA] [MEDICAL_DATA] 80/ 480MG Pair Diagnosis option …" at bounding box center [619, 235] width 735 height 66
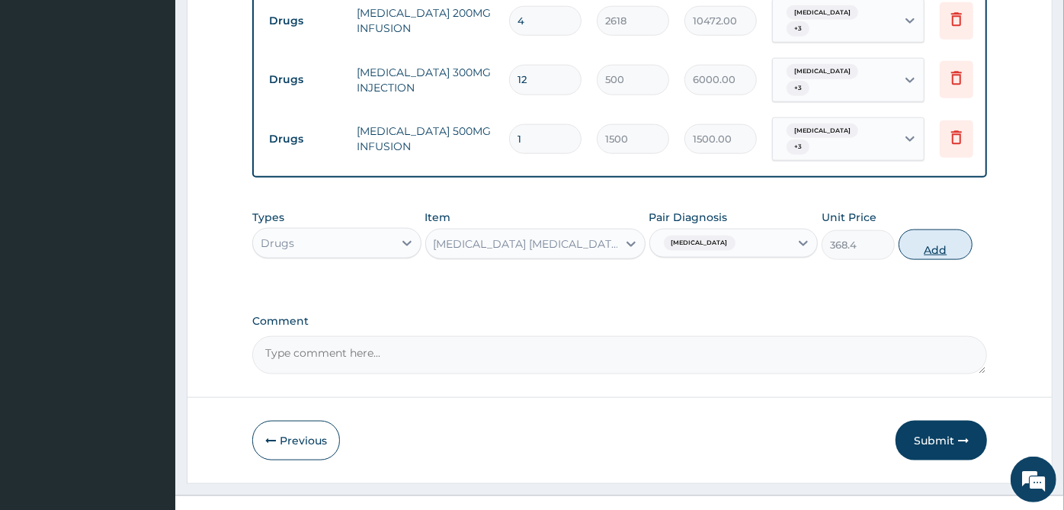
click at [962, 229] on button "Add" at bounding box center [935, 244] width 73 height 30
type input "0"
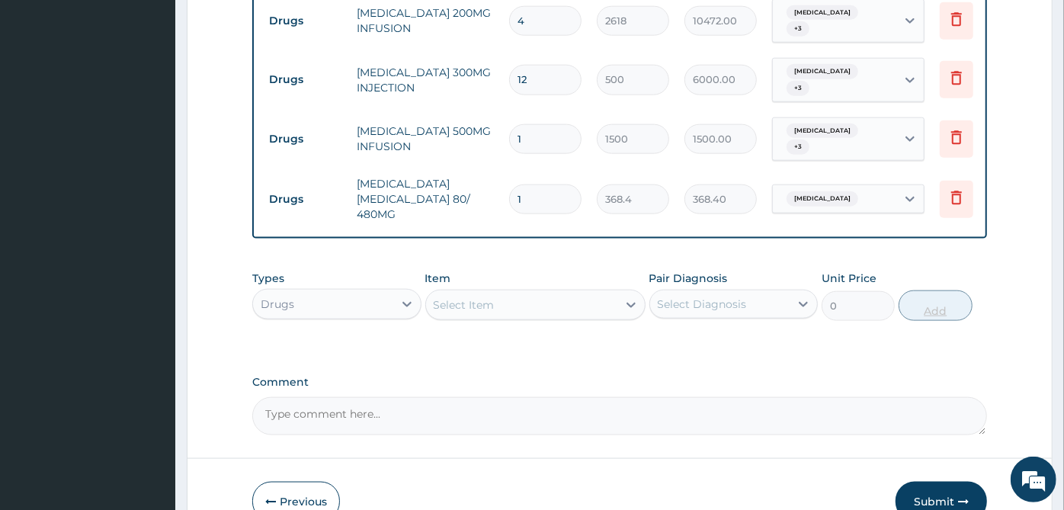
type input "0.00"
type input "6"
type input "2210.40"
type input "6"
click at [585, 293] on div "Select Item" at bounding box center [521, 305] width 191 height 24
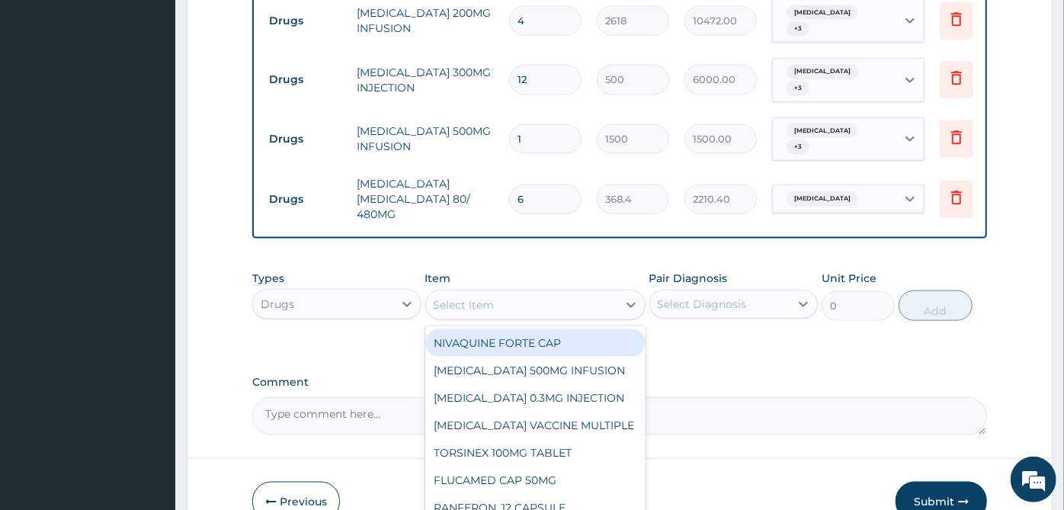
scroll to position [1172, 0]
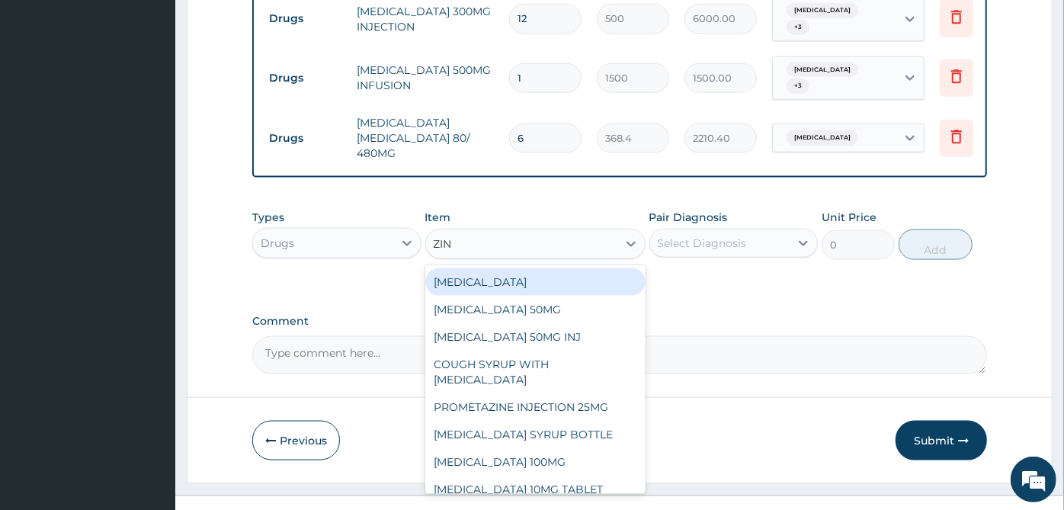
type input "ZINC"
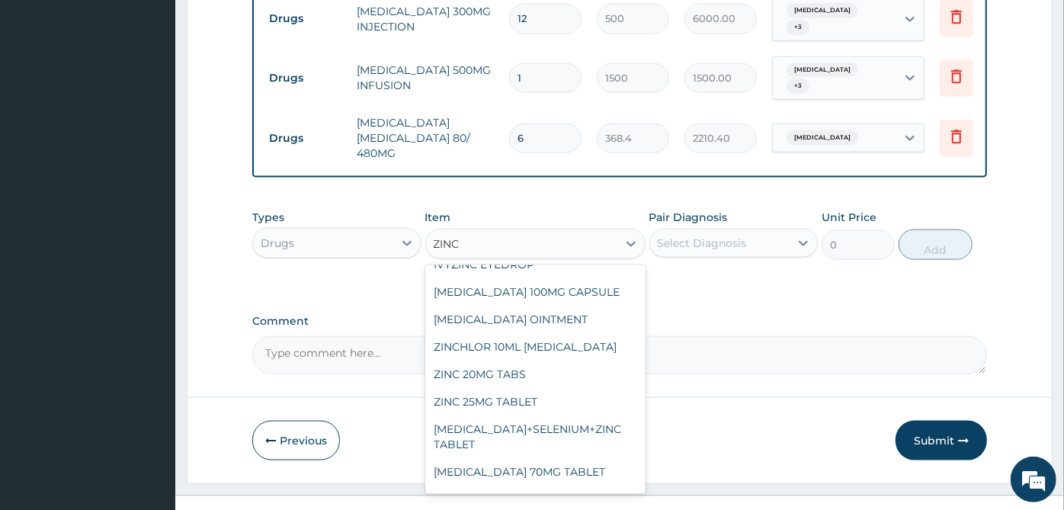
scroll to position [169, 0]
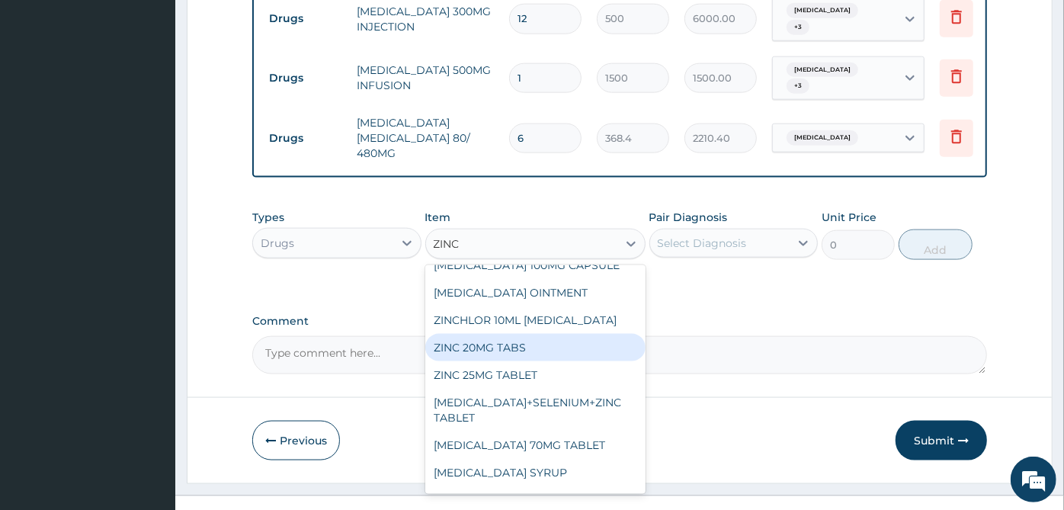
click at [557, 334] on div "ZINC 20MG TABS" at bounding box center [535, 347] width 220 height 27
type input "20"
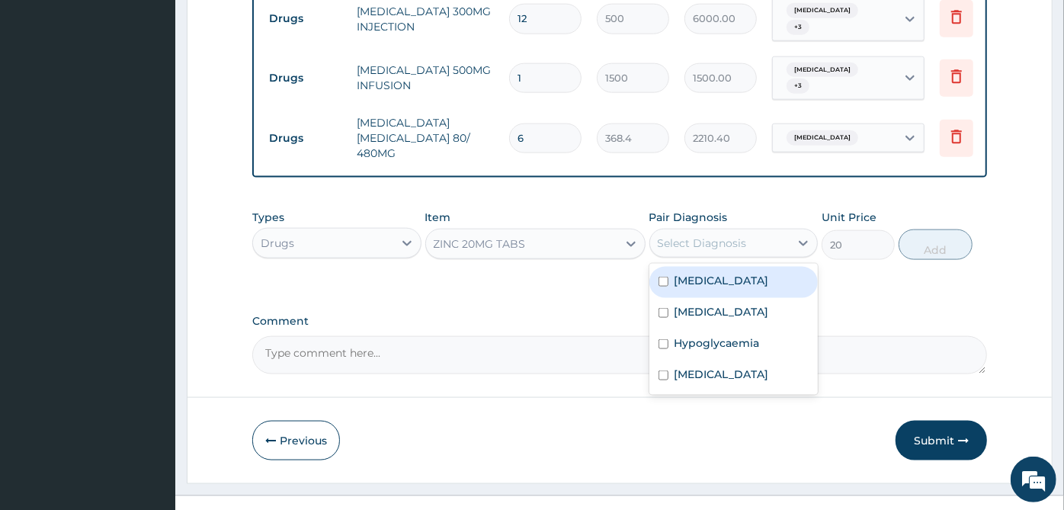
click at [749, 231] on div "Select Diagnosis" at bounding box center [720, 243] width 140 height 24
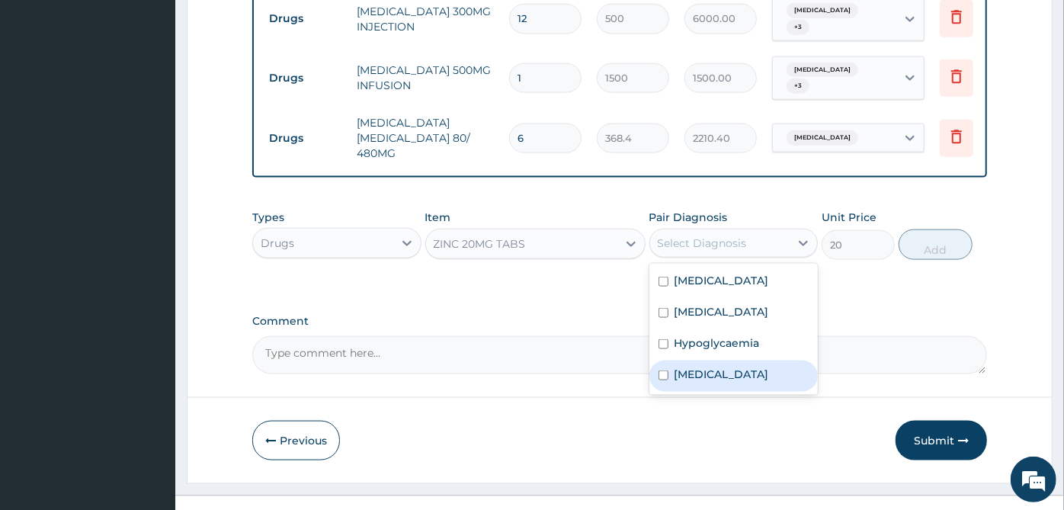
click at [728, 367] on label "[MEDICAL_DATA]" at bounding box center [722, 374] width 95 height 15
checkbox input "true"
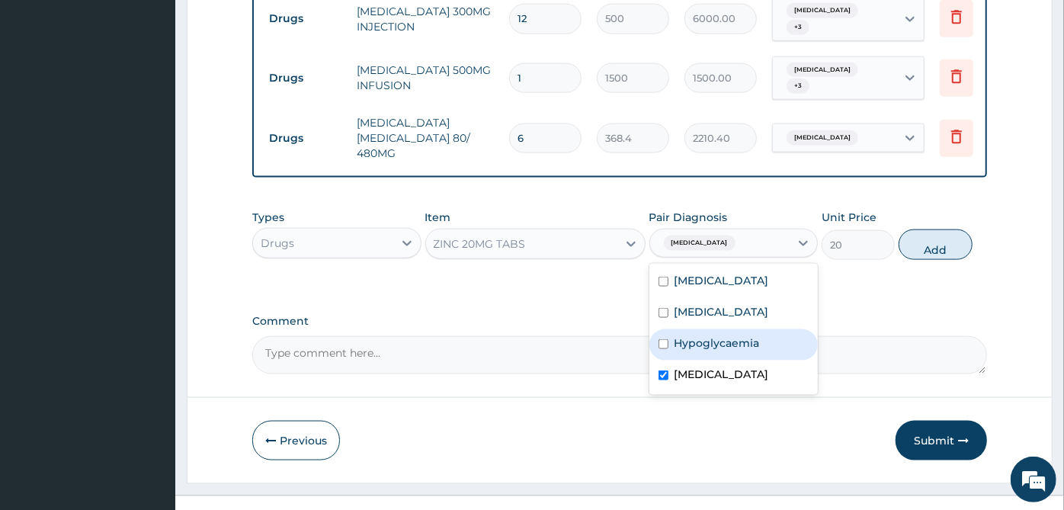
click at [730, 329] on div "Hypoglycaemia" at bounding box center [734, 344] width 169 height 31
checkbox input "true"
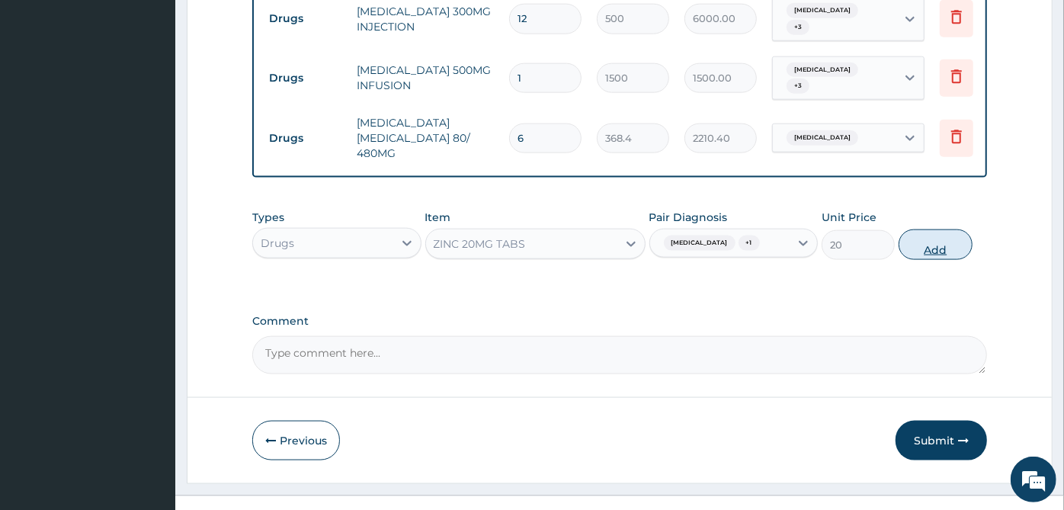
click at [957, 229] on button "Add" at bounding box center [935, 244] width 73 height 30
type input "0"
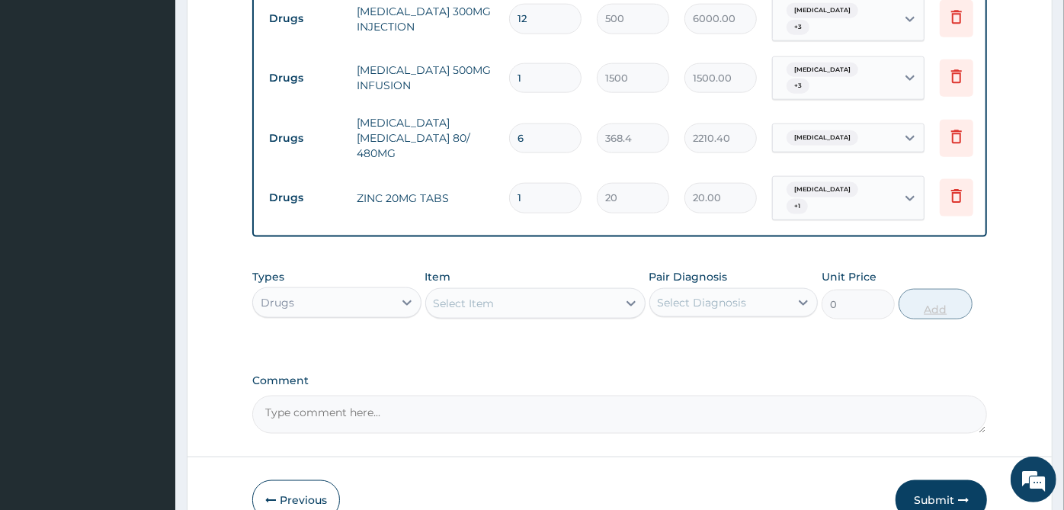
type input "0.00"
type input "8"
type input "160.00"
type input "8"
click at [592, 291] on div "Select Item" at bounding box center [521, 303] width 191 height 24
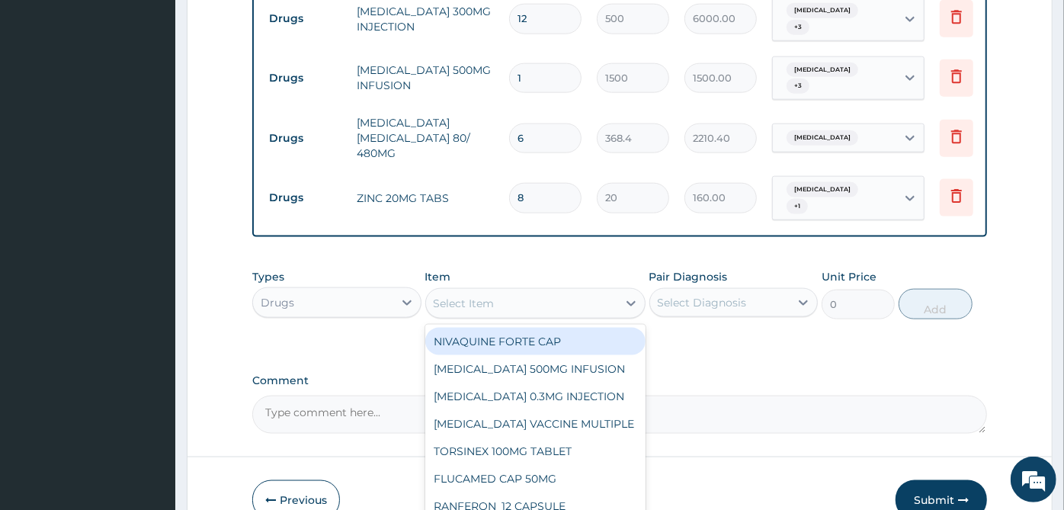
scroll to position [1226, 0]
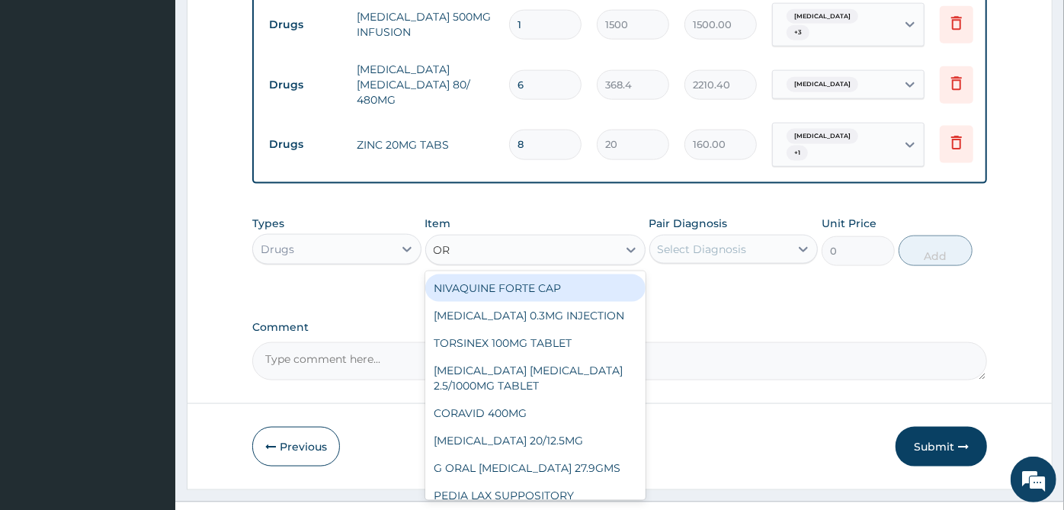
type input "ORS"
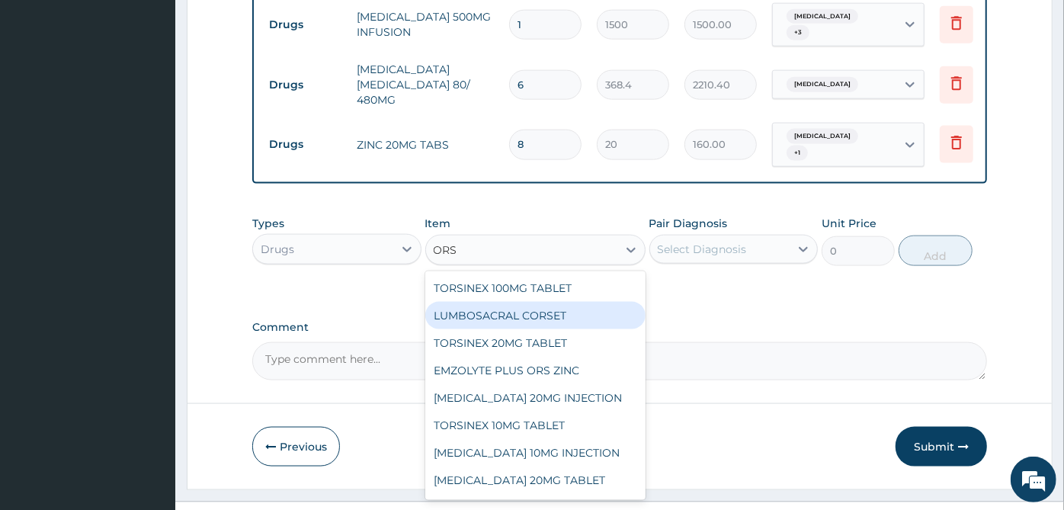
scroll to position [161, 0]
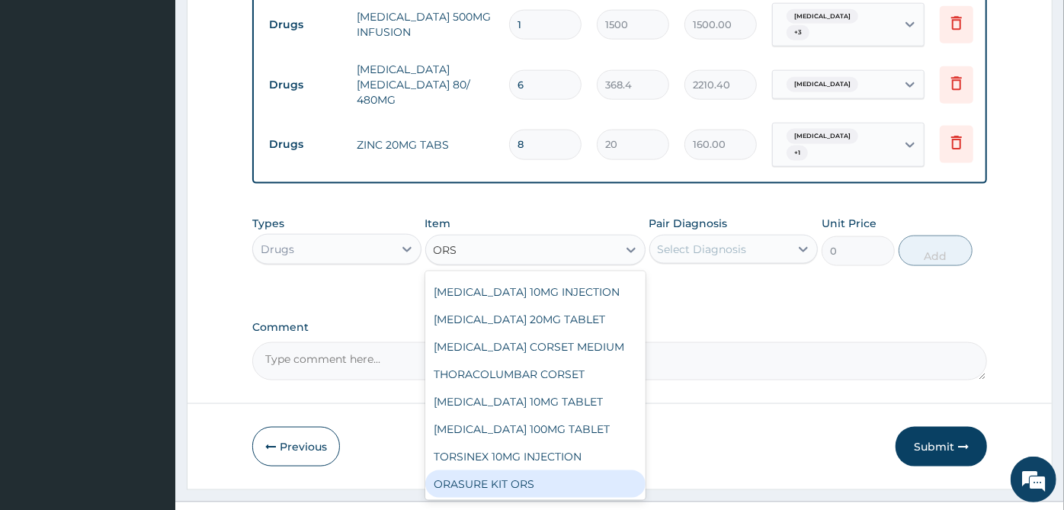
drag, startPoint x: 535, startPoint y: 448, endPoint x: 658, endPoint y: 281, distance: 207.8
click at [545, 470] on div "ORASURE KIT ORS" at bounding box center [535, 483] width 220 height 27
type input "261.456"
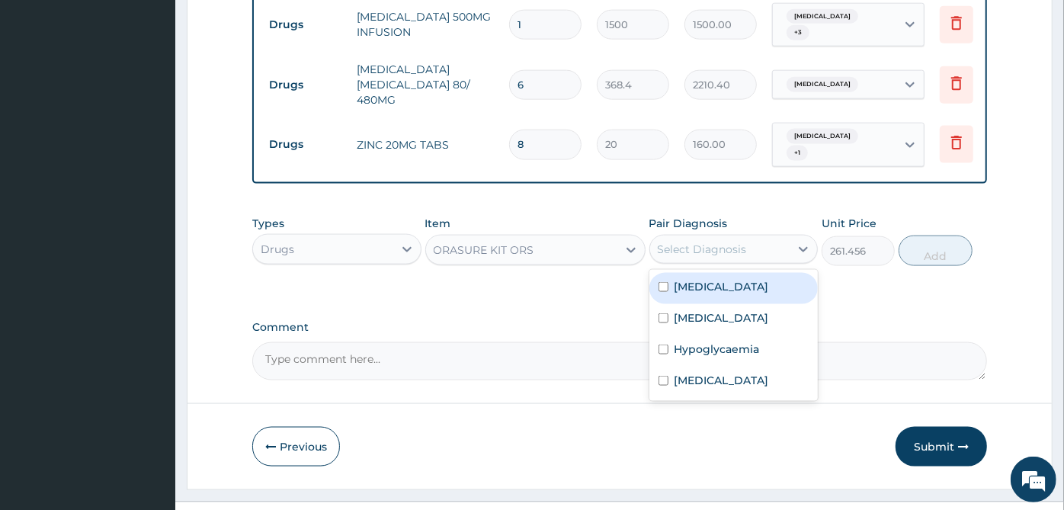
click at [714, 242] on div "Select Diagnosis" at bounding box center [702, 249] width 89 height 15
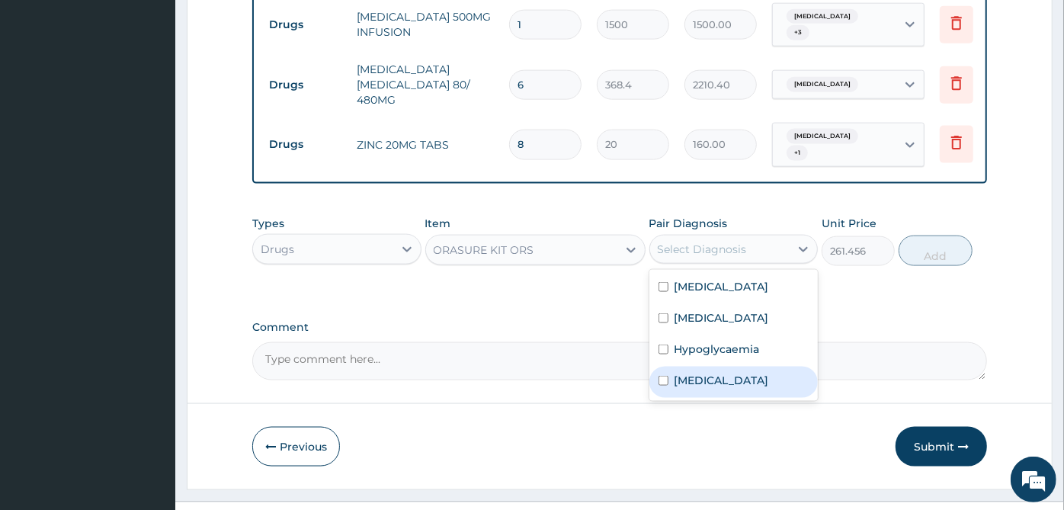
click at [718, 367] on div "[MEDICAL_DATA]" at bounding box center [734, 382] width 169 height 31
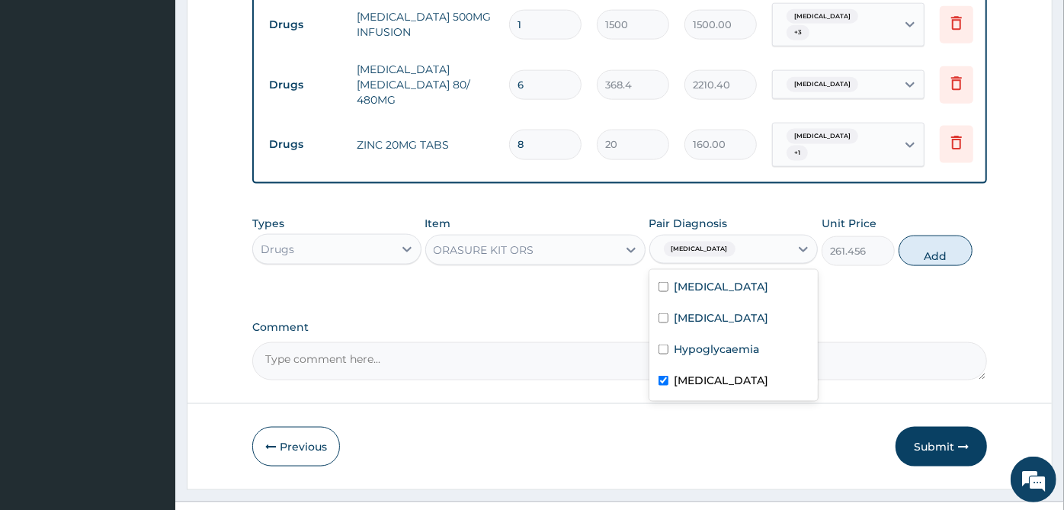
checkbox input "true"
click at [934, 236] on button "Add" at bounding box center [935, 251] width 73 height 30
type input "0"
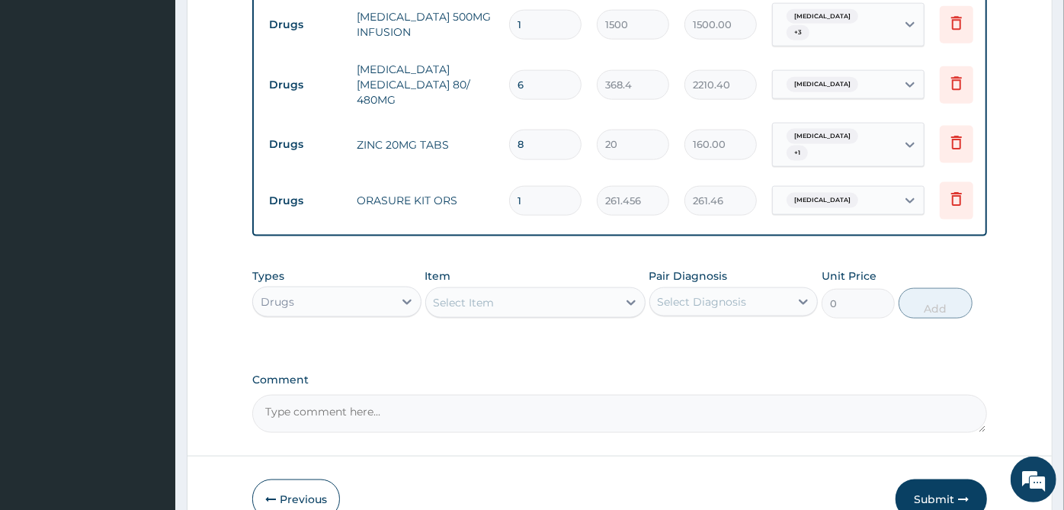
scroll to position [1278, 0]
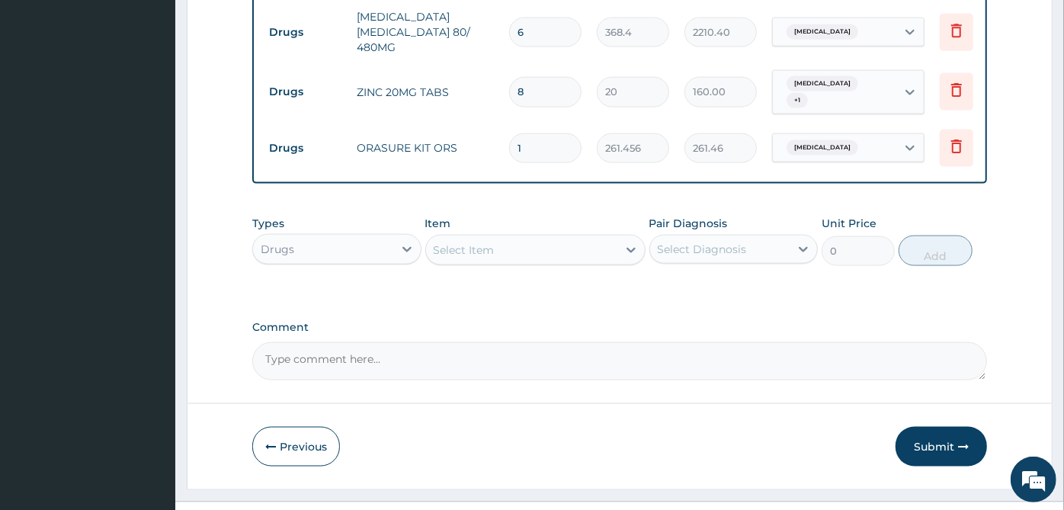
click at [586, 238] on div "Select Item" at bounding box center [521, 250] width 191 height 24
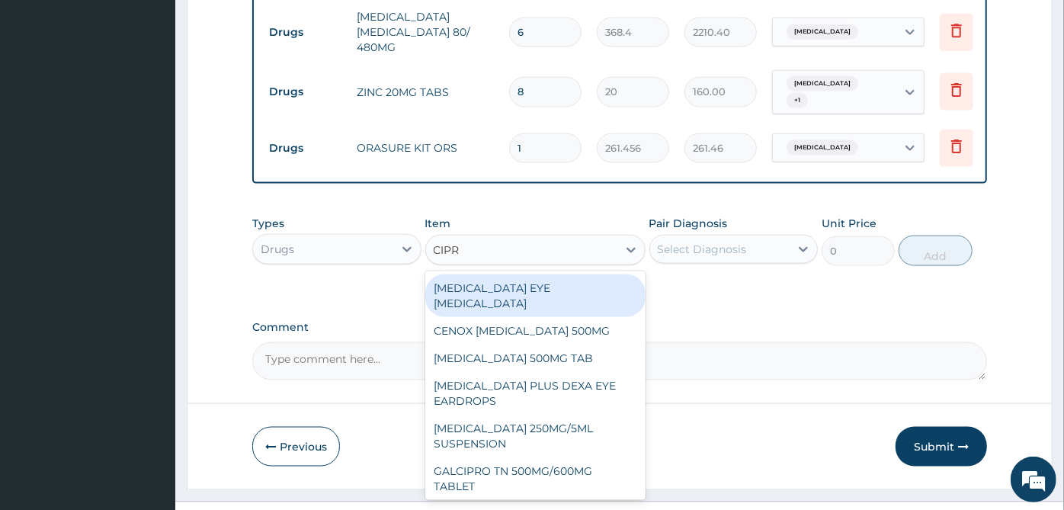
type input "[MEDICAL_DATA]"
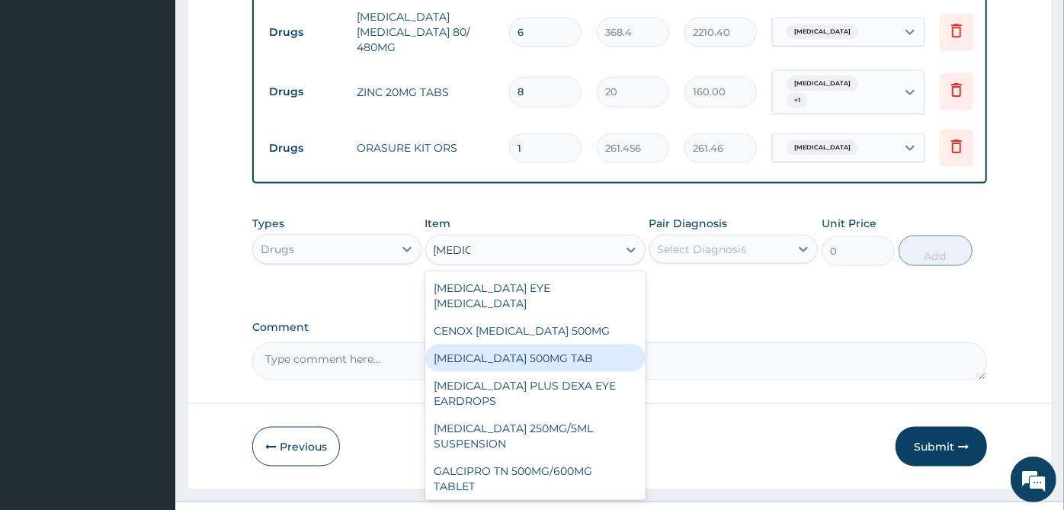
click at [566, 345] on div "[MEDICAL_DATA] 500MG TAB" at bounding box center [535, 358] width 220 height 27
type input "378.57"
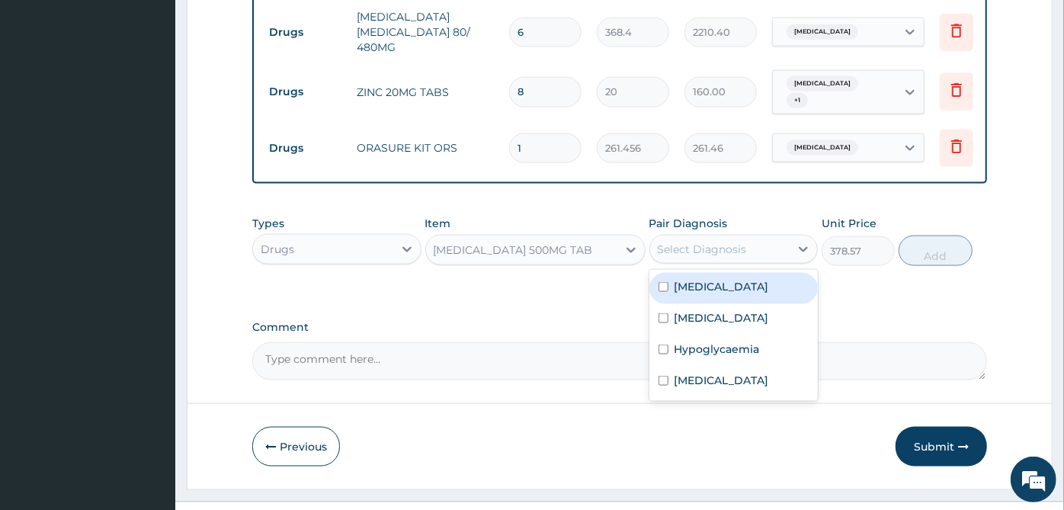
click at [708, 242] on div "Select Diagnosis" at bounding box center [702, 249] width 89 height 15
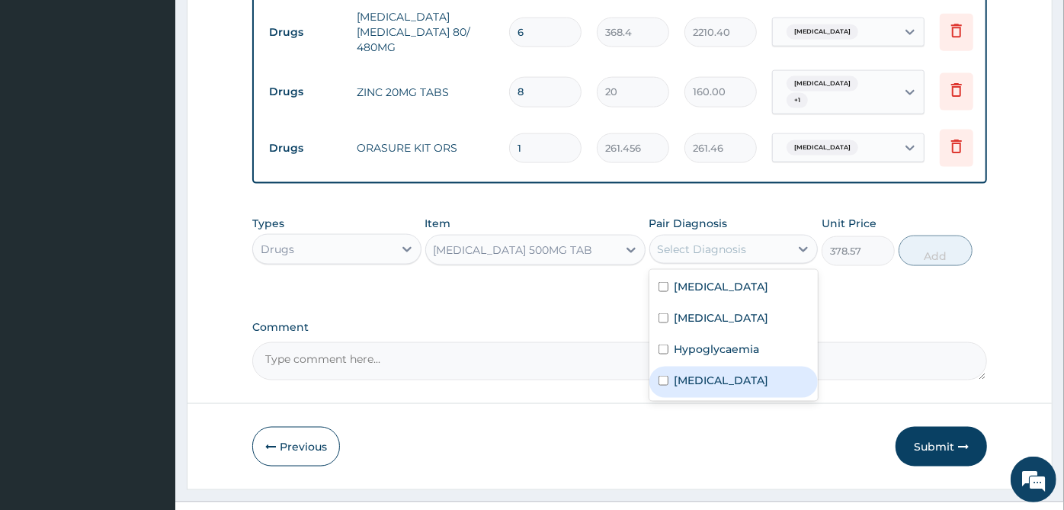
click at [725, 367] on div "[MEDICAL_DATA]" at bounding box center [734, 382] width 169 height 31
checkbox input "true"
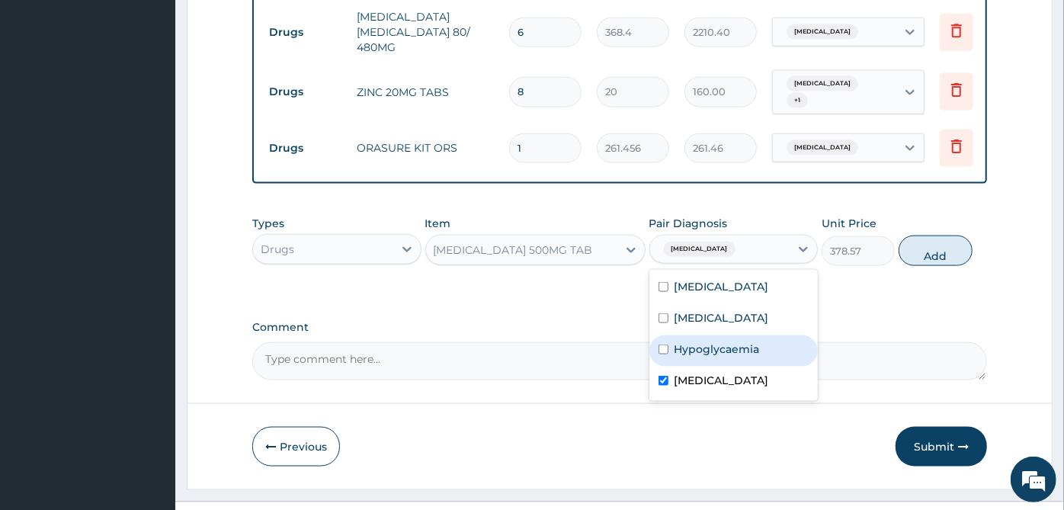
click at [725, 335] on div "Hypoglycaemia" at bounding box center [734, 350] width 169 height 31
checkbox input "true"
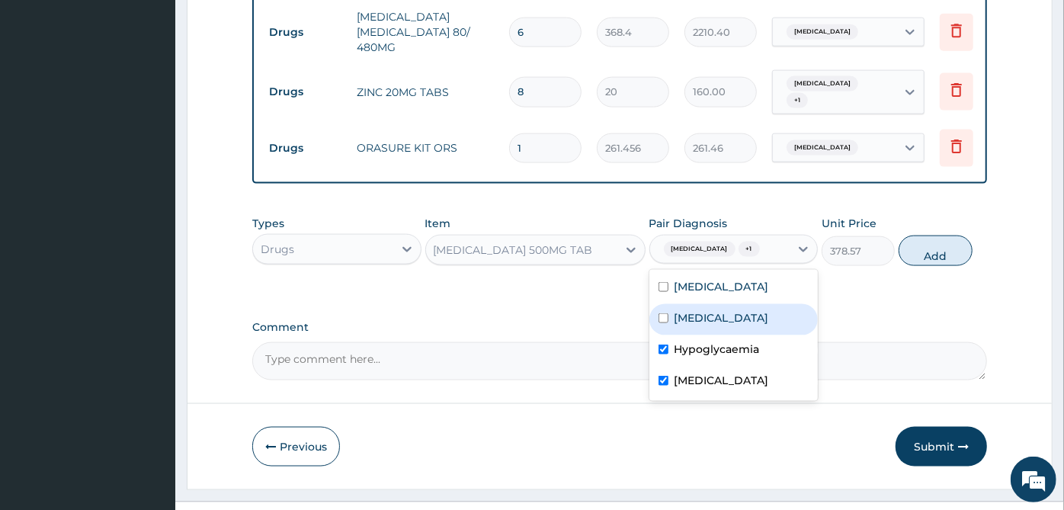
click at [733, 310] on label "[MEDICAL_DATA]" at bounding box center [722, 317] width 95 height 15
checkbox input "true"
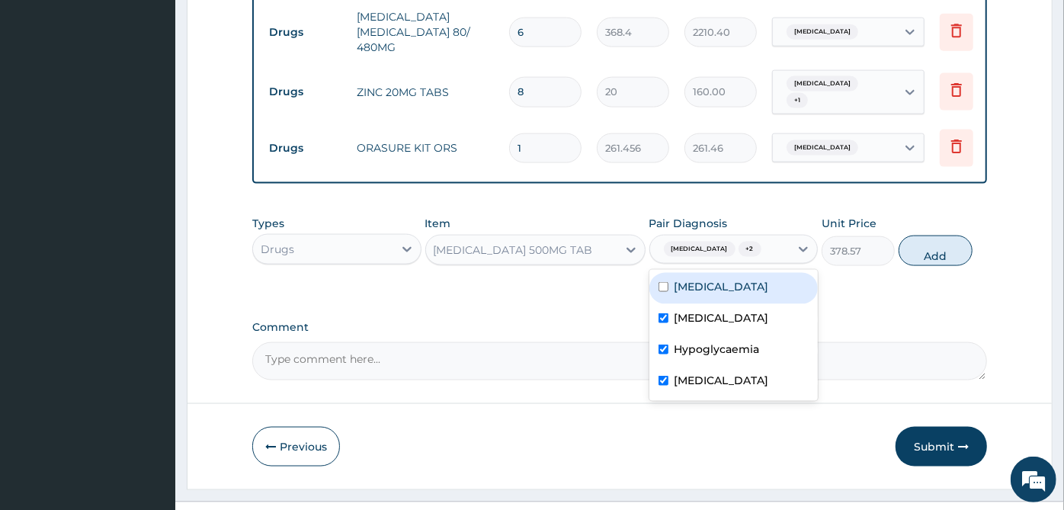
click at [732, 273] on div "[MEDICAL_DATA]" at bounding box center [734, 288] width 169 height 31
checkbox input "true"
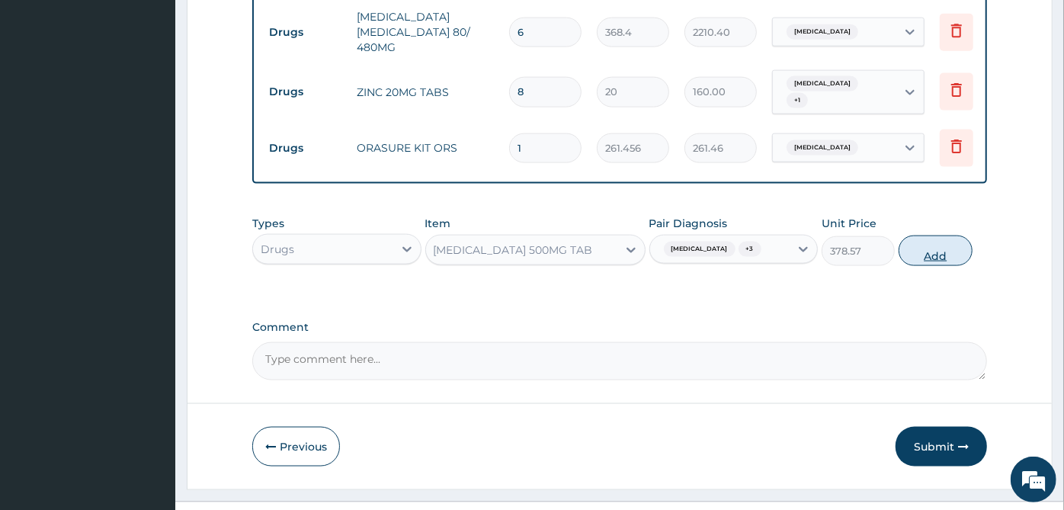
click at [933, 236] on button "Add" at bounding box center [935, 251] width 73 height 30
type input "0"
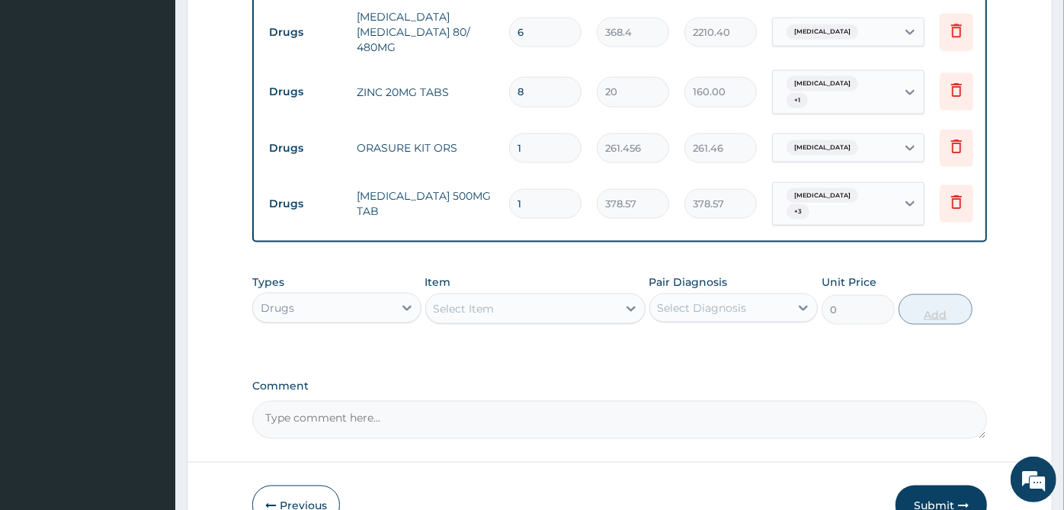
type input "10"
type input "3785.70"
type input "10"
click at [577, 297] on div "Select Item" at bounding box center [521, 309] width 191 height 24
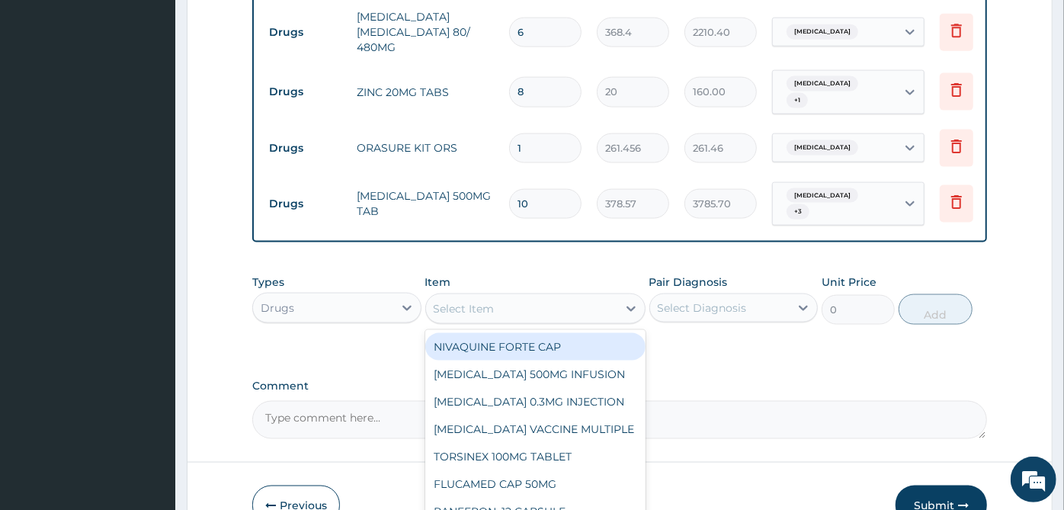
scroll to position [1330, 0]
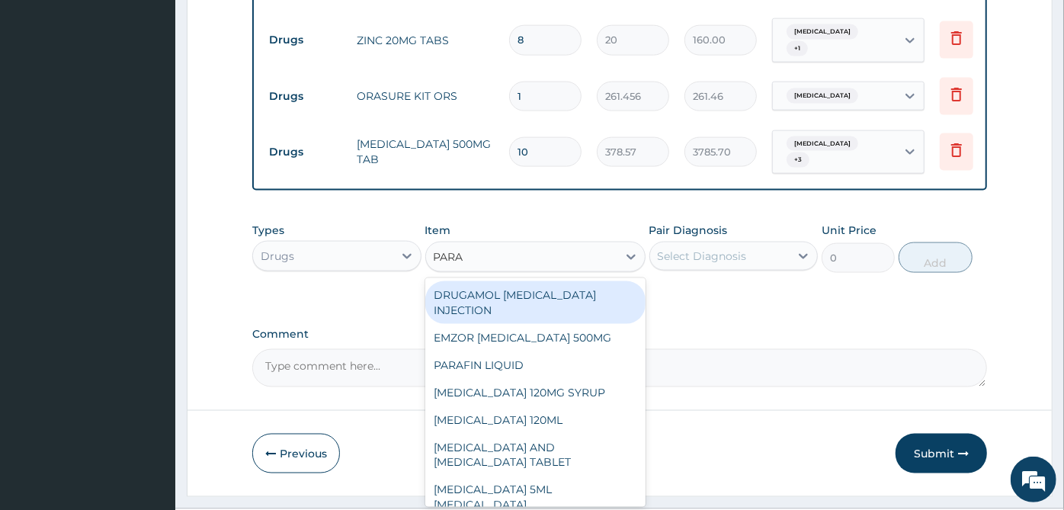
type input "PARAC"
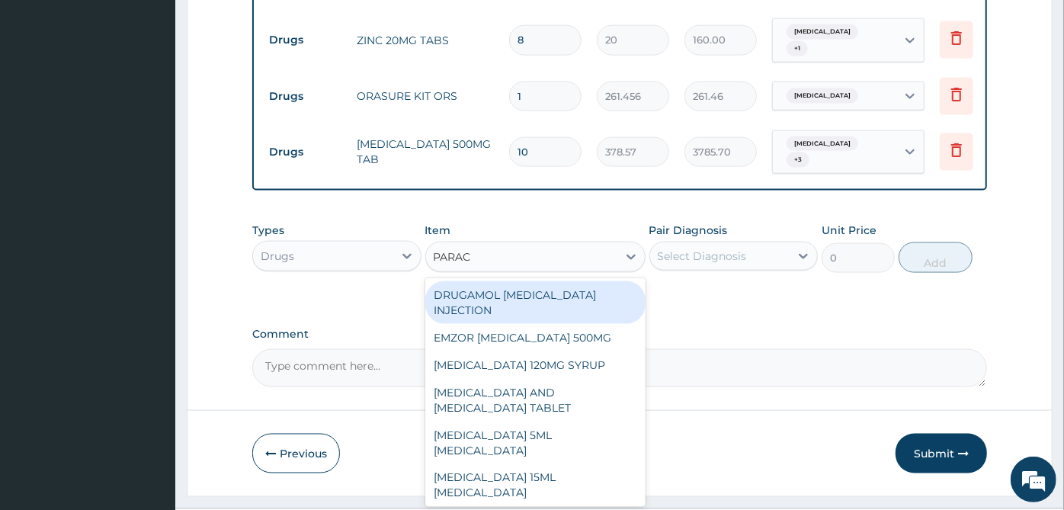
scroll to position [322, 0]
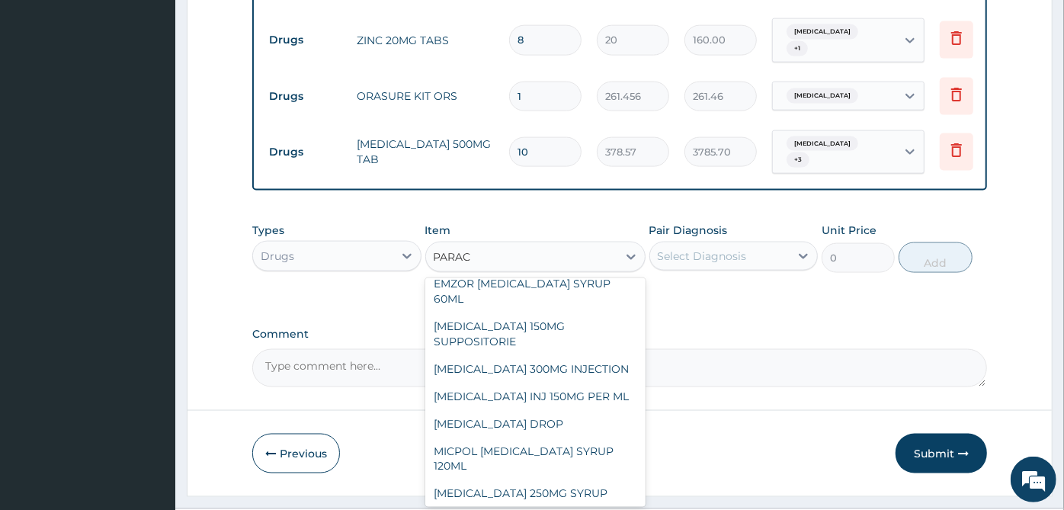
type input "30"
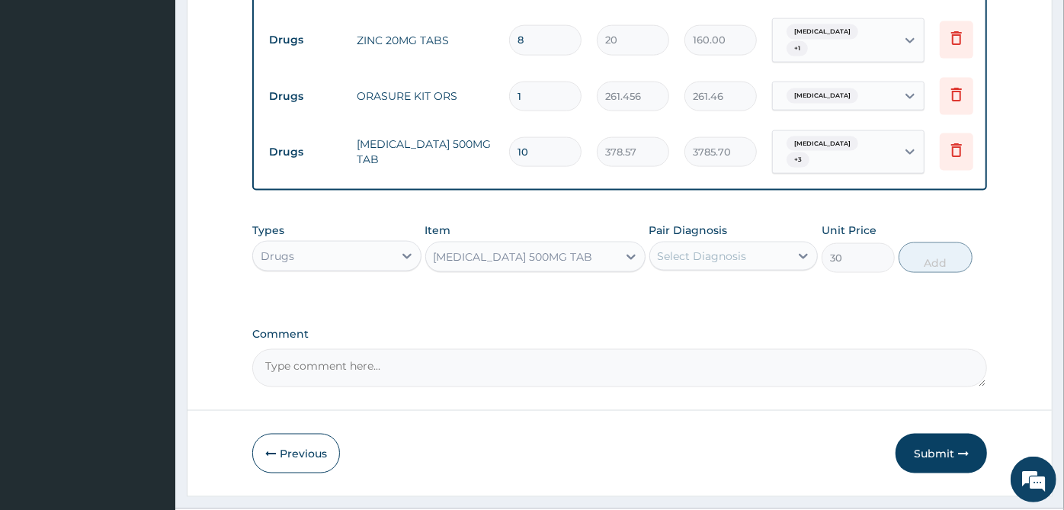
click at [745, 249] on div "Select Diagnosis" at bounding box center [702, 256] width 89 height 15
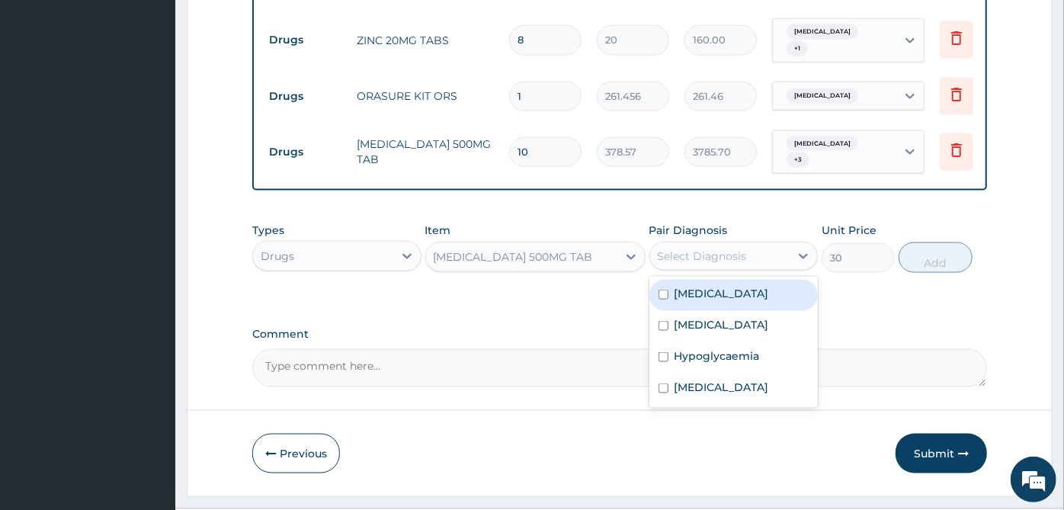
click at [754, 280] on div "[MEDICAL_DATA]" at bounding box center [734, 295] width 169 height 31
checkbox input "true"
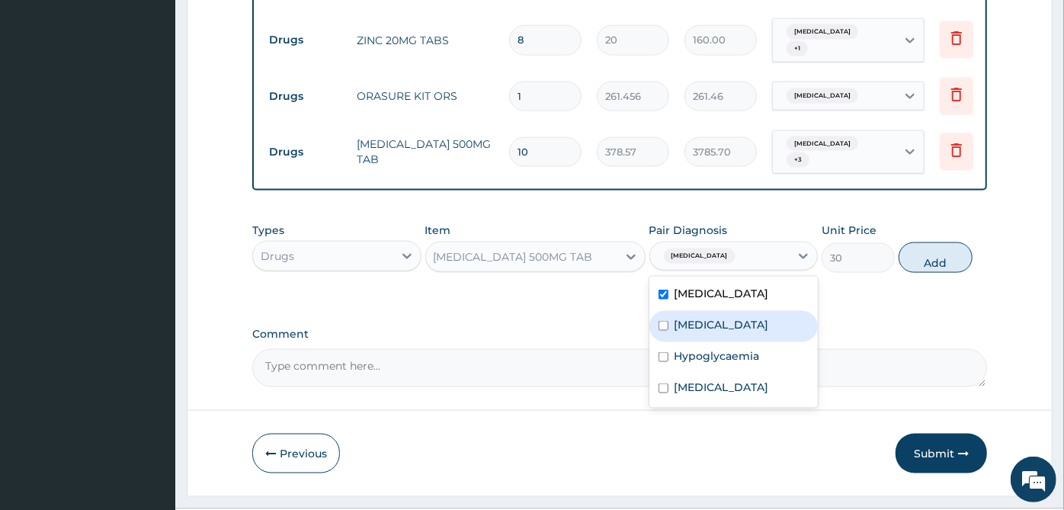
drag, startPoint x: 754, startPoint y: 300, endPoint x: 754, endPoint y: 311, distance: 10.7
click at [754, 311] on div "[MEDICAL_DATA]" at bounding box center [734, 326] width 169 height 31
checkbox input "true"
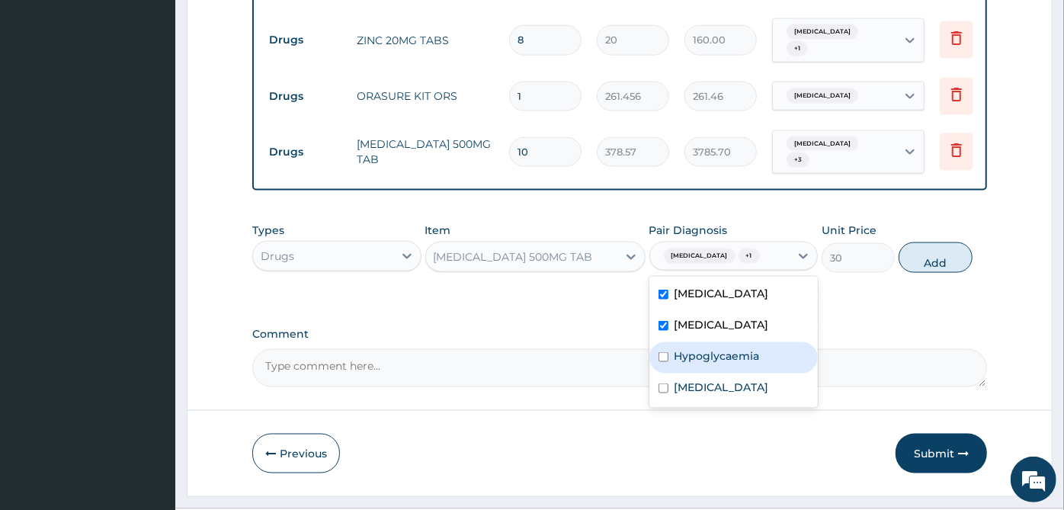
drag, startPoint x: 752, startPoint y: 326, endPoint x: 740, endPoint y: 351, distance: 28.0
click at [745, 343] on div "[MEDICAL_DATA] [MEDICAL_DATA] Hypoglycaemia [MEDICAL_DATA]" at bounding box center [734, 342] width 169 height 131
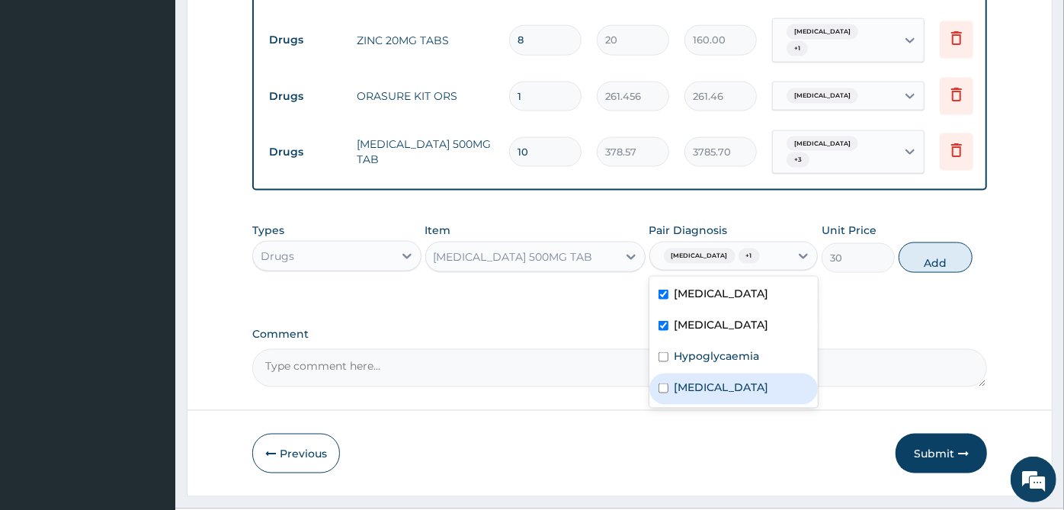
click at [740, 380] on label "[MEDICAL_DATA]" at bounding box center [722, 387] width 95 height 15
checkbox input "true"
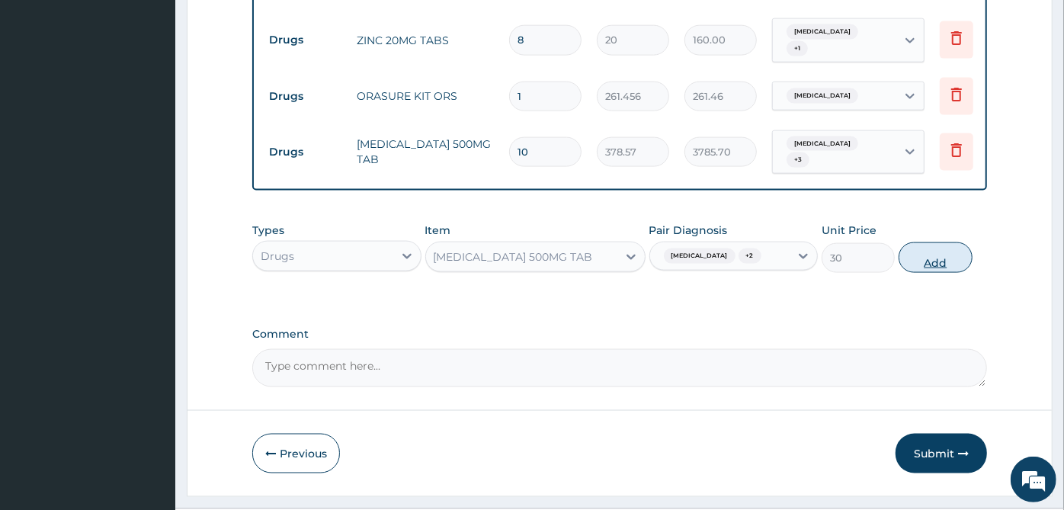
click at [938, 242] on button "Add" at bounding box center [935, 257] width 73 height 30
type input "0"
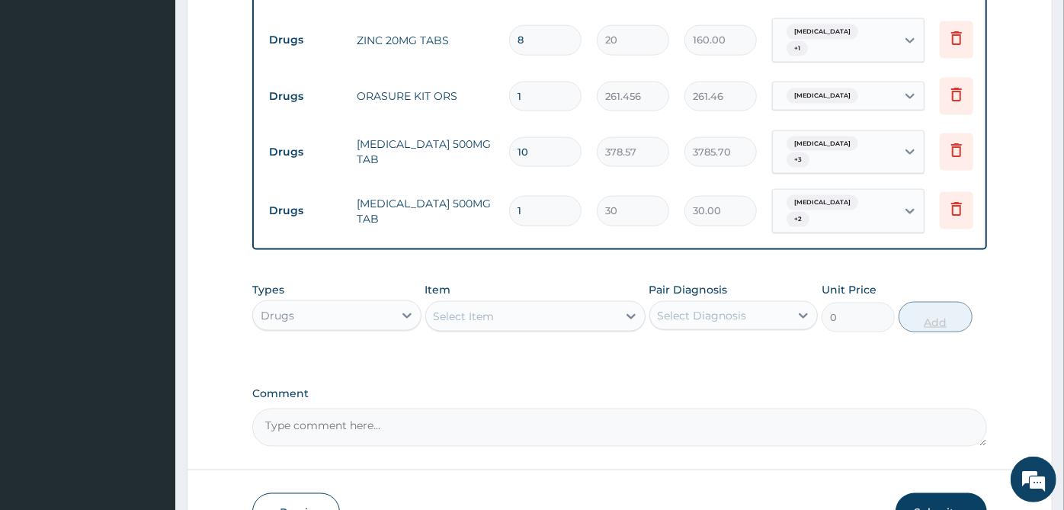
type input "18"
type input "540.00"
type input "18"
click at [590, 304] on div "Select Item" at bounding box center [521, 316] width 191 height 24
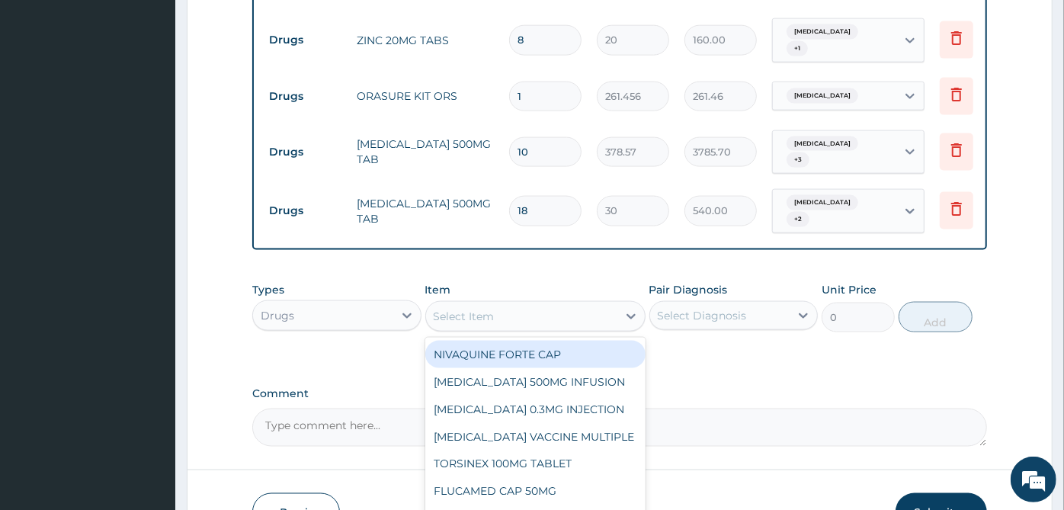
scroll to position [1384, 0]
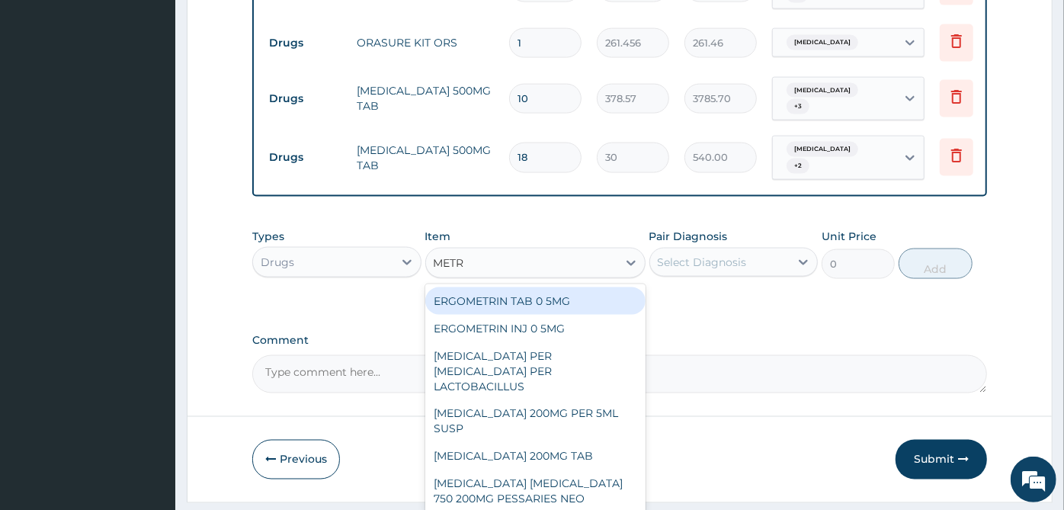
type input "METRO"
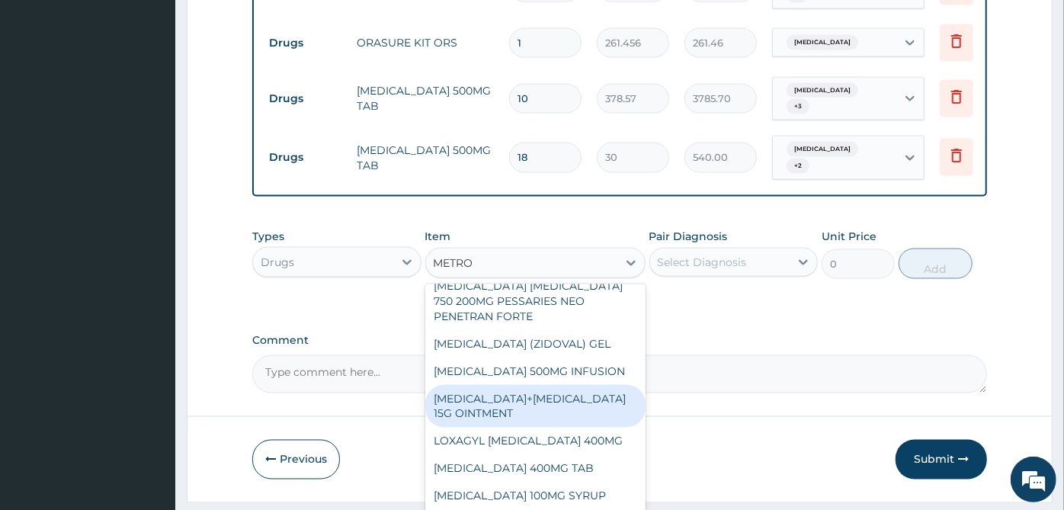
scroll to position [174, 0]
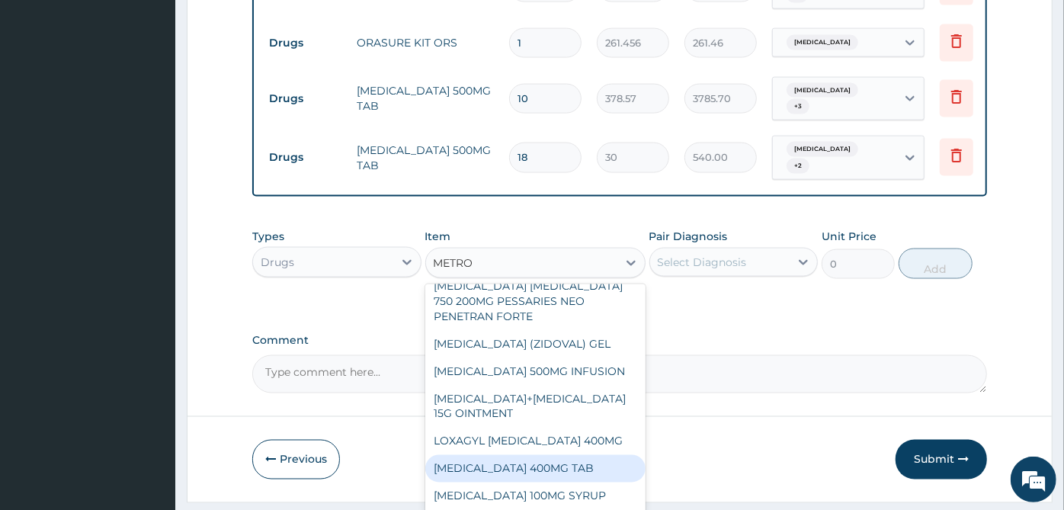
click at [580, 455] on div "[MEDICAL_DATA] 400MG TAB" at bounding box center [535, 468] width 220 height 27
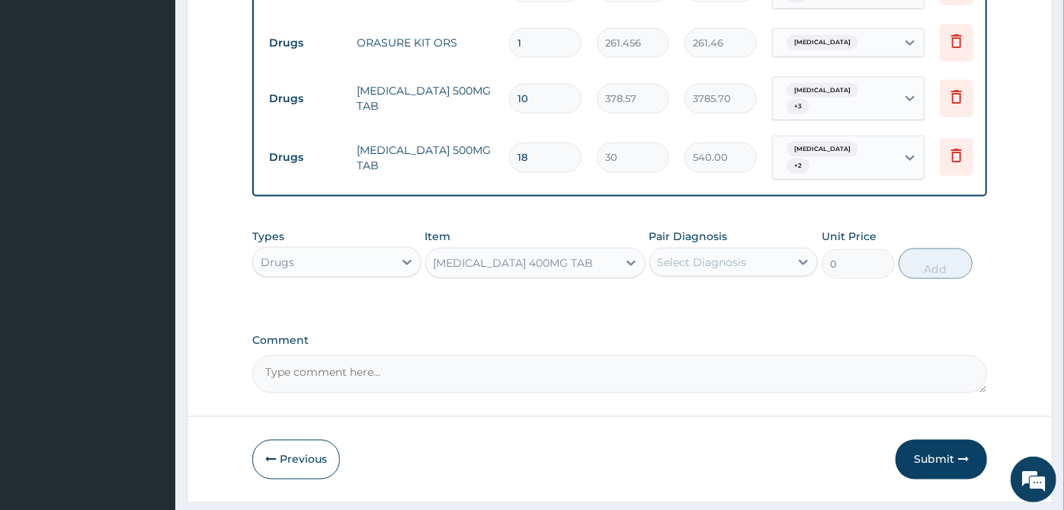
type input "111.6"
click at [749, 250] on div "Select Diagnosis" at bounding box center [720, 262] width 140 height 24
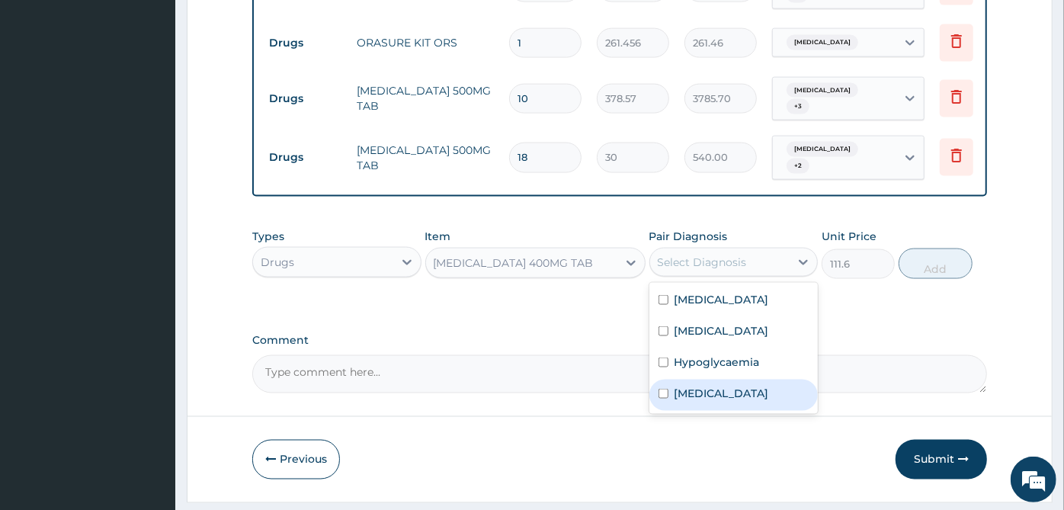
click at [733, 386] on label "[MEDICAL_DATA]" at bounding box center [722, 393] width 95 height 15
checkbox input "true"
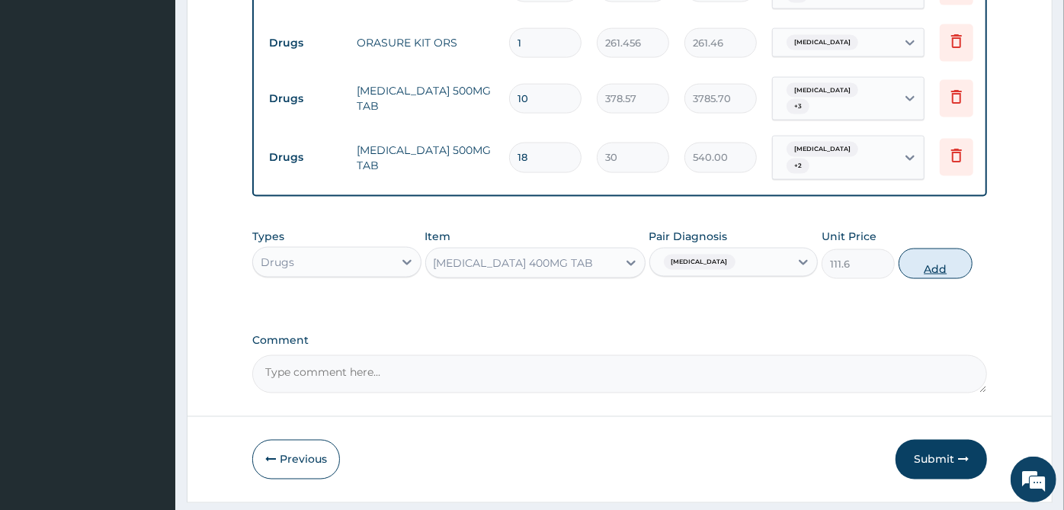
click at [961, 249] on button "Add" at bounding box center [935, 264] width 73 height 30
type input "0"
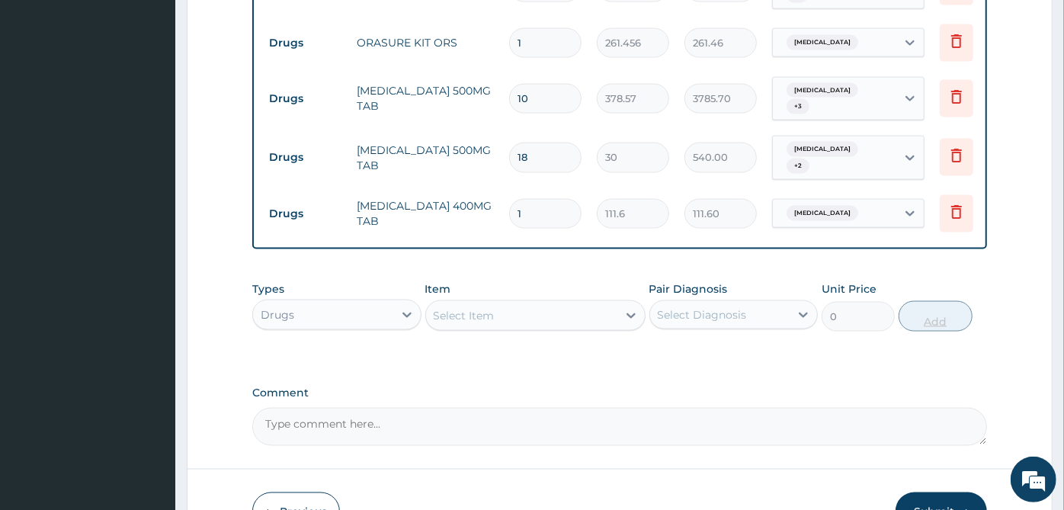
type input "0.00"
type input "9"
type input "1004.40"
type input "9"
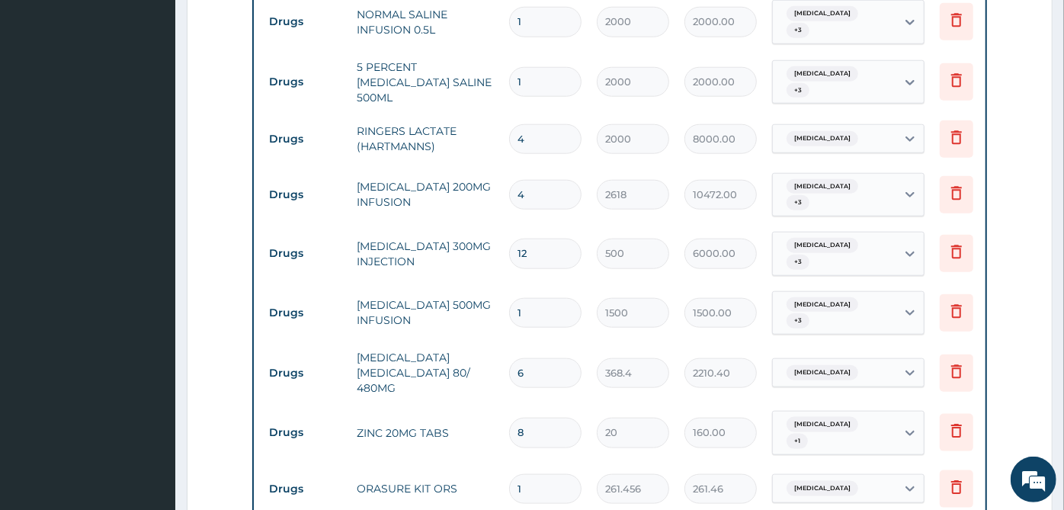
scroll to position [961, 0]
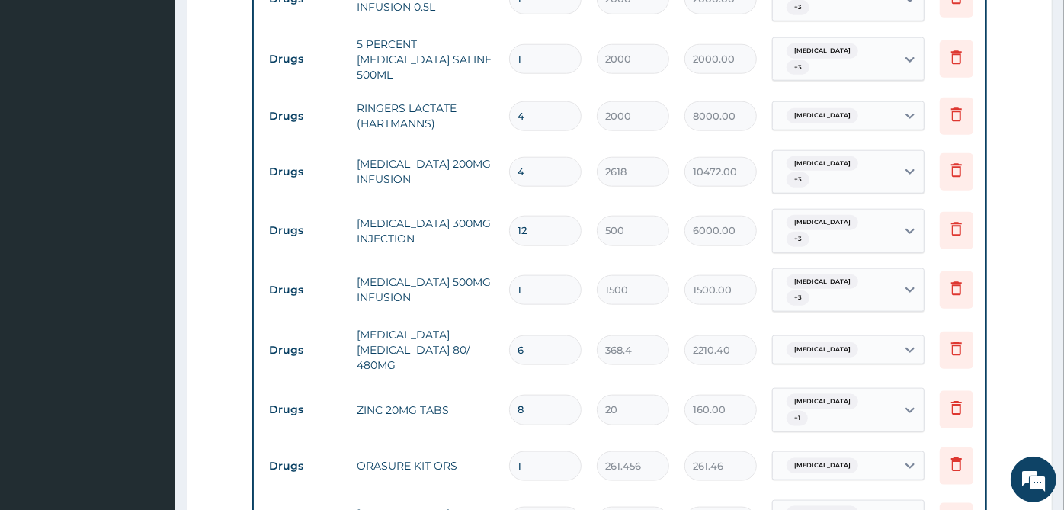
click at [483, 281] on tr "Drugs METRONIDAZOLE 500MG INFUSION 1 1500 1500.00 Falciparum malaria + 3 Delete" at bounding box center [634, 290] width 747 height 59
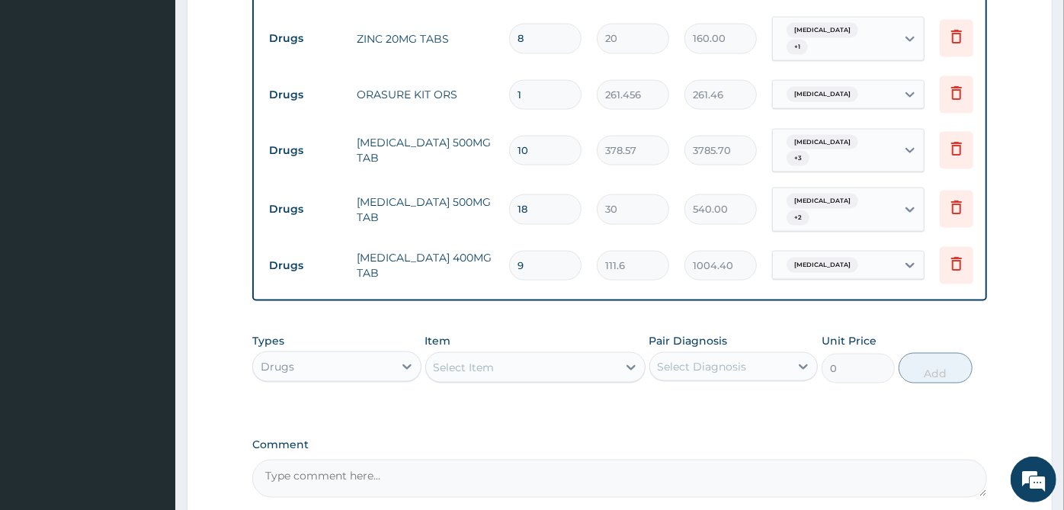
scroll to position [1436, 0]
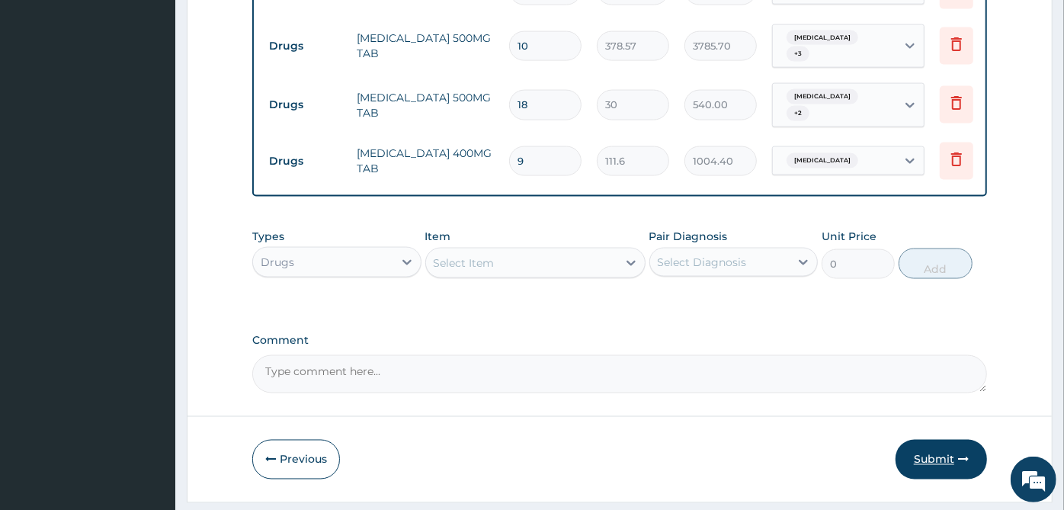
click at [973, 440] on button "Submit" at bounding box center [941, 460] width 91 height 40
